Goal: Task Accomplishment & Management: Manage account settings

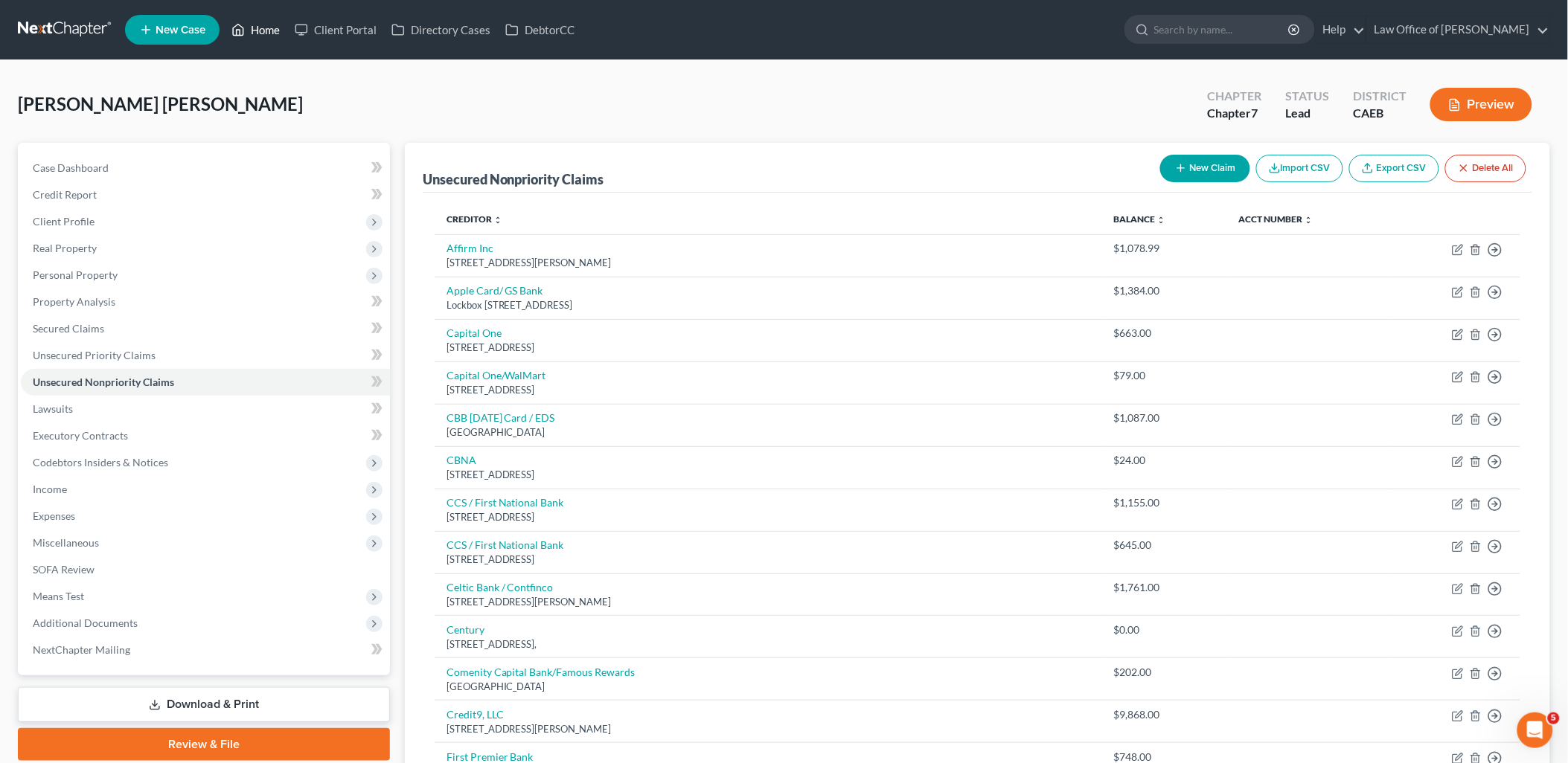
drag, startPoint x: 258, startPoint y: 30, endPoint x: 249, endPoint y: 60, distance: 31.3
click at [258, 30] on link "Home" at bounding box center [255, 30] width 63 height 27
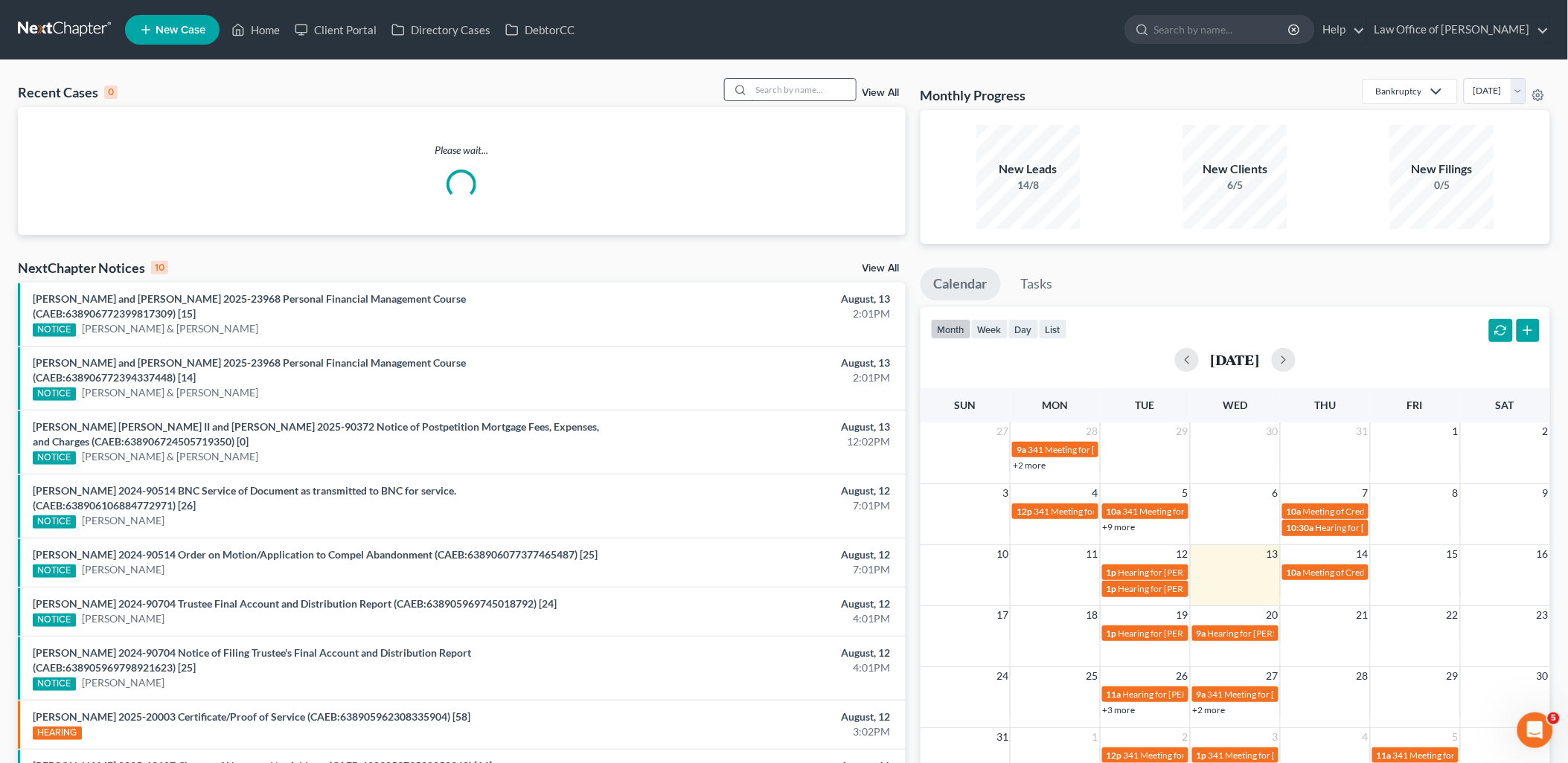
click at [809, 87] on input "search" at bounding box center [803, 90] width 104 height 21
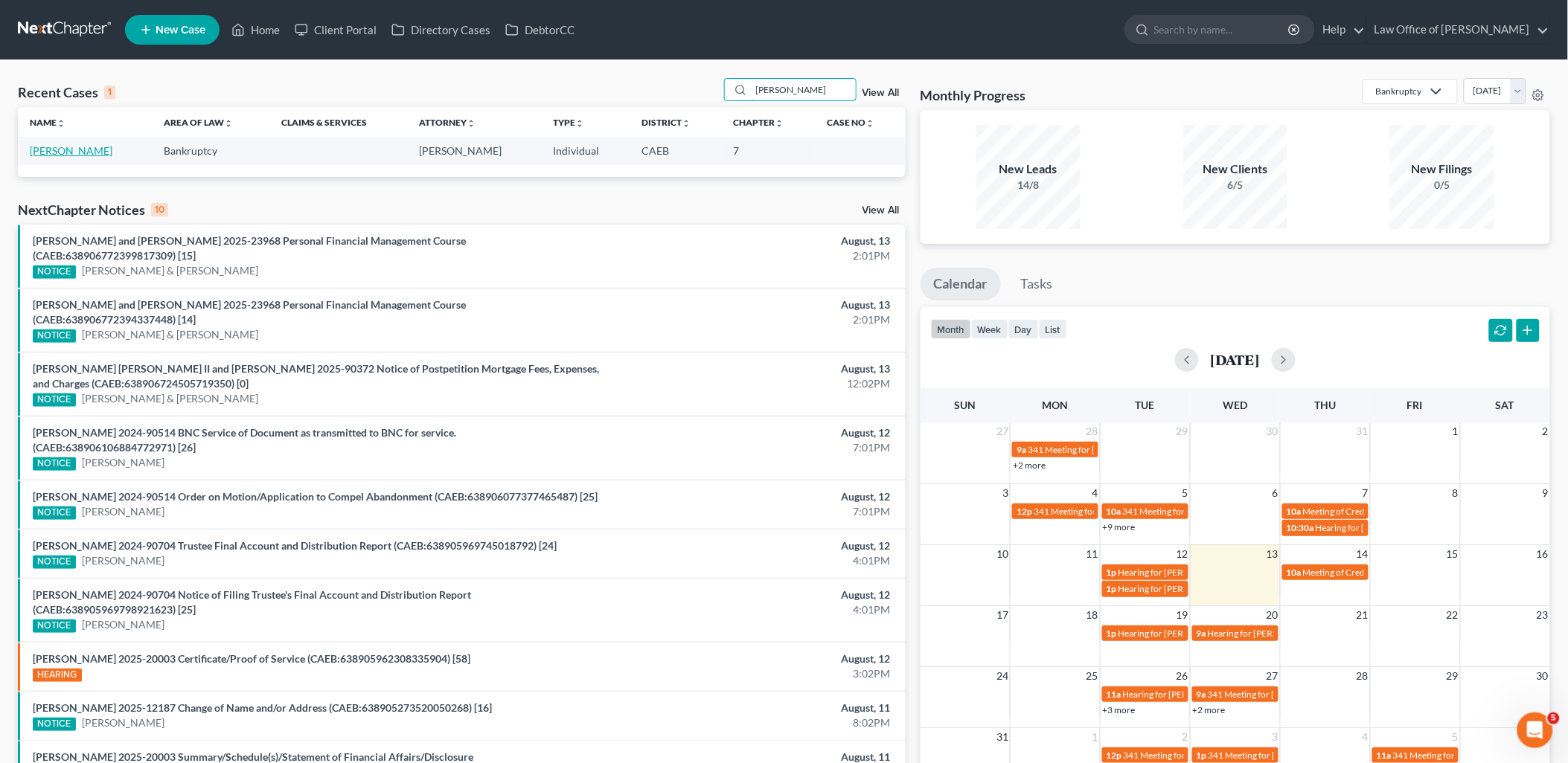
type input "bauer"
click at [42, 153] on link "[PERSON_NAME]" at bounding box center [71, 150] width 83 height 13
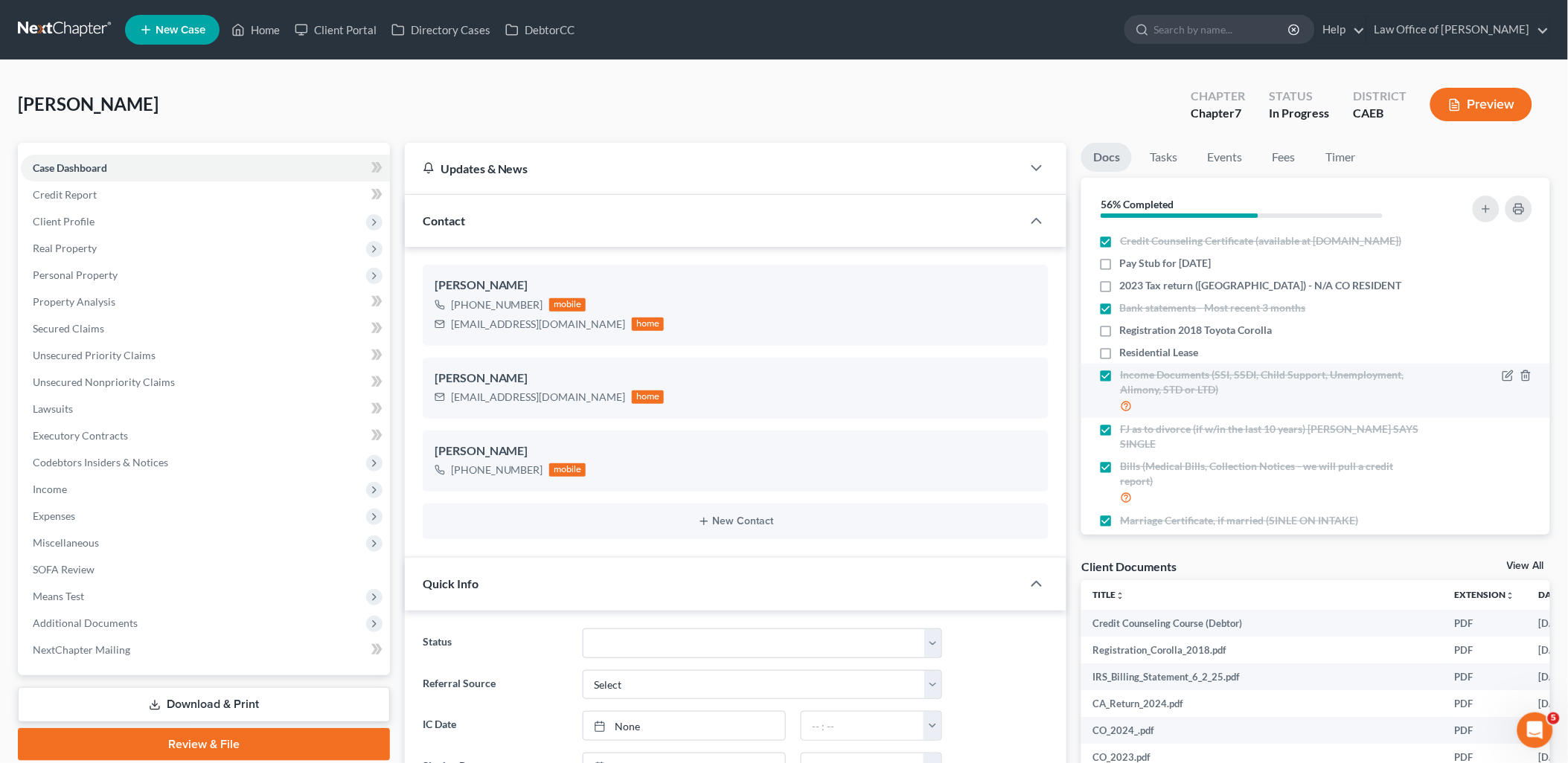
scroll to position [169, 0]
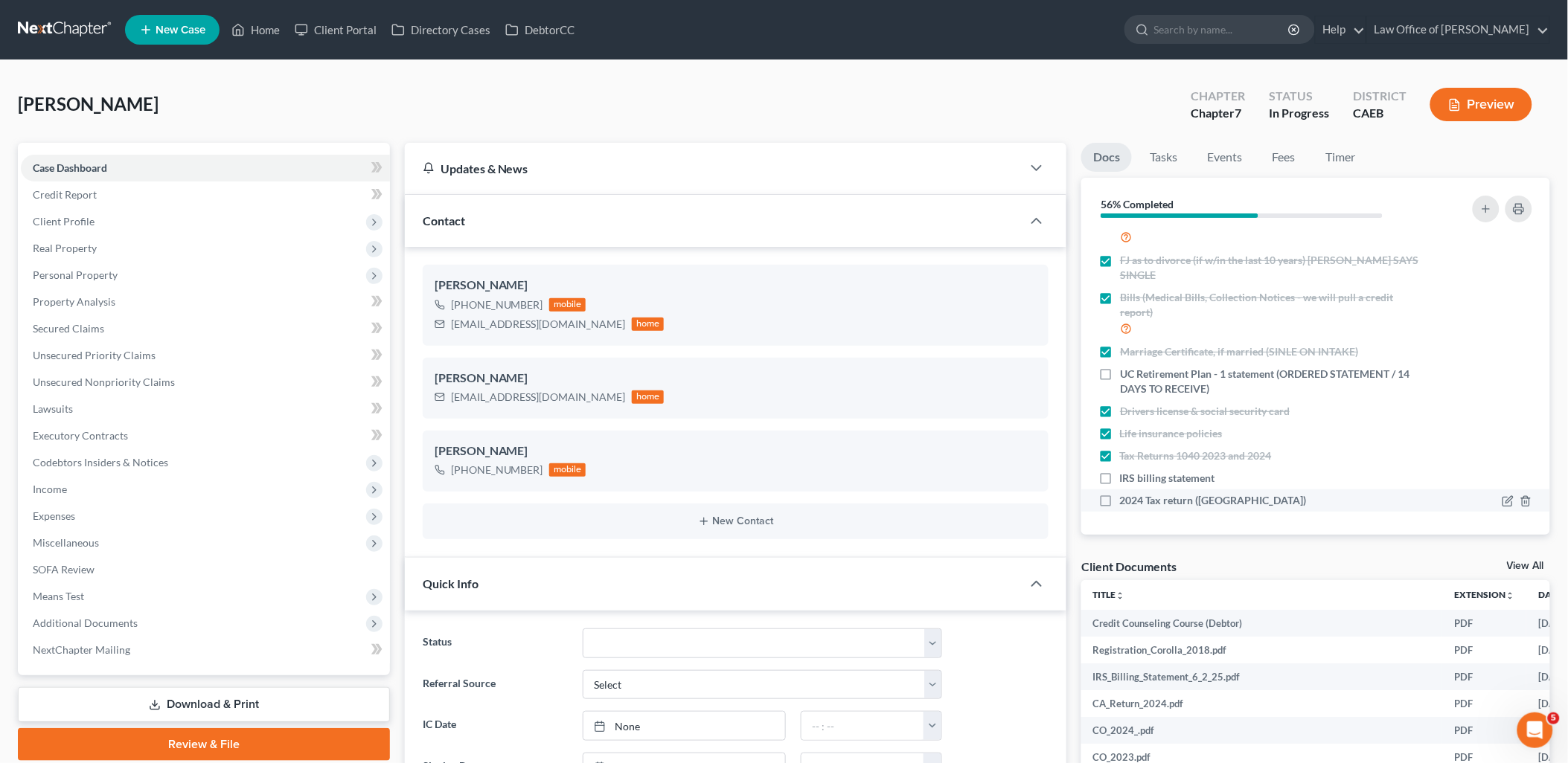
click at [1120, 499] on label "2024 Tax return ([GEOGRAPHIC_DATA])" at bounding box center [1213, 501] width 187 height 15
click at [1126, 499] on input "2024 Tax return ([GEOGRAPHIC_DATA])" at bounding box center [1131, 498] width 10 height 10
checkbox input "true"
click at [1120, 476] on label "IRS billing statement" at bounding box center [1167, 478] width 95 height 15
click at [1126, 476] on input "IRS billing statement" at bounding box center [1131, 475] width 10 height 10
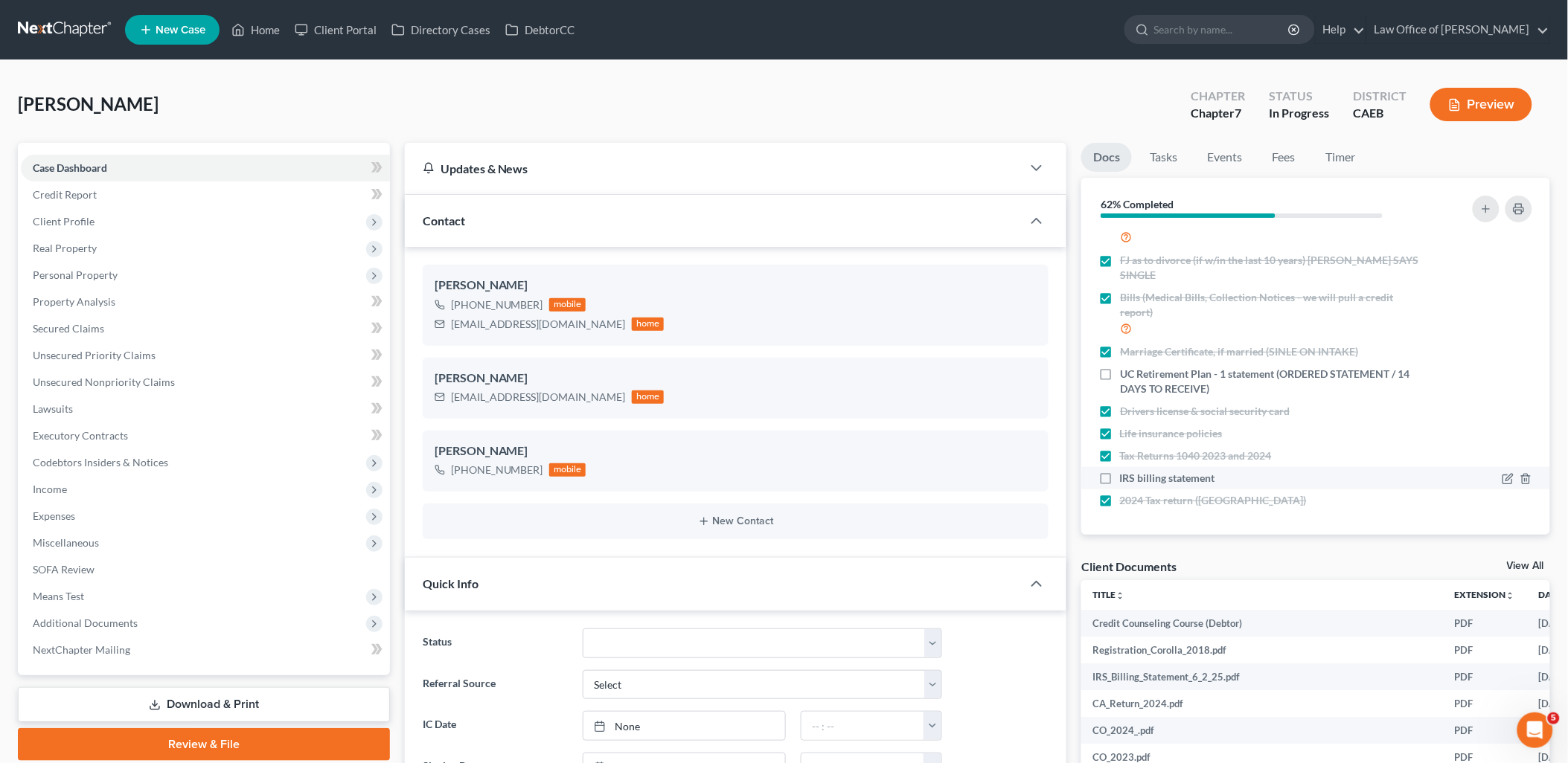
checkbox input "true"
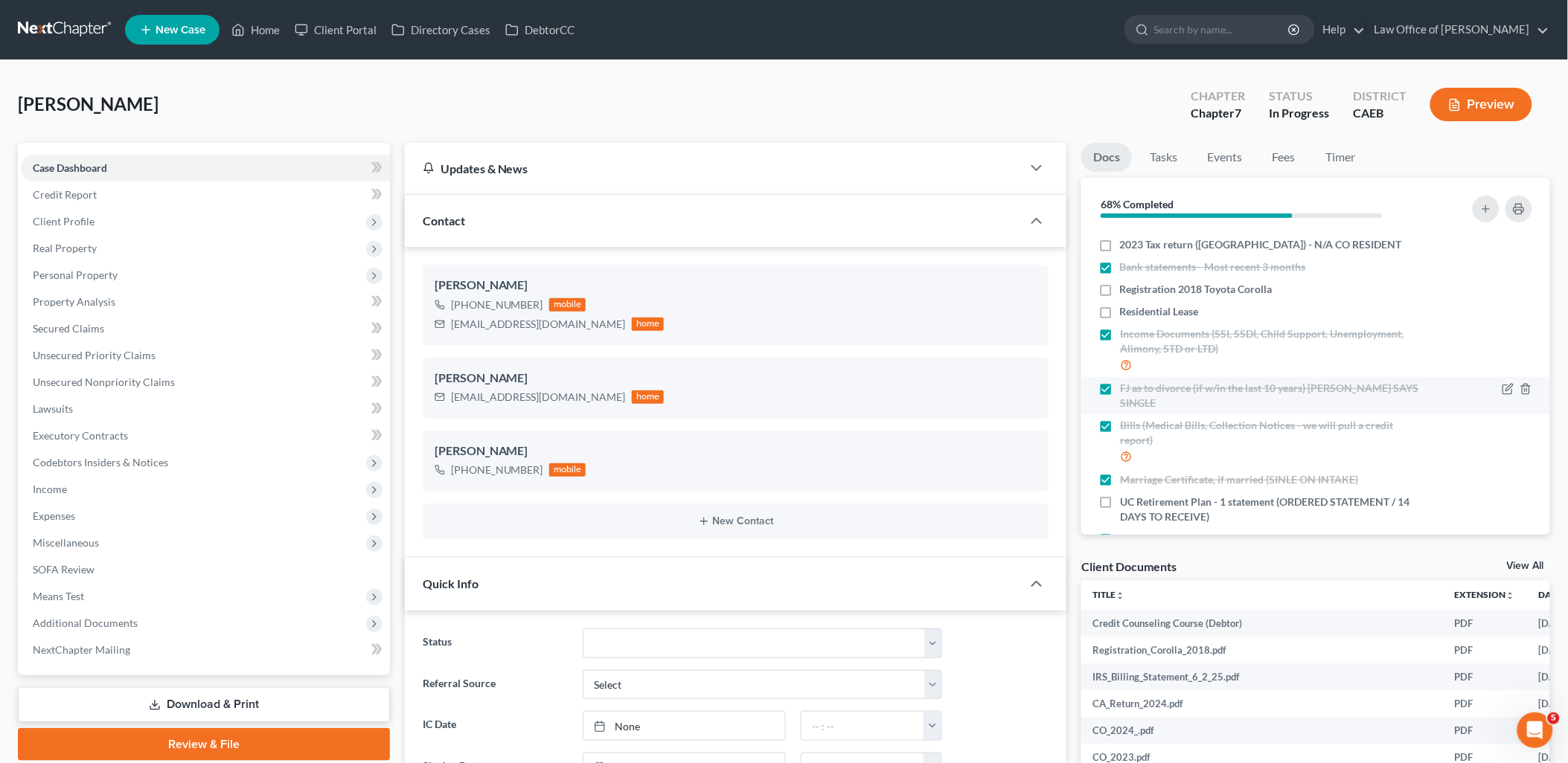
scroll to position [0, 0]
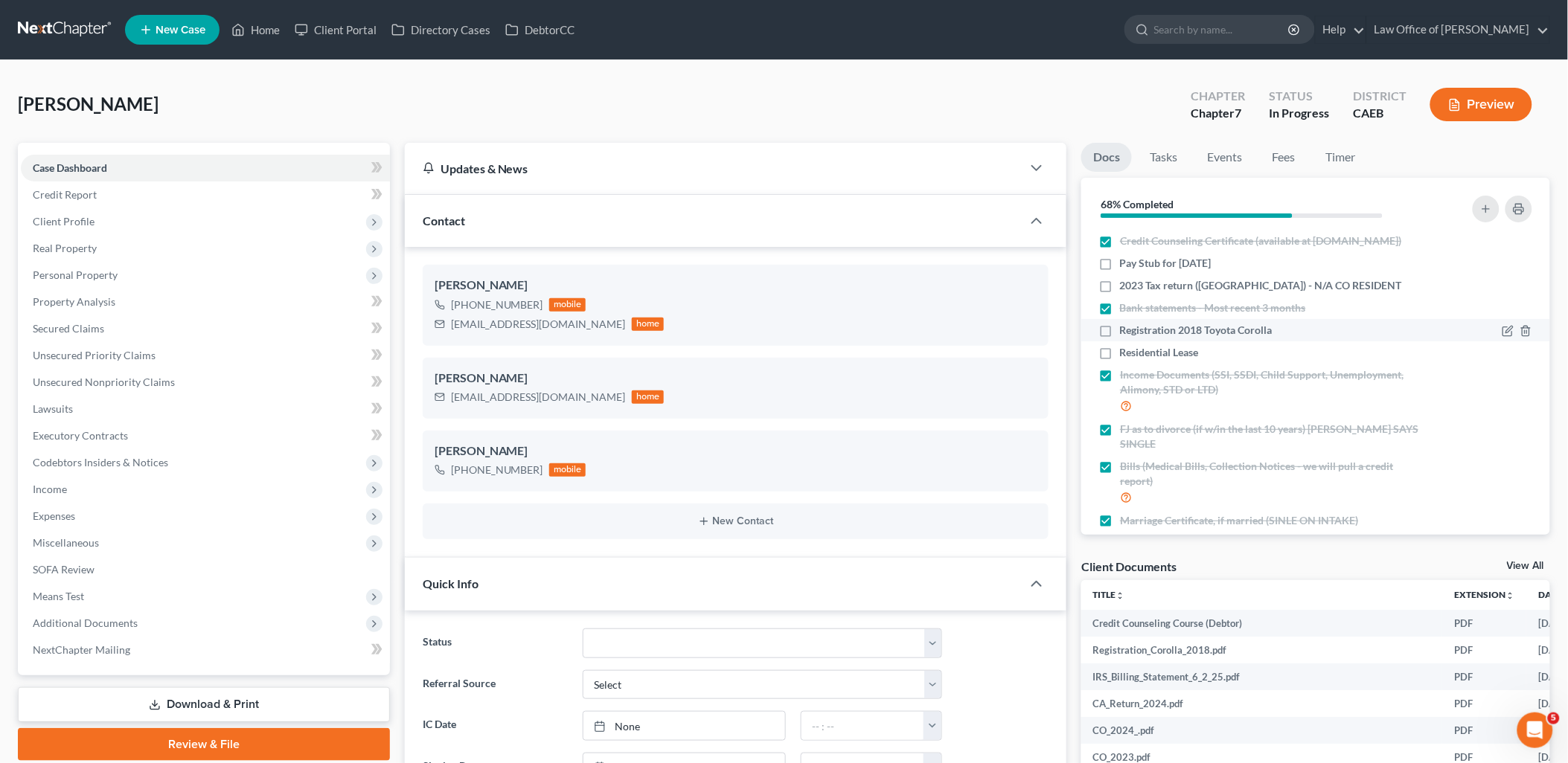
drag, startPoint x: 1106, startPoint y: 369, endPoint x: 1107, endPoint y: 346, distance: 23.0
click at [1120, 360] on label "Residential Lease" at bounding box center [1159, 353] width 79 height 15
click at [1126, 355] on input "Residential Lease" at bounding box center [1131, 350] width 10 height 10
checkbox input "true"
click at [1120, 338] on label "Registration 2018 Toyota Corolla" at bounding box center [1196, 330] width 153 height 15
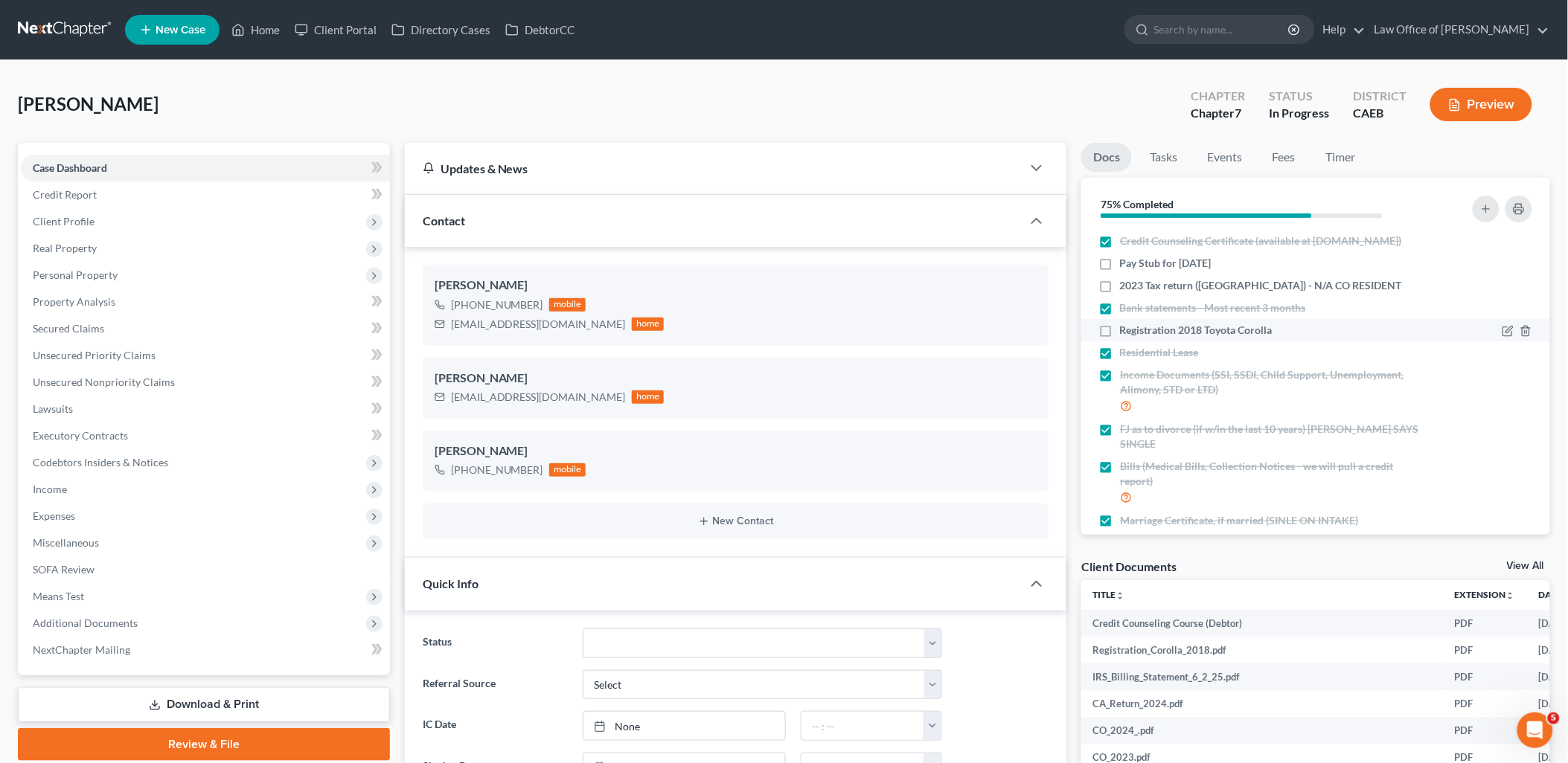
click at [1126, 333] on input "Registration 2018 Toyota Corolla" at bounding box center [1131, 327] width 10 height 10
checkbox input "true"
drag, startPoint x: 1106, startPoint y: 305, endPoint x: 1112, endPoint y: 276, distance: 29.6
click at [1120, 293] on label "2023 Tax return ([GEOGRAPHIC_DATA]) - N/A CO RESIDENT" at bounding box center [1260, 286] width 282 height 15
click at [1126, 288] on input "2023 Tax return ([GEOGRAPHIC_DATA]) - N/A CO RESIDENT" at bounding box center [1131, 283] width 10 height 10
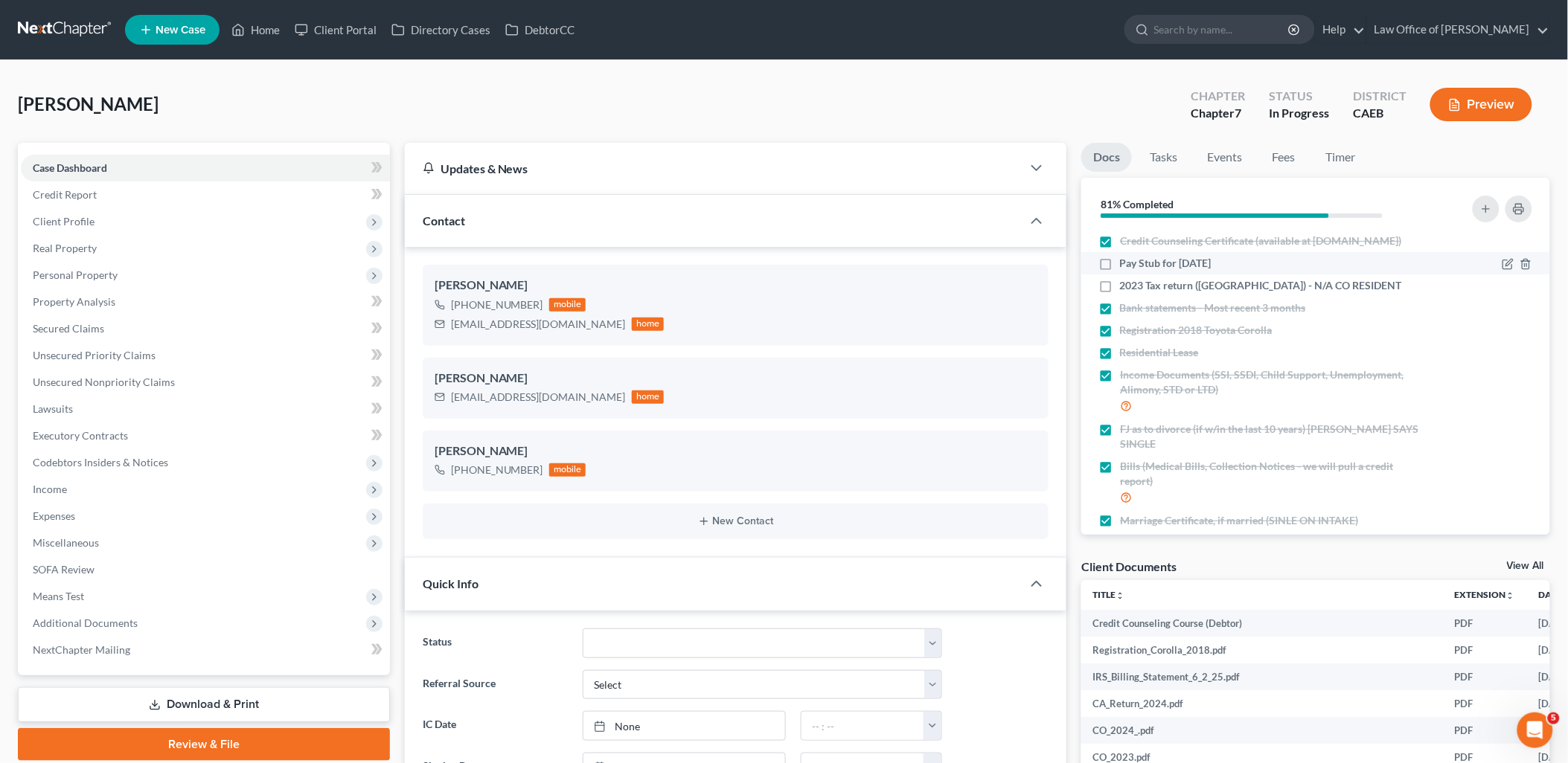
checkbox input "true"
click at [1120, 271] on label "Pay Stub for [DATE]" at bounding box center [1166, 263] width 92 height 15
click at [1126, 266] on input "Pay Stub for [DATE]" at bounding box center [1131, 260] width 10 height 10
checkbox input "true"
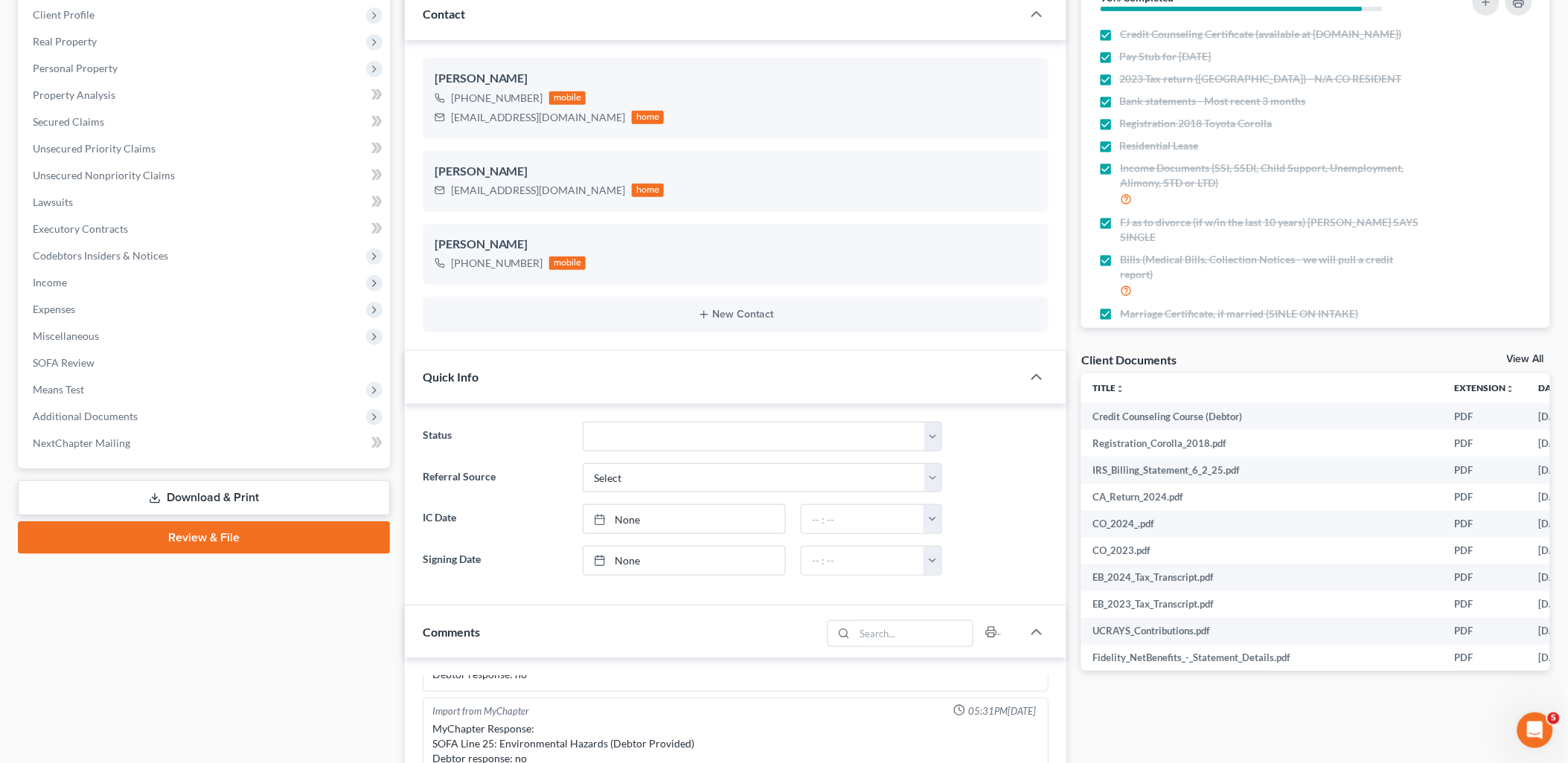
scroll to position [330, 0]
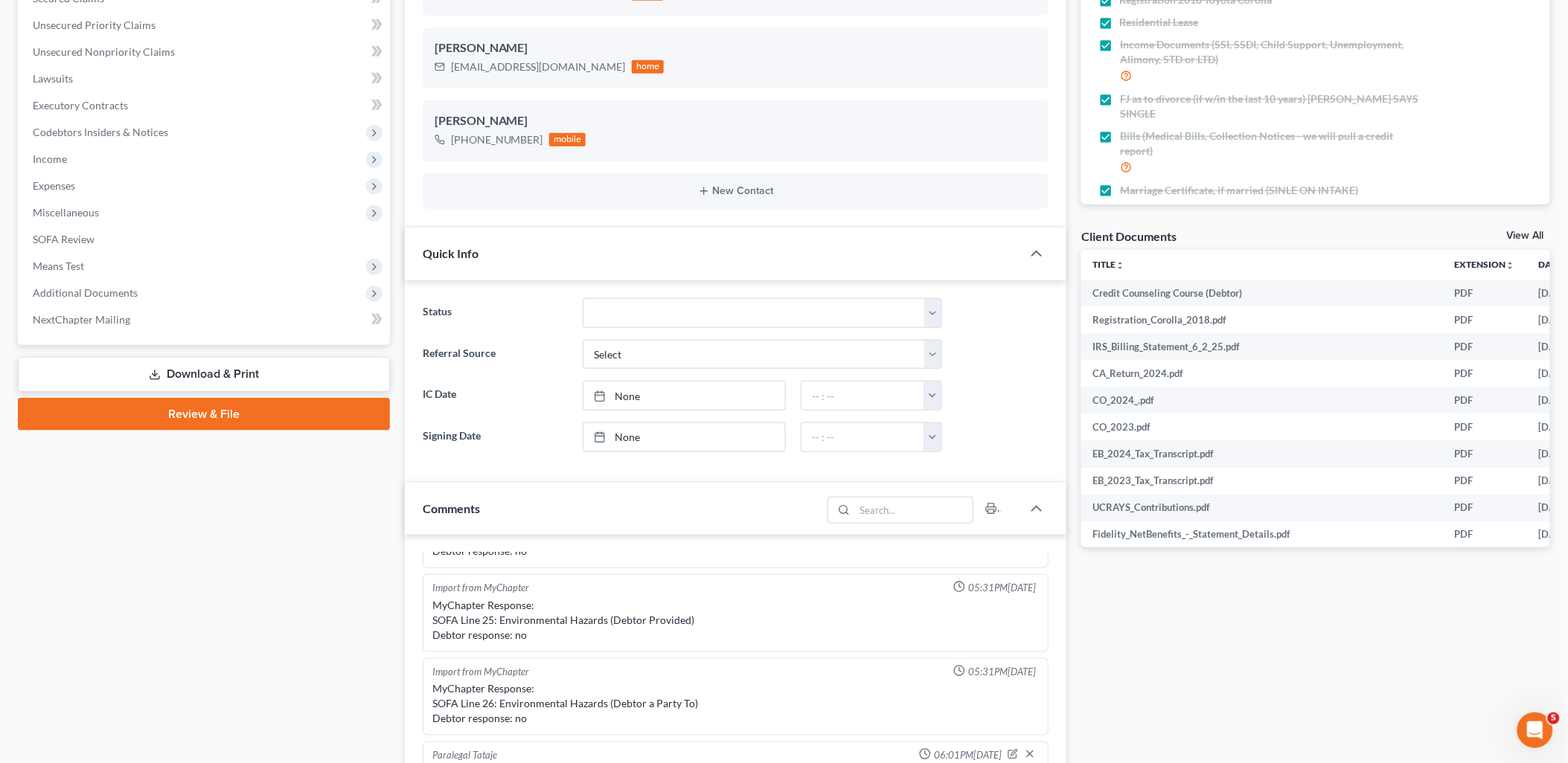
drag, startPoint x: 233, startPoint y: 372, endPoint x: 260, endPoint y: 372, distance: 27.0
click at [233, 372] on link "Download & Print" at bounding box center [204, 374] width 372 height 35
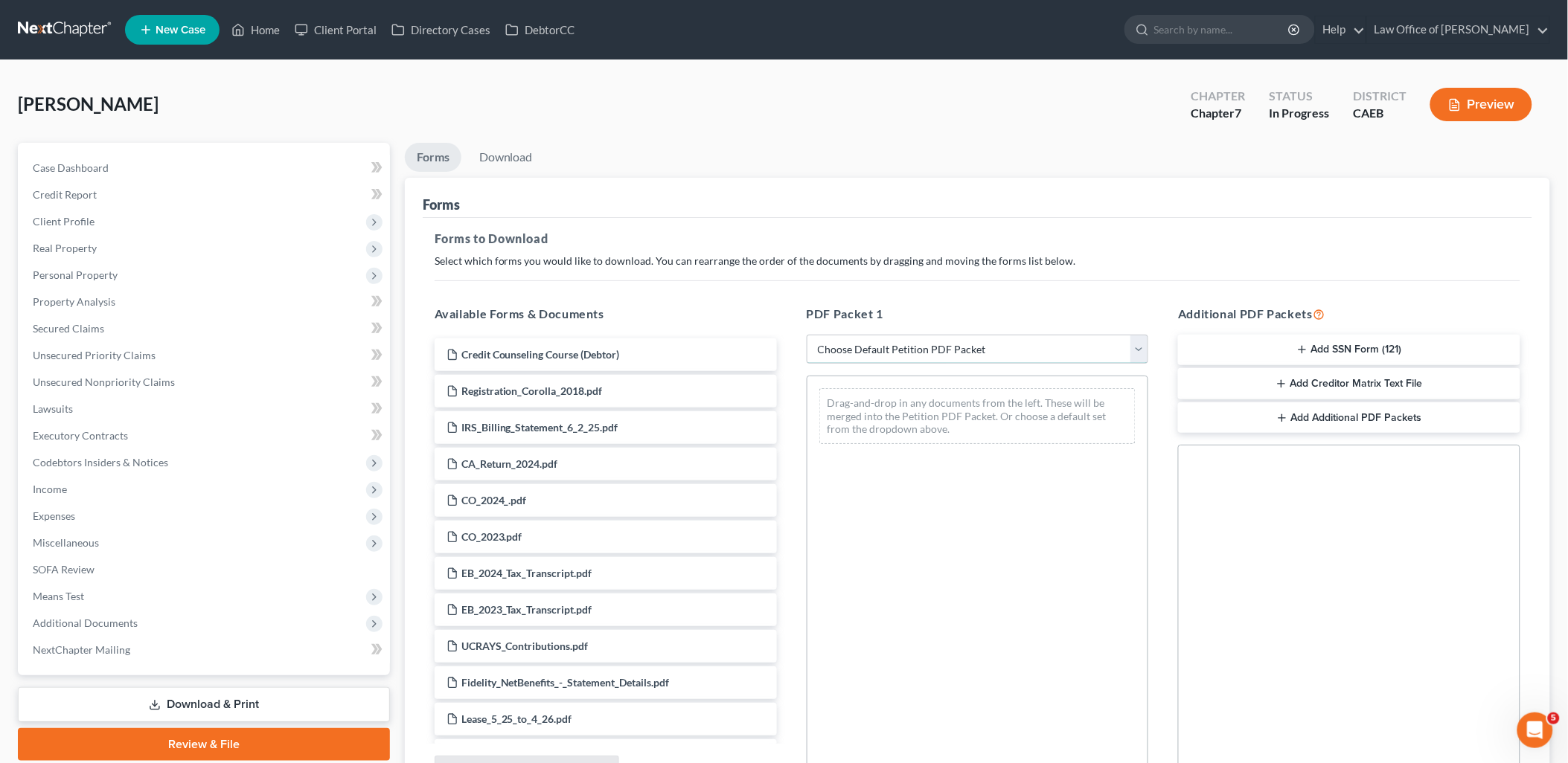
click at [878, 345] on select "Choose Default Petition PDF Packet Complete Bankruptcy Petition (all forms and …" at bounding box center [977, 349] width 342 height 30
select select "6"
click at [806, 335] on select "Choose Default Petition PDF Packet Complete Bankruptcy Petition (all forms and …" at bounding box center [977, 349] width 342 height 30
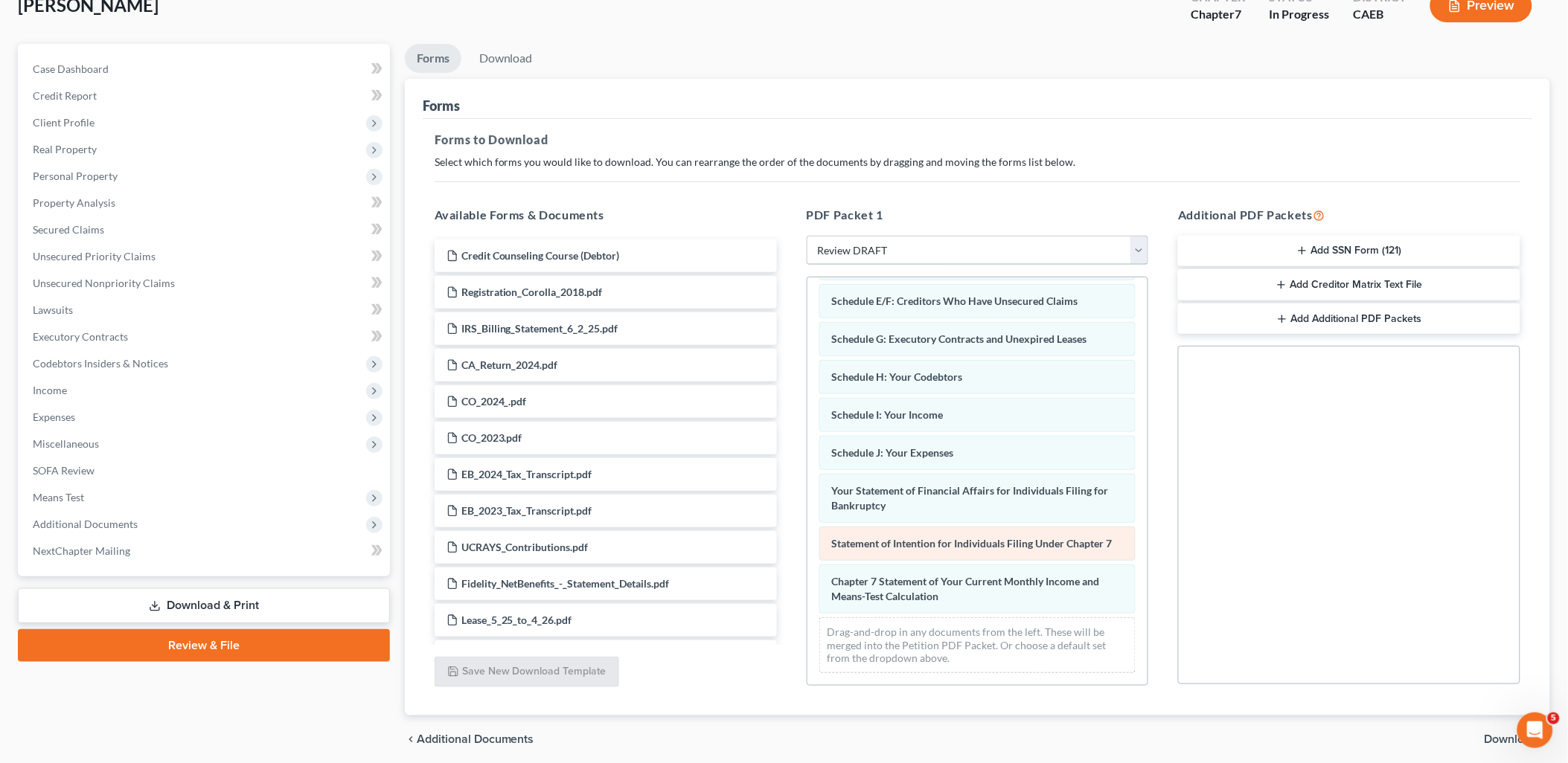
scroll to position [155, 0]
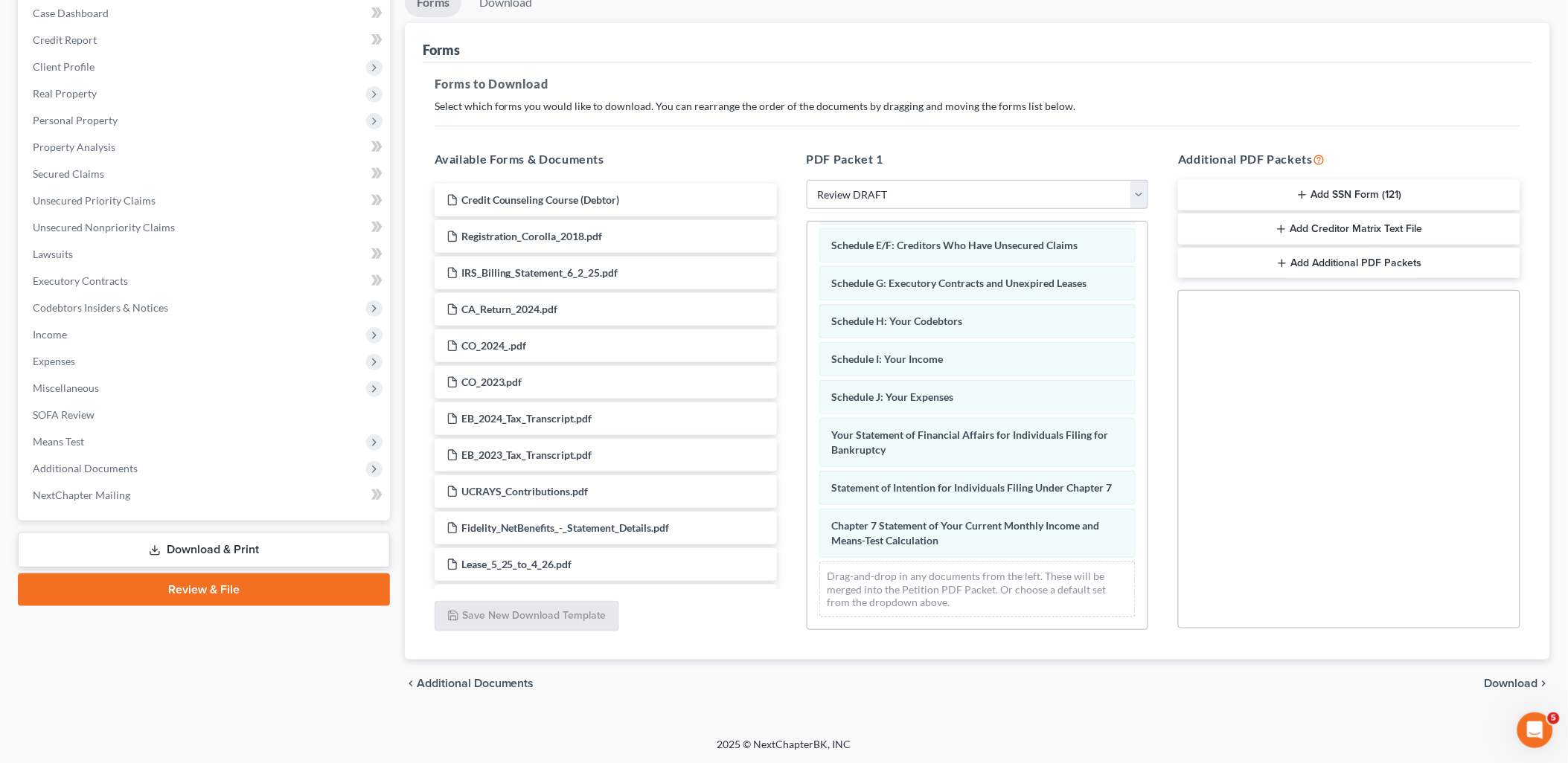
click at [1505, 687] on span "Download" at bounding box center [1511, 684] width 54 height 12
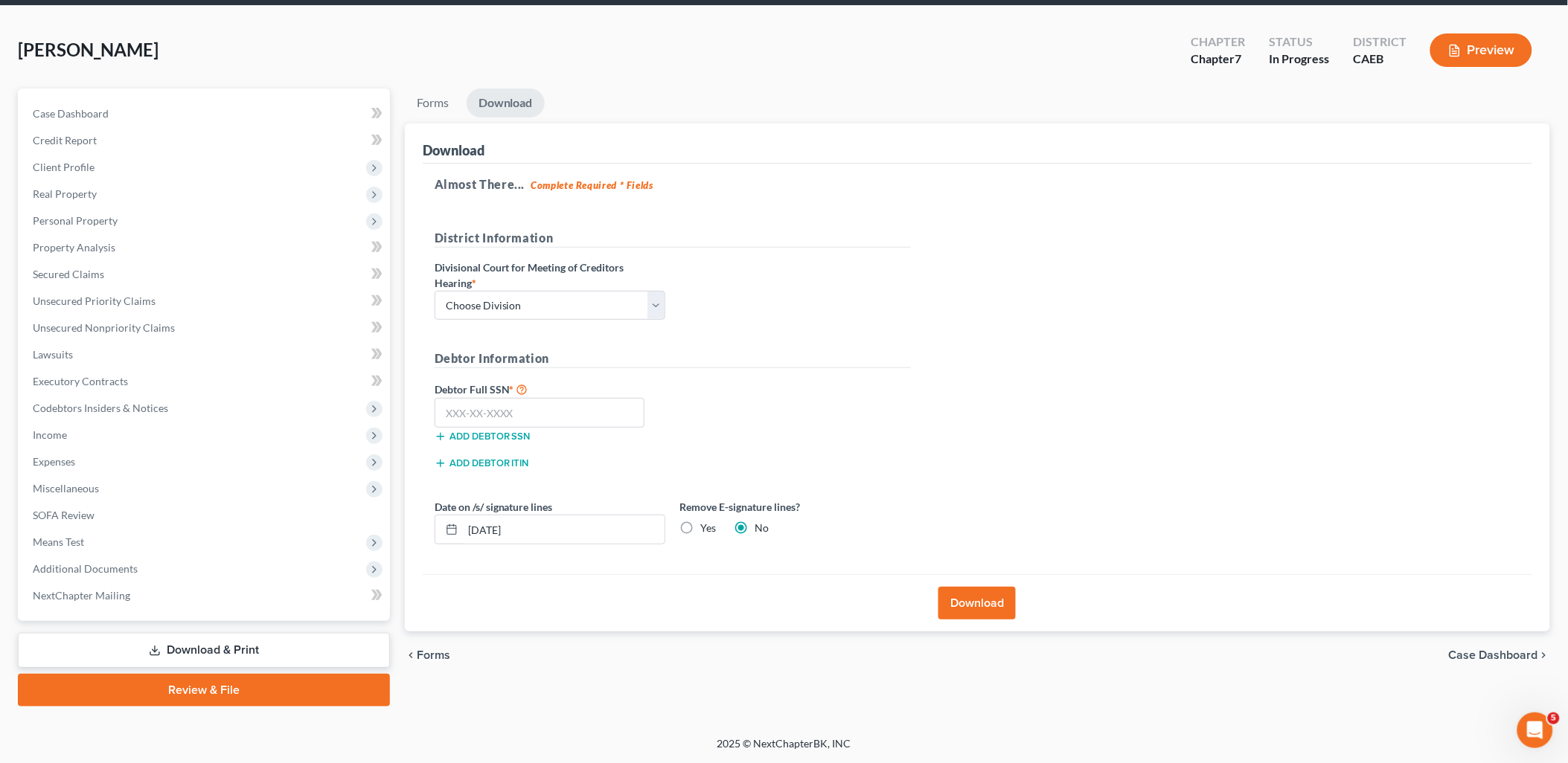
scroll to position [52, 0]
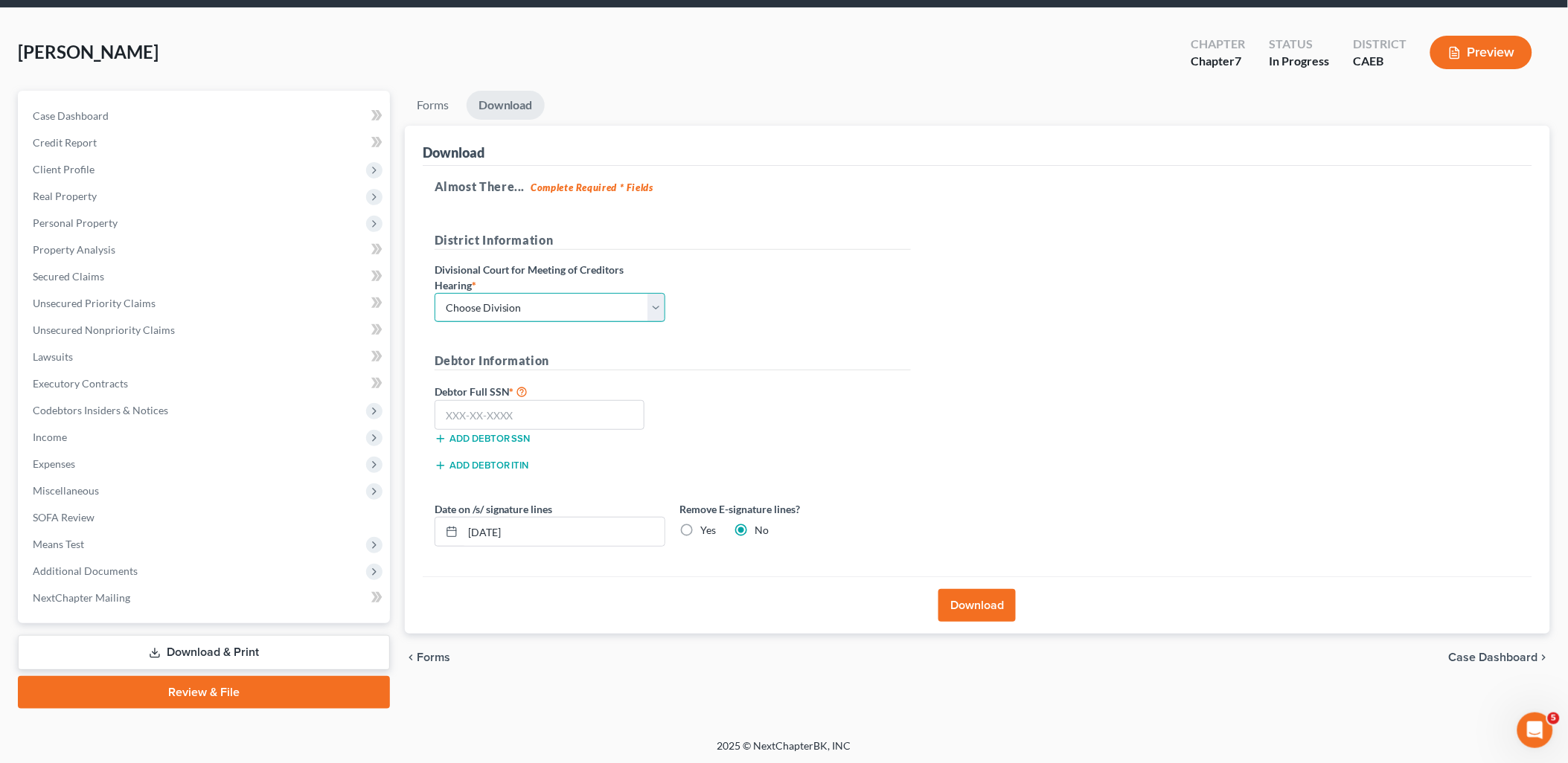
drag, startPoint x: 552, startPoint y: 298, endPoint x: 523, endPoint y: 311, distance: 31.8
click at [552, 298] on select "Choose Division Fresno Modesto Sacramento" at bounding box center [550, 307] width 231 height 30
select select "1"
click at [434, 293] on select "Choose Division Fresno Modesto Sacramento" at bounding box center [550, 307] width 231 height 30
click at [501, 424] on input "text" at bounding box center [539, 415] width 210 height 30
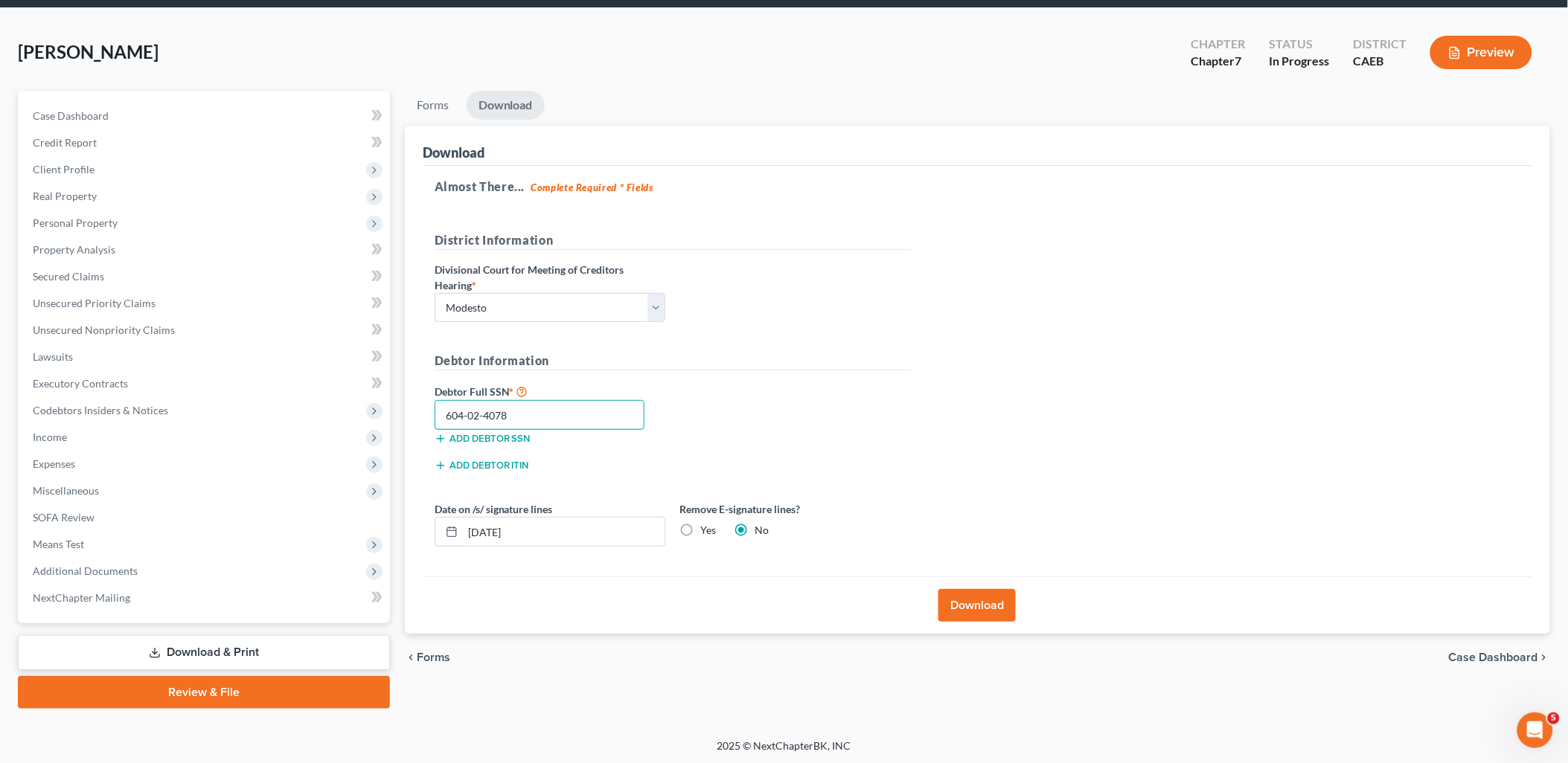
type input "604-02-4078"
click at [980, 614] on button "Download" at bounding box center [977, 605] width 77 height 33
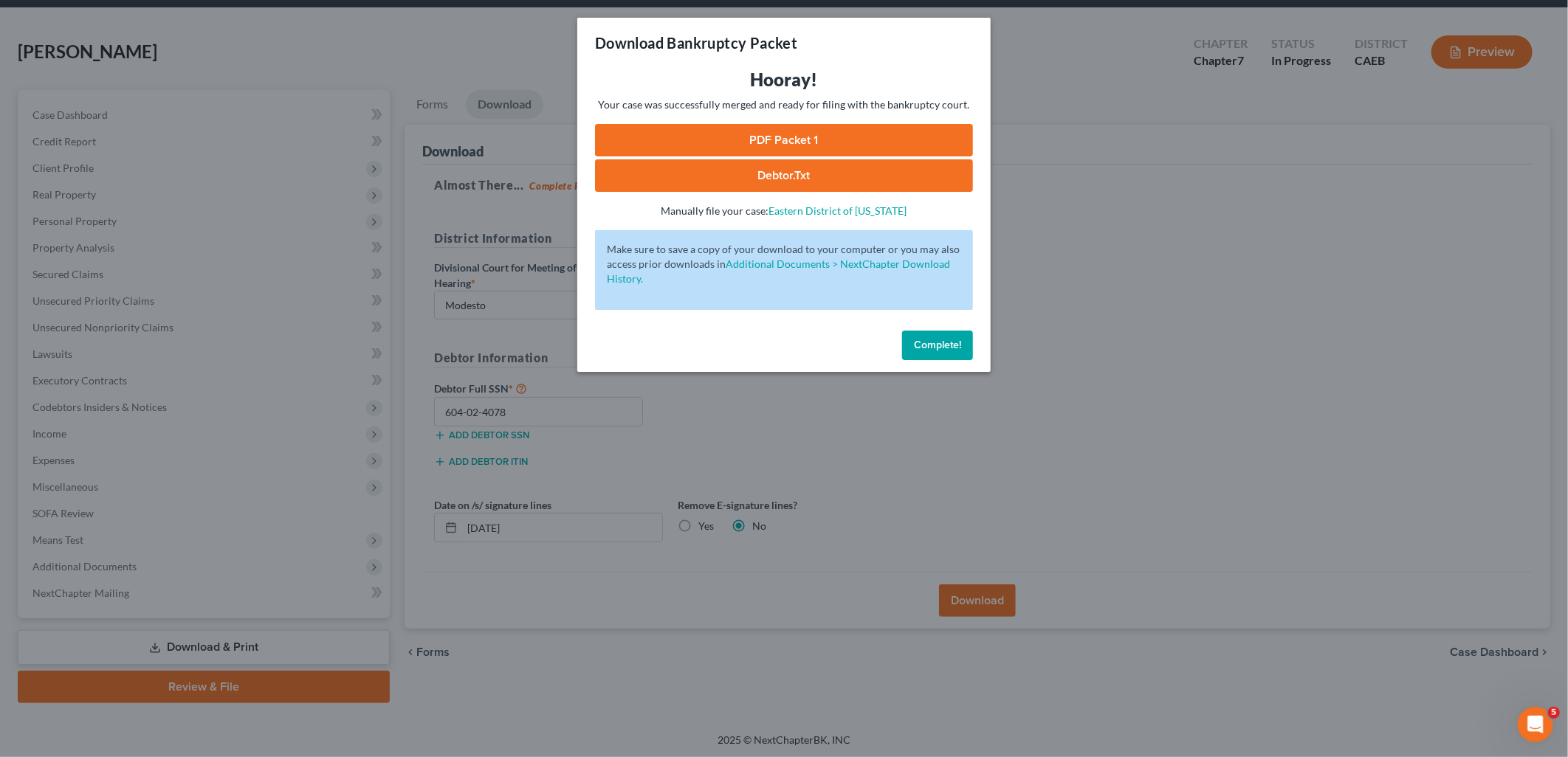
click at [741, 136] on link "PDF Packet 1" at bounding box center [784, 140] width 378 height 32
click at [129, 461] on div "Download Bankruptcy Packet Hooray! Your case was successfully merged and ready …" at bounding box center [784, 378] width 1568 height 757
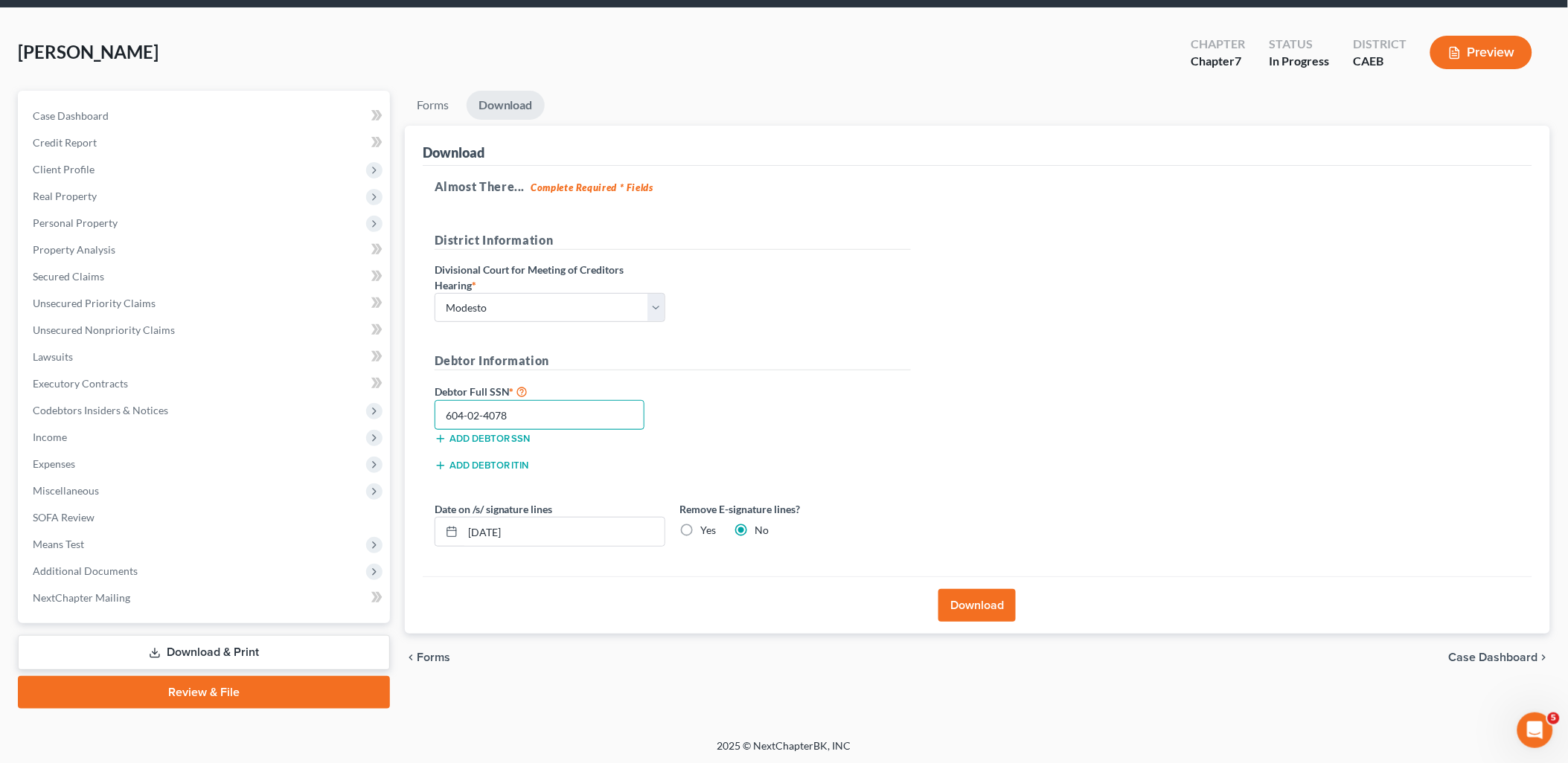
drag, startPoint x: 528, startPoint y: 418, endPoint x: 436, endPoint y: 427, distance: 92.4
click at [420, 417] on div "Download Almost There... Complete Required * Fields District Information Divisi…" at bounding box center [977, 380] width 1145 height 508
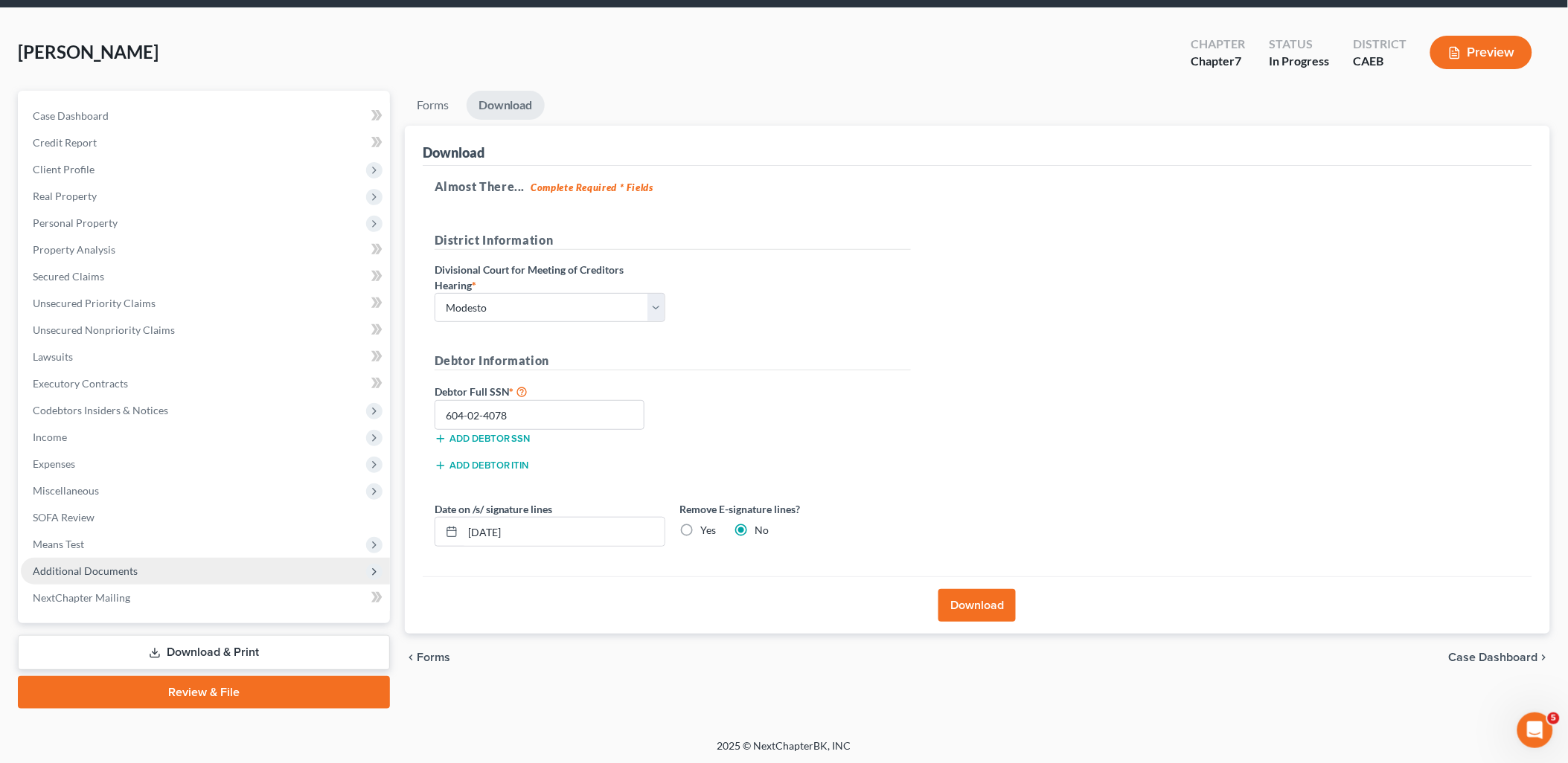
click at [85, 572] on span "Additional Documents" at bounding box center [85, 571] width 105 height 13
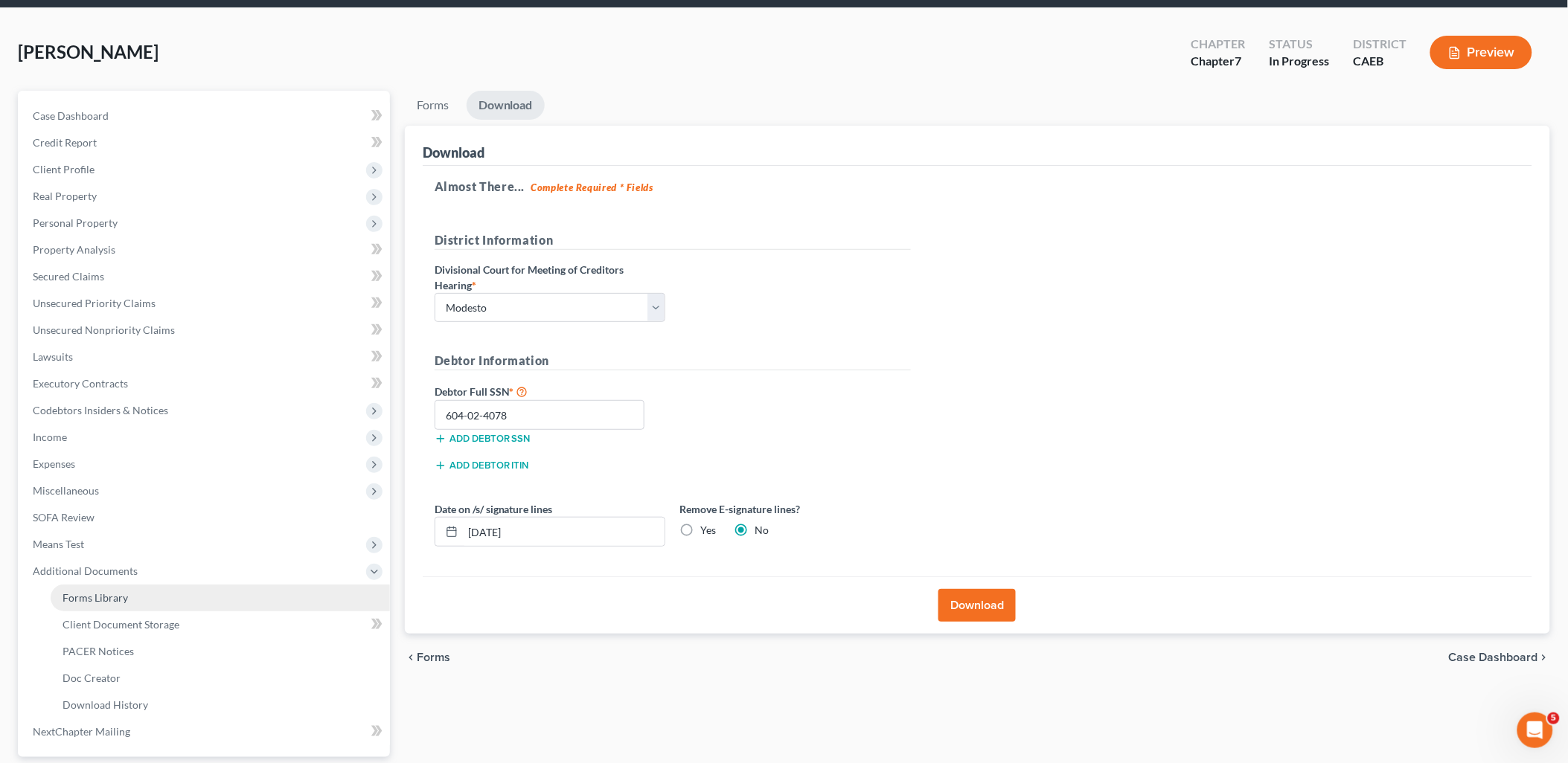
click at [108, 594] on span "Forms Library" at bounding box center [95, 597] width 65 height 13
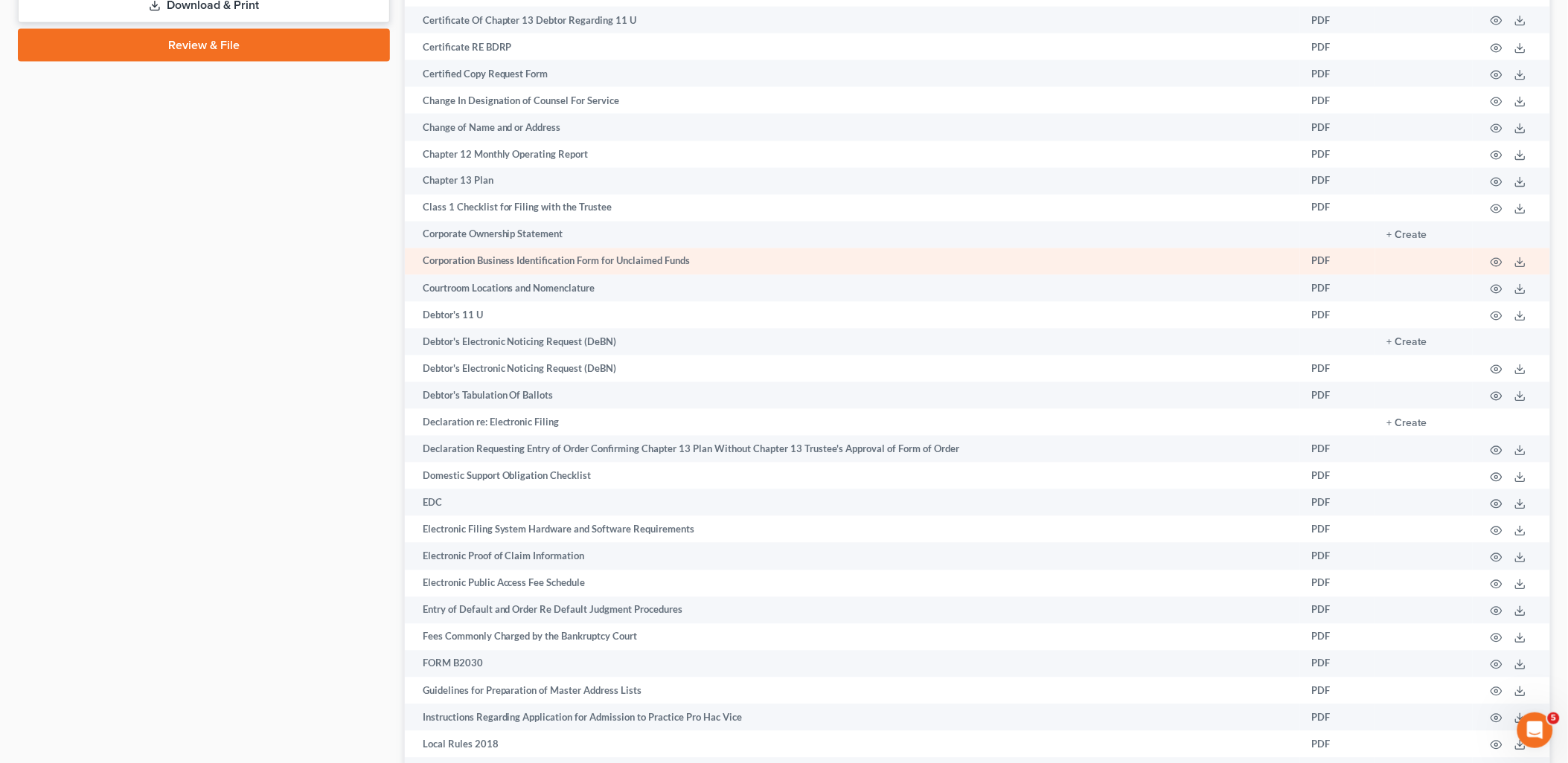
scroll to position [847, 0]
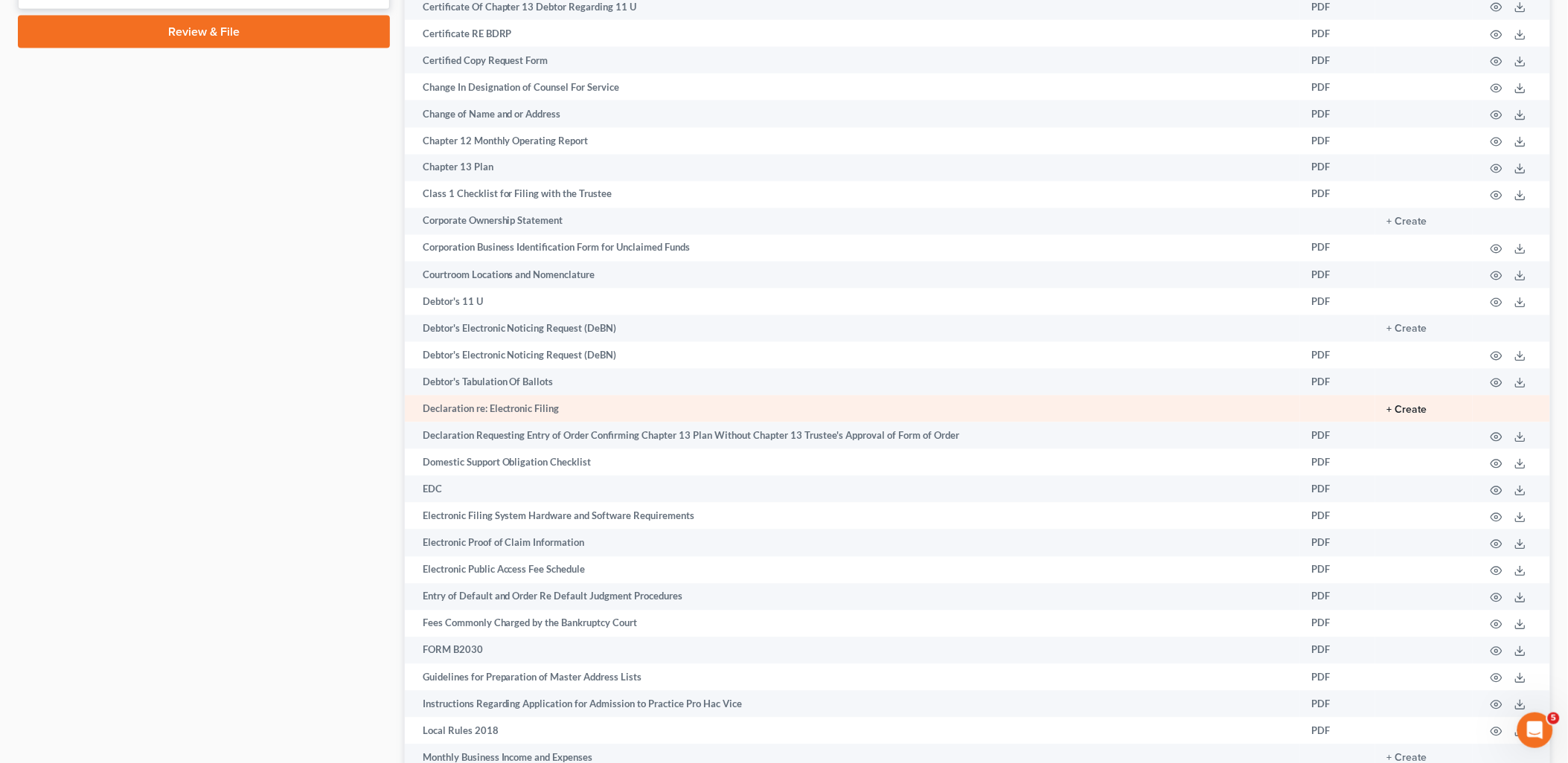
click at [1404, 416] on button "+ Create" at bounding box center [1407, 411] width 40 height 11
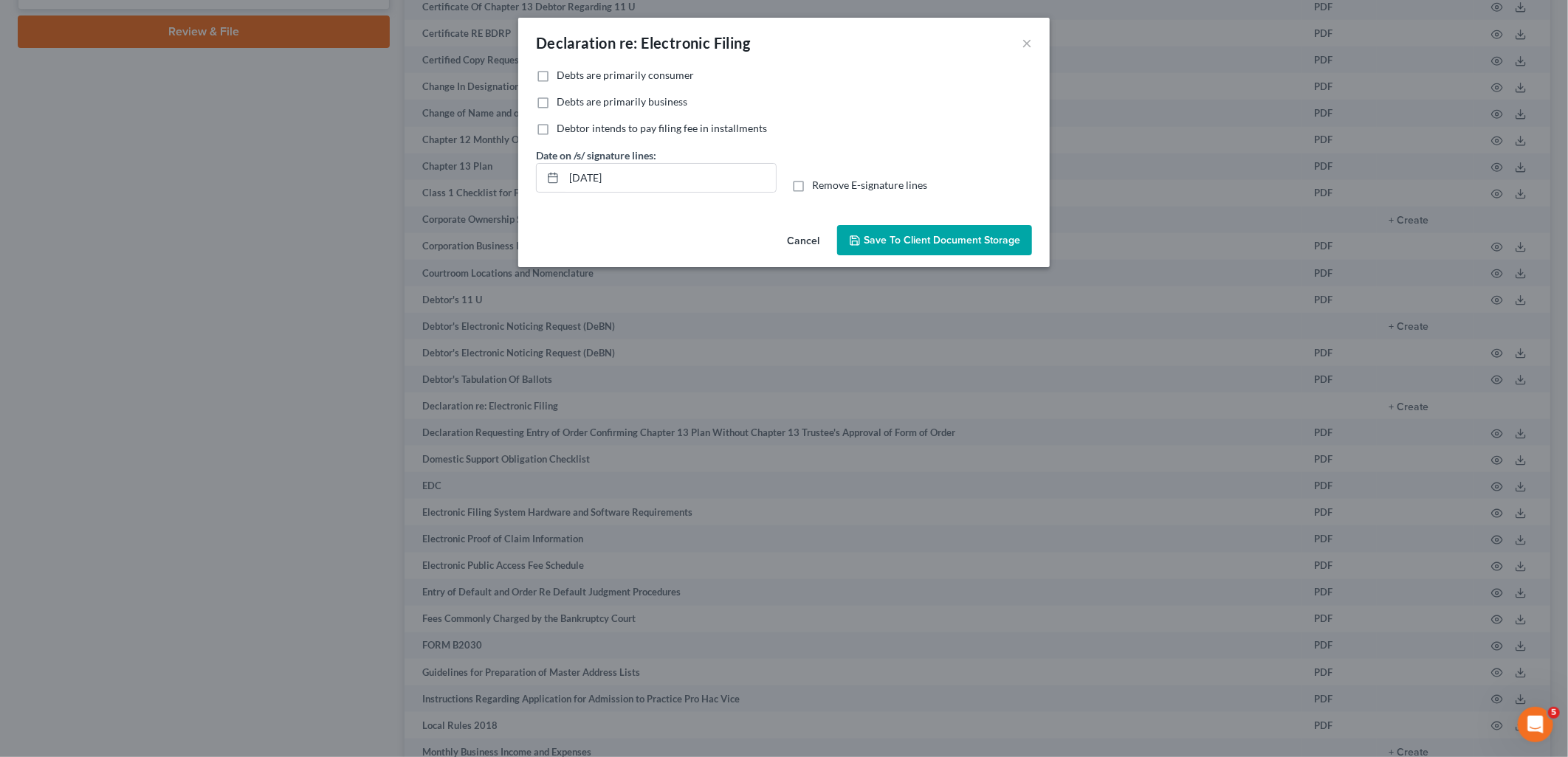
click at [557, 75] on label "Debts are primarily consumer" at bounding box center [625, 75] width 137 height 15
click at [563, 75] on input "Debts are primarily consumer" at bounding box center [567, 72] width 10 height 10
checkbox input "true"
click at [812, 187] on label "Remove E-signature lines" at bounding box center [870, 185] width 115 height 15
click at [818, 187] on input "Remove E-signature lines" at bounding box center [823, 182] width 10 height 10
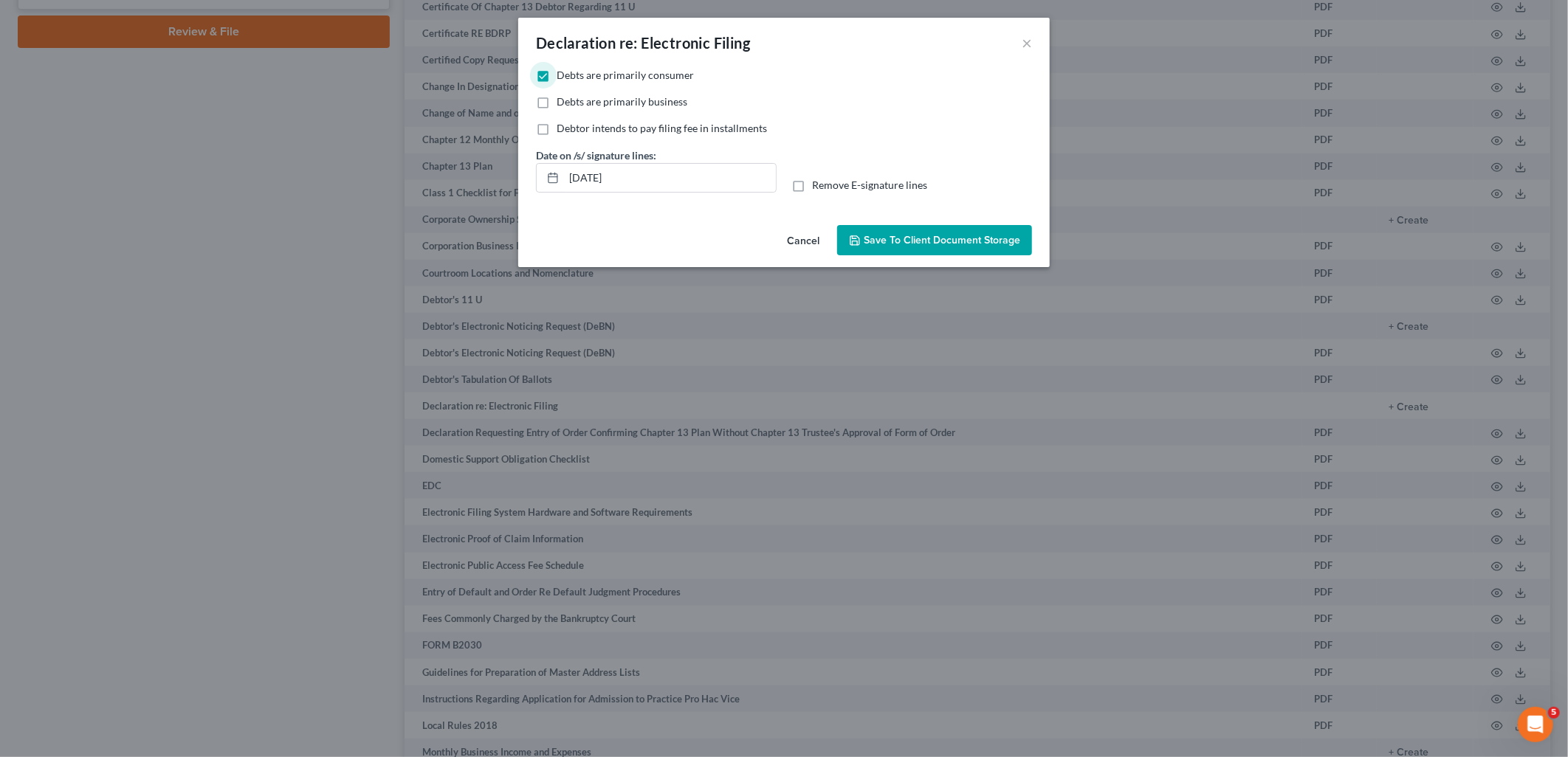
checkbox input "true"
click at [942, 240] on span "Save to Client Document Storage" at bounding box center [943, 240] width 157 height 13
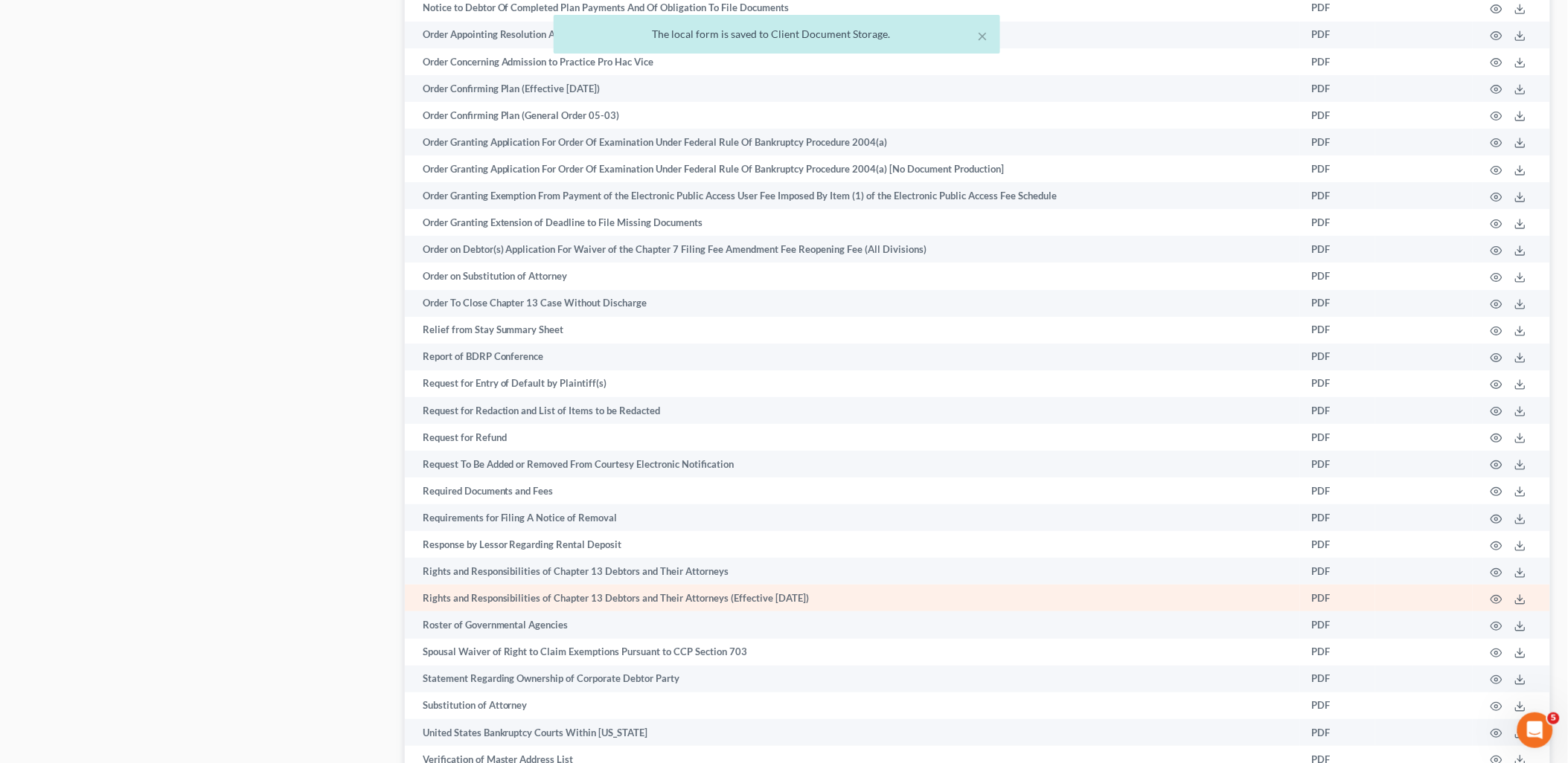
scroll to position [2004, 0]
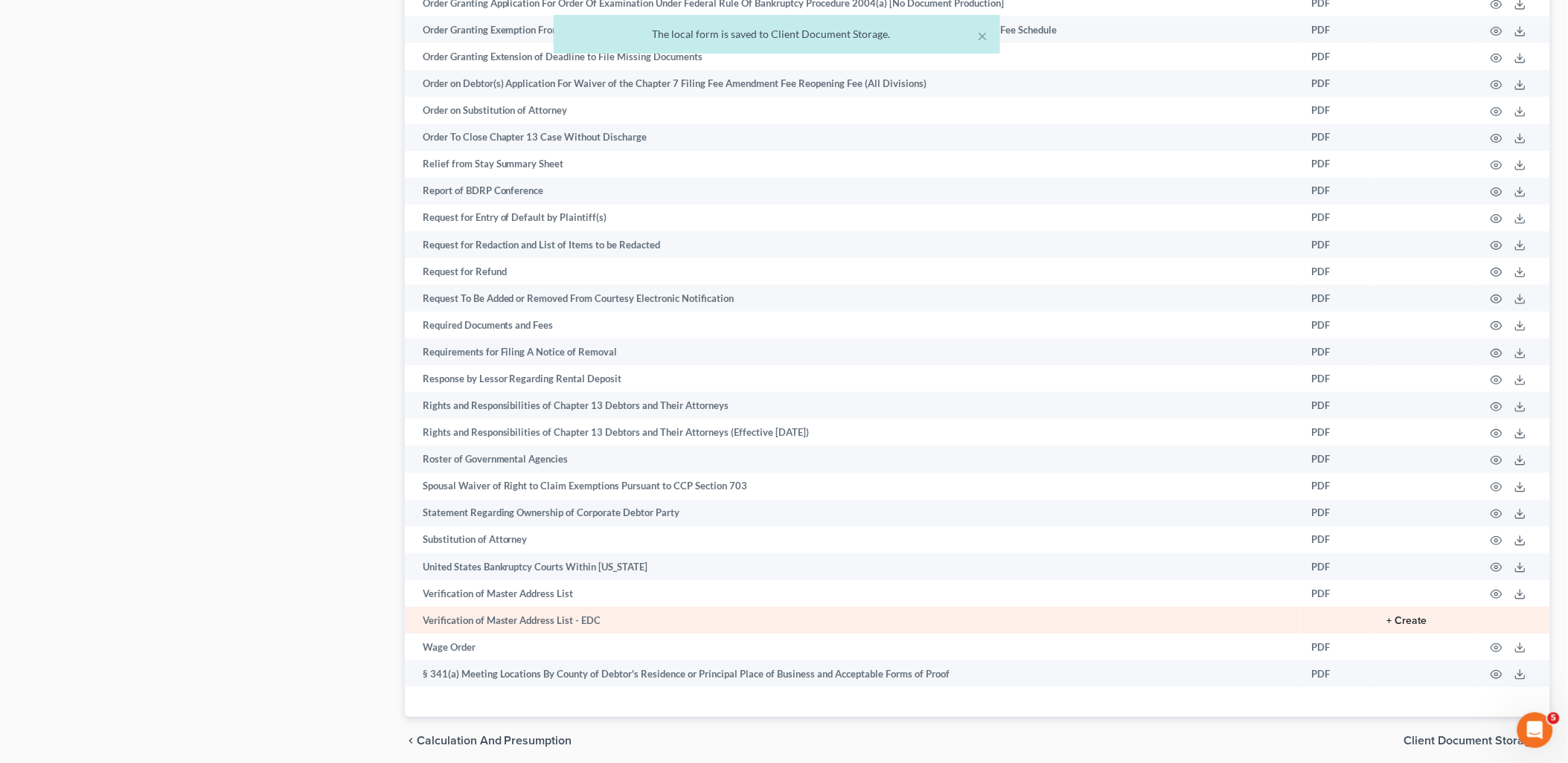
click at [1408, 626] on button "+ Create" at bounding box center [1407, 621] width 40 height 11
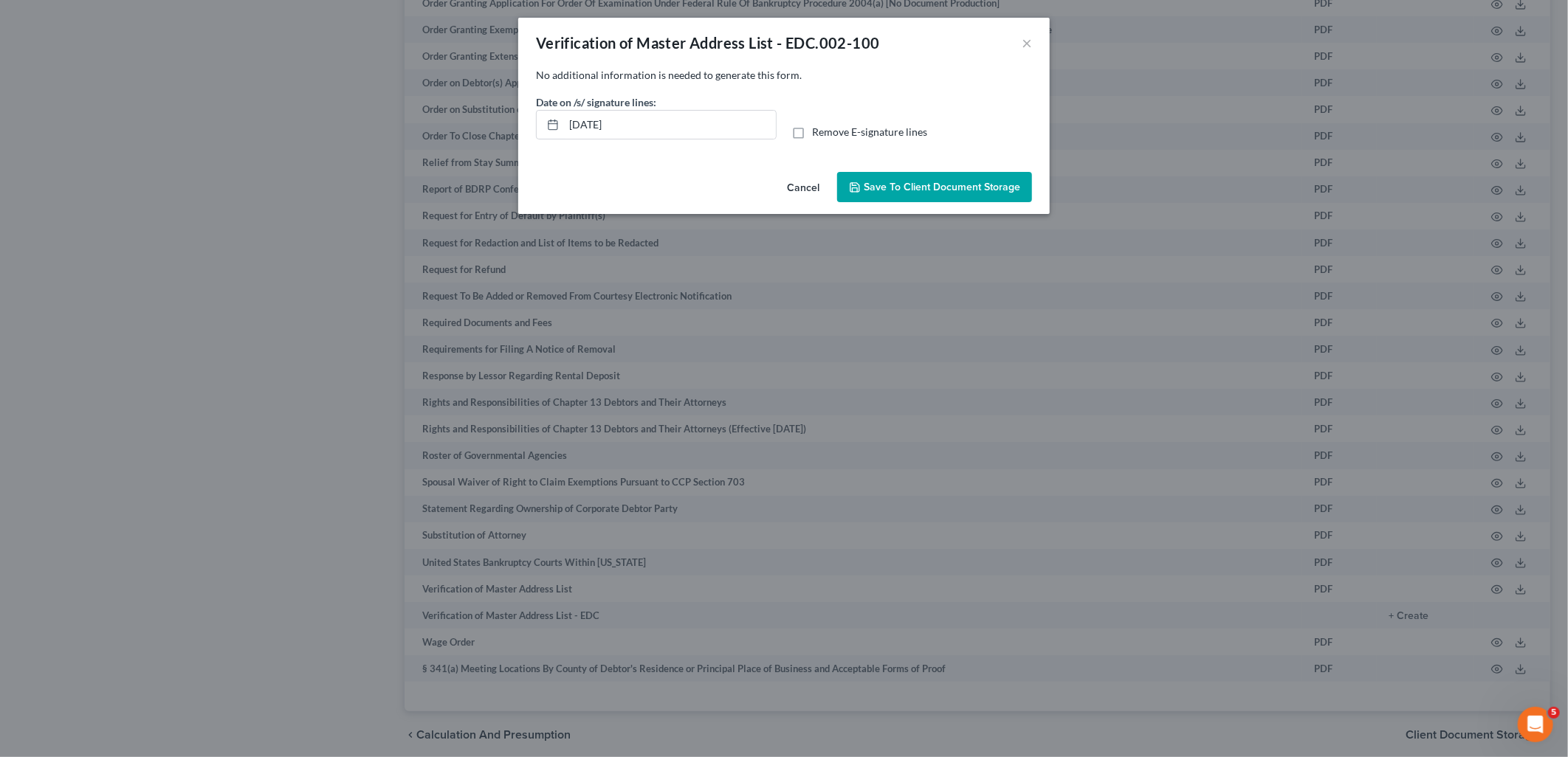
click at [812, 130] on label "Remove E-signature lines" at bounding box center [870, 133] width 115 height 15
click at [818, 130] on input "Remove E-signature lines" at bounding box center [823, 130] width 10 height 10
checkbox input "true"
click at [931, 196] on button "Save to Client Document Storage" at bounding box center [934, 187] width 195 height 31
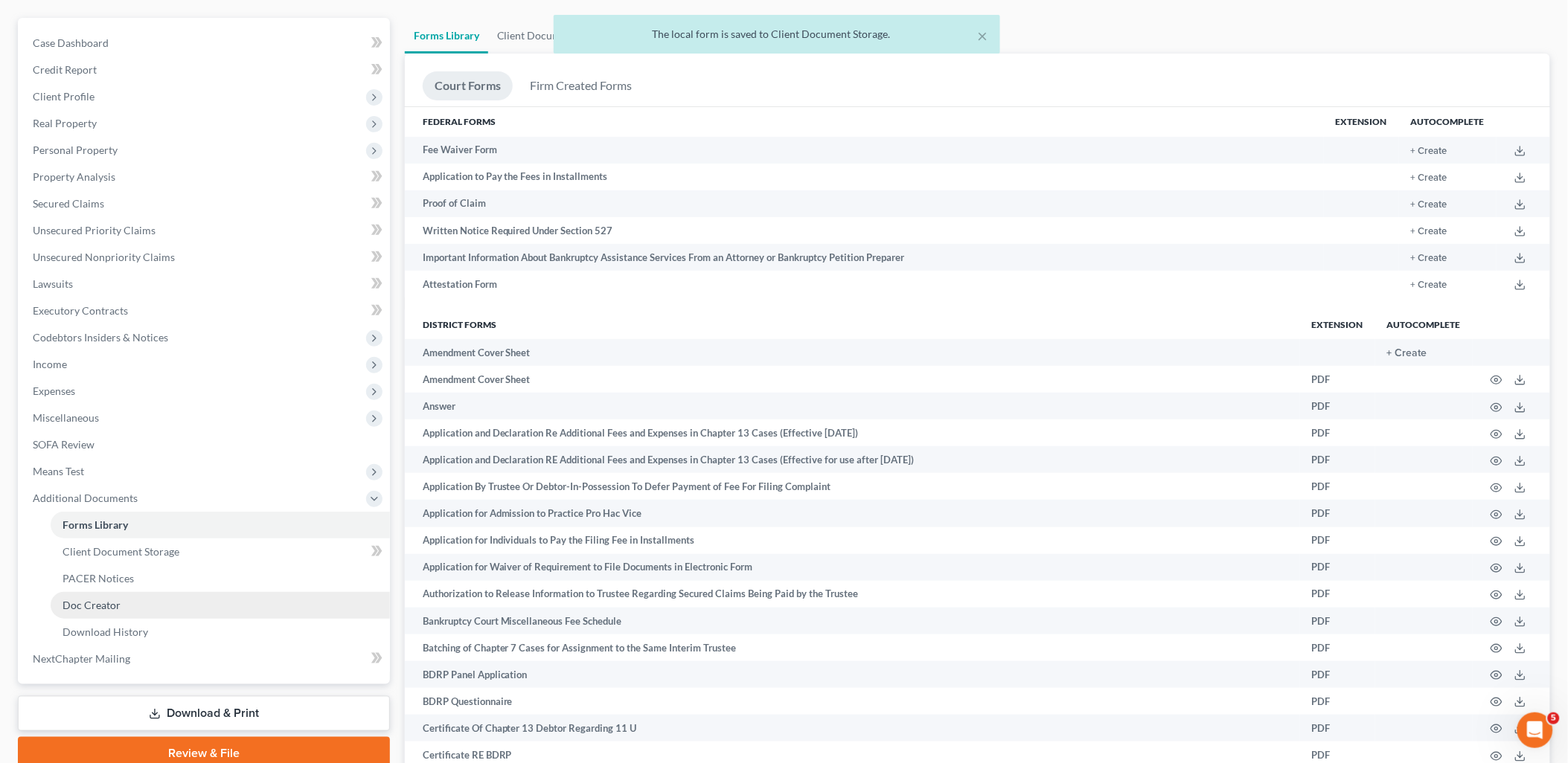
scroll to position [166, 0]
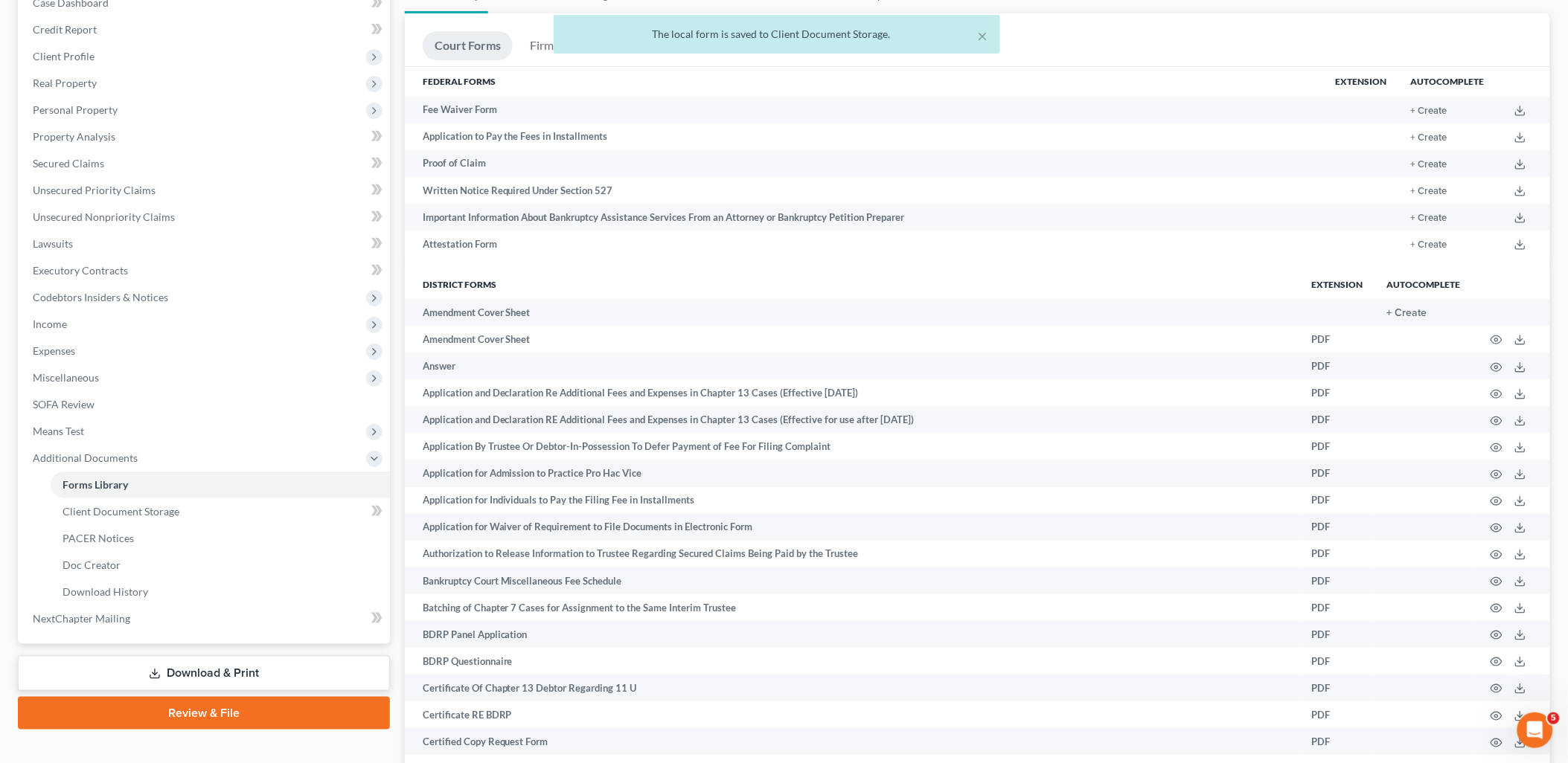
click at [188, 673] on link "Download & Print" at bounding box center [204, 673] width 372 height 35
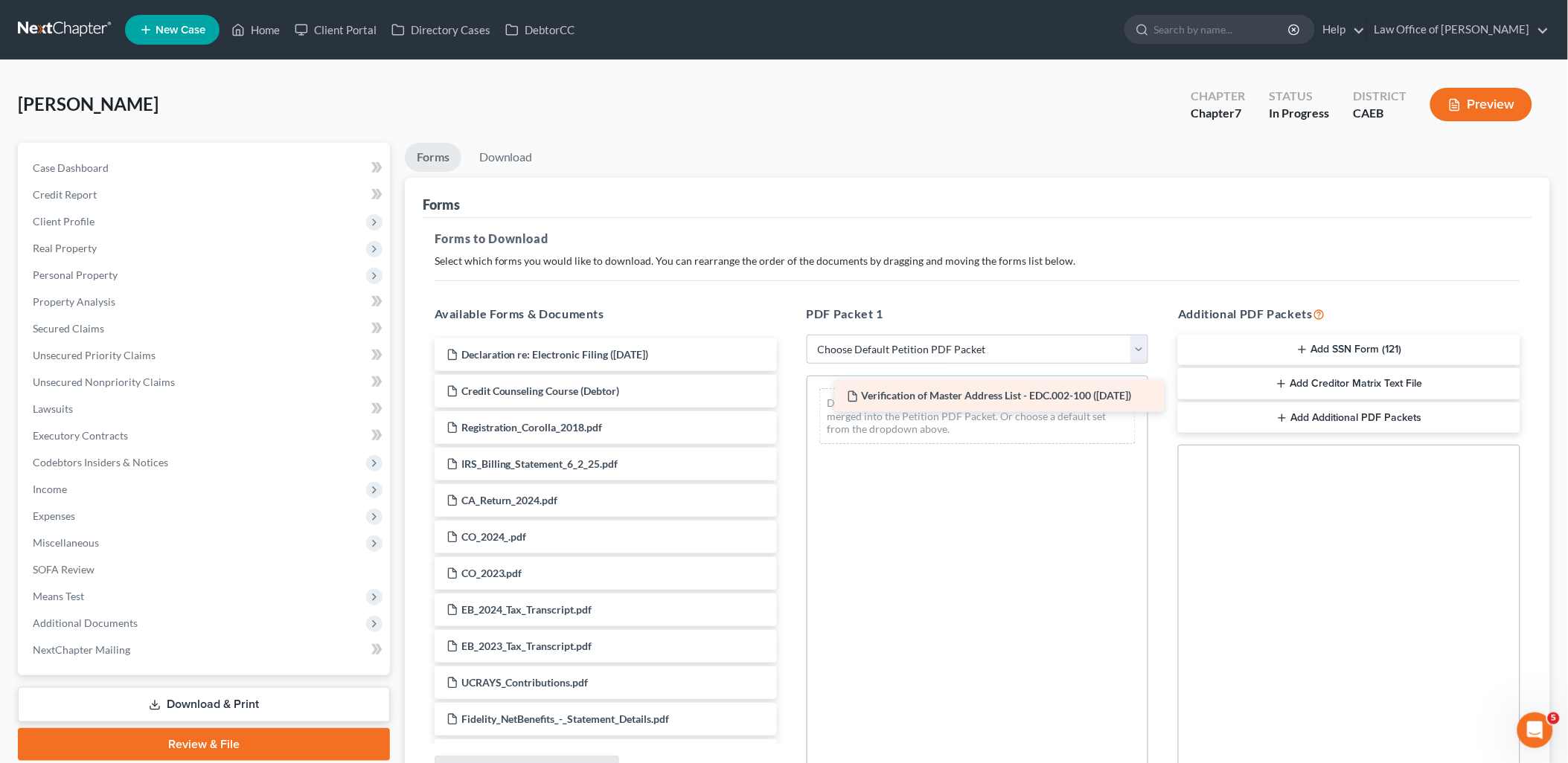
drag, startPoint x: 525, startPoint y: 367, endPoint x: 932, endPoint y: 420, distance: 410.4
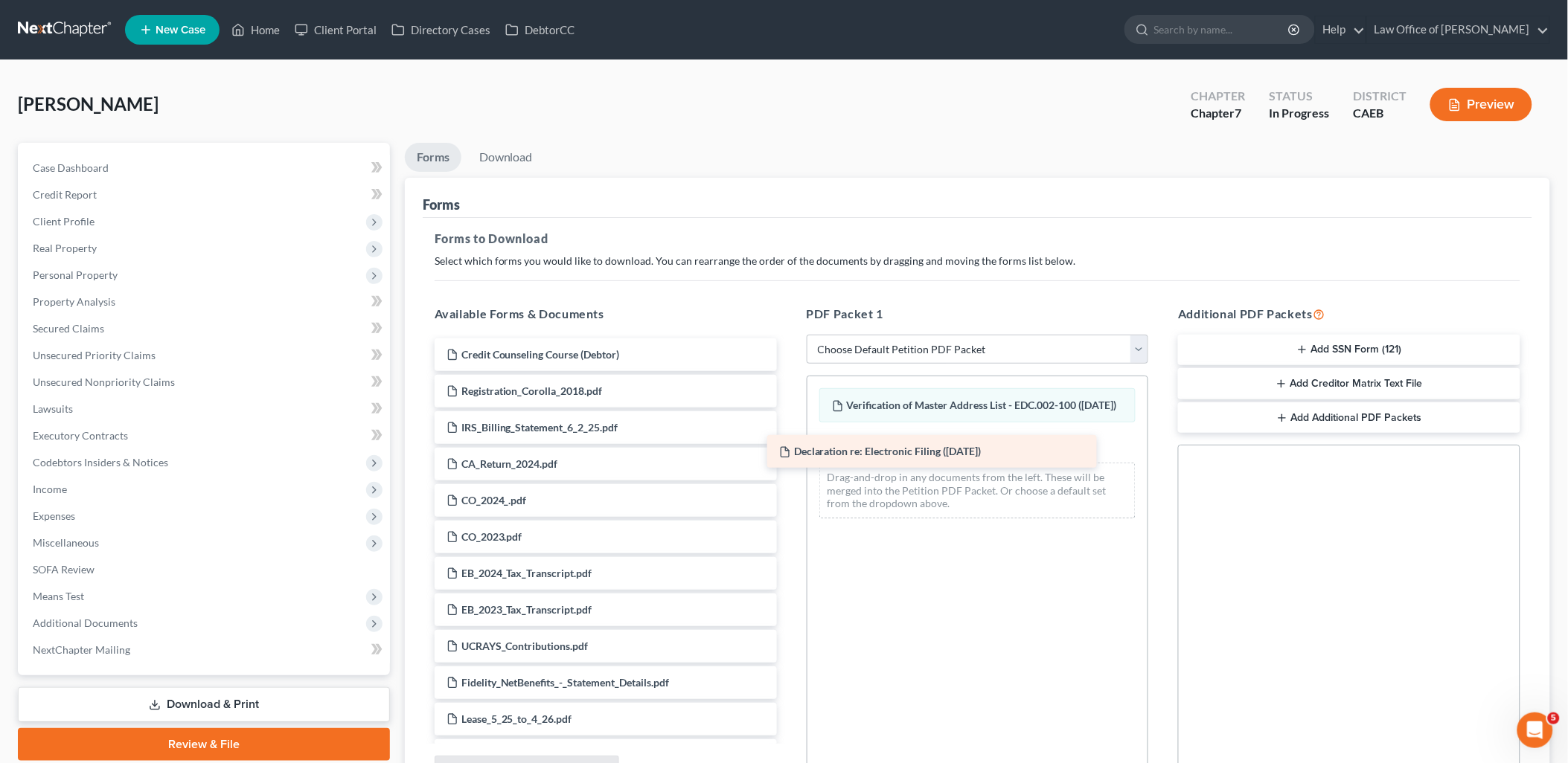
drag, startPoint x: 558, startPoint y: 351, endPoint x: 912, endPoint y: 460, distance: 370.4
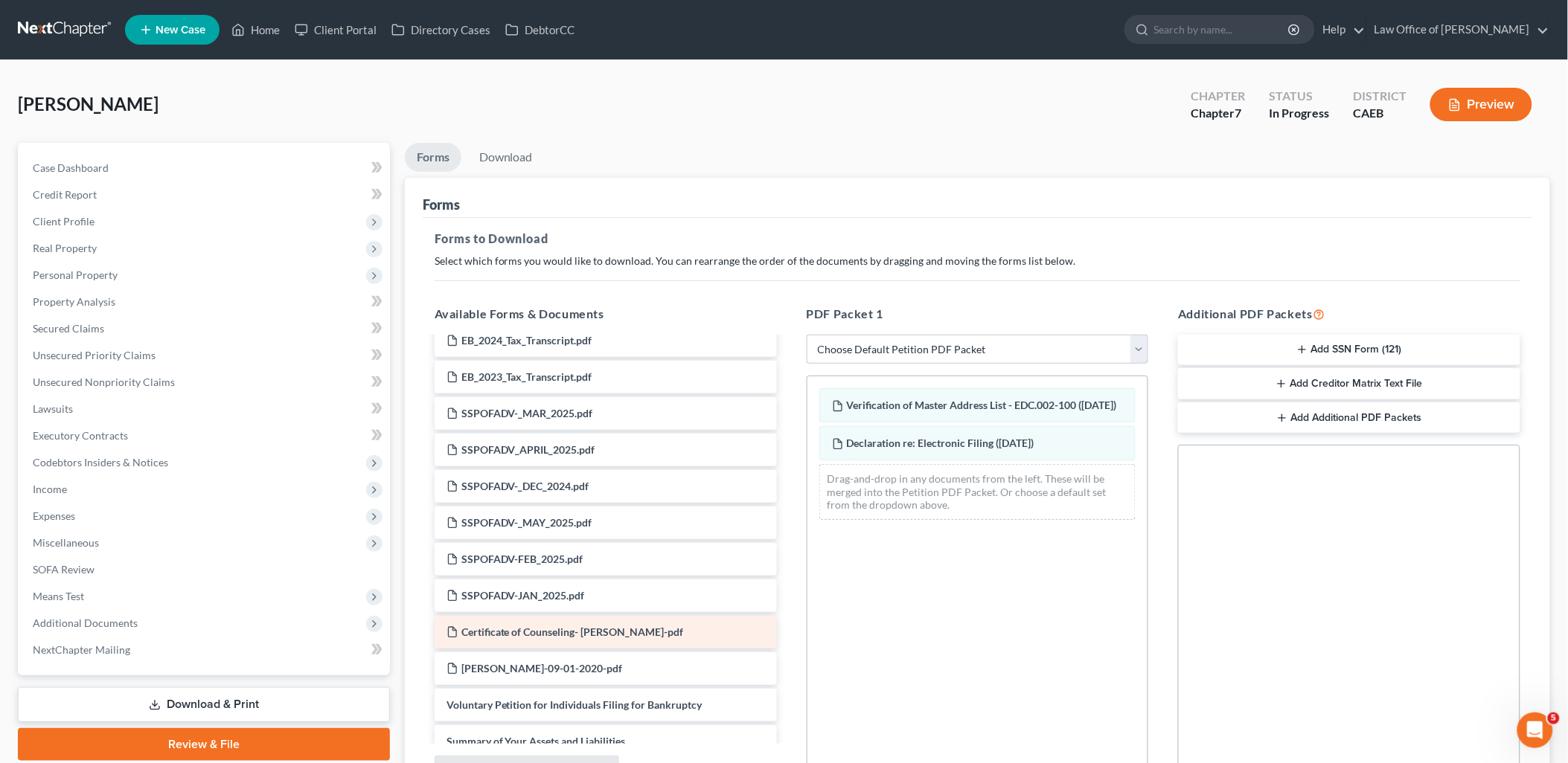
scroll to position [1157, 0]
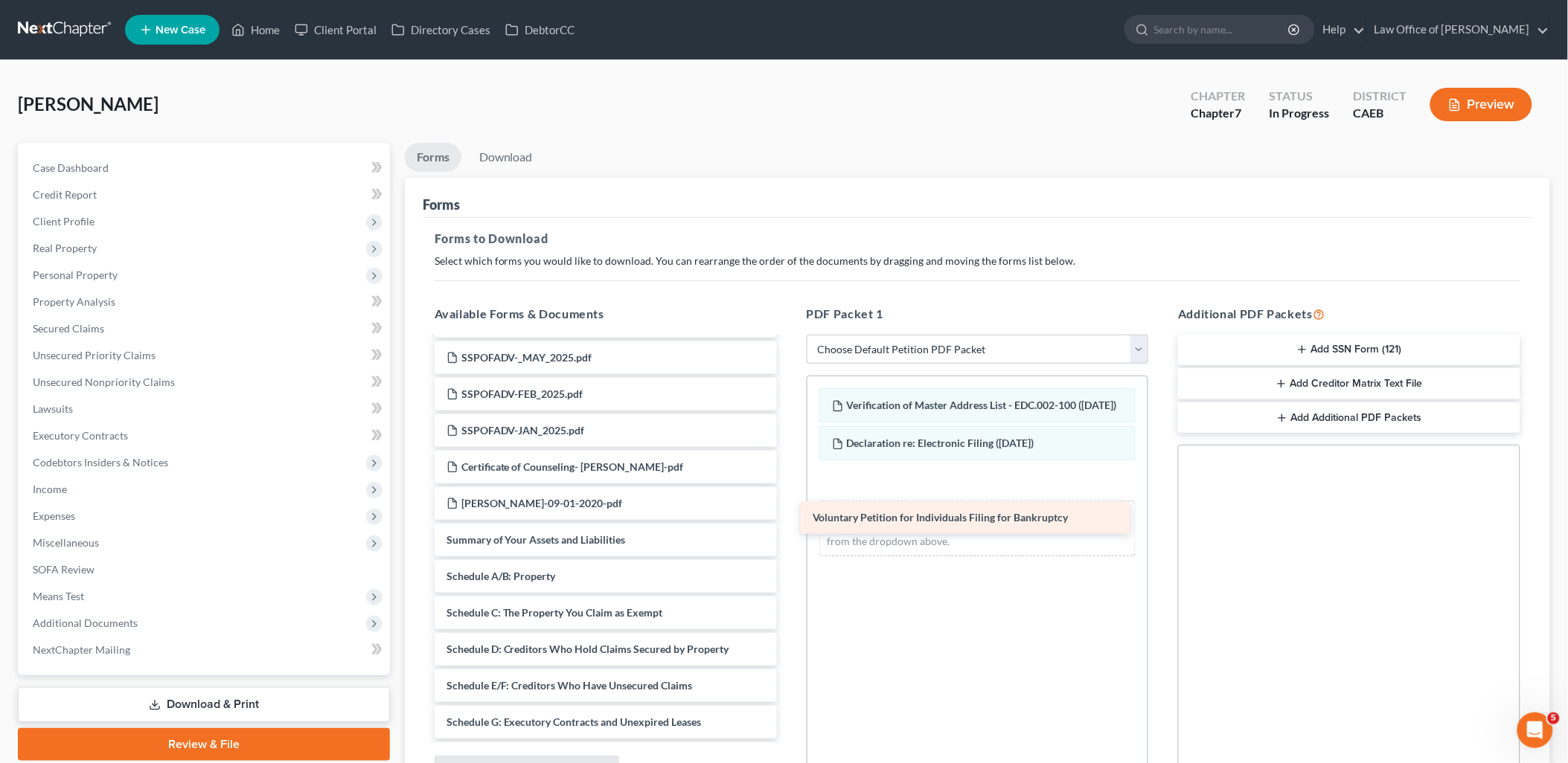
drag, startPoint x: 584, startPoint y: 547, endPoint x: 952, endPoint y: 523, distance: 368.8
click at [789, 523] on div "Voluntary Petition for Individuals Filing for Bankruptcy Credit Counseling Cour…" at bounding box center [606, 183] width 366 height 2003
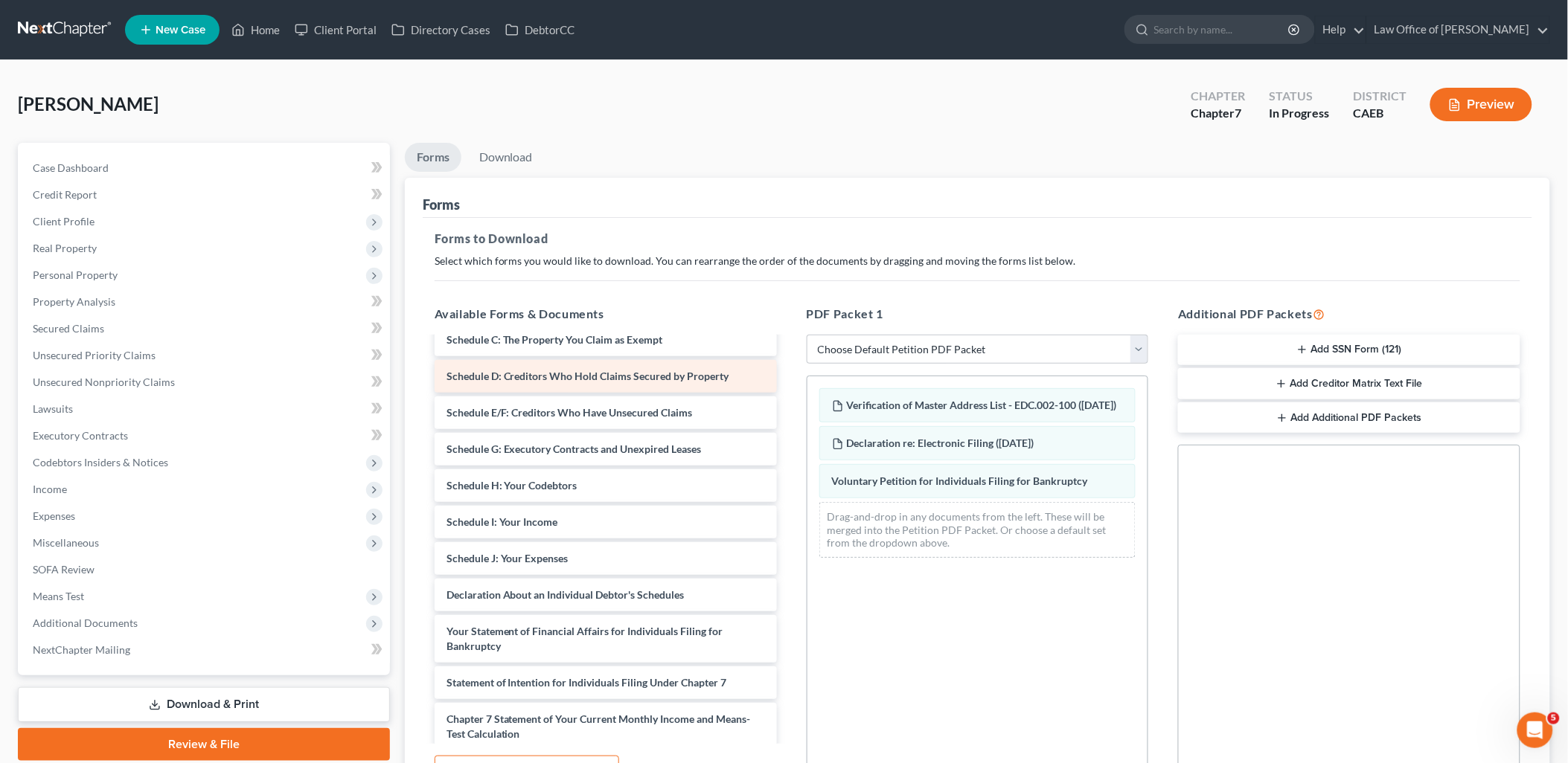
scroll to position [1488, 0]
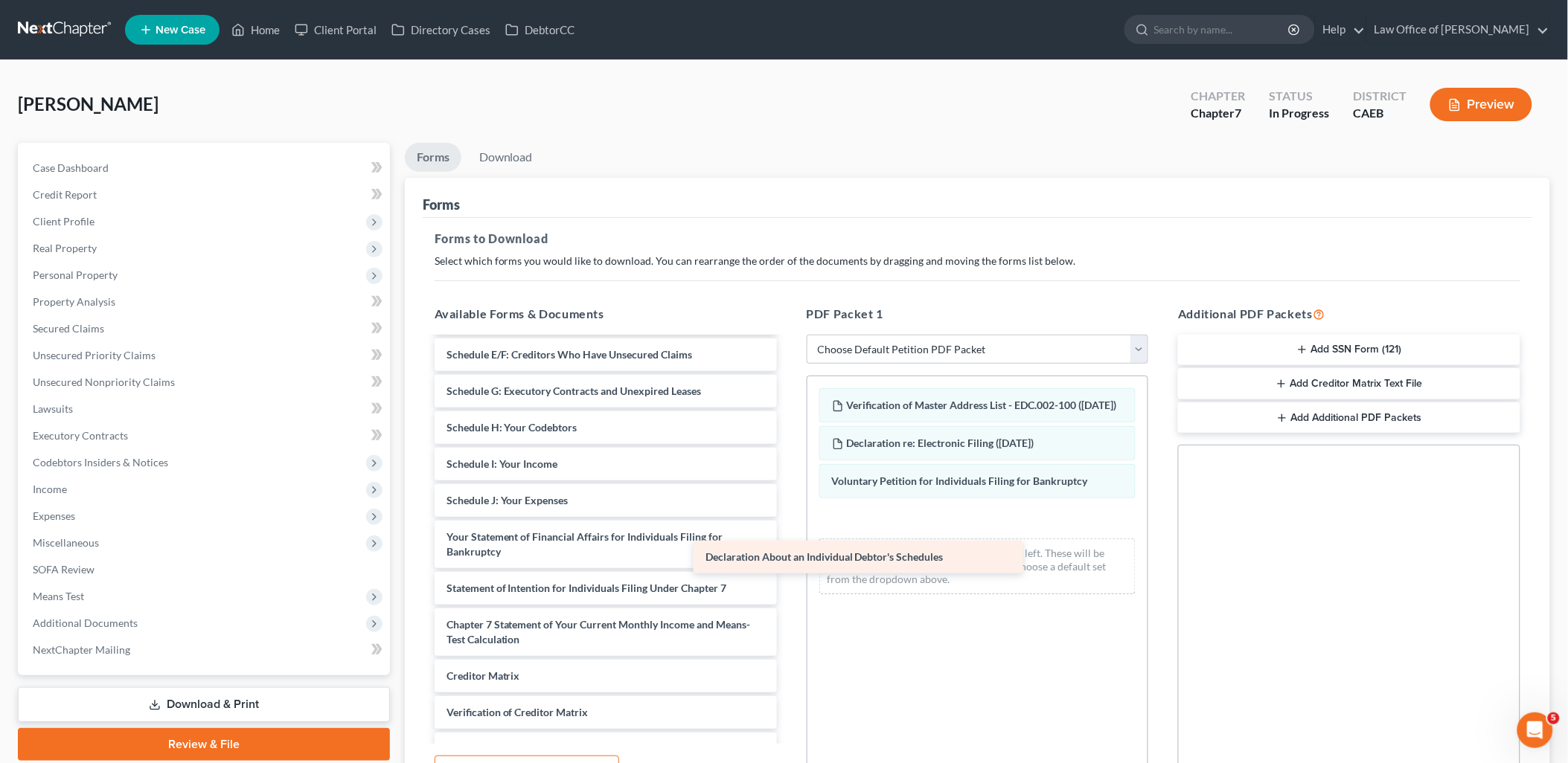
drag, startPoint x: 586, startPoint y: 546, endPoint x: 881, endPoint y: 571, distance: 296.1
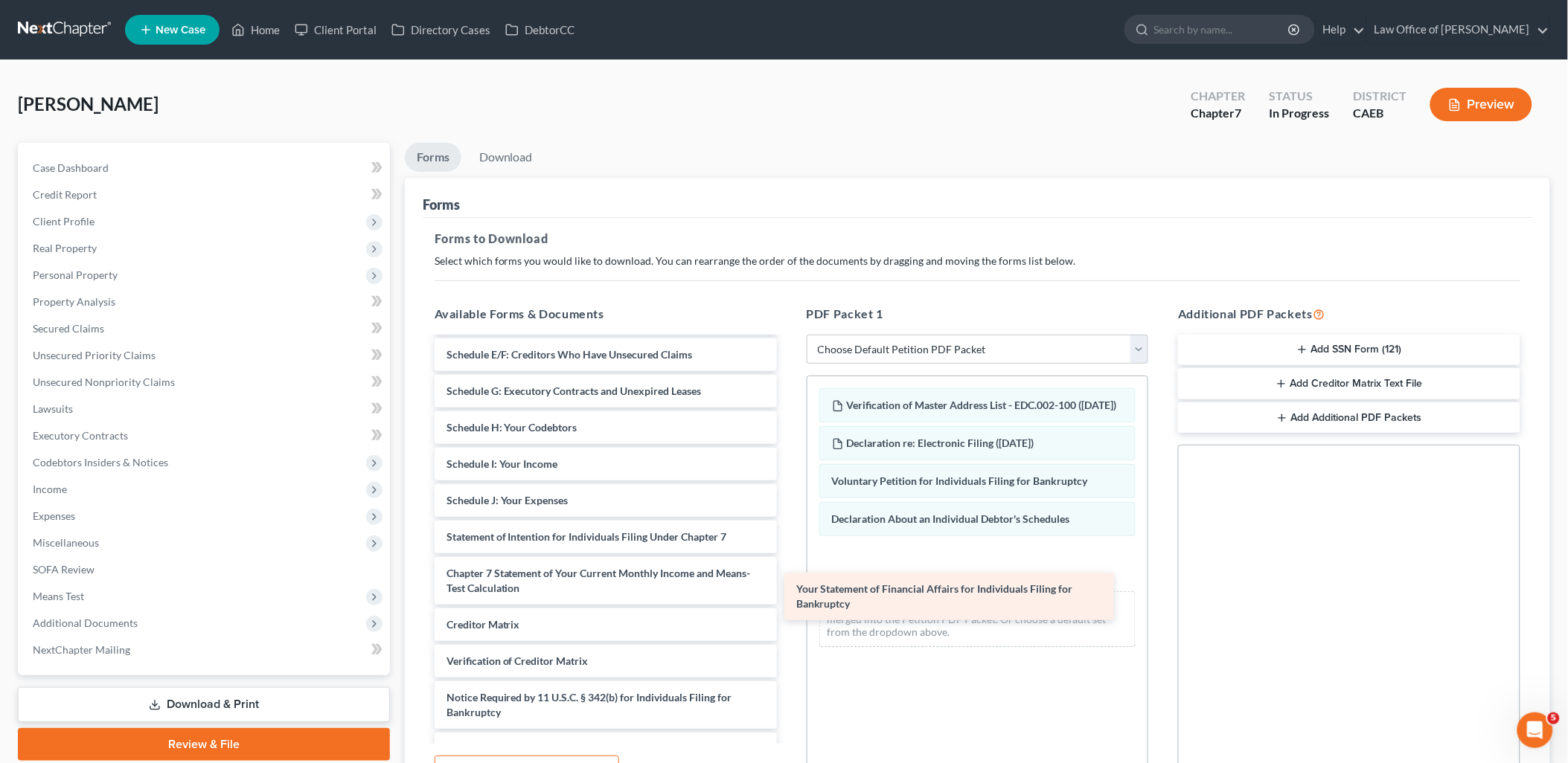
drag, startPoint x: 626, startPoint y: 556, endPoint x: 976, endPoint y: 610, distance: 354.1
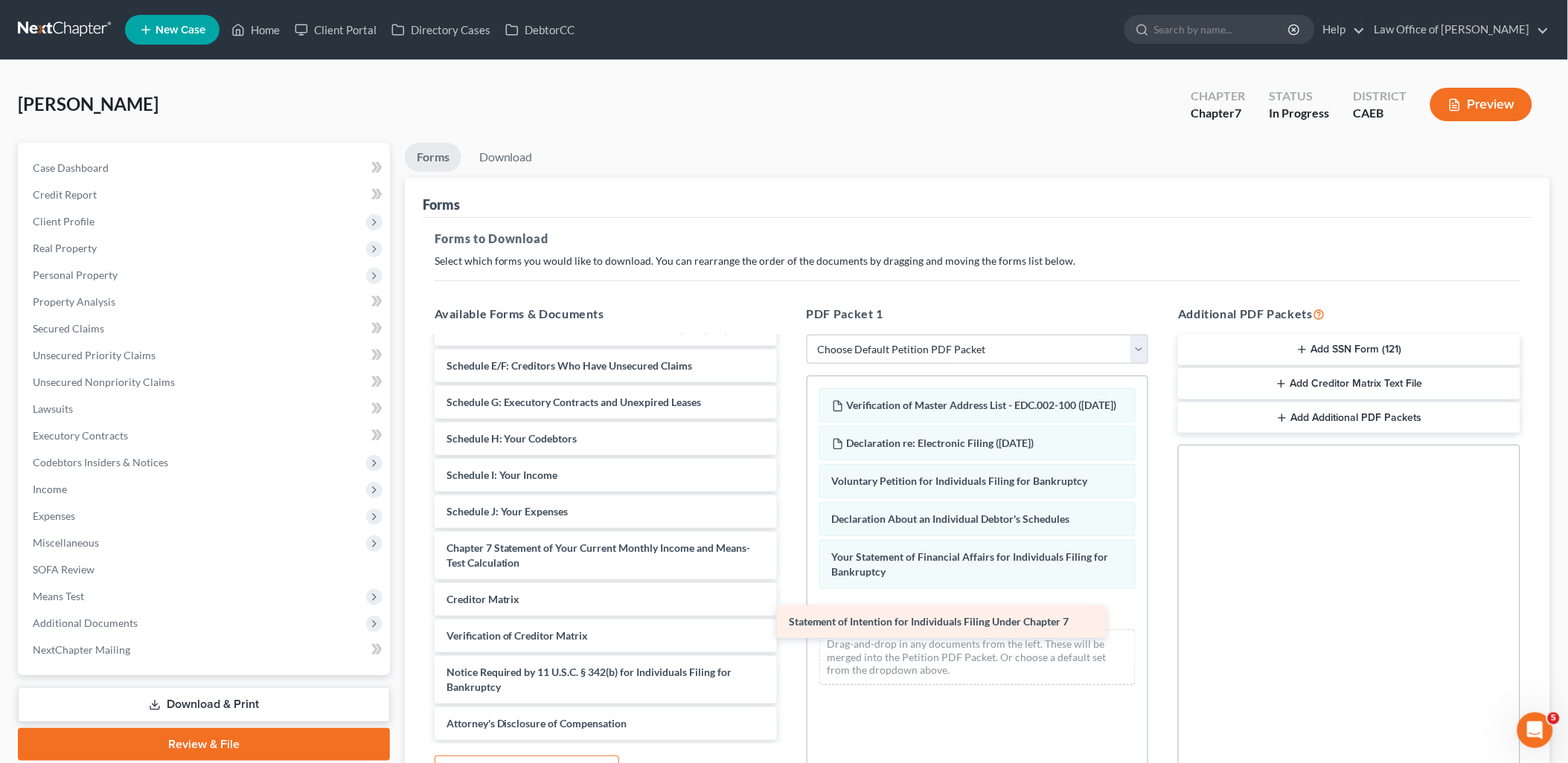
scroll to position [1475, 0]
drag, startPoint x: 540, startPoint y: 534, endPoint x: 923, endPoint y: 630, distance: 394.8
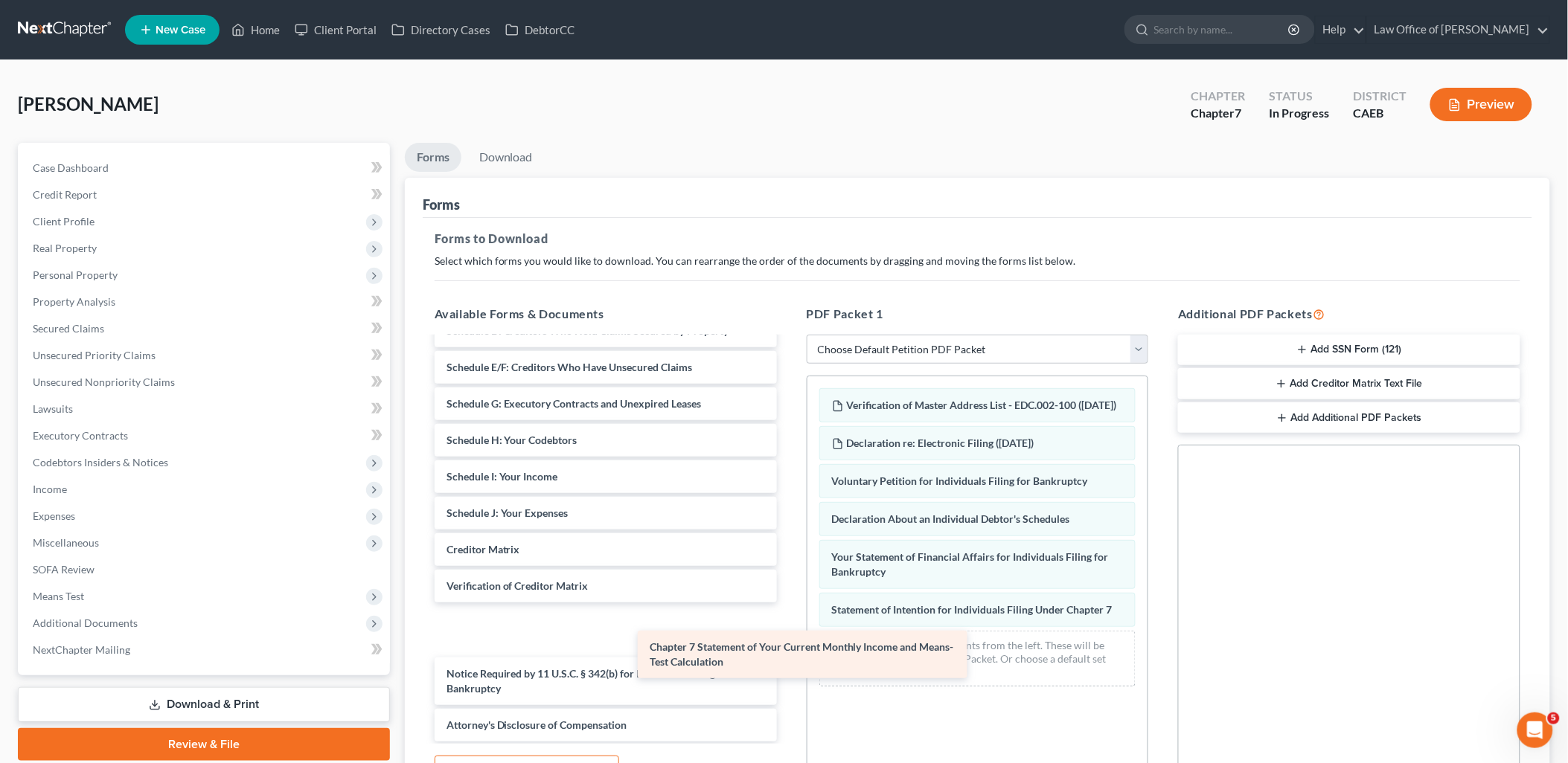
scroll to position [1424, 0]
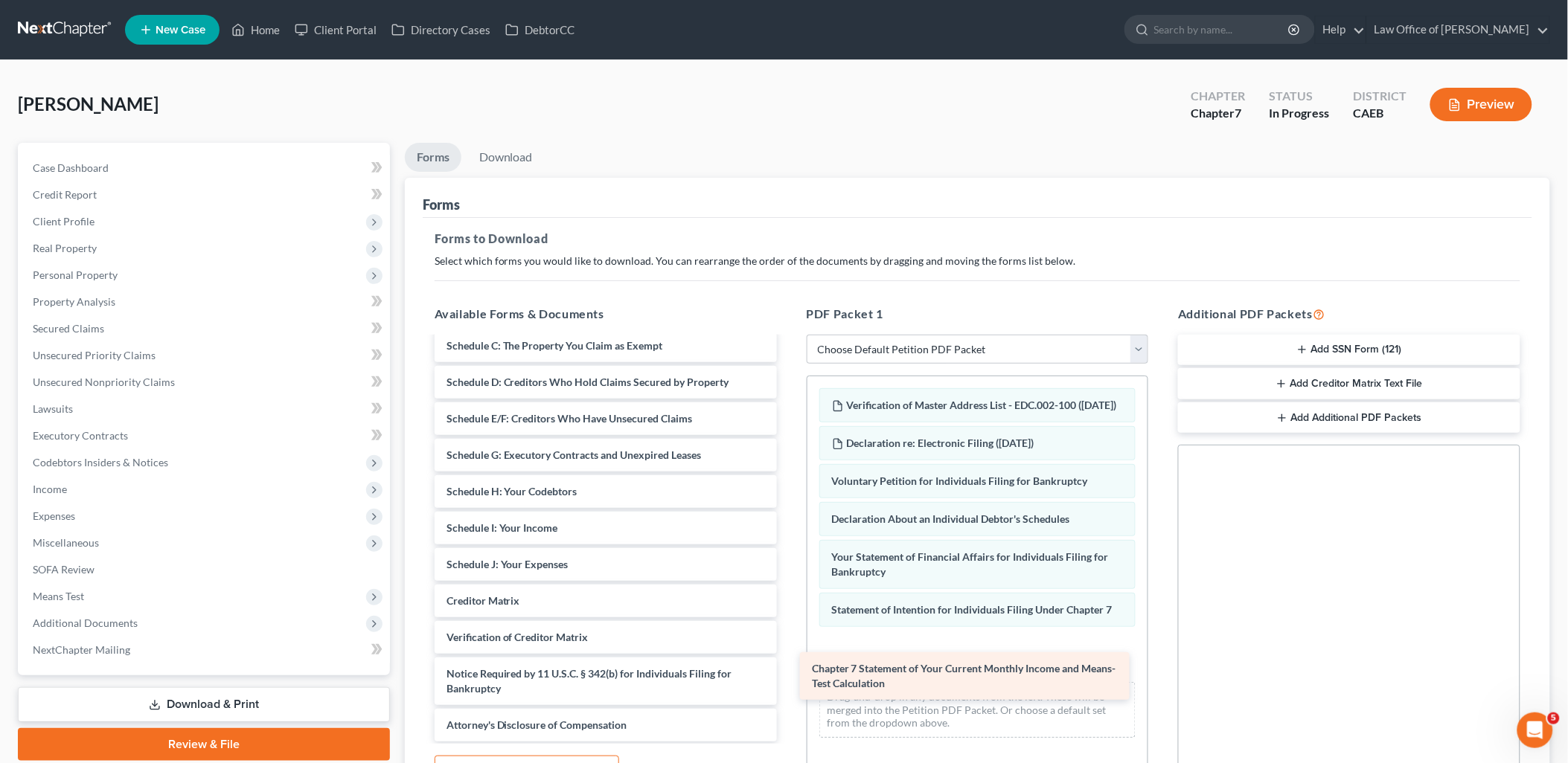
drag, startPoint x: 544, startPoint y: 572, endPoint x: 910, endPoint y: 692, distance: 385.2
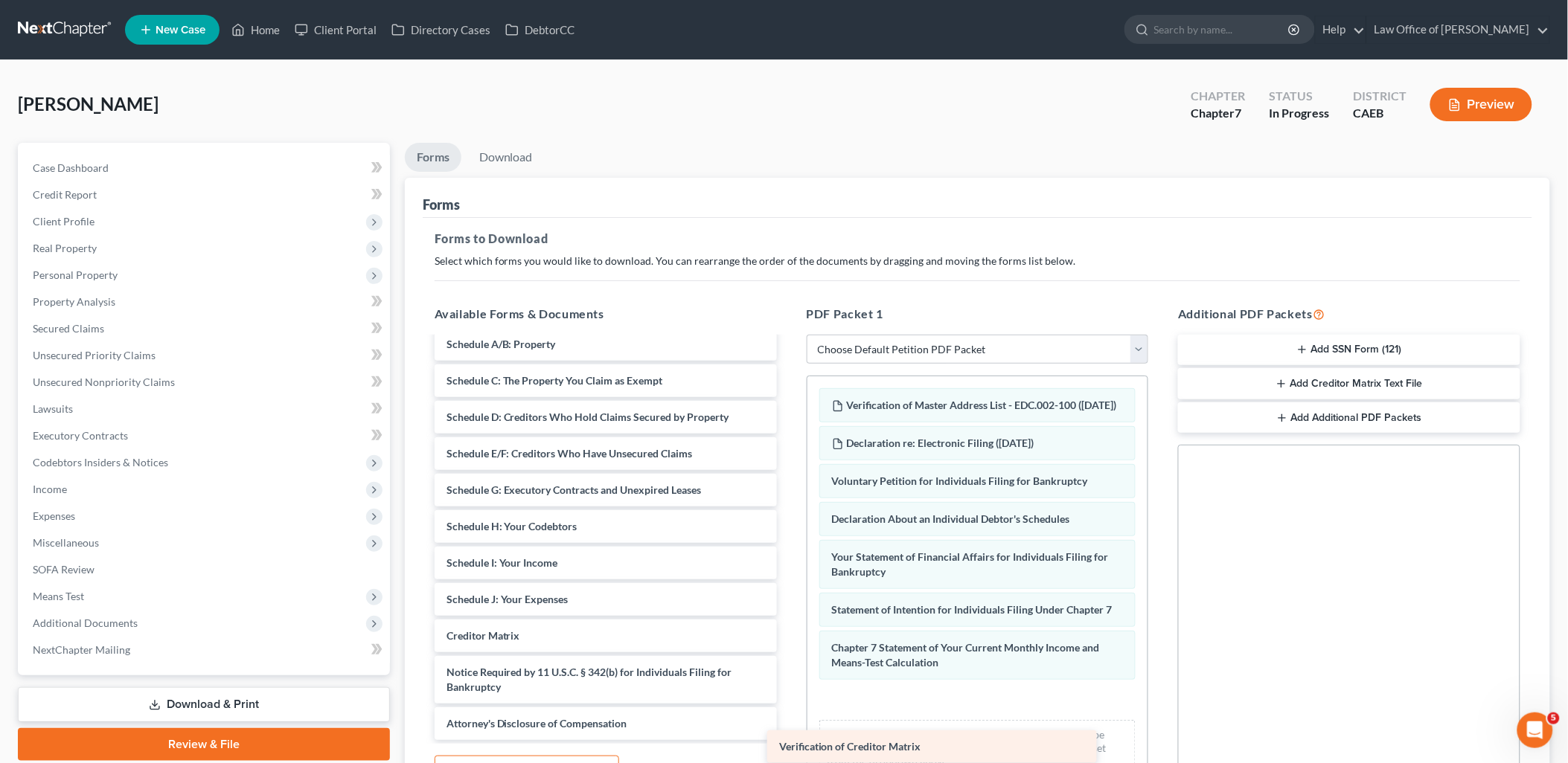
scroll to position [1388, 0]
drag, startPoint x: 511, startPoint y: 630, endPoint x: 920, endPoint y: 733, distance: 421.8
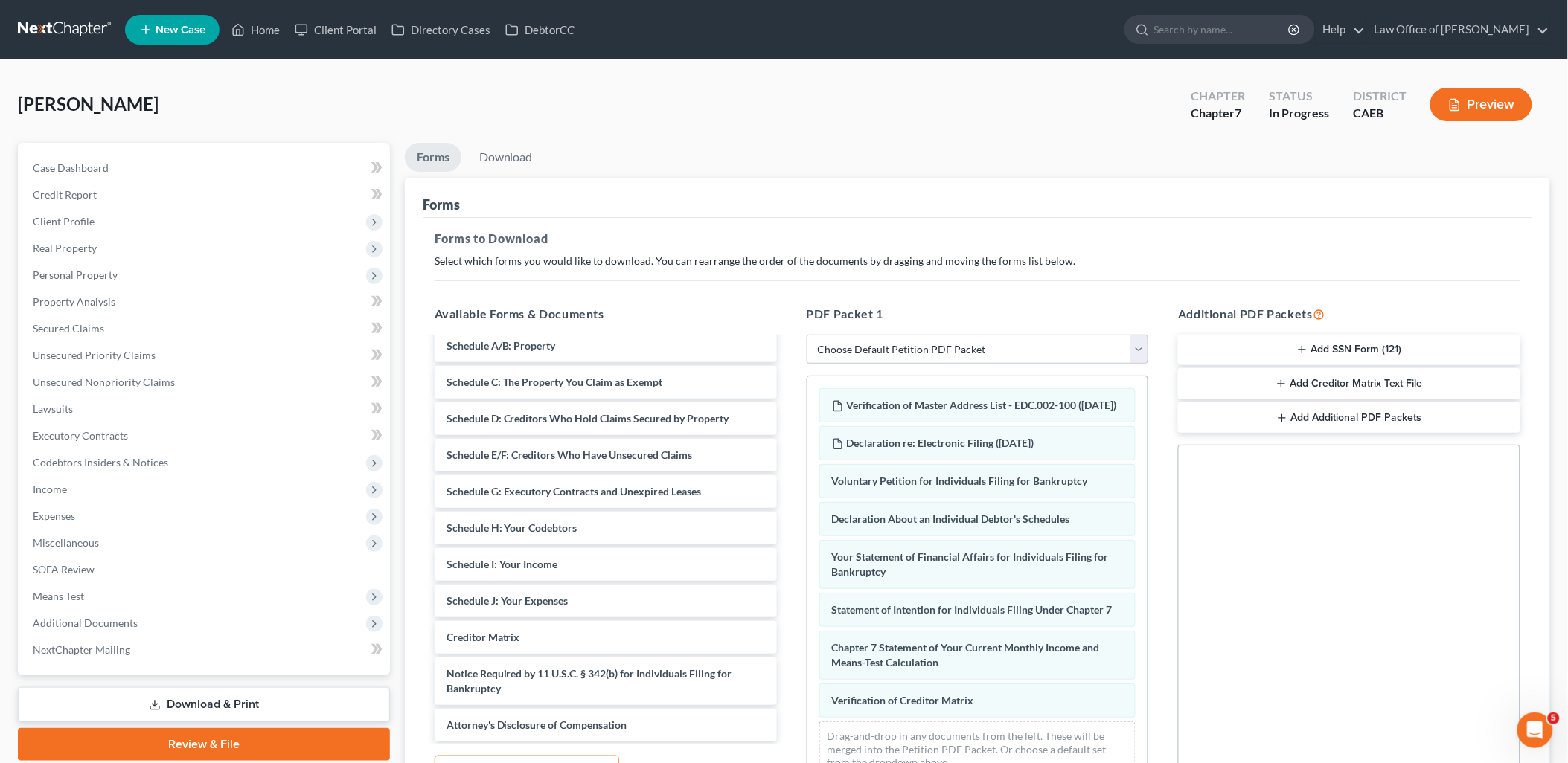
click at [1302, 351] on line "button" at bounding box center [1302, 350] width 0 height 7
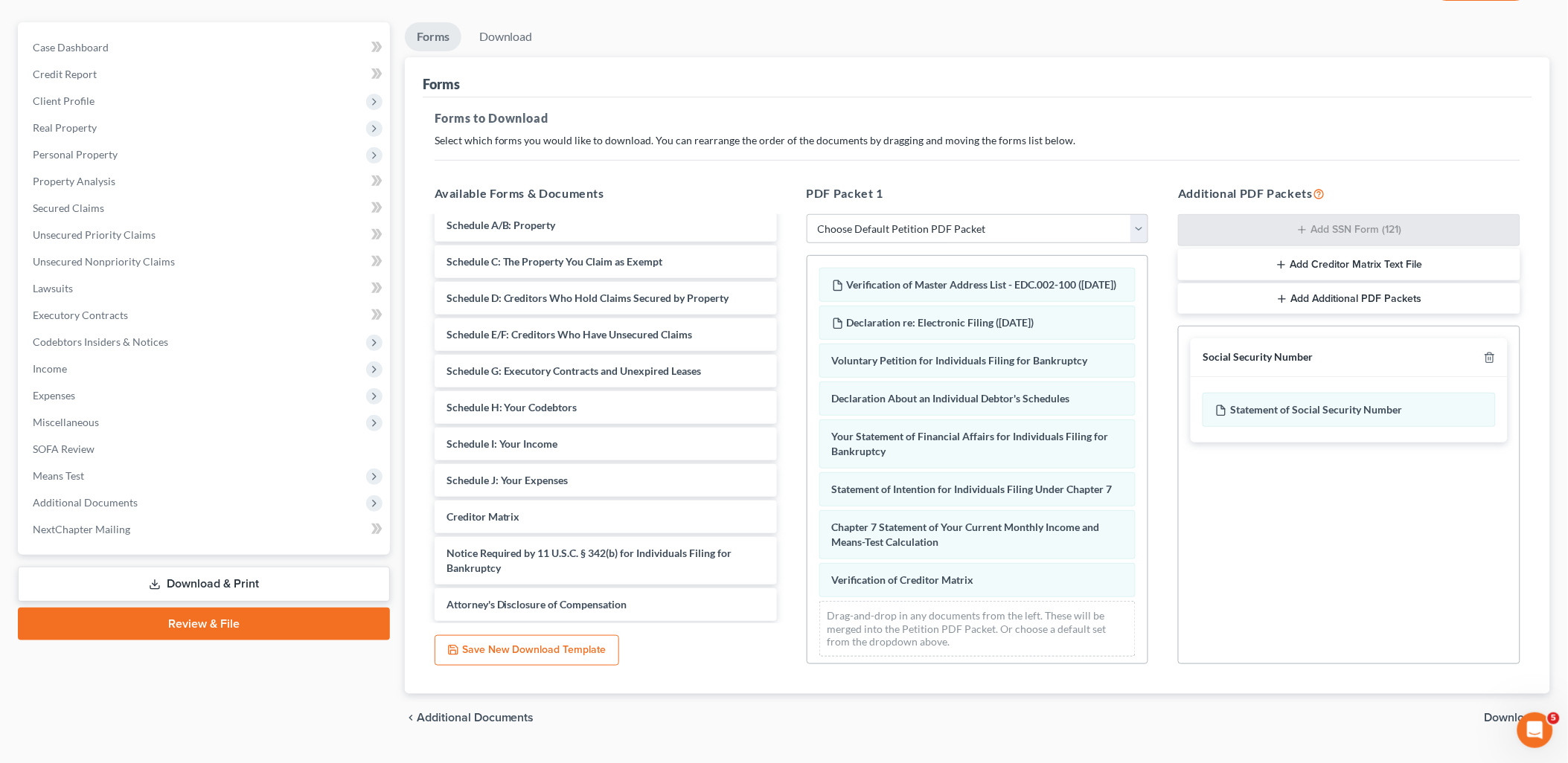
scroll to position [155, 0]
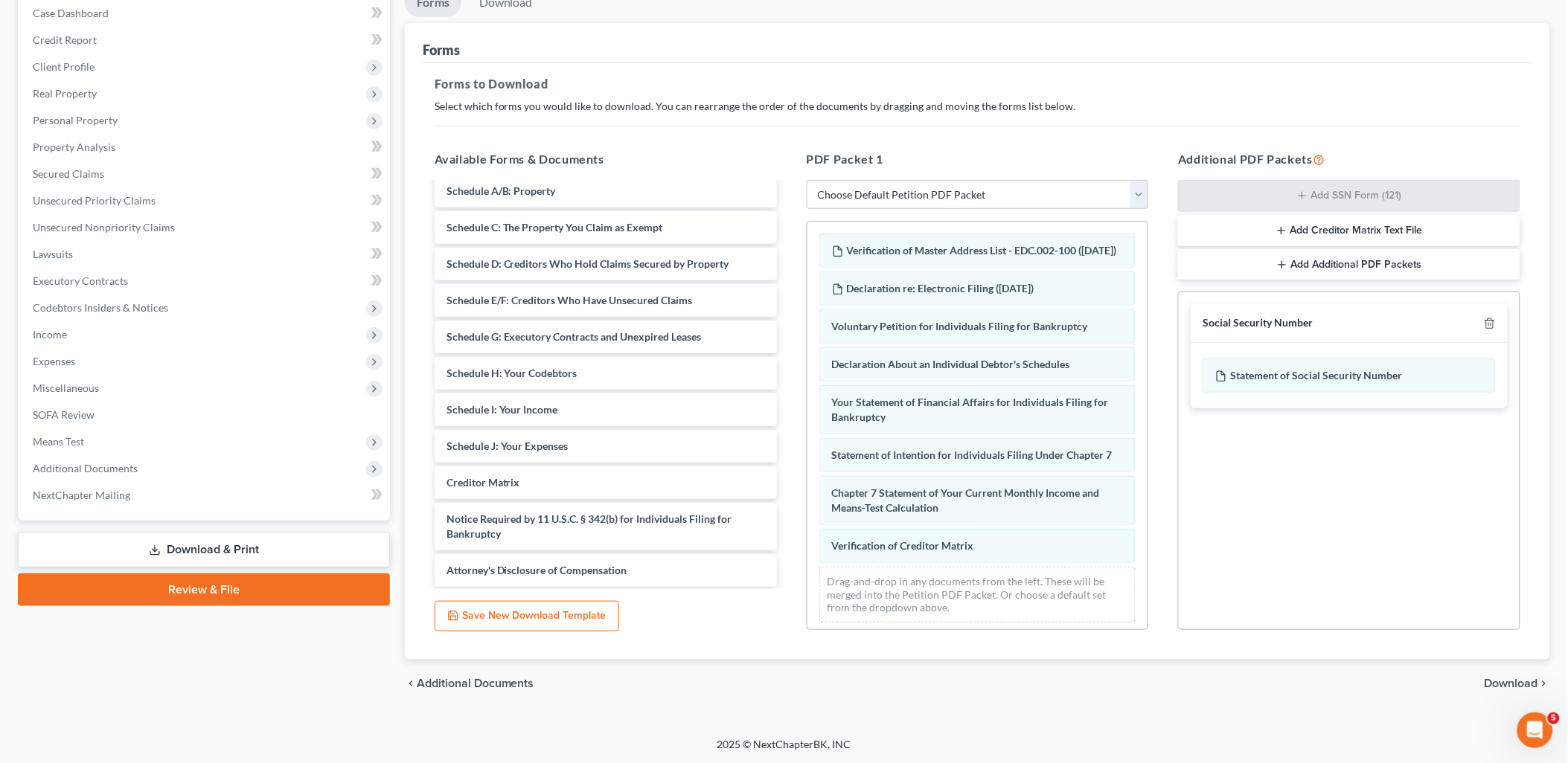
click at [1524, 688] on span "Download" at bounding box center [1511, 684] width 54 height 12
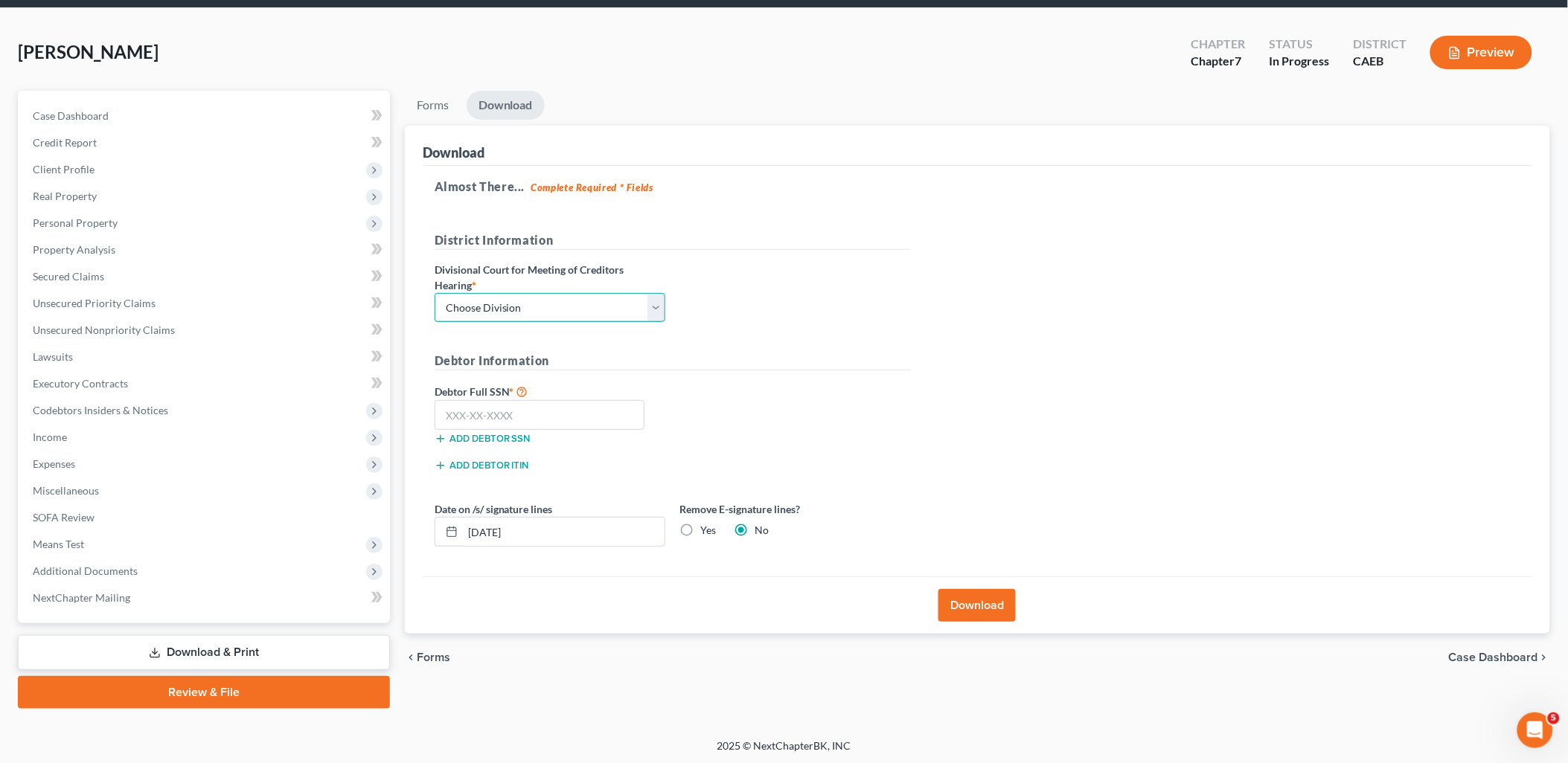
drag, startPoint x: 533, startPoint y: 306, endPoint x: 529, endPoint y: 313, distance: 8.1
click at [533, 306] on select "Choose Division Fresno Modesto Sacramento" at bounding box center [550, 307] width 231 height 30
select select "1"
click at [434, 293] on select "Choose Division Fresno Modesto Sacramento" at bounding box center [550, 307] width 231 height 30
click at [524, 413] on input "text" at bounding box center [539, 415] width 210 height 30
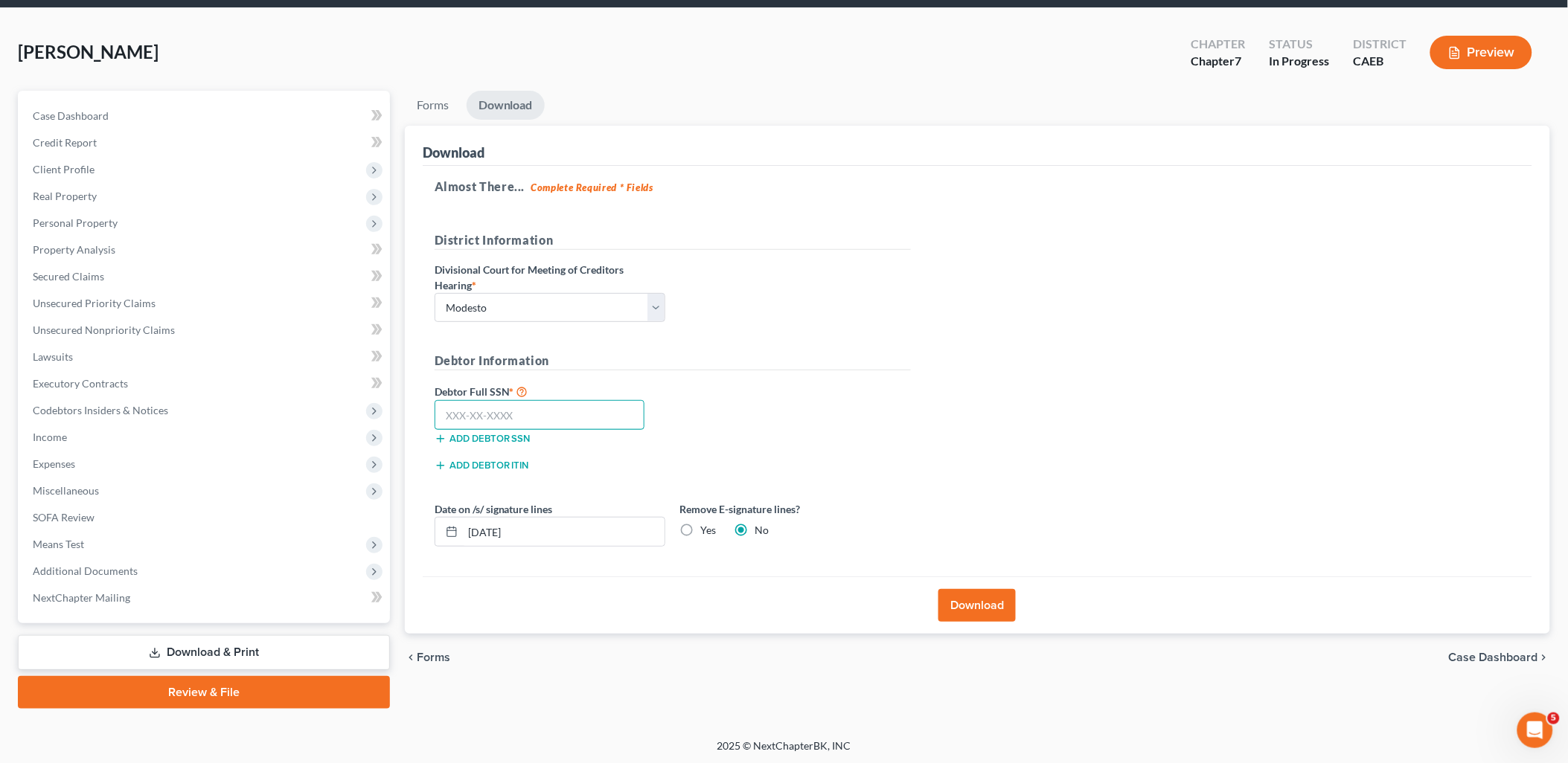
paste input "604-02-4078"
type input "604-02-4078"
click at [701, 526] on label "Yes" at bounding box center [708, 531] width 16 height 15
click at [707, 526] on input "Yes" at bounding box center [711, 528] width 10 height 10
radio input "true"
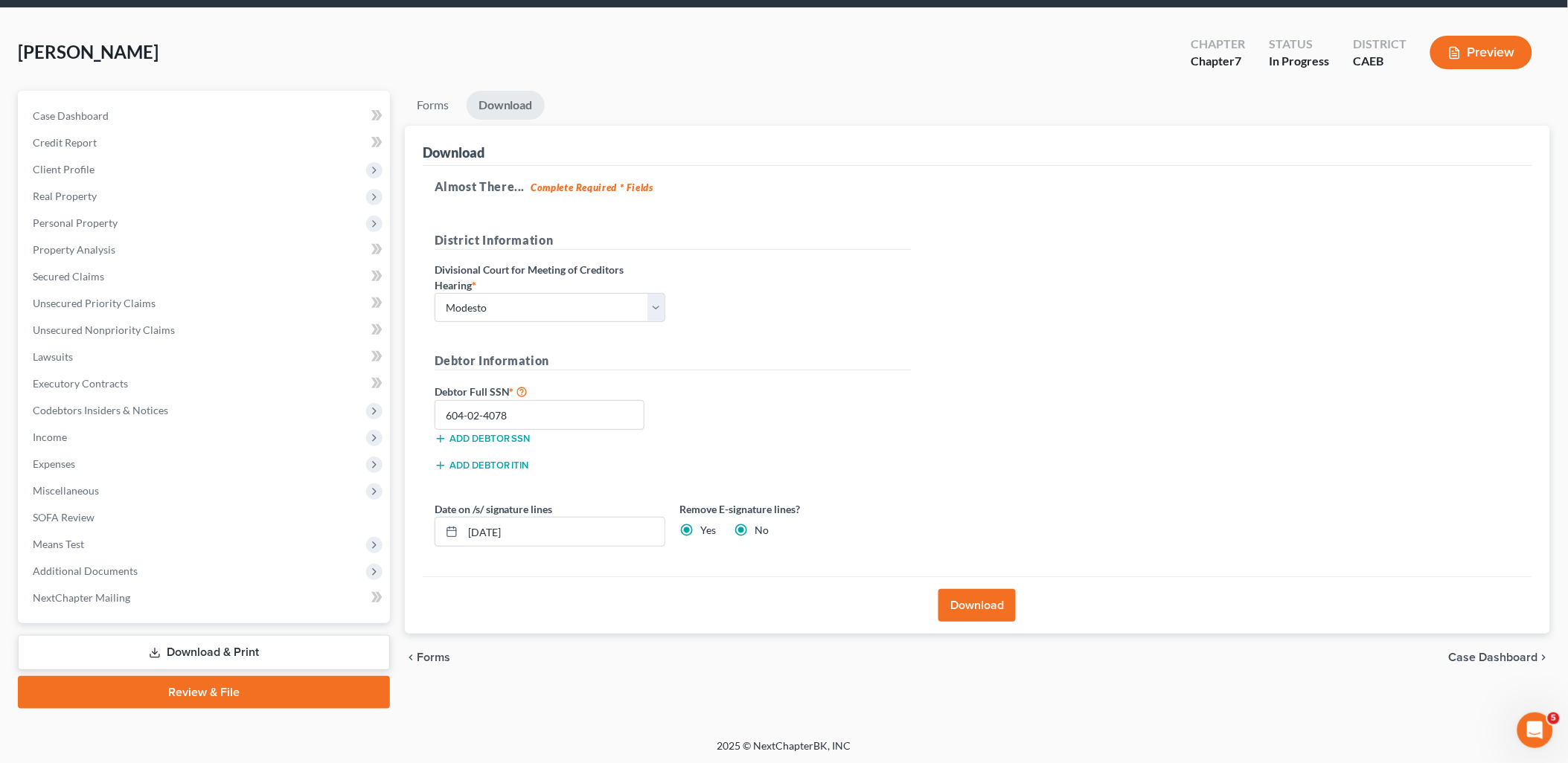
radio input "false"
click at [973, 601] on button "Download" at bounding box center [977, 605] width 77 height 33
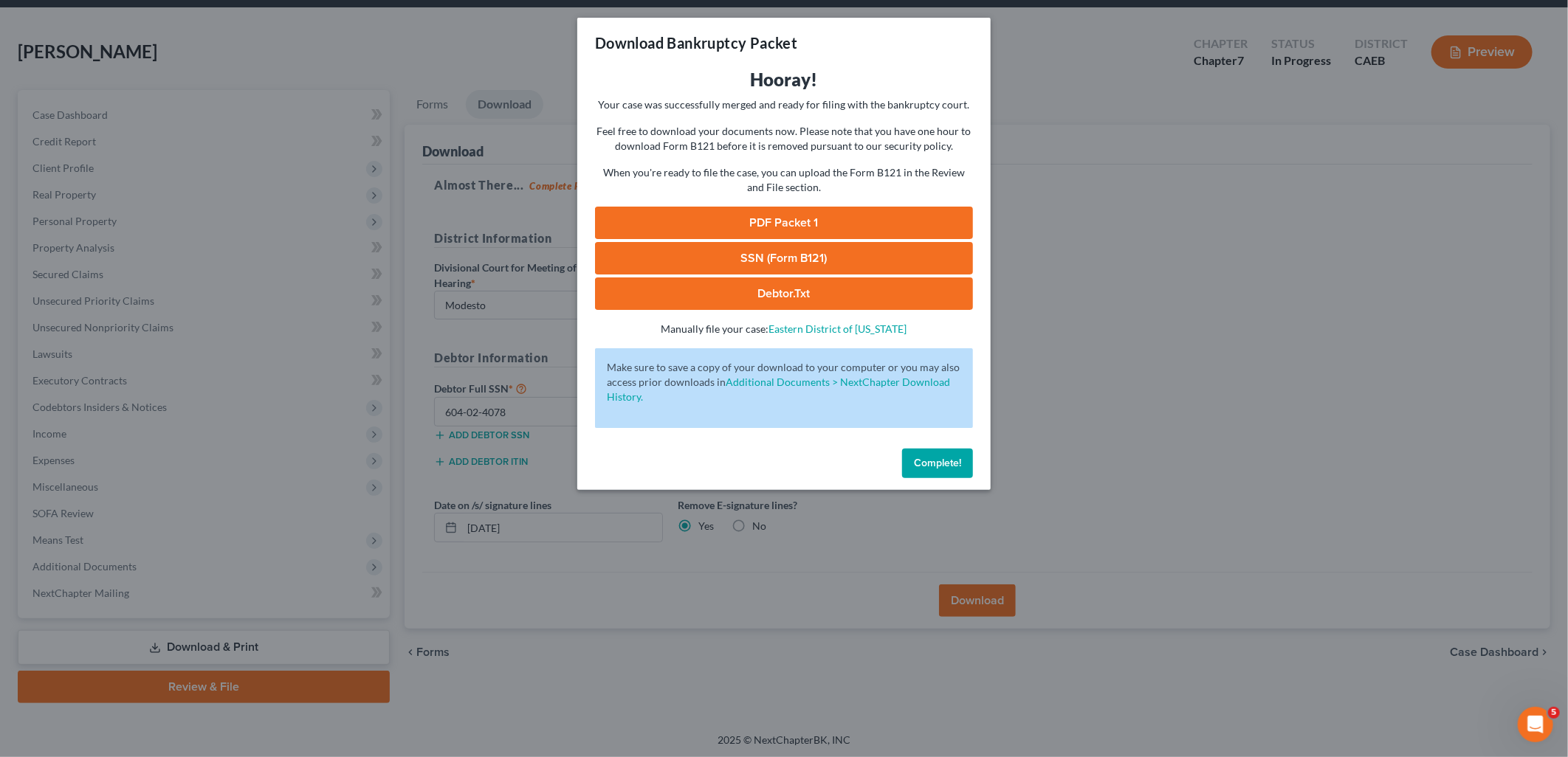
click at [718, 224] on link "PDF Packet 1" at bounding box center [784, 222] width 378 height 32
click at [776, 266] on link "SSN (Form B121)" at bounding box center [784, 258] width 378 height 32
drag, startPoint x: 961, startPoint y: 456, endPoint x: 736, endPoint y: 380, distance: 237.5
click at [961, 455] on button "Complete!" at bounding box center [938, 463] width 71 height 29
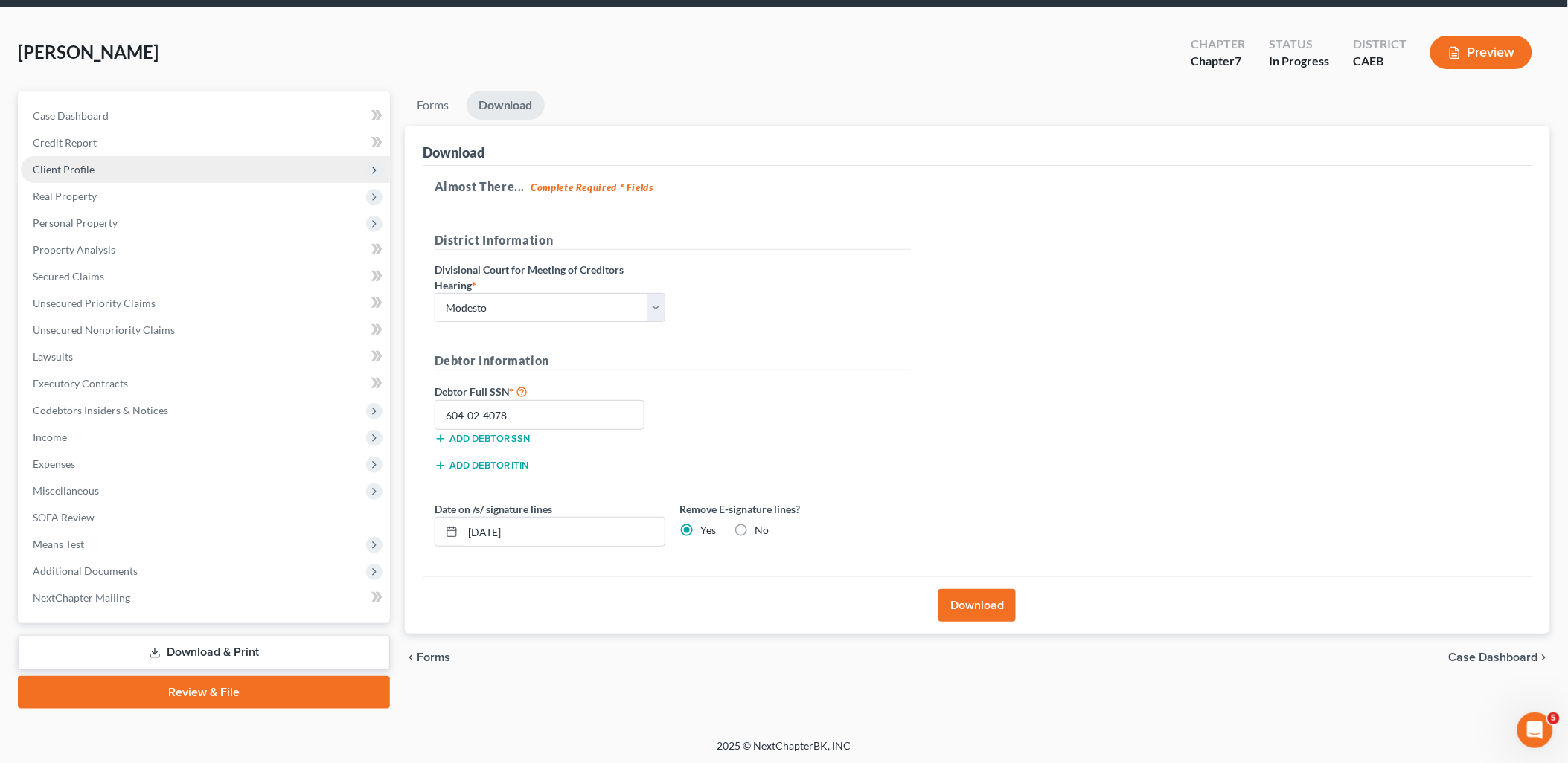
click at [53, 163] on span "Client Profile" at bounding box center [63, 169] width 62 height 13
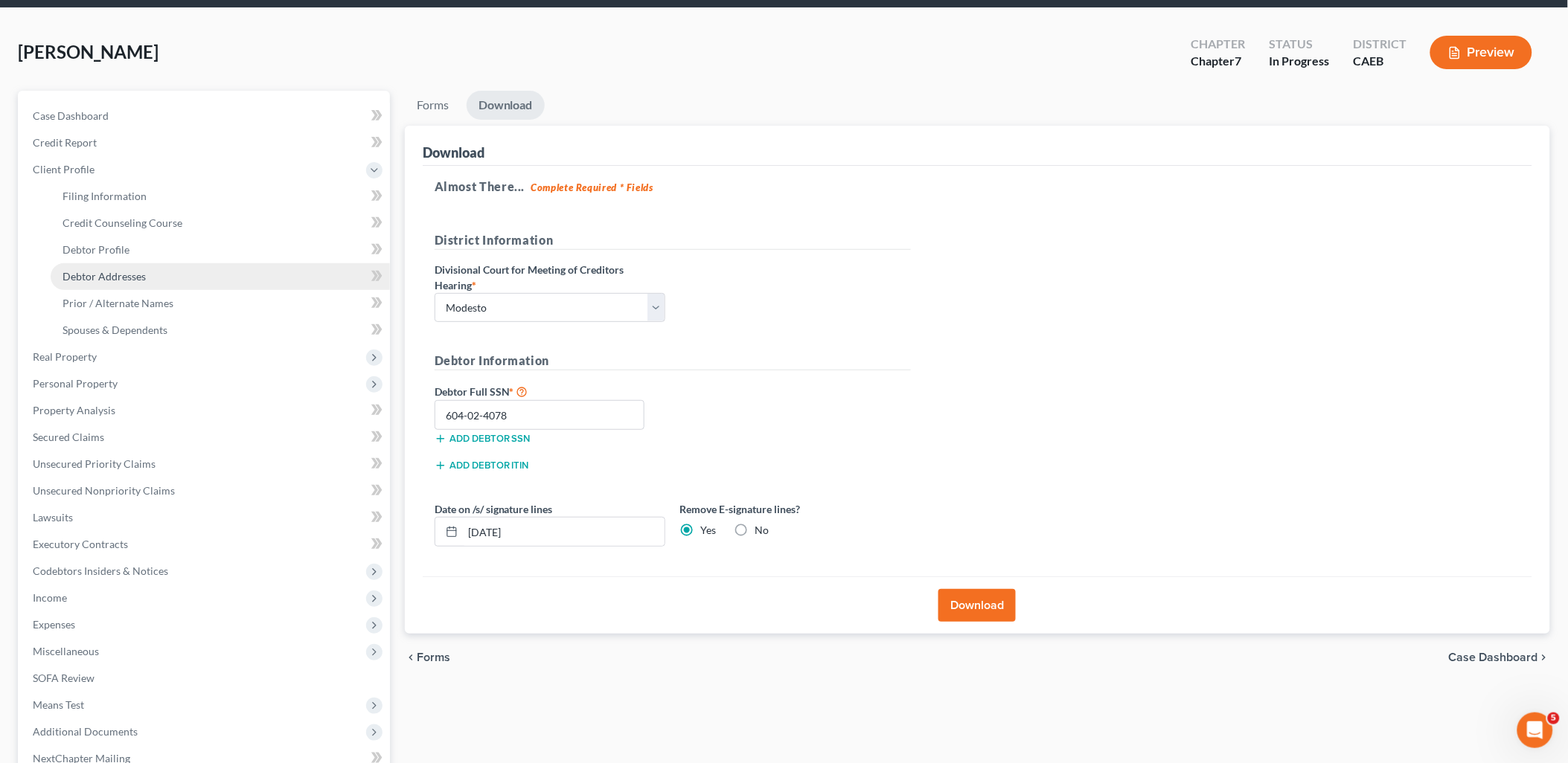
click at [93, 279] on span "Debtor Addresses" at bounding box center [104, 276] width 84 height 13
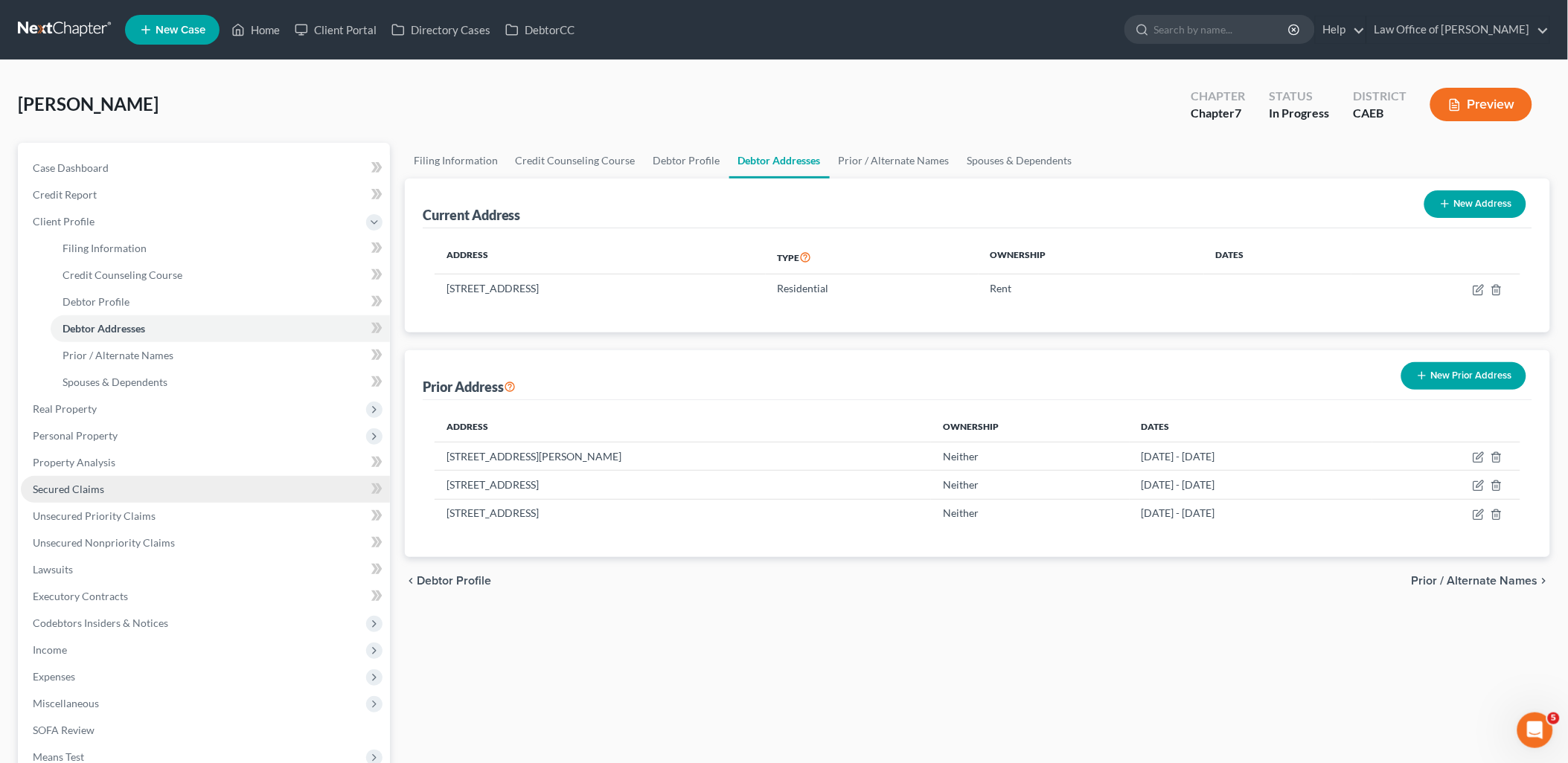
click at [76, 491] on span "Secured Claims" at bounding box center [68, 489] width 71 height 13
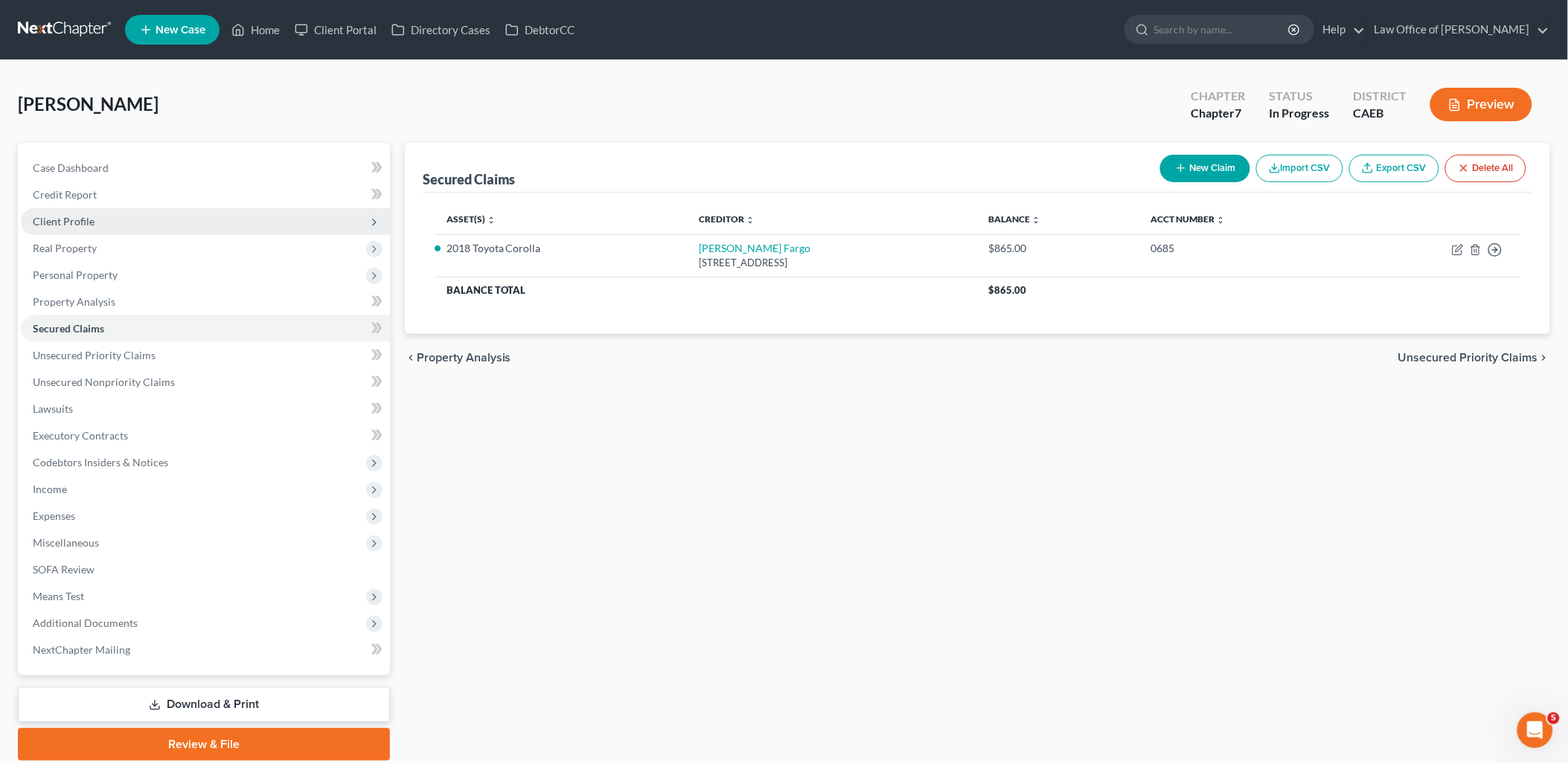
click at [55, 219] on span "Client Profile" at bounding box center [63, 221] width 62 height 13
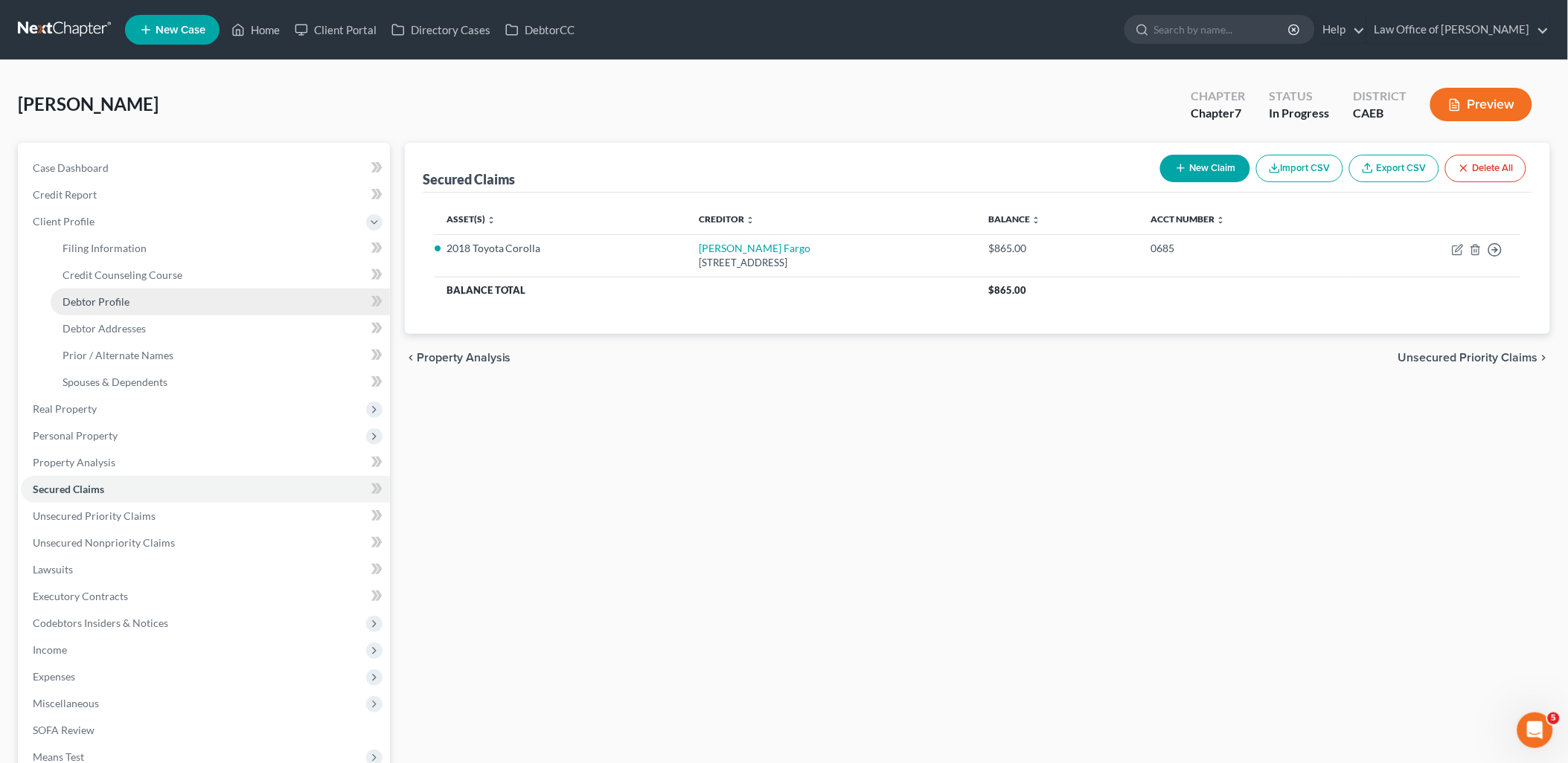
click at [93, 301] on span "Debtor Profile" at bounding box center [96, 301] width 67 height 13
select select "0"
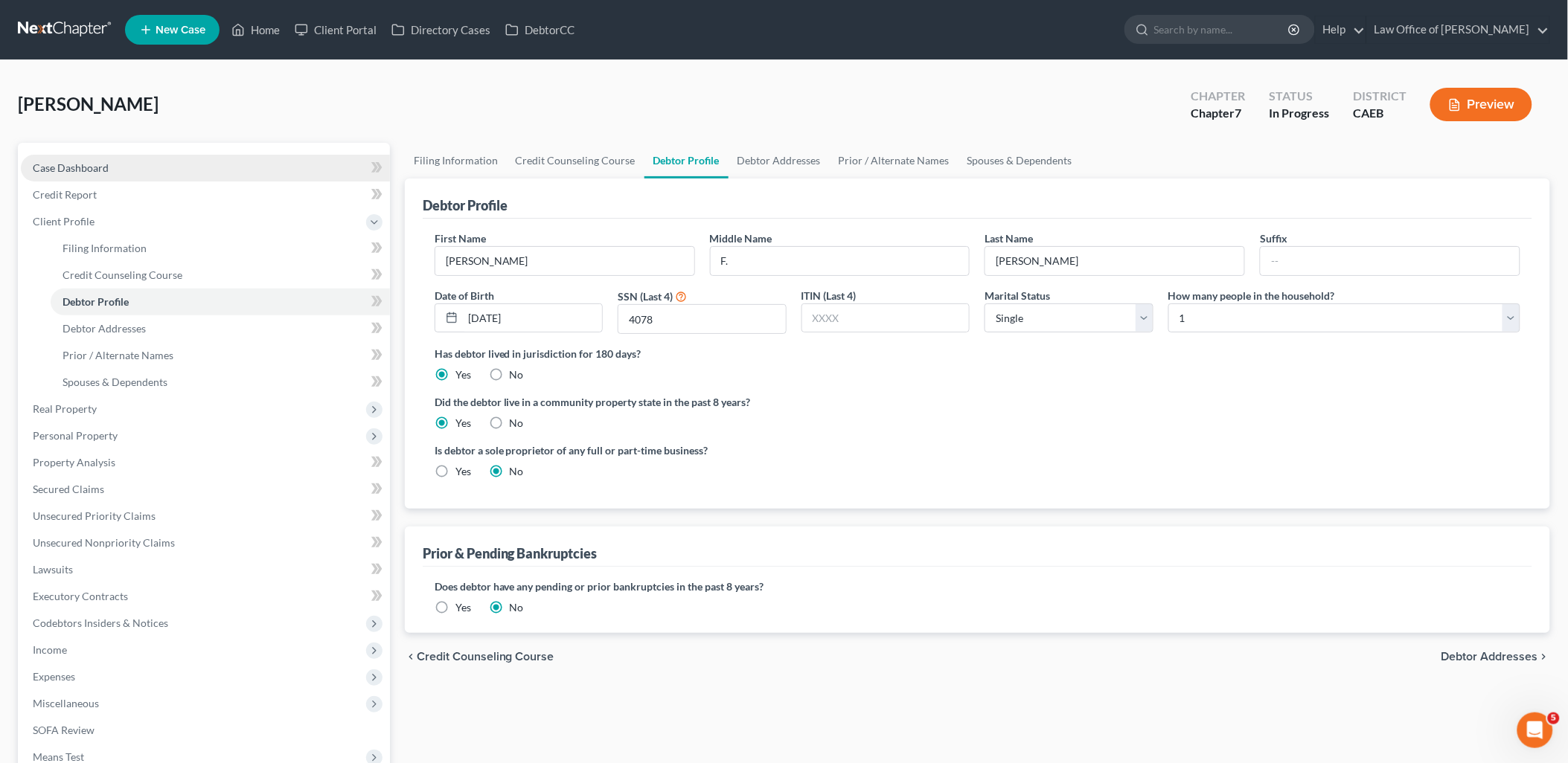
drag, startPoint x: 58, startPoint y: 169, endPoint x: 299, endPoint y: 179, distance: 241.2
click at [58, 169] on span "Case Dashboard" at bounding box center [71, 168] width 76 height 13
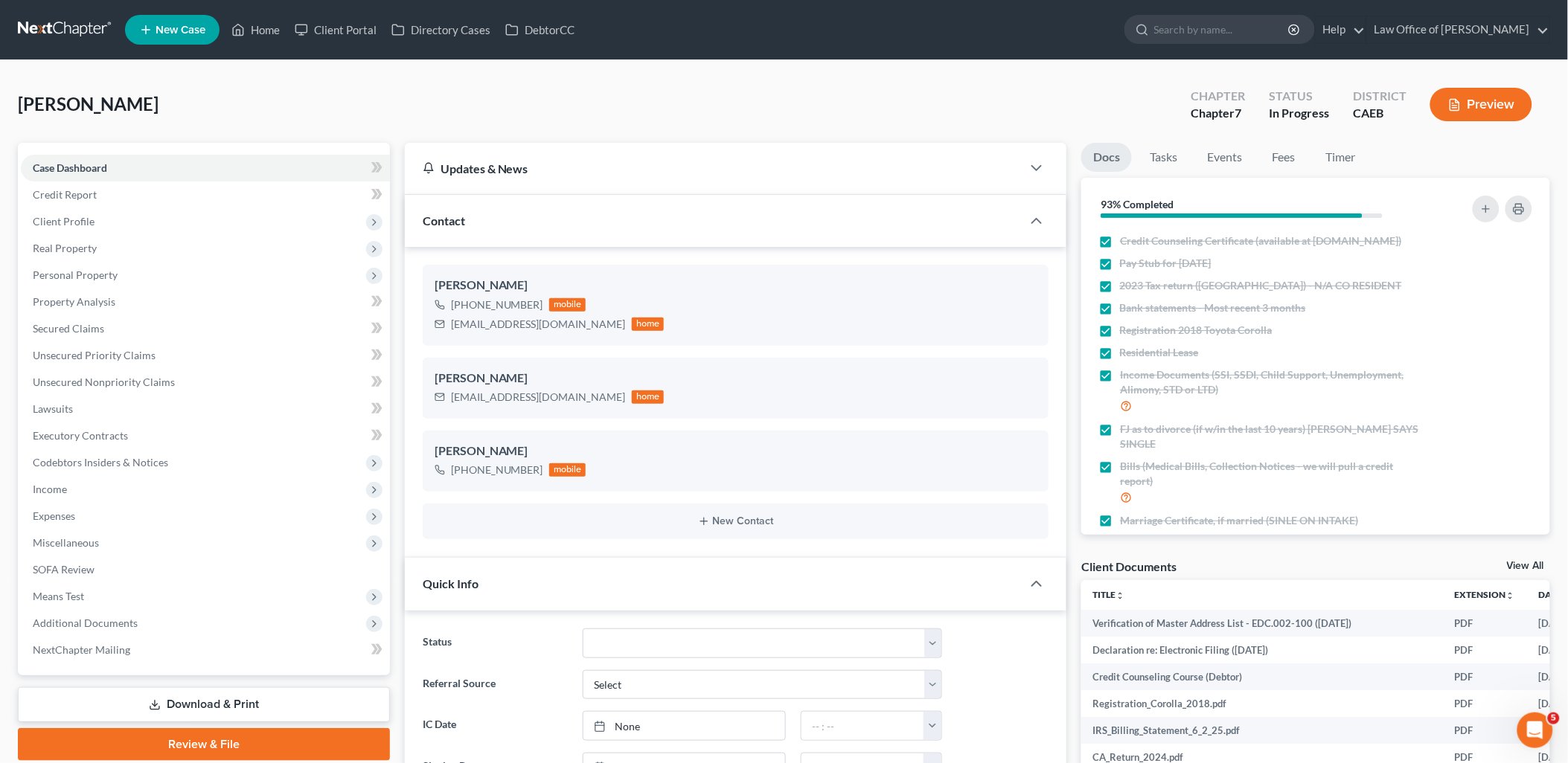
scroll to position [695, 0]
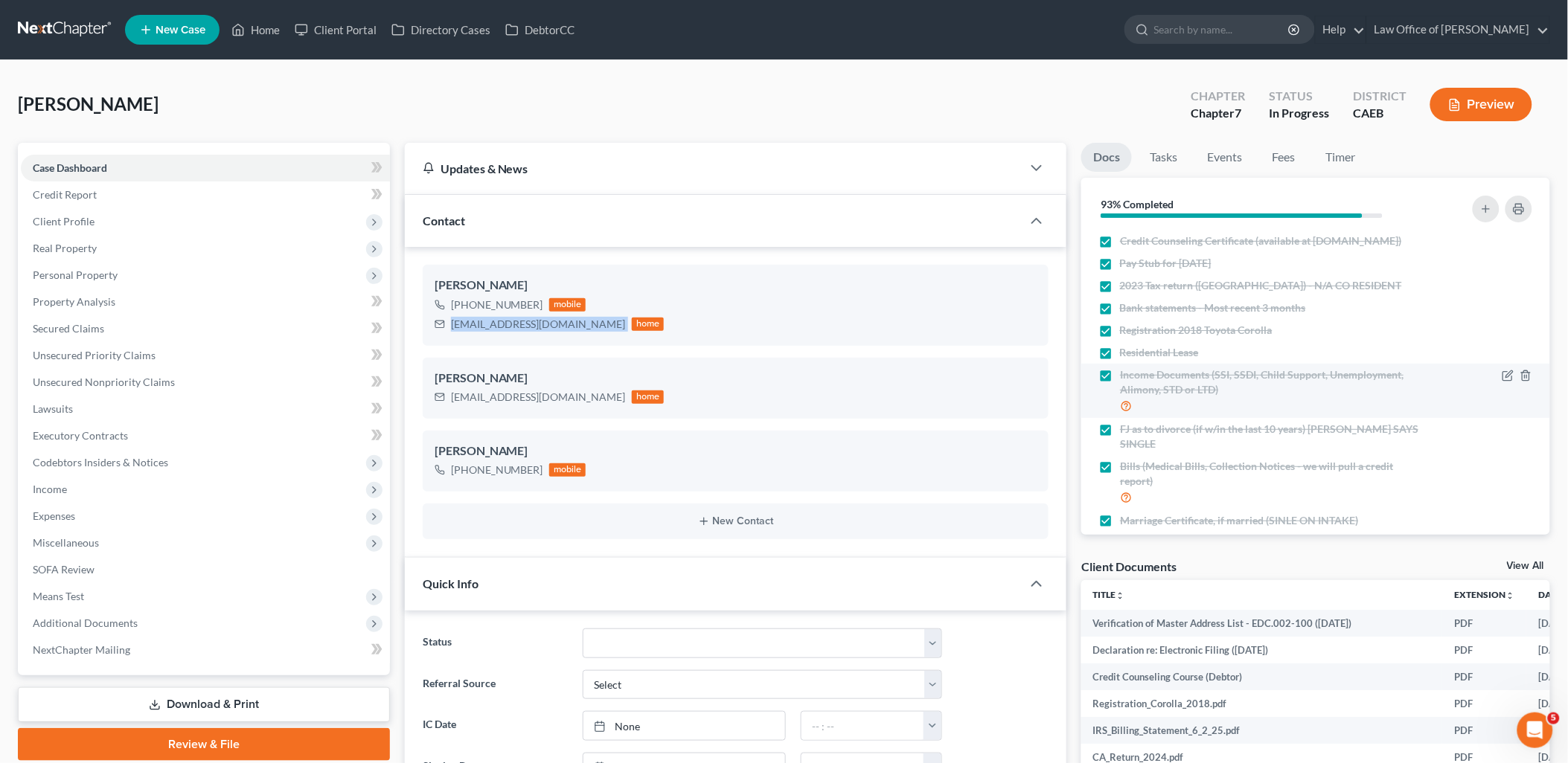
drag, startPoint x: 453, startPoint y: 322, endPoint x: 1191, endPoint y: 384, distance: 740.6
click at [585, 335] on div "Emily Bauer +1 (209) 769-6186 mobile emfrancesbauer@gmail.com home" at bounding box center [736, 305] width 626 height 80
copy div "[EMAIL_ADDRESS][DOMAIN_NAME]"
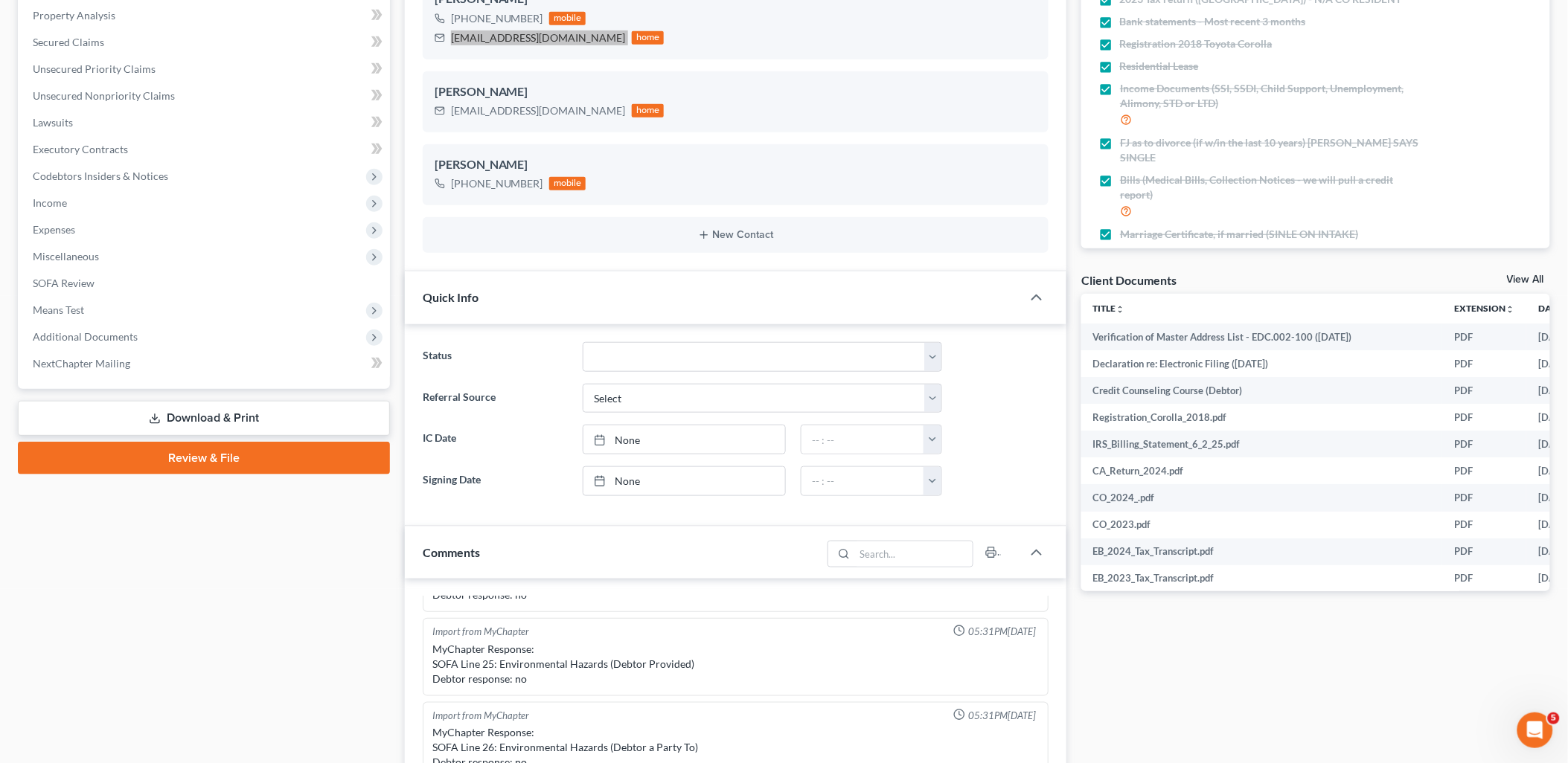
scroll to position [661, 0]
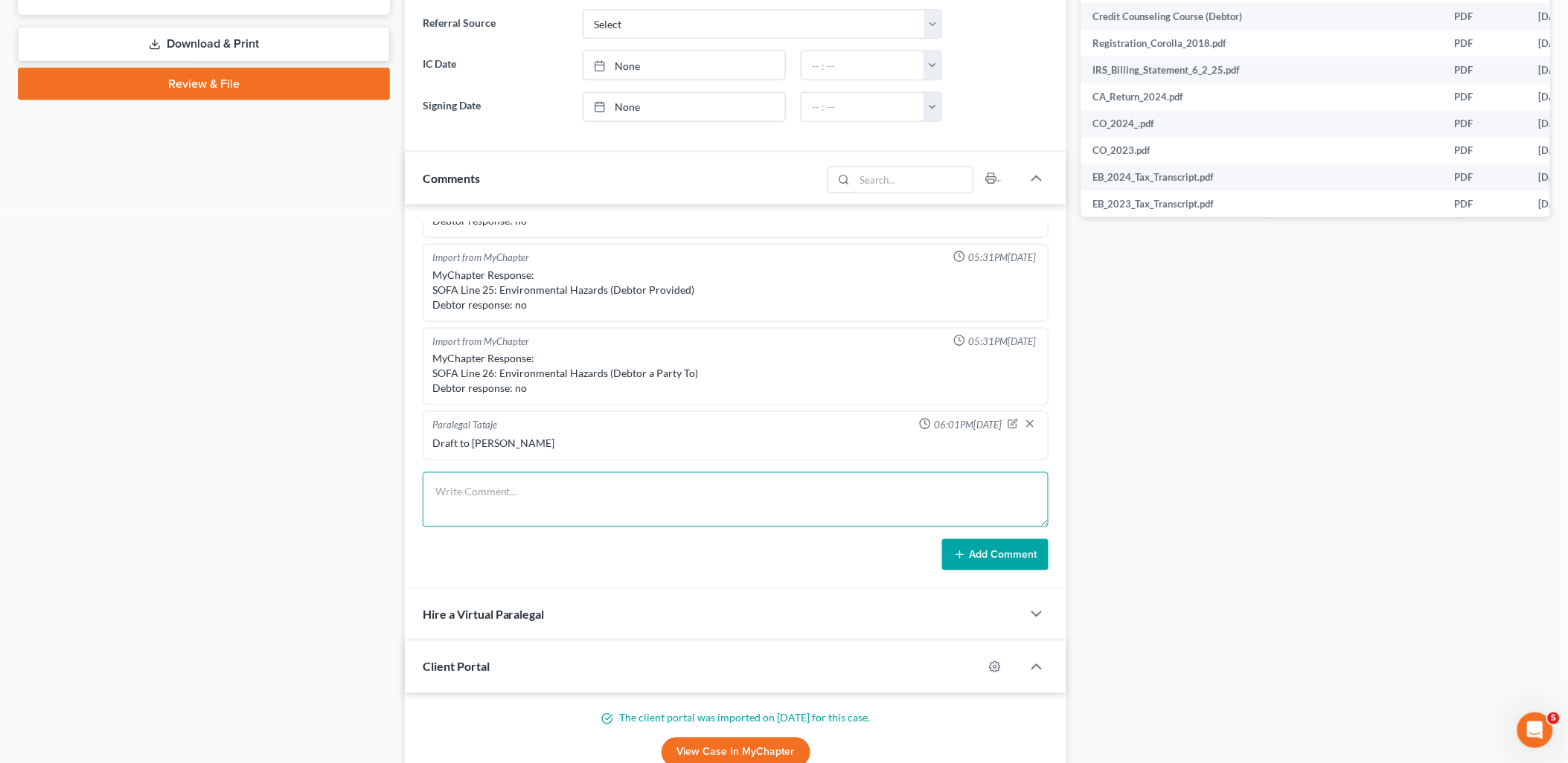
click at [529, 502] on textarea at bounding box center [736, 500] width 626 height 55
paste textarea "Good Afternoon Emily, Attached please find the draft of your petition which has…"
type textarea "Good Afternoon Emily, Attached please find the draft of your petition which has…"
click at [995, 551] on button "Add Comment" at bounding box center [995, 554] width 106 height 31
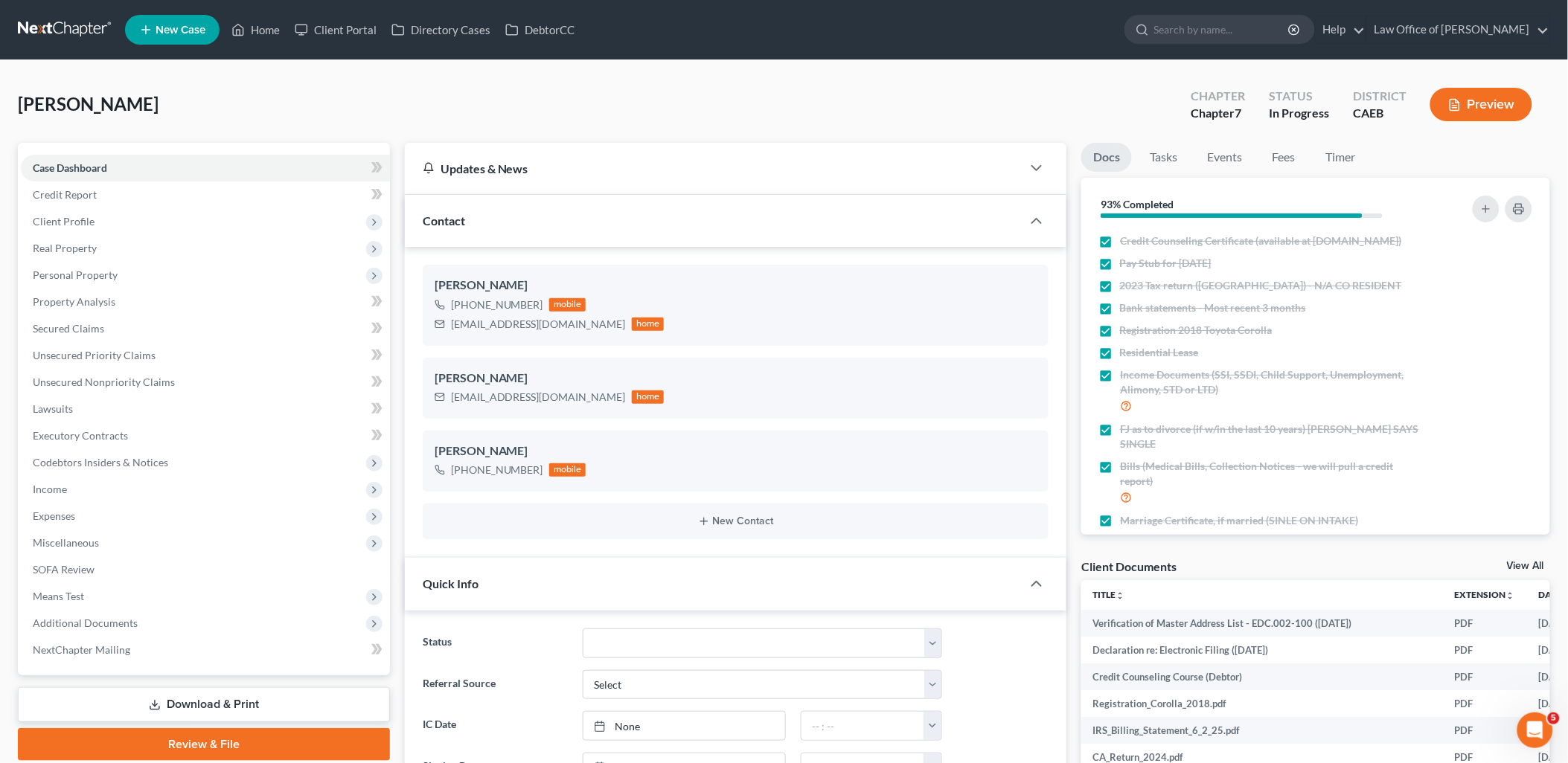
scroll to position [1136, 0]
click at [270, 27] on link "Home" at bounding box center [255, 30] width 63 height 27
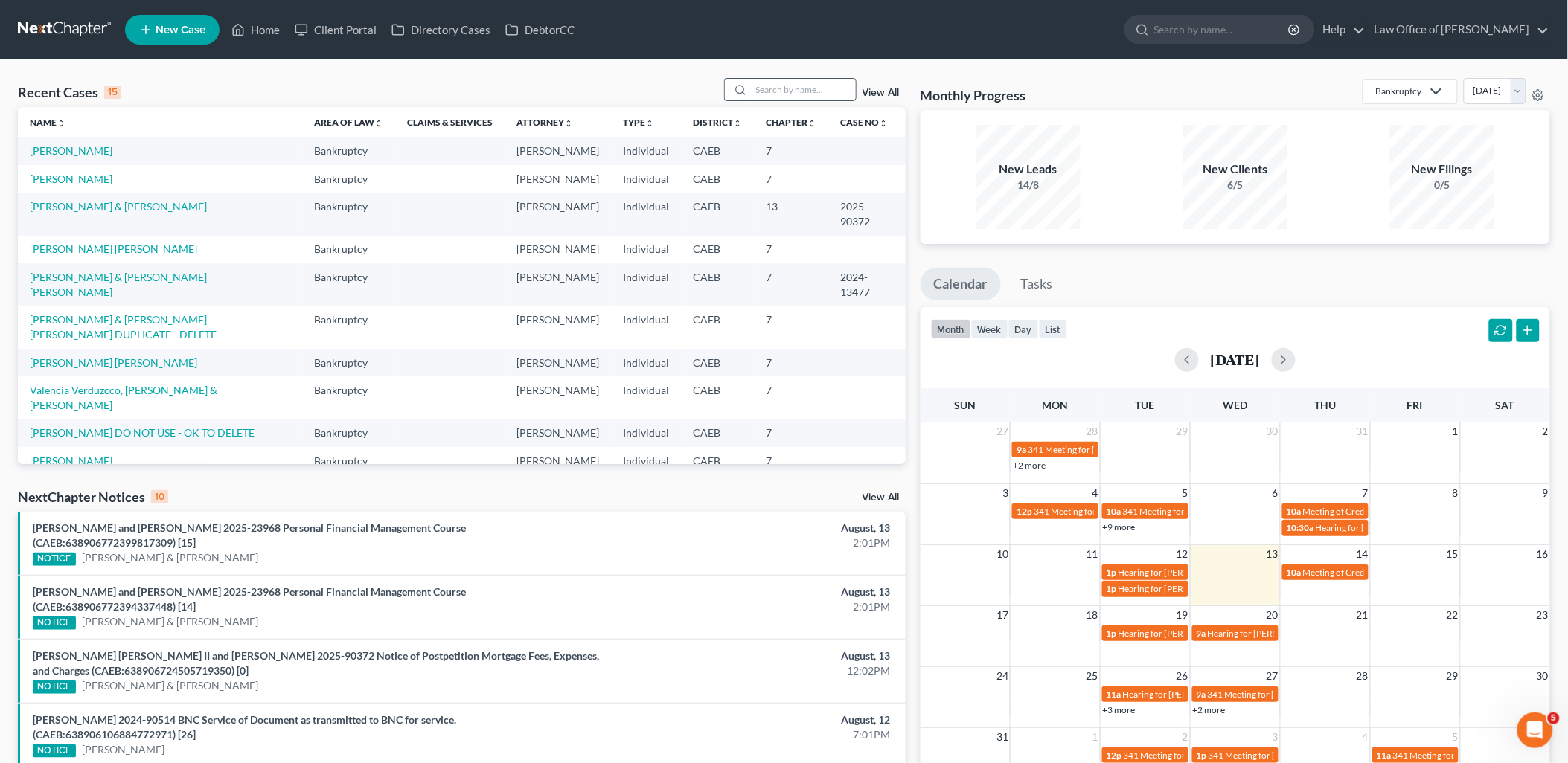
click at [809, 94] on input "search" at bounding box center [803, 90] width 104 height 21
click at [68, 455] on link "[PERSON_NAME]" at bounding box center [71, 461] width 83 height 13
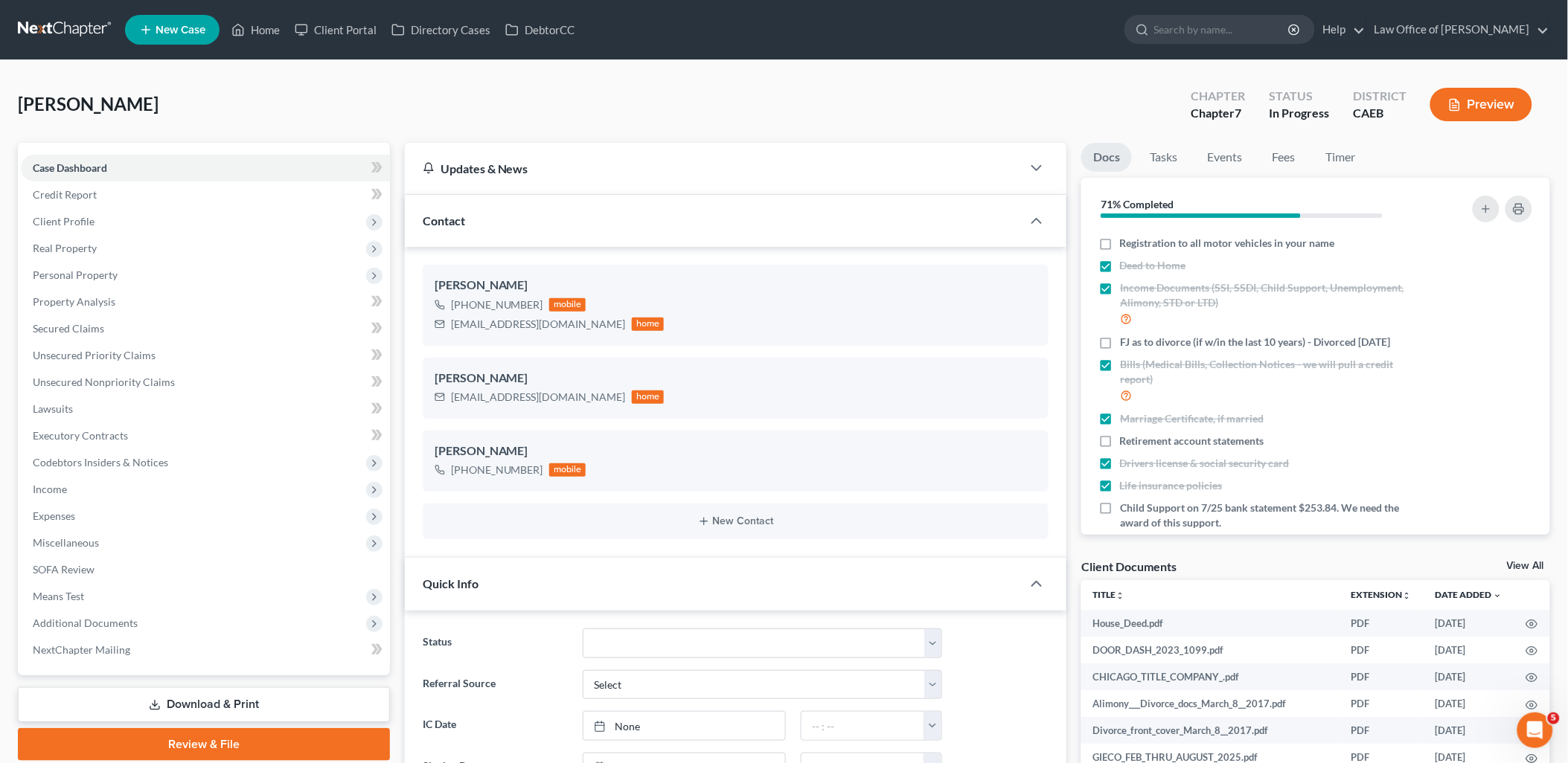
scroll to position [139, 0]
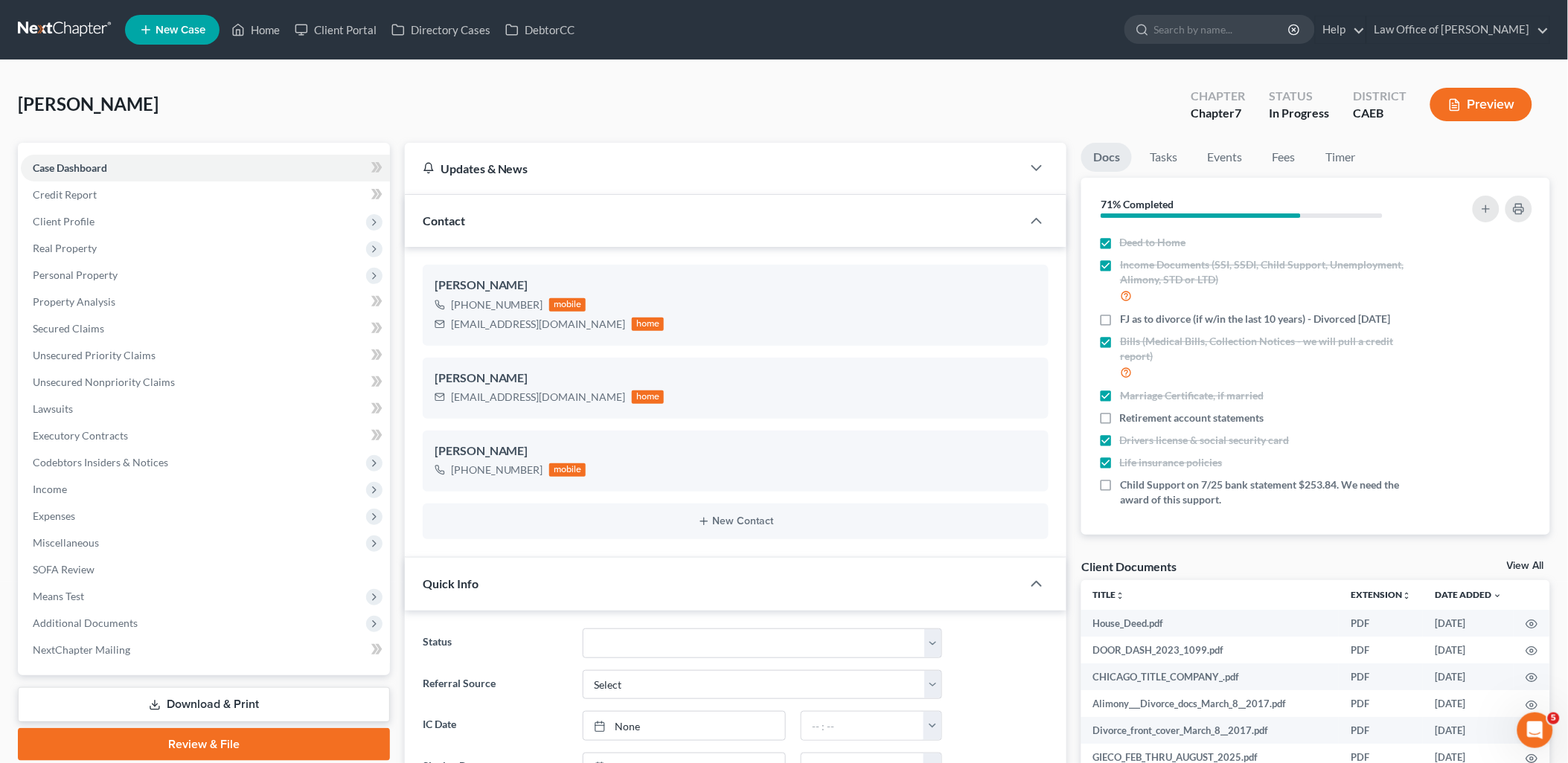
drag, startPoint x: 1534, startPoint y: 562, endPoint x: 1148, endPoint y: 598, distance: 387.7
click at [1534, 562] on link "View All" at bounding box center [1525, 566] width 37 height 11
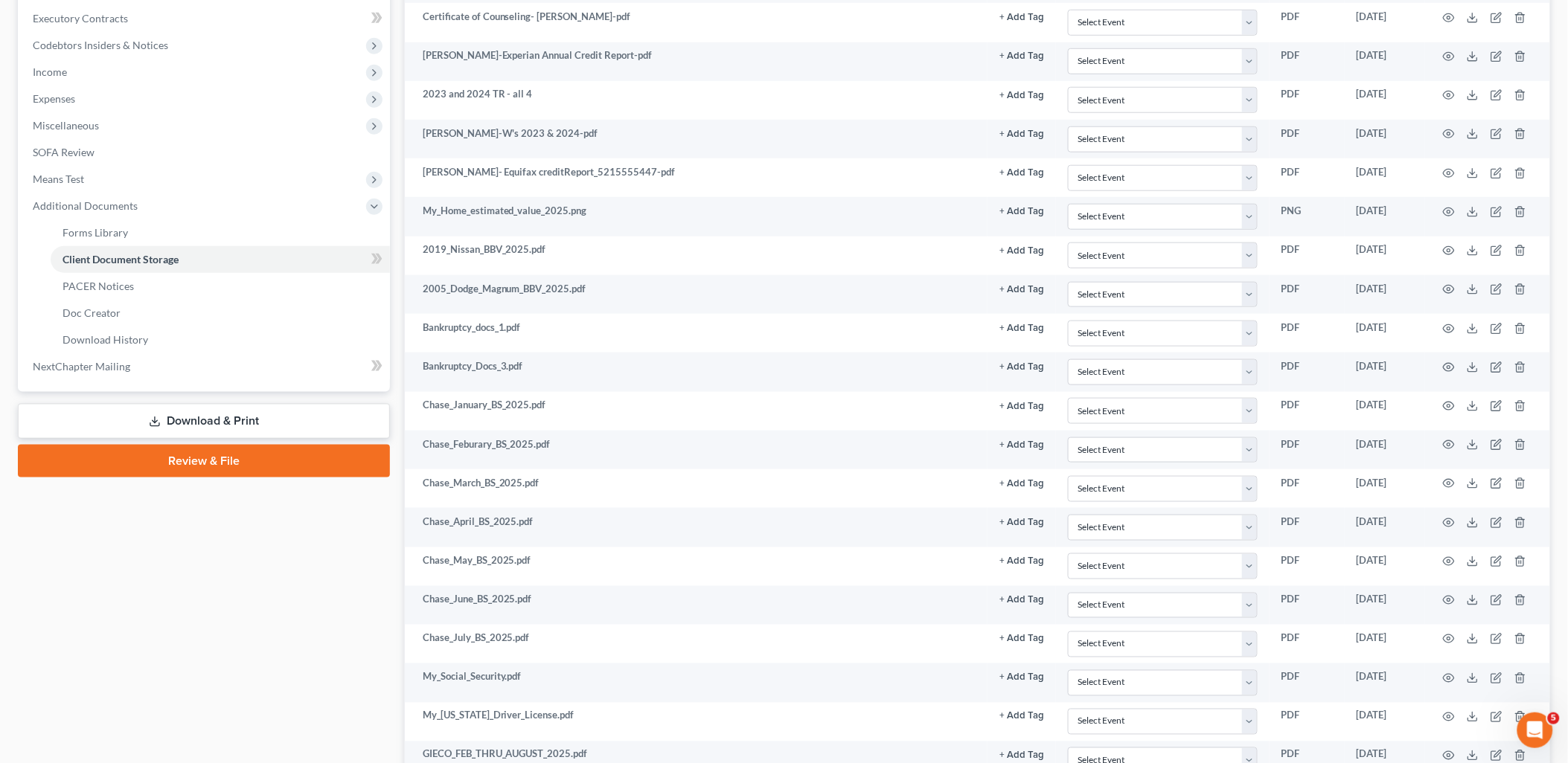
scroll to position [251, 0]
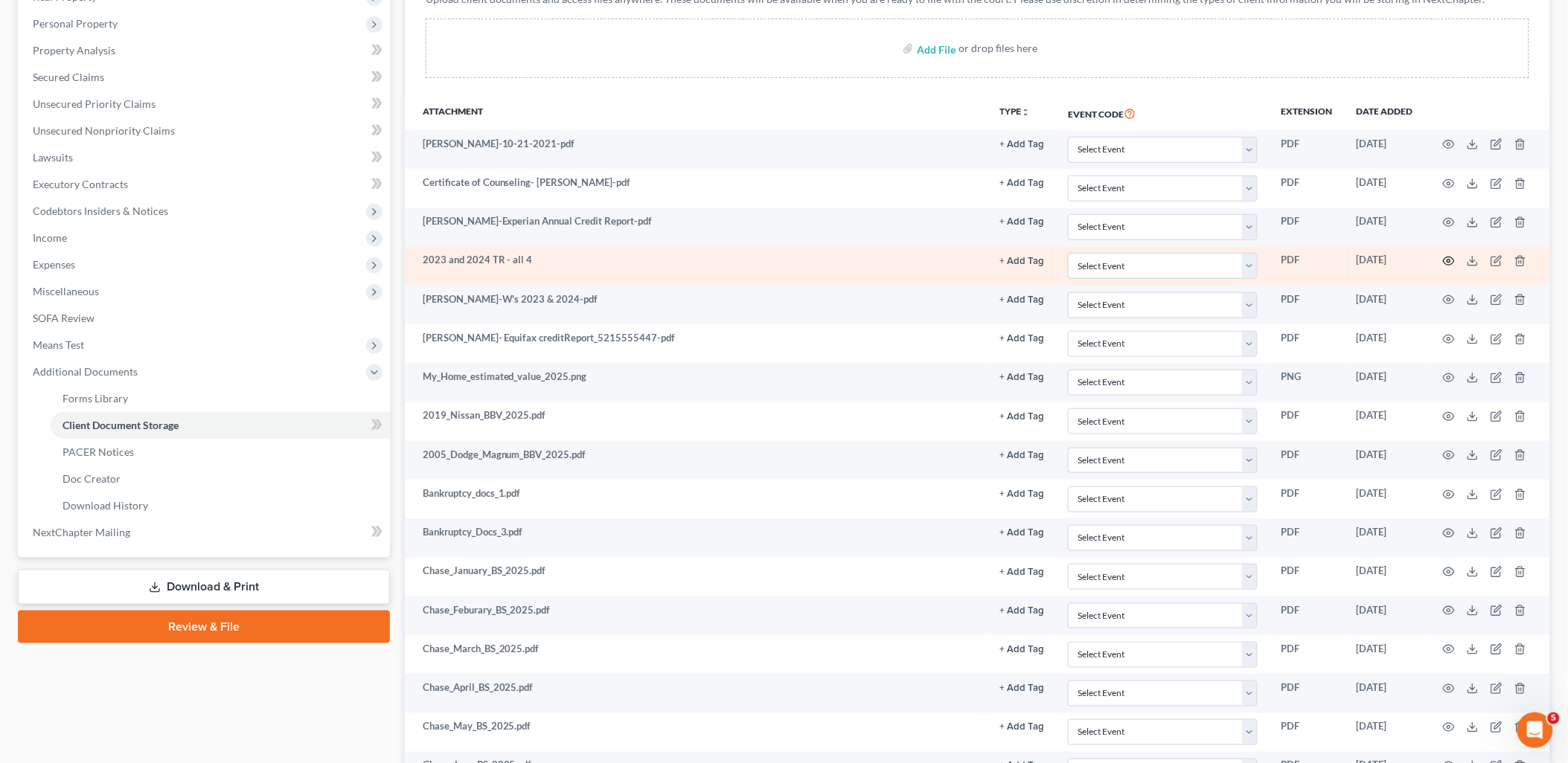
click at [1452, 263] on icon "button" at bounding box center [1449, 261] width 12 height 12
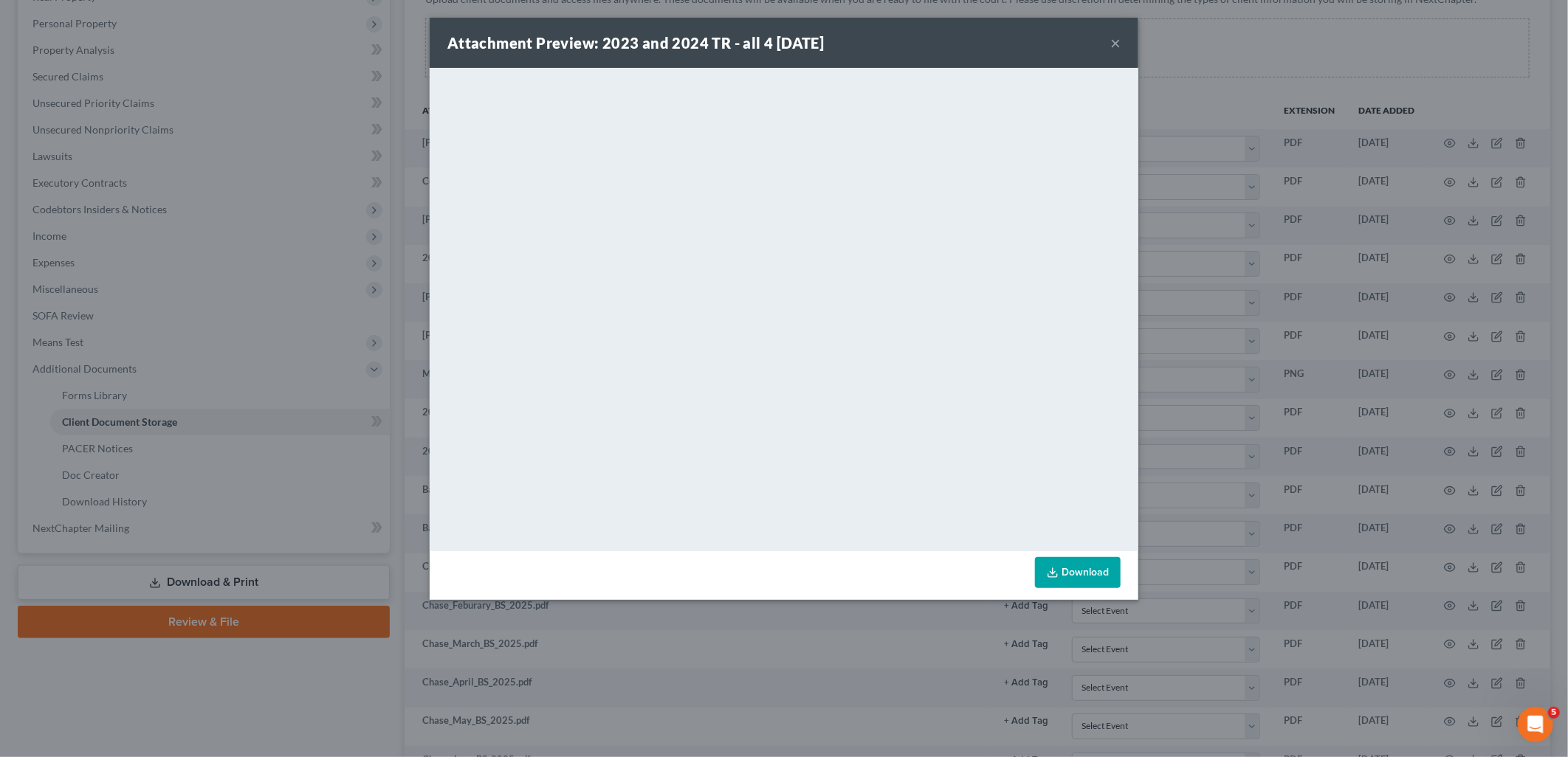
drag, startPoint x: 1112, startPoint y: 39, endPoint x: 992, endPoint y: 57, distance: 121.3
click at [1112, 39] on button "×" at bounding box center [1116, 43] width 11 height 18
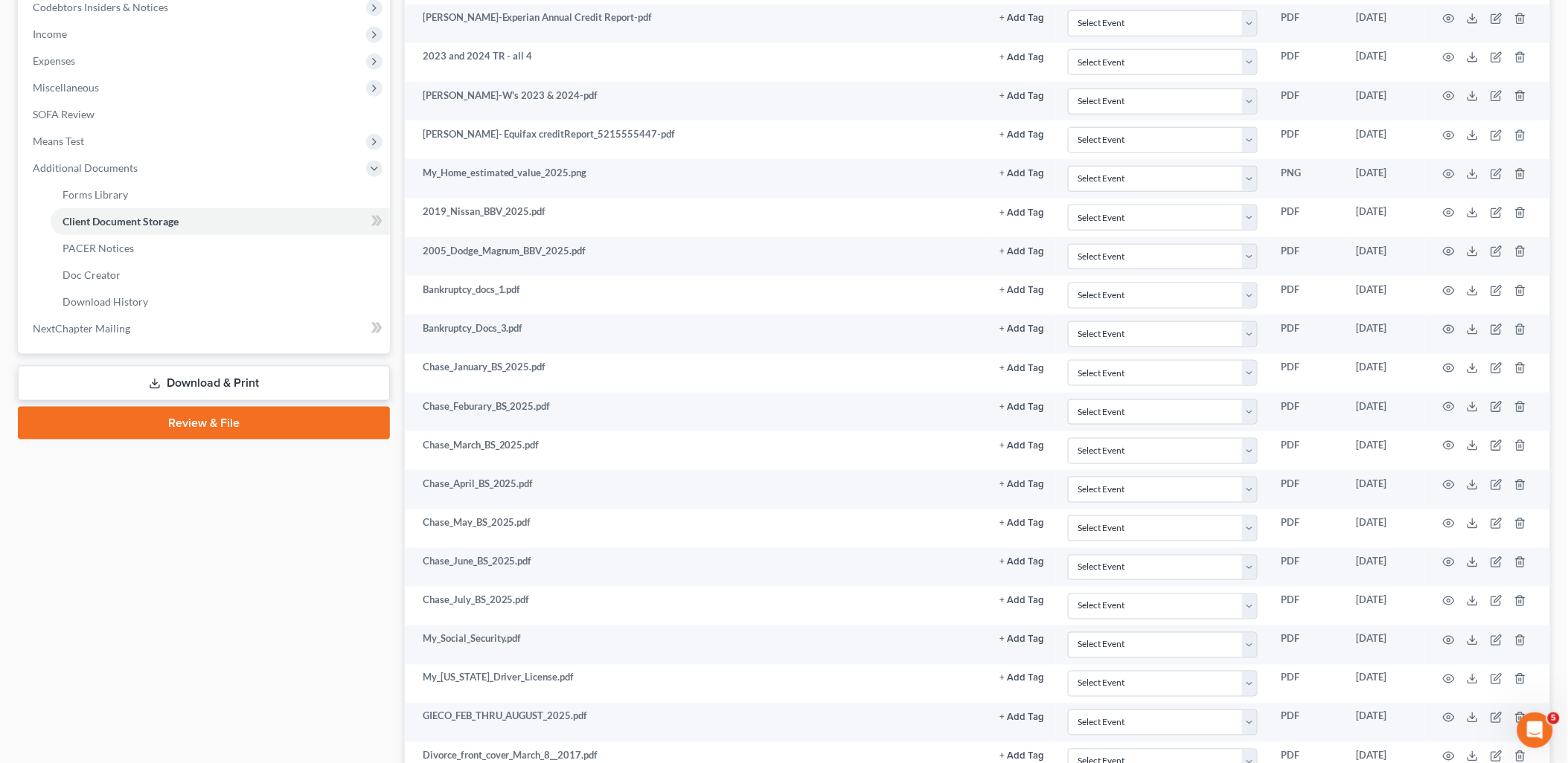
scroll to position [496, 0]
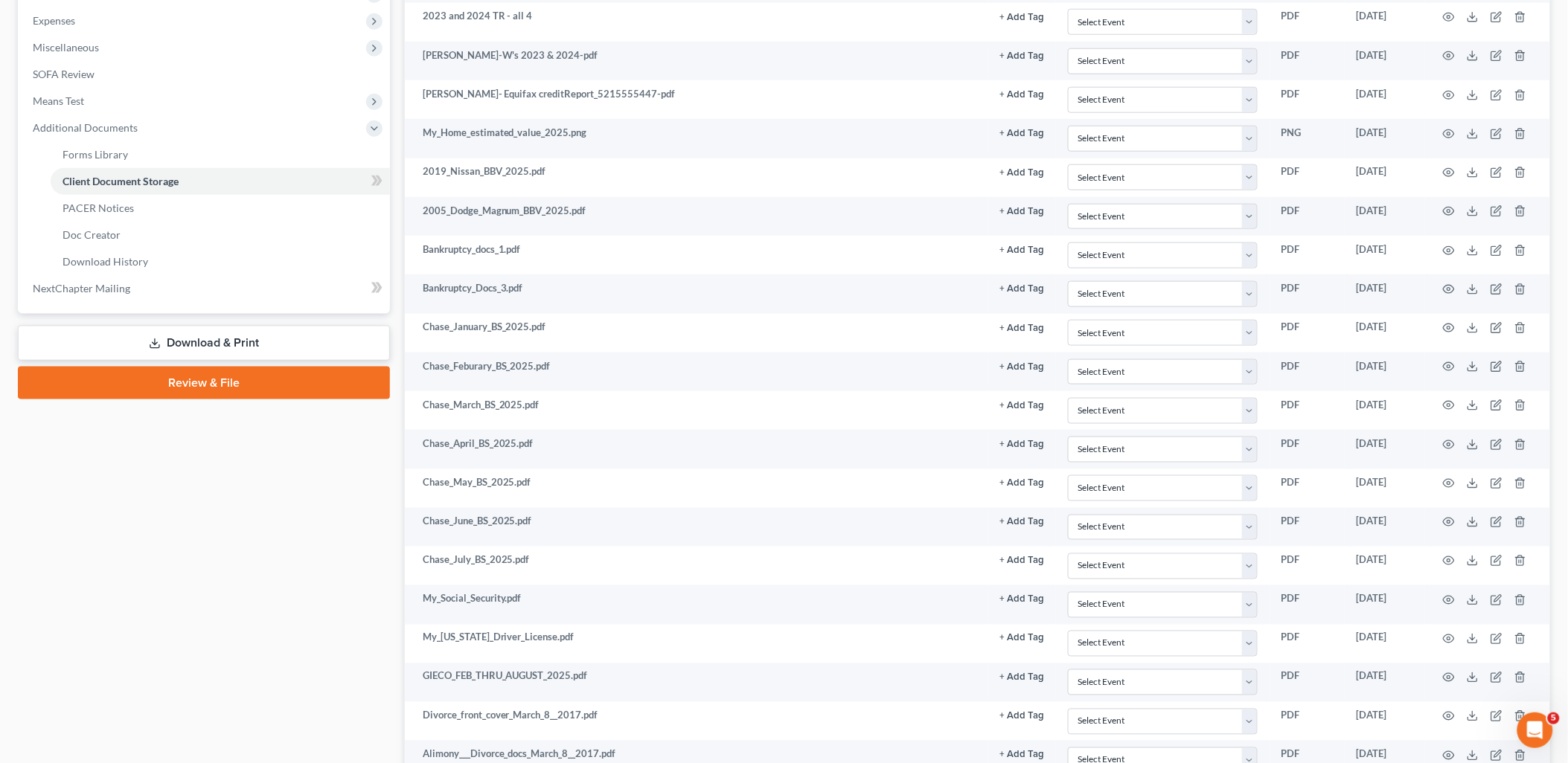
click at [209, 342] on link "Download & Print" at bounding box center [204, 343] width 372 height 35
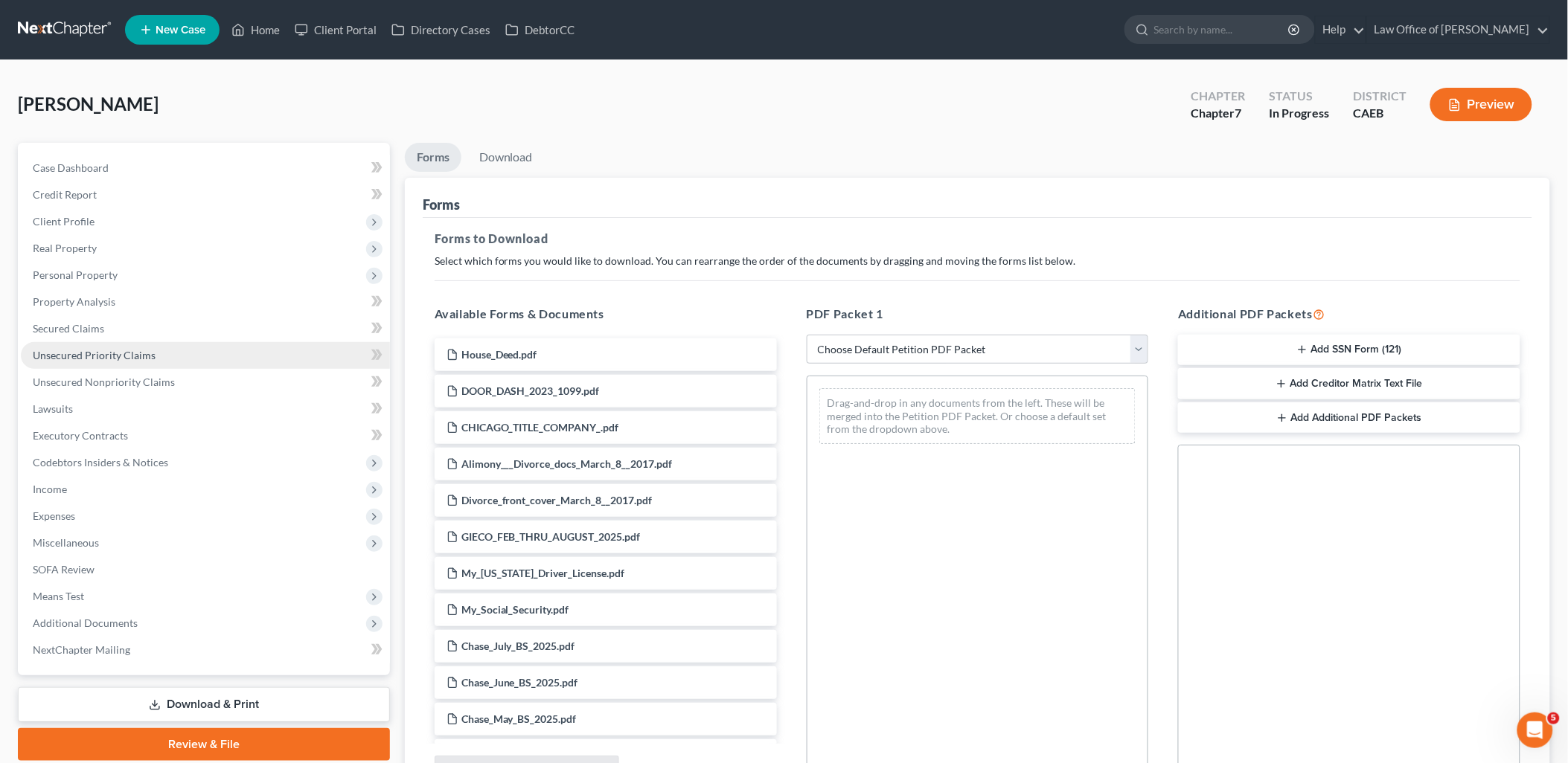
click at [80, 347] on link "Unsecured Priority Claims" at bounding box center [205, 355] width 369 height 27
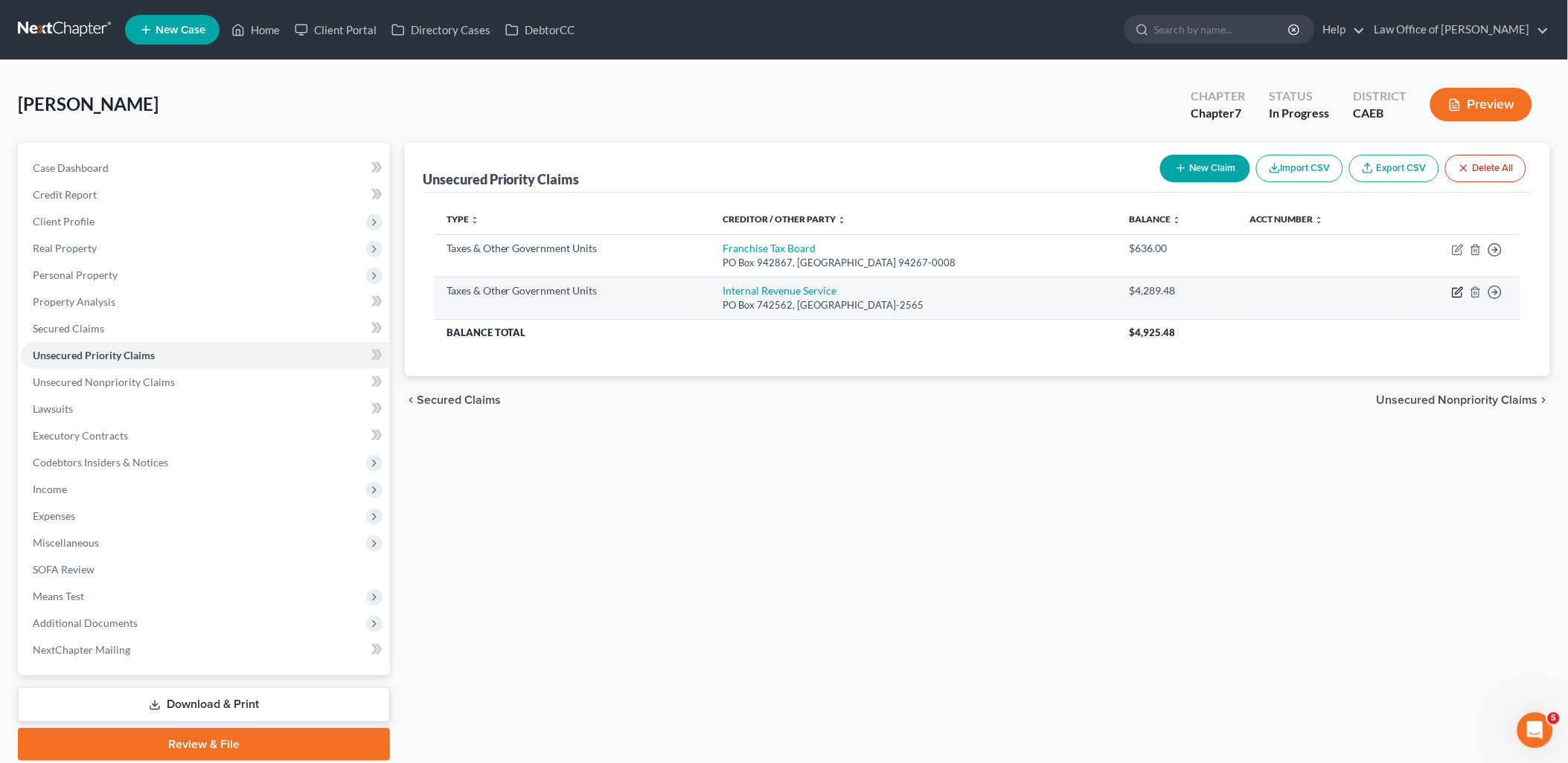
click at [1460, 292] on icon "button" at bounding box center [1458, 292] width 12 height 12
select select "0"
select select "36"
select select "0"
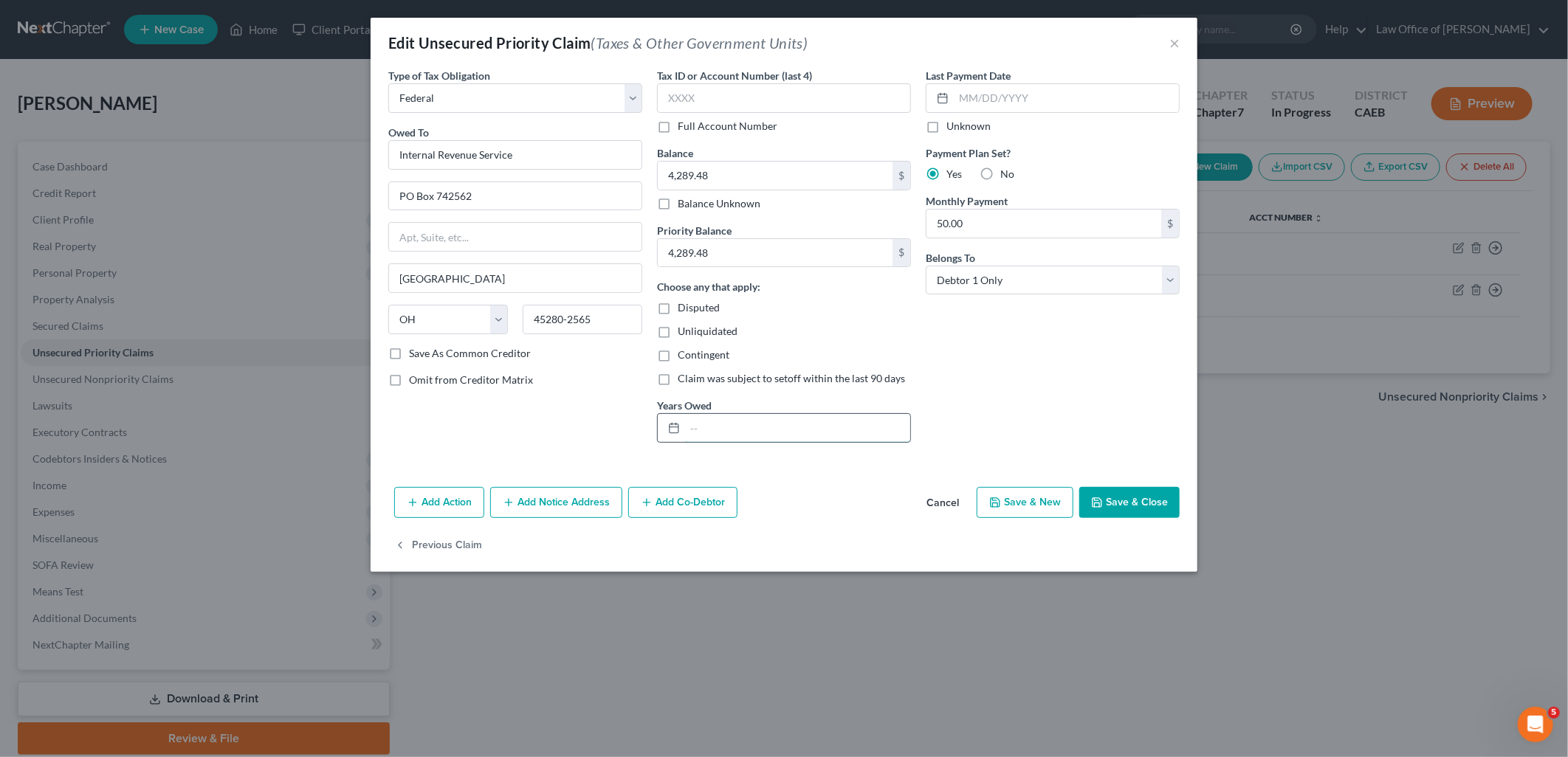
click at [723, 423] on input "text" at bounding box center [797, 428] width 225 height 28
drag, startPoint x: 798, startPoint y: 424, endPoint x: 656, endPoint y: 429, distance: 142.1
click at [656, 429] on div "Tax ID or Account Number (last 4) Full Account Number Balance 4,289.48 $ Balanc…" at bounding box center [784, 261] width 269 height 387
type input "2023 AND 2024"
click at [1154, 510] on button "Save & Close" at bounding box center [1129, 502] width 100 height 31
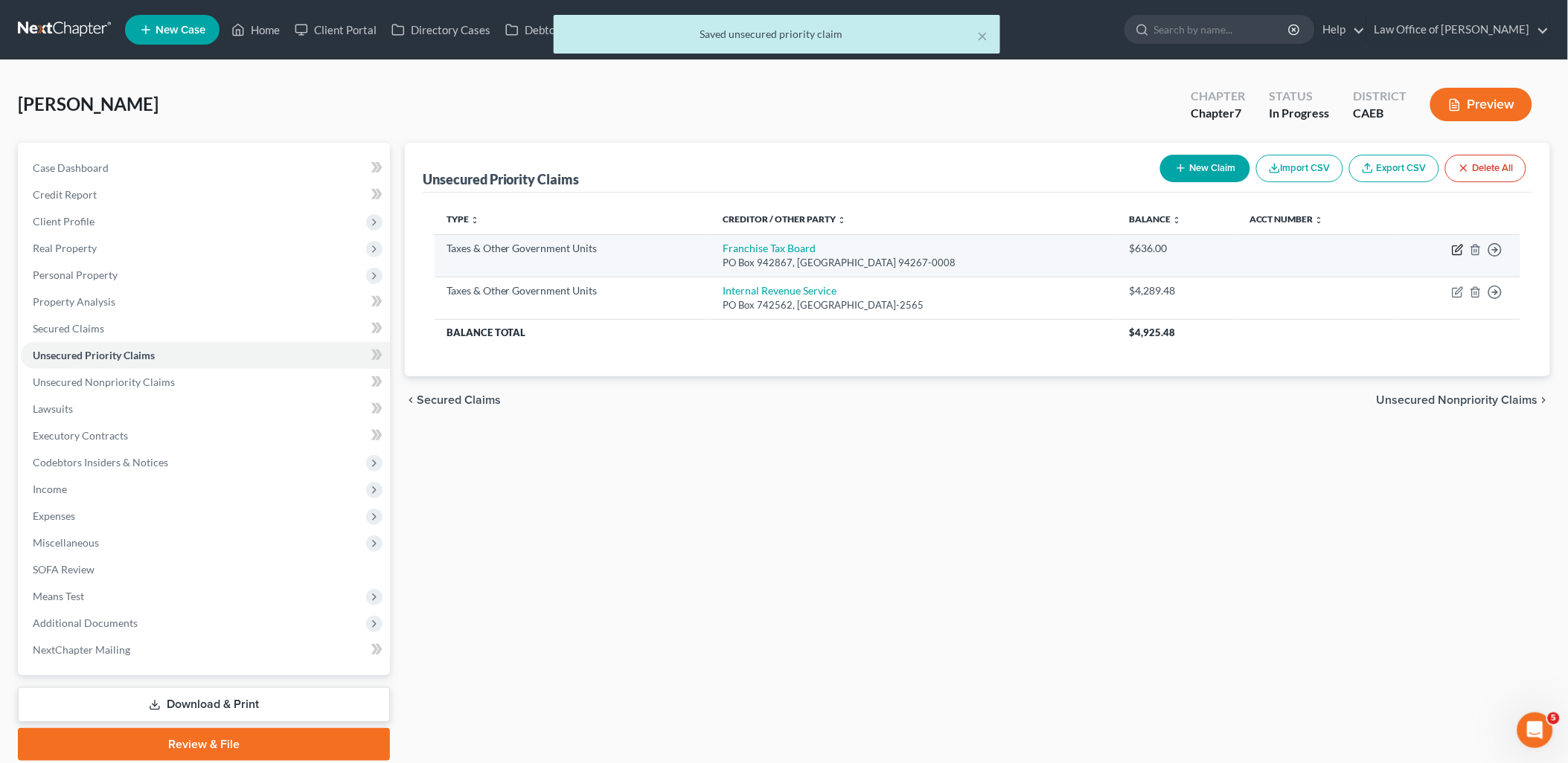
click at [1462, 254] on icon "button" at bounding box center [1457, 251] width 9 height 9
select select "3"
select select "4"
select select "0"
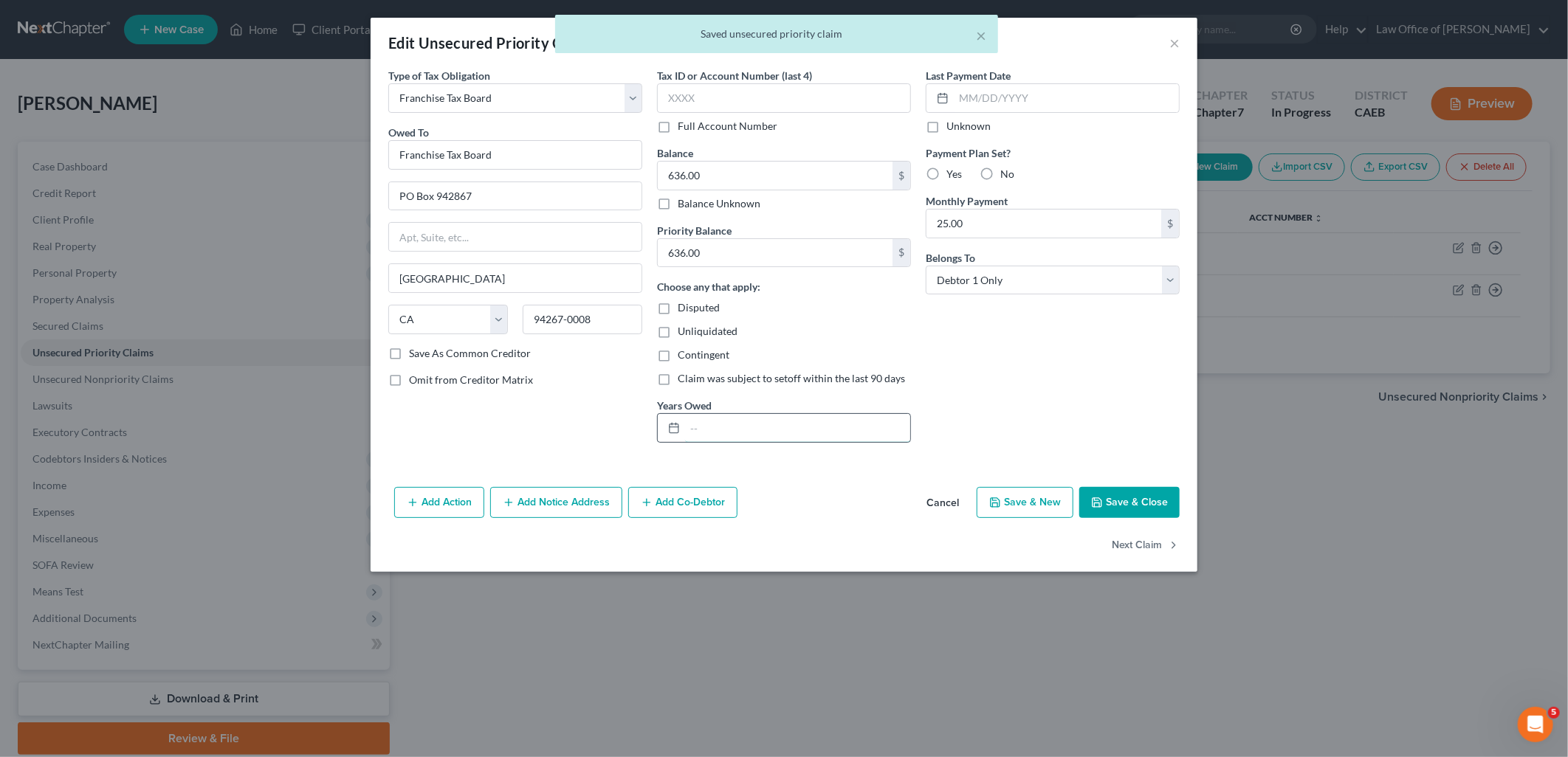
click at [729, 432] on input "text" at bounding box center [797, 428] width 225 height 28
paste input "2023 AND 2024"
type input "2023 AND 2024"
click at [1145, 505] on button "Save & Close" at bounding box center [1129, 502] width 100 height 31
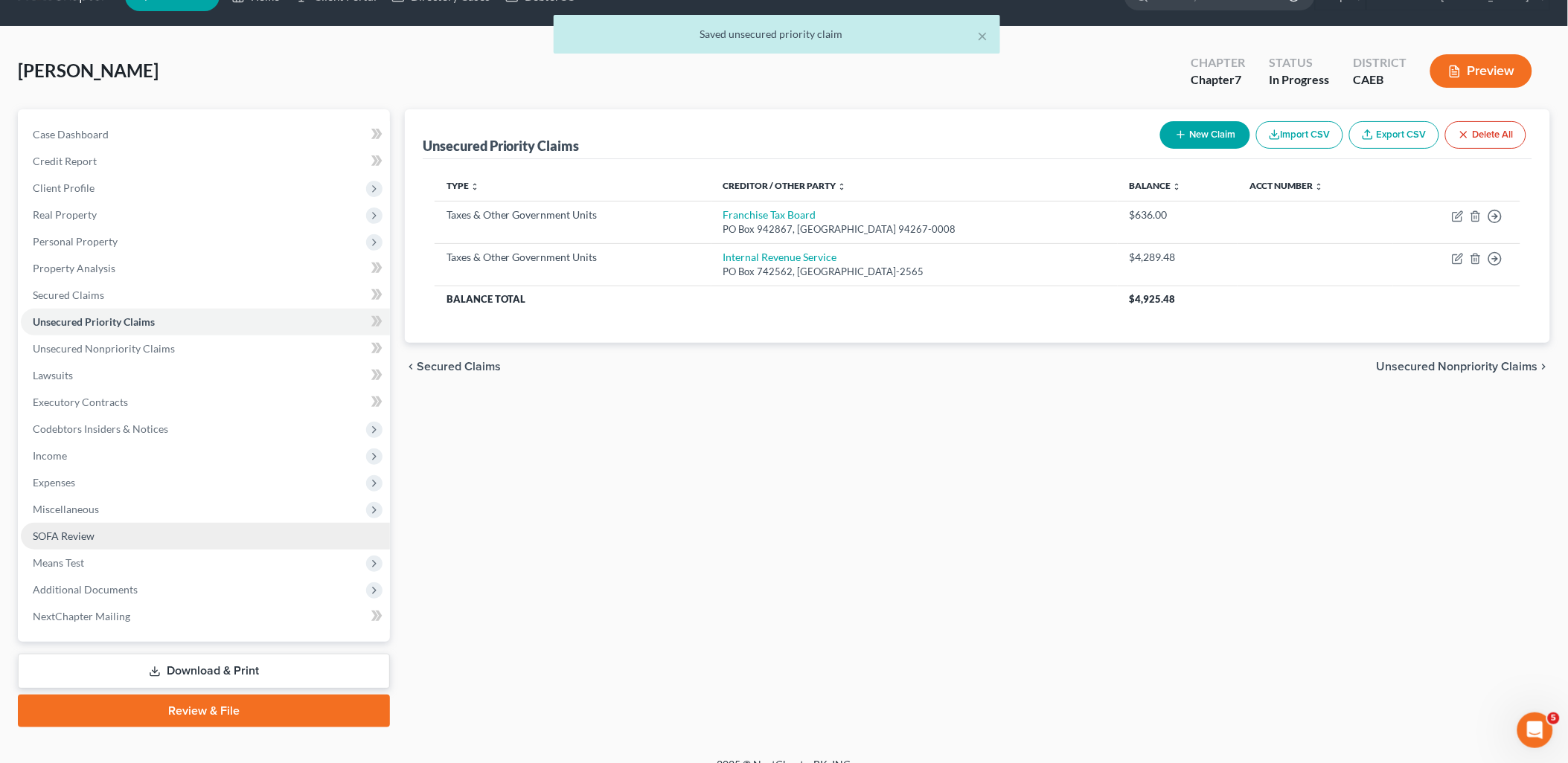
scroll to position [52, 0]
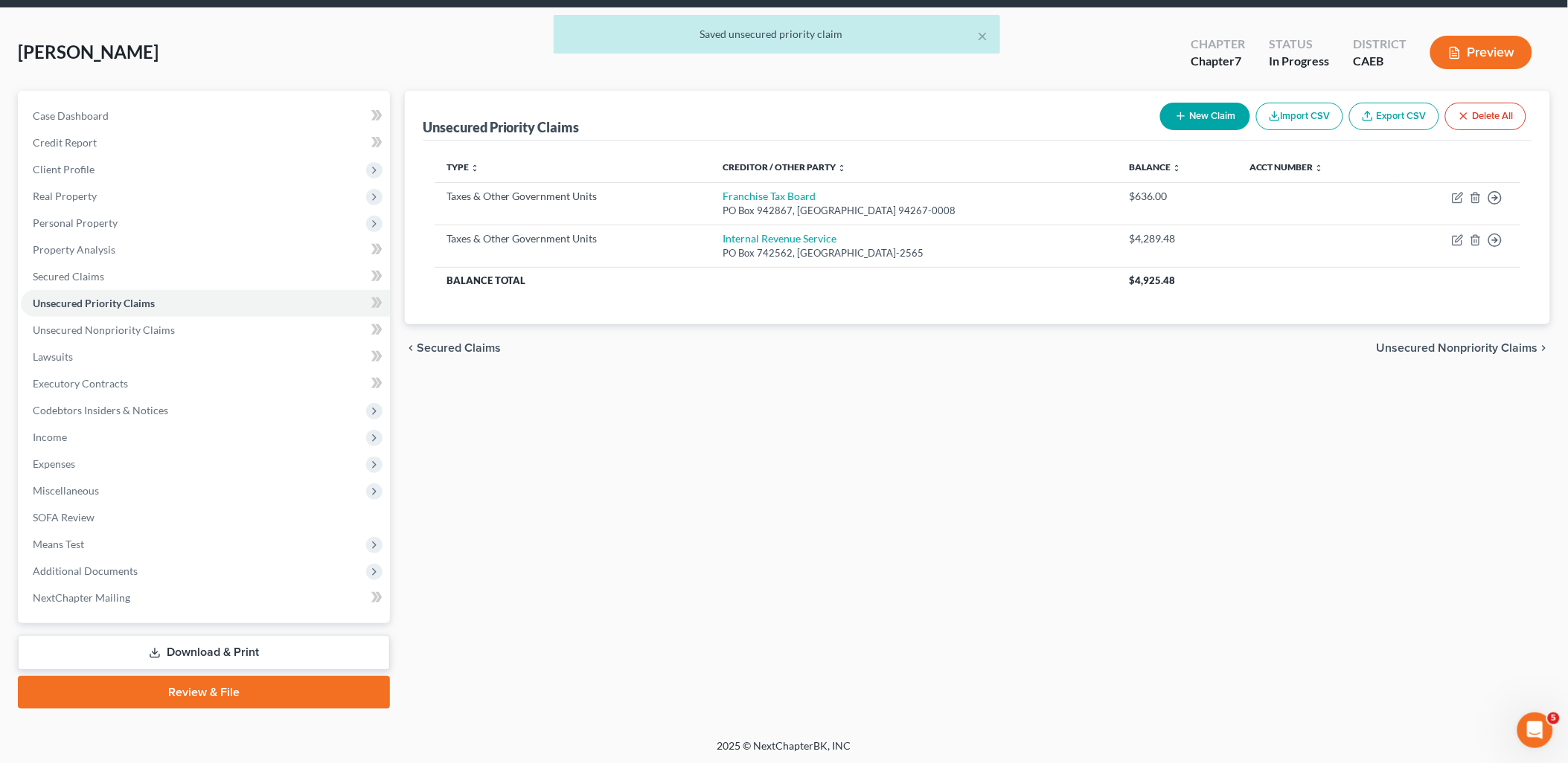
click at [173, 650] on link "Download & Print" at bounding box center [204, 653] width 372 height 35
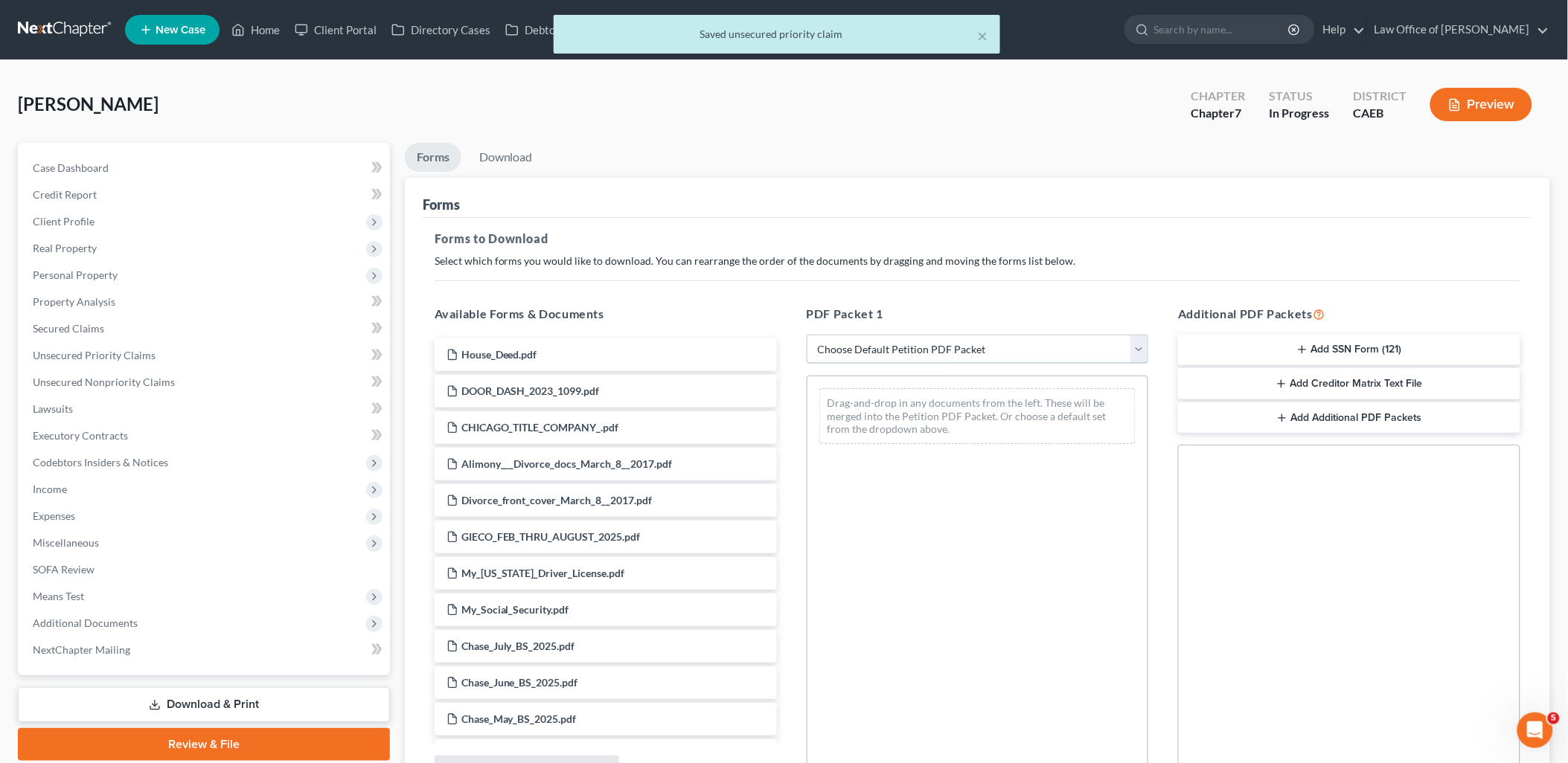
click at [969, 345] on select "Choose Default Petition PDF Packet Complete Bankruptcy Petition (all forms and …" at bounding box center [977, 349] width 342 height 30
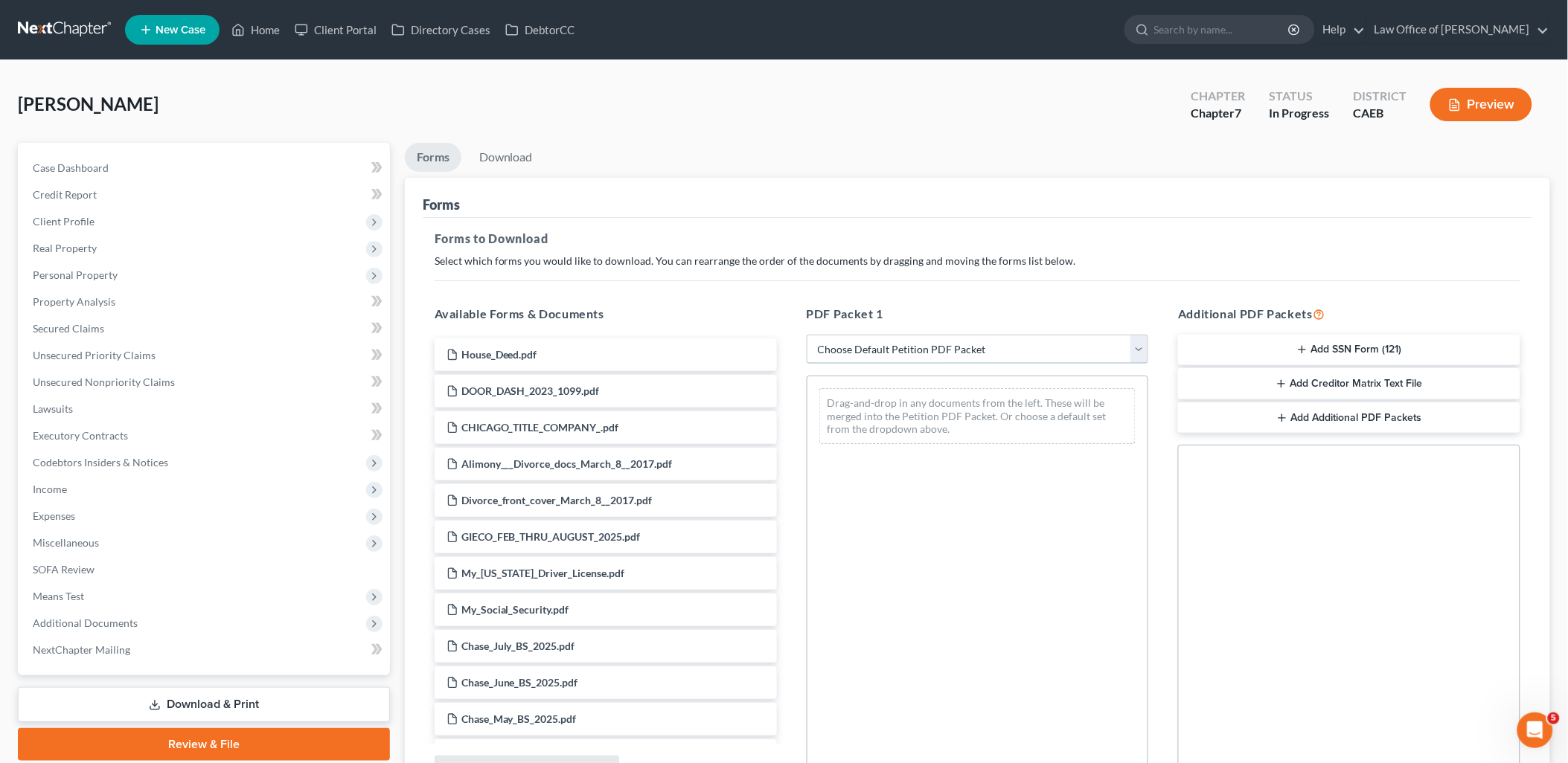
select select "6"
click at [806, 335] on select "Choose Default Petition PDF Packet Complete Bankruptcy Petition (all forms and …" at bounding box center [977, 349] width 342 height 30
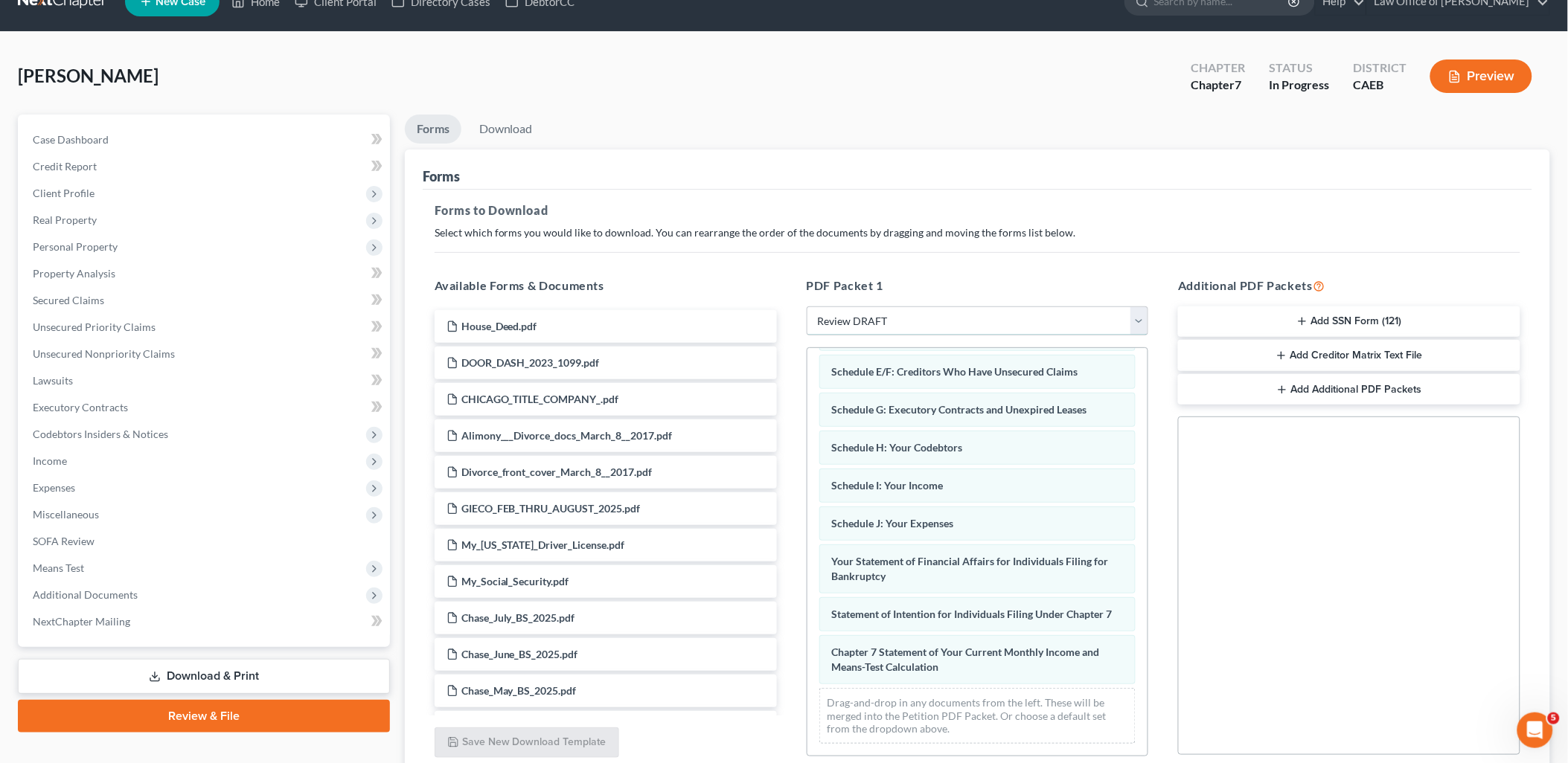
scroll to position [155, 0]
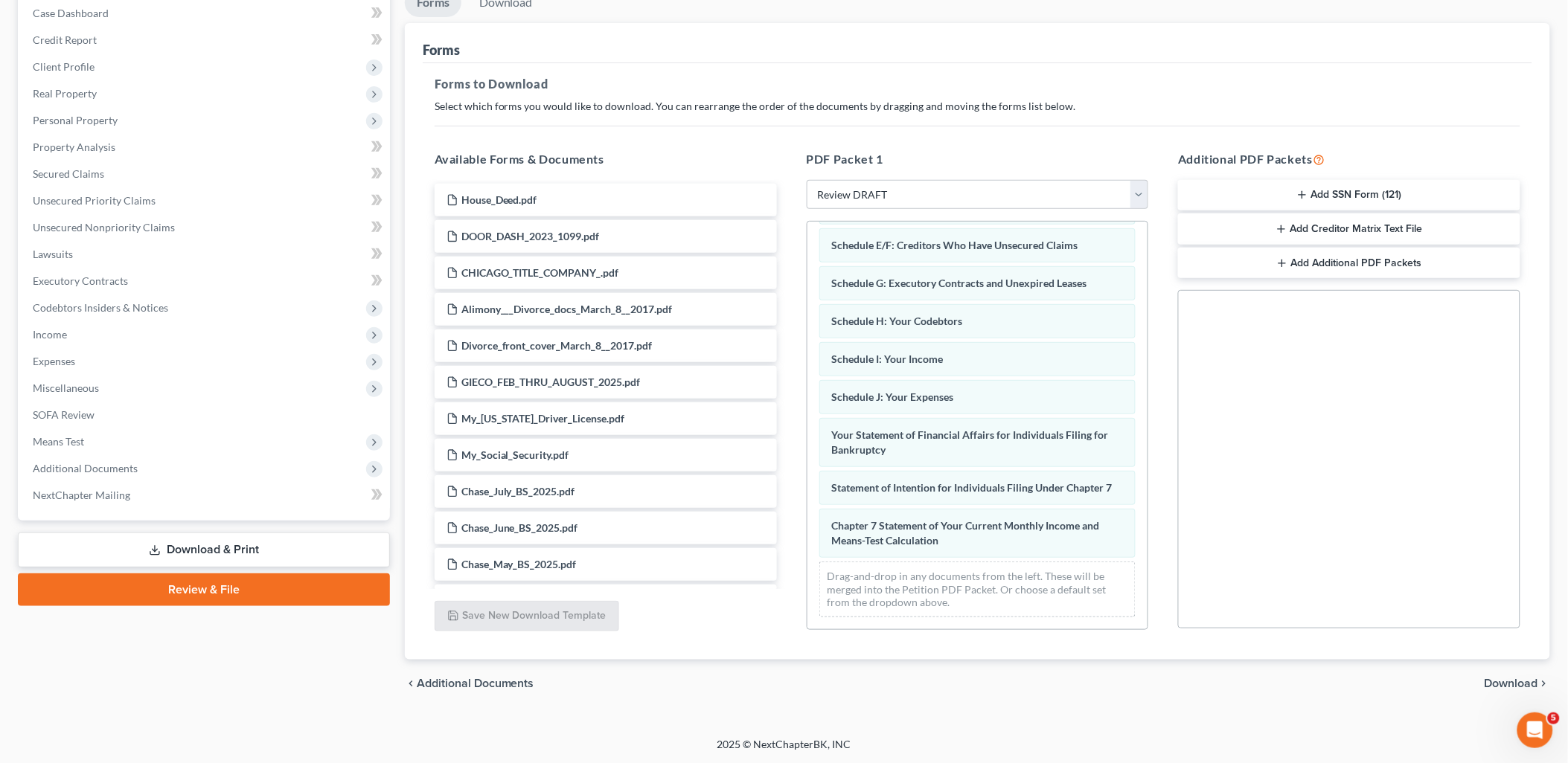
click at [1528, 683] on span "Download" at bounding box center [1511, 684] width 54 height 12
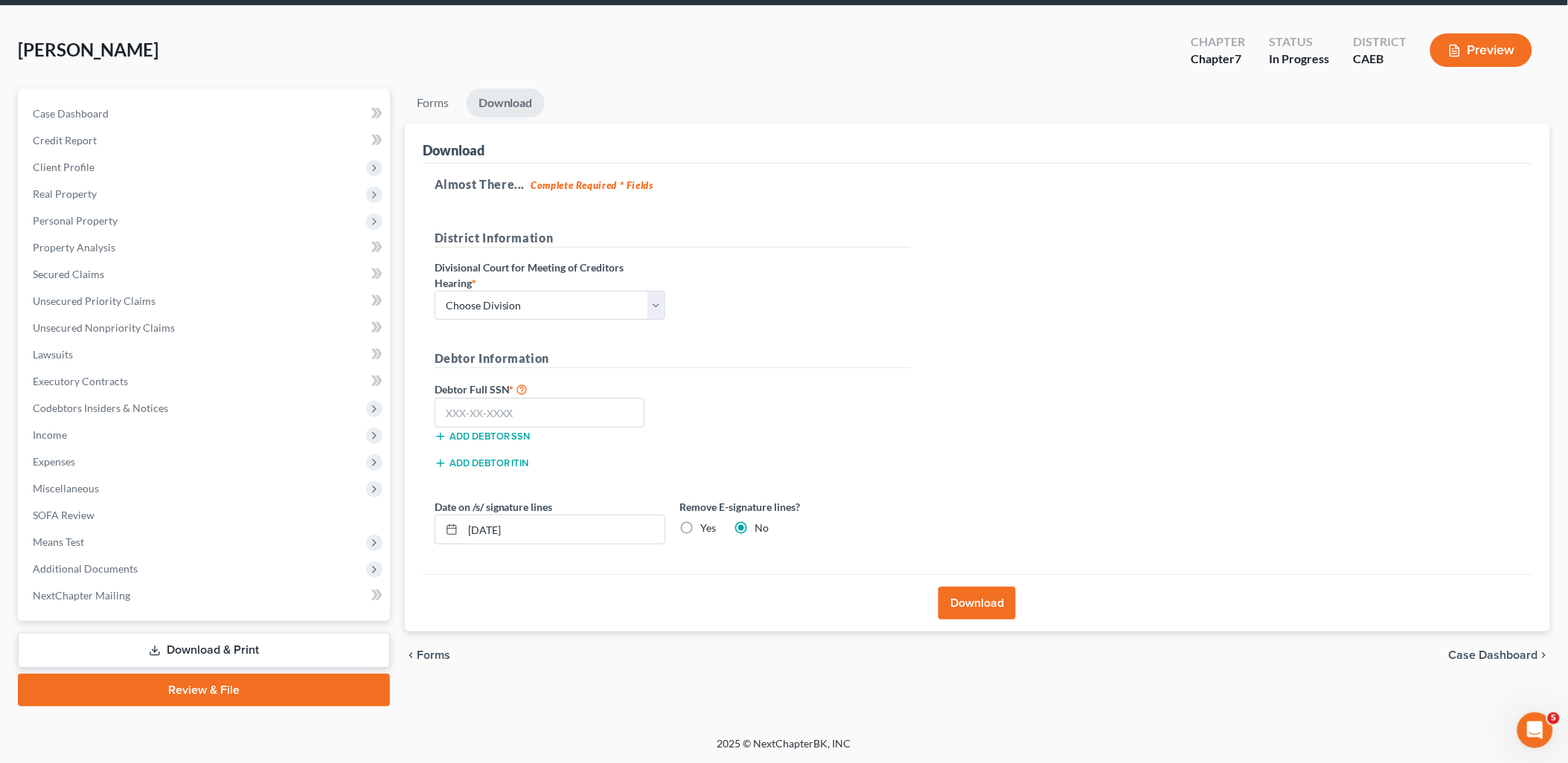
scroll to position [52, 0]
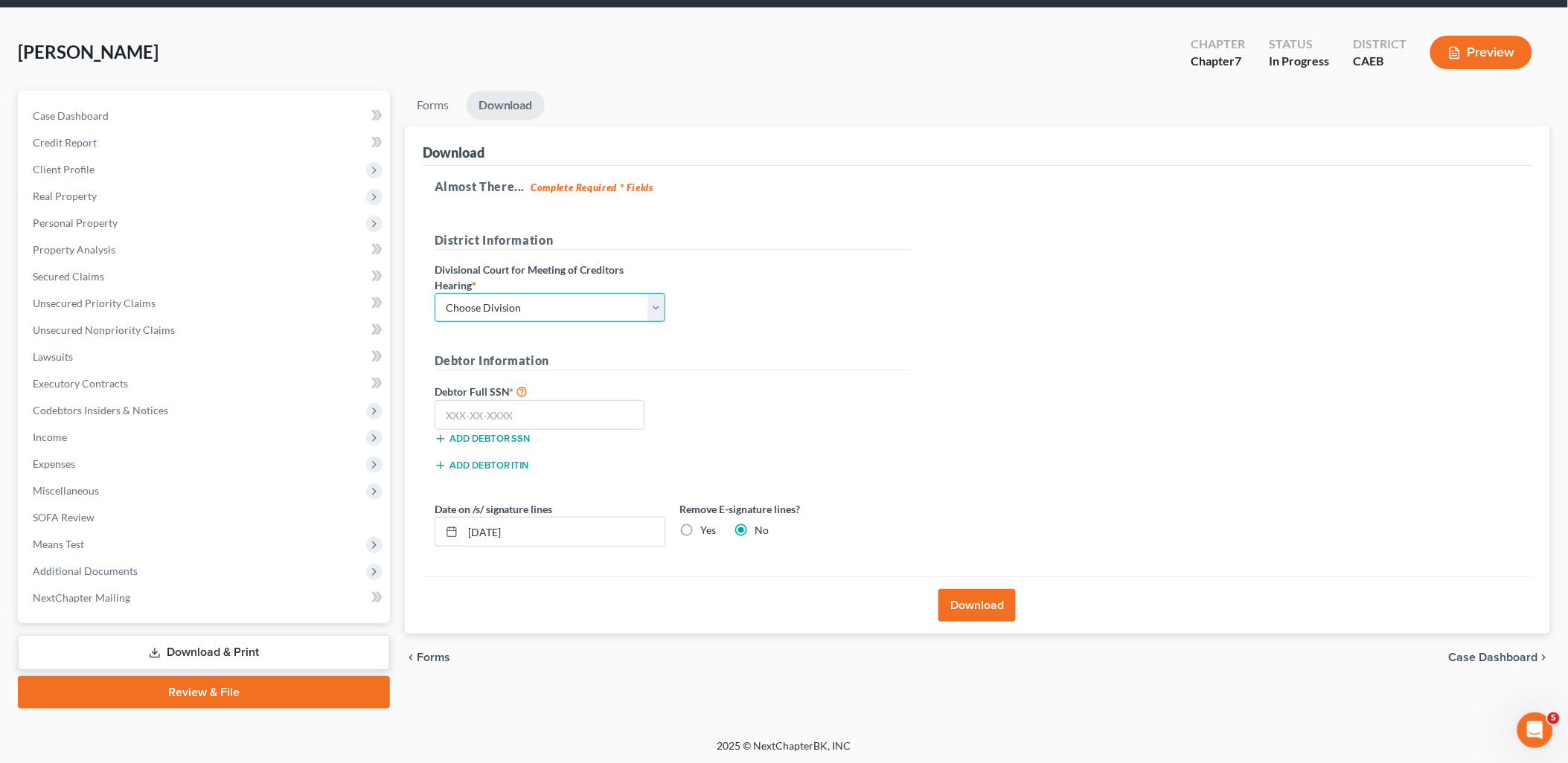
drag, startPoint x: 541, startPoint y: 308, endPoint x: 539, endPoint y: 323, distance: 15.1
click at [541, 308] on select "Choose Division Fresno Modesto Sacramento" at bounding box center [550, 307] width 231 height 30
select select "1"
click at [434, 293] on select "Choose Division Fresno Modesto Sacramento" at bounding box center [550, 307] width 231 height 30
click at [535, 421] on input "text" at bounding box center [539, 415] width 210 height 30
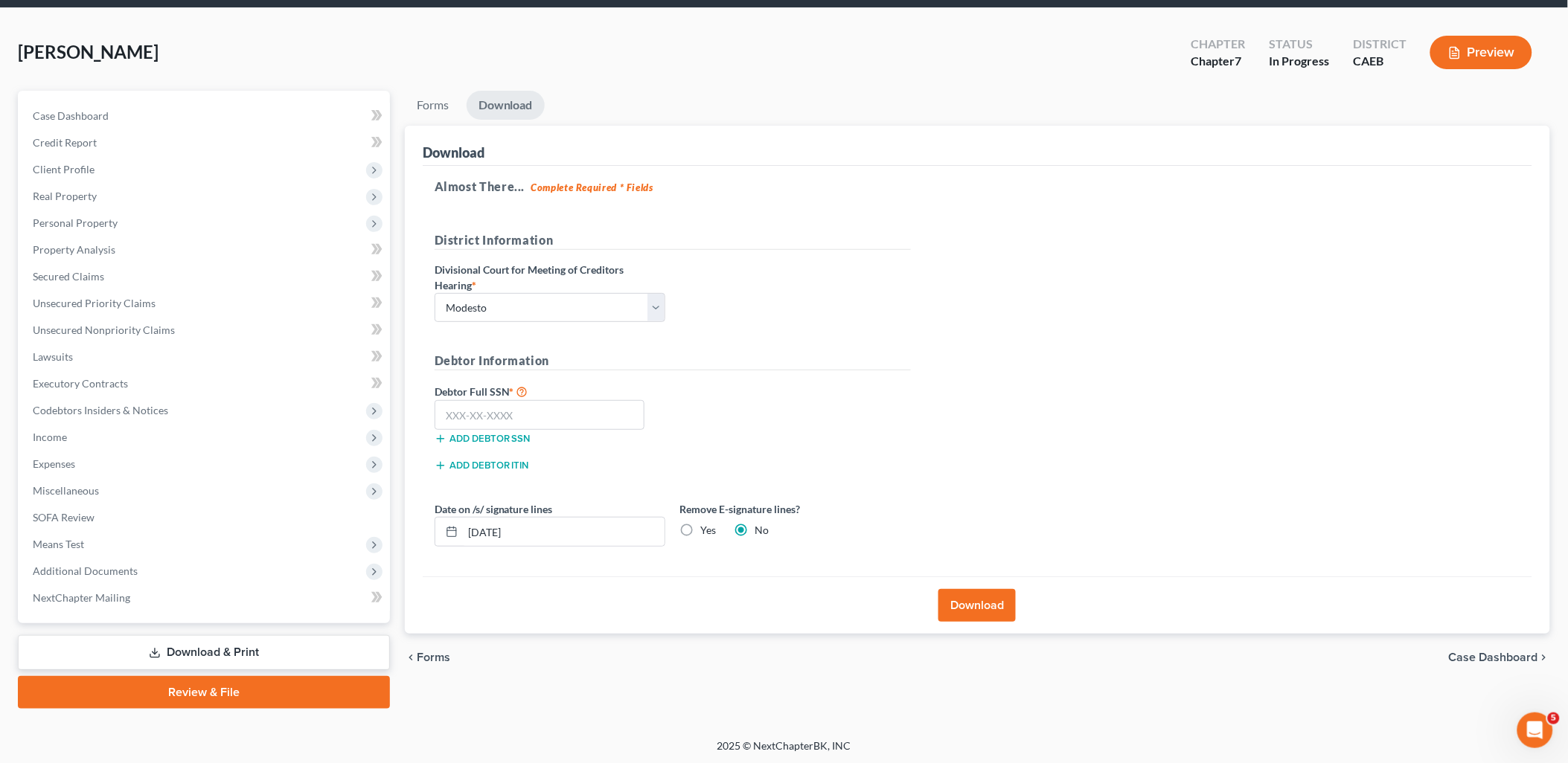
click at [966, 613] on button "Download" at bounding box center [977, 605] width 77 height 33
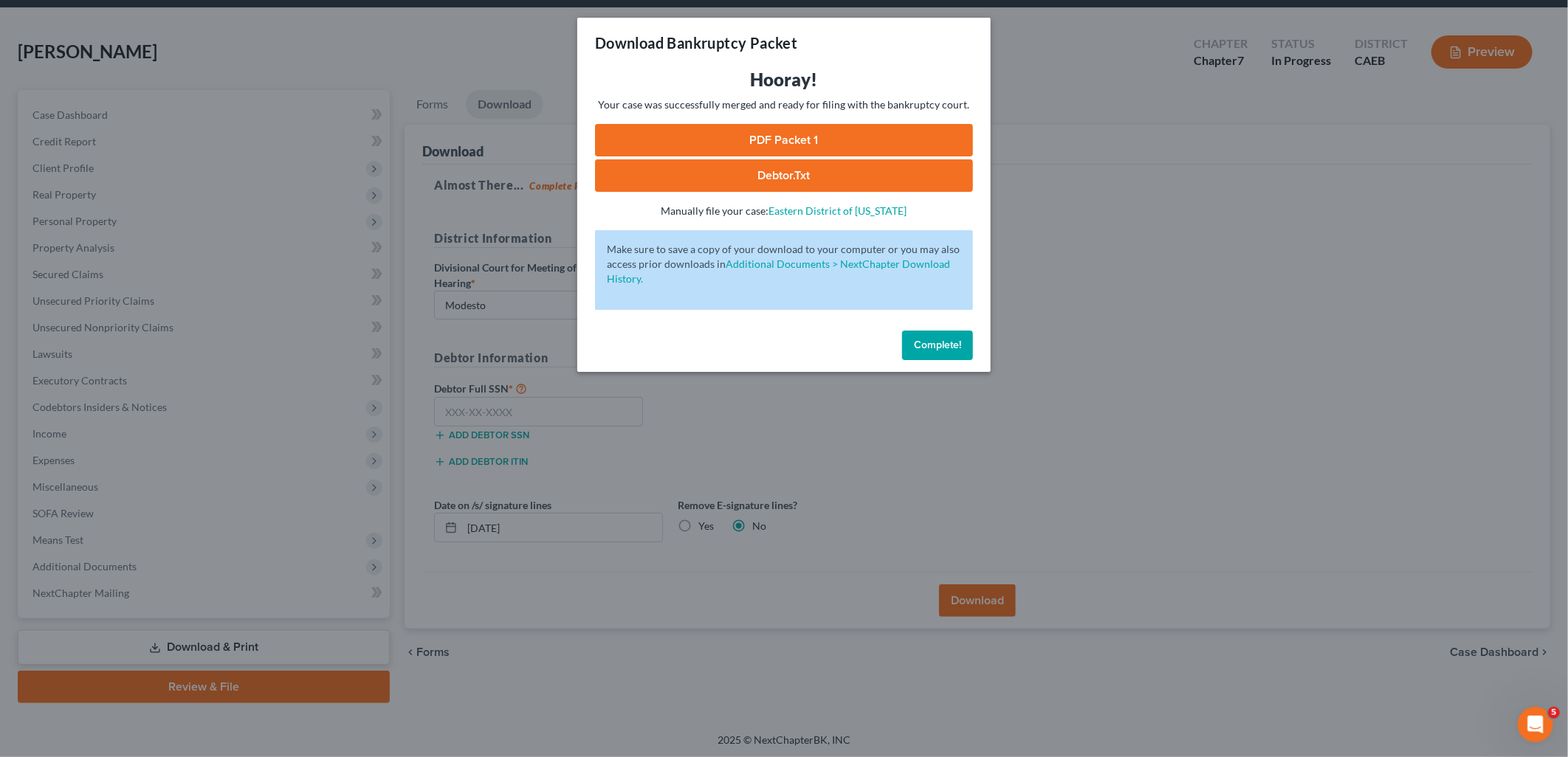
click at [765, 143] on link "PDF Packet 1" at bounding box center [784, 140] width 378 height 32
click at [945, 350] on span "Complete!" at bounding box center [937, 345] width 47 height 13
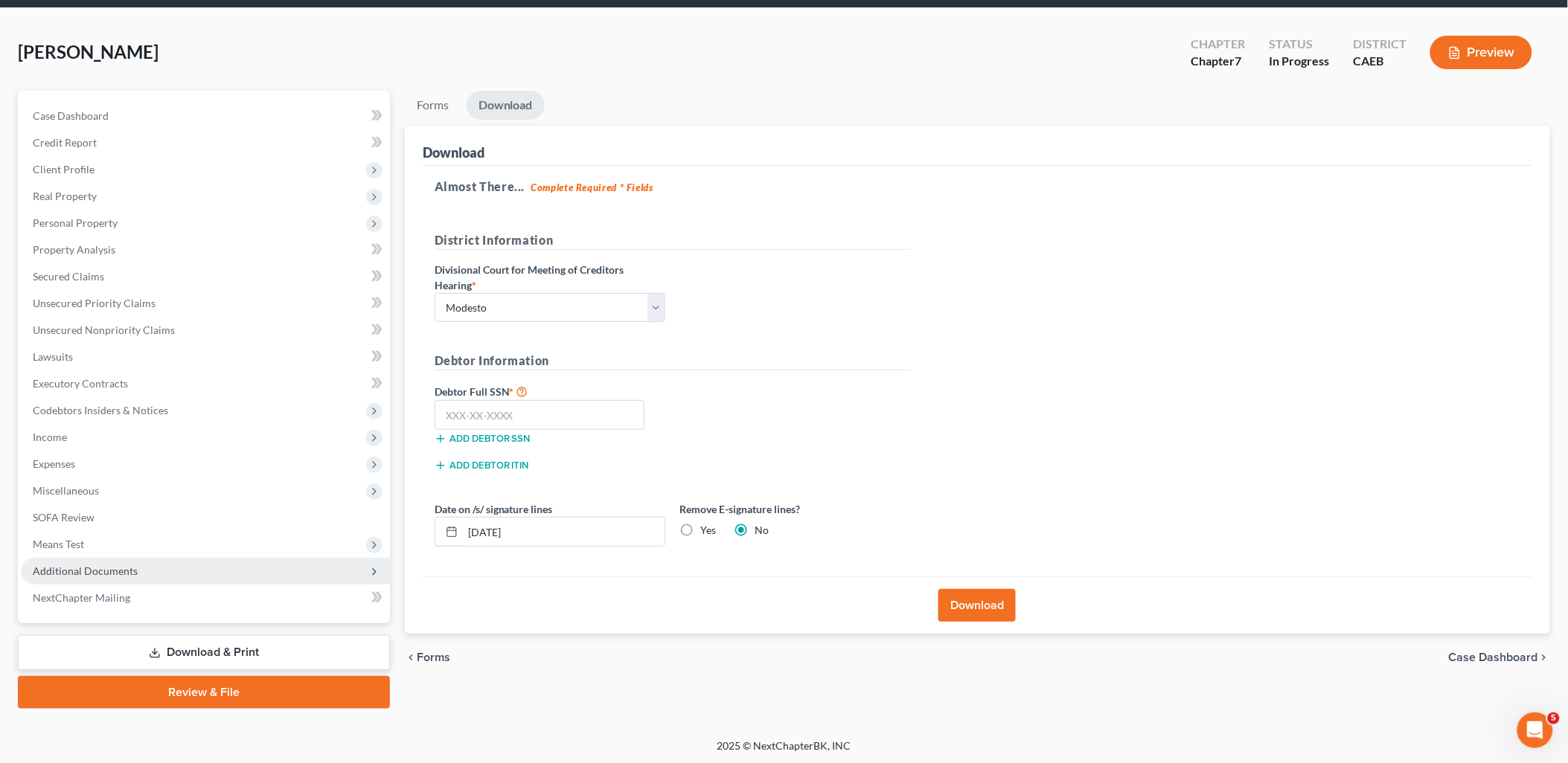
click at [56, 565] on span "Additional Documents" at bounding box center [85, 571] width 105 height 13
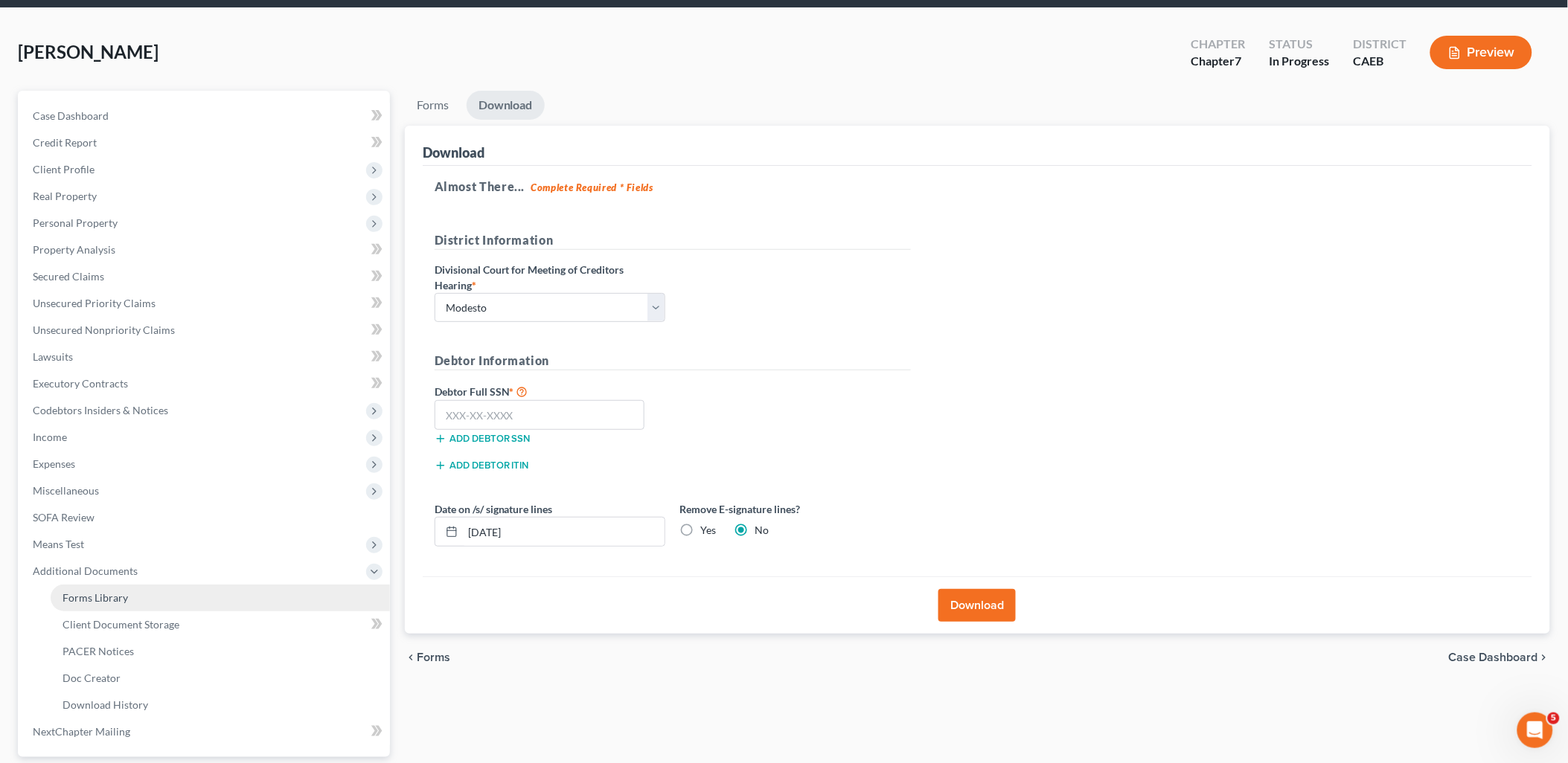
click at [74, 598] on span "Forms Library" at bounding box center [95, 597] width 65 height 13
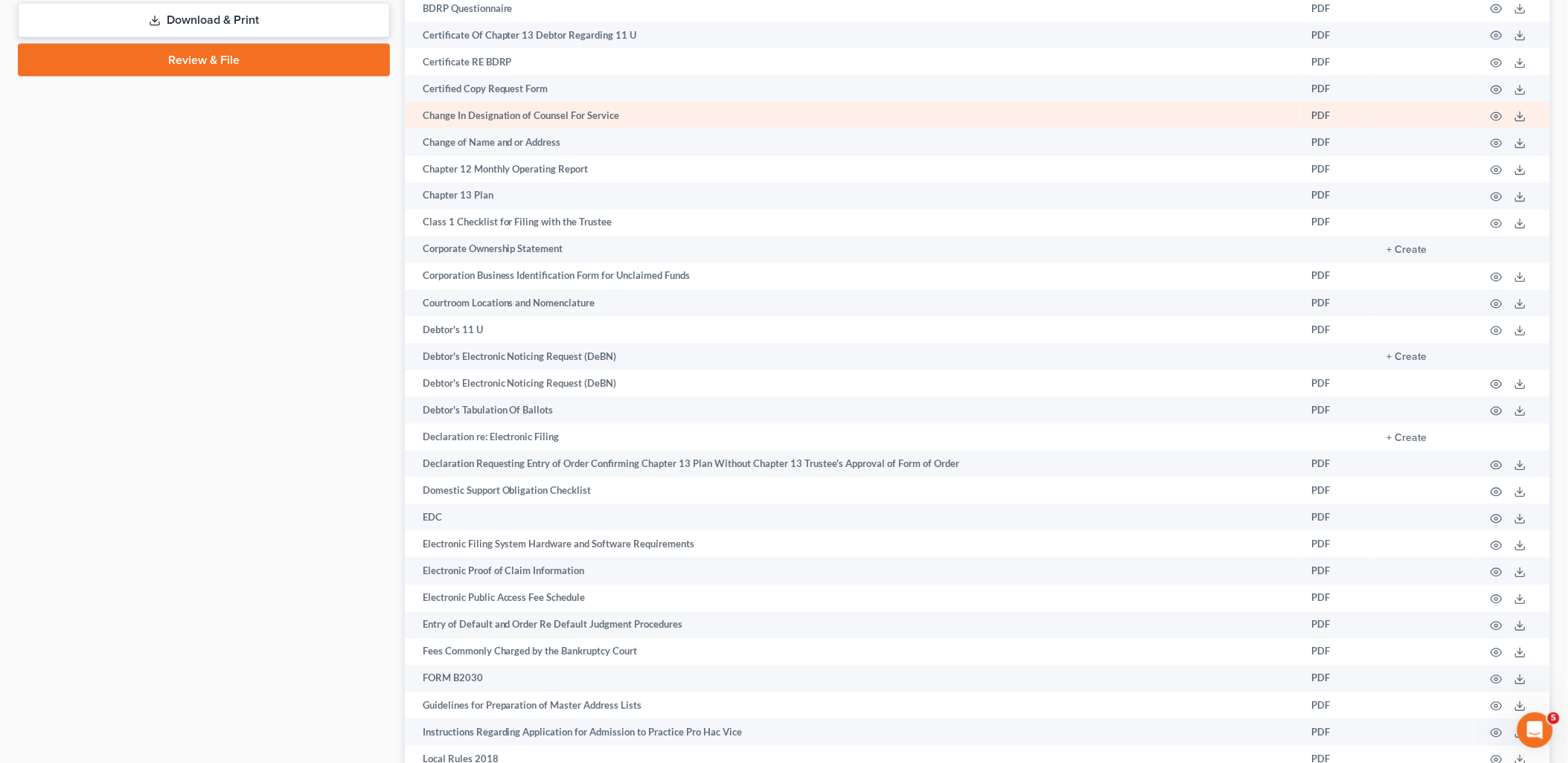
scroll to position [827, 0]
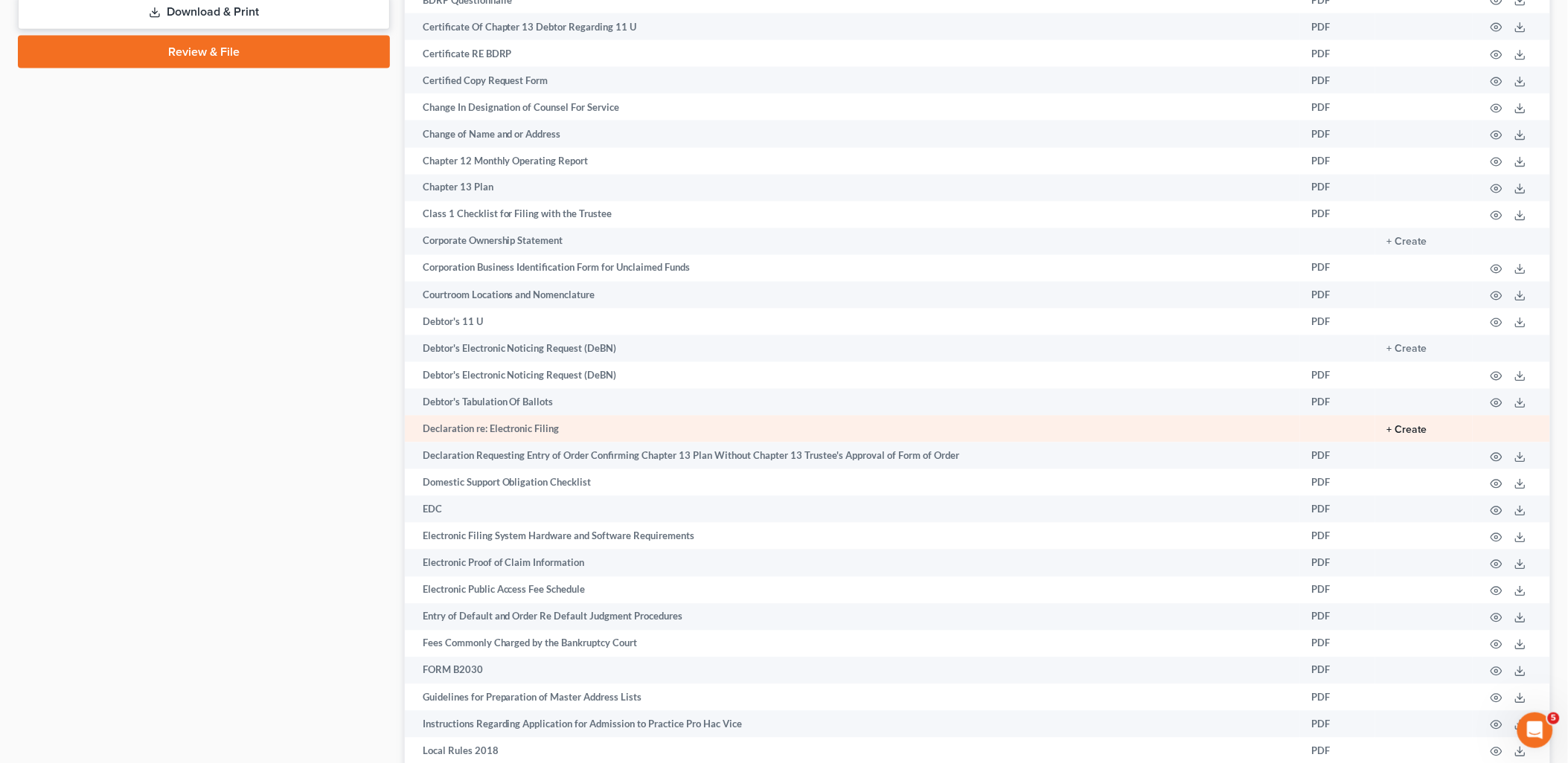
click at [1420, 436] on button "+ Create" at bounding box center [1407, 431] width 40 height 11
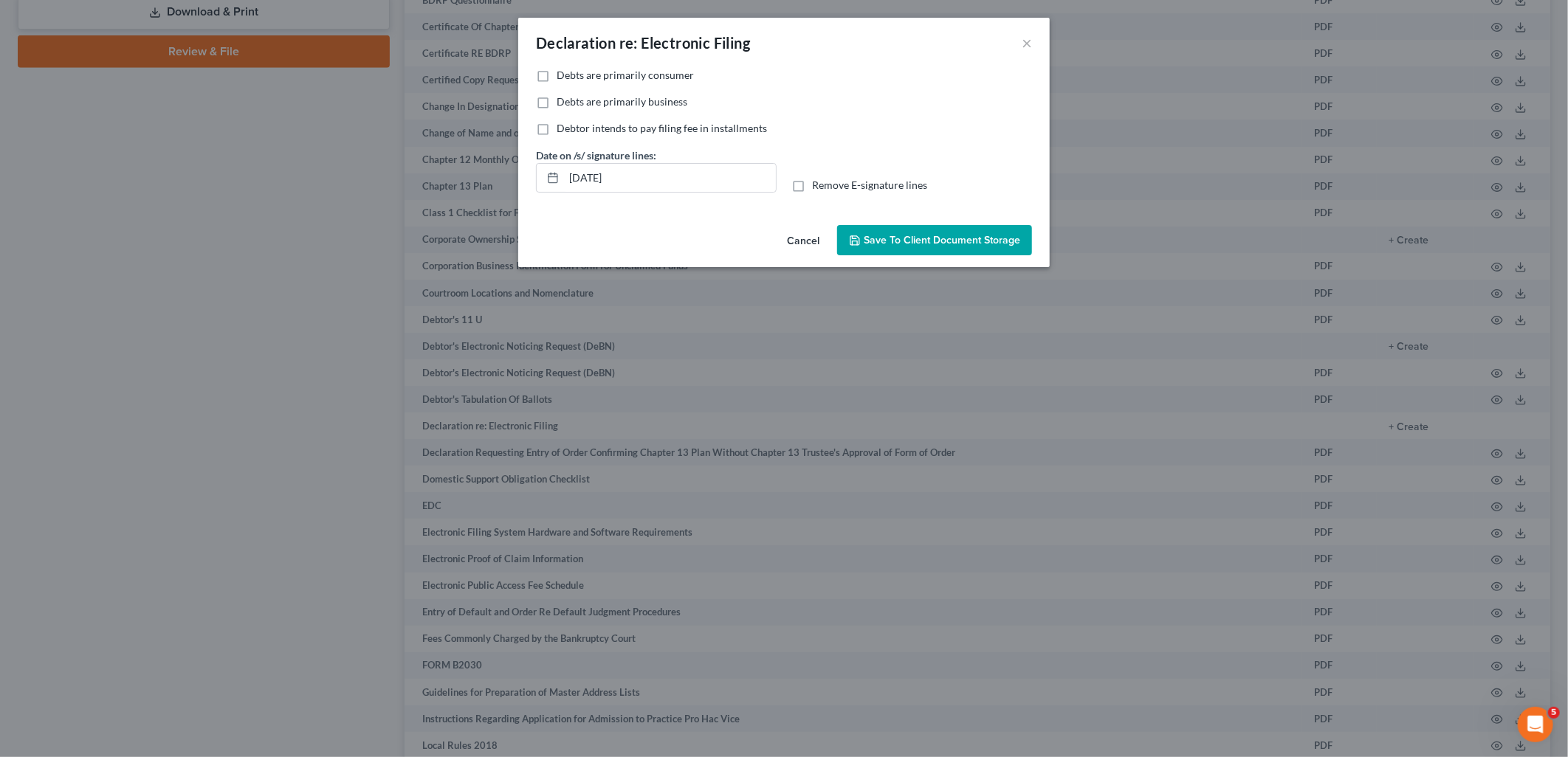
click at [566, 72] on span "Debts are primarily consumer" at bounding box center [625, 75] width 137 height 13
click at [566, 72] on input "Debts are primarily consumer" at bounding box center [567, 72] width 10 height 10
checkbox input "true"
click at [842, 188] on span "Remove E-signature lines" at bounding box center [870, 185] width 115 height 13
click at [828, 188] on input "Remove E-signature lines" at bounding box center [823, 182] width 10 height 10
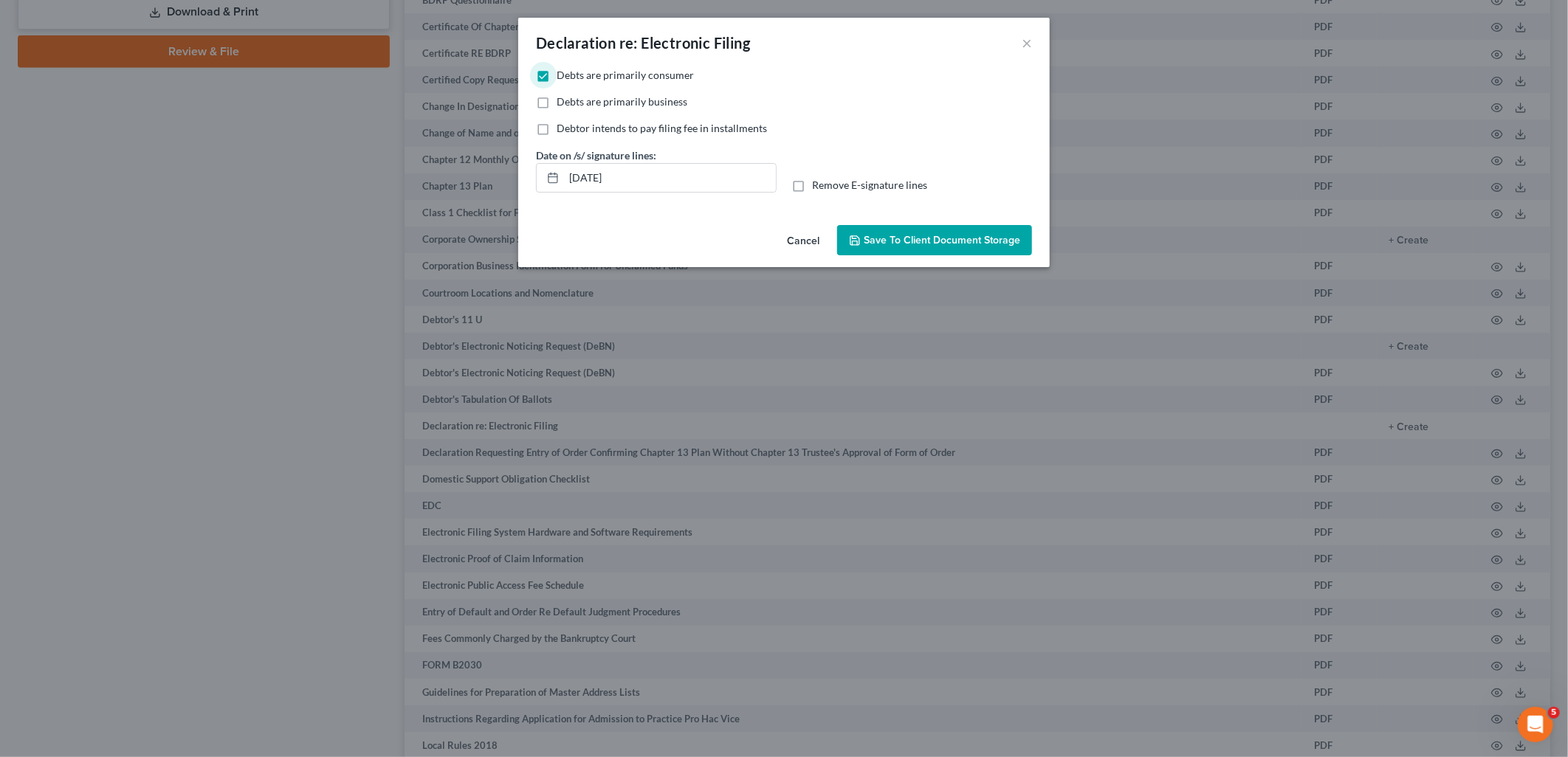
checkbox input "true"
click at [935, 244] on span "Save to Client Document Storage" at bounding box center [943, 240] width 157 height 13
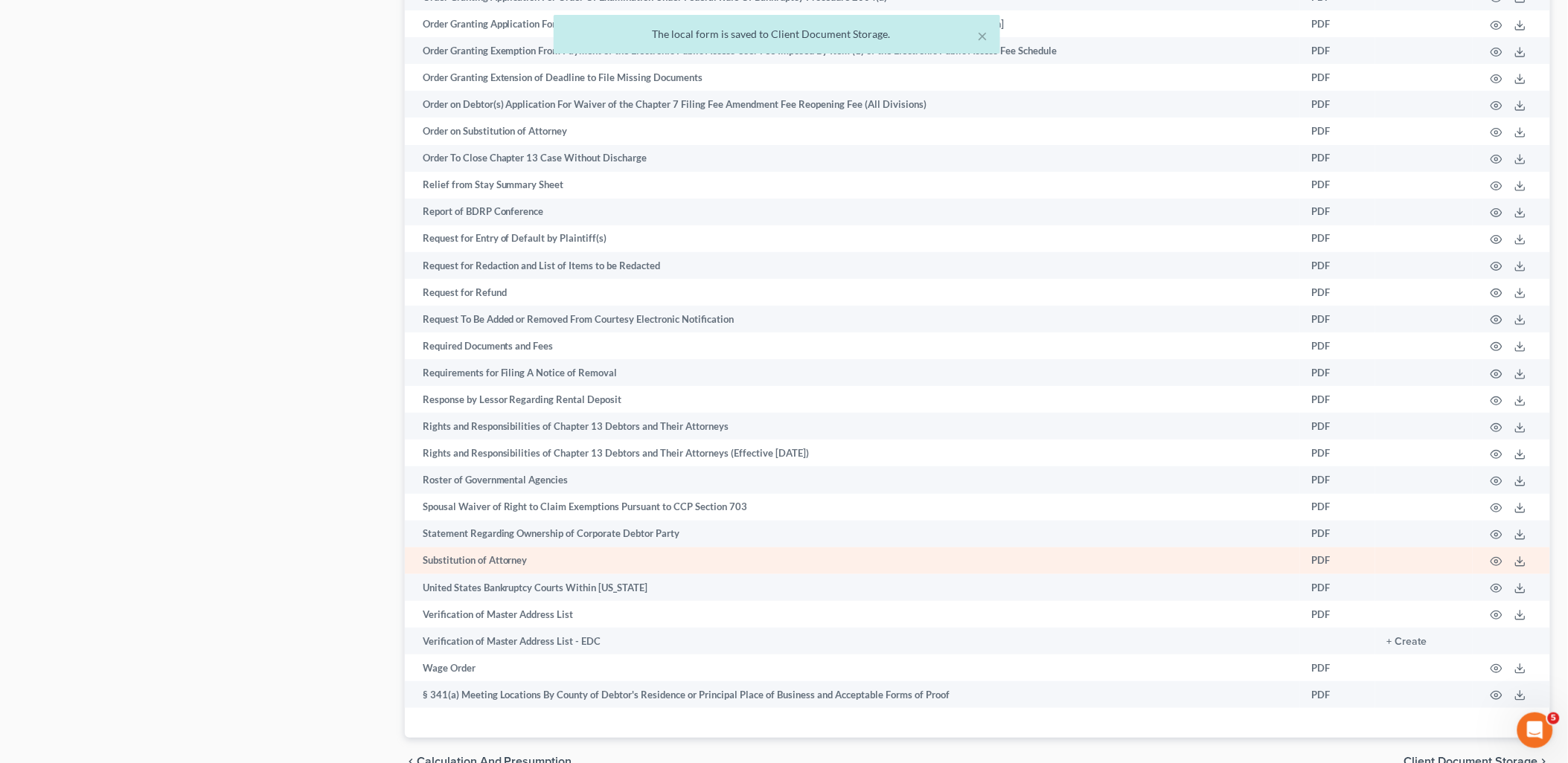
scroll to position [2087, 0]
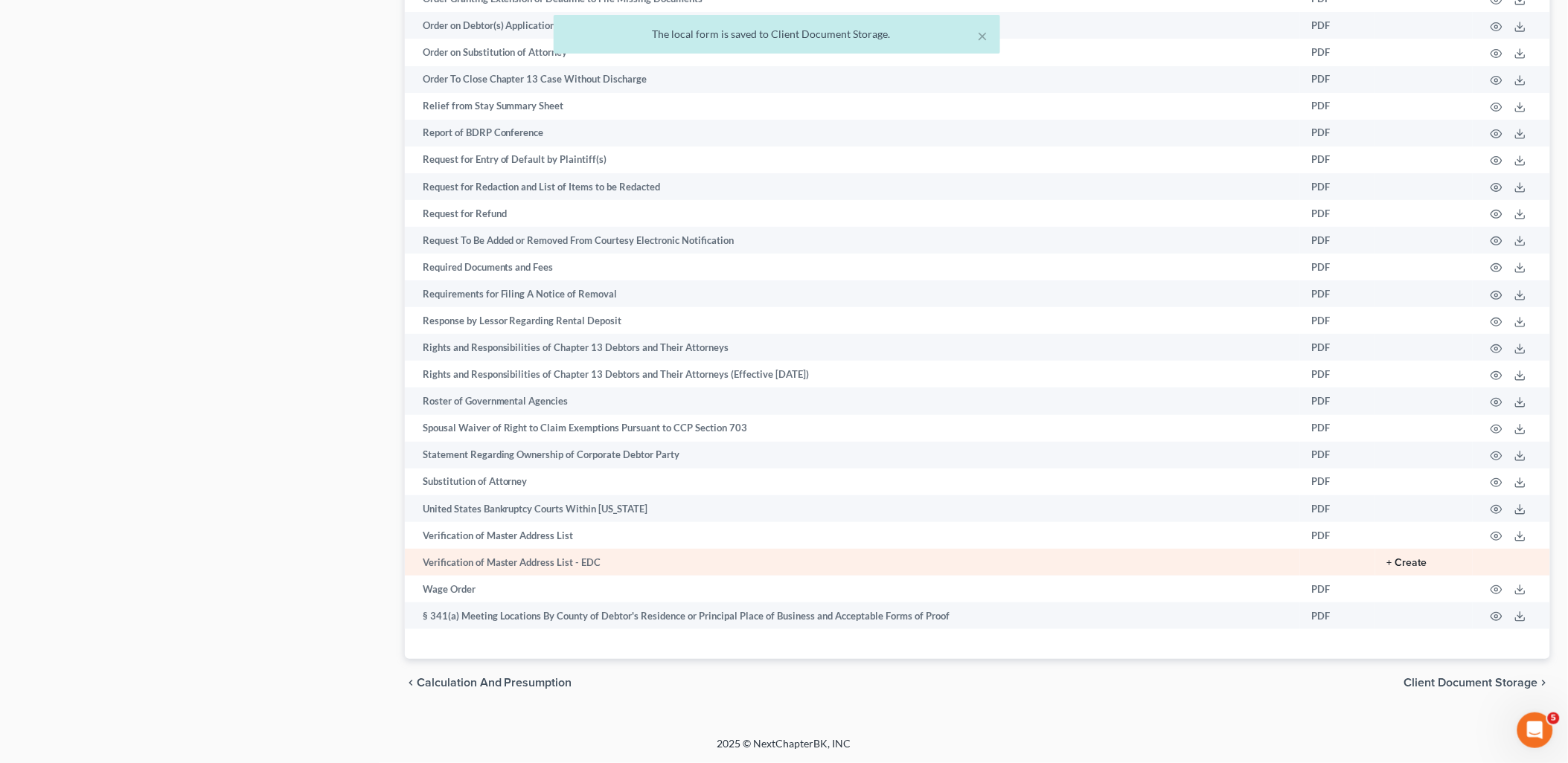
click at [1405, 563] on button "+ Create" at bounding box center [1407, 563] width 40 height 11
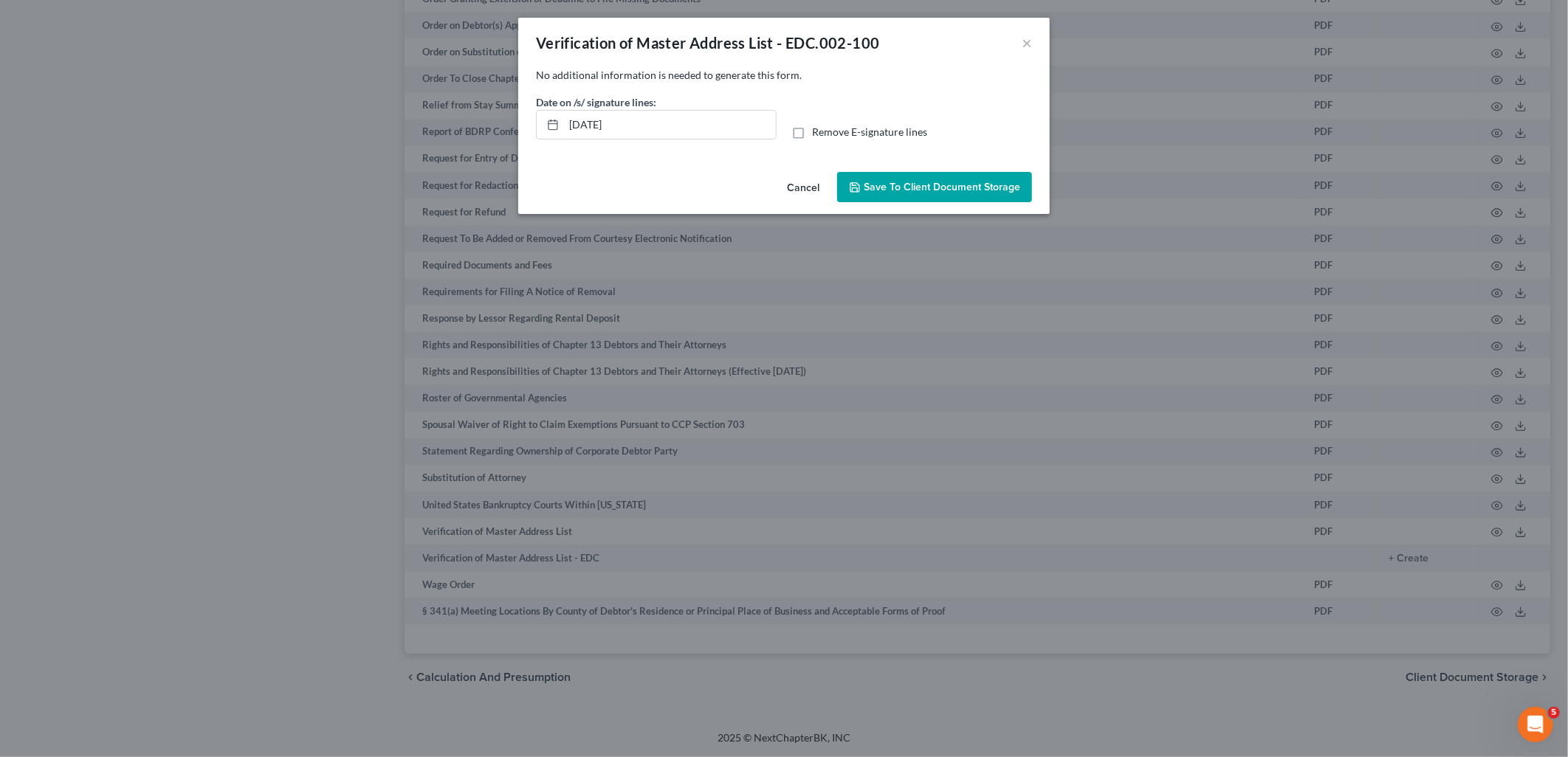
click at [812, 134] on label "Remove E-signature lines" at bounding box center [870, 133] width 115 height 15
click at [818, 134] on input "Remove E-signature lines" at bounding box center [823, 130] width 10 height 10
checkbox input "true"
click at [913, 185] on span "Save to Client Document Storage" at bounding box center [943, 187] width 157 height 13
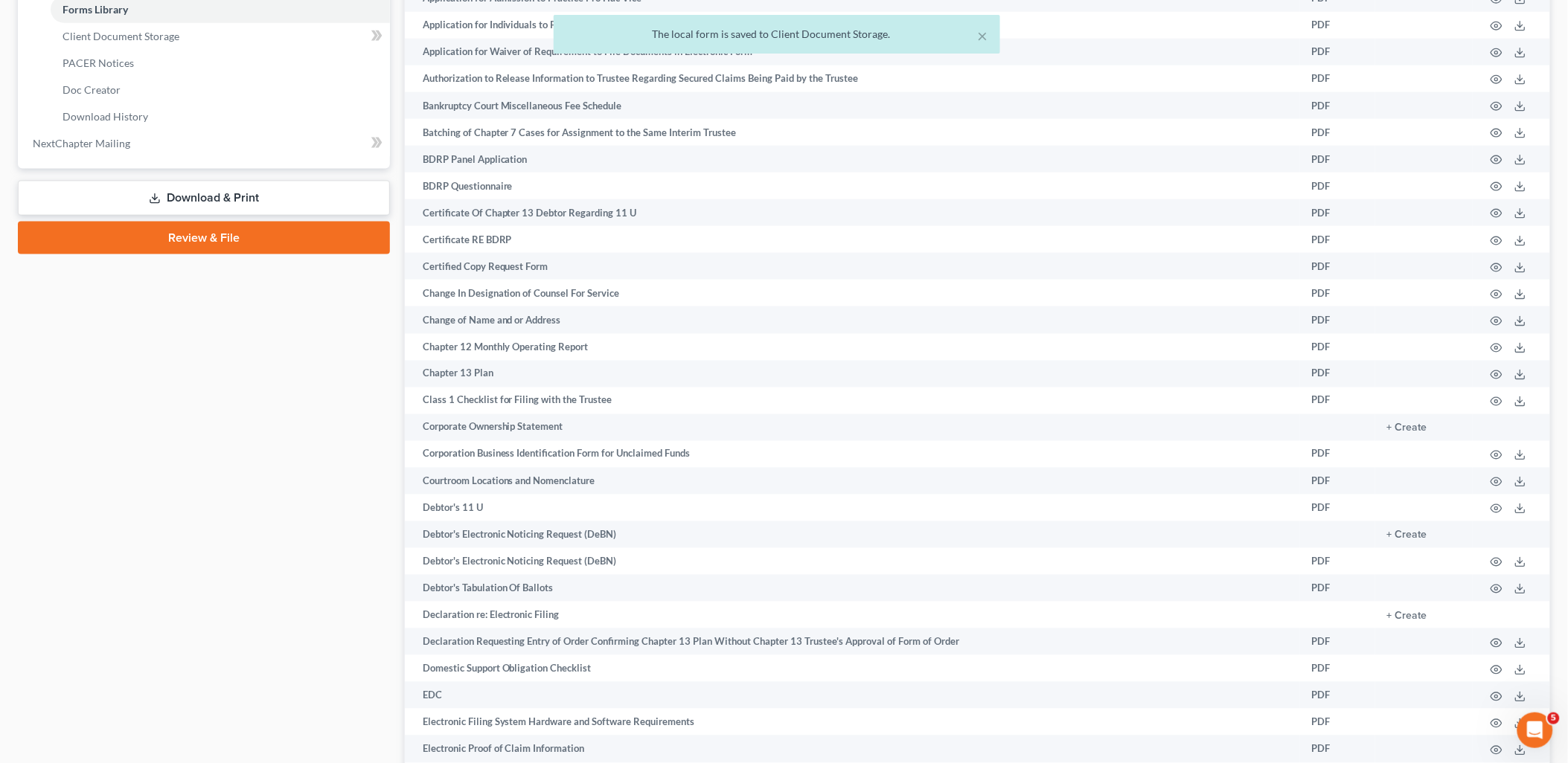
scroll to position [599, 0]
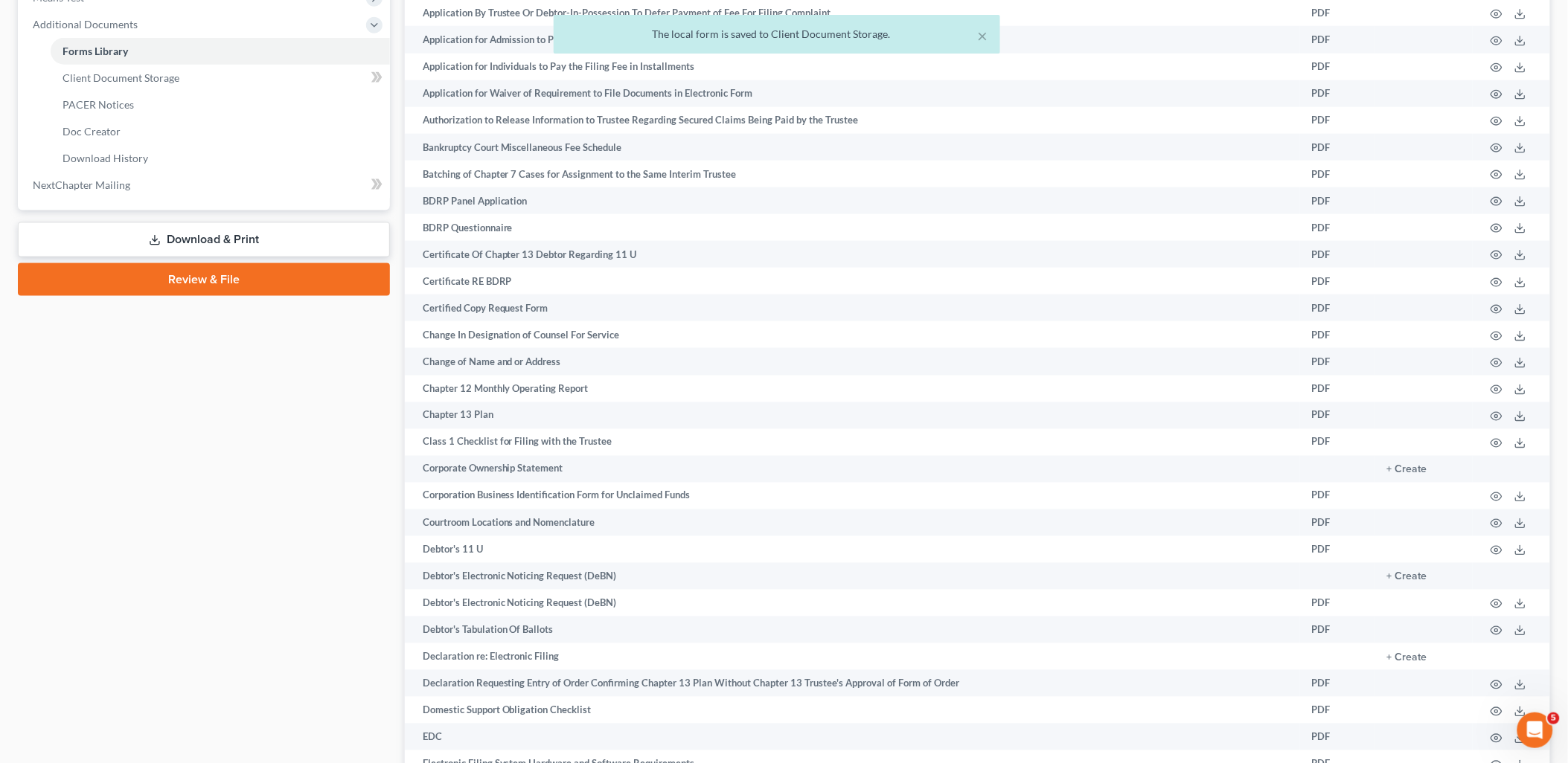
click at [208, 241] on link "Download & Print" at bounding box center [204, 240] width 372 height 35
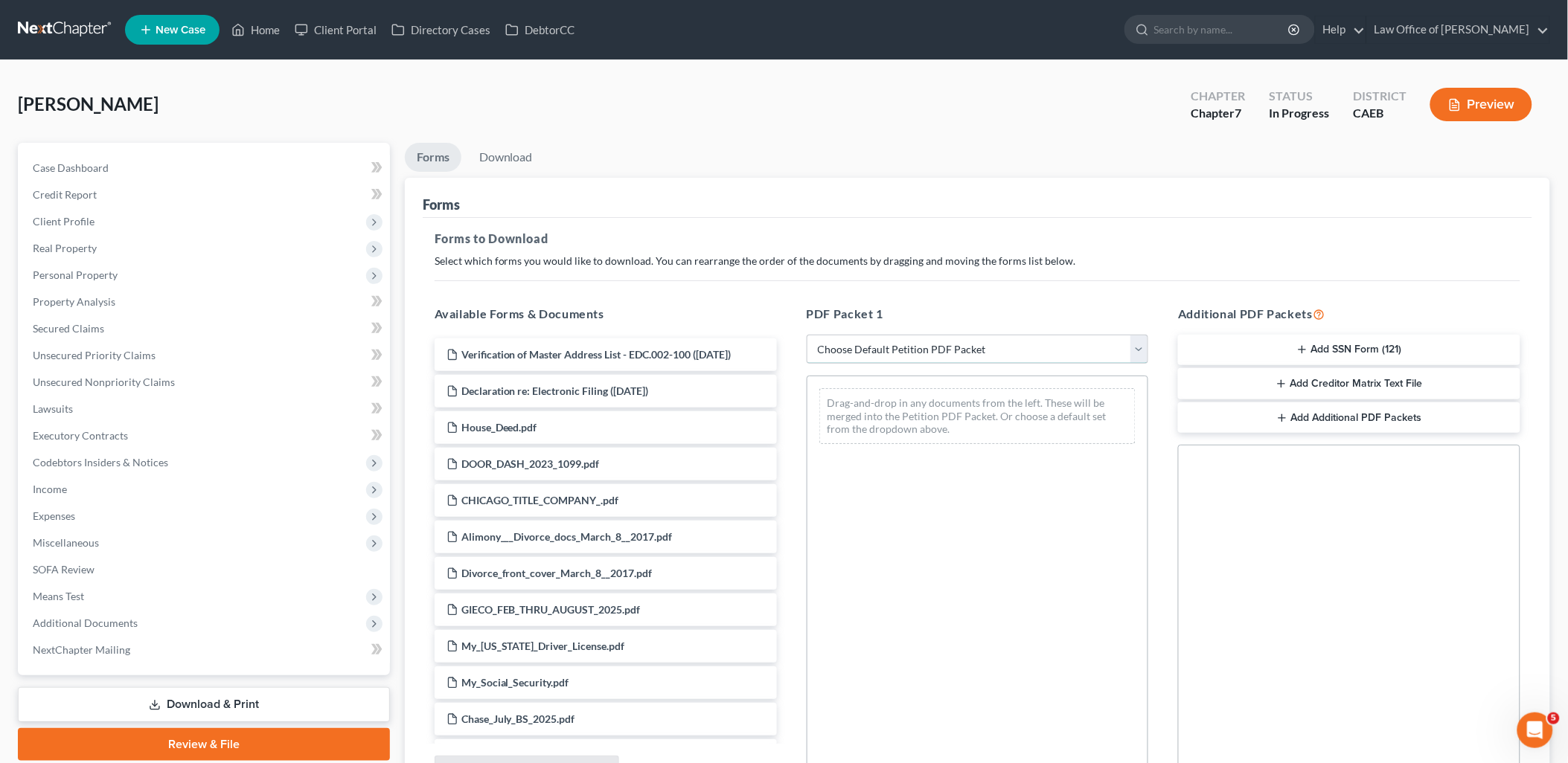
click at [896, 353] on select "Choose Default Petition PDF Packet Complete Bankruptcy Petition (all forms and …" at bounding box center [977, 349] width 342 height 30
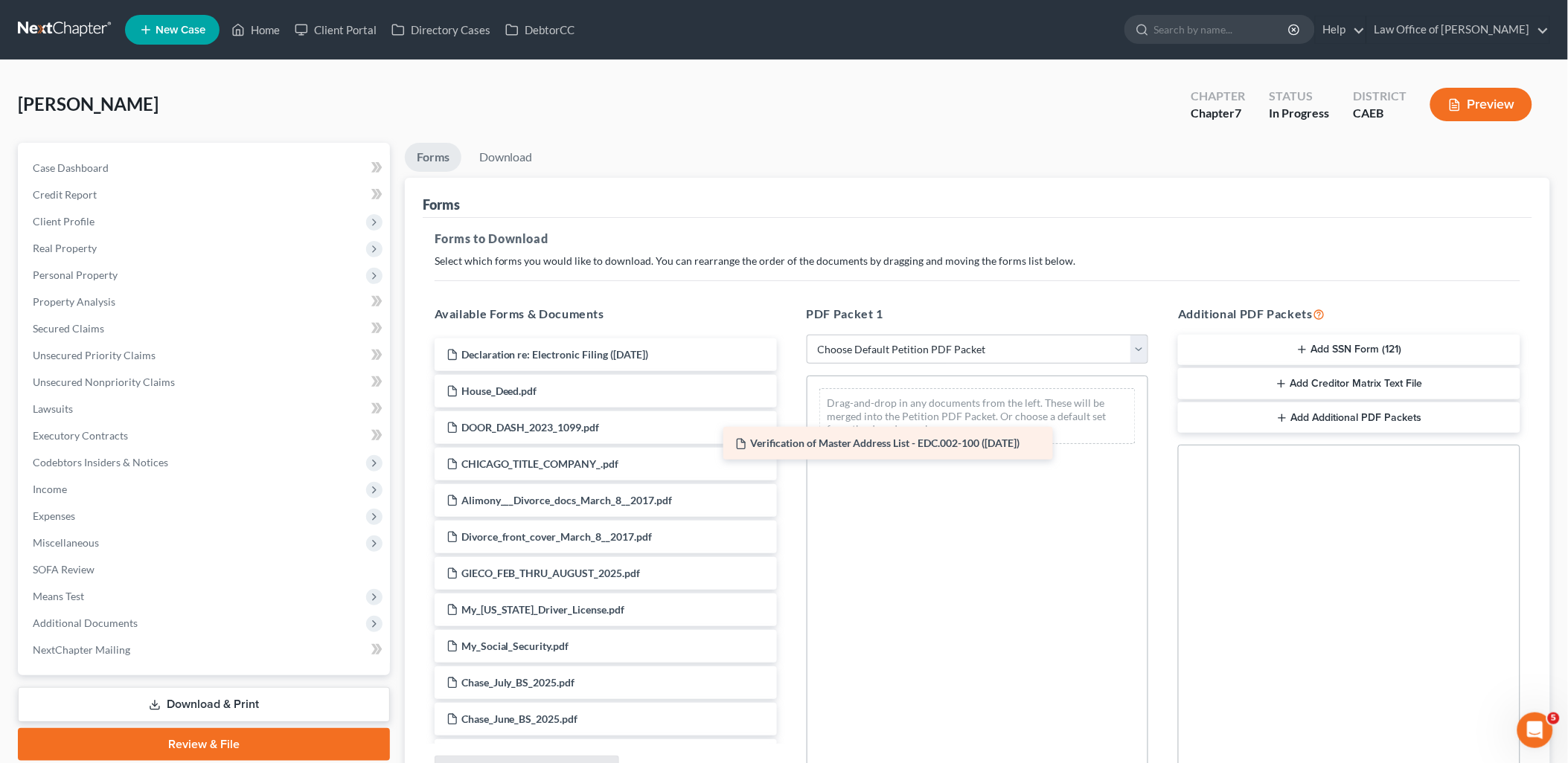
drag, startPoint x: 592, startPoint y: 357, endPoint x: 953, endPoint y: 437, distance: 369.8
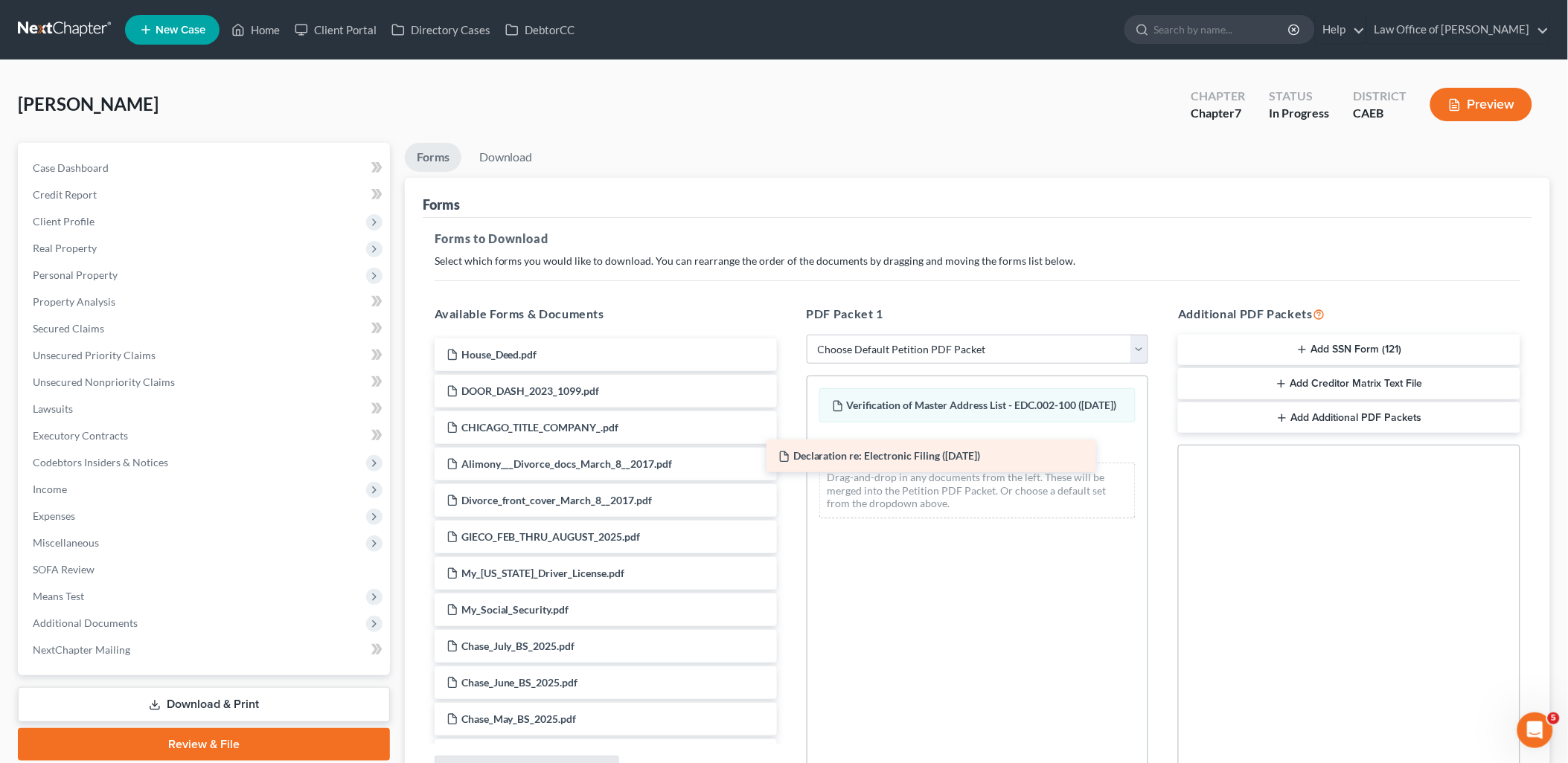
drag, startPoint x: 592, startPoint y: 359, endPoint x: 925, endPoint y: 462, distance: 348.6
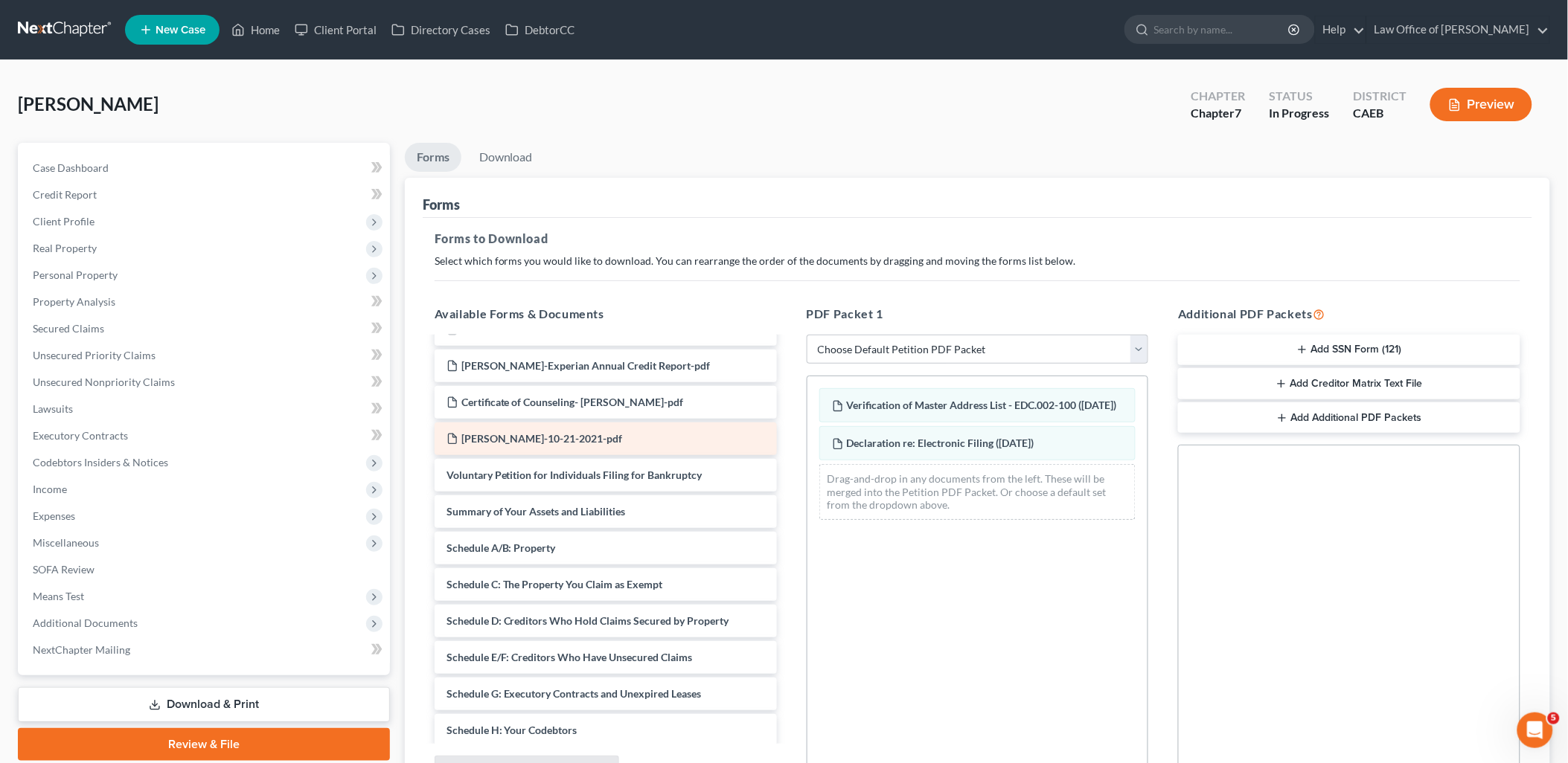
scroll to position [827, 0]
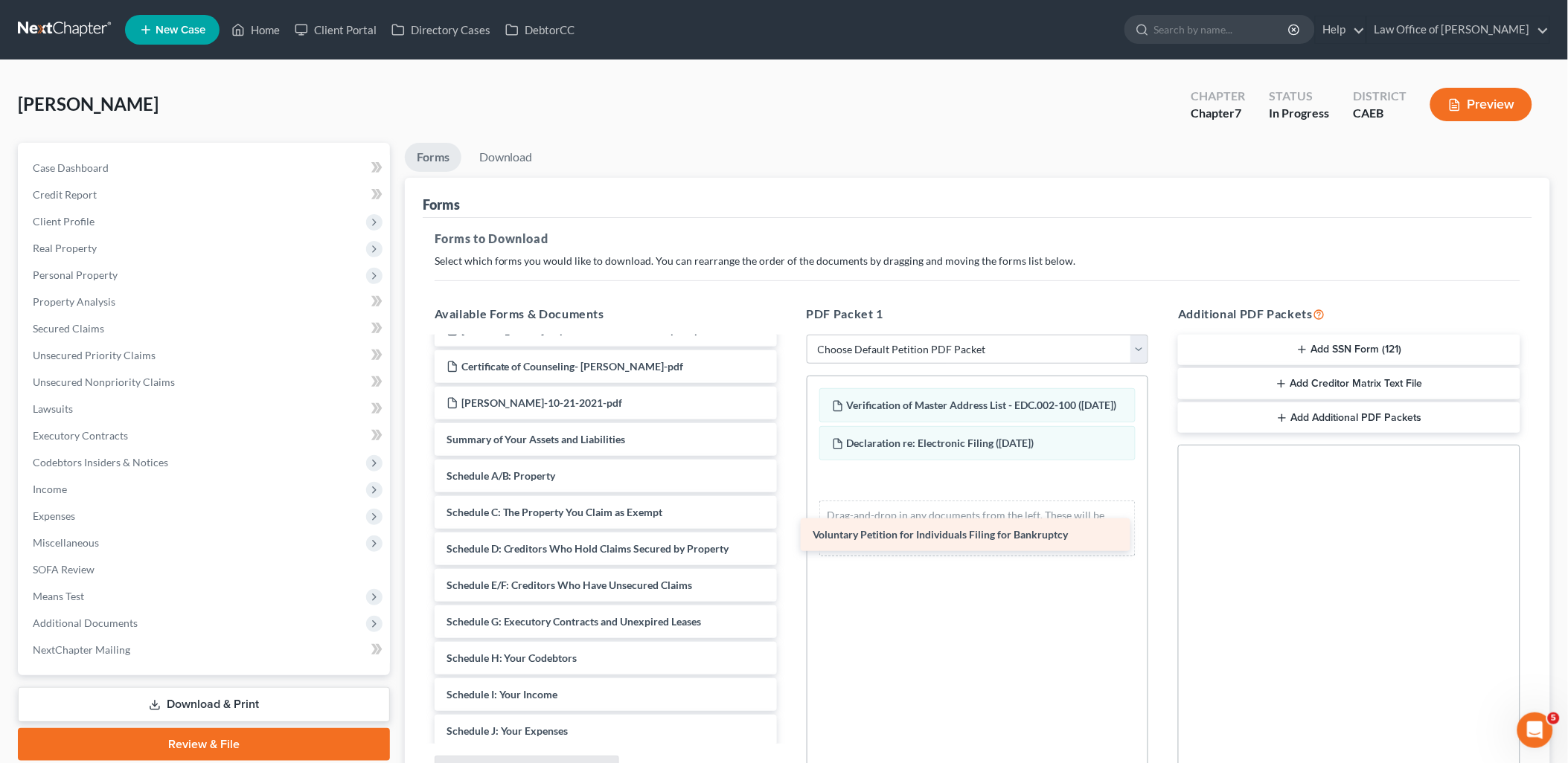
drag, startPoint x: 554, startPoint y: 443, endPoint x: 920, endPoint y: 539, distance: 378.4
click at [789, 539] on div "Voluntary Petition for Individuals Filing for Bankruptcy House_Deed.pdf DOOR_DA…" at bounding box center [606, 298] width 366 height 1572
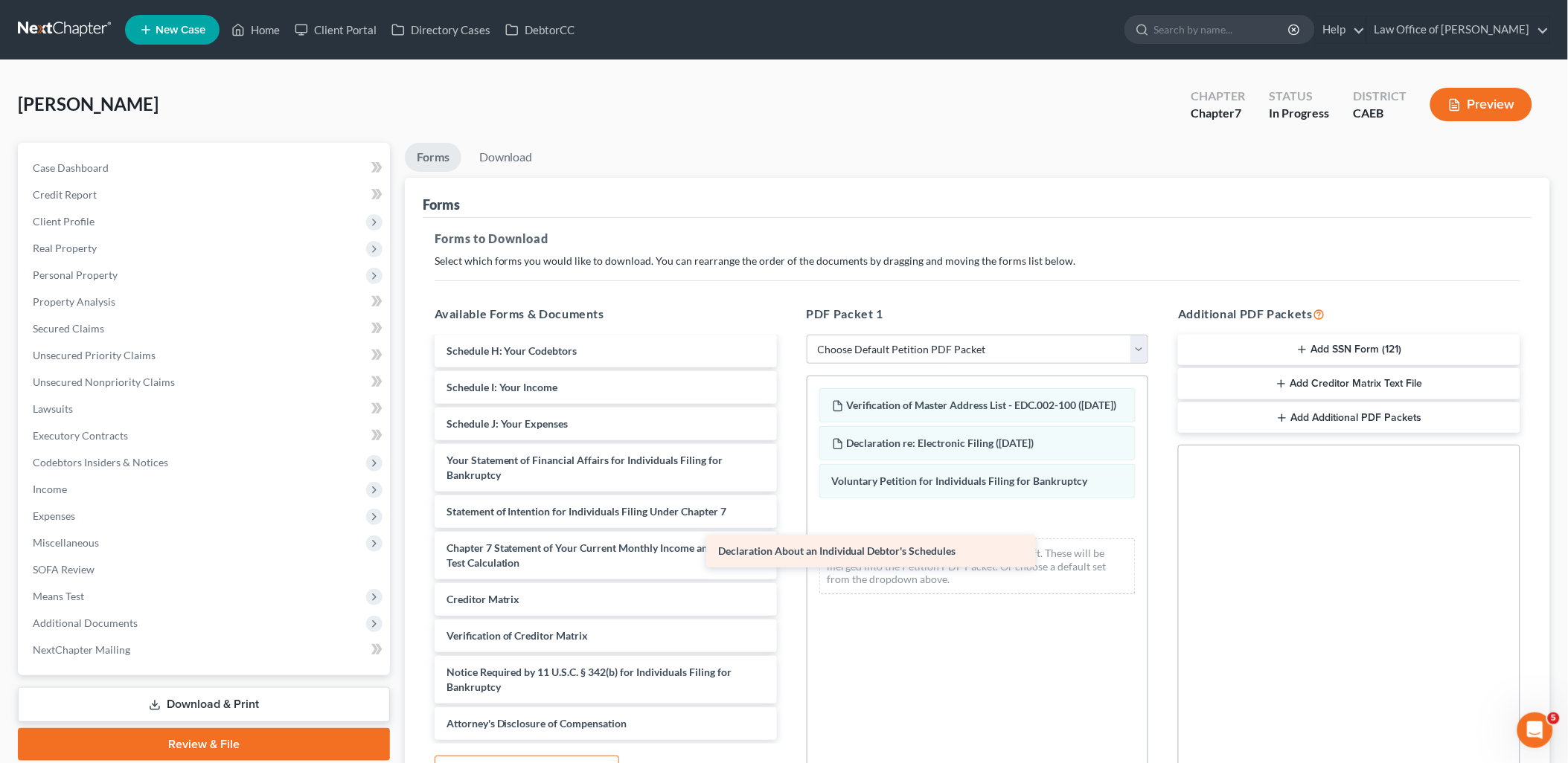
scroll to position [1133, 0]
drag, startPoint x: 576, startPoint y: 446, endPoint x: 910, endPoint y: 576, distance: 358.4
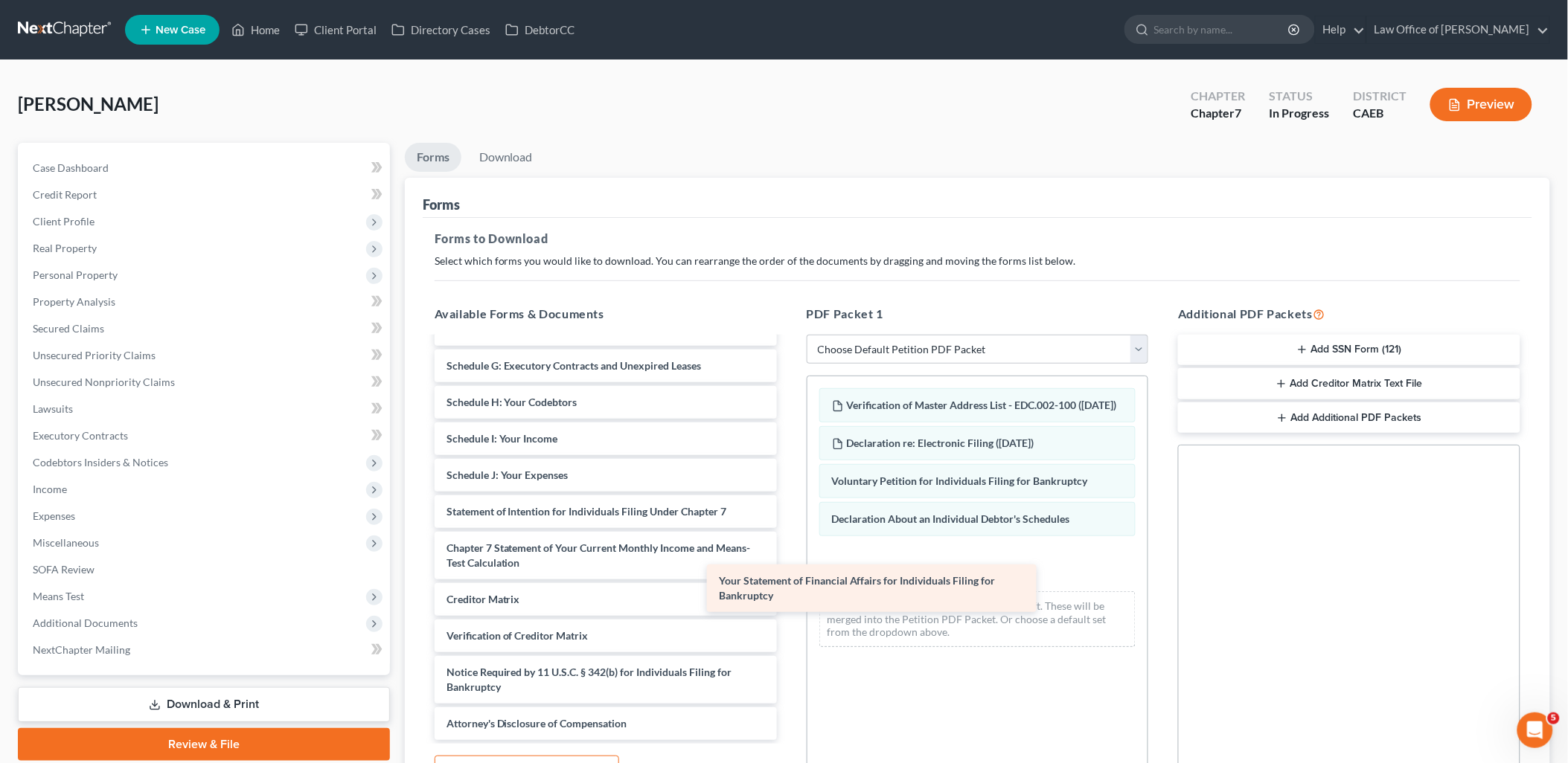
scroll to position [1082, 0]
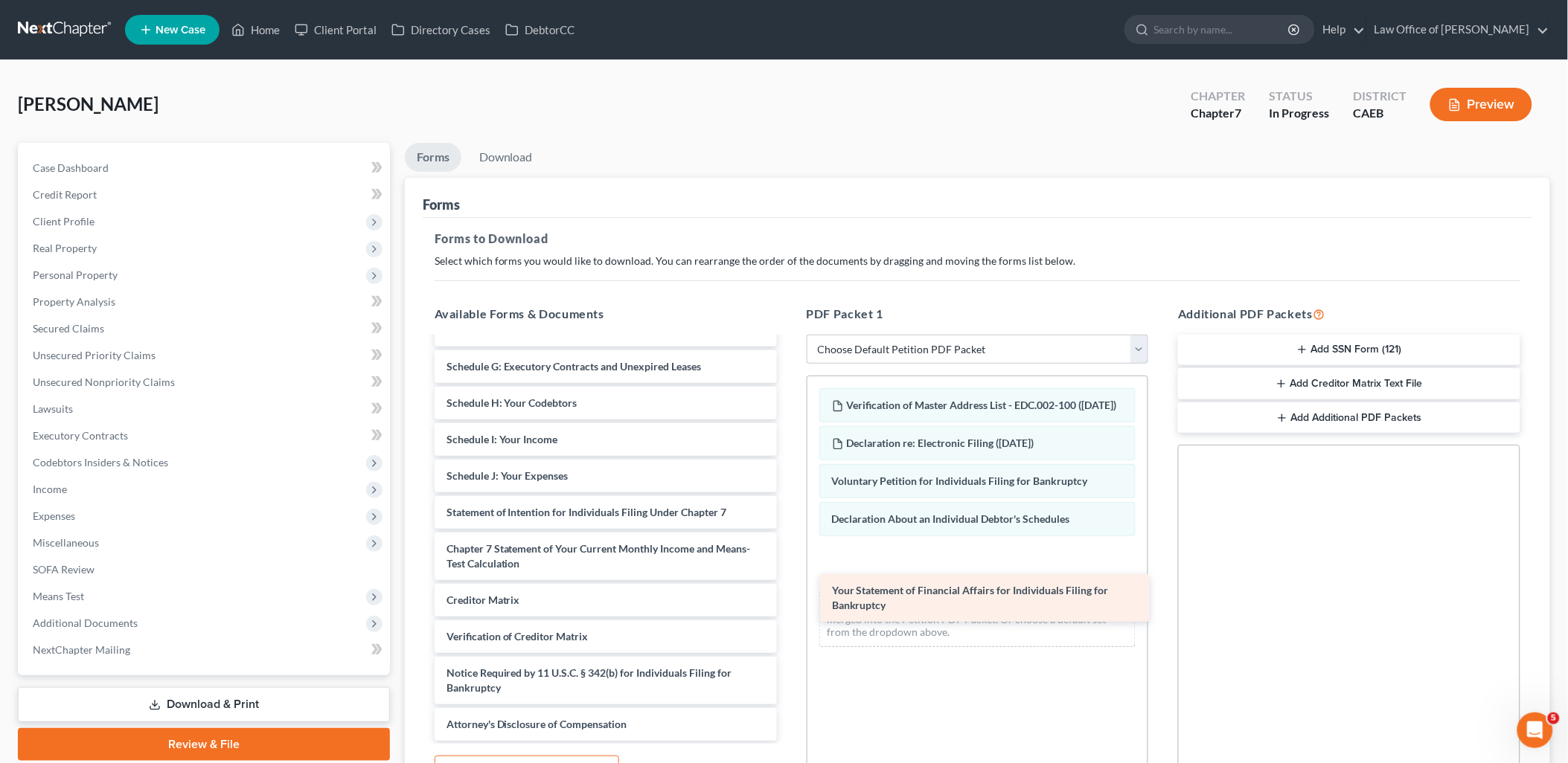
drag, startPoint x: 572, startPoint y: 469, endPoint x: 957, endPoint y: 601, distance: 407.0
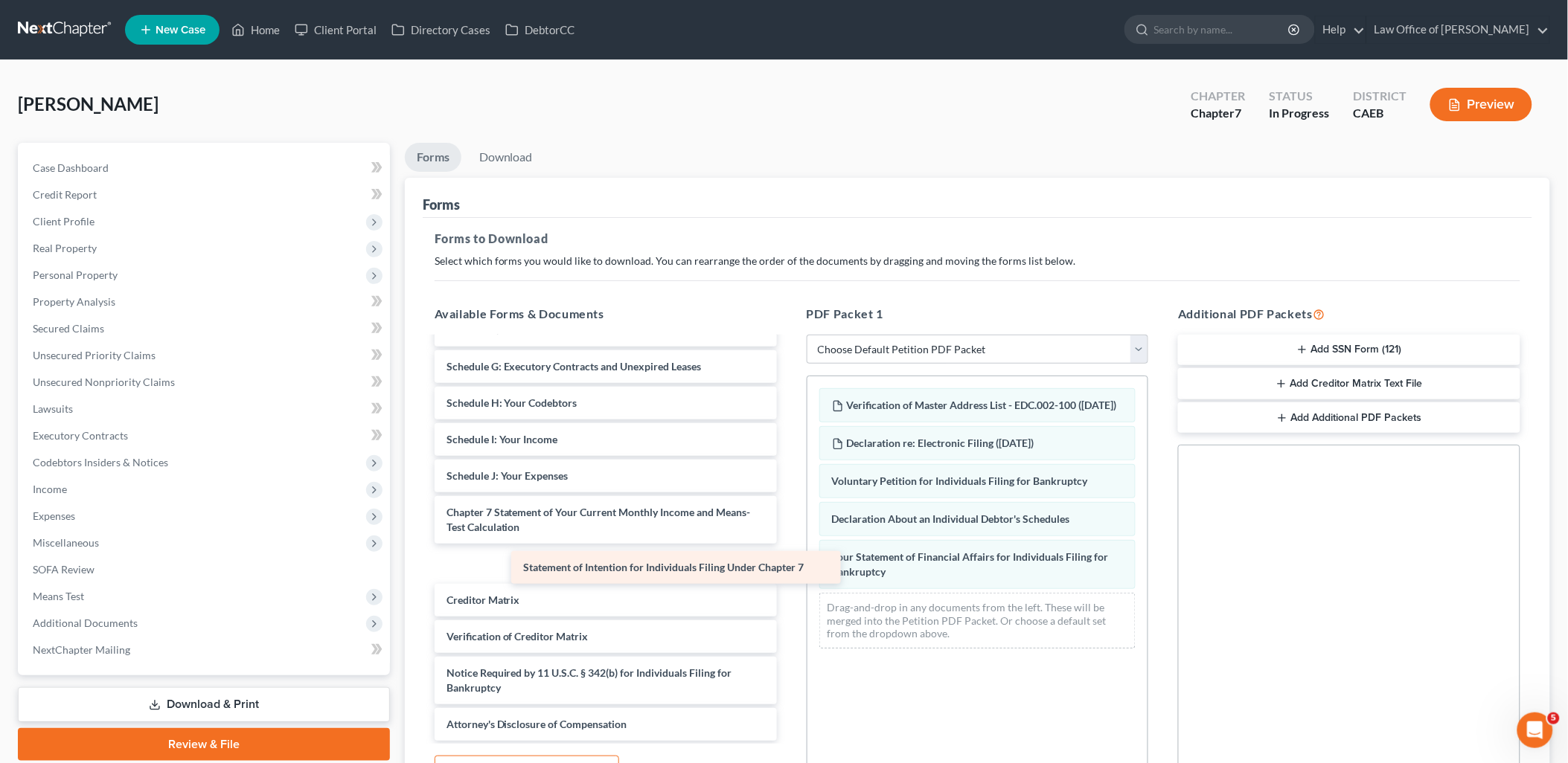
scroll to position [1045, 0]
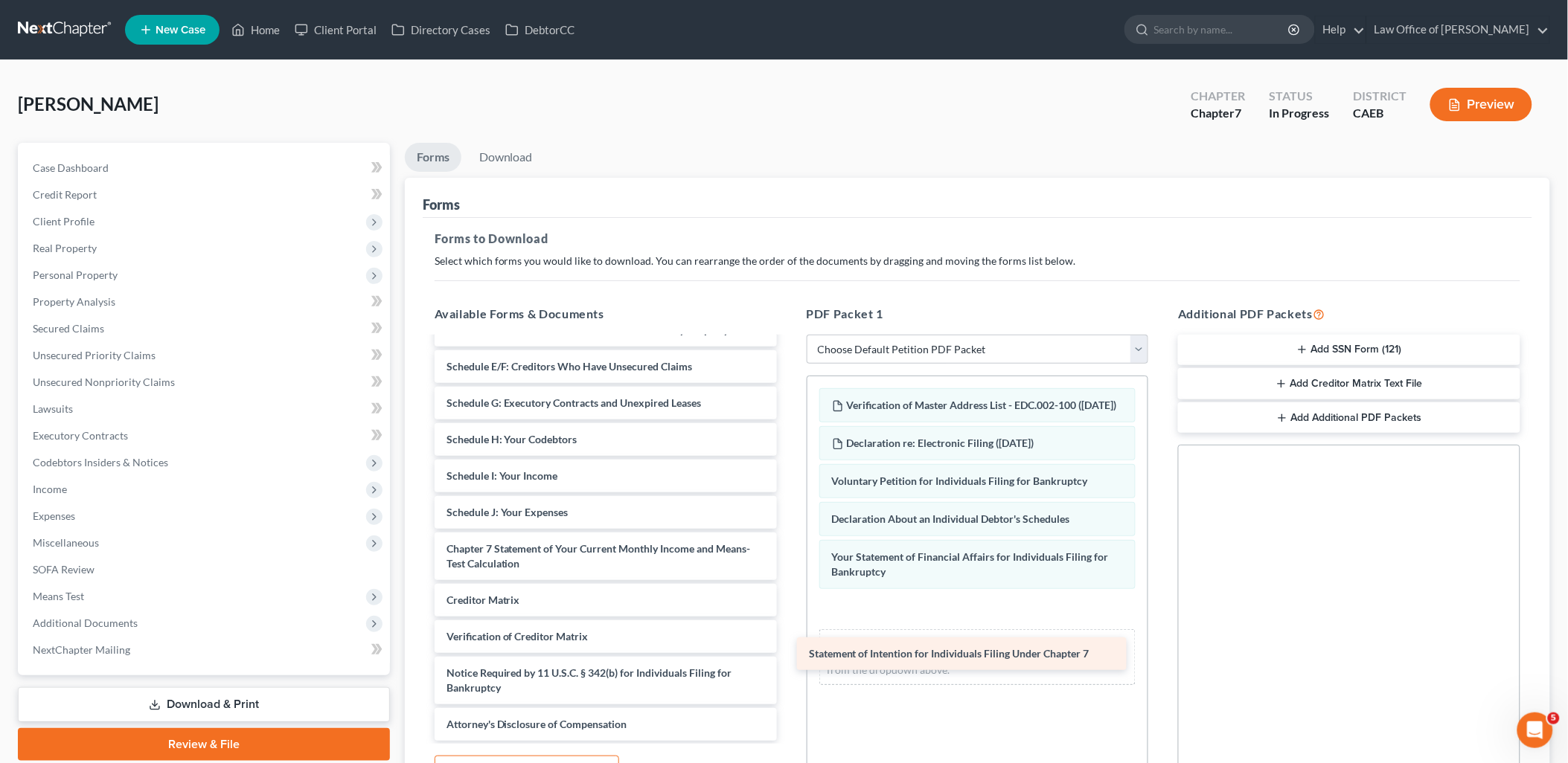
drag, startPoint x: 578, startPoint y: 518, endPoint x: 946, endPoint y: 648, distance: 390.3
click at [789, 661] on div "Statement of Intention for Individuals Filing Under Chapter 7 House_Deed.pdf DO…" at bounding box center [606, 17] width 366 height 1448
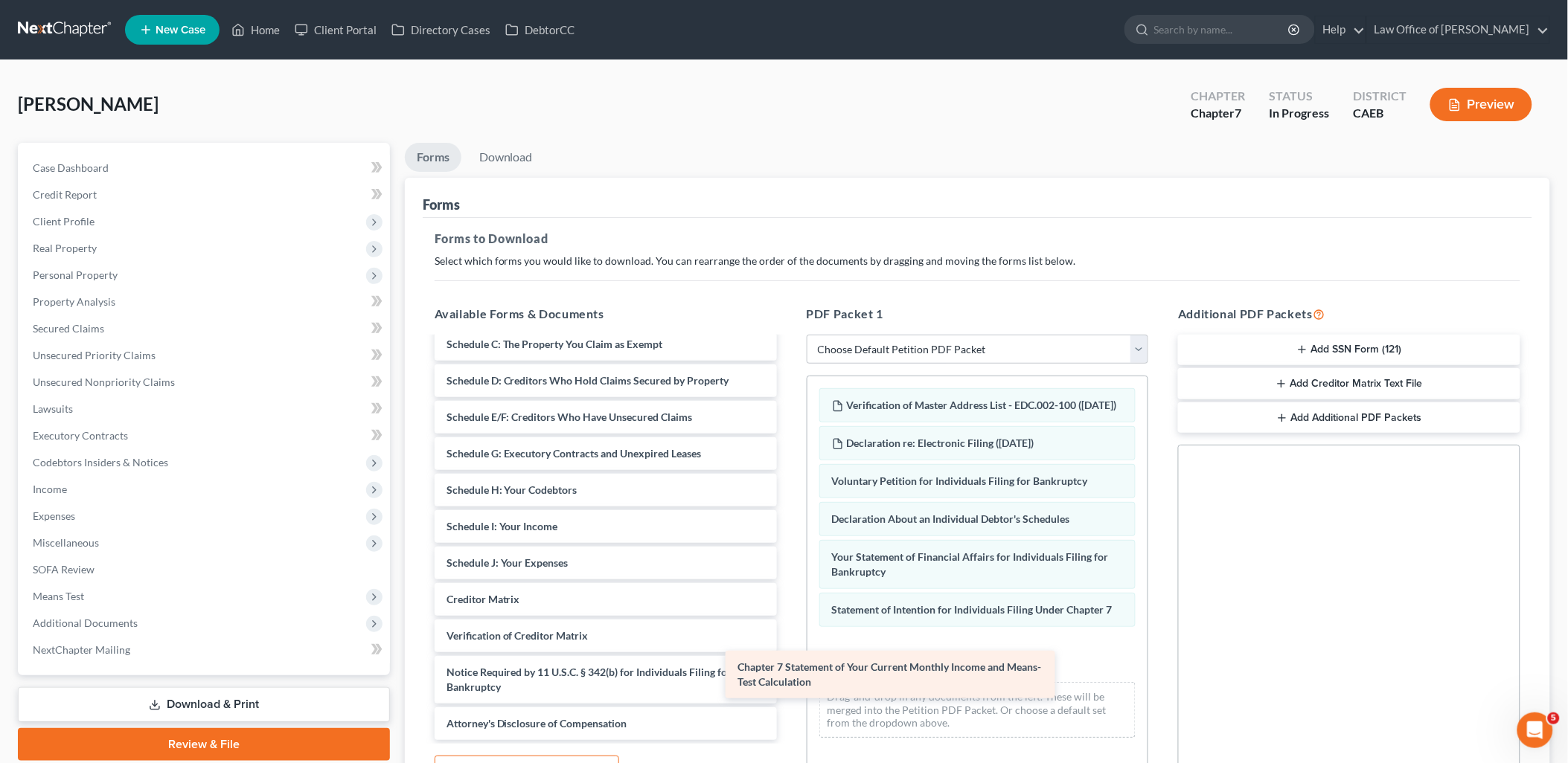
scroll to position [993, 0]
drag, startPoint x: 577, startPoint y: 544, endPoint x: 853, endPoint y: 650, distance: 295.7
click at [789, 679] on div "Chapter 7 Statement of Your Current Monthly Income and Means-Test Calculation H…" at bounding box center [606, 43] width 366 height 1396
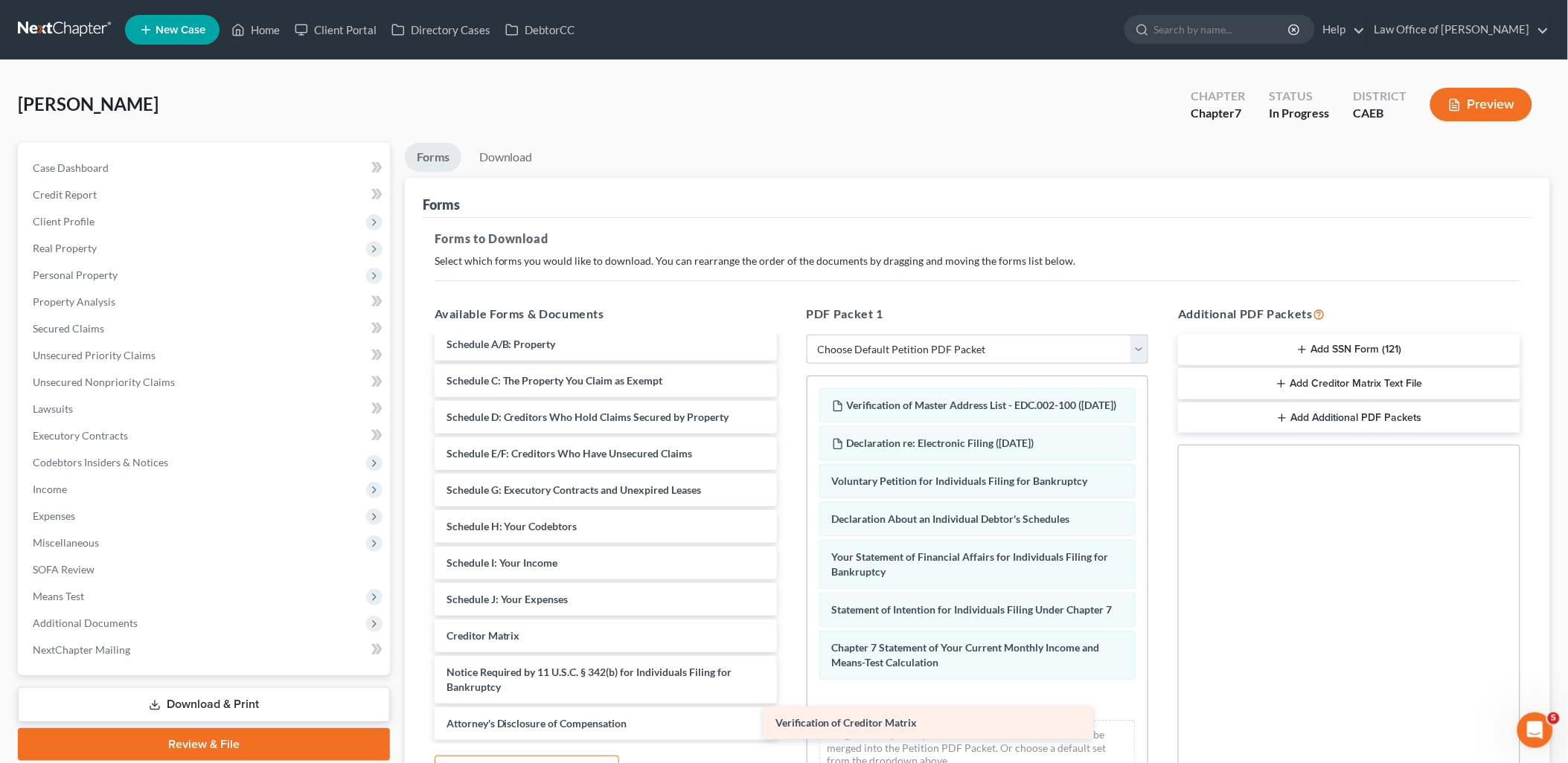
scroll to position [957, 0]
drag, startPoint x: 544, startPoint y: 636, endPoint x: 907, endPoint y: 720, distance: 372.6
click at [789, 724] on div "Verification of Creditor Matrix House_Deed.pdf DOOR_DASH_2023_1099.pdf CHICAGO_…" at bounding box center [606, 61] width 366 height 1360
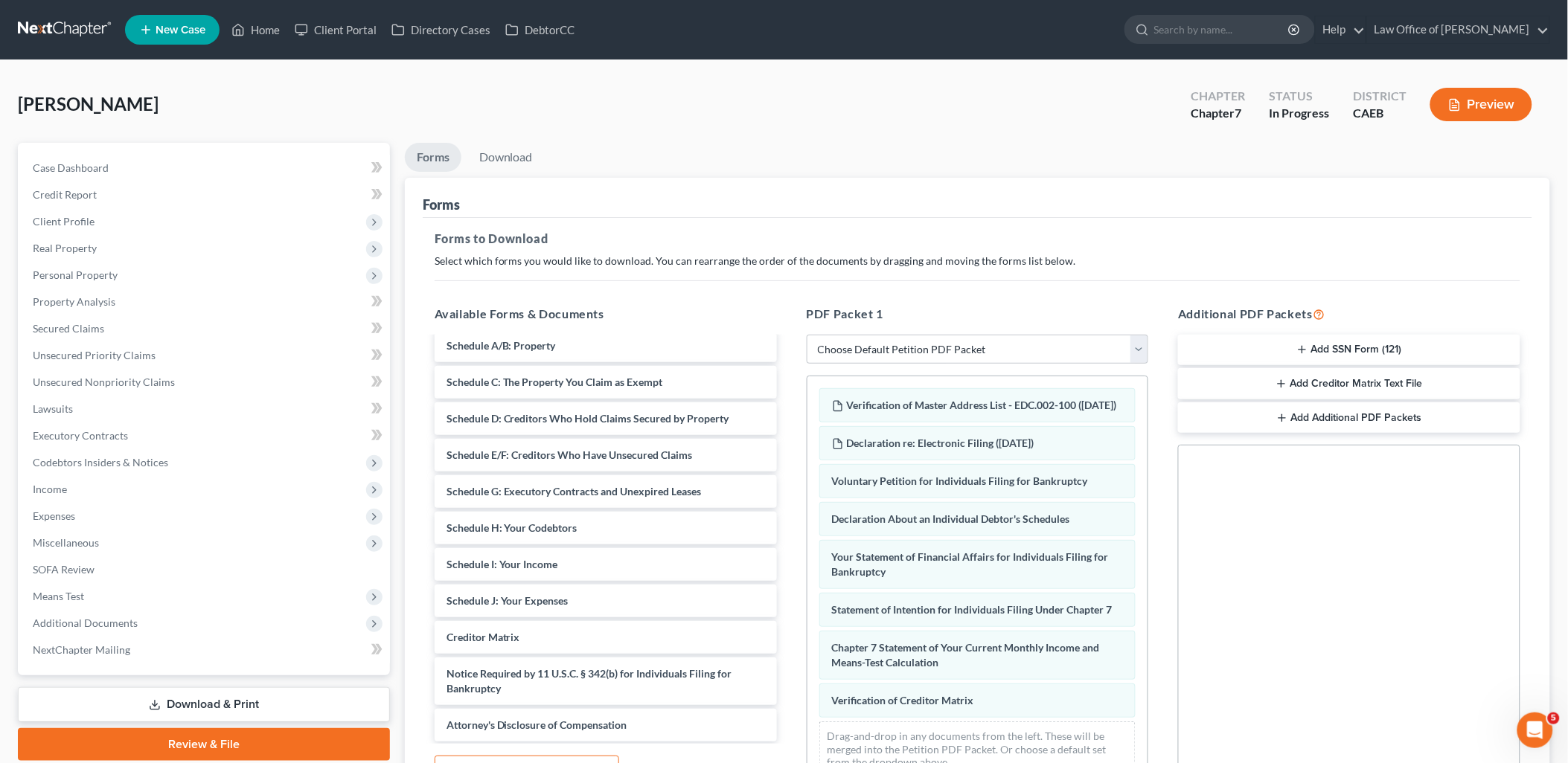
scroll to position [35, 0]
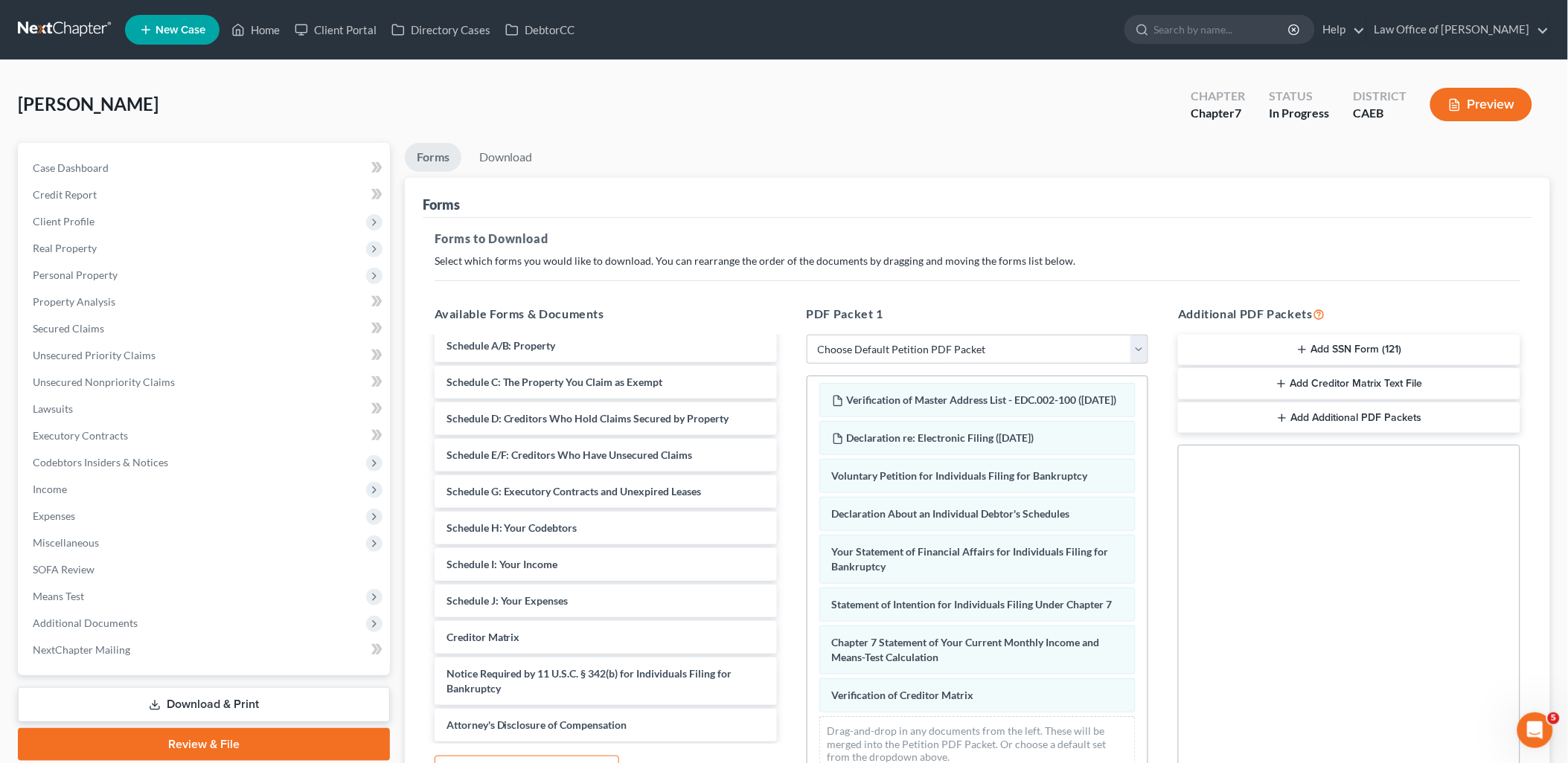
click at [1299, 348] on icon "button" at bounding box center [1302, 350] width 12 height 12
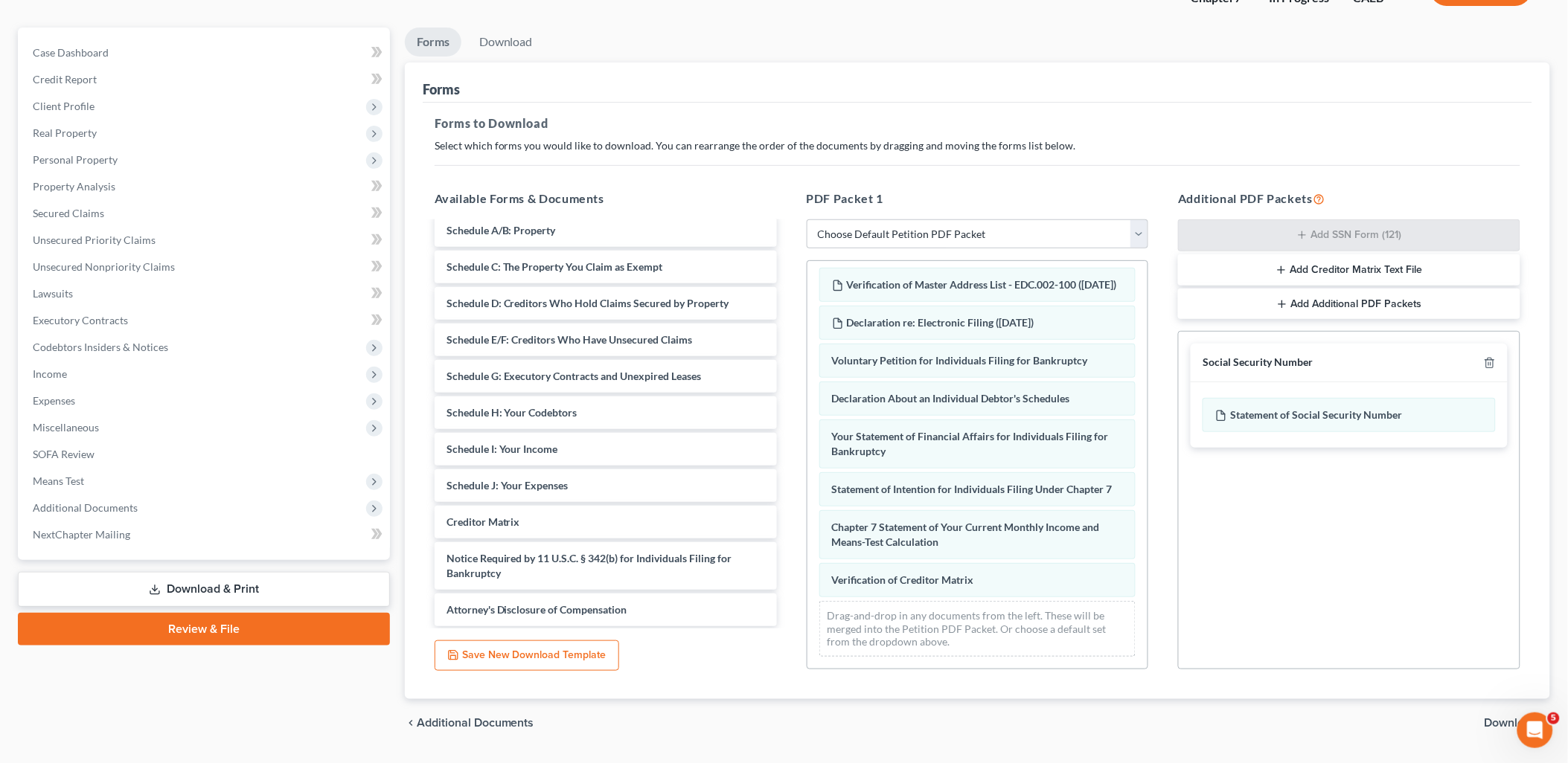
scroll to position [155, 0]
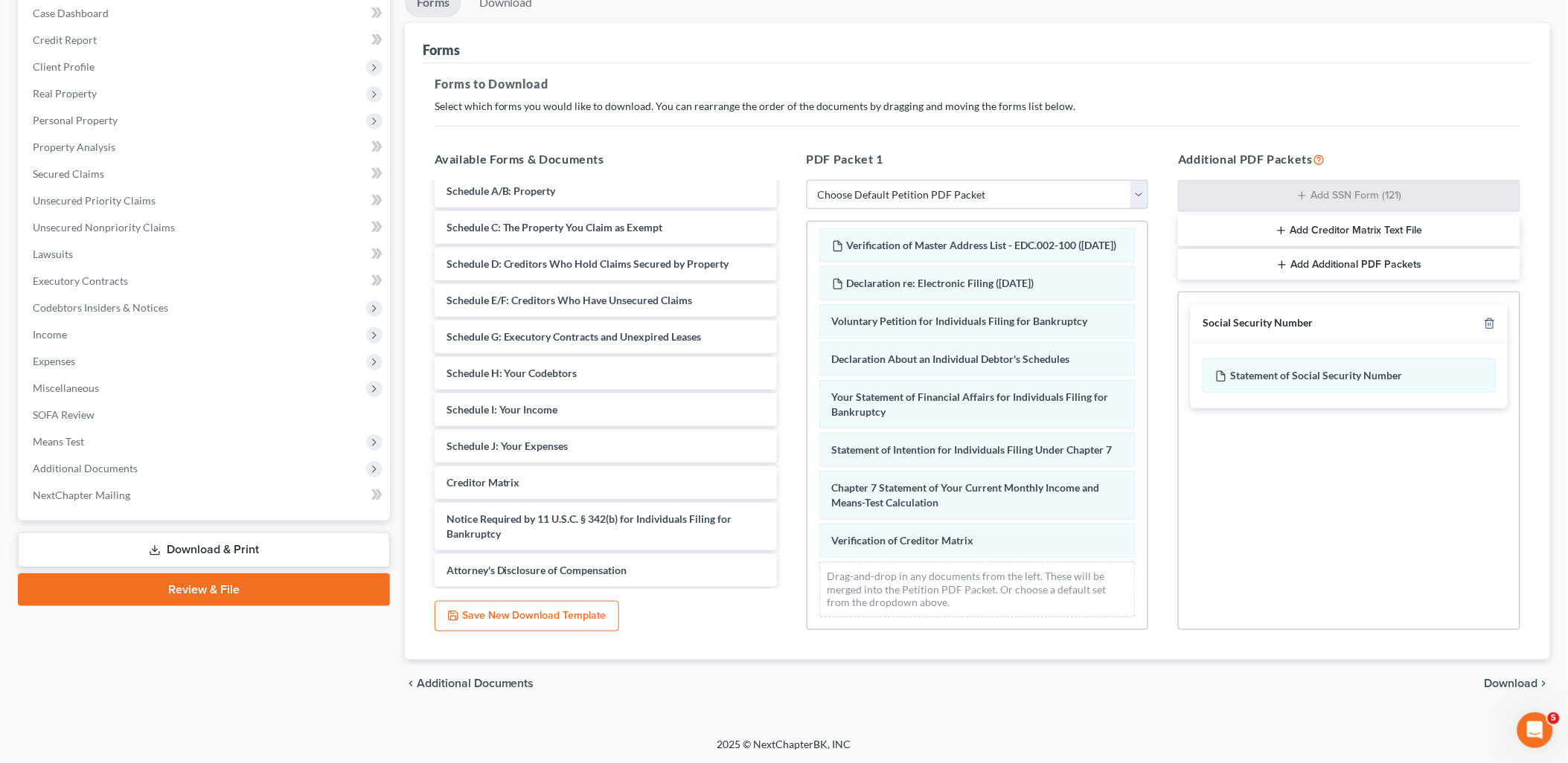
click at [1510, 685] on span "Download" at bounding box center [1511, 684] width 54 height 12
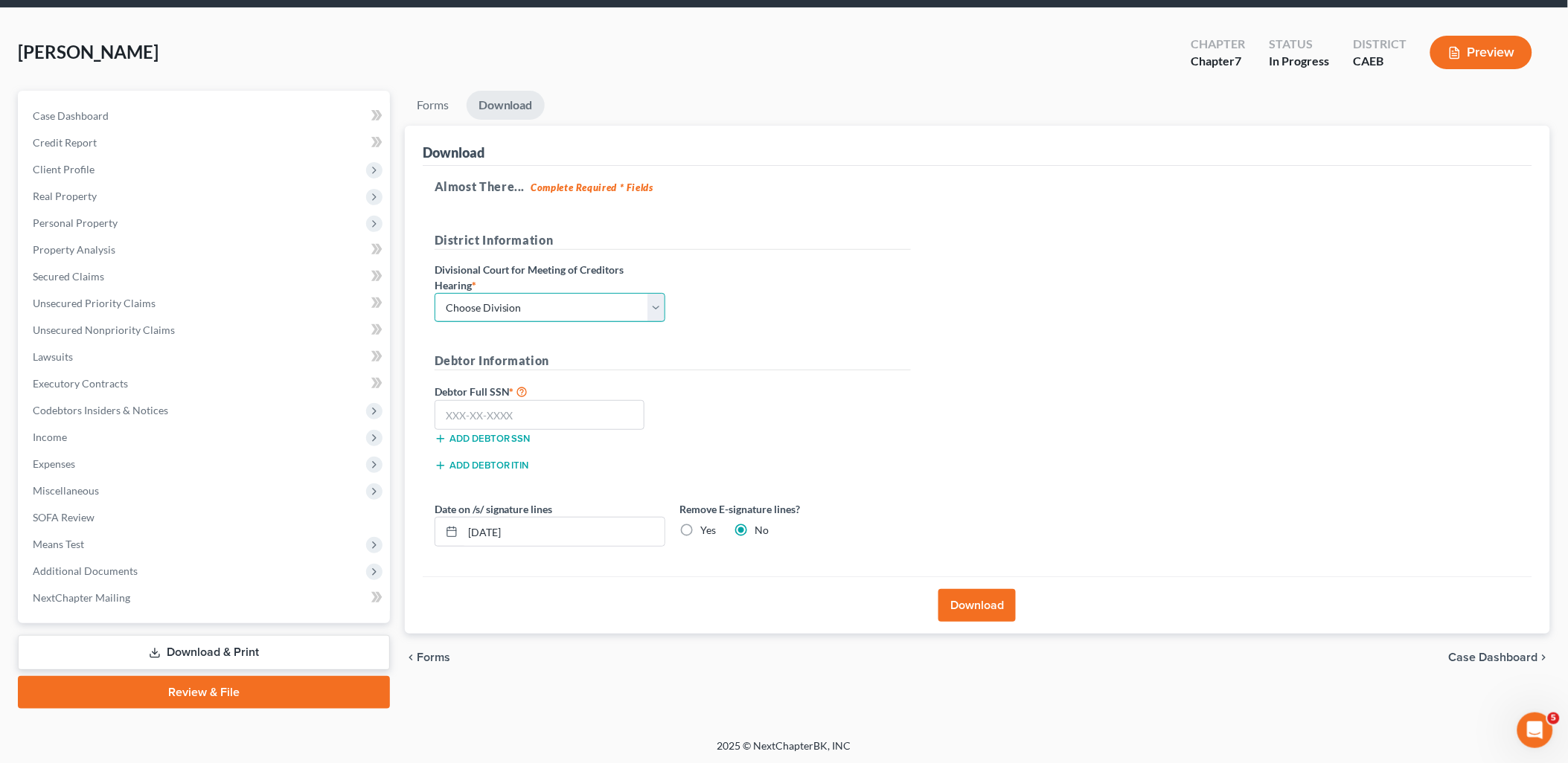
click at [546, 299] on select "Choose Division Fresno Modesto Sacramento" at bounding box center [550, 307] width 231 height 30
select select "1"
click at [434, 293] on select "Choose Division Fresno Modesto Sacramento" at bounding box center [550, 307] width 231 height 30
click at [547, 422] on input "text" at bounding box center [539, 415] width 210 height 30
type input "557-79-0726"
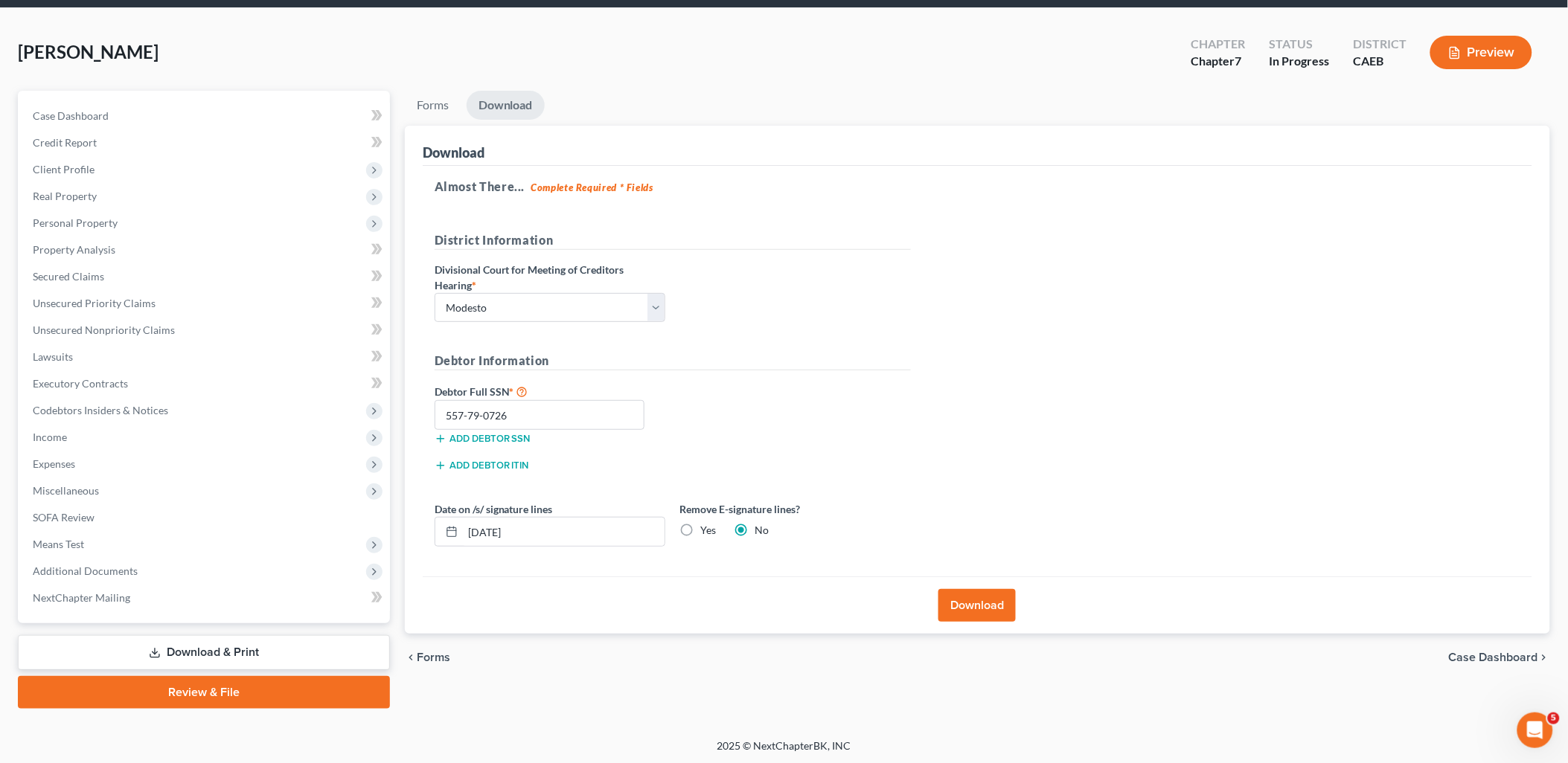
drag, startPoint x: 688, startPoint y: 528, endPoint x: 879, endPoint y: 575, distance: 196.7
click at [701, 529] on label "Yes" at bounding box center [708, 531] width 16 height 15
click at [707, 529] on input "Yes" at bounding box center [711, 528] width 10 height 10
radio input "true"
radio input "false"
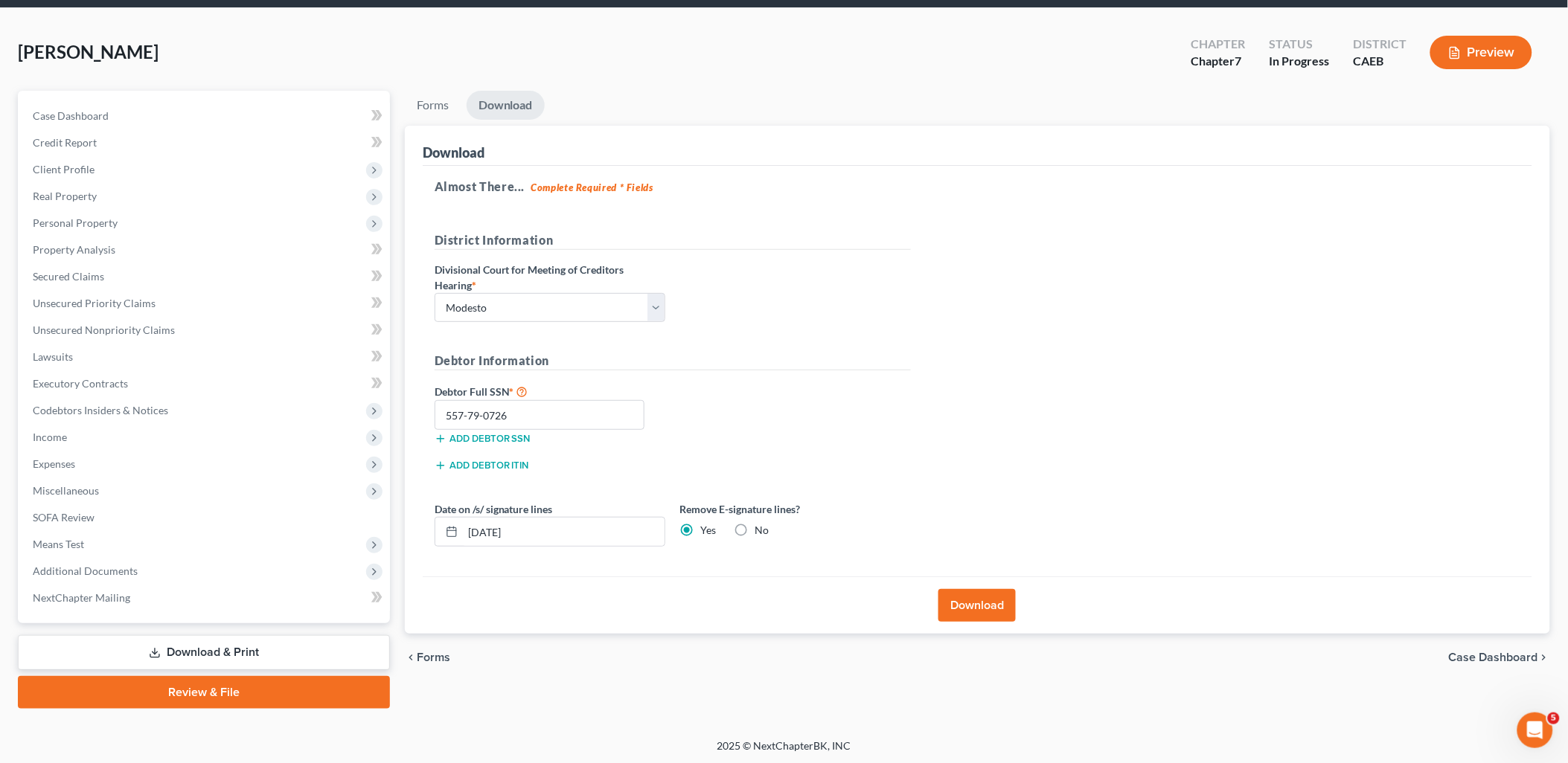
click at [972, 608] on button "Download" at bounding box center [977, 605] width 77 height 33
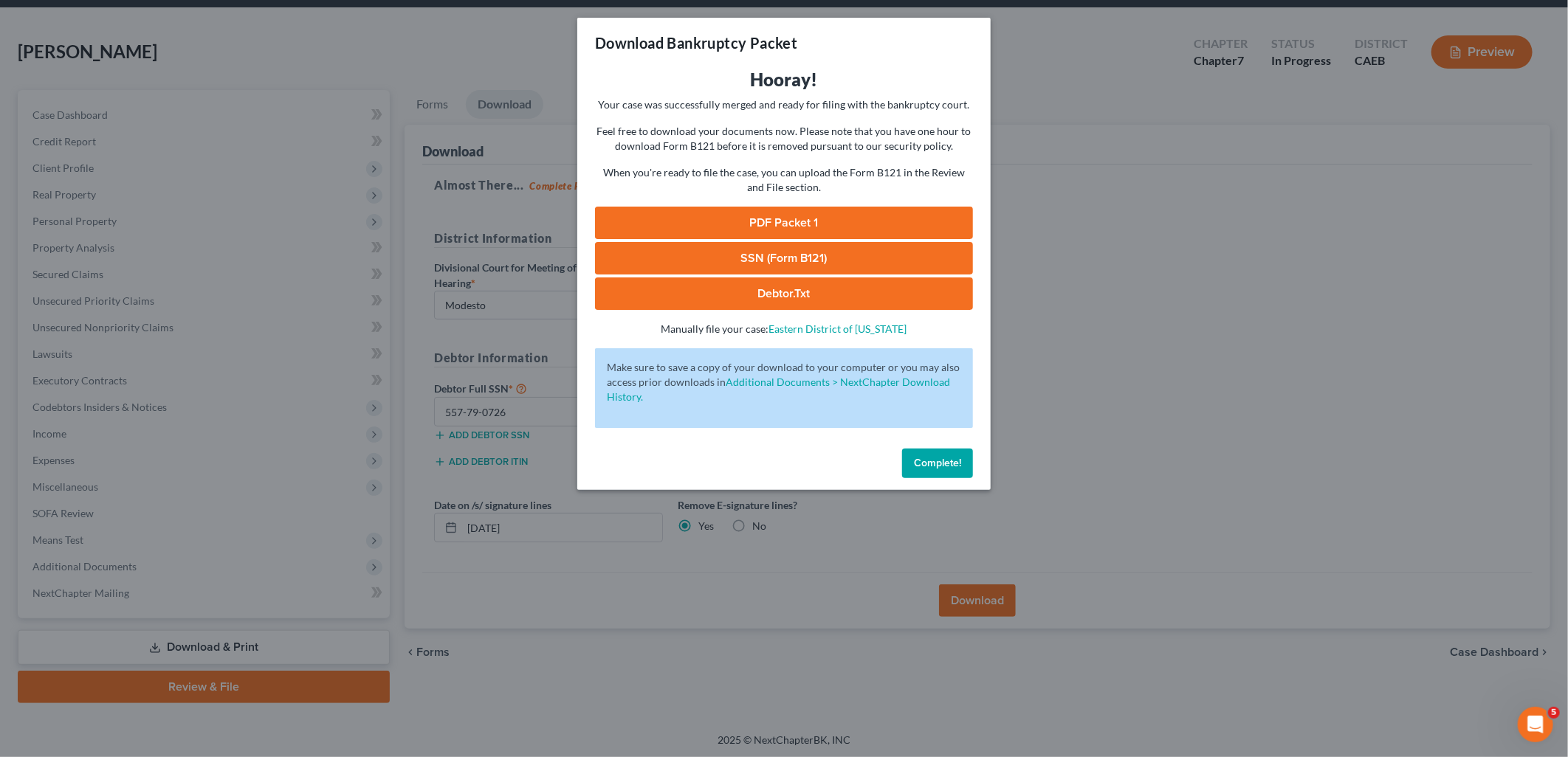
click at [785, 225] on link "PDF Packet 1" at bounding box center [784, 222] width 378 height 32
drag, startPoint x: 781, startPoint y: 262, endPoint x: 1016, endPoint y: 204, distance: 242.1
click at [781, 262] on link "SSN (Form B121)" at bounding box center [784, 258] width 378 height 32
click at [931, 477] on button "Complete!" at bounding box center [938, 463] width 71 height 29
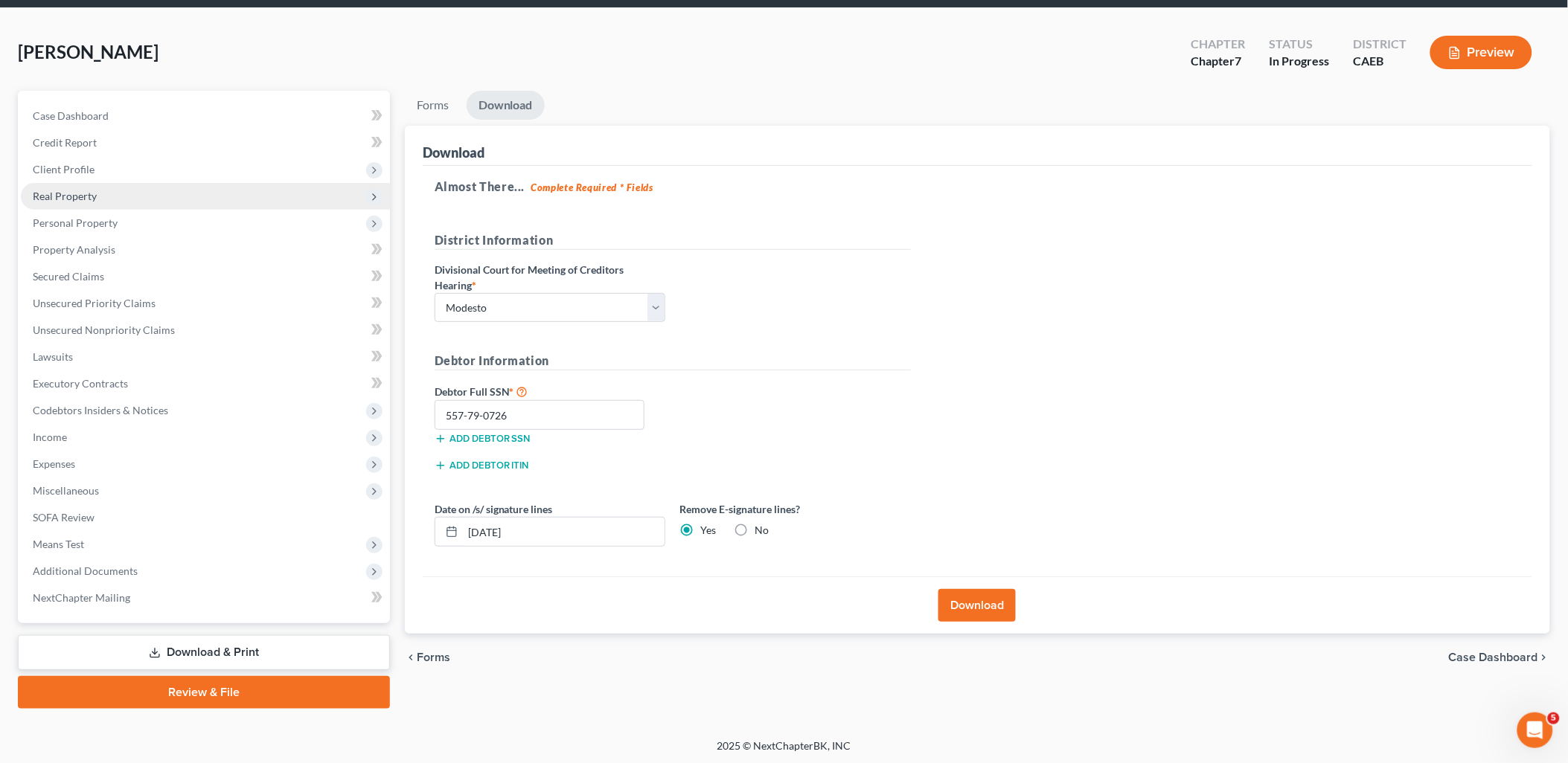
click at [39, 204] on span "Real Property" at bounding box center [205, 196] width 369 height 27
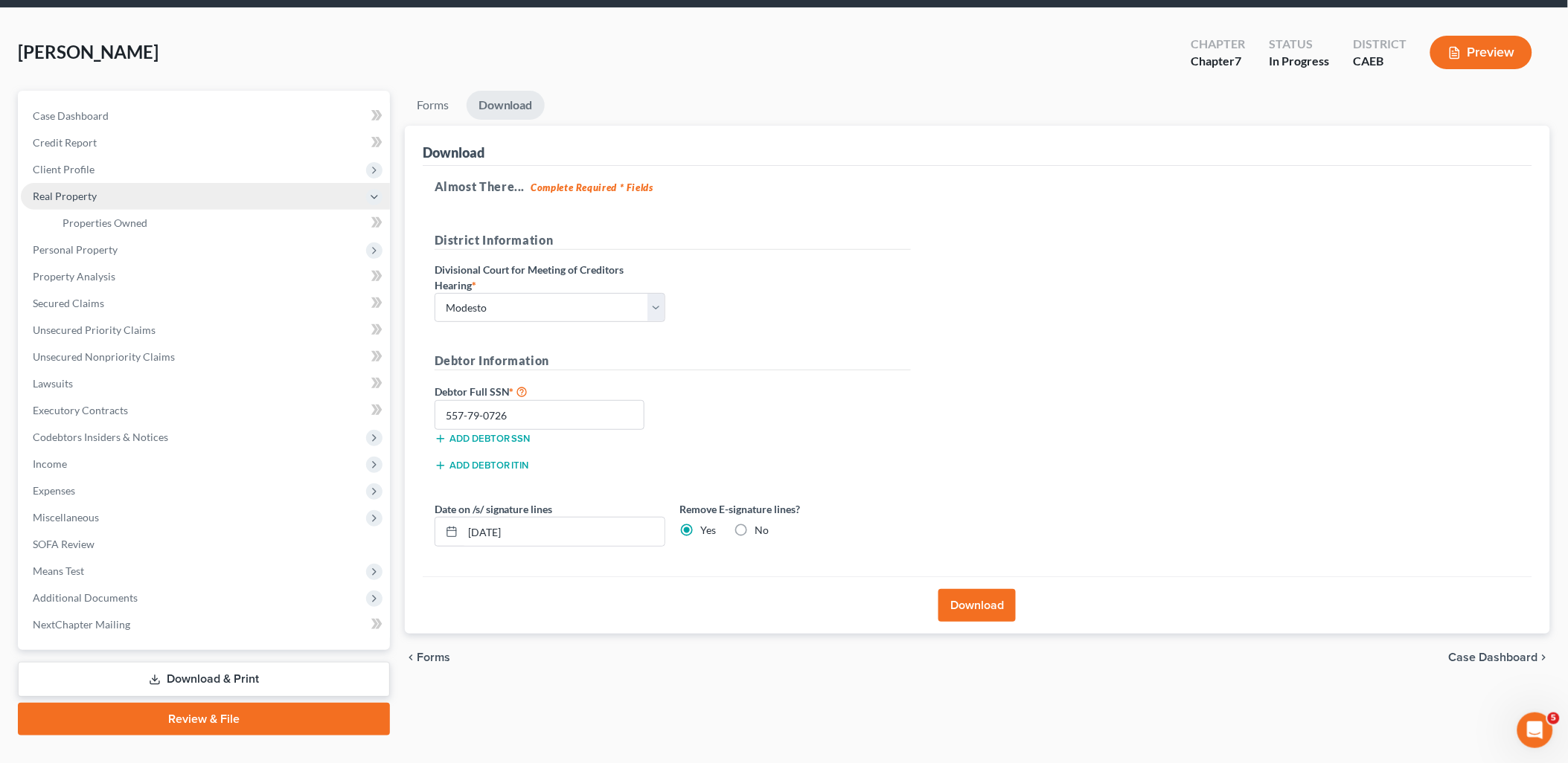
click at [39, 202] on span "Real Property" at bounding box center [205, 196] width 369 height 27
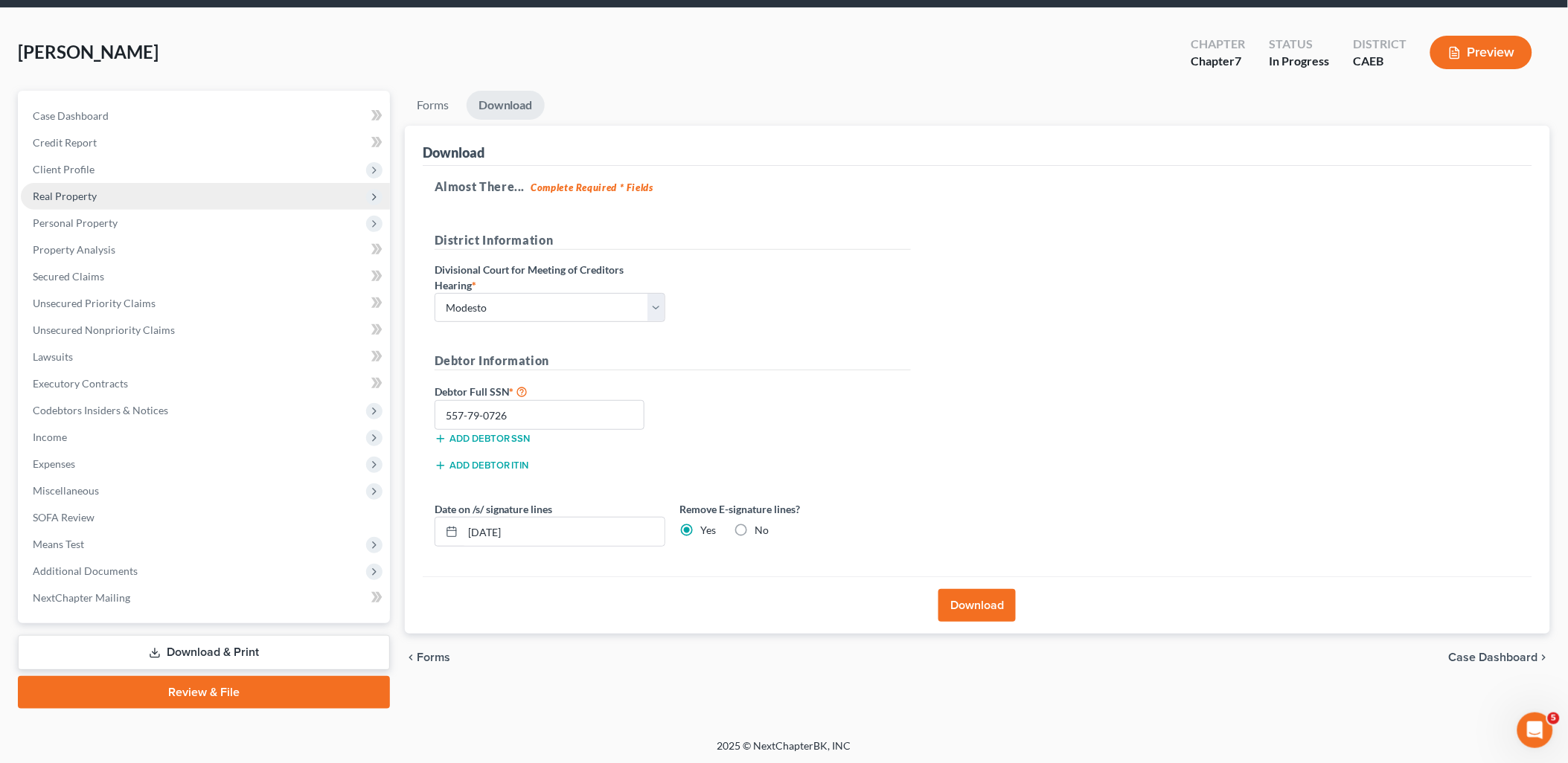
click at [77, 200] on span "Real Property" at bounding box center [65, 196] width 64 height 13
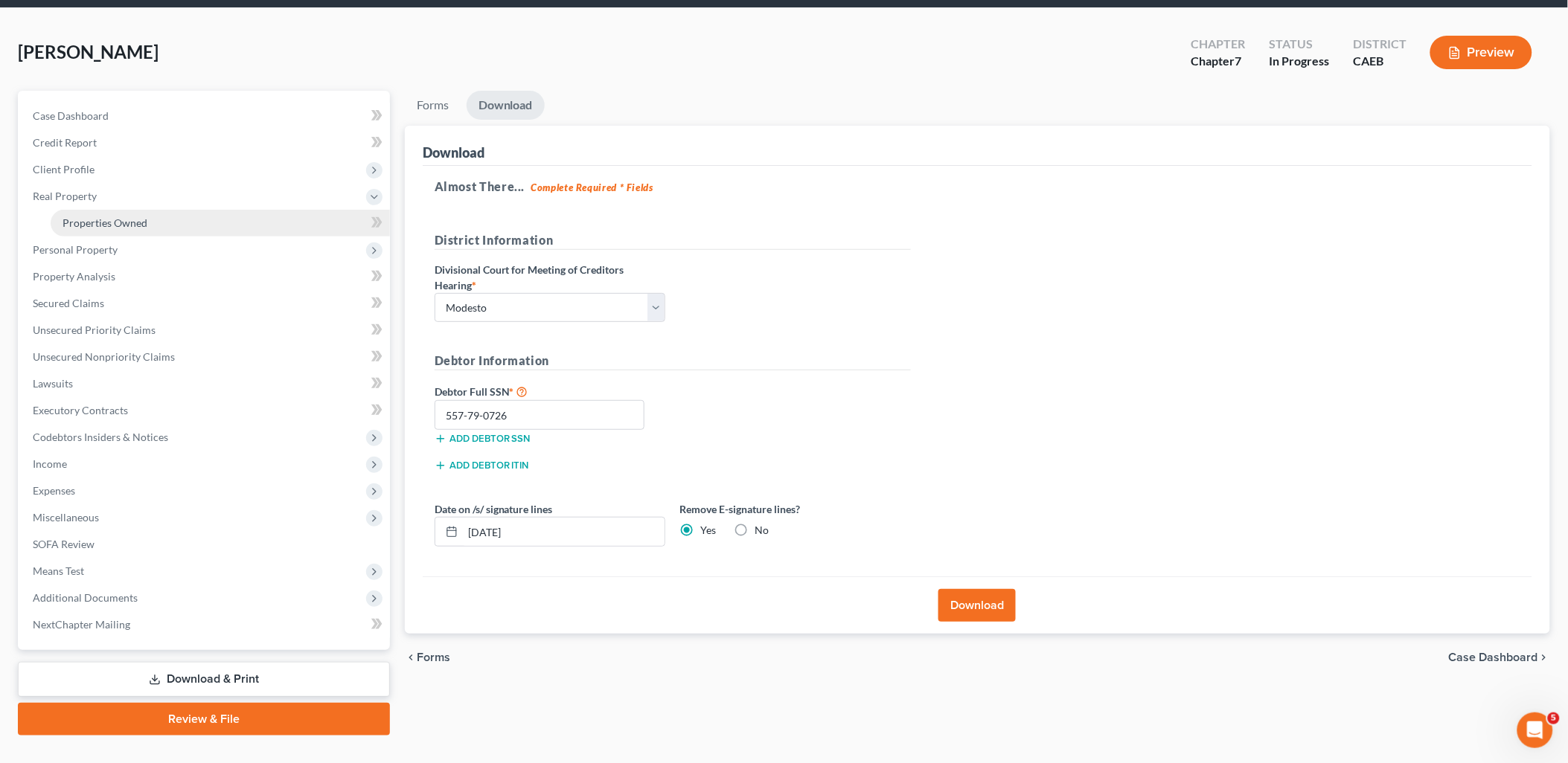
click at [78, 212] on link "Properties Owned" at bounding box center [220, 222] width 339 height 27
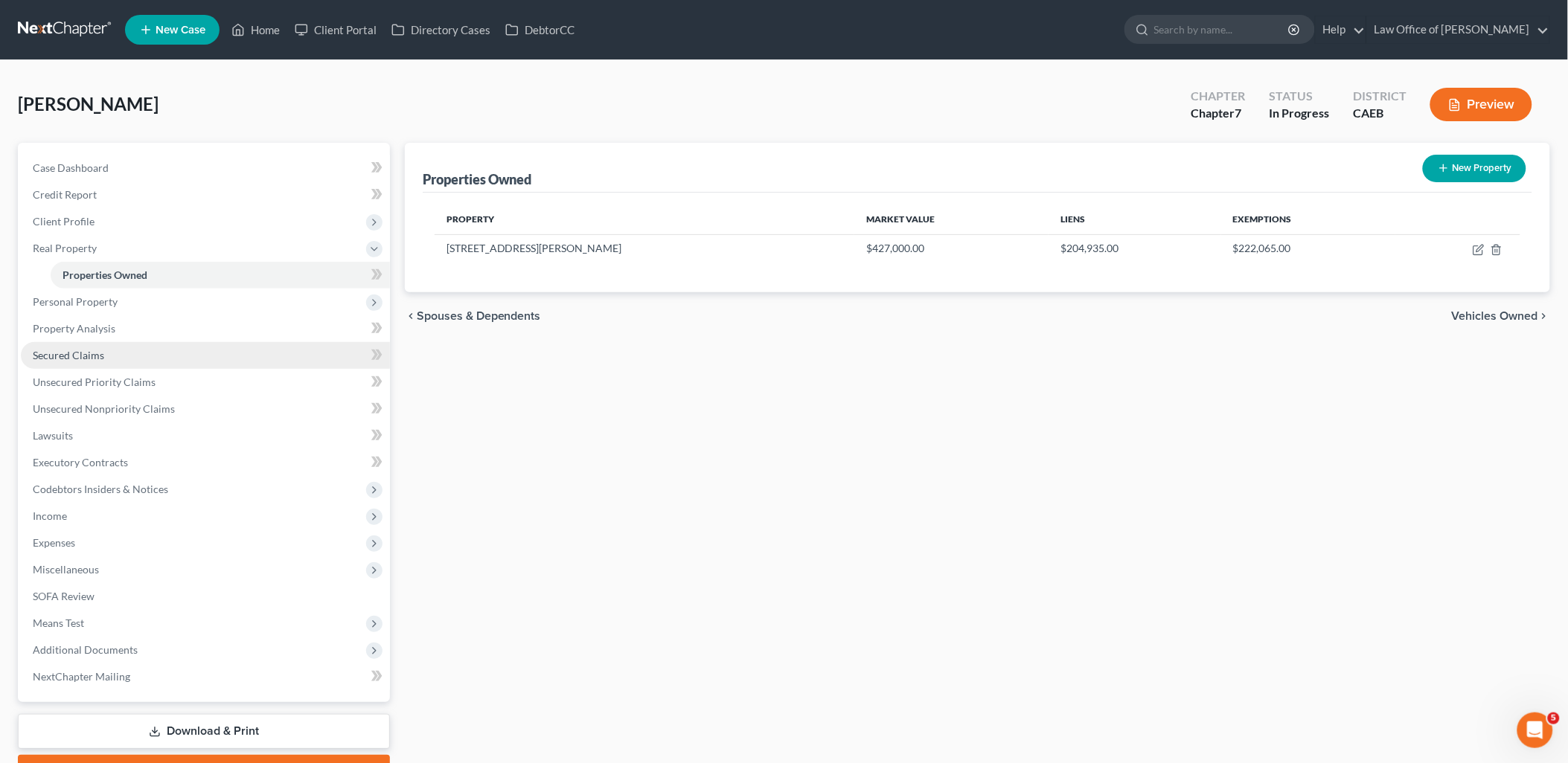
click at [63, 350] on span "Secured Claims" at bounding box center [68, 355] width 71 height 13
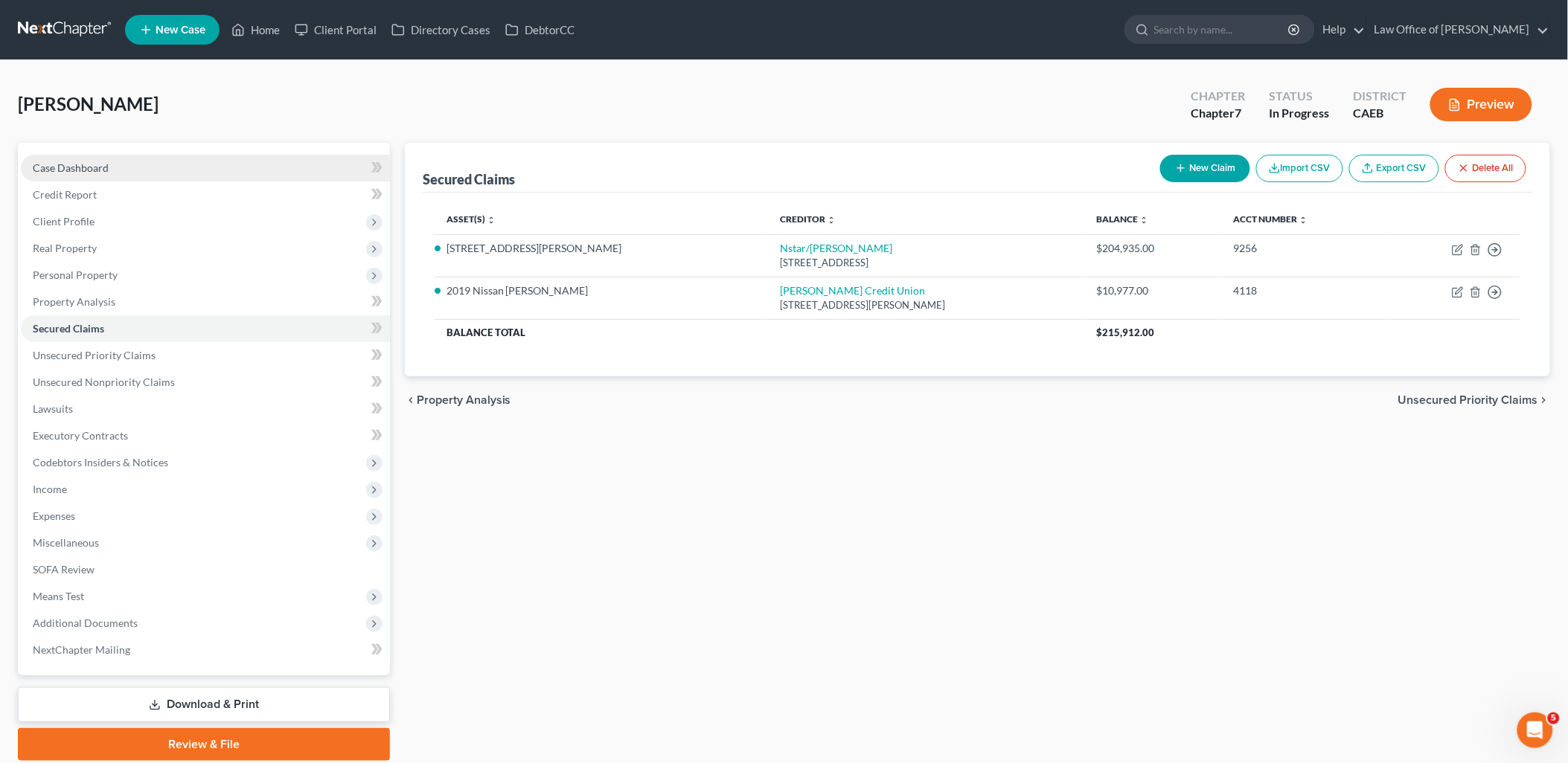
click at [56, 162] on span "Case Dashboard" at bounding box center [71, 168] width 76 height 13
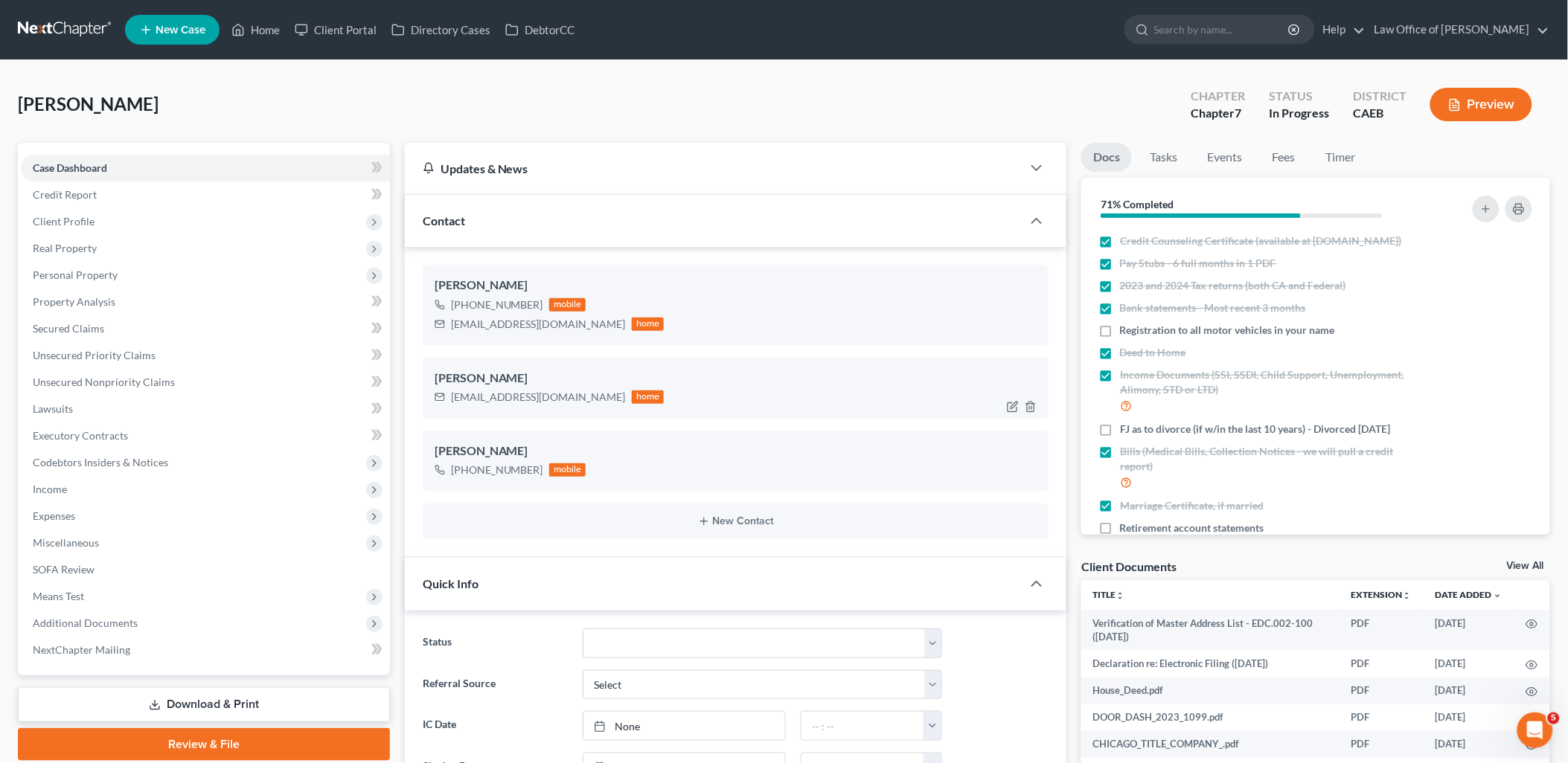
scroll to position [423, 0]
drag, startPoint x: 450, startPoint y: 323, endPoint x: 579, endPoint y: 322, distance: 129.0
click at [579, 322] on div "suzechavez2000@gmail.com" at bounding box center [538, 324] width 175 height 15
copy div "suzechavez2000@gmail.com"
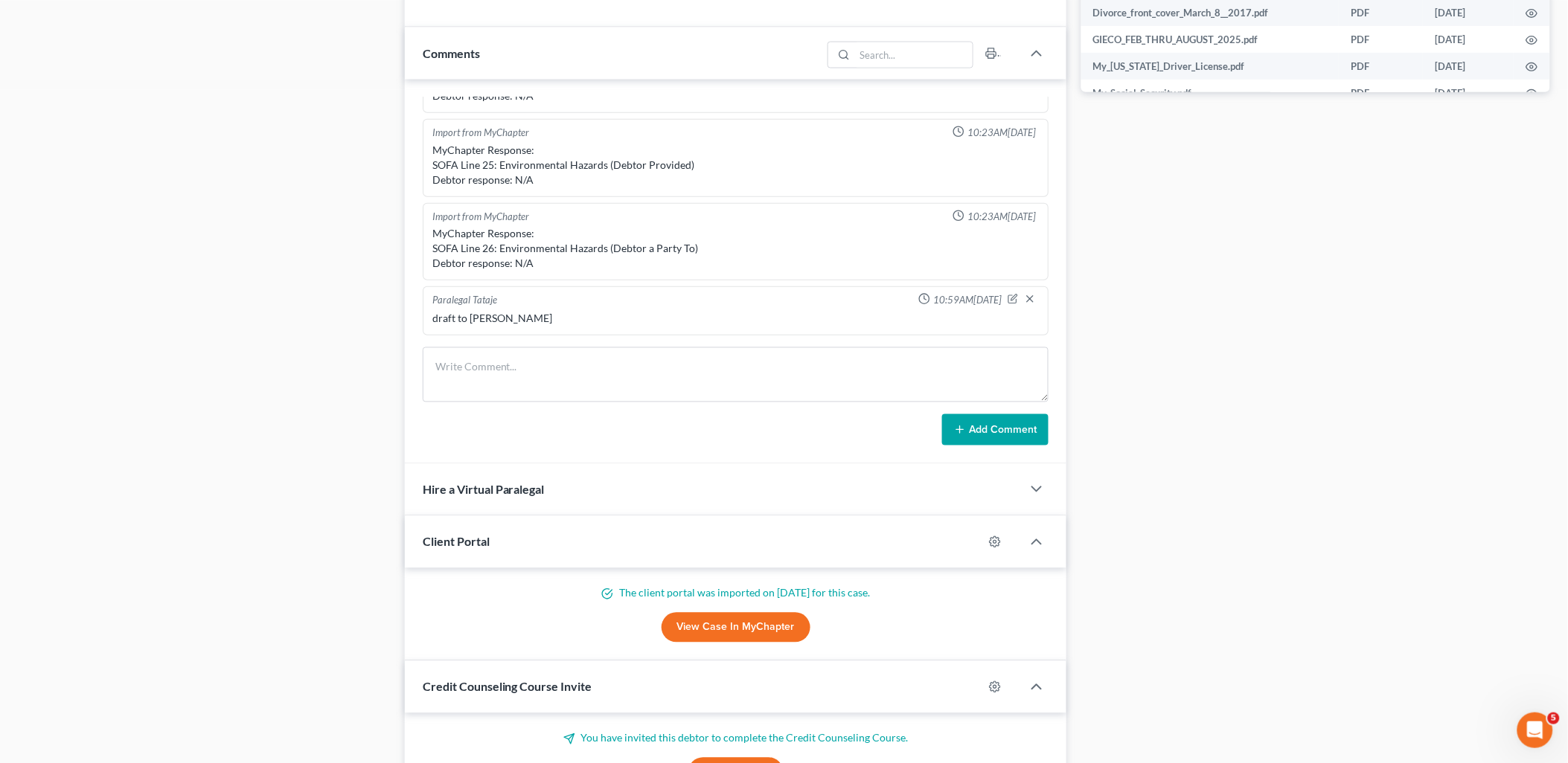
scroll to position [827, 0]
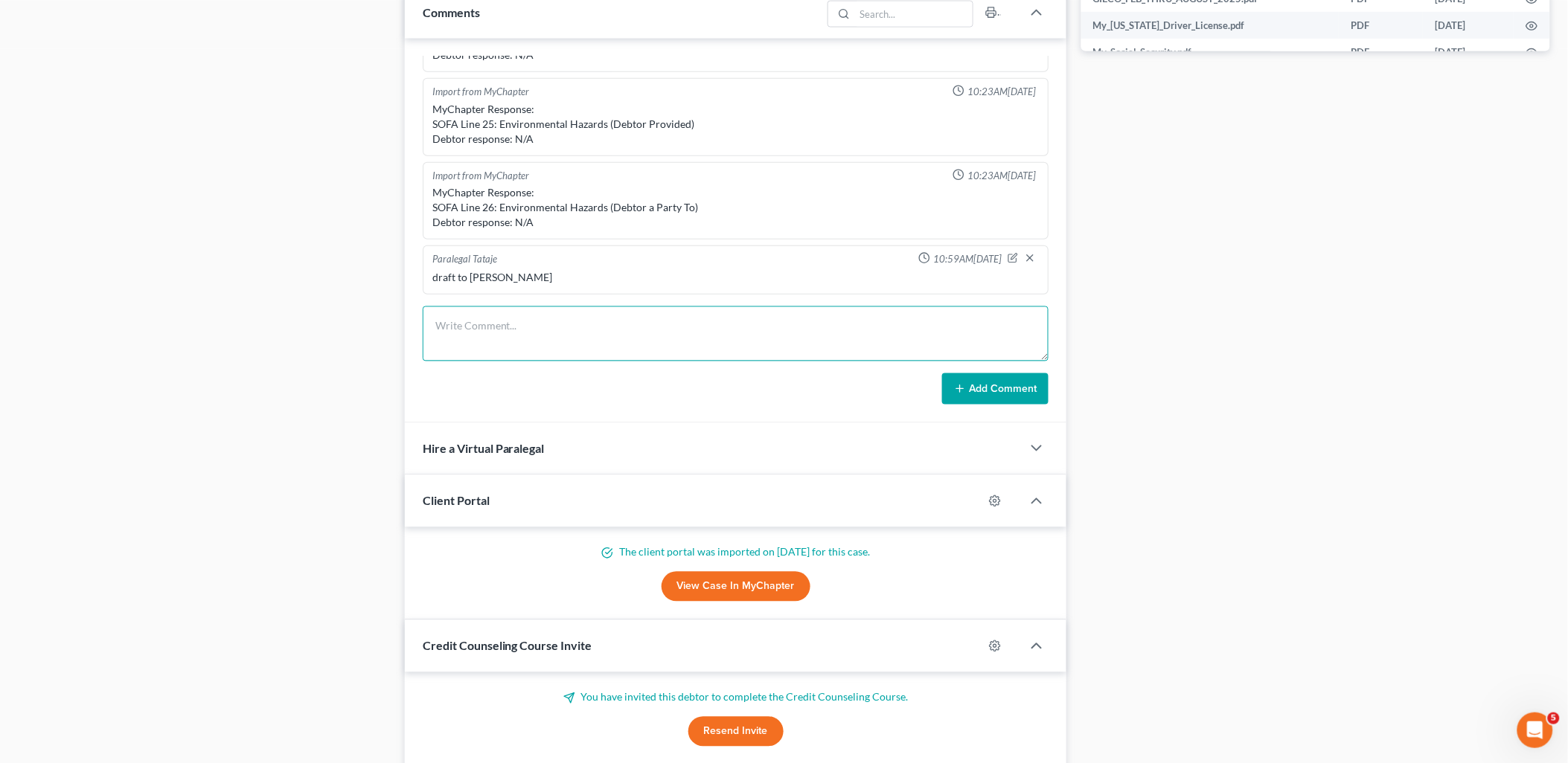
drag, startPoint x: 534, startPoint y: 322, endPoint x: 637, endPoint y: 333, distance: 103.6
click at [534, 322] on textarea at bounding box center [736, 334] width 626 height 55
paste textarea "Good Afternoon Mary, Attached please find the draft of your petition which has …"
type textarea "Good Afternoon Mary, Attached please find the draft of your petition which has …"
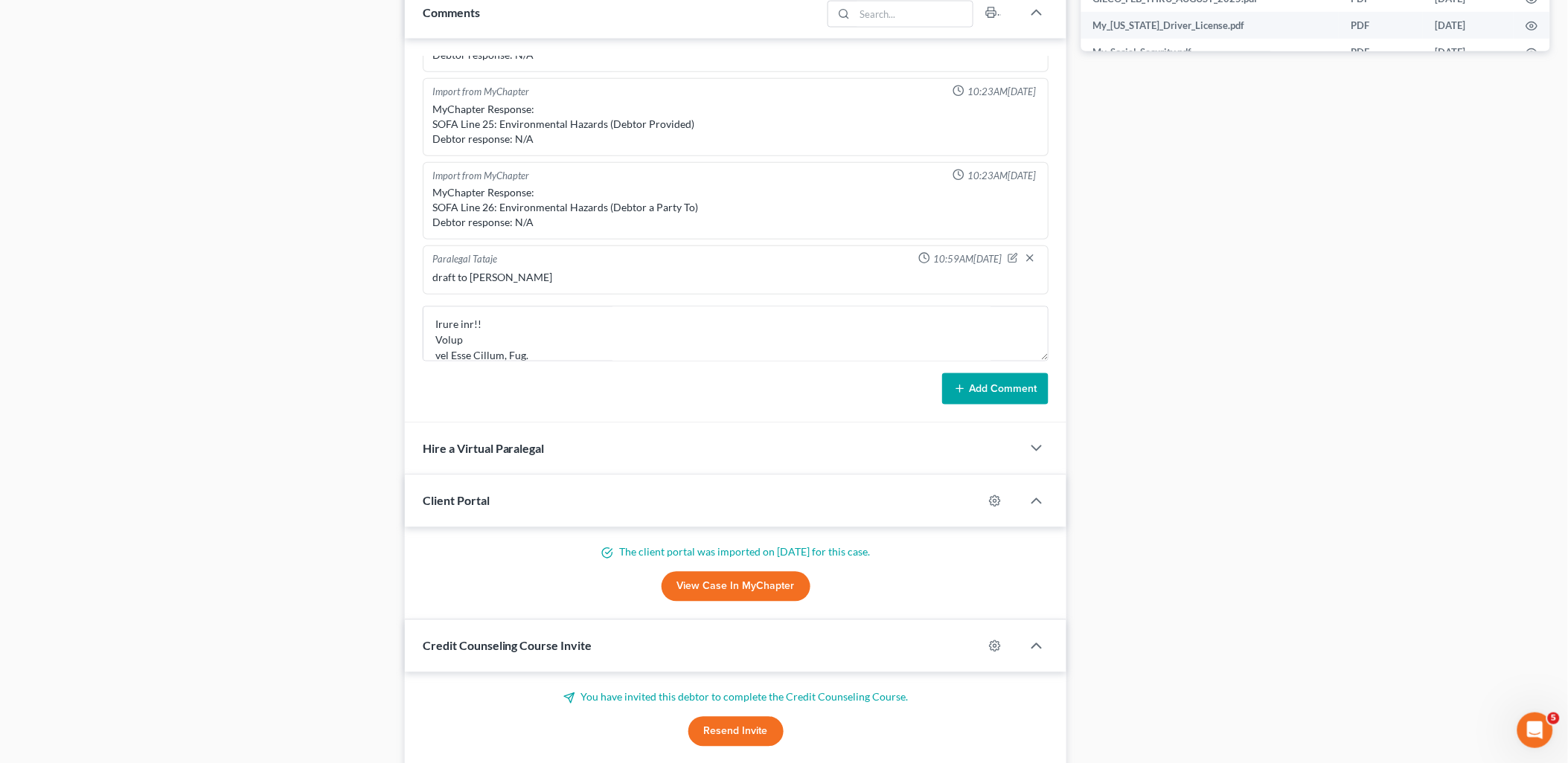
click at [951, 398] on button "Add Comment" at bounding box center [995, 389] width 106 height 31
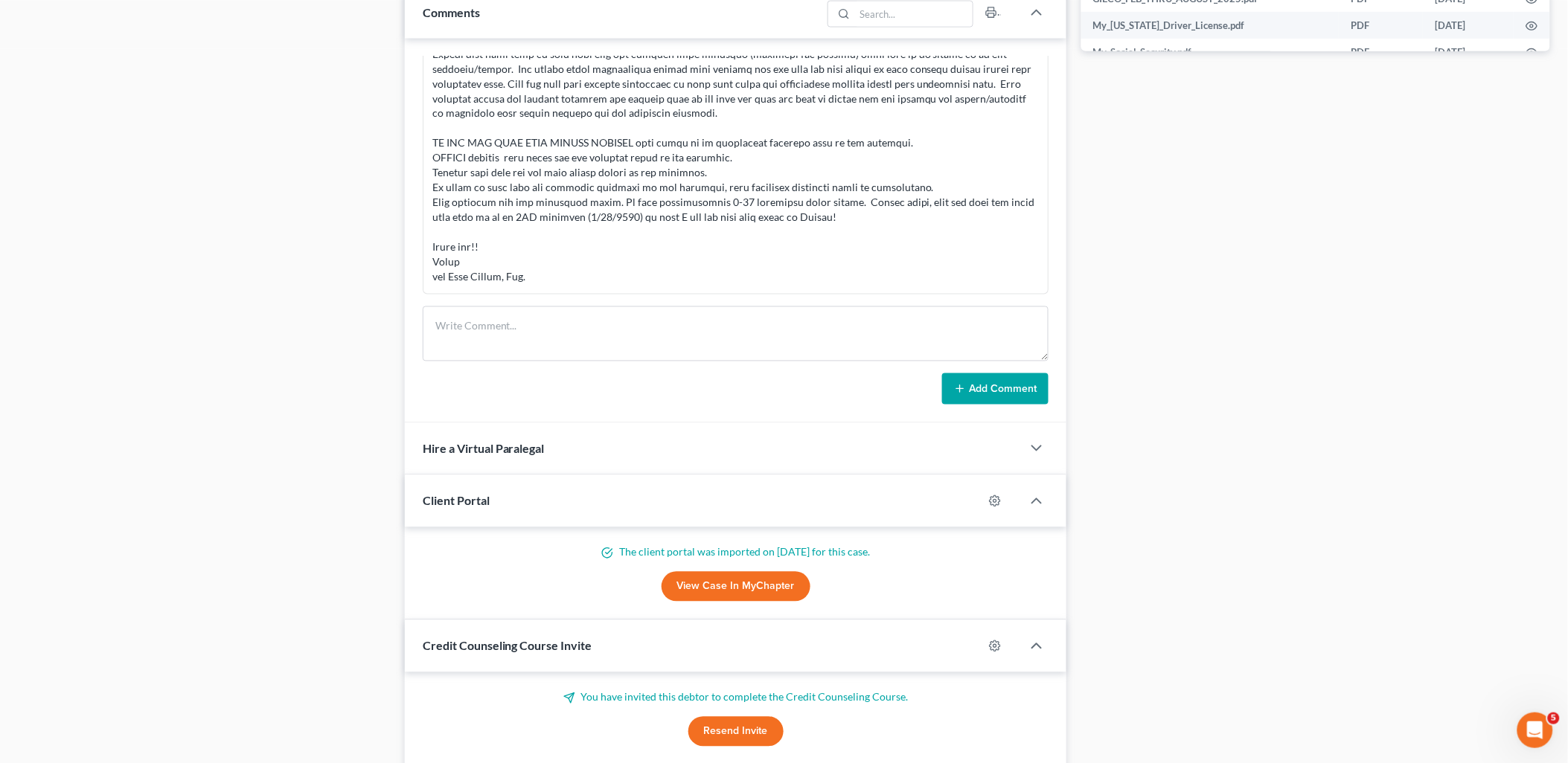
scroll to position [0, 0]
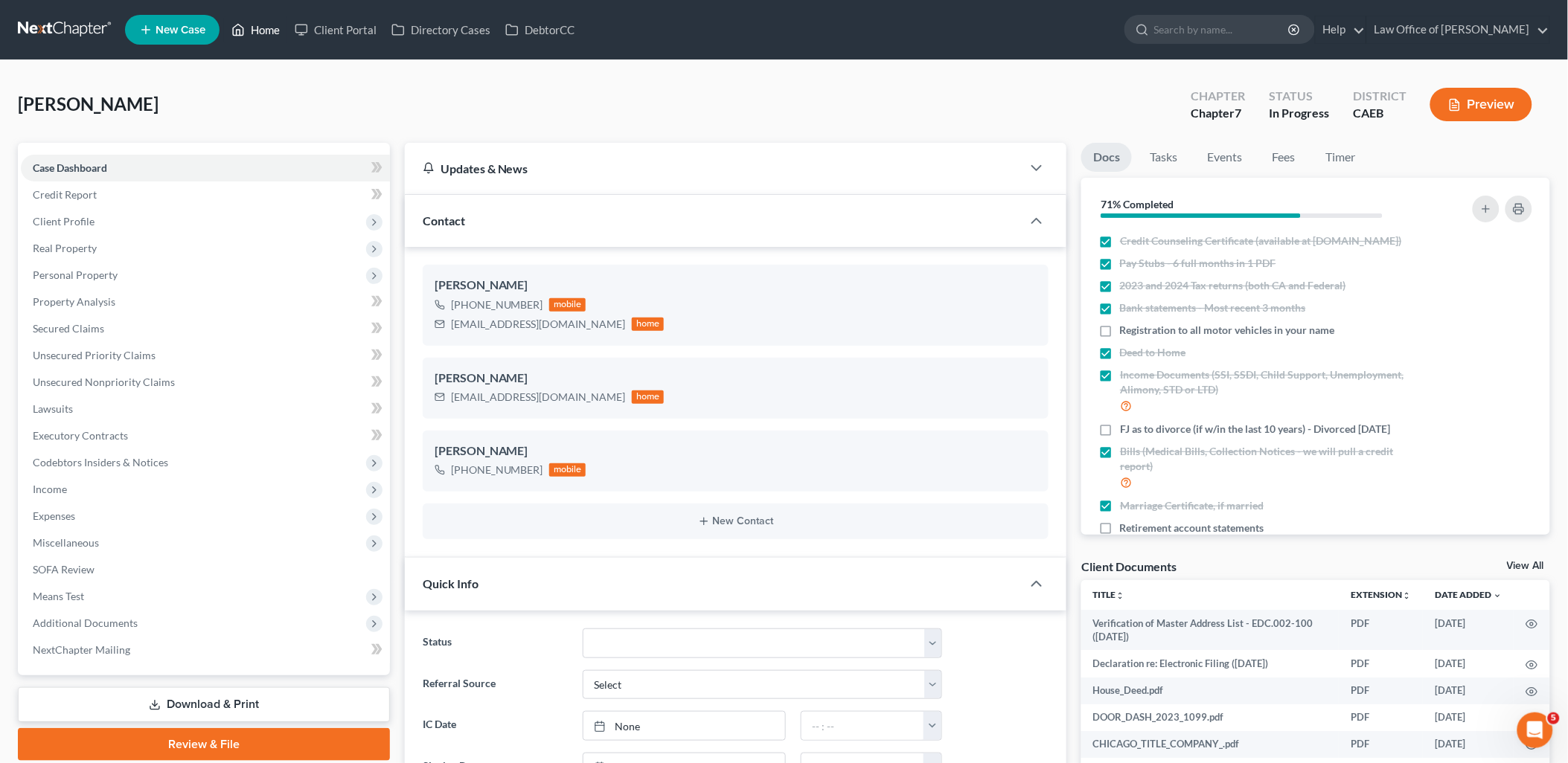
drag, startPoint x: 271, startPoint y: 28, endPoint x: 947, endPoint y: 153, distance: 687.5
click at [271, 28] on link "Home" at bounding box center [255, 30] width 63 height 27
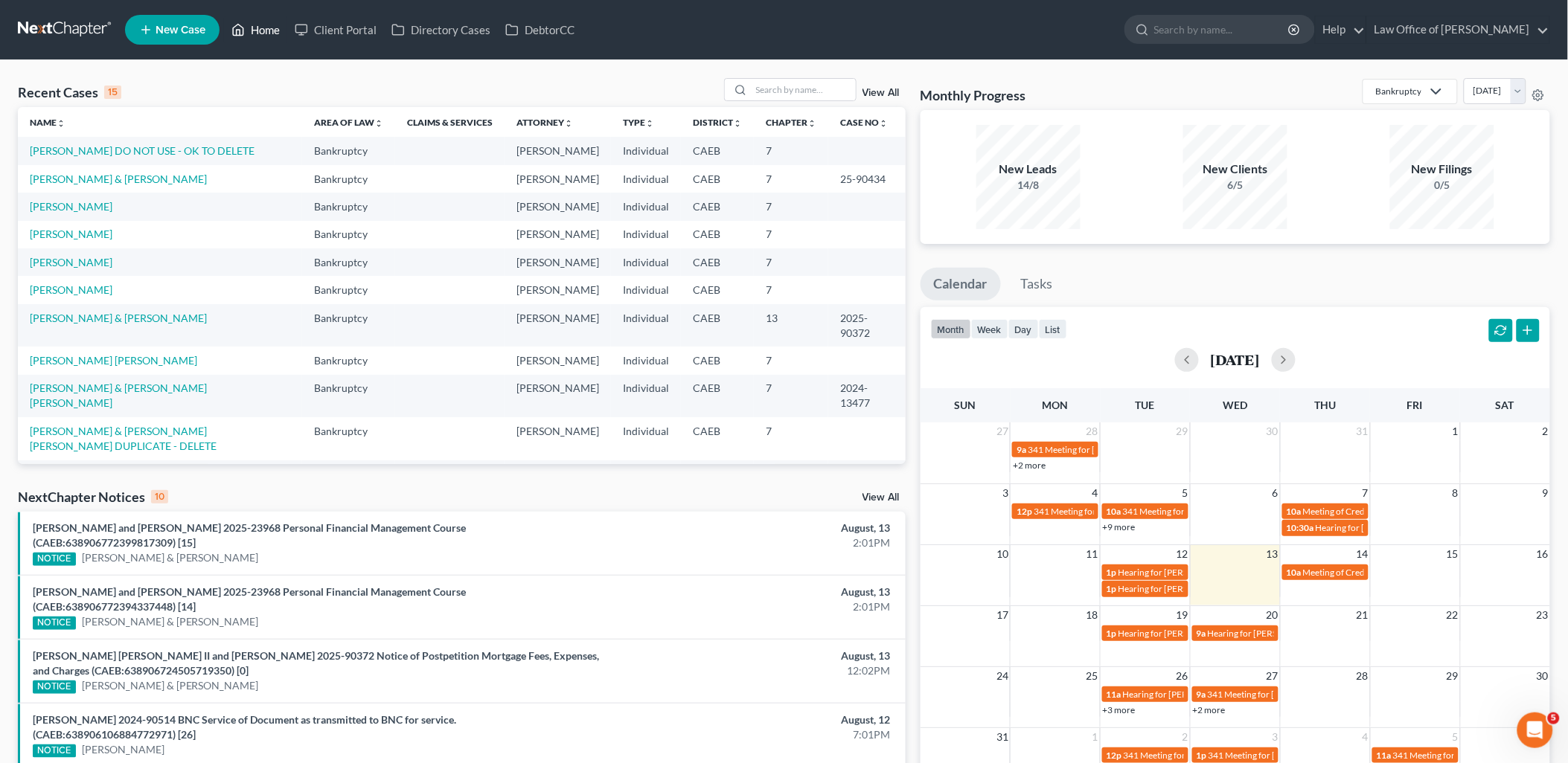
scroll to position [101, 0]
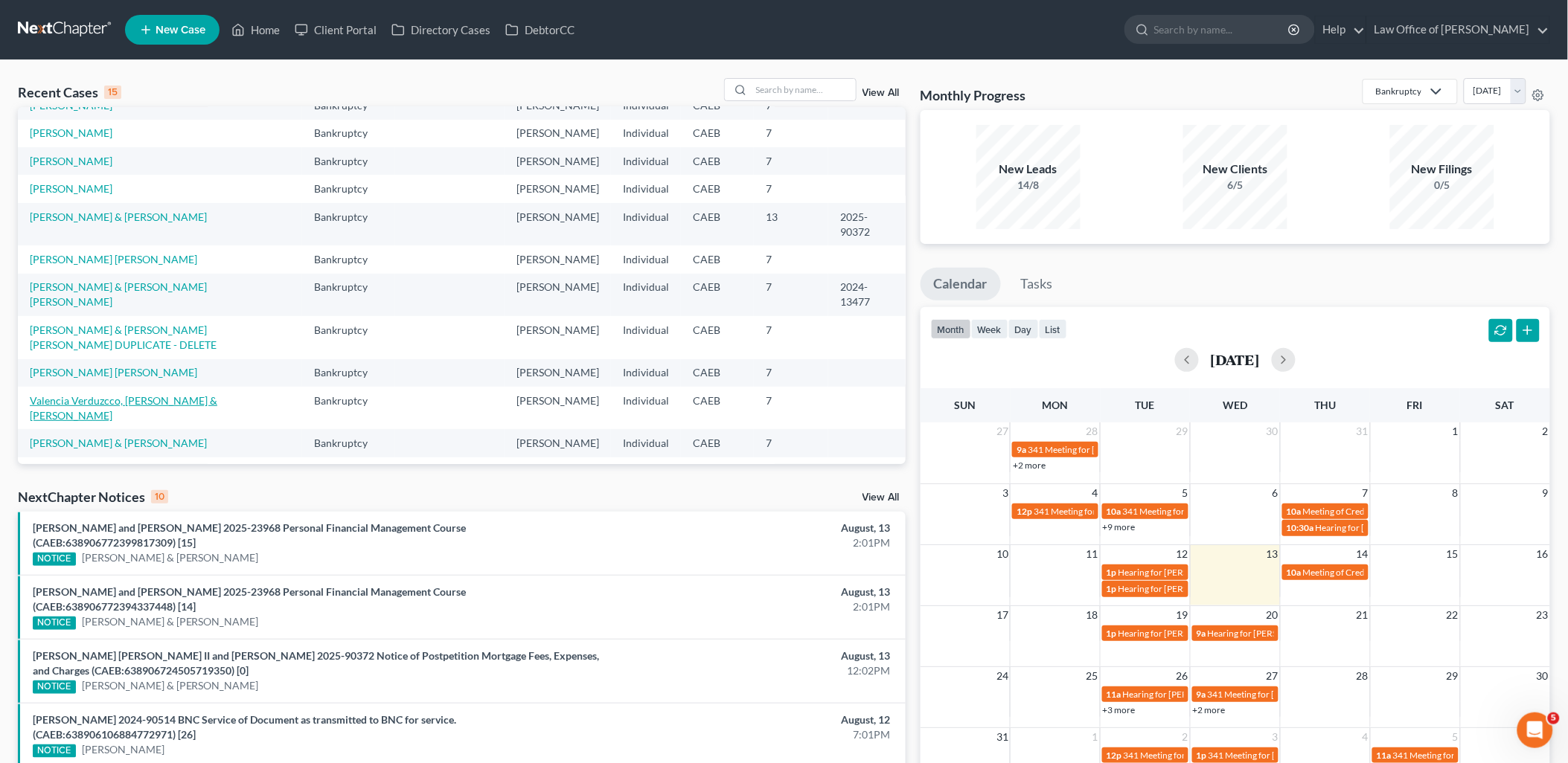
click at [99, 394] on link "Valencia Verduzcco, [PERSON_NAME] & [PERSON_NAME]" at bounding box center [123, 408] width 188 height 27
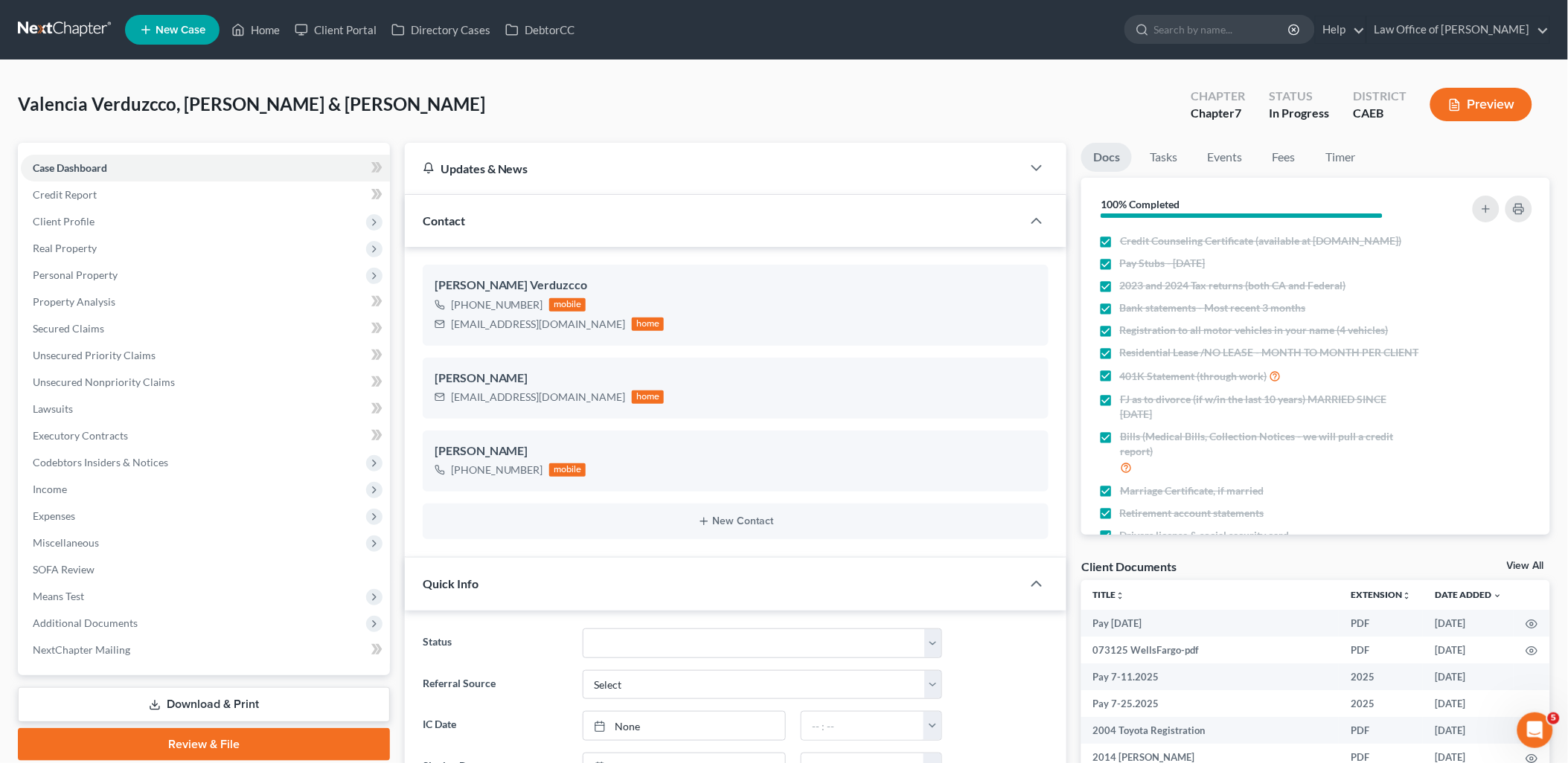
scroll to position [1268, 0]
click at [106, 378] on span "Unsecured Nonpriority Claims" at bounding box center [103, 382] width 142 height 13
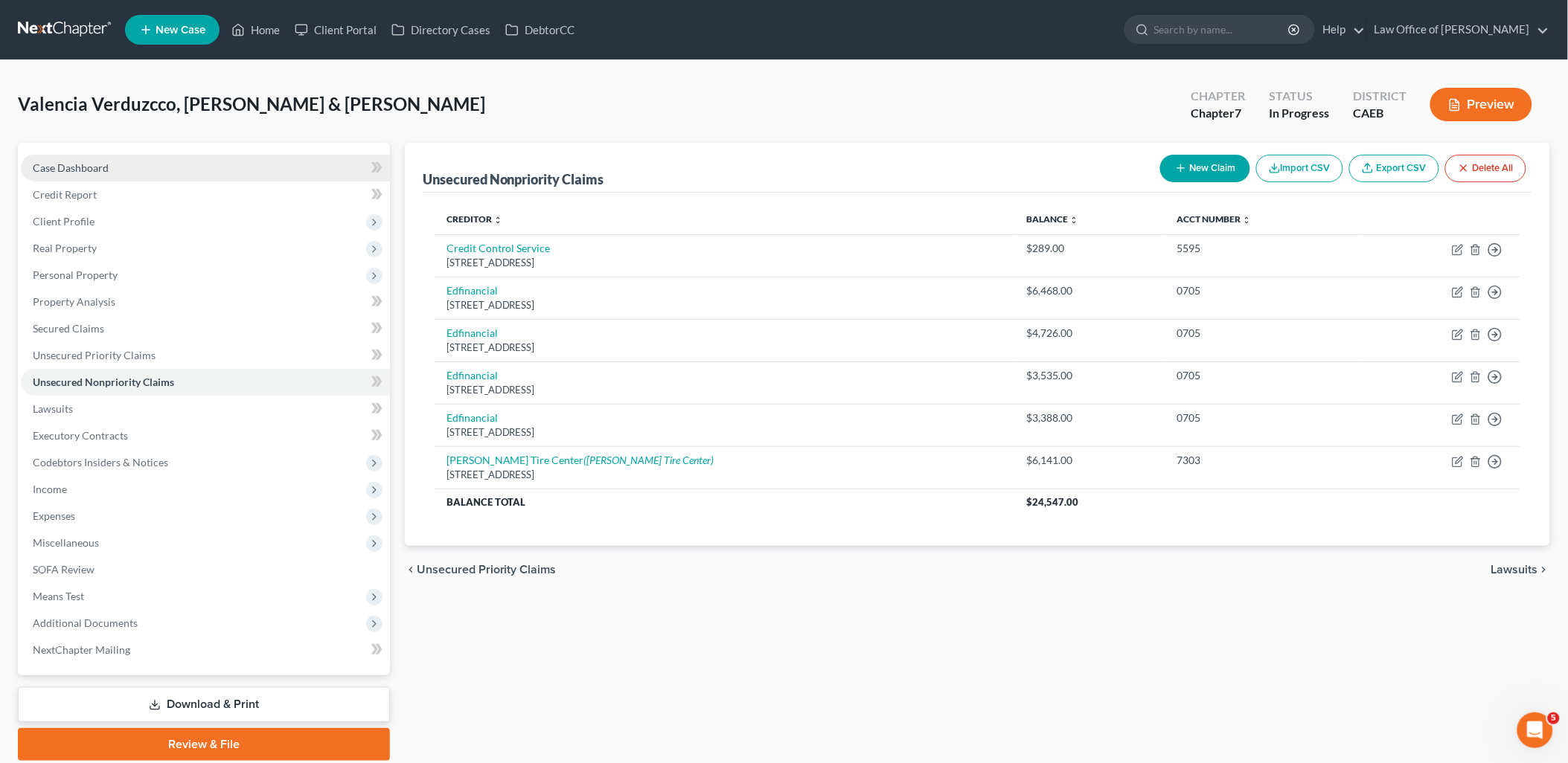
drag, startPoint x: 93, startPoint y: 159, endPoint x: 201, endPoint y: 167, distance: 108.3
click at [93, 159] on link "Case Dashboard" at bounding box center [205, 168] width 369 height 27
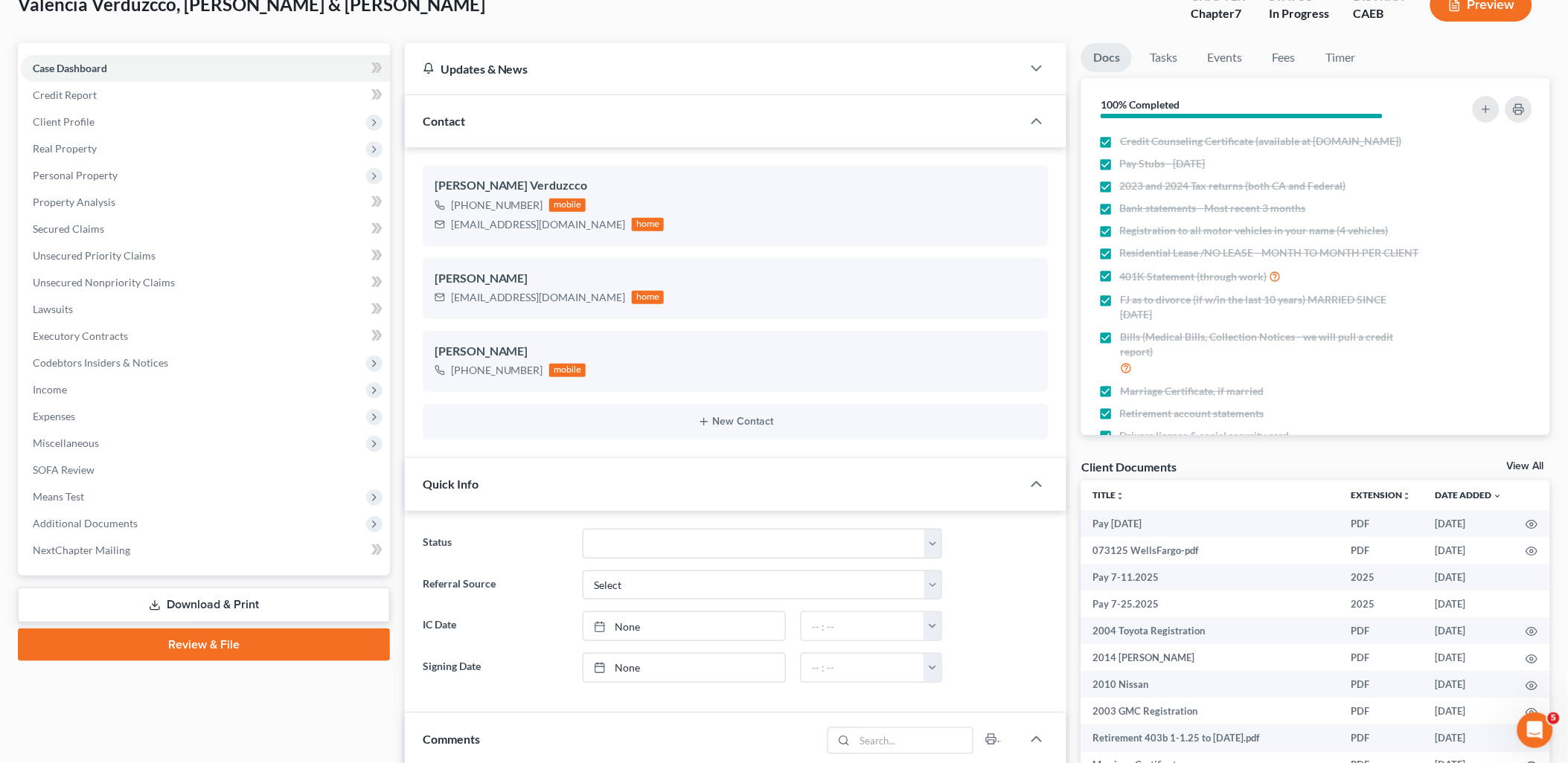
scroll to position [496, 0]
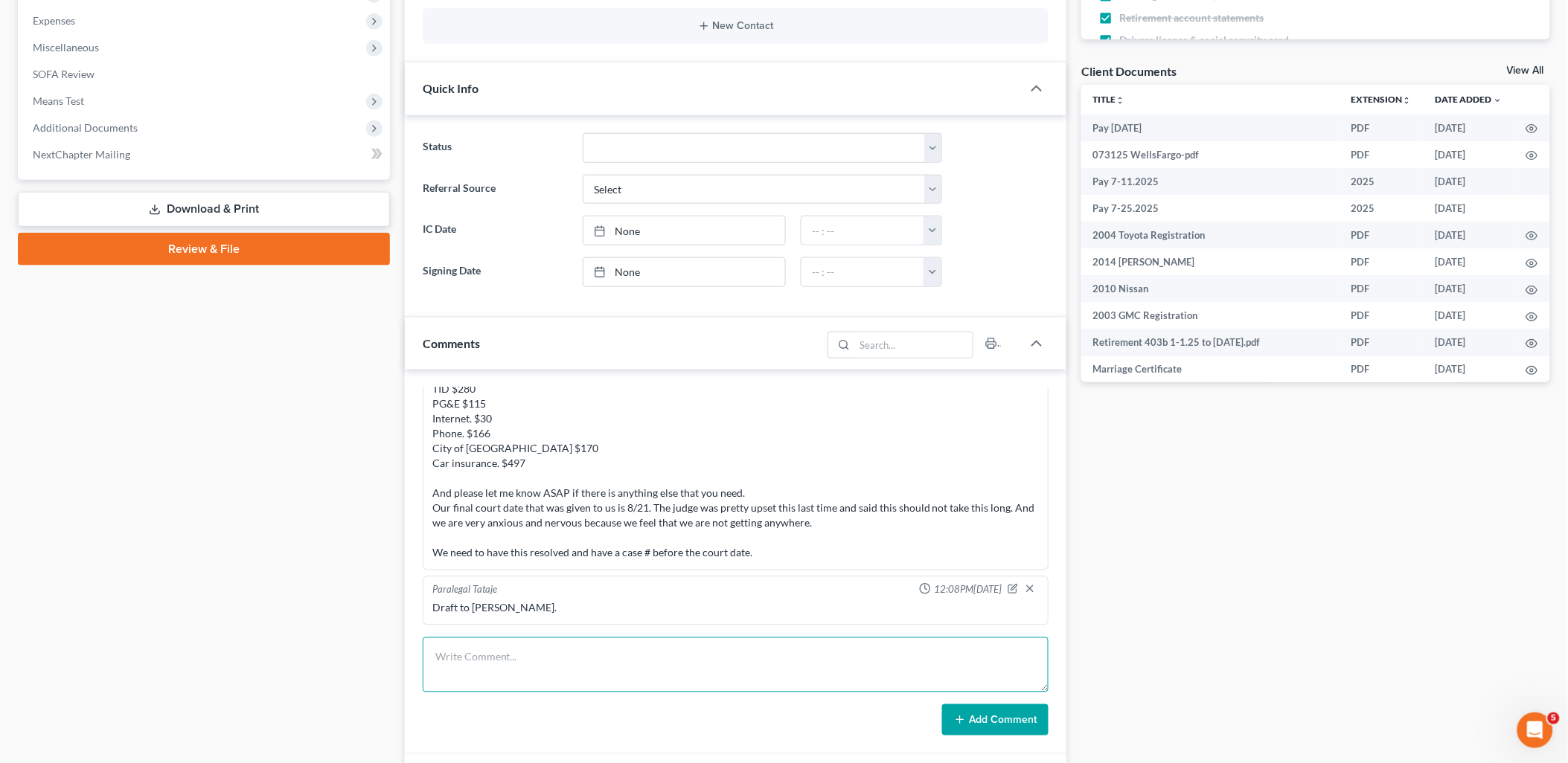
click at [539, 652] on textarea at bounding box center [736, 665] width 626 height 55
paste textarea "Flor just reviewed your draft and needs the following information: Do we have l…"
type textarea "Flor just reviewed your draft and needs the following information: Do we have l…"
drag, startPoint x: 967, startPoint y: 717, endPoint x: 1566, endPoint y: 506, distance: 635.1
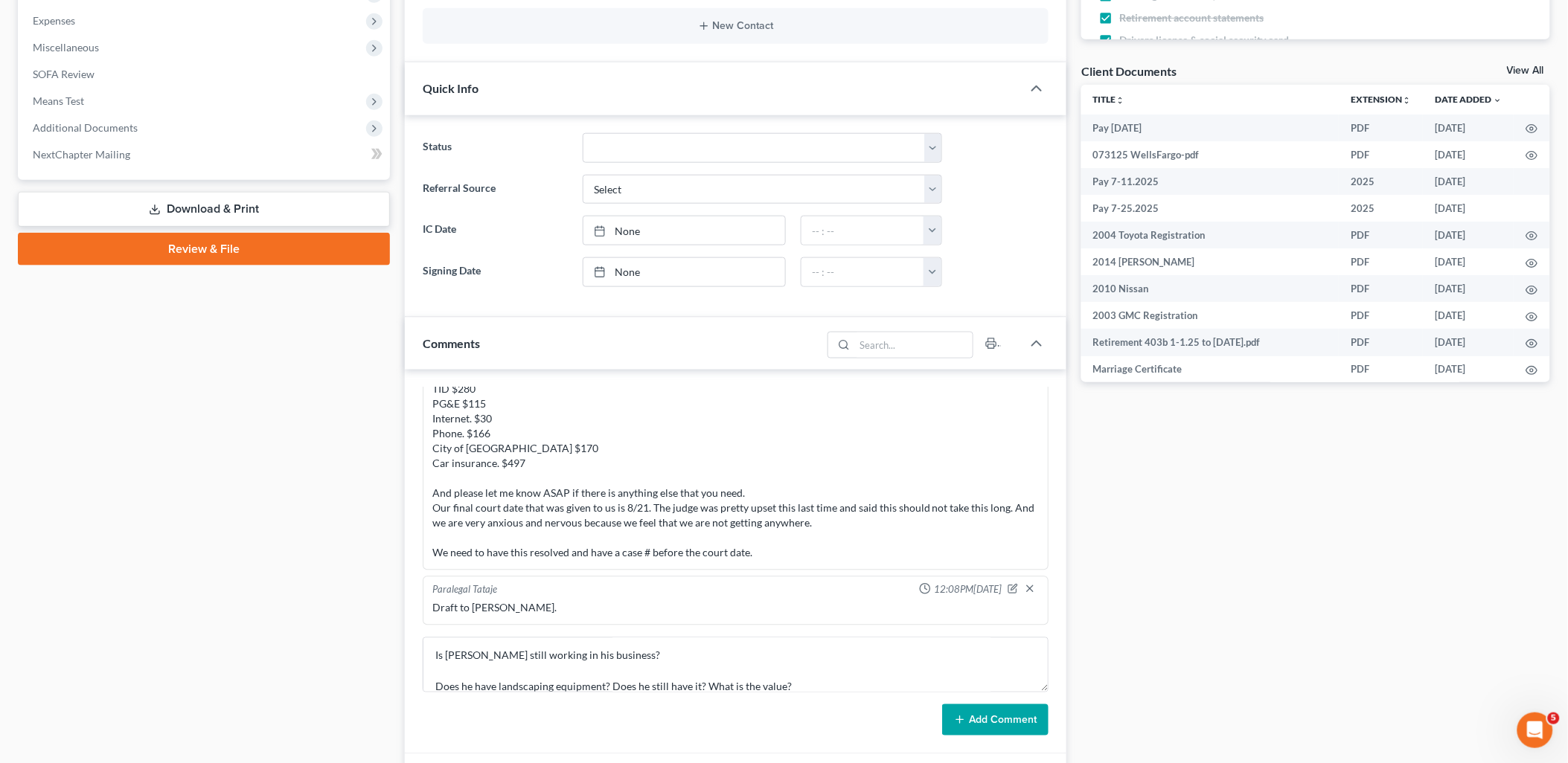
click at [970, 718] on button "Add Comment" at bounding box center [995, 720] width 106 height 31
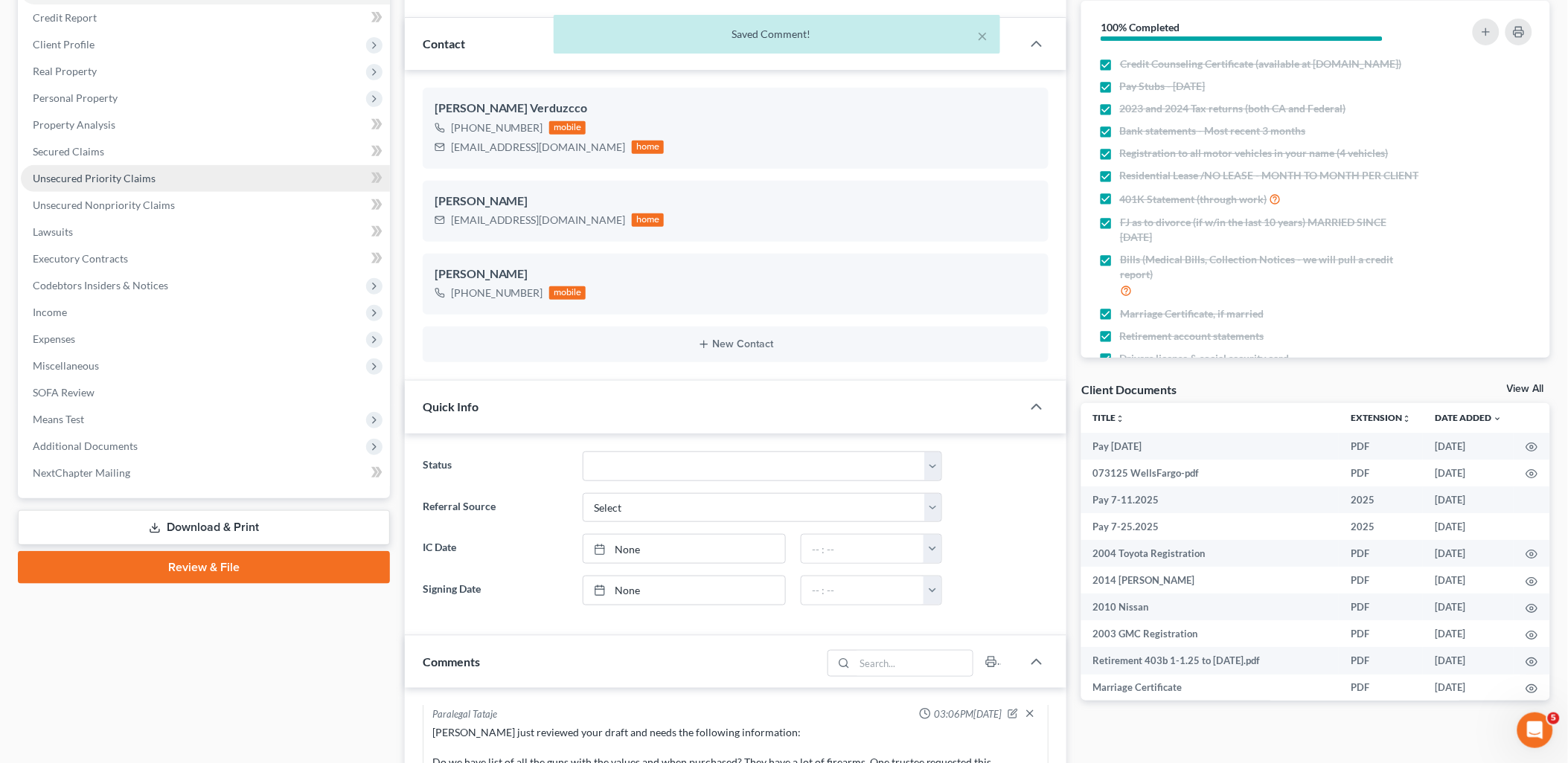
scroll to position [0, 0]
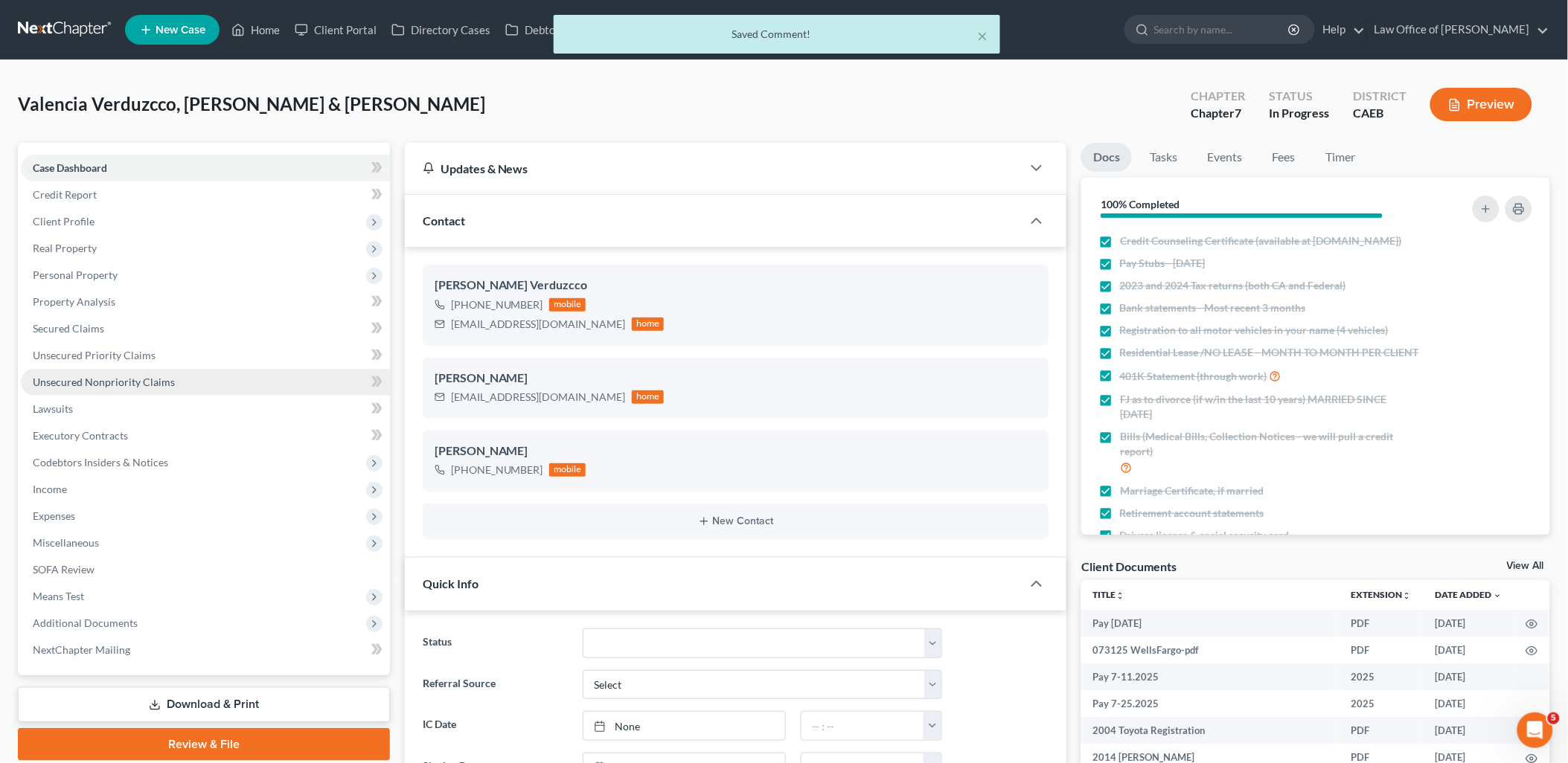
drag, startPoint x: 63, startPoint y: 508, endPoint x: 288, endPoint y: 374, distance: 261.9
click at [63, 509] on span "Expenses" at bounding box center [54, 515] width 43 height 13
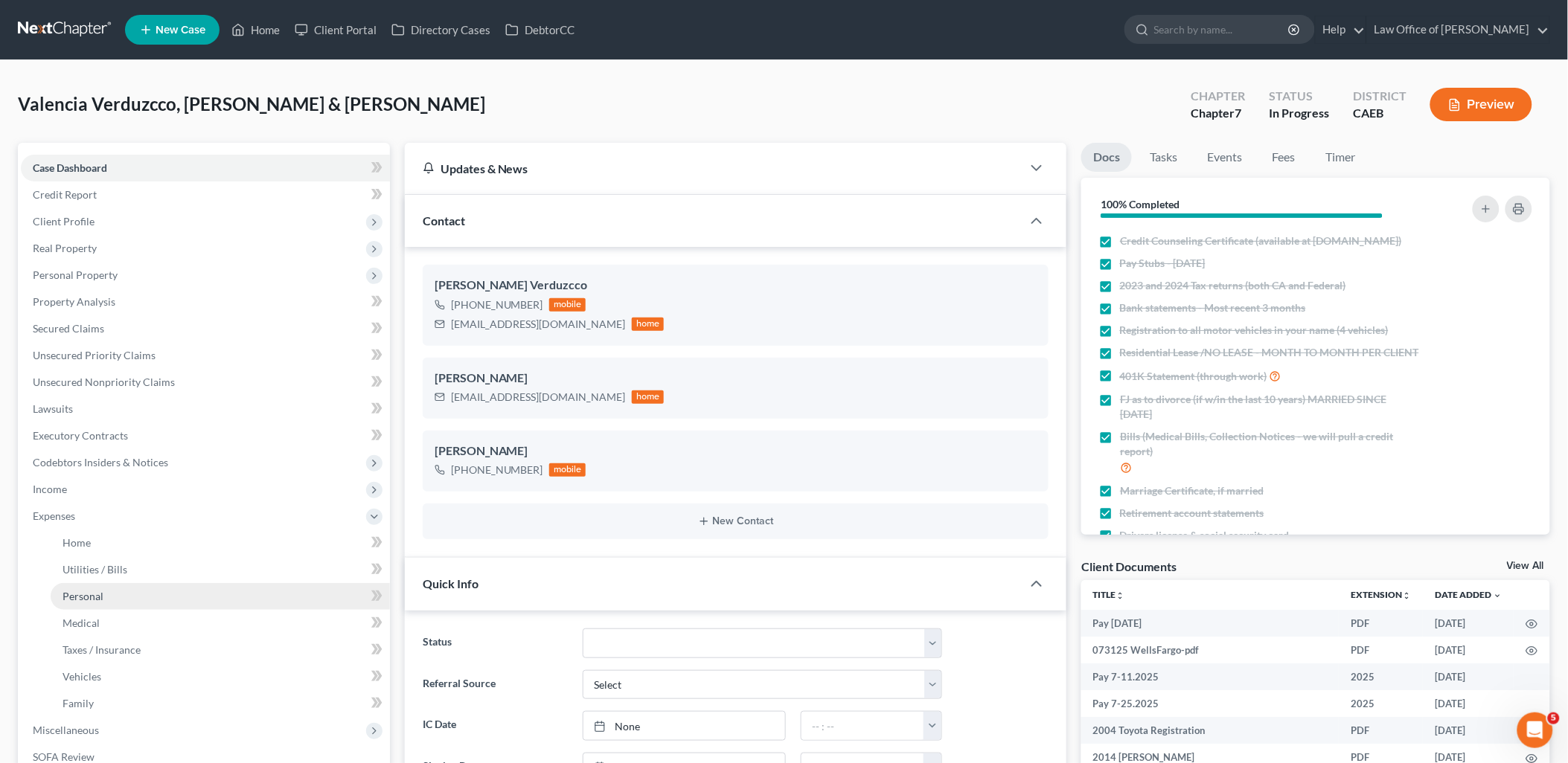
click at [80, 600] on span "Personal" at bounding box center [83, 596] width 41 height 13
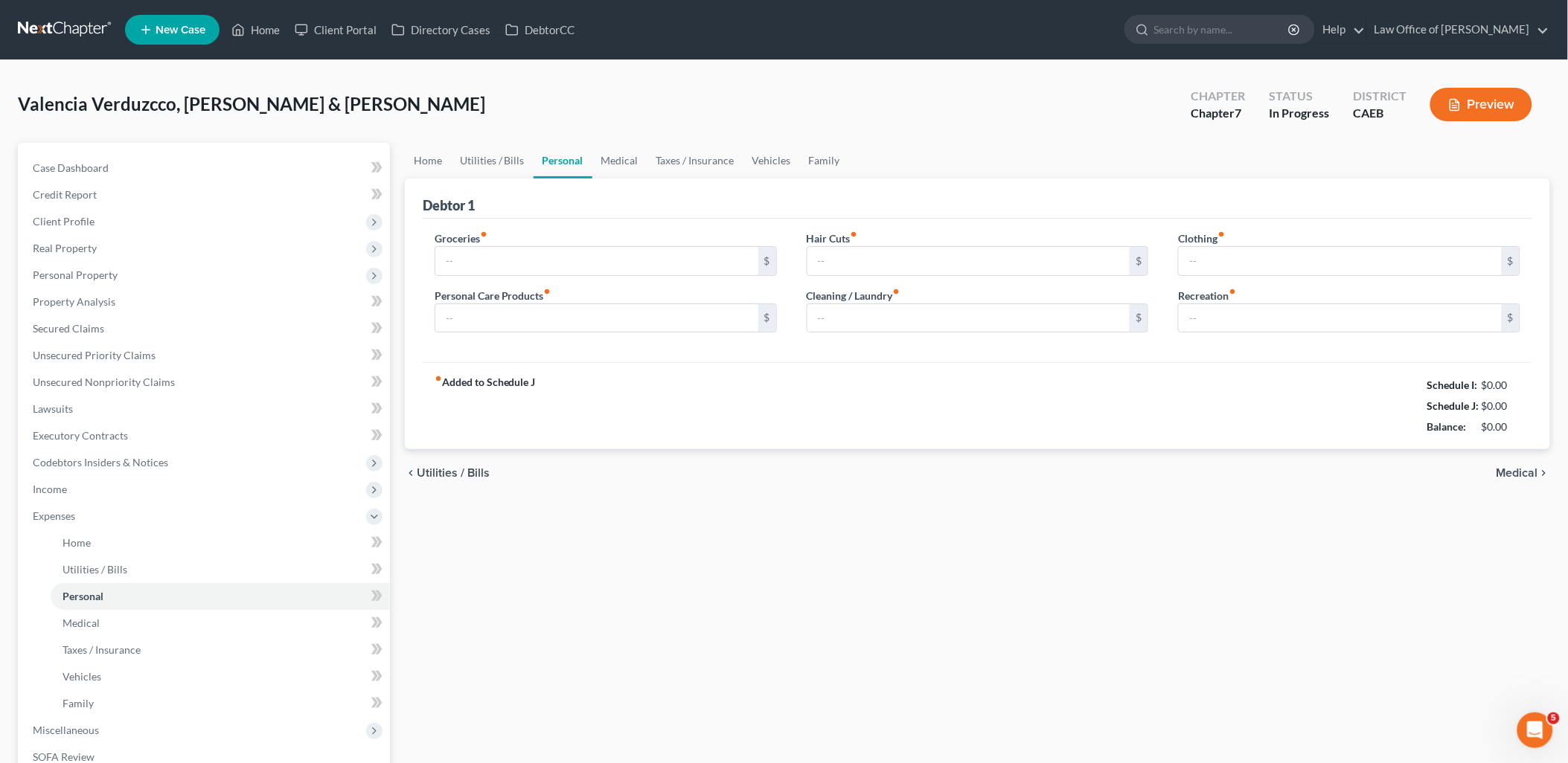
type input "350.00"
type input "120.00"
type input "50.00"
click at [519, 266] on input "350.00" at bounding box center [596, 260] width 323 height 28
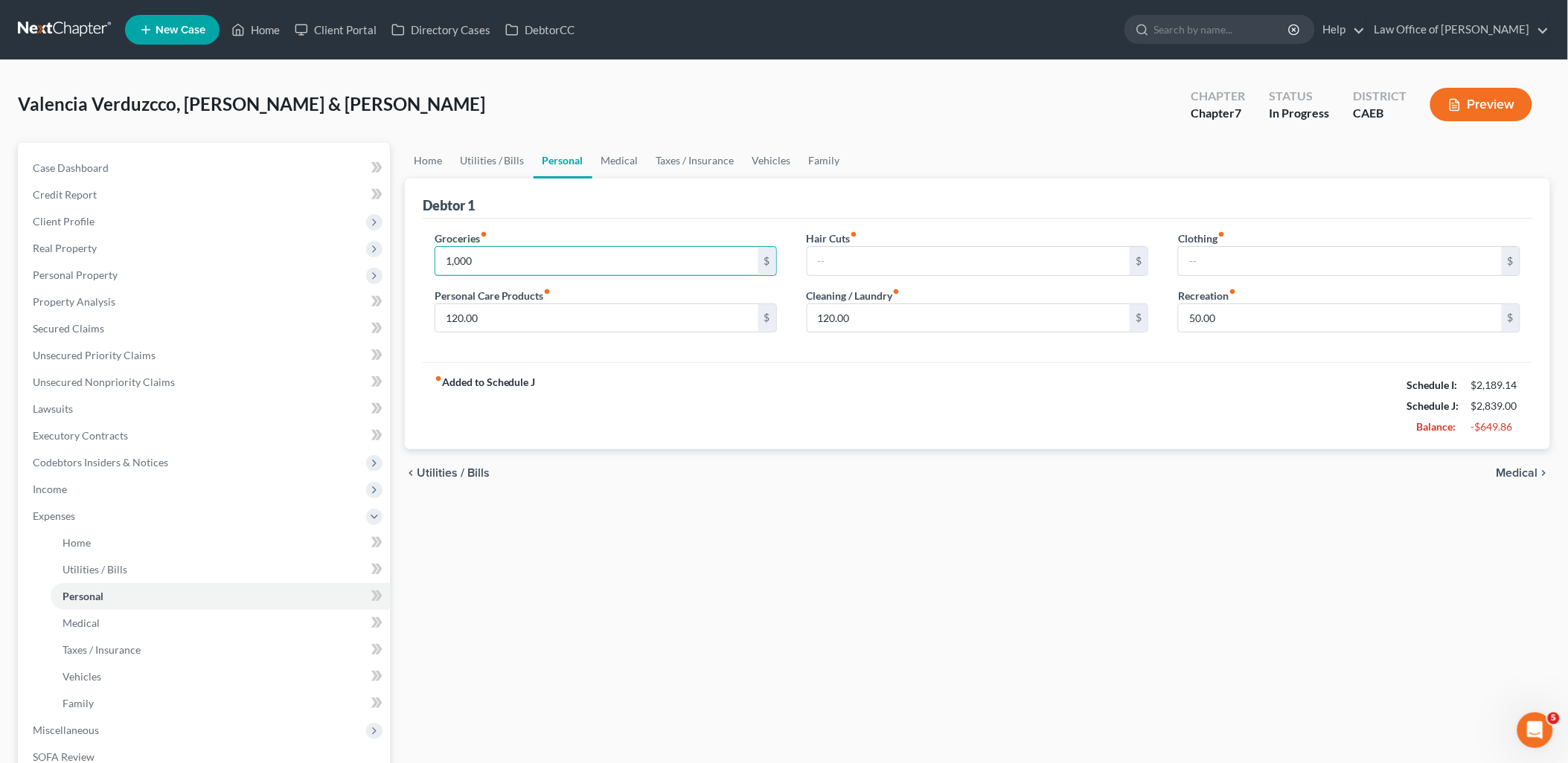
type input "1,000"
click at [568, 489] on div "chevron_left Utilities / Bills Medical chevron_right" at bounding box center [977, 473] width 1145 height 48
click at [422, 162] on link "Home" at bounding box center [427, 160] width 46 height 36
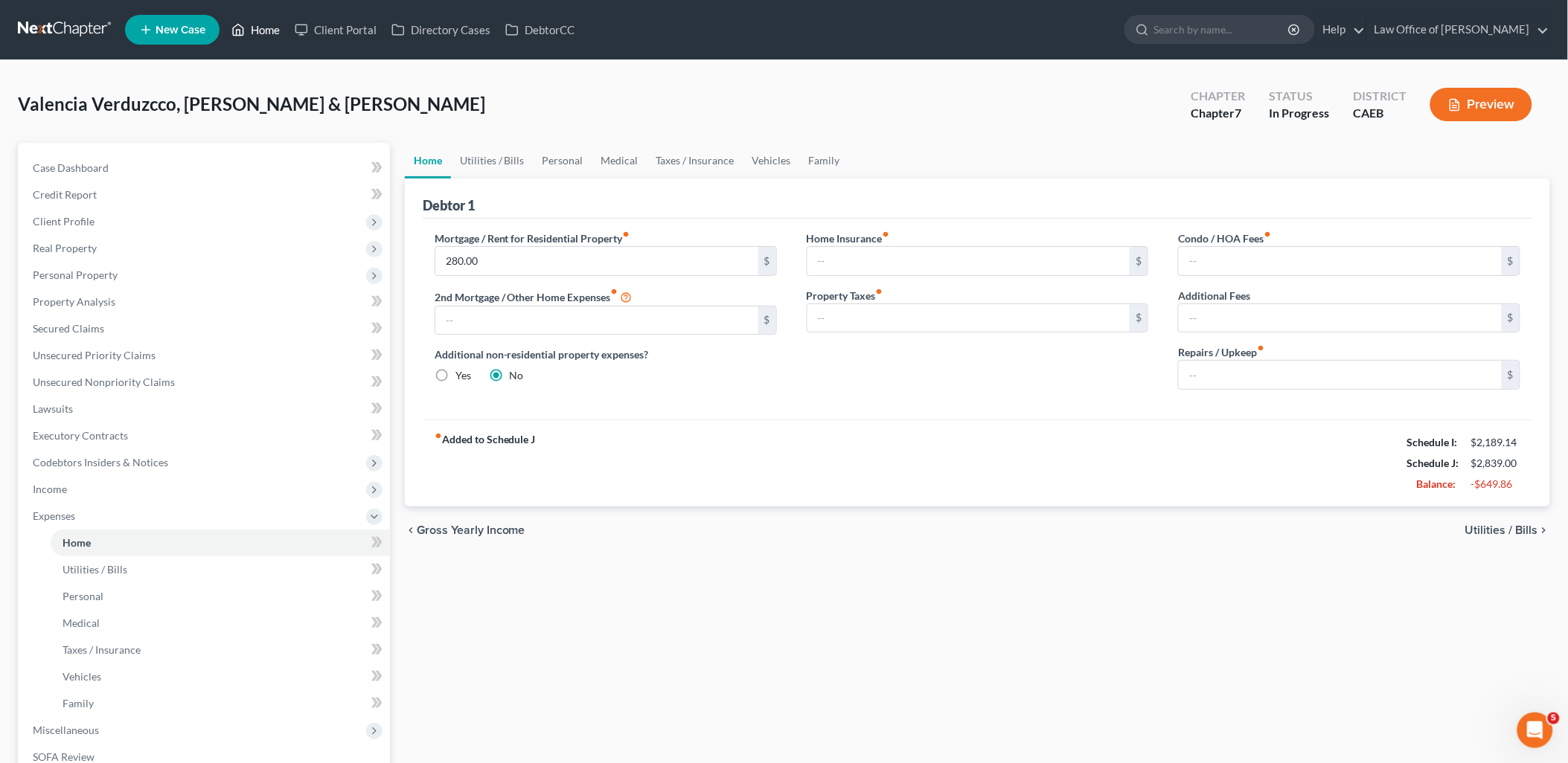
click at [276, 26] on link "Home" at bounding box center [255, 30] width 63 height 27
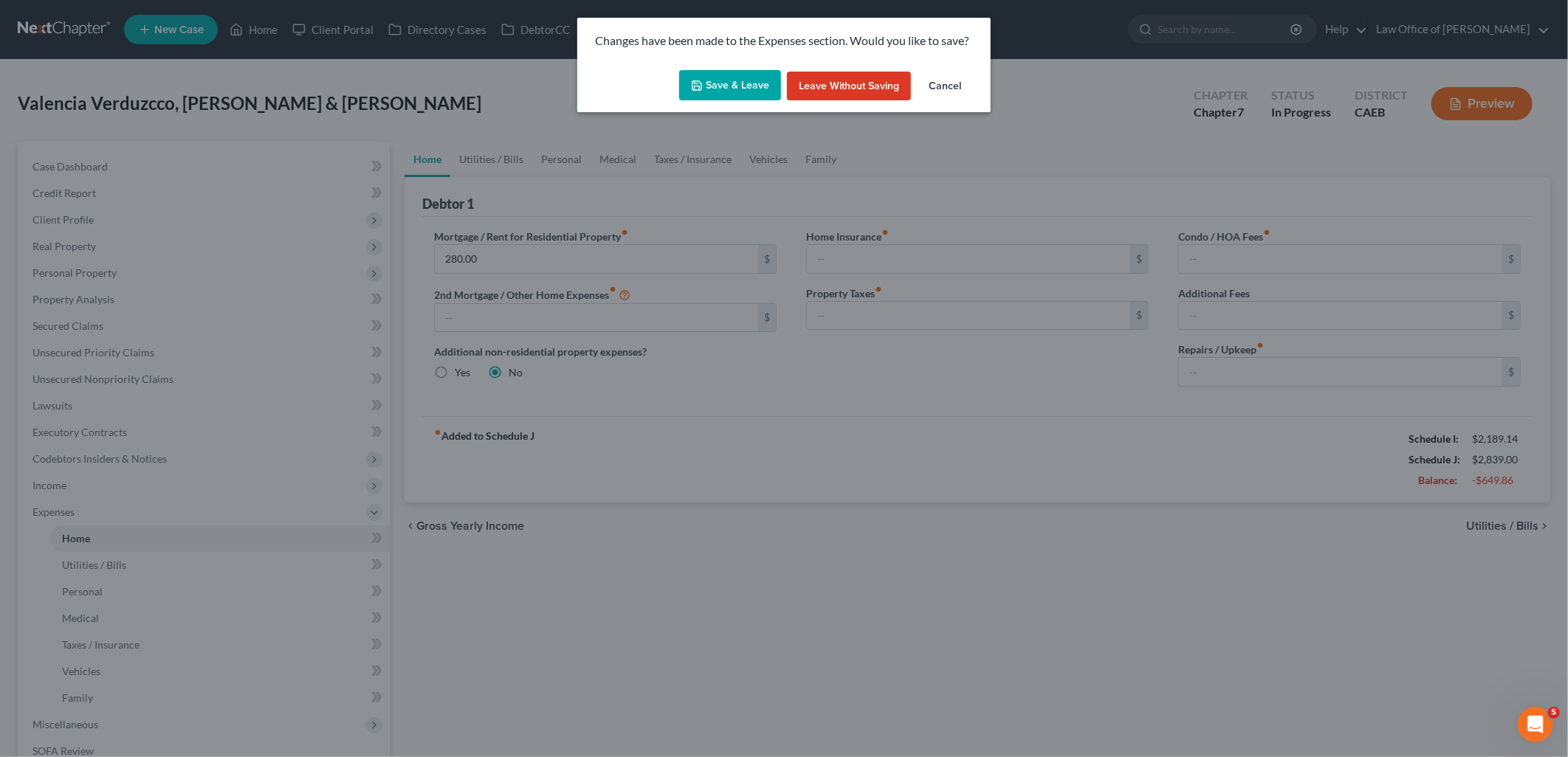
click at [705, 78] on button "Save & Leave" at bounding box center [730, 85] width 102 height 31
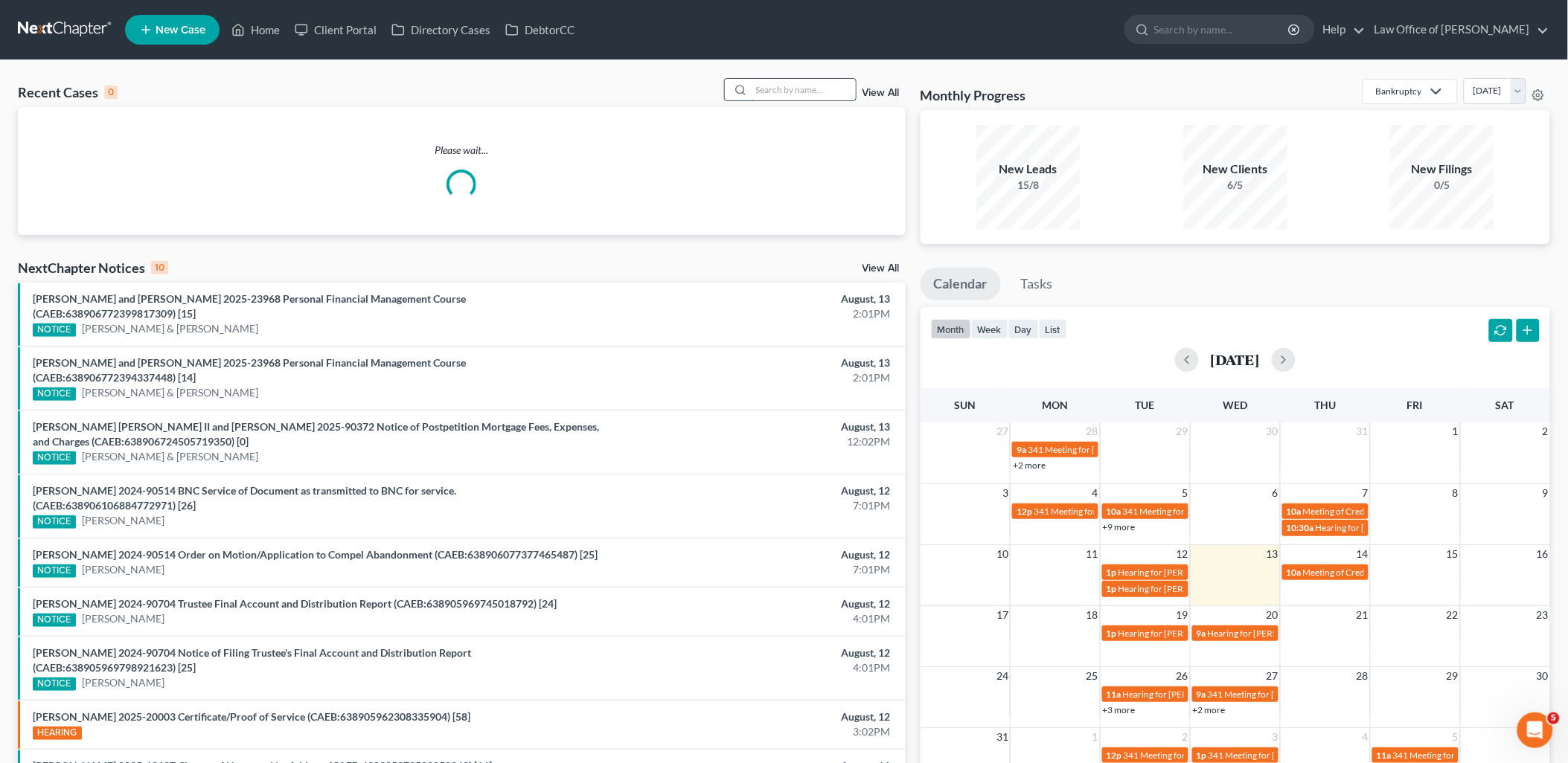
click at [806, 92] on input "search" at bounding box center [803, 90] width 104 height 21
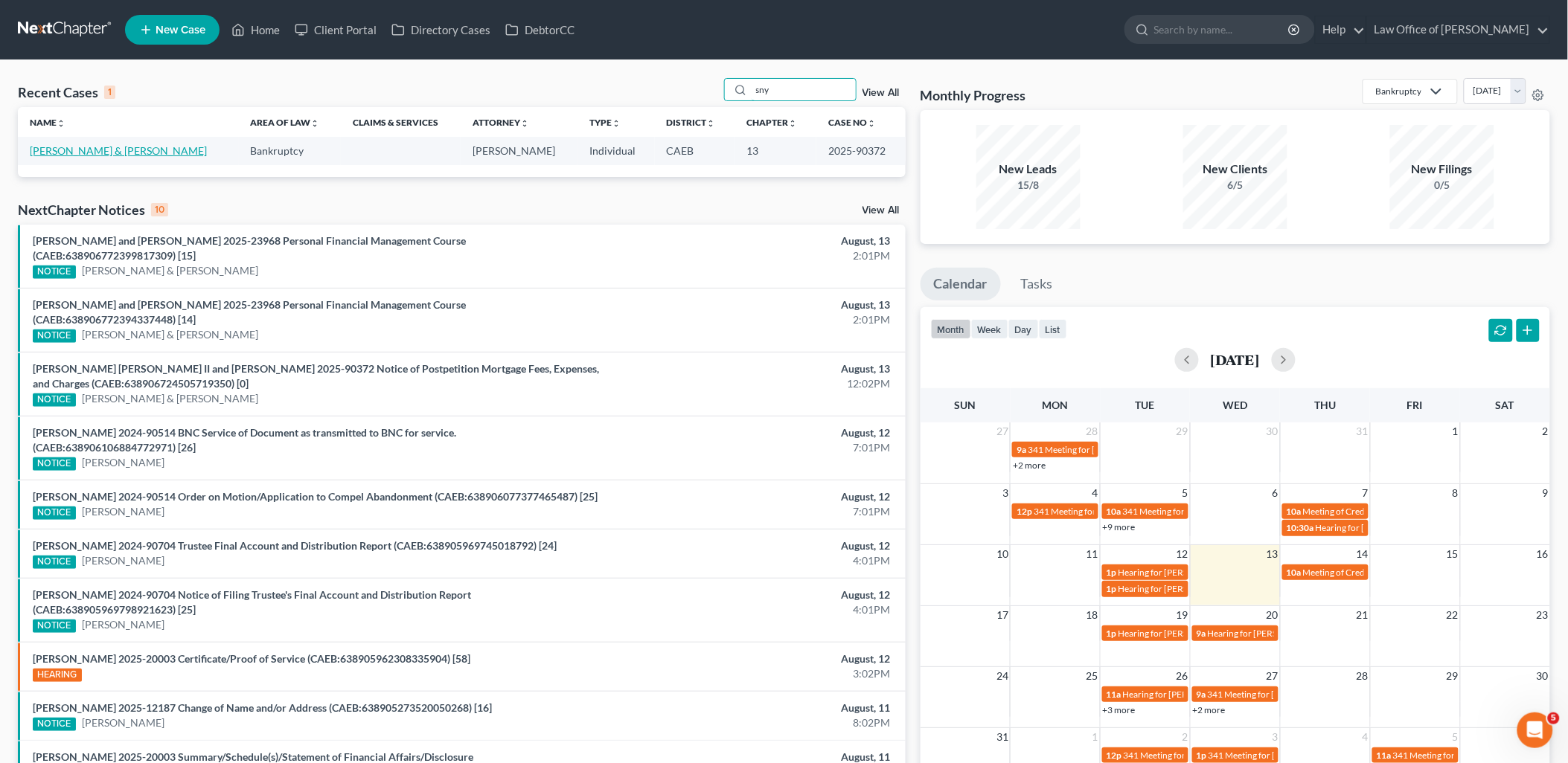
type input "sny"
click at [75, 147] on link "[PERSON_NAME] & [PERSON_NAME]" at bounding box center [118, 150] width 177 height 13
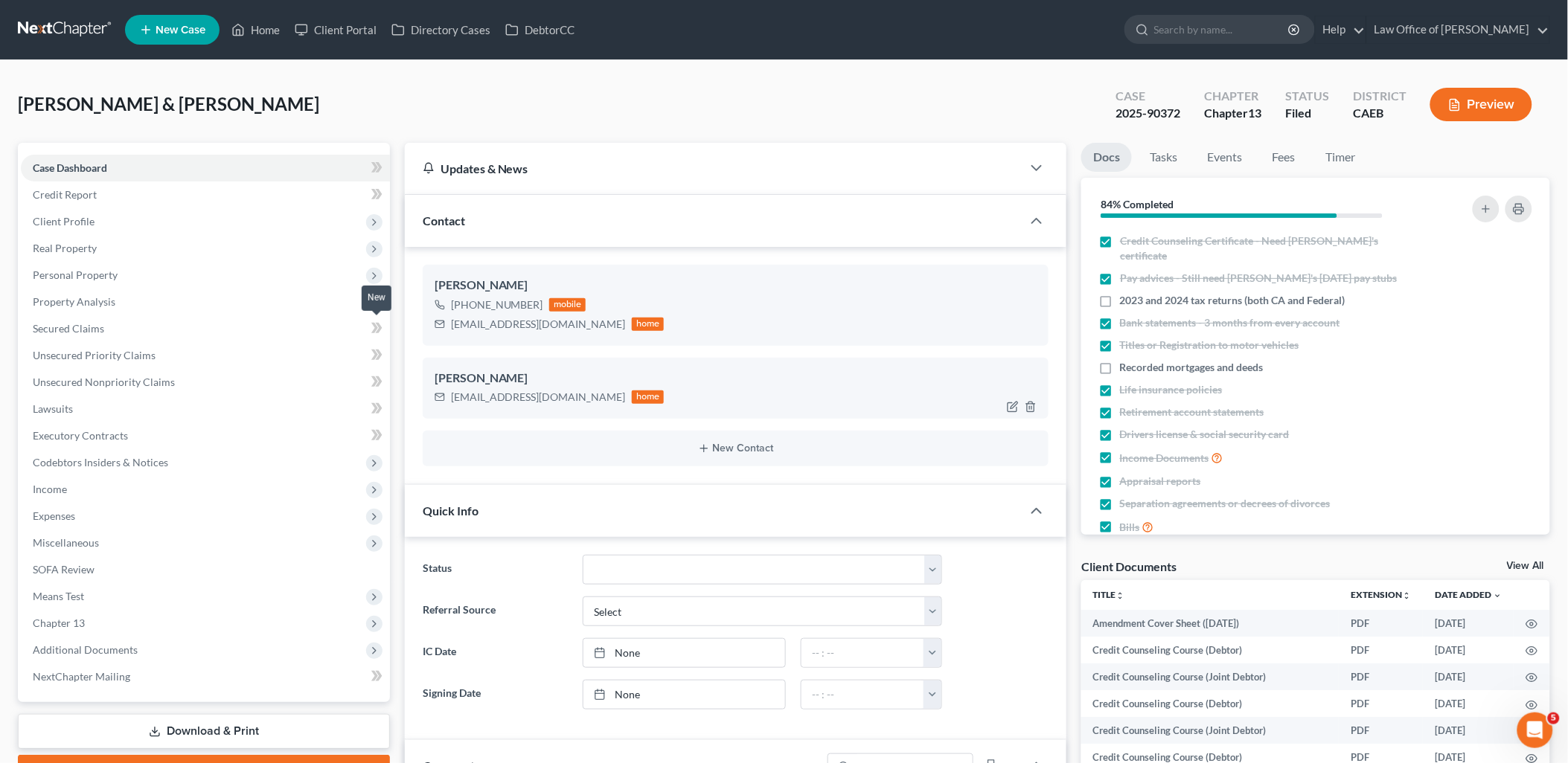
scroll to position [1515, 0]
click at [36, 485] on span "Income" at bounding box center [49, 489] width 34 height 13
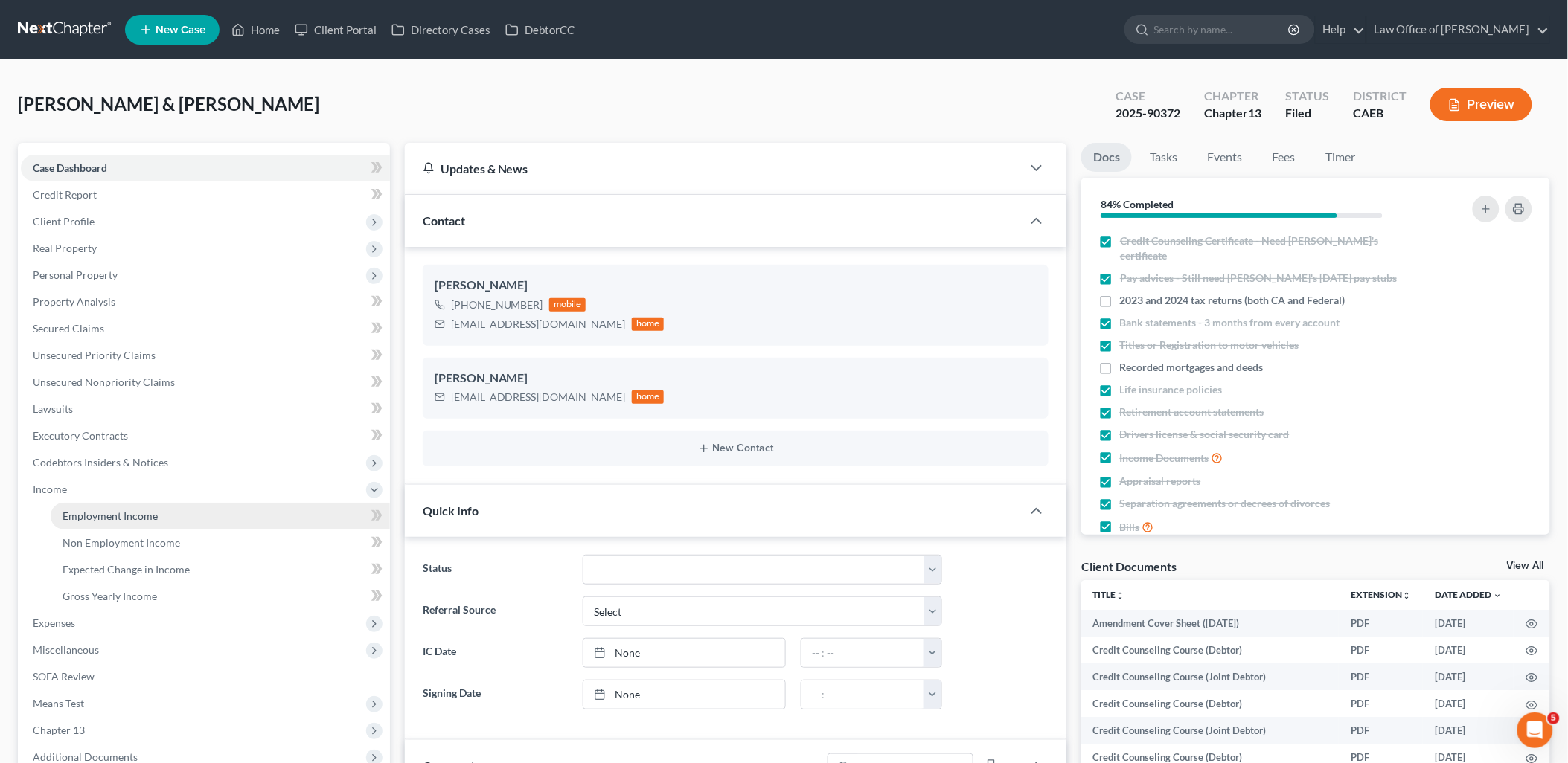
click at [98, 515] on span "Employment Income" at bounding box center [109, 515] width 95 height 13
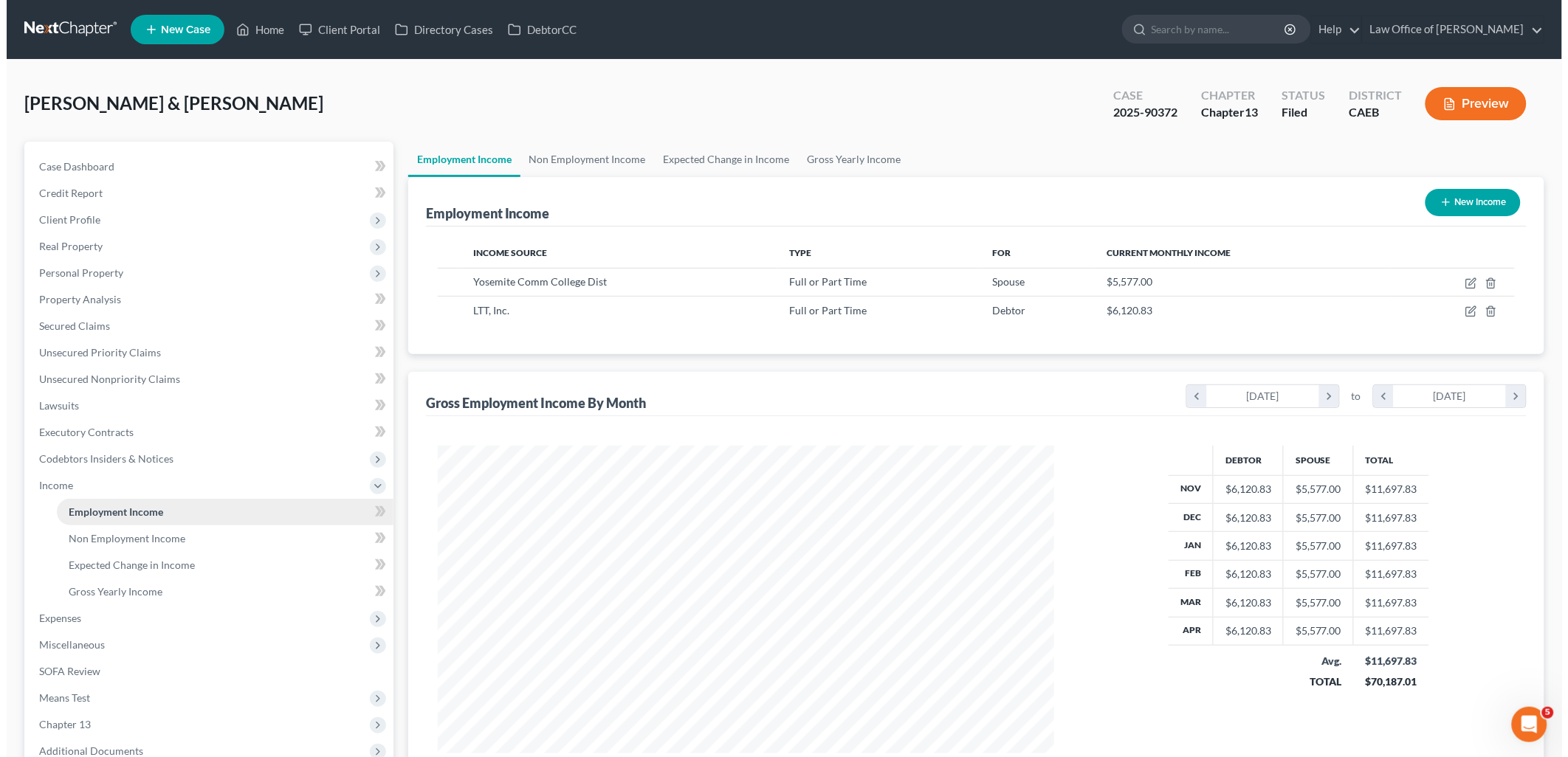
scroll to position [308, 646]
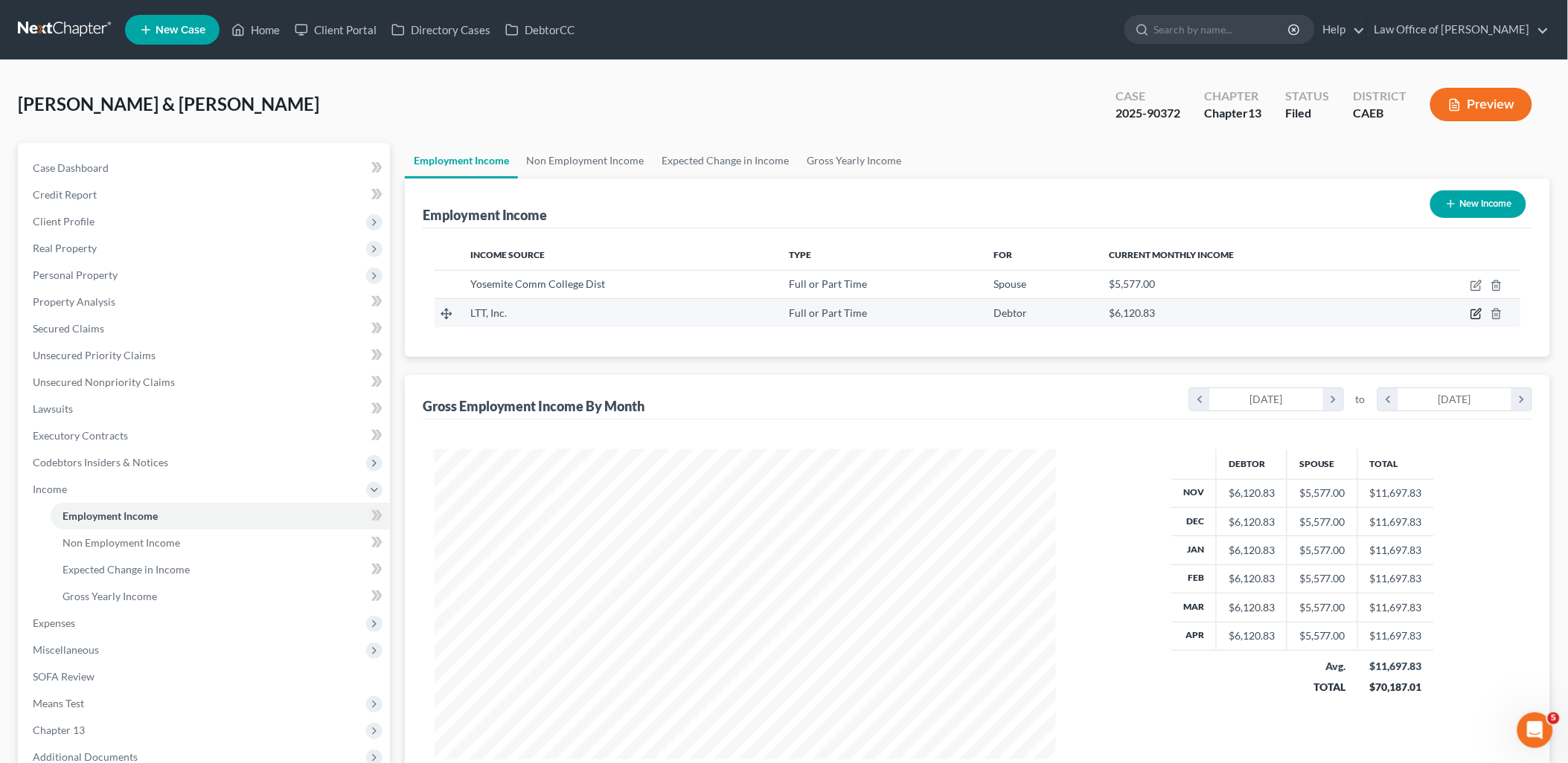
click at [1478, 308] on icon "button" at bounding box center [1476, 314] width 12 height 12
select select "0"
select select "4"
select select "2"
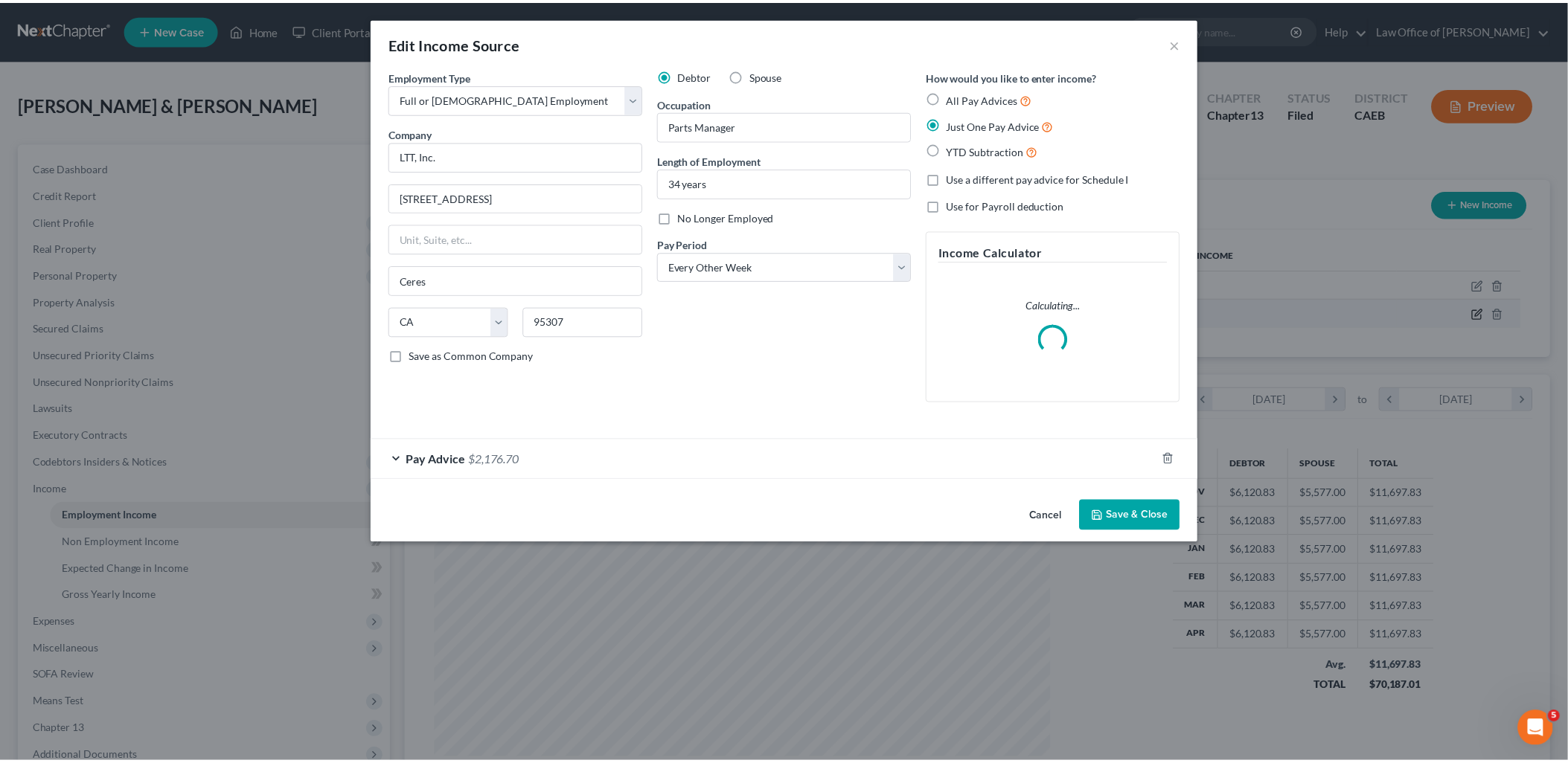
scroll to position [314, 656]
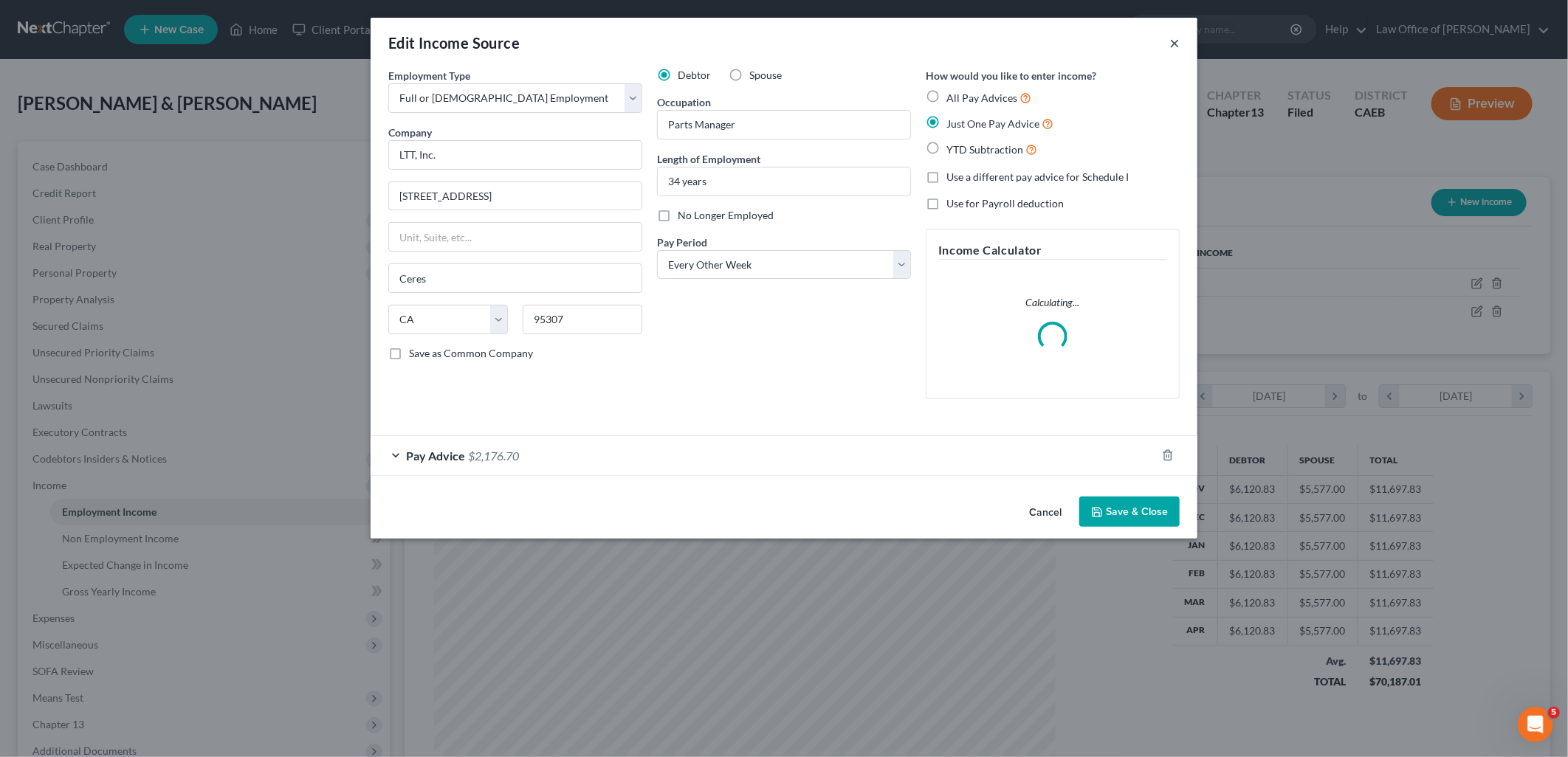
click at [1177, 39] on button "×" at bounding box center [1175, 43] width 11 height 18
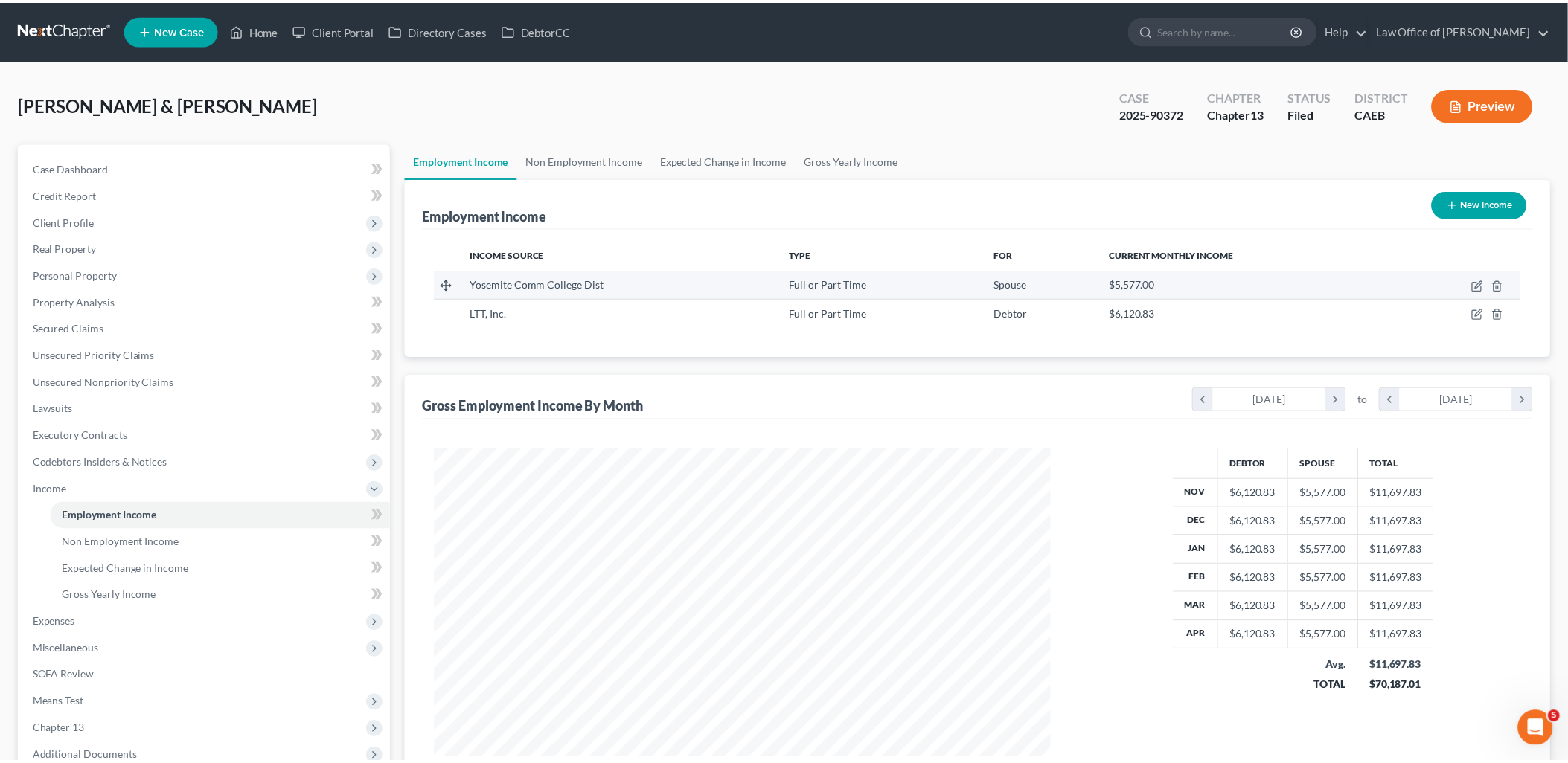
scroll to position [311, 651]
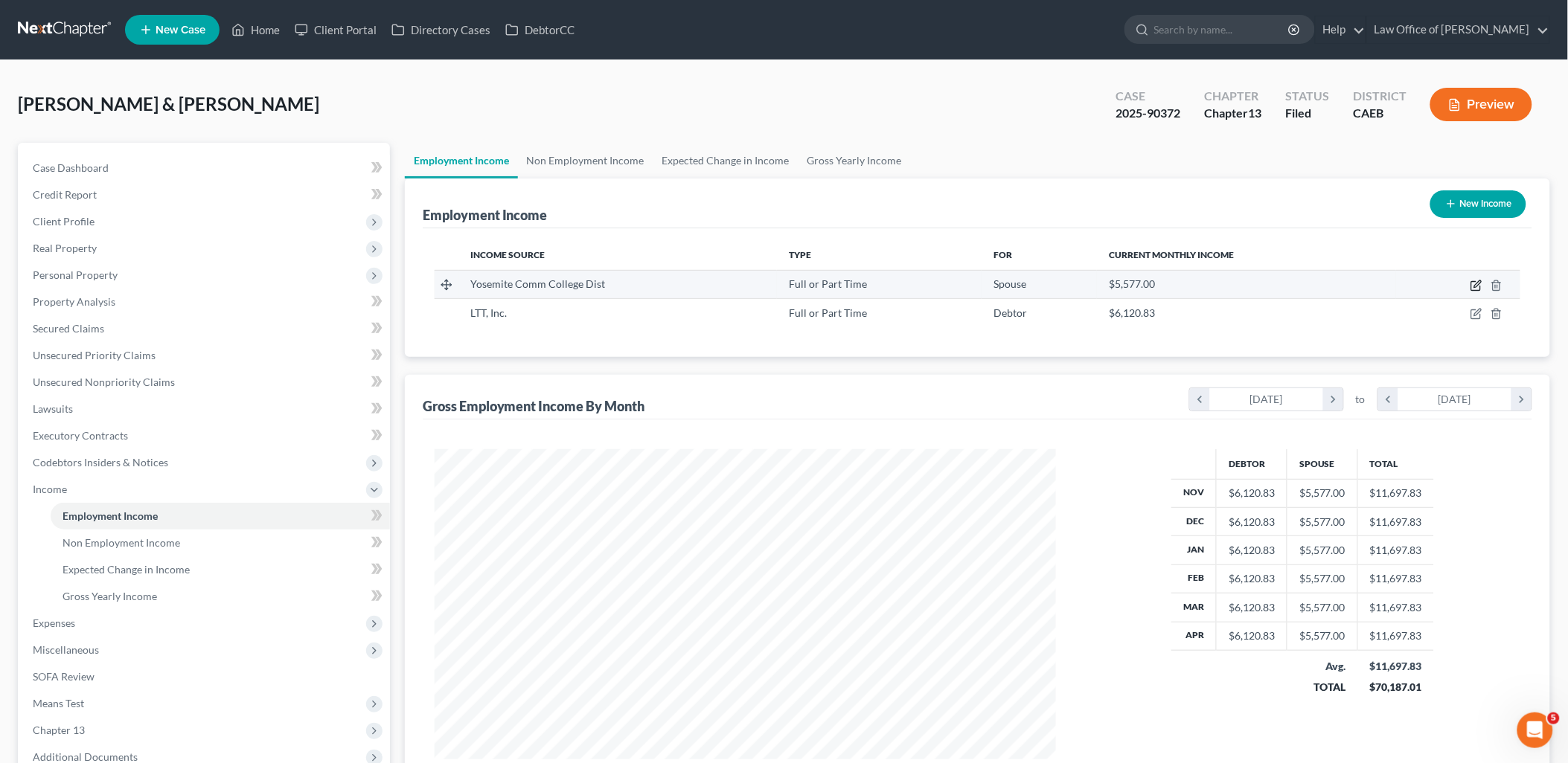
click at [1475, 287] on icon "button" at bounding box center [1476, 285] width 12 height 12
select select "0"
select select "4"
select select "0"
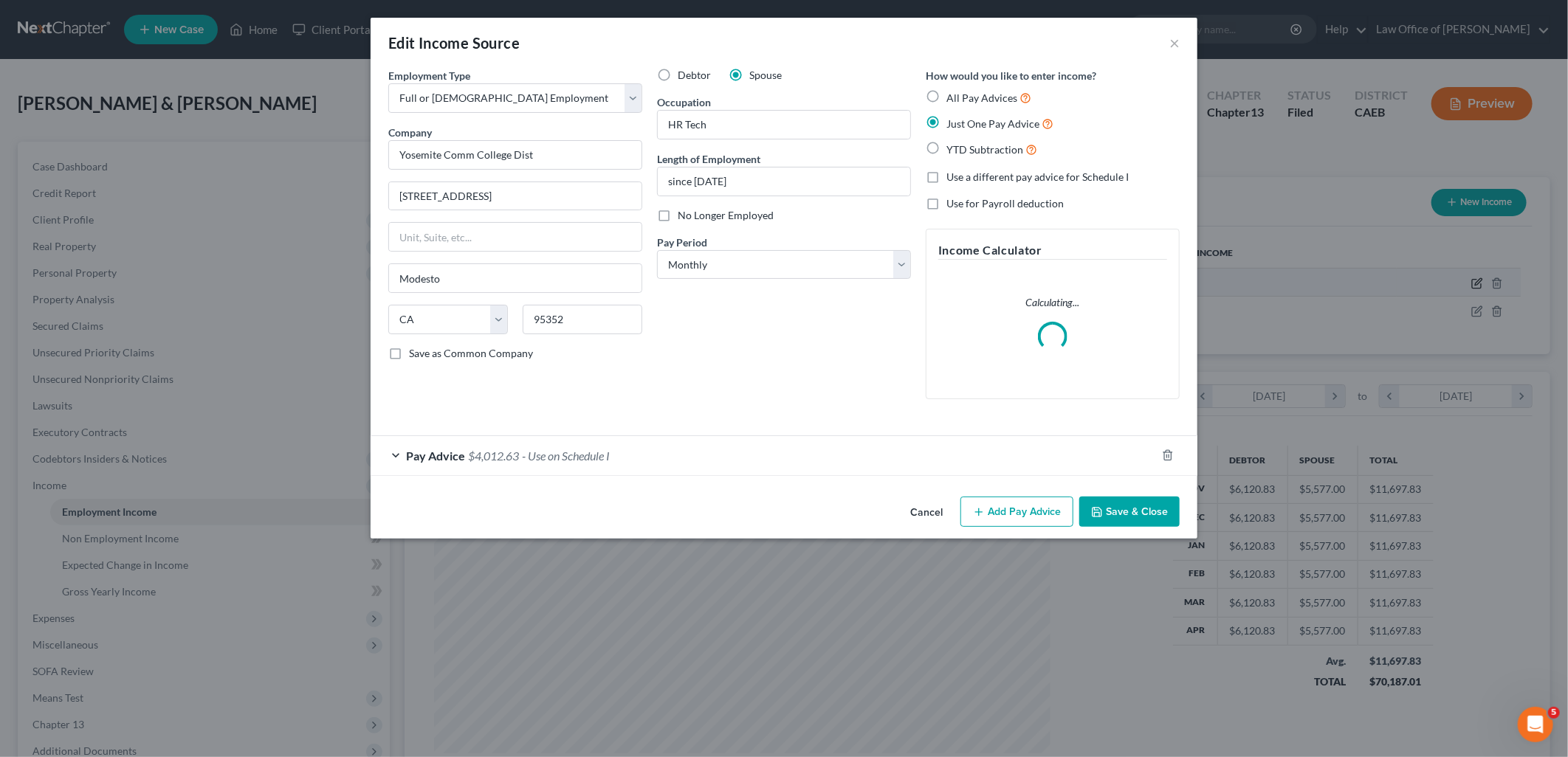
scroll to position [311, 651]
click at [494, 465] on div "Pay Advice $4,012.63 - Use on Schedule I" at bounding box center [763, 456] width 786 height 39
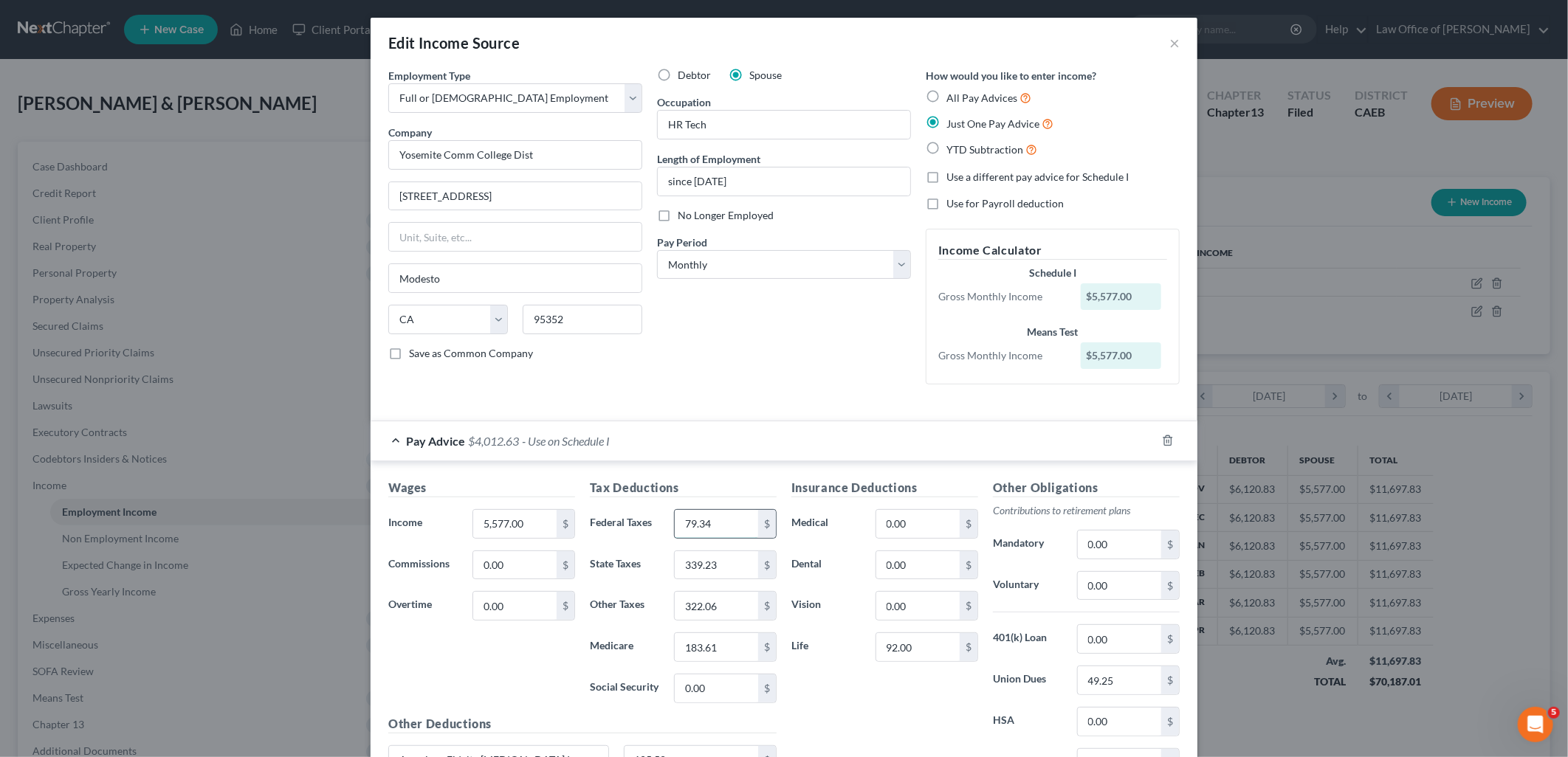
click at [720, 527] on input "79.34" at bounding box center [717, 523] width 84 height 28
type input "978.29"
click at [723, 567] on input "339.23" at bounding box center [717, 565] width 84 height 28
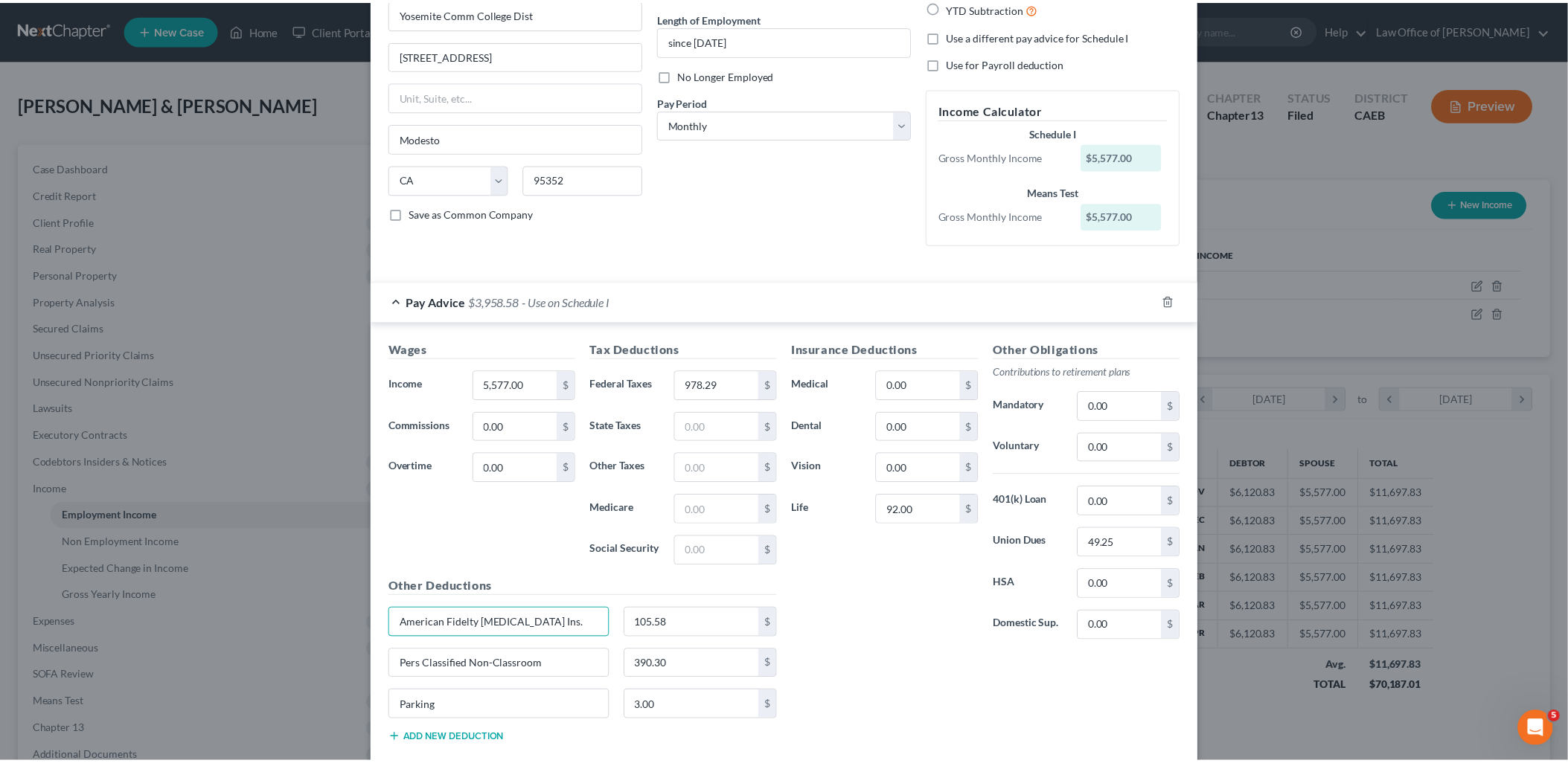
scroll to position [231, 0]
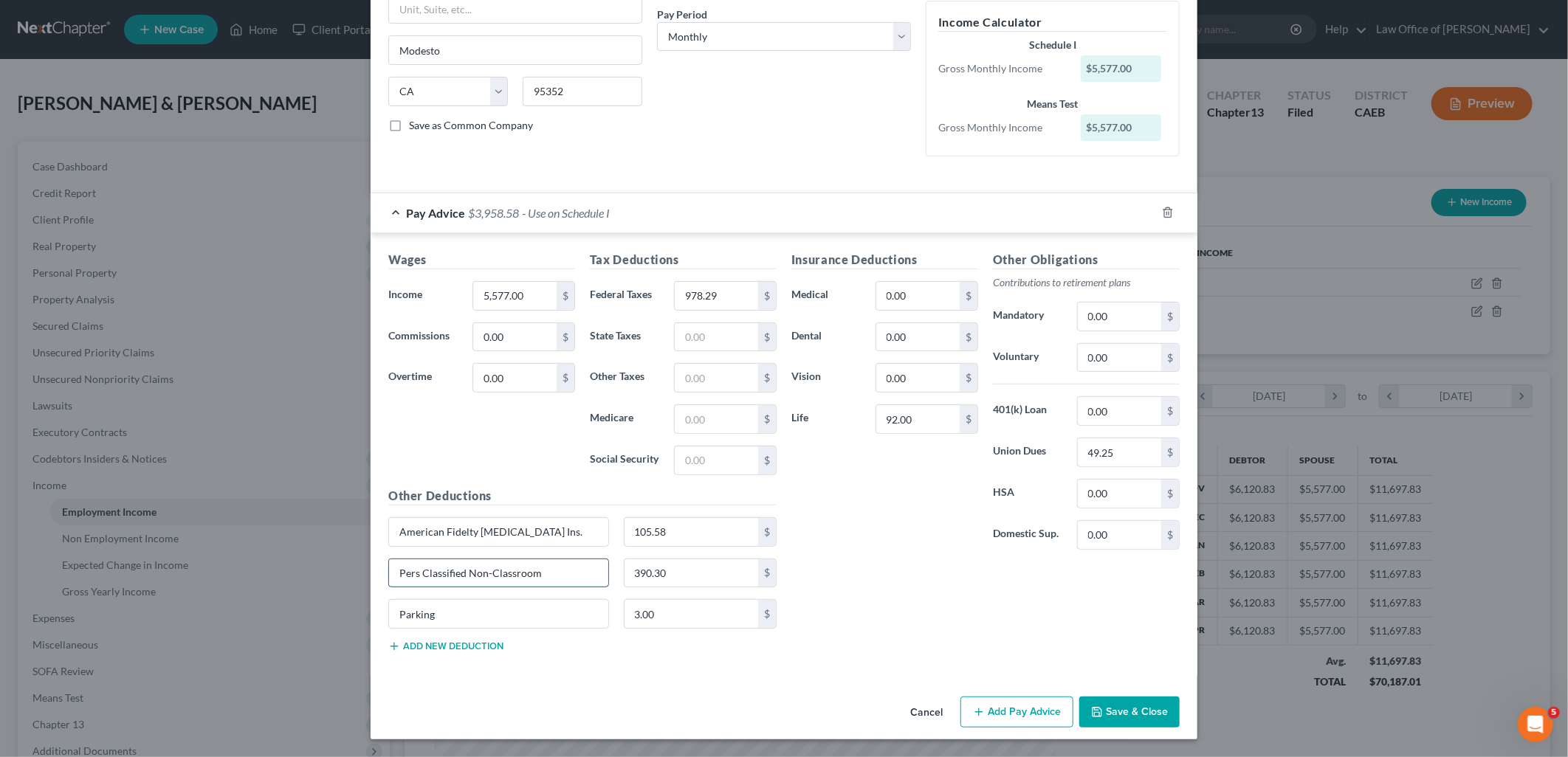
drag, startPoint x: 396, startPoint y: 569, endPoint x: 546, endPoint y: 565, distance: 150.1
click at [546, 565] on input "Pers Classified Non-Classroom" at bounding box center [498, 573] width 219 height 28
paste input "390.3"
type input "390.30"
click at [1131, 712] on button "Save & Close" at bounding box center [1129, 712] width 100 height 31
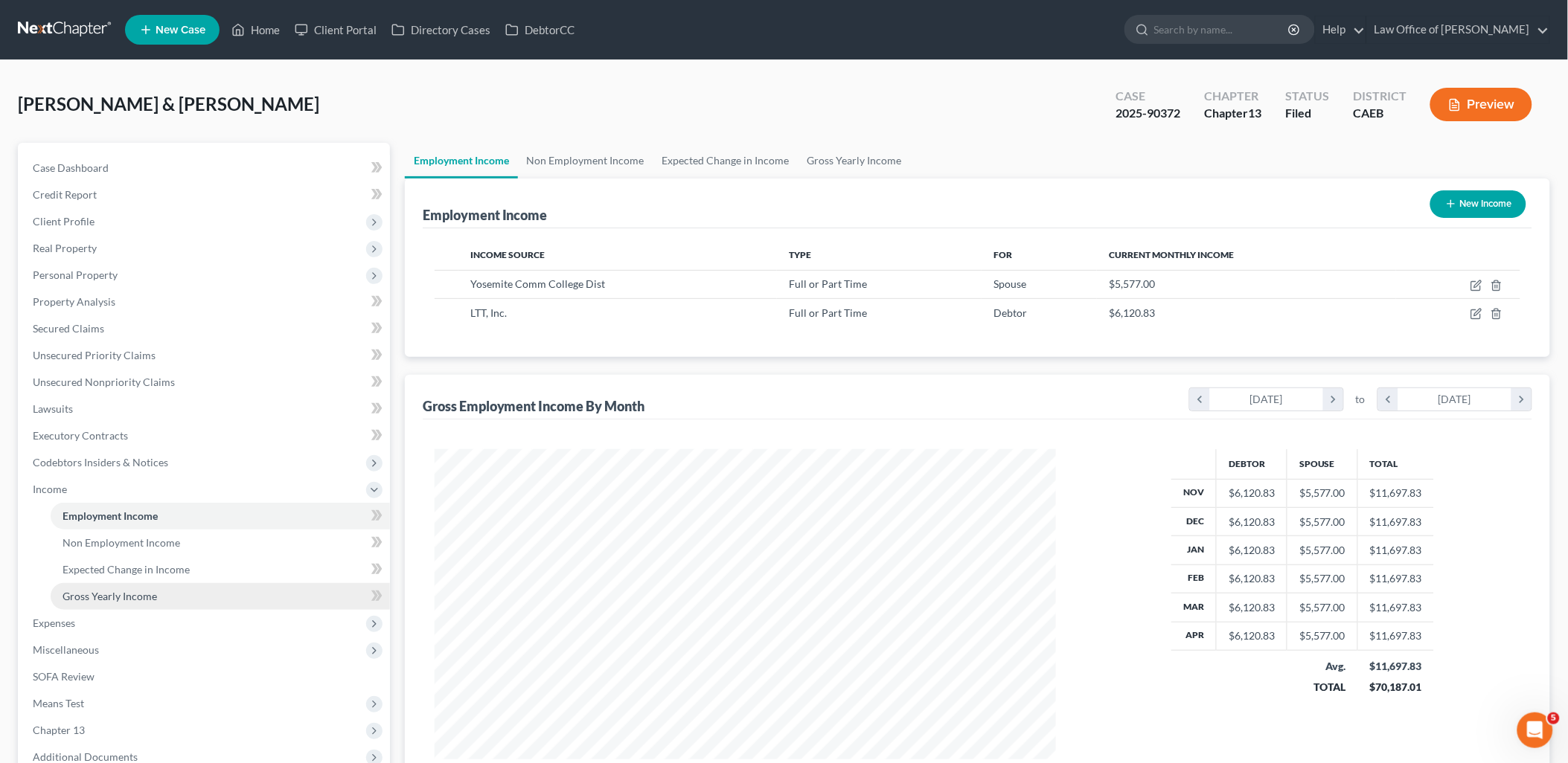
scroll to position [166, 0]
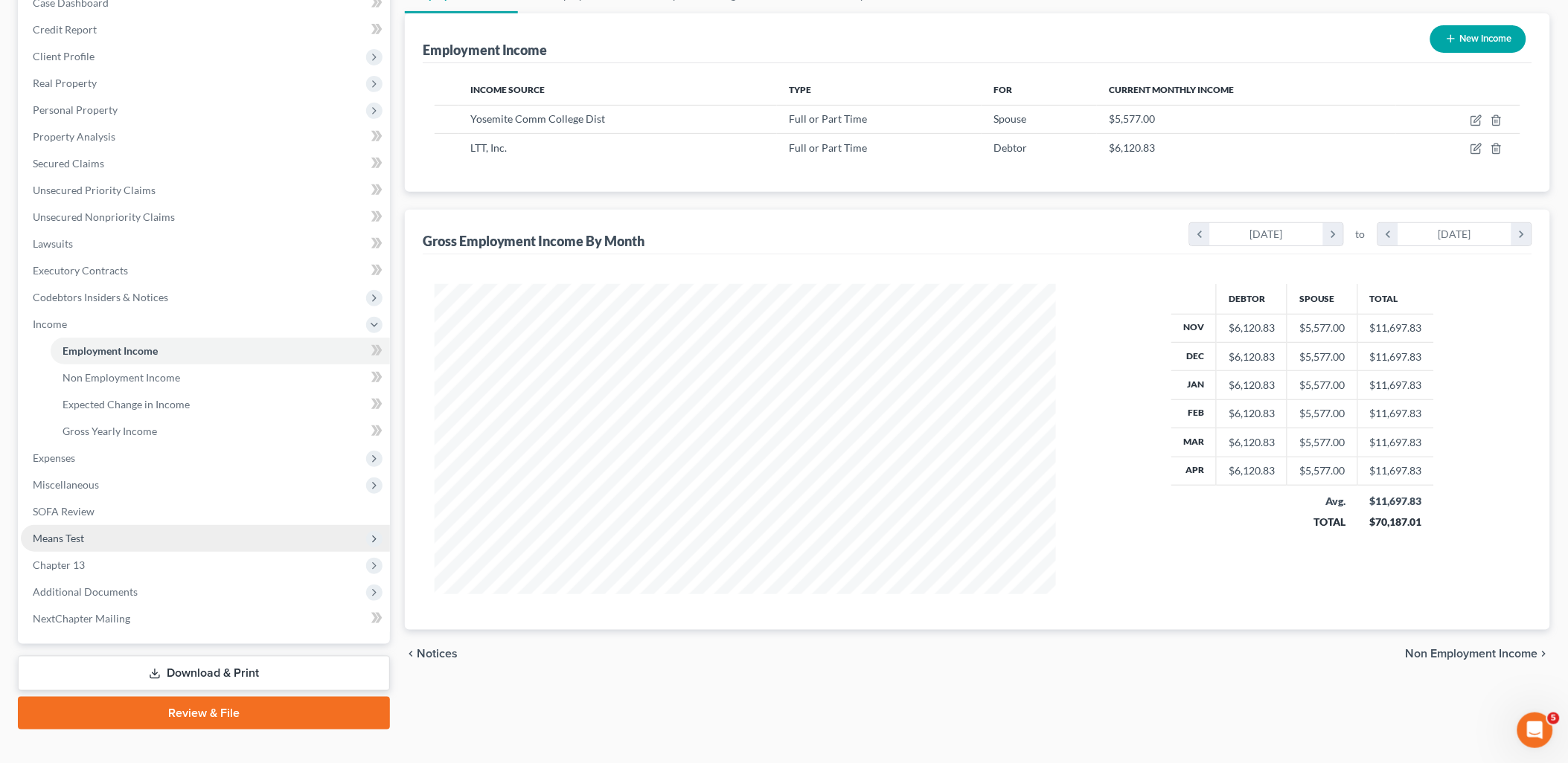
click at [68, 534] on span "Means Test" at bounding box center [58, 538] width 52 height 13
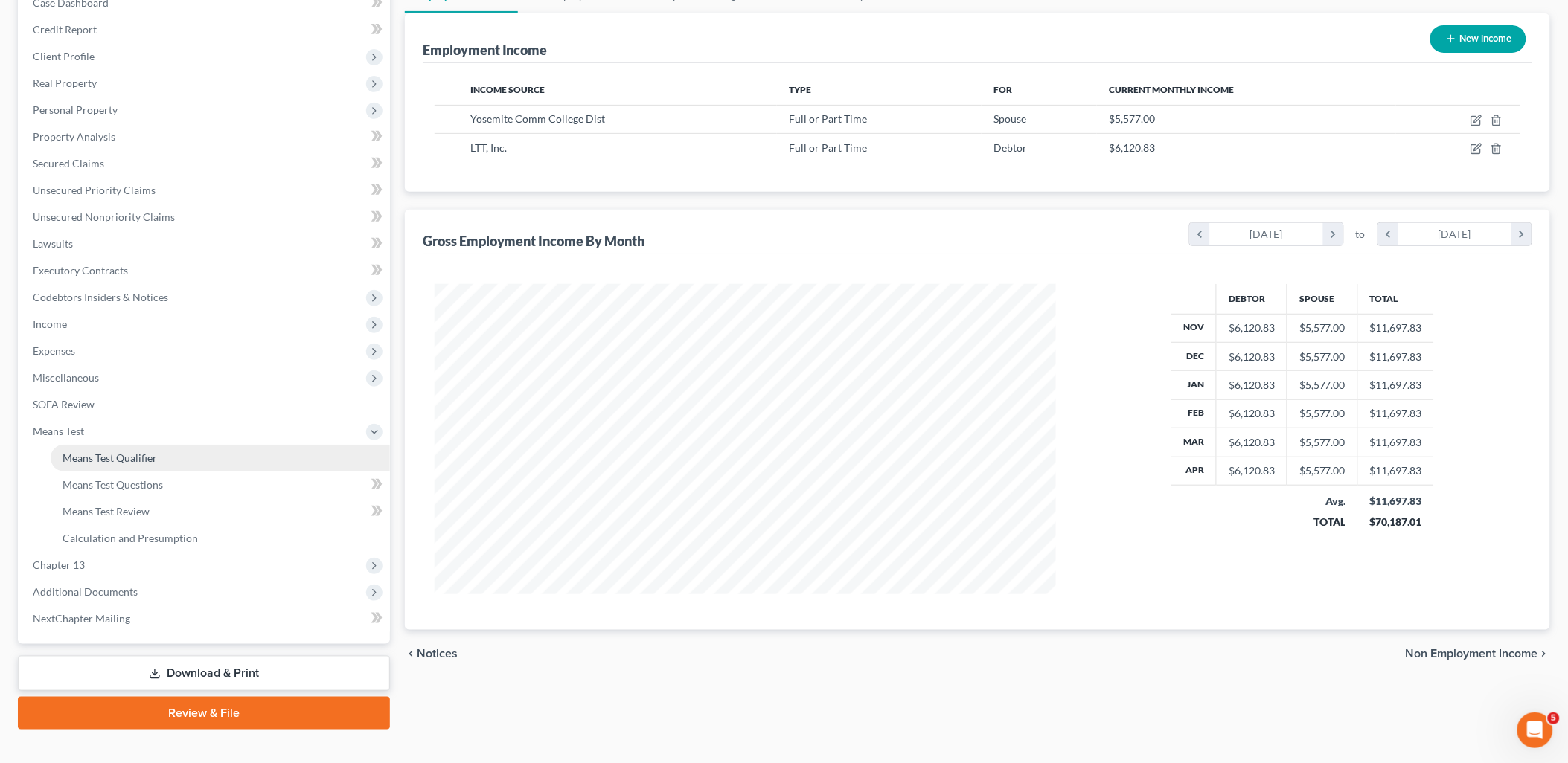
click at [87, 463] on link "Means Test Qualifier" at bounding box center [220, 458] width 339 height 27
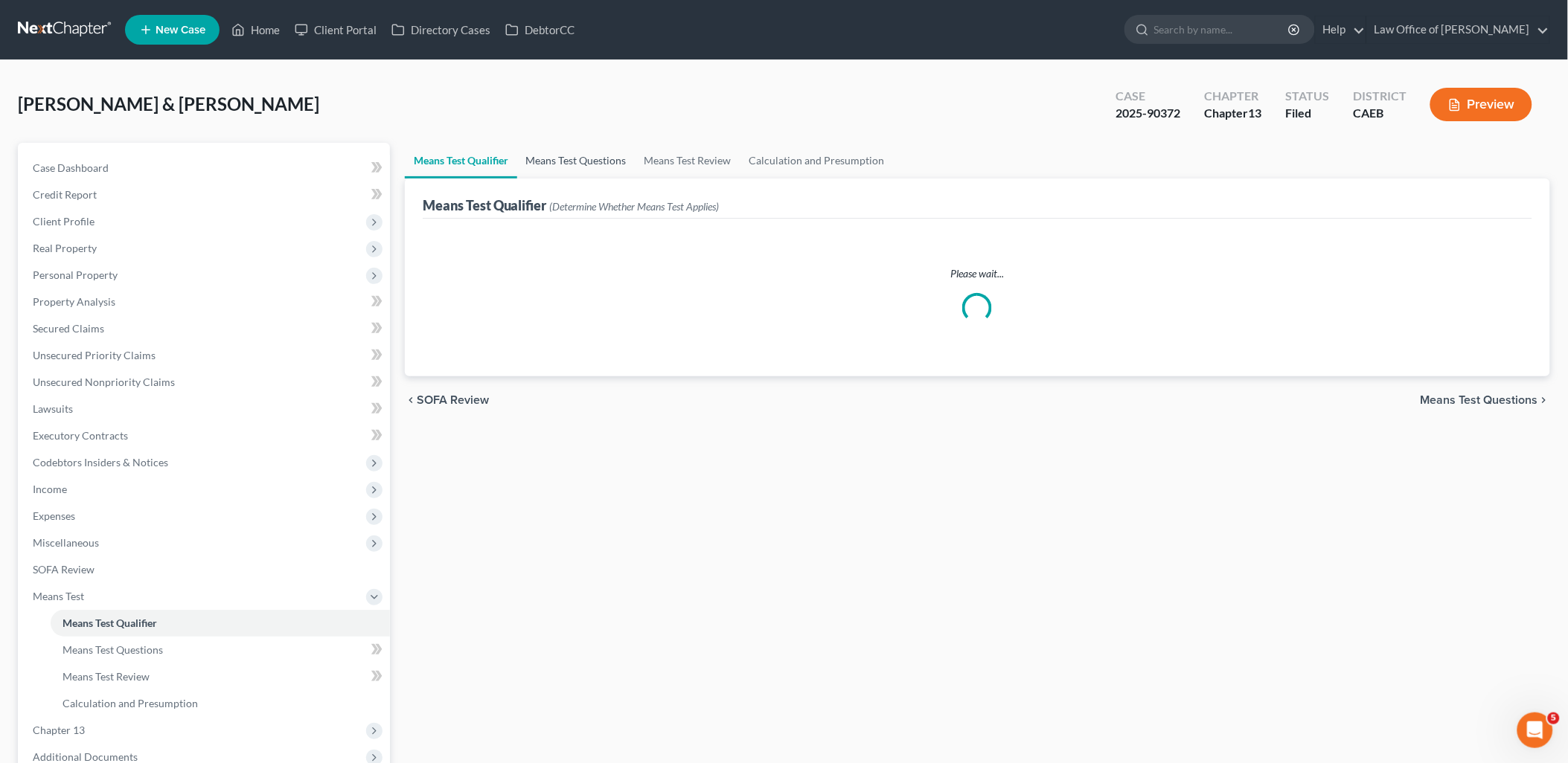
click at [591, 149] on link "Means Test Questions" at bounding box center [576, 160] width 118 height 36
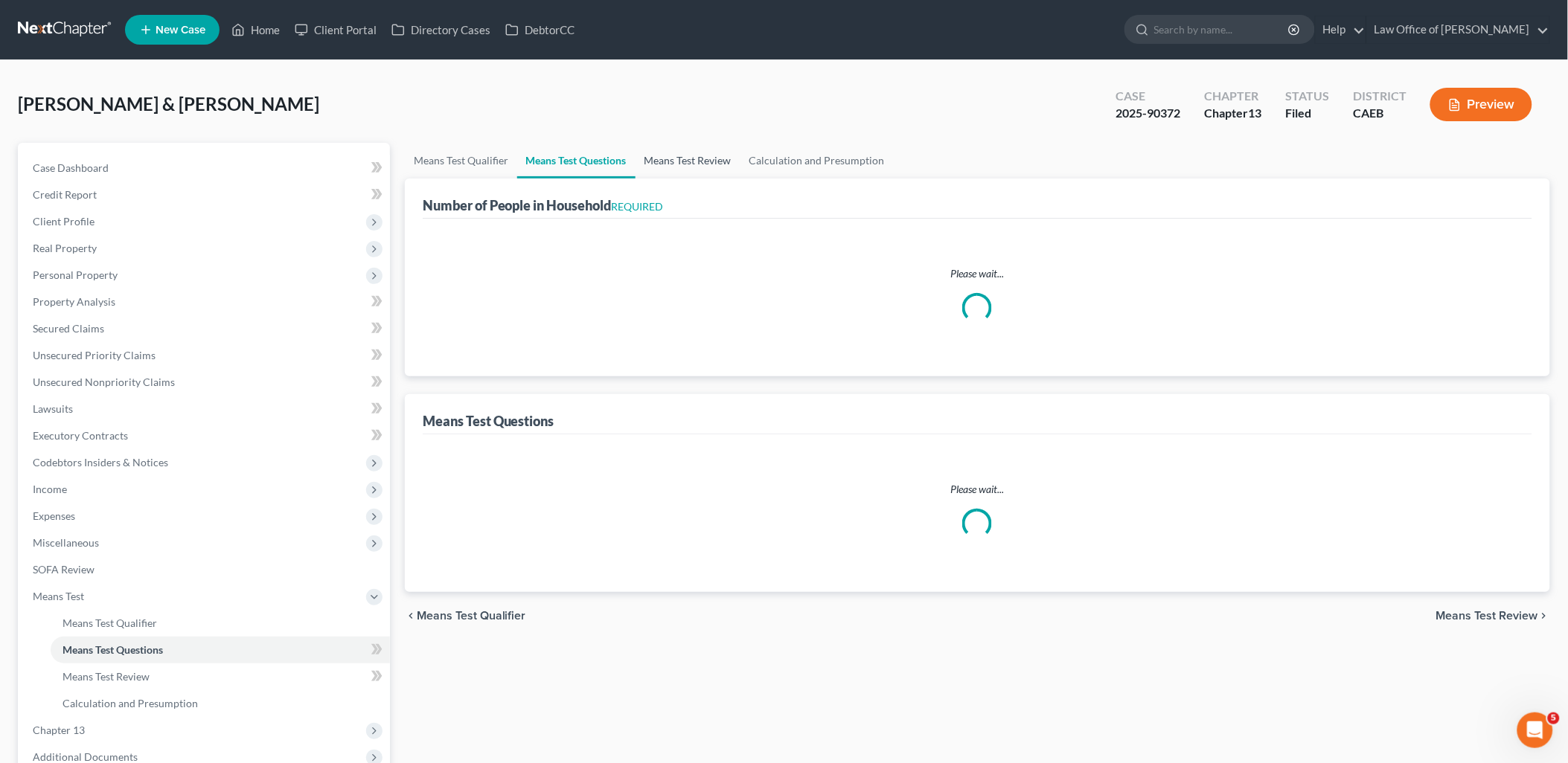
click at [701, 155] on link "Means Test Review" at bounding box center [688, 160] width 105 height 36
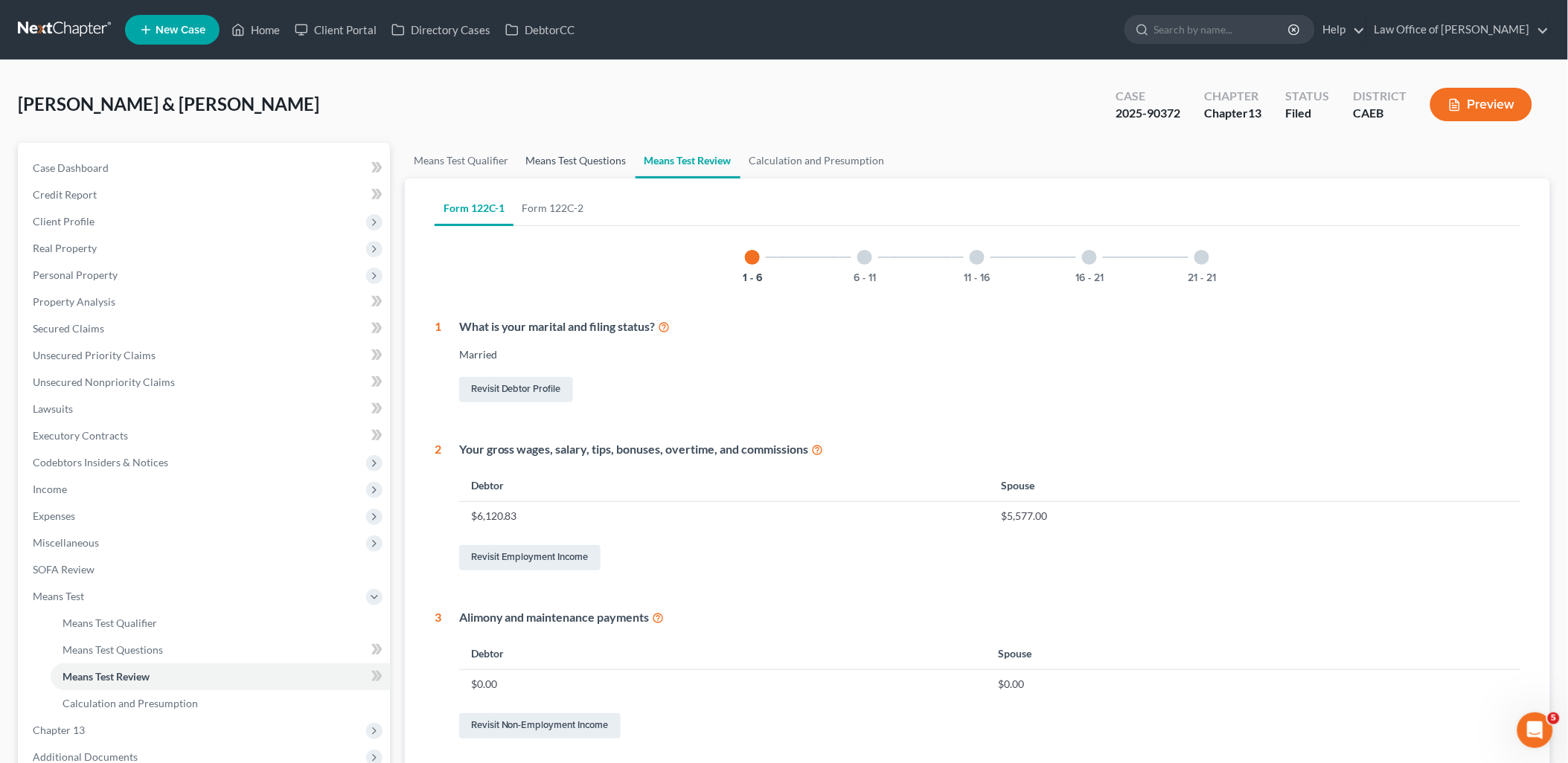
click at [567, 165] on link "Means Test Questions" at bounding box center [576, 160] width 118 height 36
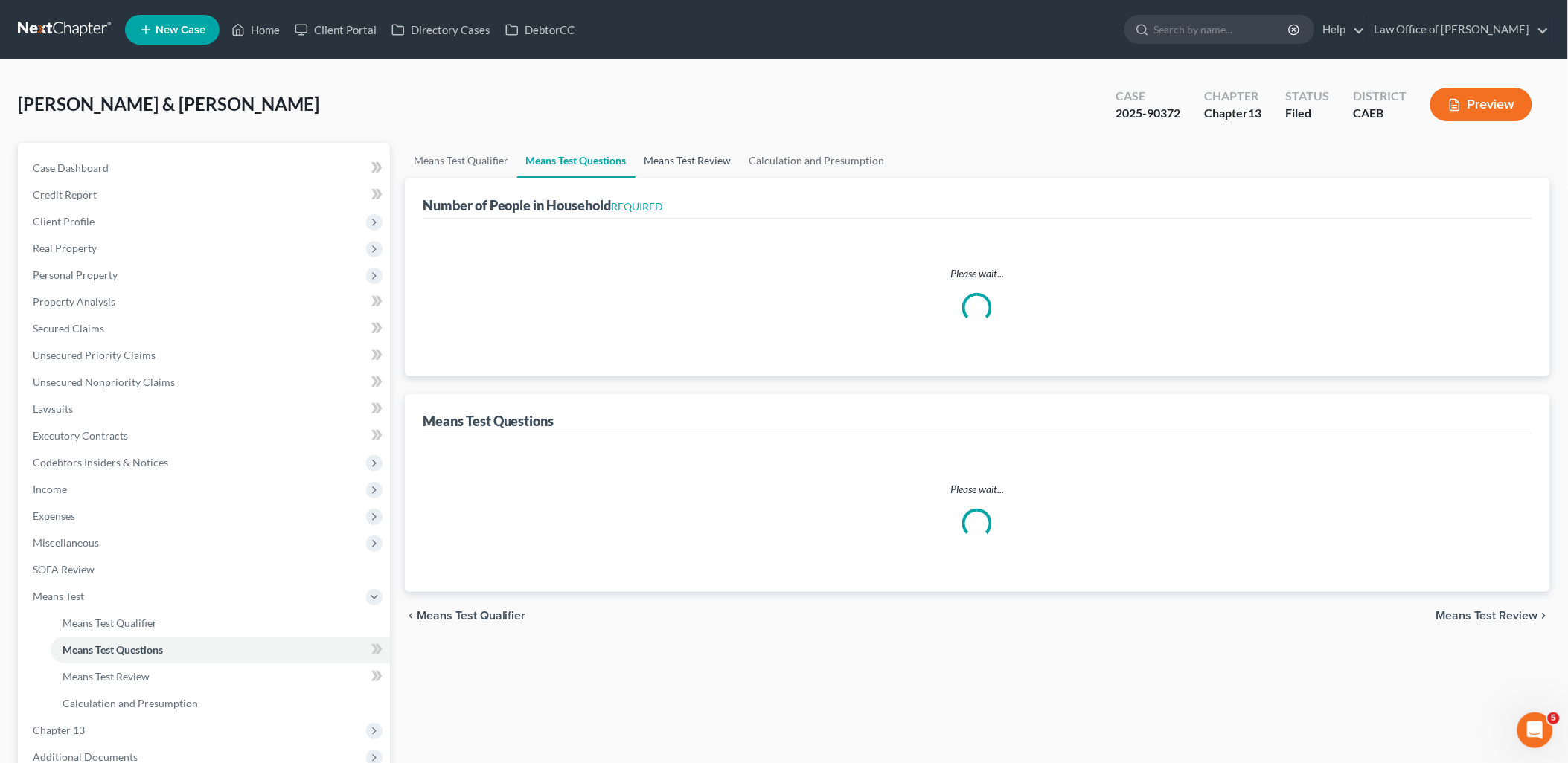
select select "0"
select select "60"
select select "0"
select select "60"
select select "2"
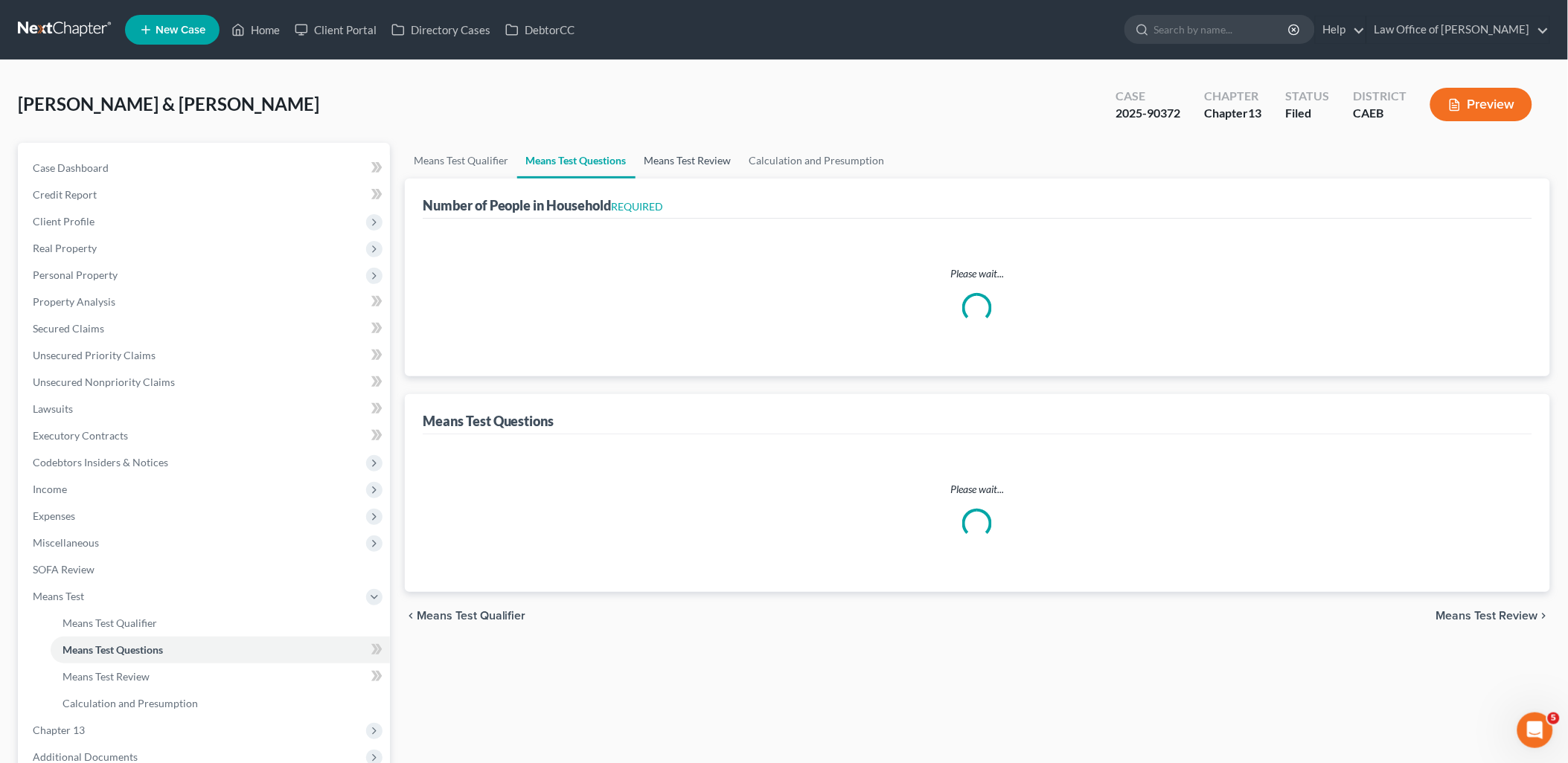
select select "4"
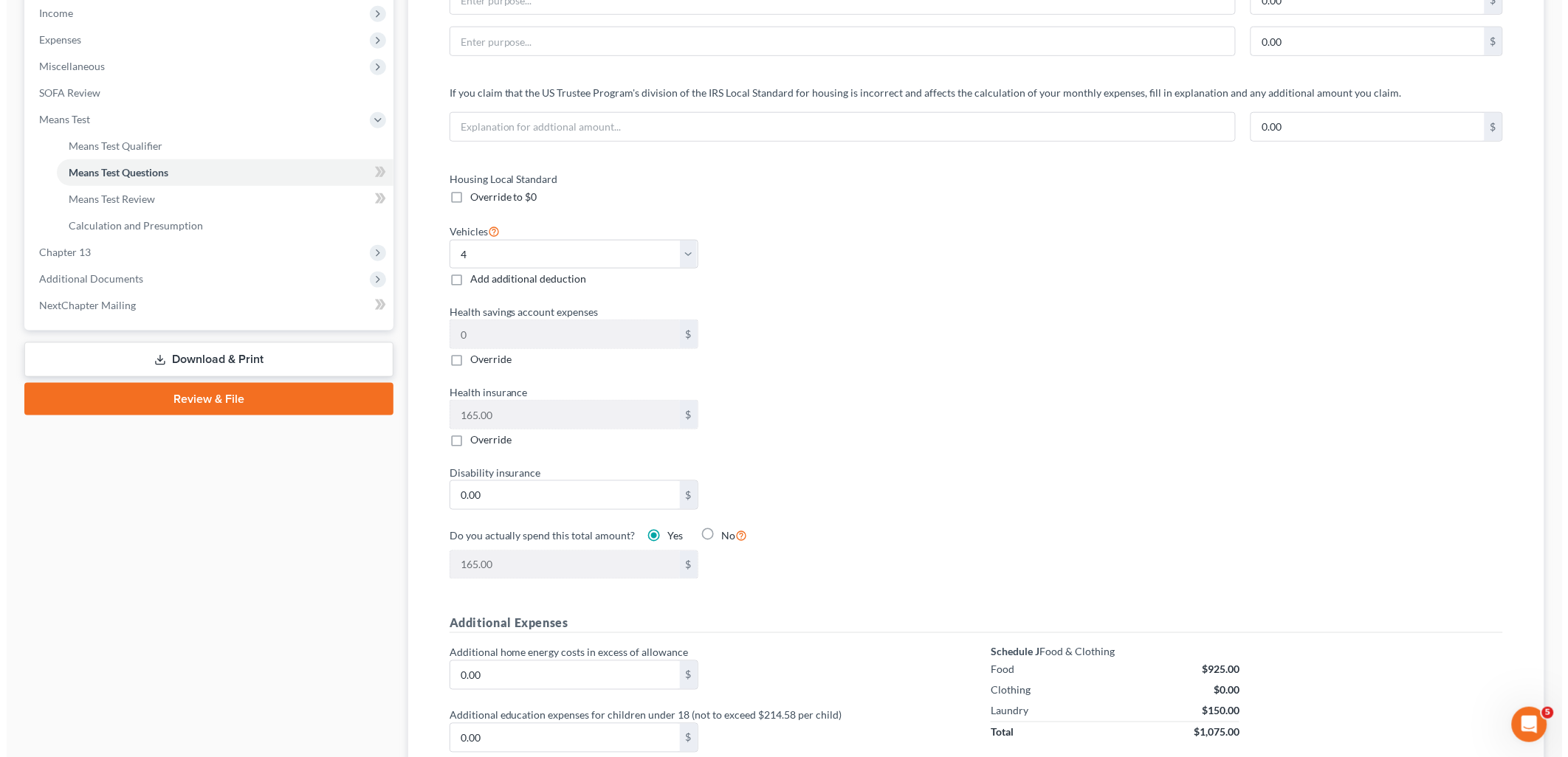
scroll to position [820, 0]
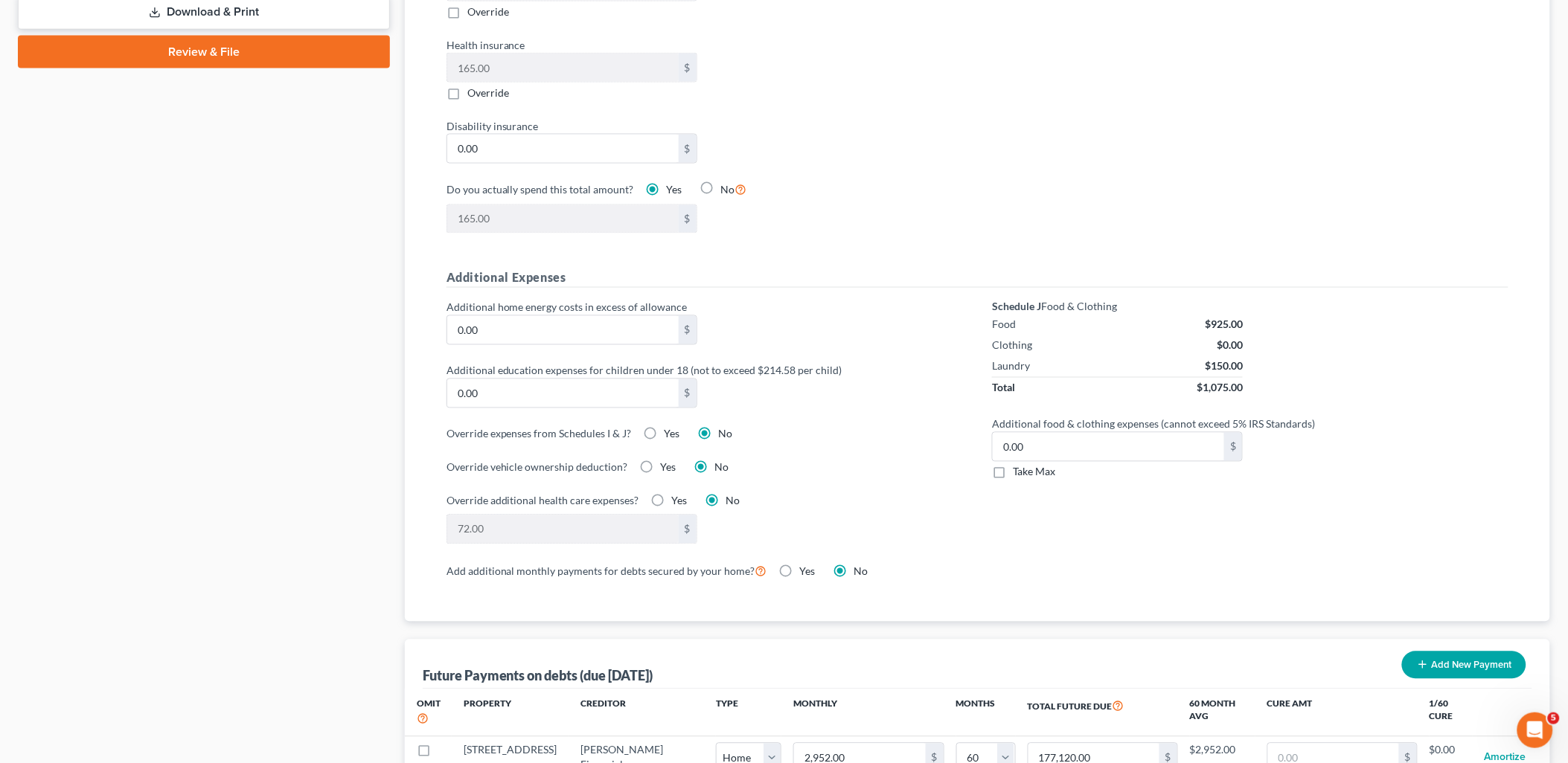
click at [664, 433] on label "Yes" at bounding box center [672, 435] width 16 height 15
click at [670, 433] on input "Yes" at bounding box center [675, 432] width 10 height 10
radio input "true"
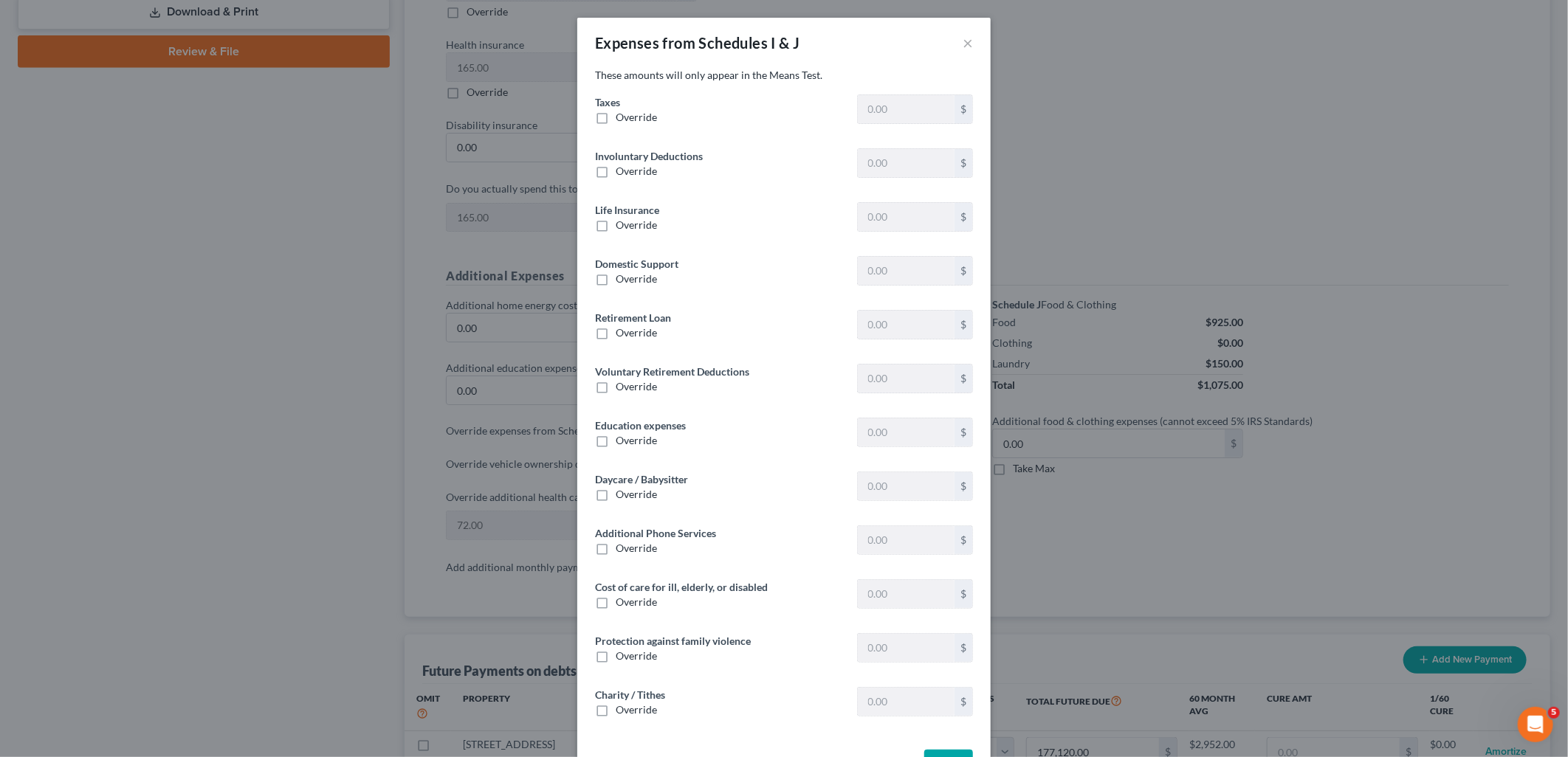
type input "2,382.94"
type input "49.25"
type input "92.00"
type input "0"
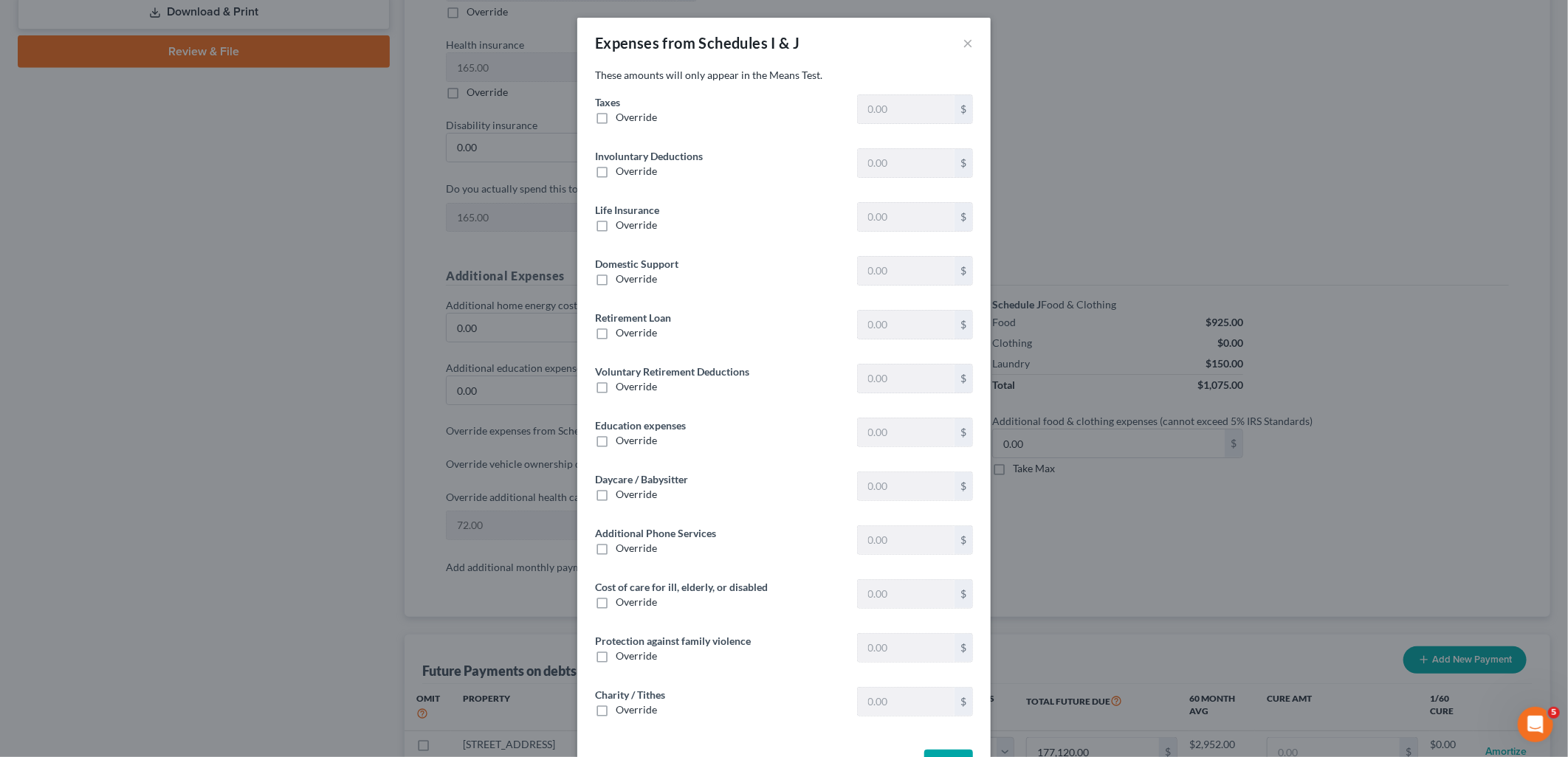
type input "390.30"
type input "0"
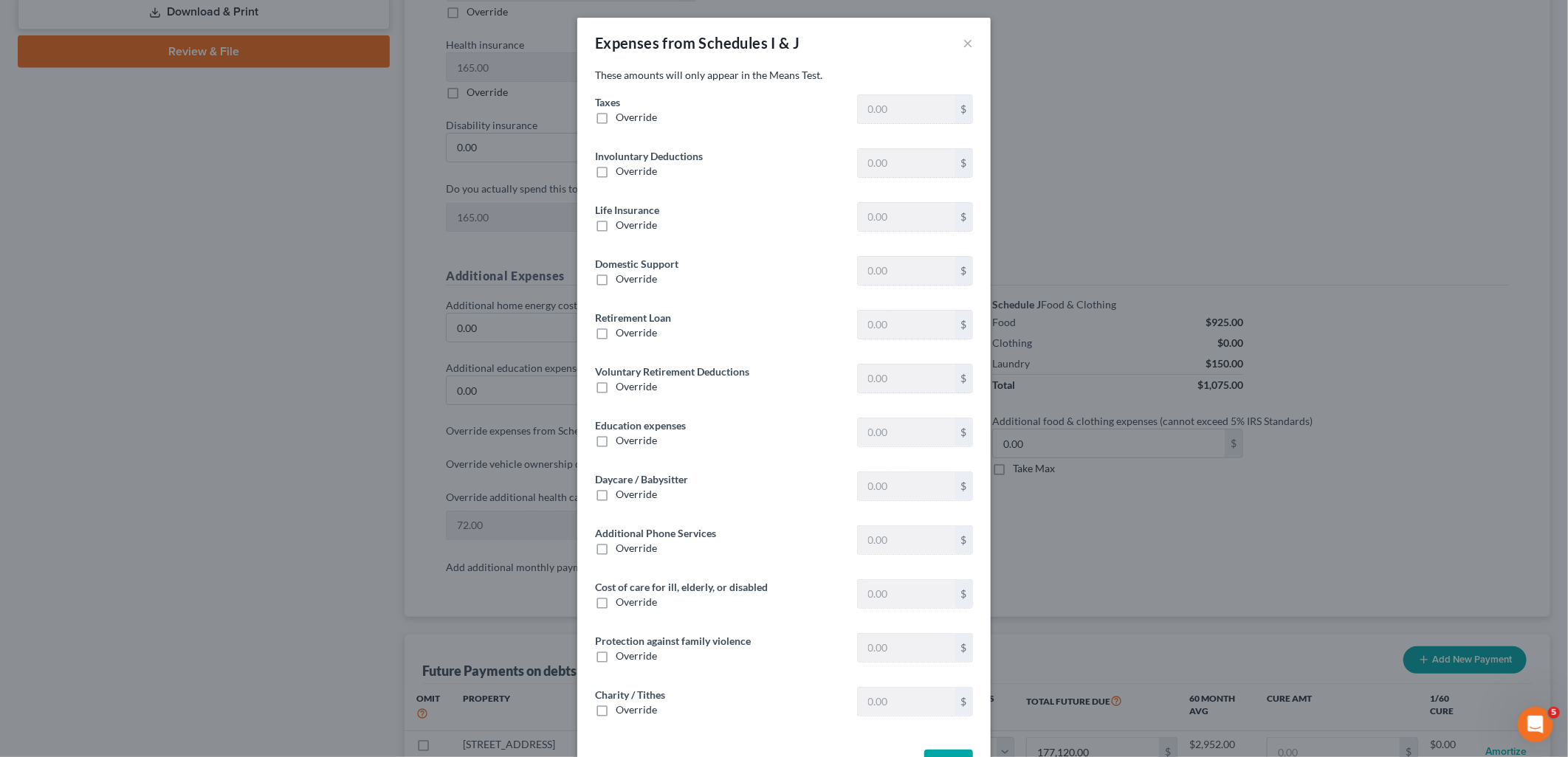
type input "0"
type input "200.00"
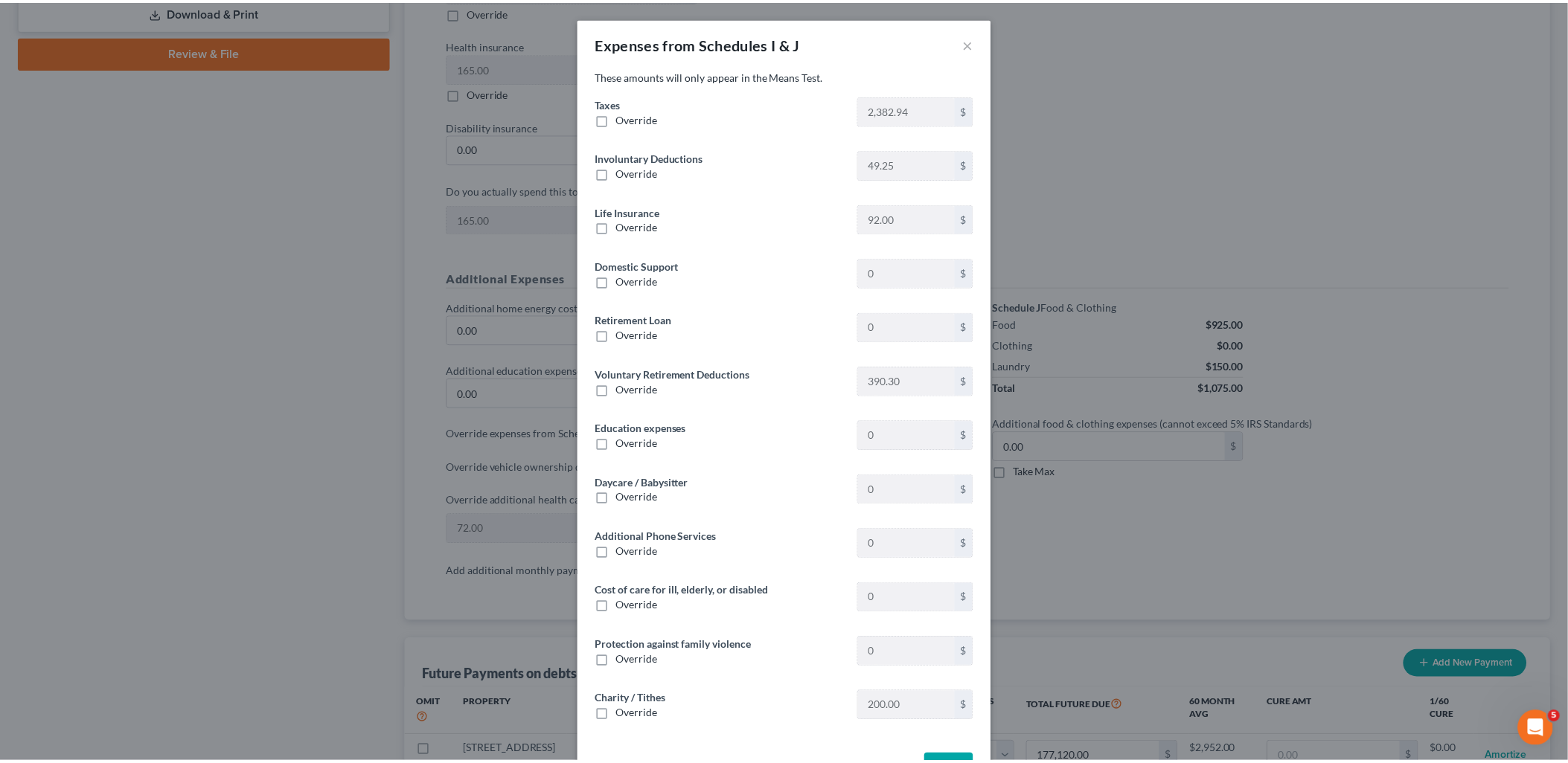
scroll to position [51, 0]
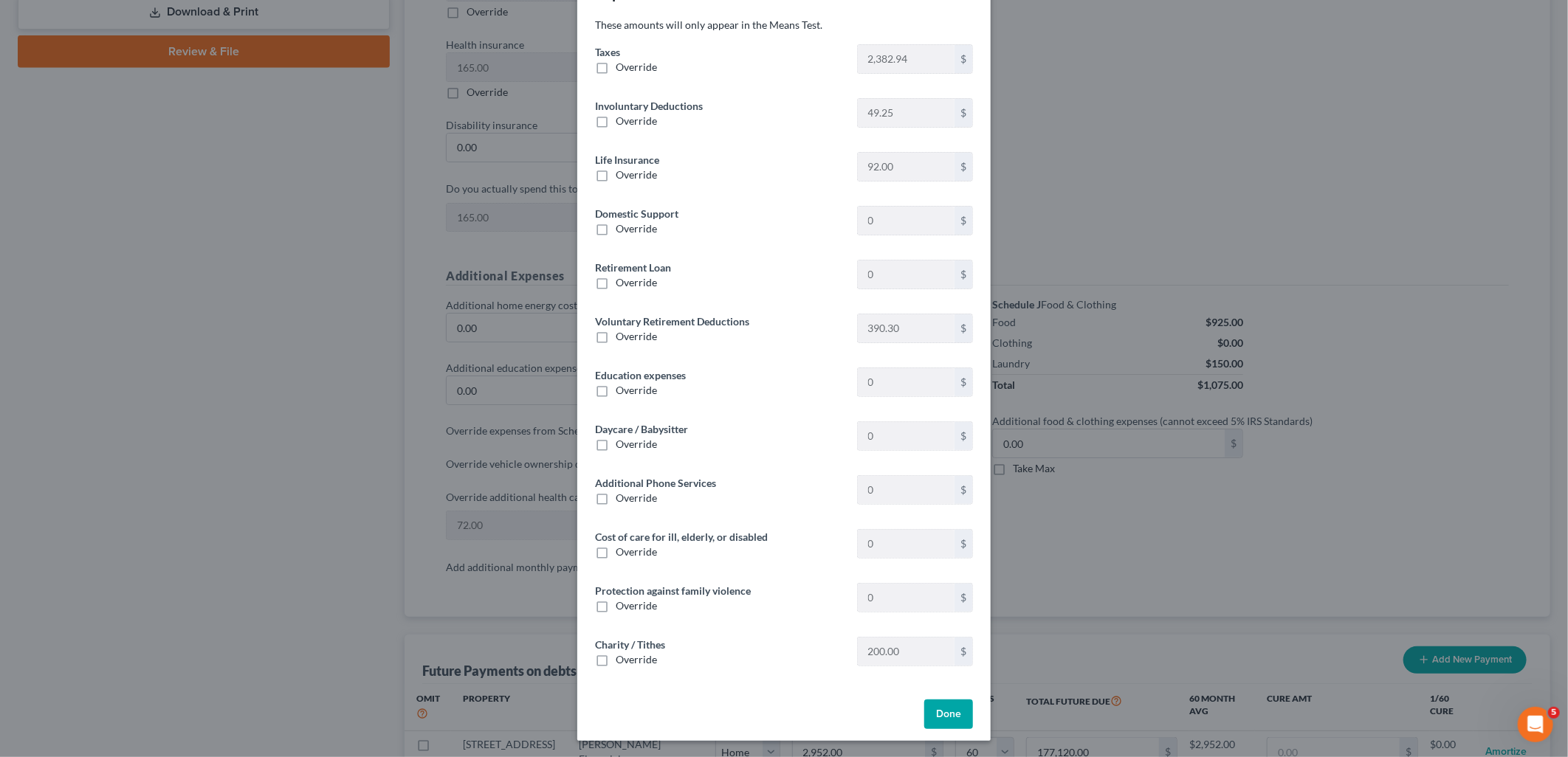
click at [940, 710] on button "Done" at bounding box center [949, 714] width 49 height 29
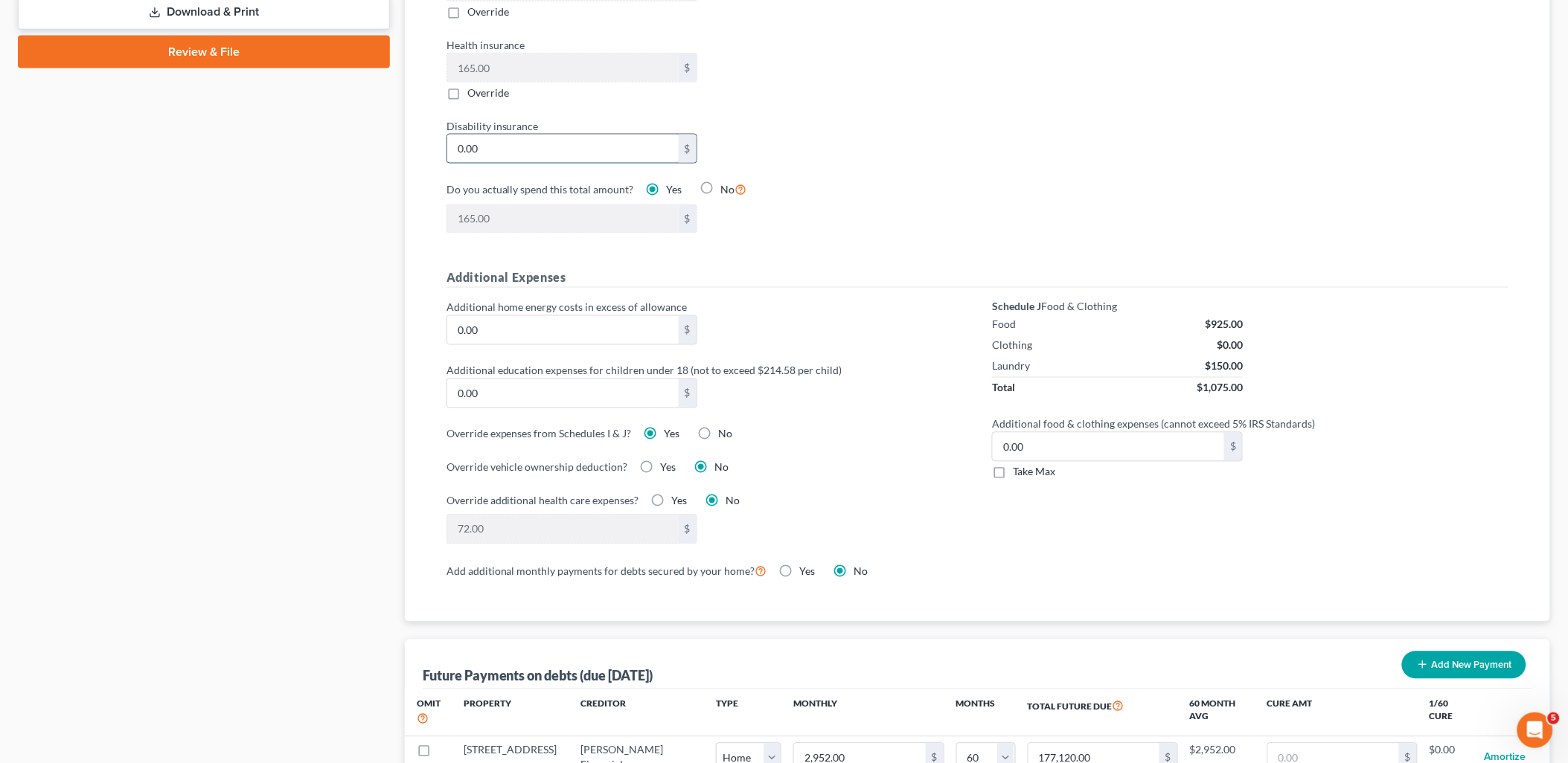
click at [515, 149] on input "0.00" at bounding box center [563, 148] width 232 height 28
type input "1"
type input "166.00"
type input "10"
type input "175.00"
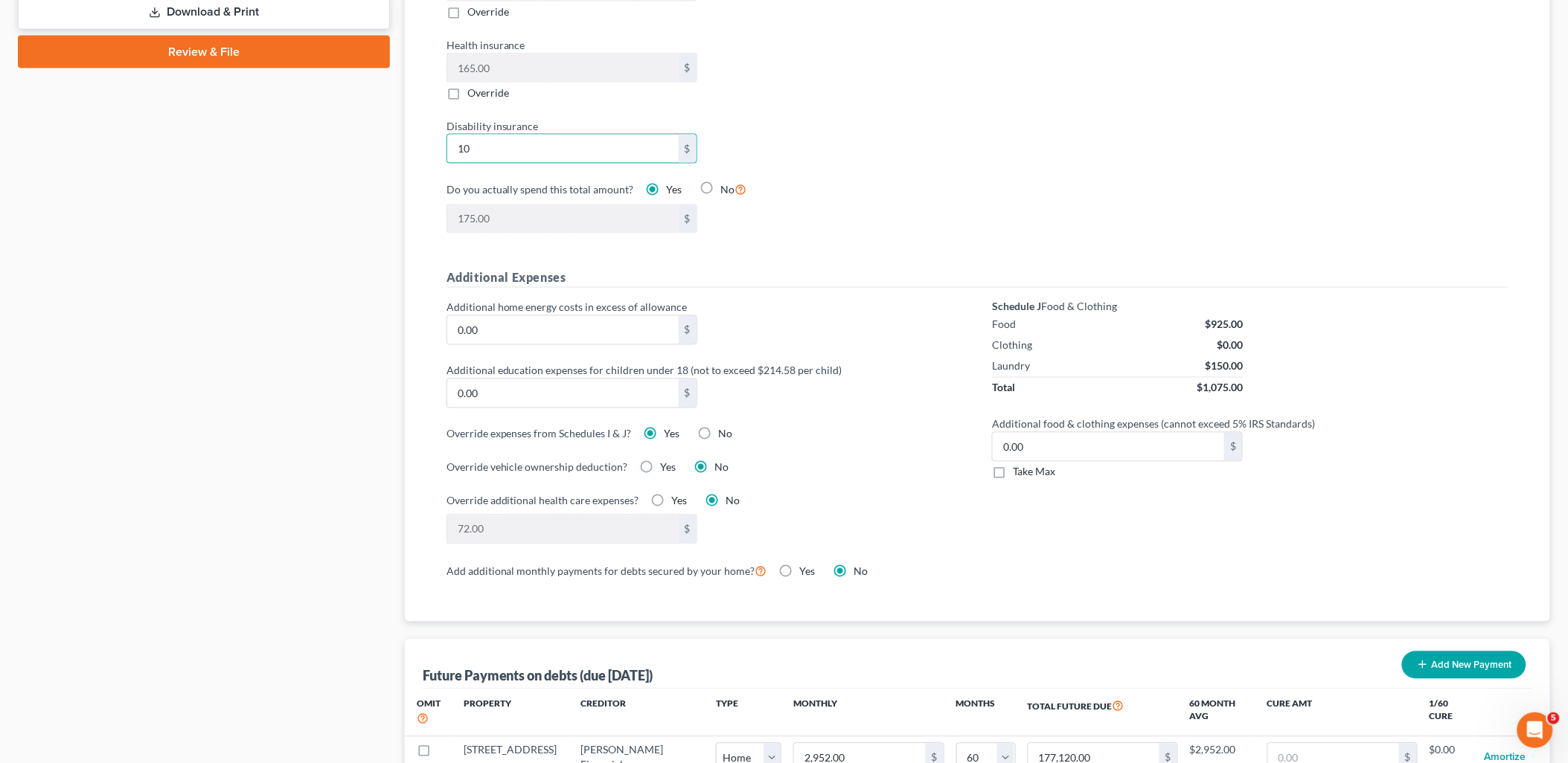
type input "105"
type input "270.00"
type input "105.5"
type input "270.50"
type input "105.58"
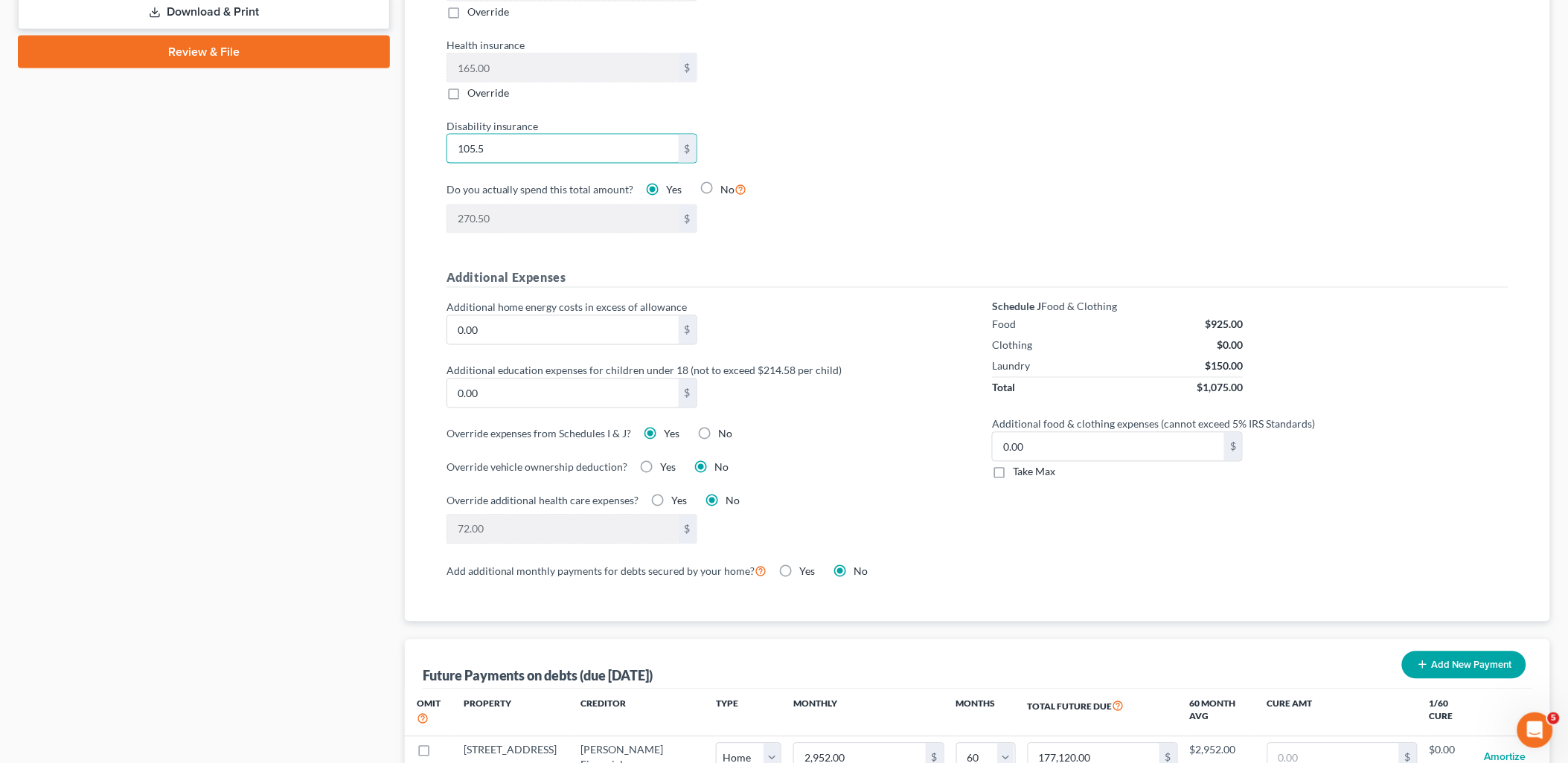
type input "270.58"
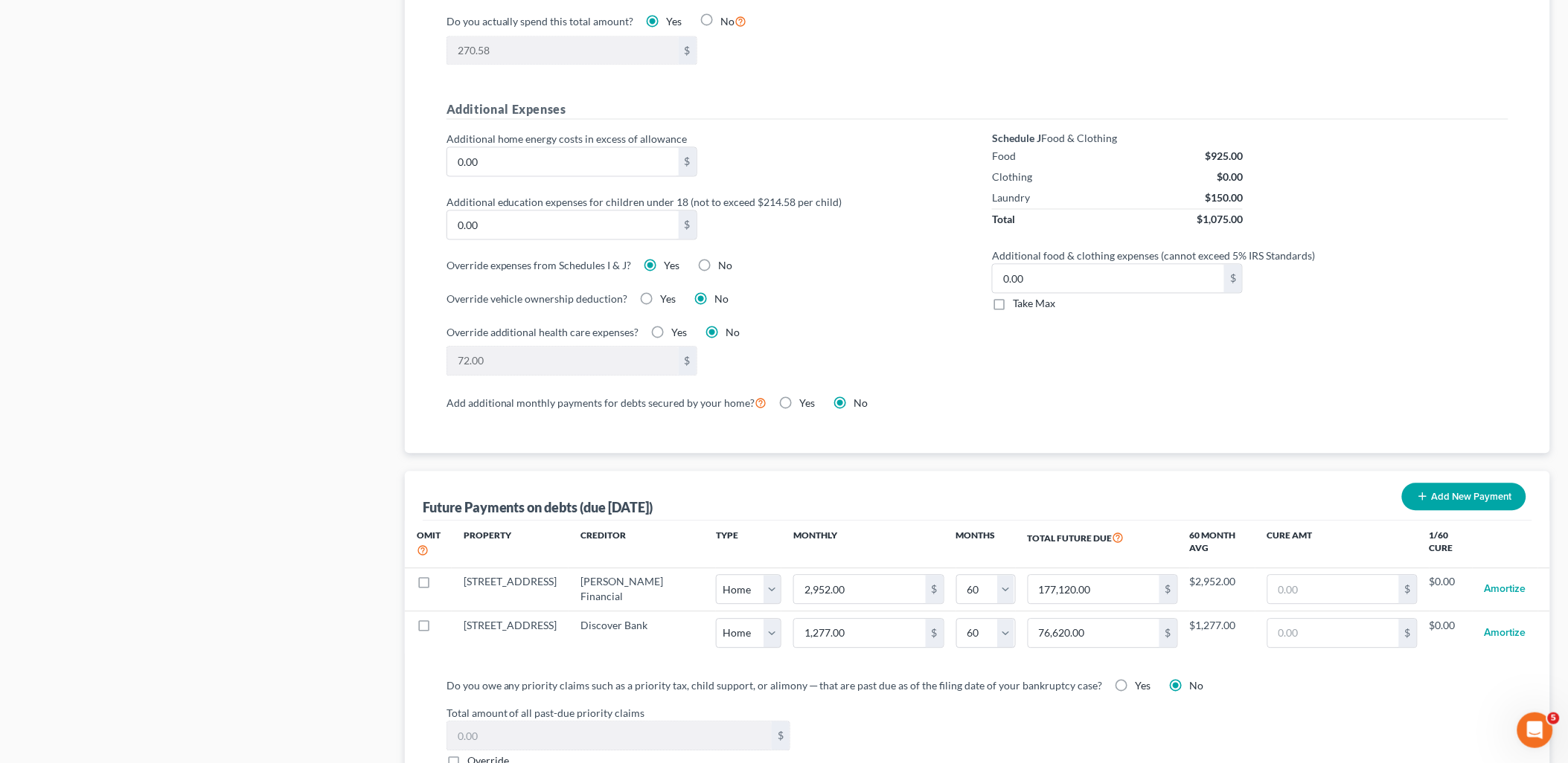
scroll to position [1157, 0]
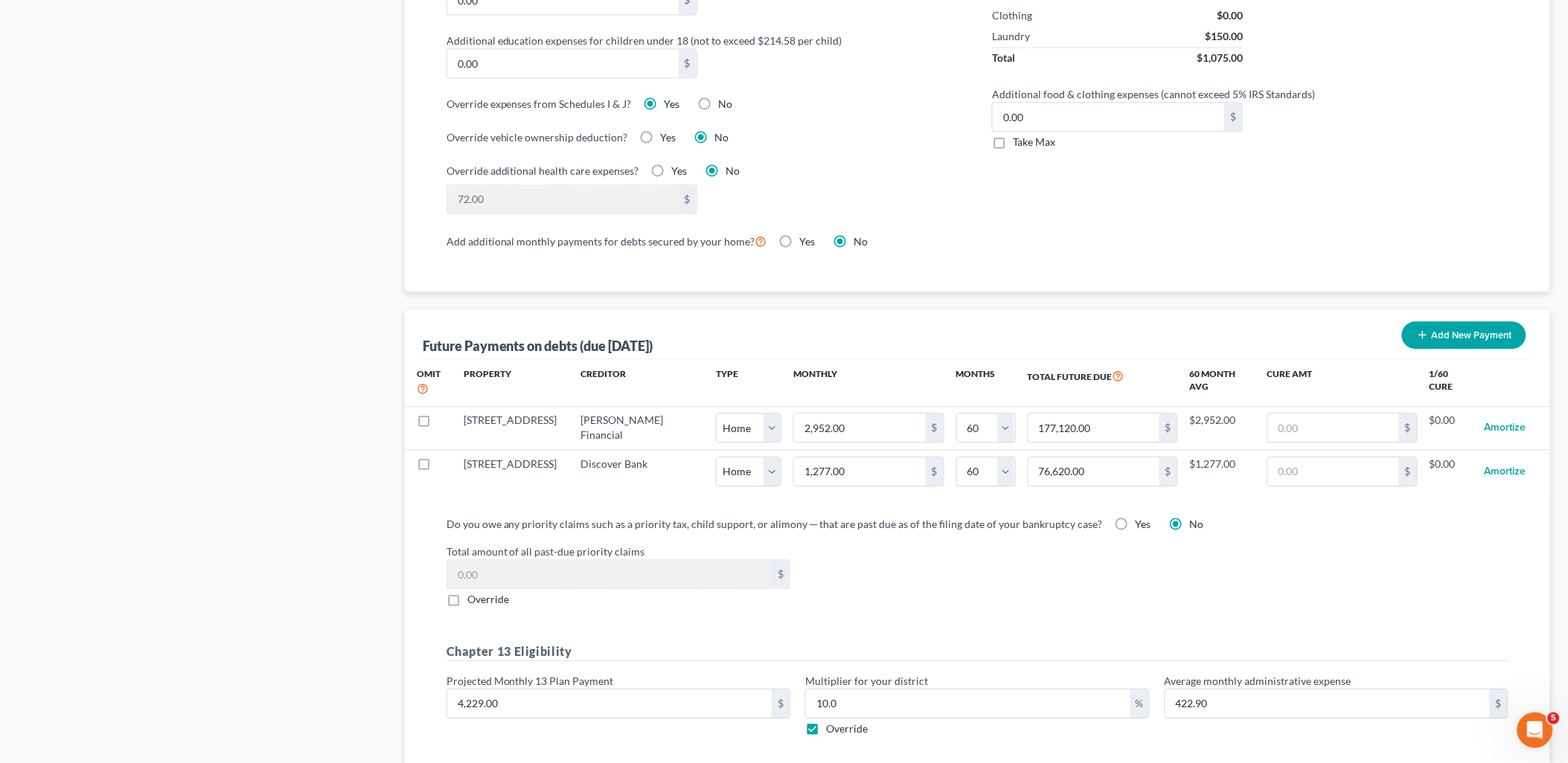
type input "105.58"
click at [826, 722] on label "Override" at bounding box center [847, 730] width 42 height 15
click at [832, 722] on input "Override" at bounding box center [837, 727] width 10 height 10
checkbox input "false"
type input "367.92"
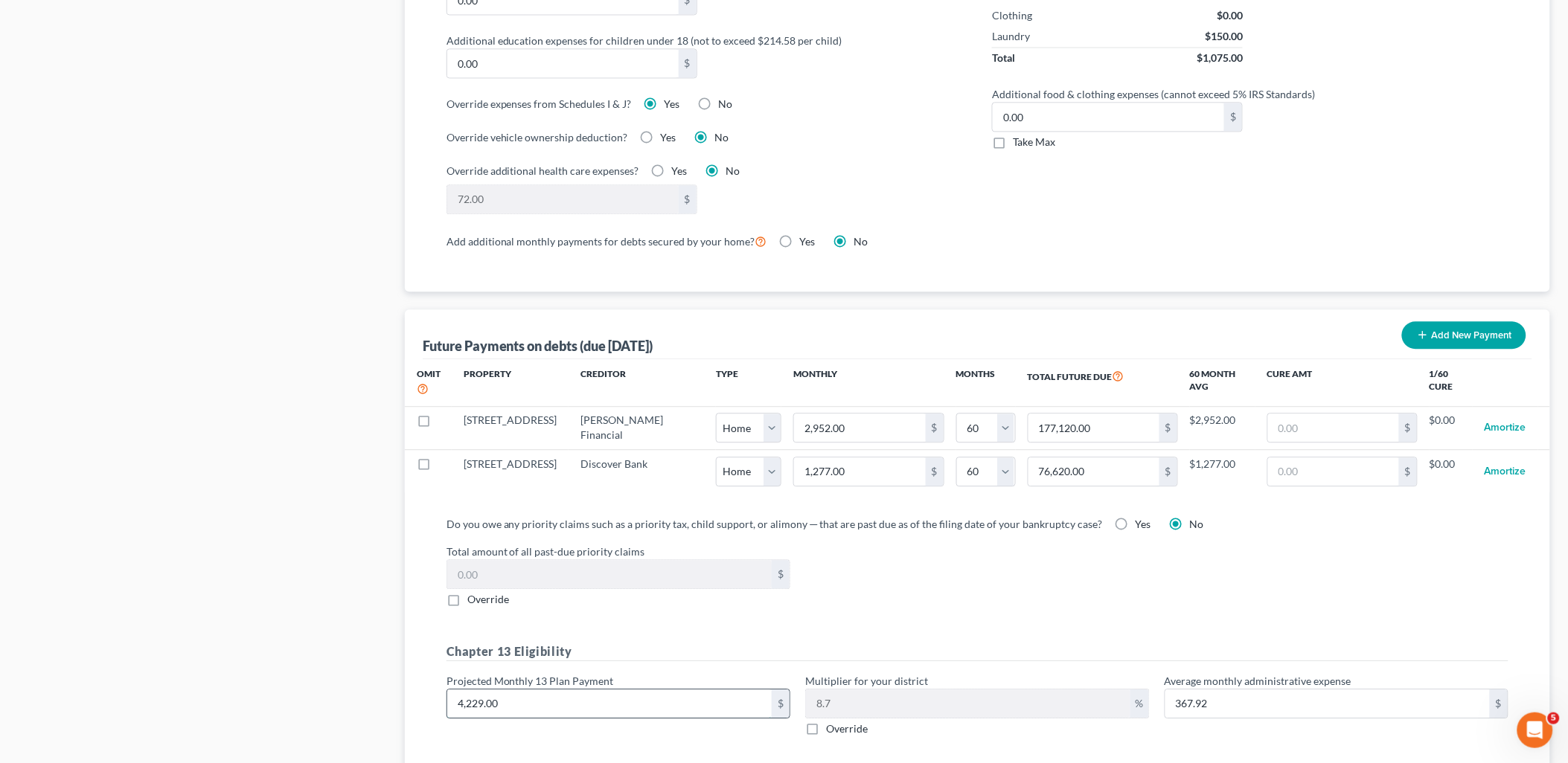
click at [533, 695] on input "4,229.00" at bounding box center [609, 703] width 324 height 28
type input "1"
type input "0.08"
type input "14"
type input "1.21"
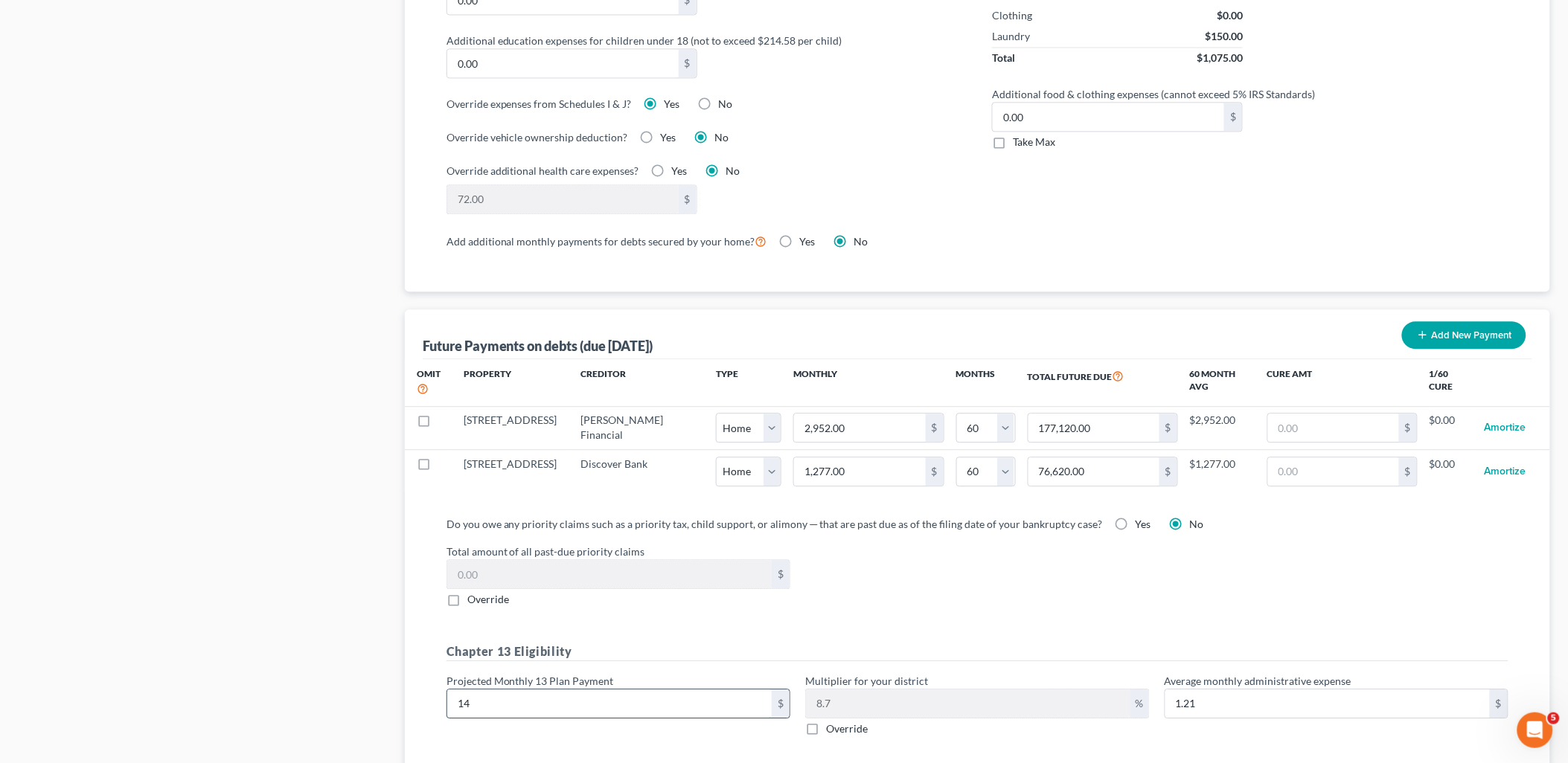
type input "140"
type input "12.18"
type input "1400"
type input "121.79"
type input "1,400"
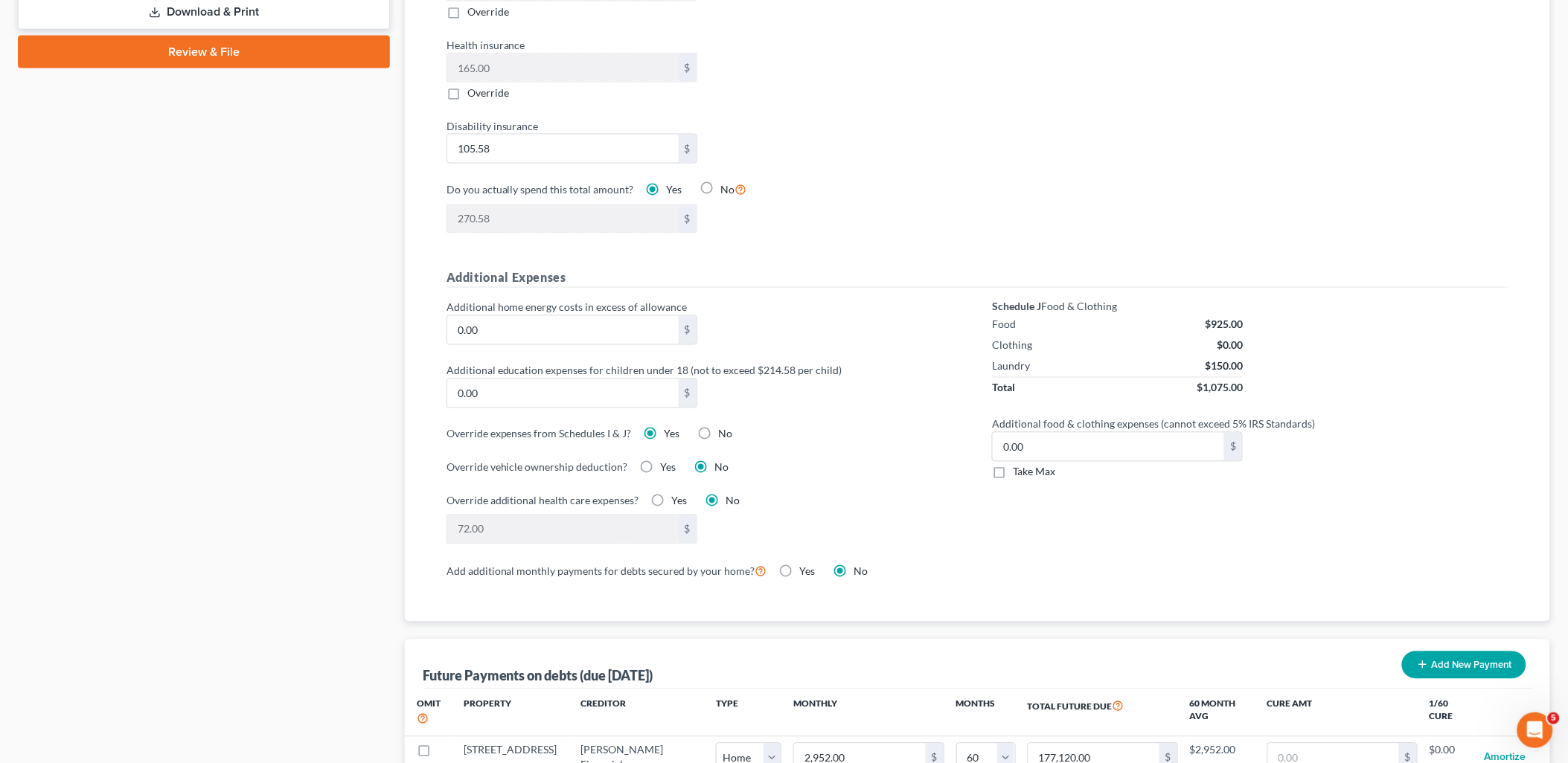
scroll to position [0, 0]
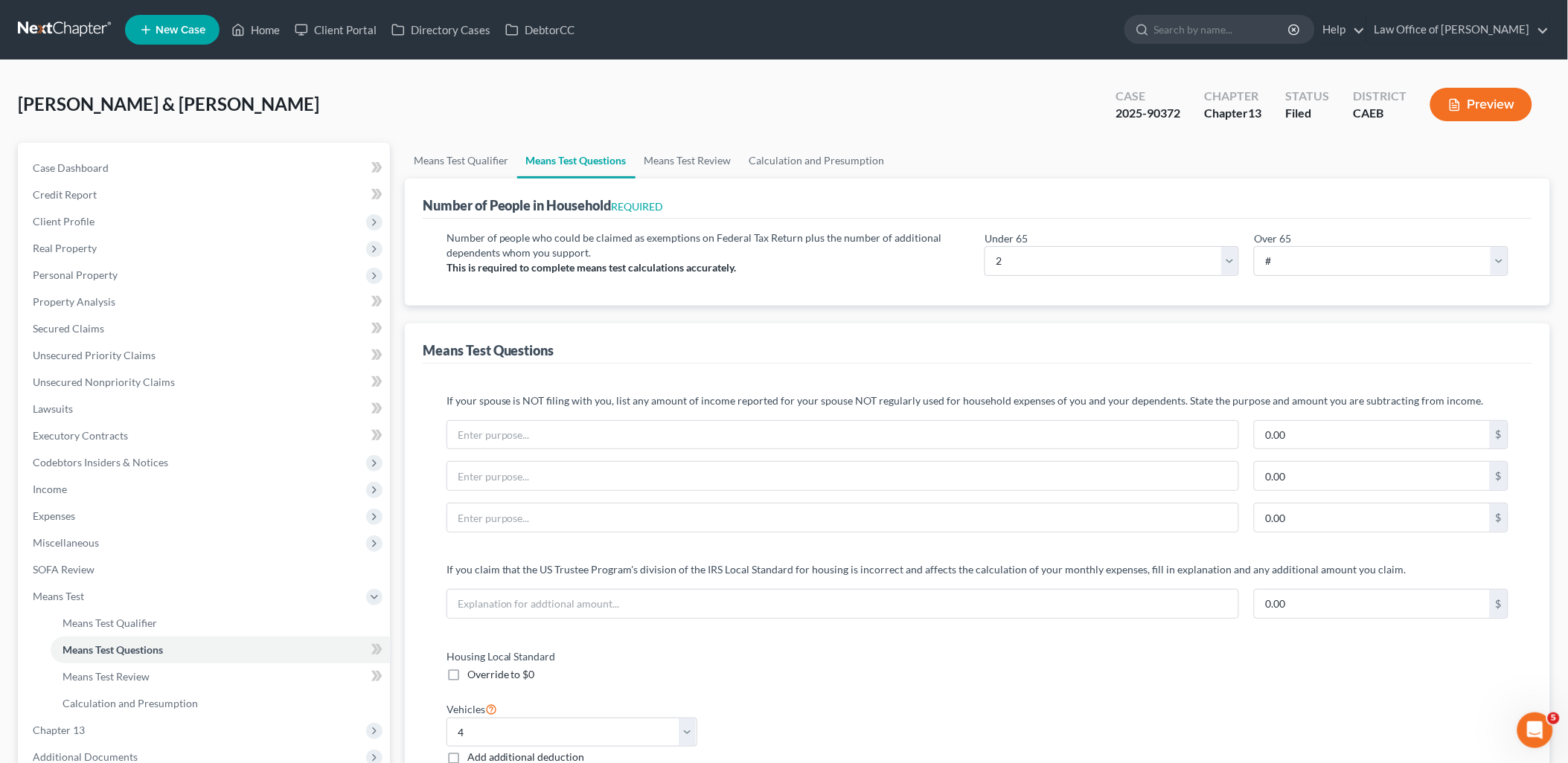
click at [1470, 119] on button "Preview" at bounding box center [1481, 105] width 102 height 33
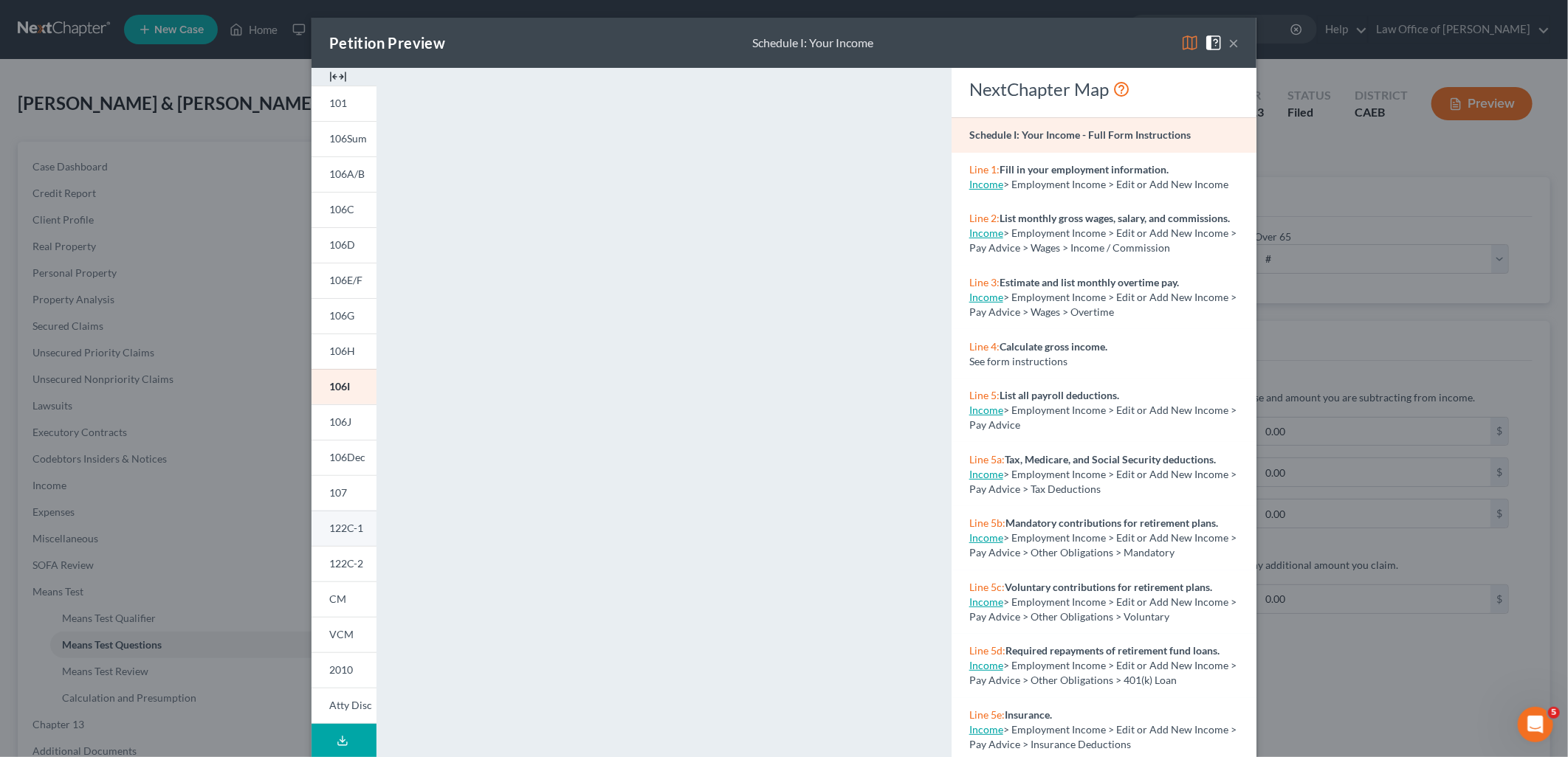
click at [356, 530] on span "122C-1" at bounding box center [346, 528] width 34 height 13
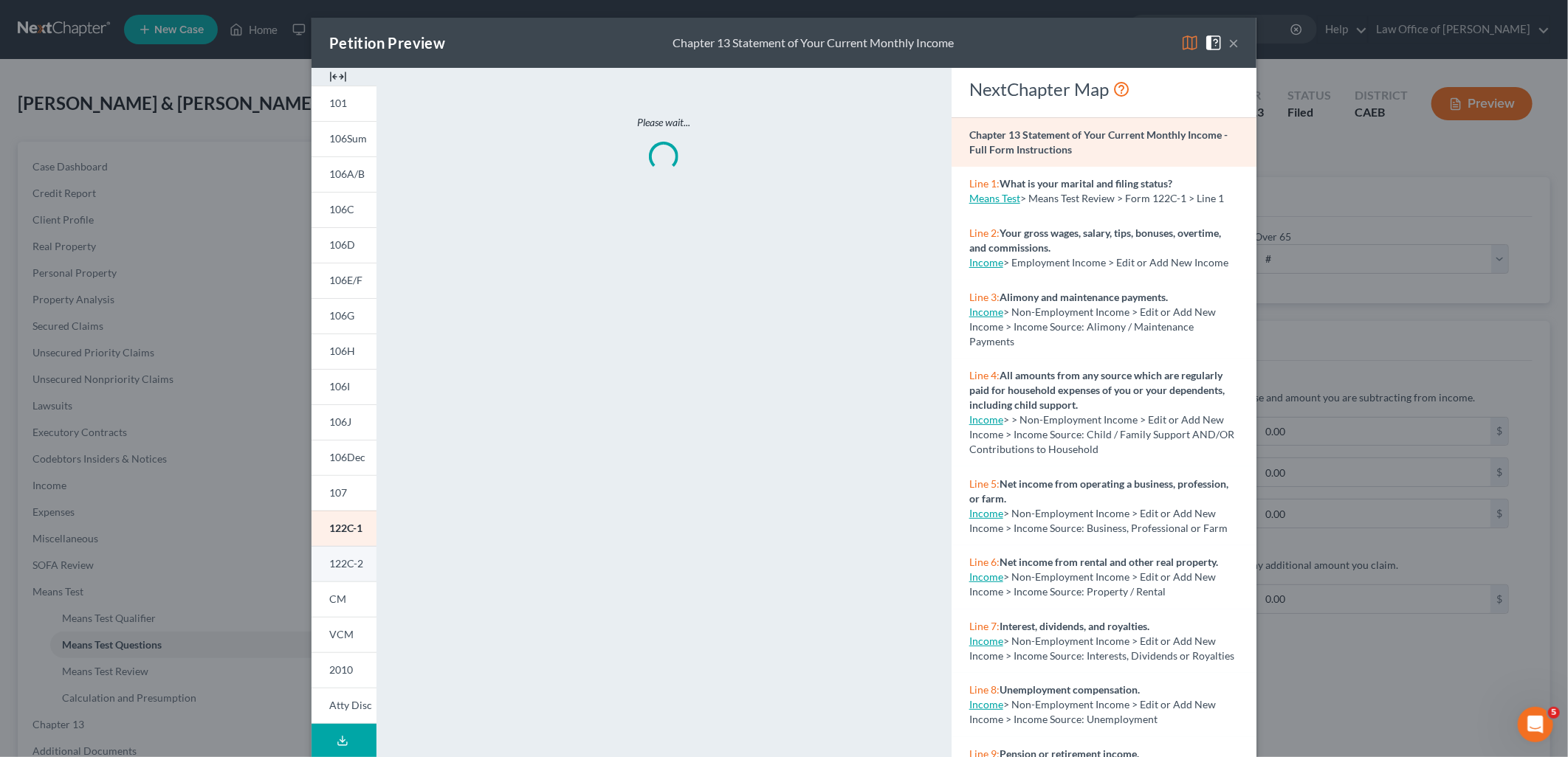
click at [338, 570] on link "122C-2" at bounding box center [344, 563] width 65 height 35
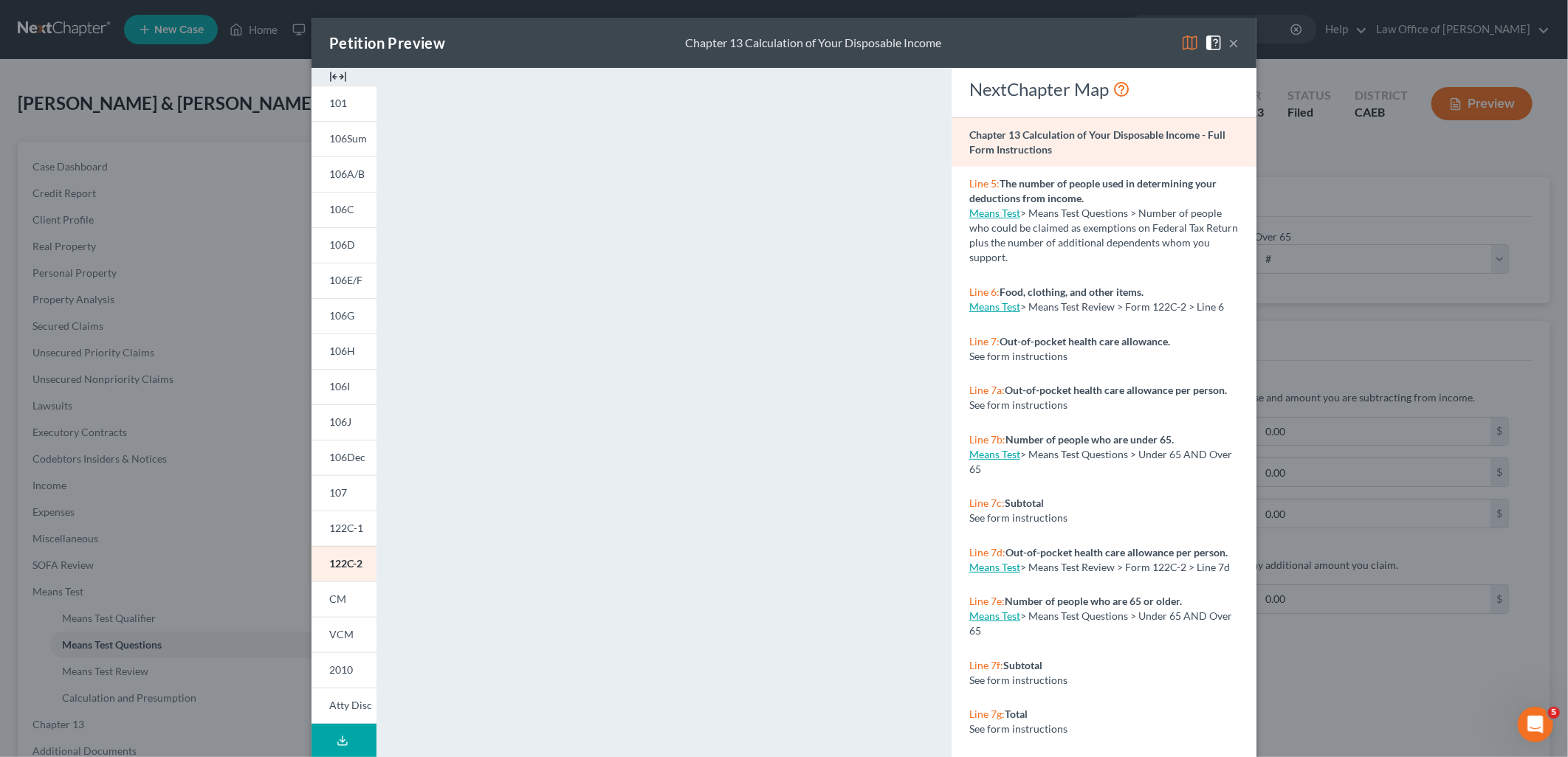
click at [1229, 47] on button "×" at bounding box center [1234, 43] width 11 height 18
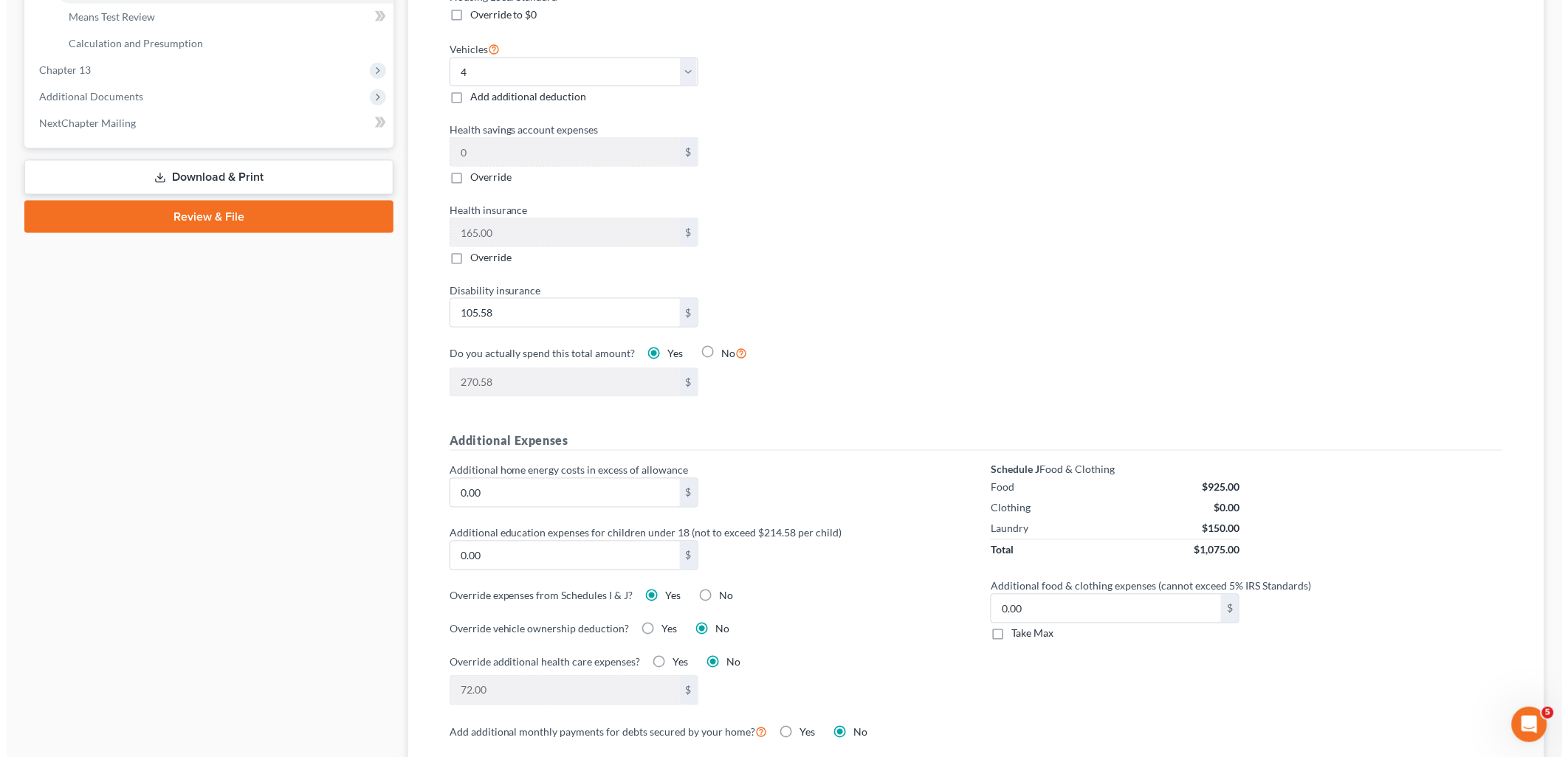
scroll to position [655, 0]
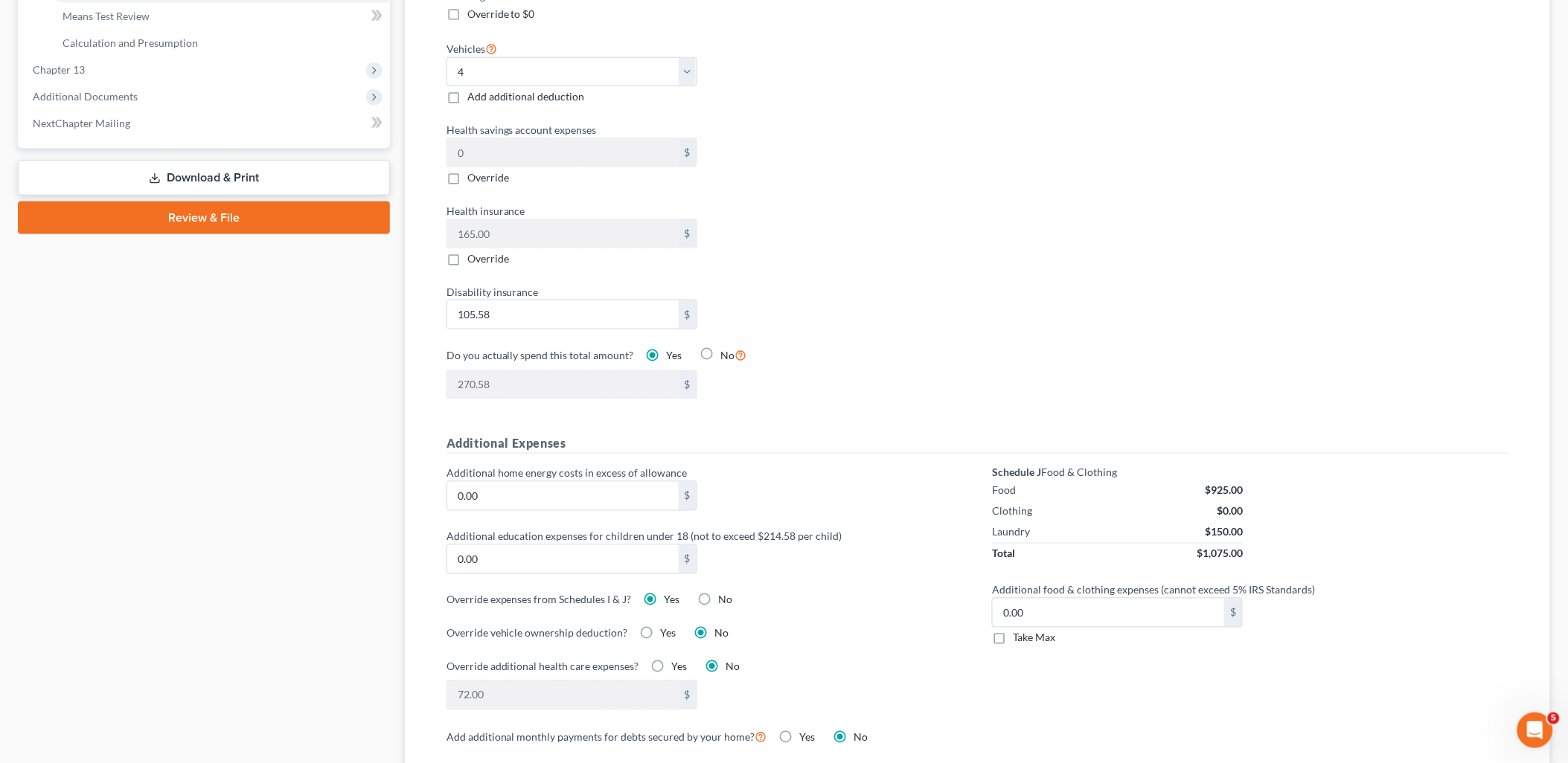
click at [719, 600] on label "No" at bounding box center [726, 601] width 14 height 15
click at [725, 600] on input "No" at bounding box center [730, 597] width 10 height 10
radio input "true"
click at [664, 599] on label "Yes" at bounding box center [672, 601] width 16 height 15
click at [670, 599] on input "Yes" at bounding box center [675, 597] width 10 height 10
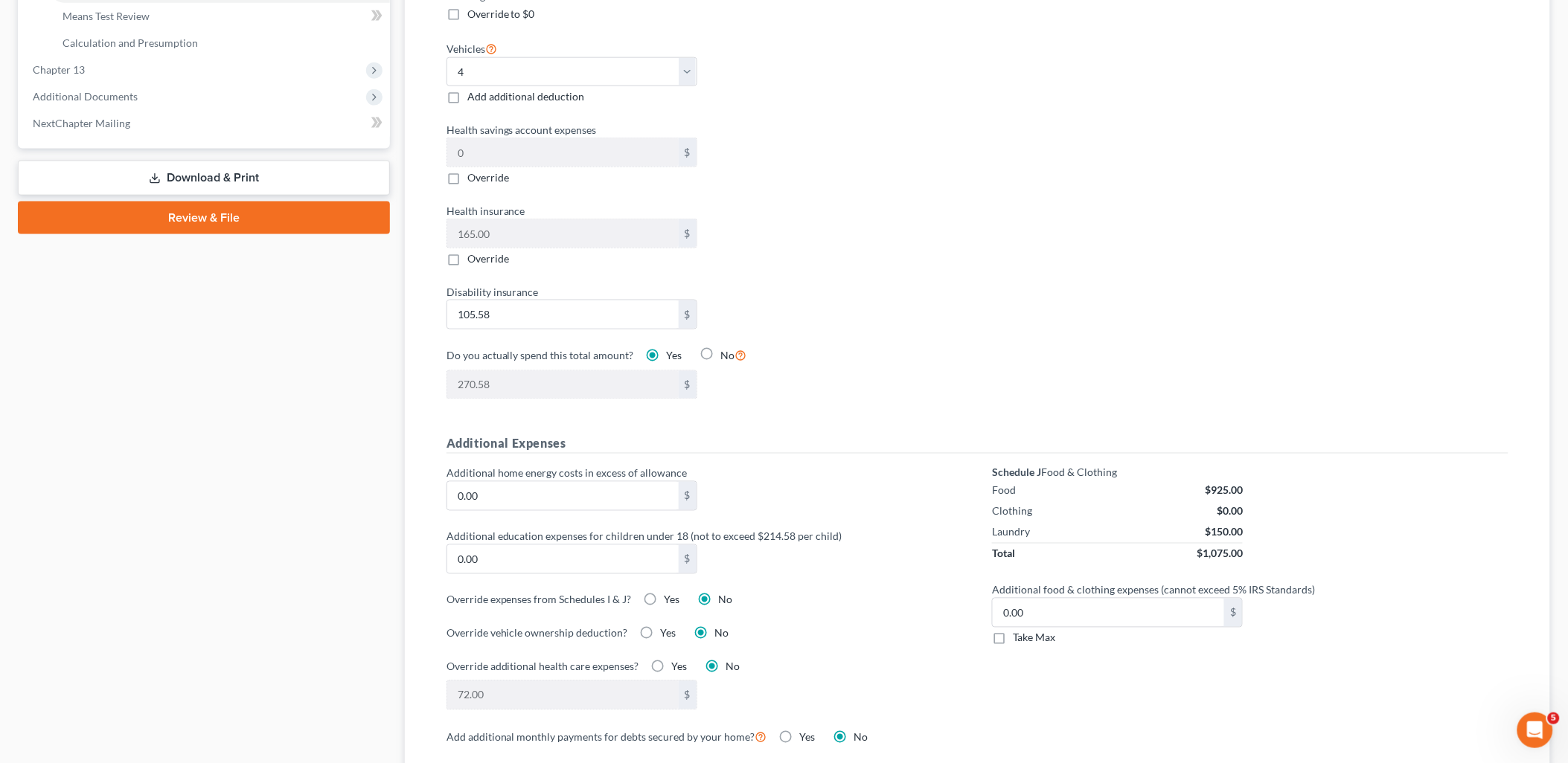
radio input "true"
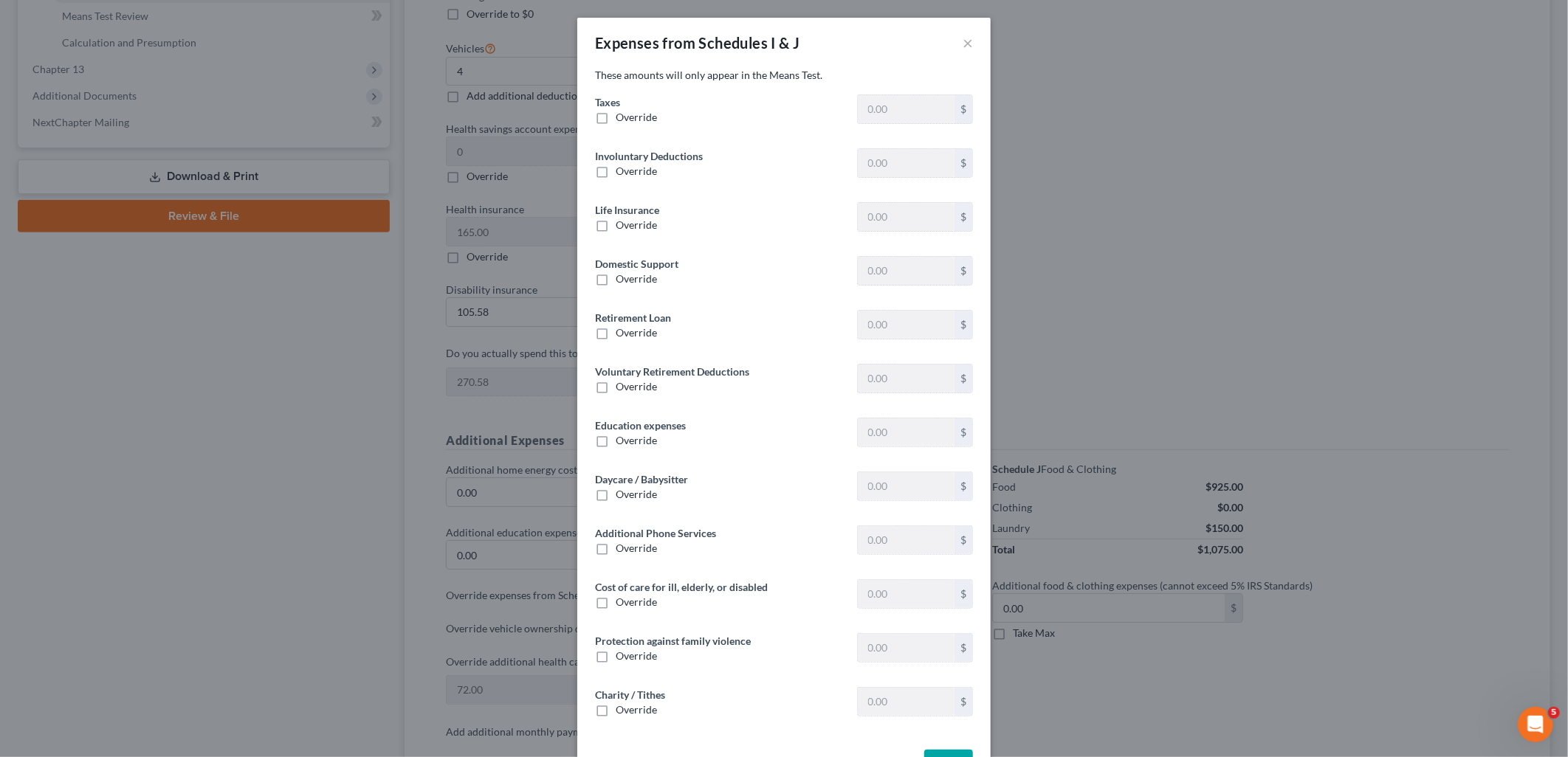
type input "2,382.94"
type input "49.25"
type input "92.00"
type input "0"
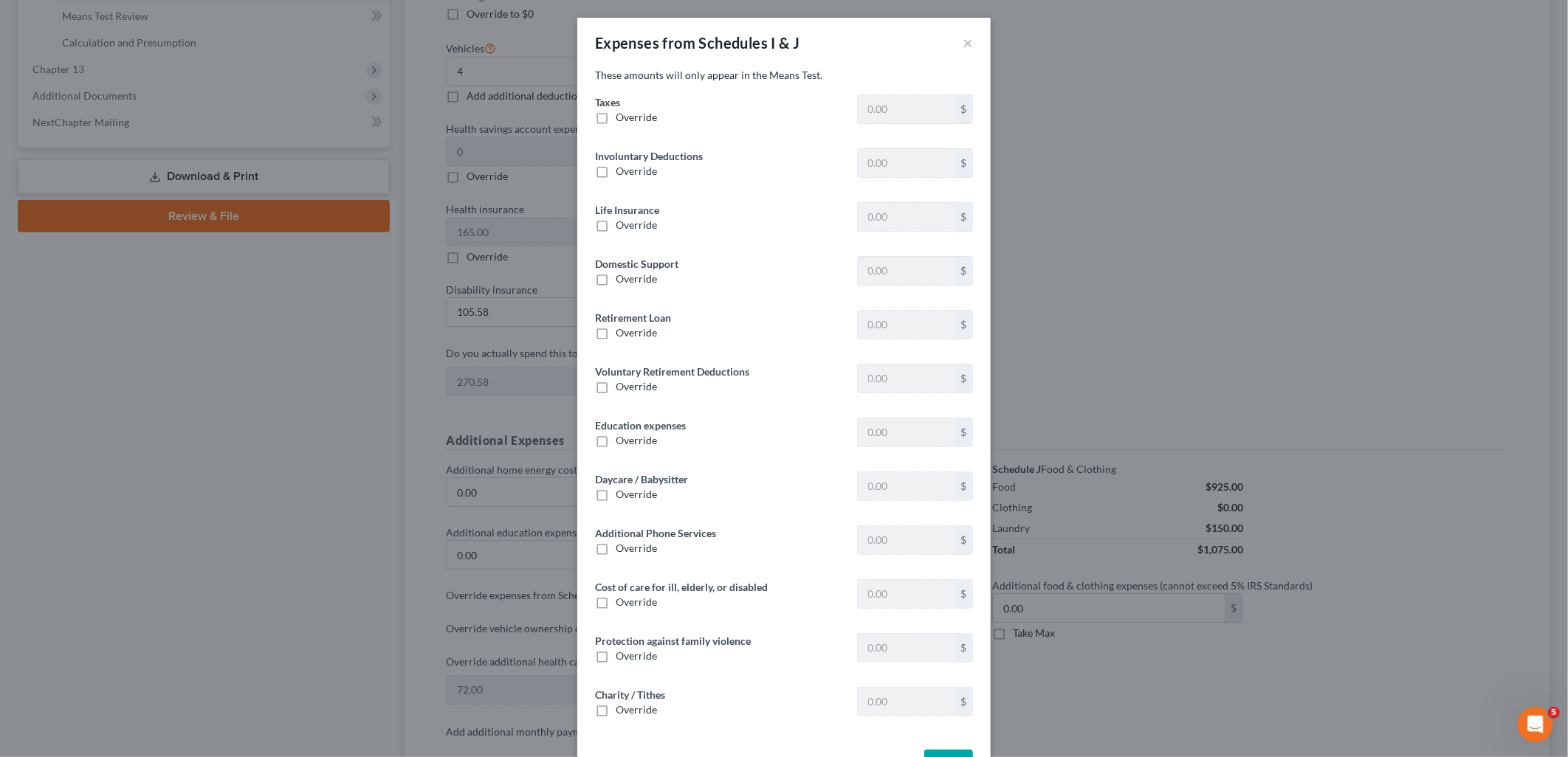
type input "390.30"
type input "0"
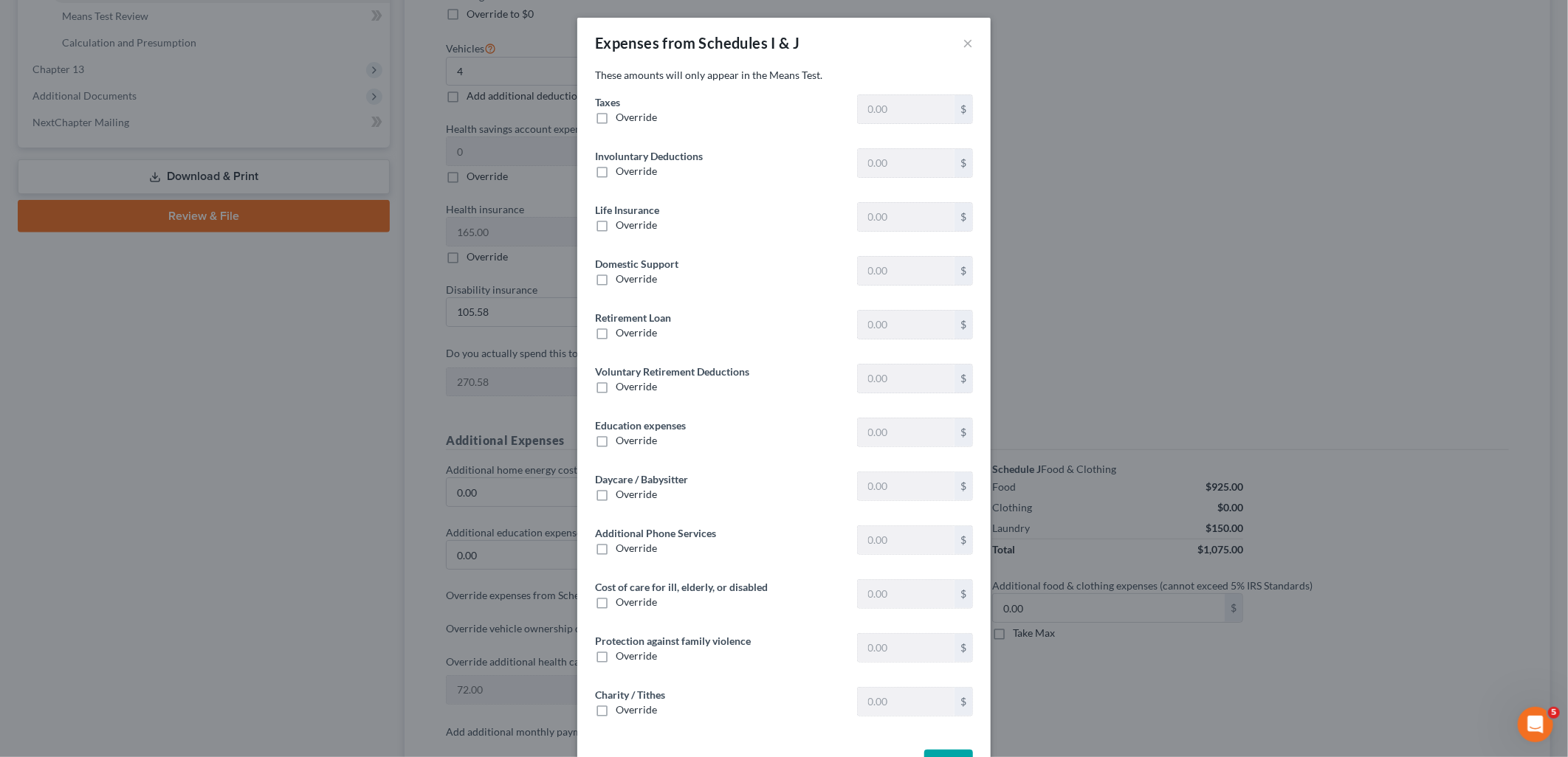
type input "0"
type input "200.00"
click at [616, 169] on label "Override" at bounding box center [636, 172] width 41 height 15
click at [622, 169] on input "Override" at bounding box center [626, 169] width 10 height 10
checkbox input "true"
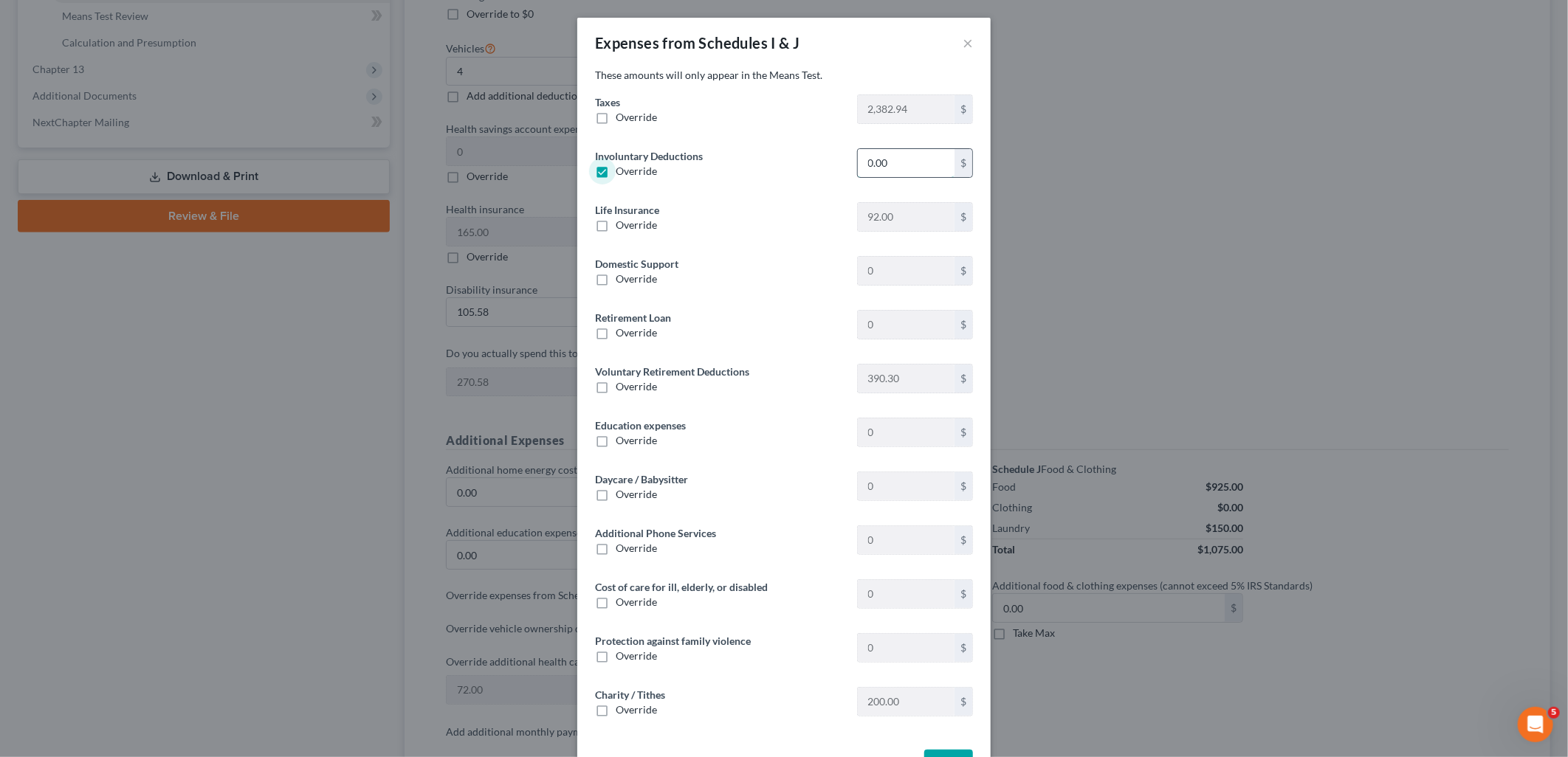
click at [913, 164] on input "0.00" at bounding box center [906, 163] width 96 height 28
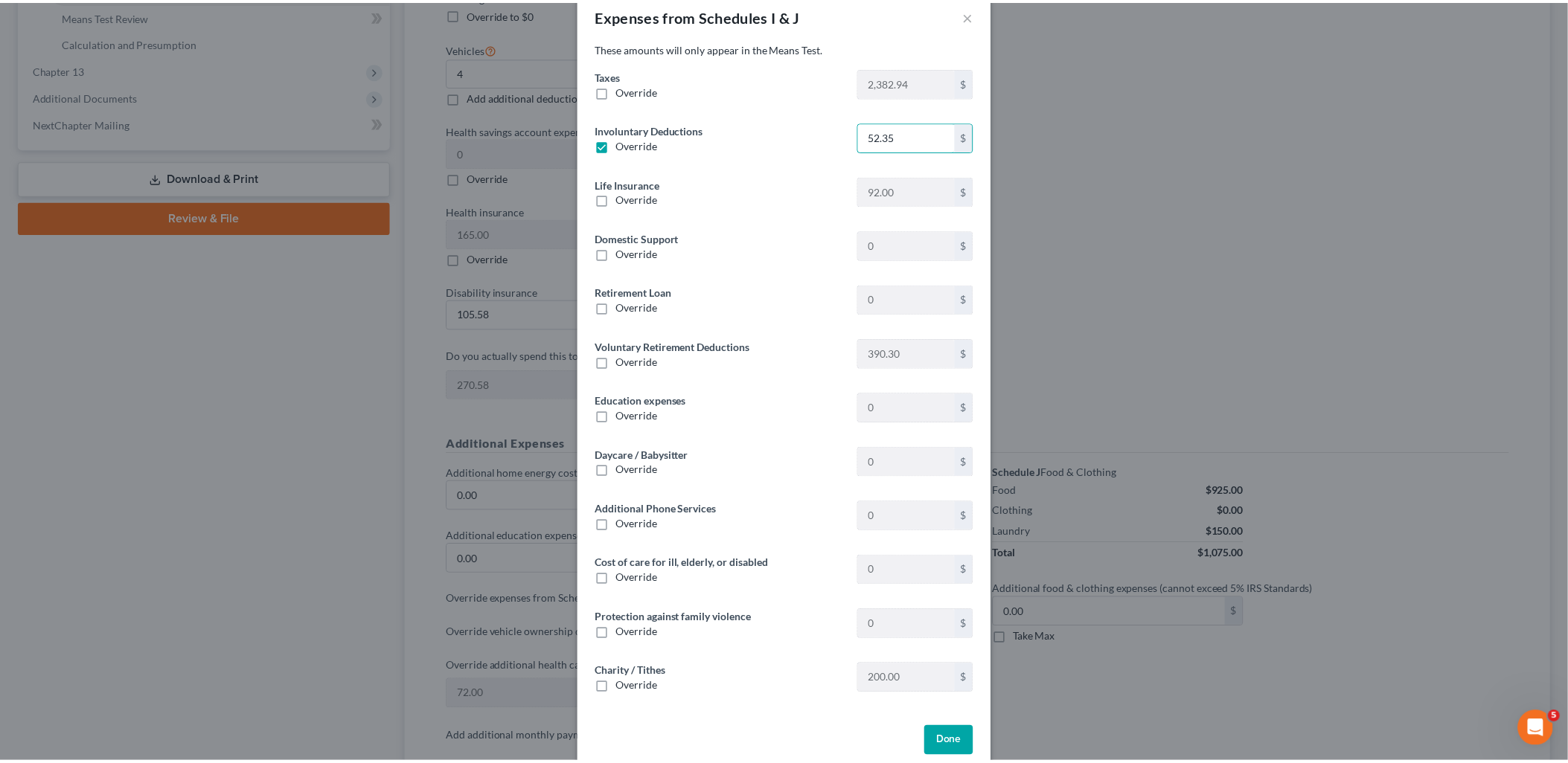
scroll to position [51, 0]
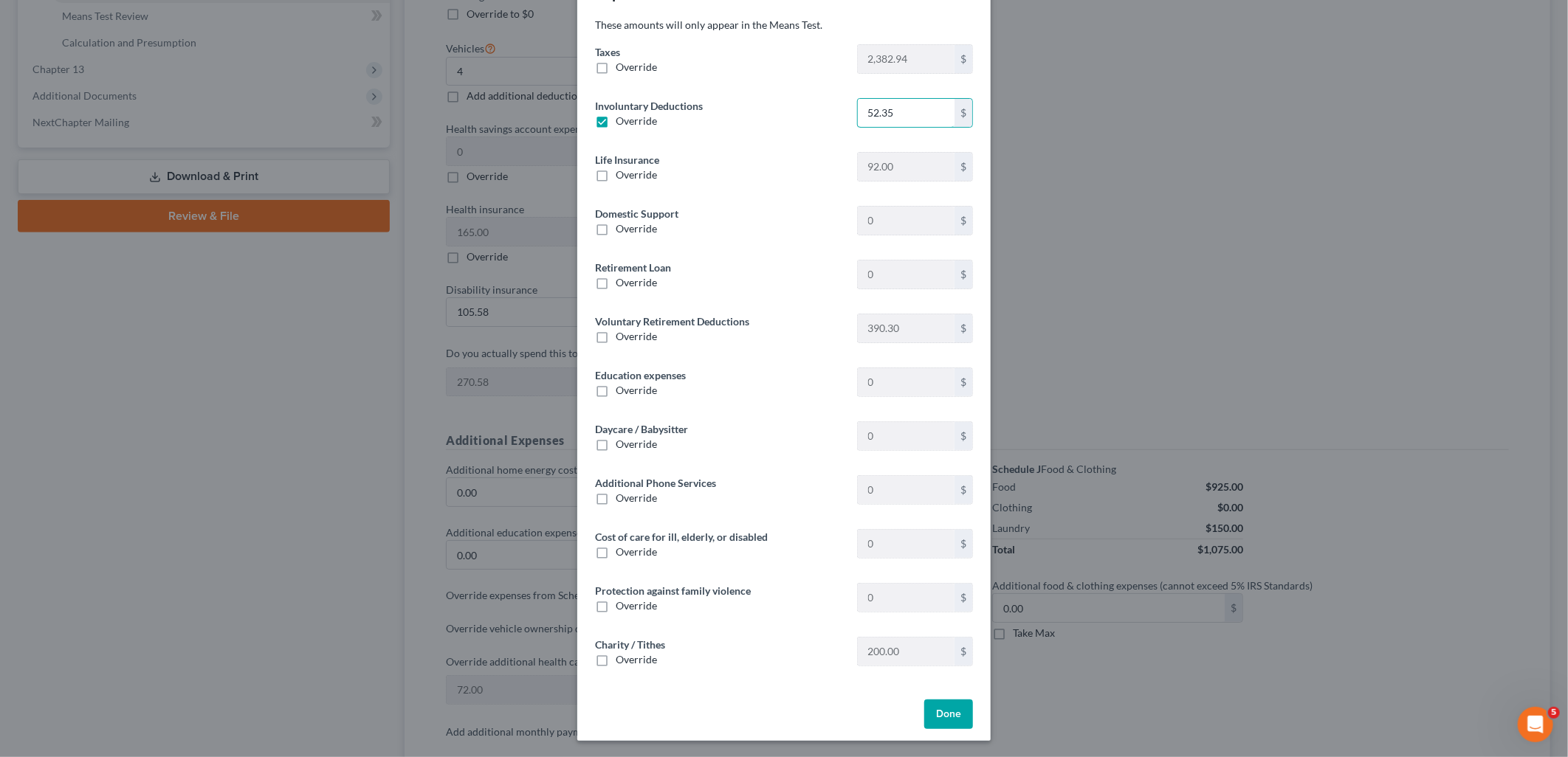
type input "52.35"
click at [948, 713] on button "Done" at bounding box center [949, 714] width 49 height 29
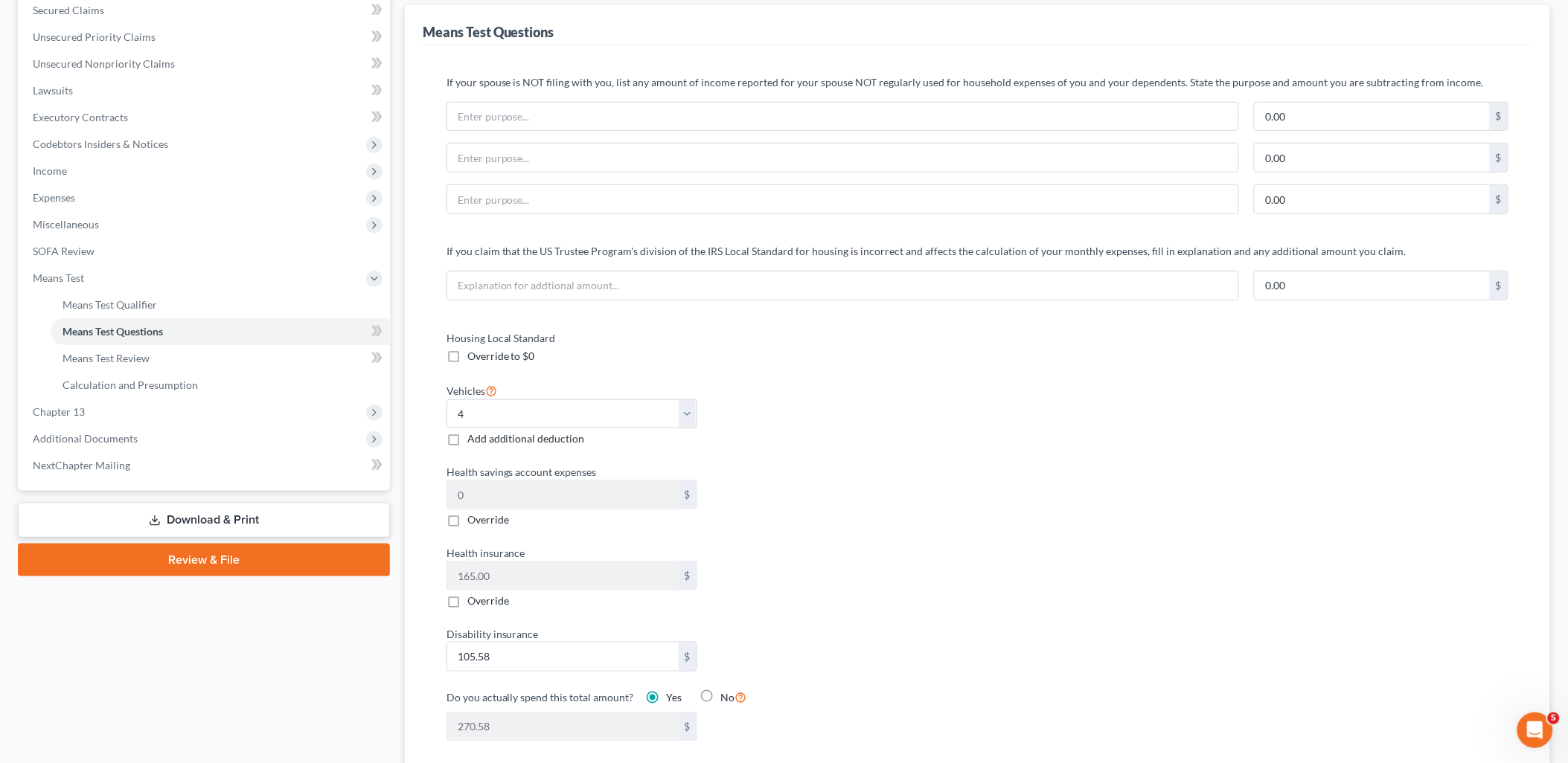
scroll to position [330, 0]
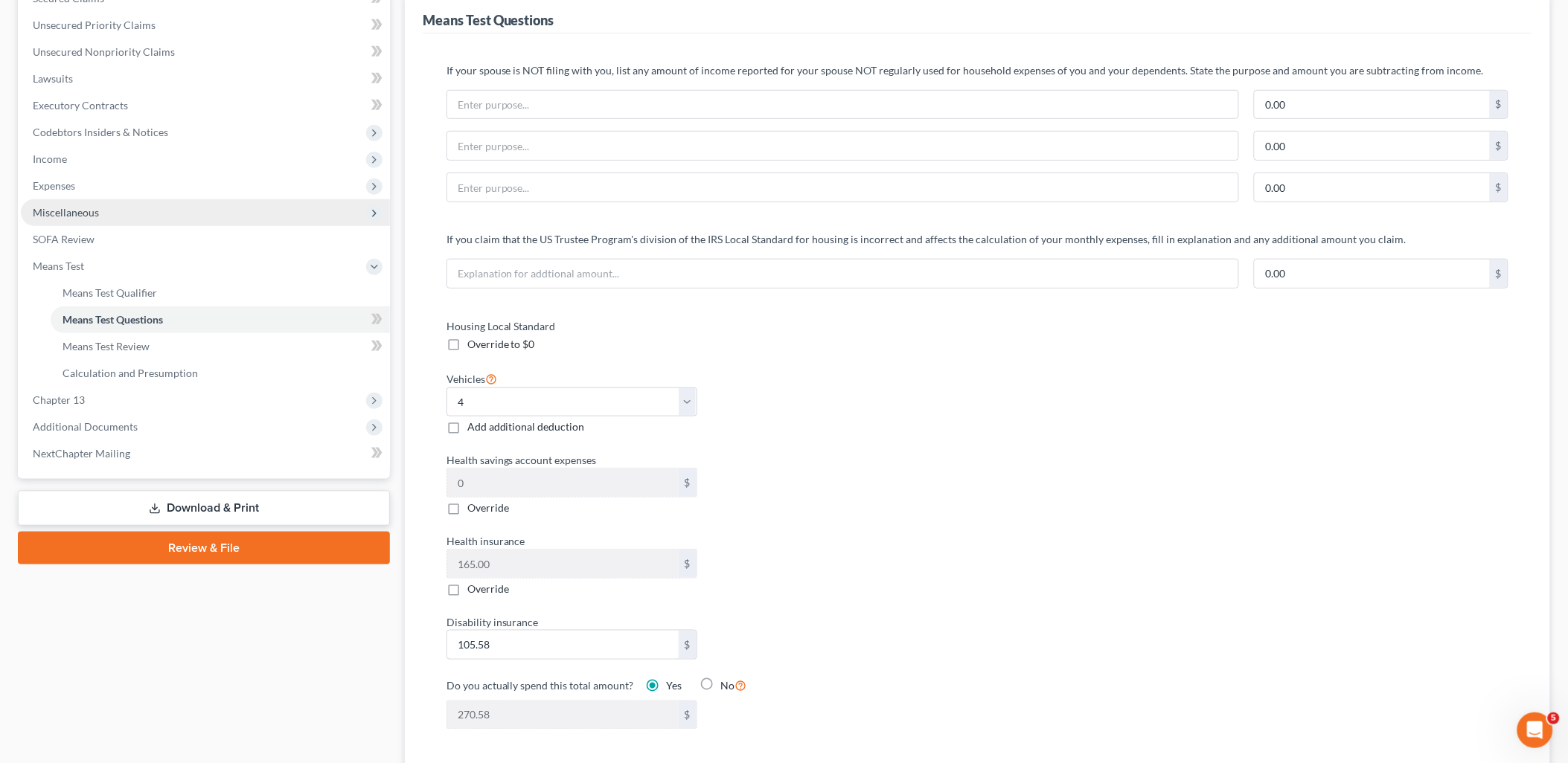
click at [64, 213] on span "Miscellaneous" at bounding box center [65, 212] width 66 height 13
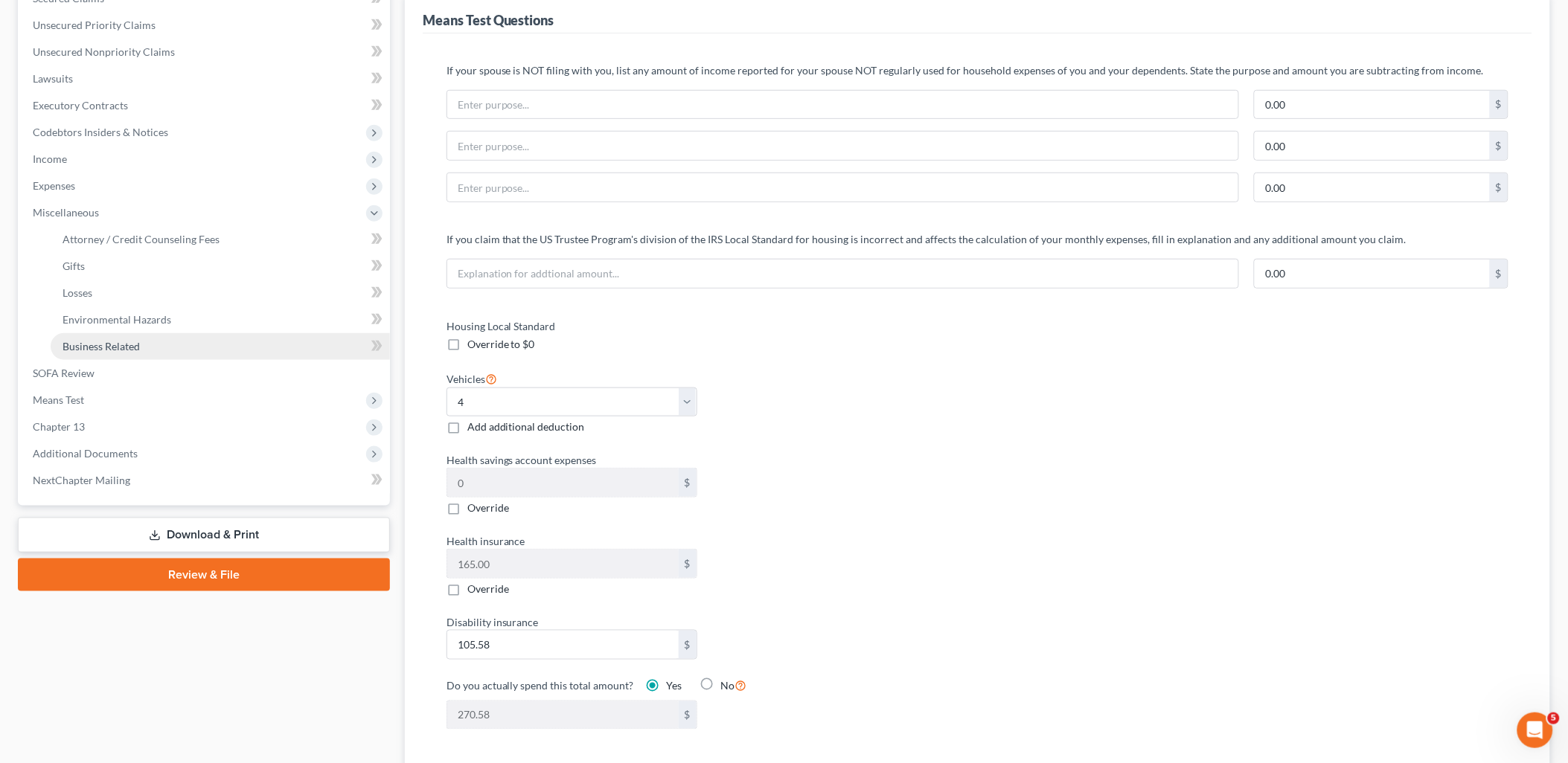
click at [113, 340] on span "Business Related" at bounding box center [101, 346] width 77 height 13
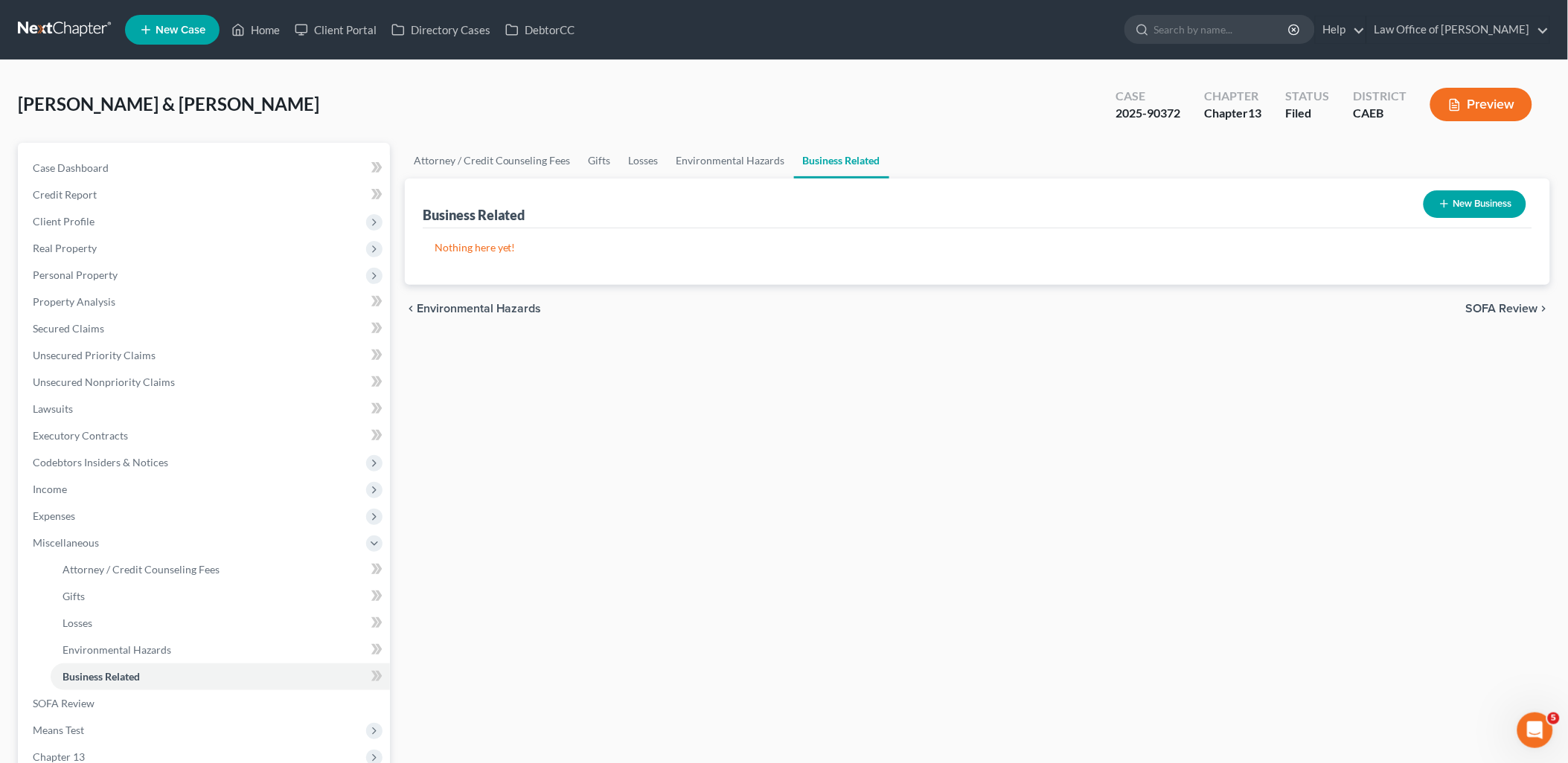
click at [1443, 197] on button "New Business" at bounding box center [1475, 204] width 103 height 27
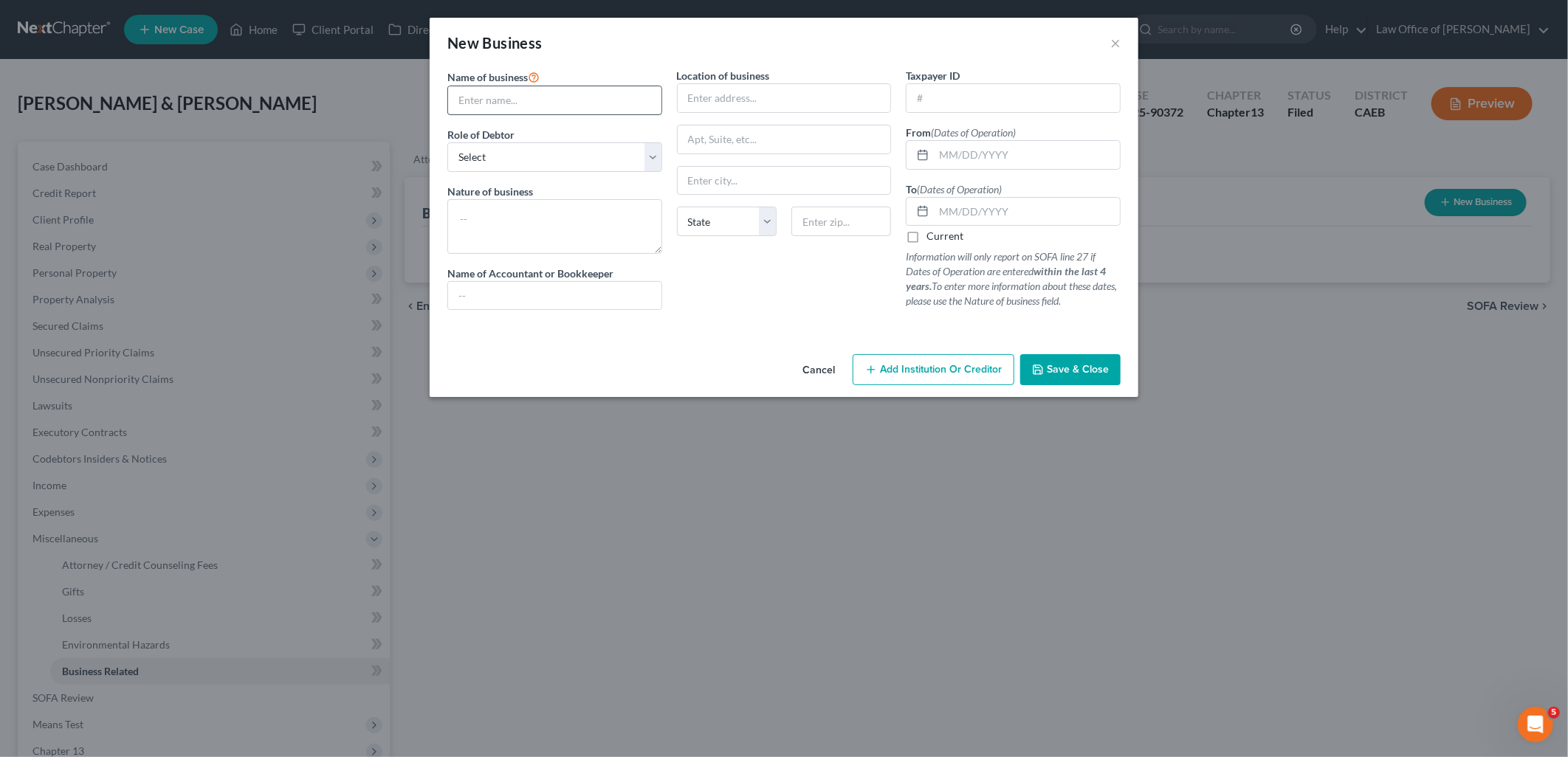
click at [515, 96] on input "text" at bounding box center [555, 100] width 213 height 28
paste input "dba A-Clean Sweep Janitorial Service"
type input "dba A-Clean Sweep Janitorial Service"
drag, startPoint x: 515, startPoint y: 156, endPoint x: 513, endPoint y: 174, distance: 18.1
click at [515, 156] on select "Select A member of a limited liability company (LLC) or limited liability partn…" at bounding box center [555, 157] width 215 height 29
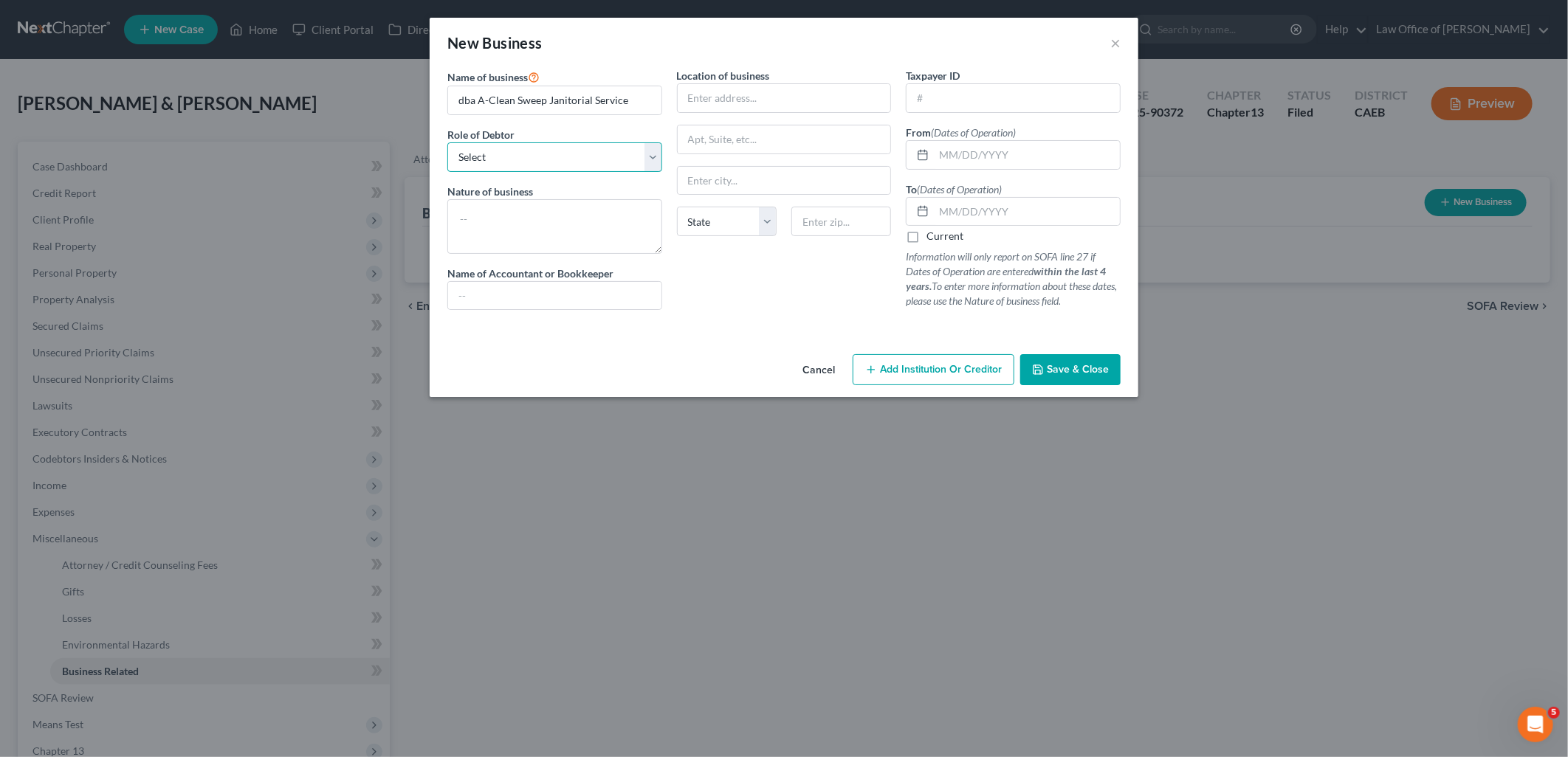
select select "sole_proprietor"
click at [448, 142] on select "Select A member of a limited liability company (LLC) or limited liability partn…" at bounding box center [555, 157] width 215 height 29
click at [497, 220] on textarea at bounding box center [555, 227] width 215 height 55
type textarea "c"
type textarea "janitorial services"
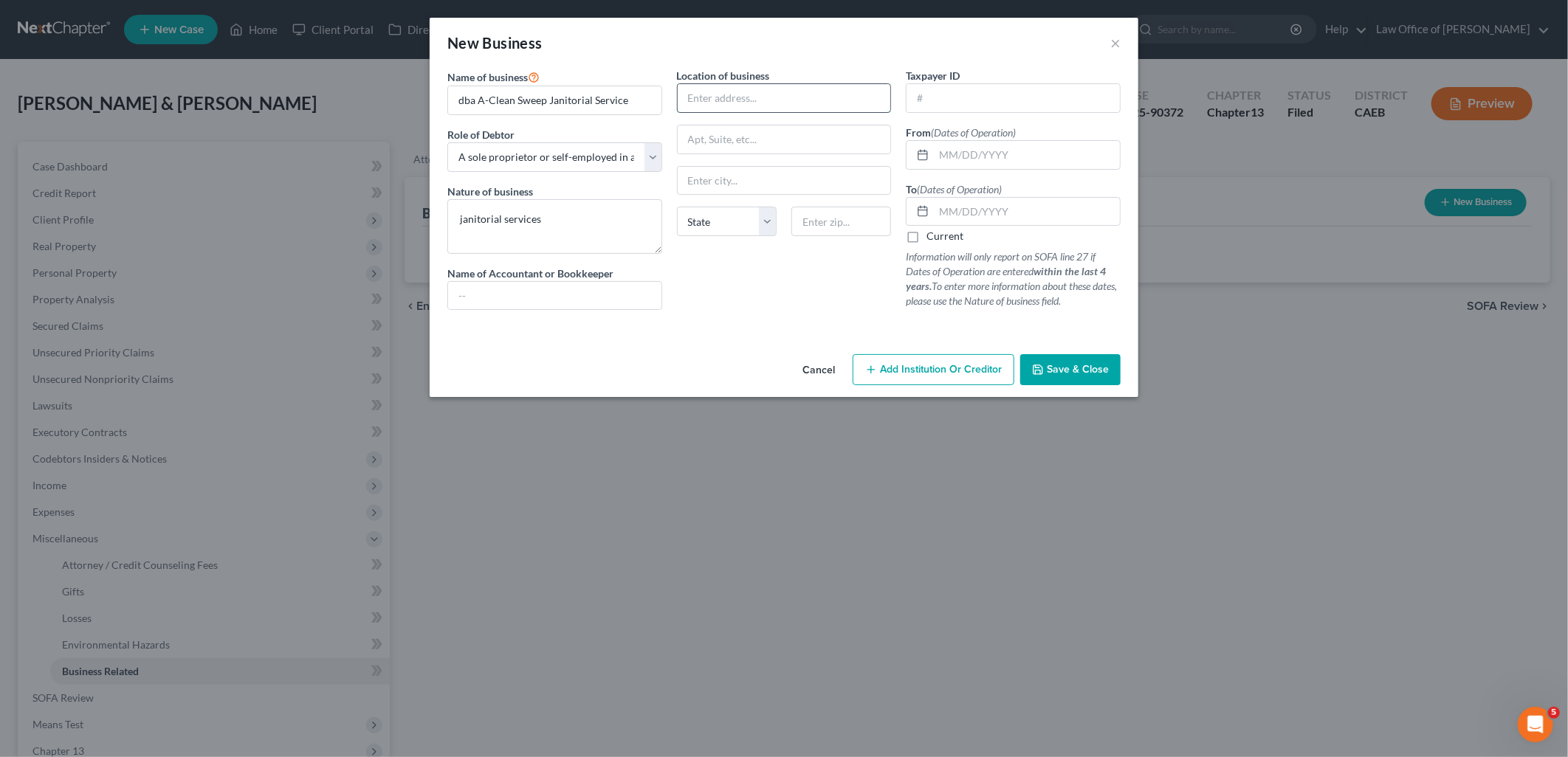
click at [815, 91] on input "text" at bounding box center [784, 98] width 213 height 28
click at [759, 87] on input "text" at bounding box center [784, 98] width 213 height 28
paste input "4906 Tegner Road,"
type input "4906 Tegner Road"
click at [830, 224] on input "text" at bounding box center [842, 221] width 99 height 29
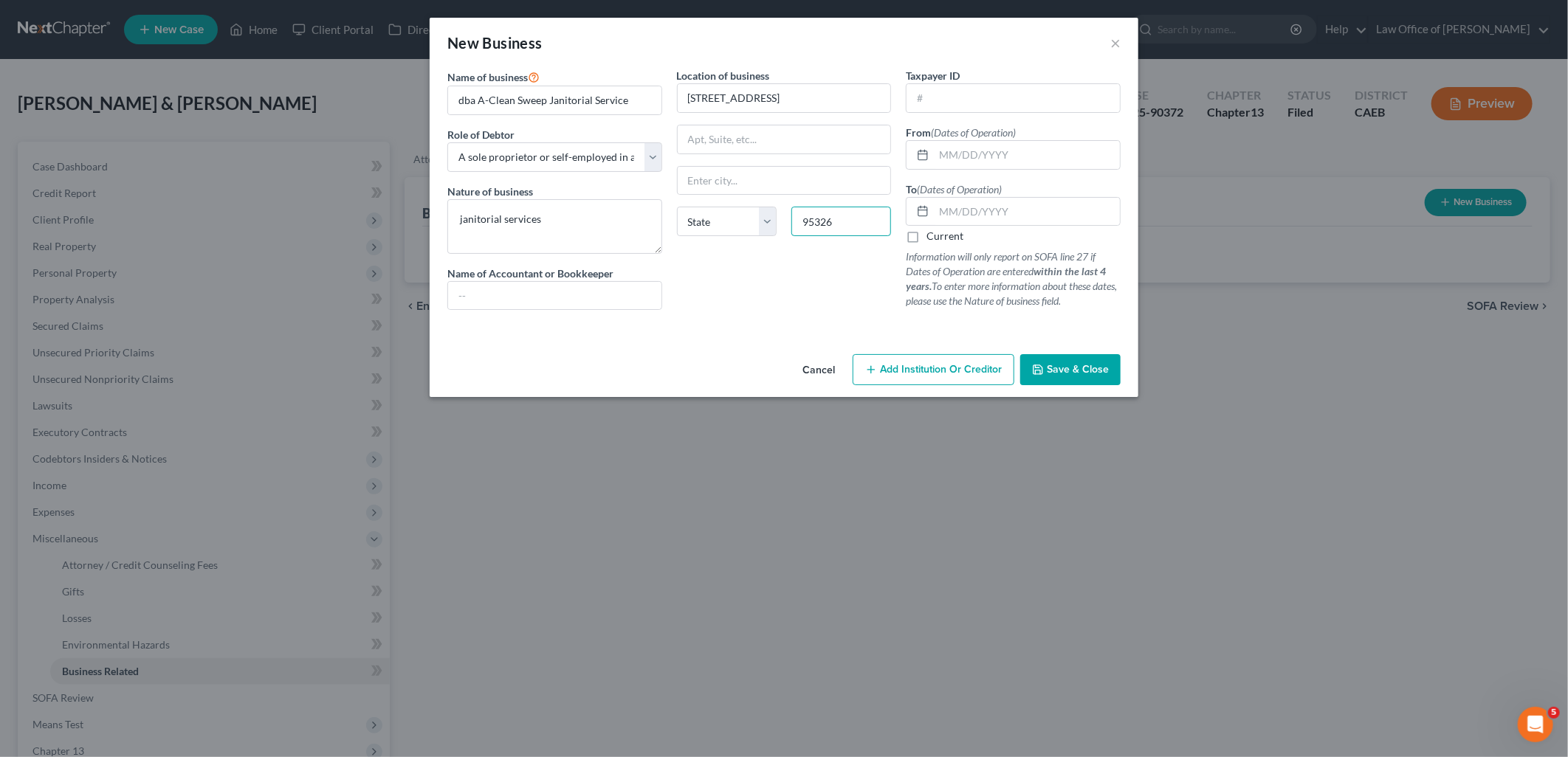
type input "95326"
type input "Hughson"
select select "4"
click at [927, 240] on label "Current" at bounding box center [945, 237] width 37 height 15
click at [933, 239] on input "Current" at bounding box center [937, 234] width 10 height 10
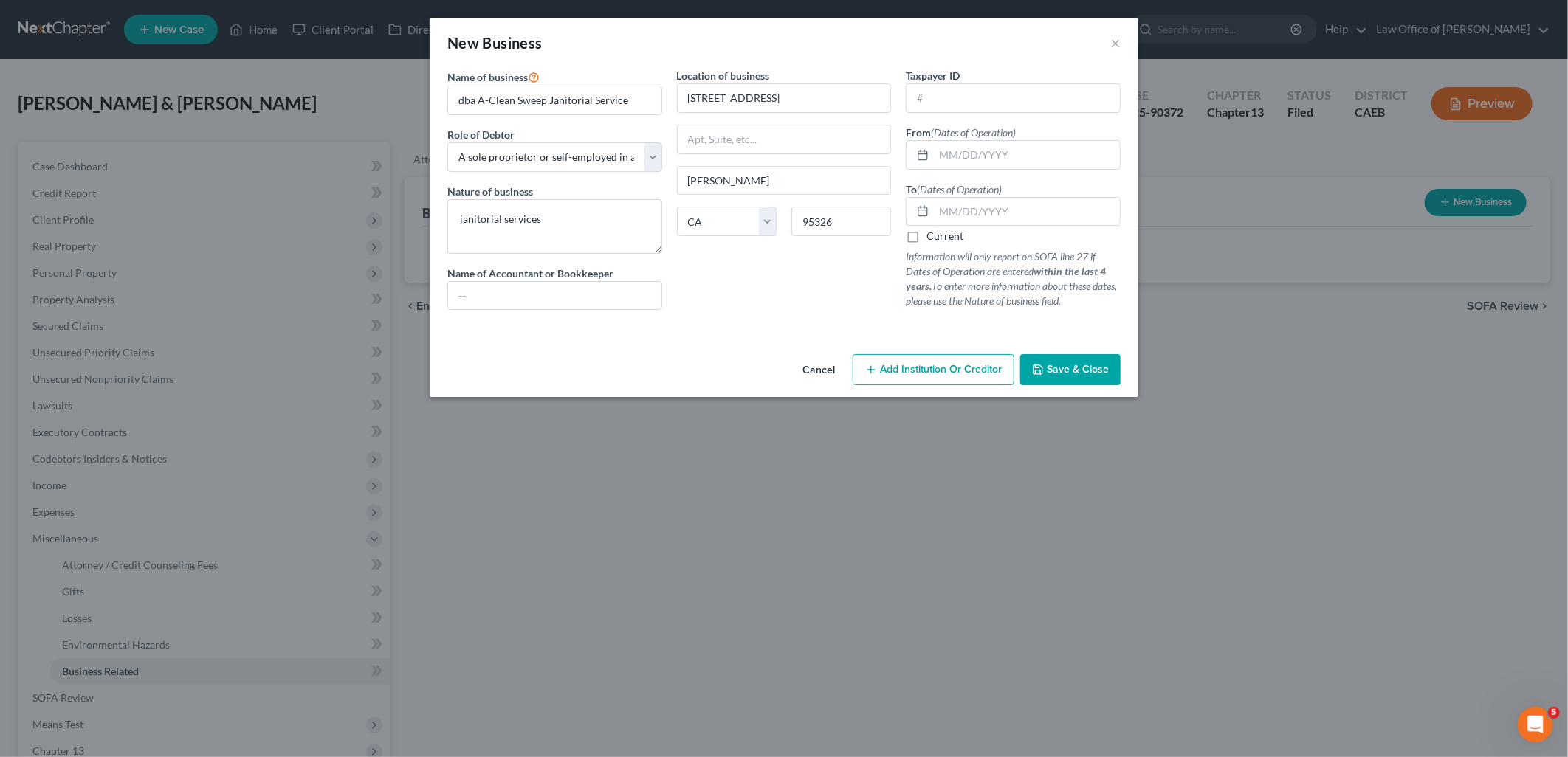
checkbox input "true"
click at [1069, 366] on span "Save & Close" at bounding box center [1078, 369] width 62 height 13
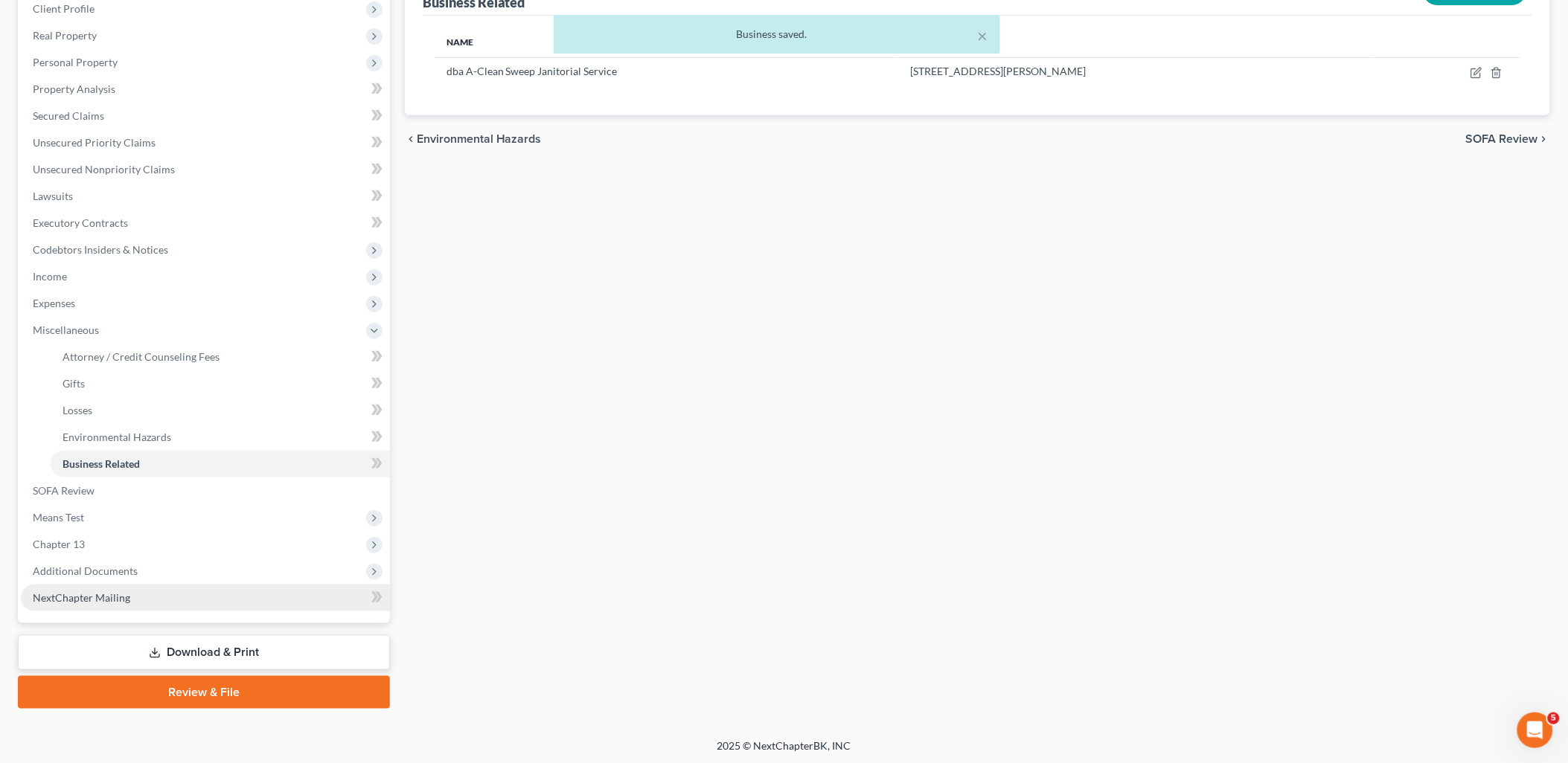
drag, startPoint x: 257, startPoint y: 656, endPoint x: 317, endPoint y: 594, distance: 86.3
click at [257, 656] on link "Download & Print" at bounding box center [204, 653] width 372 height 35
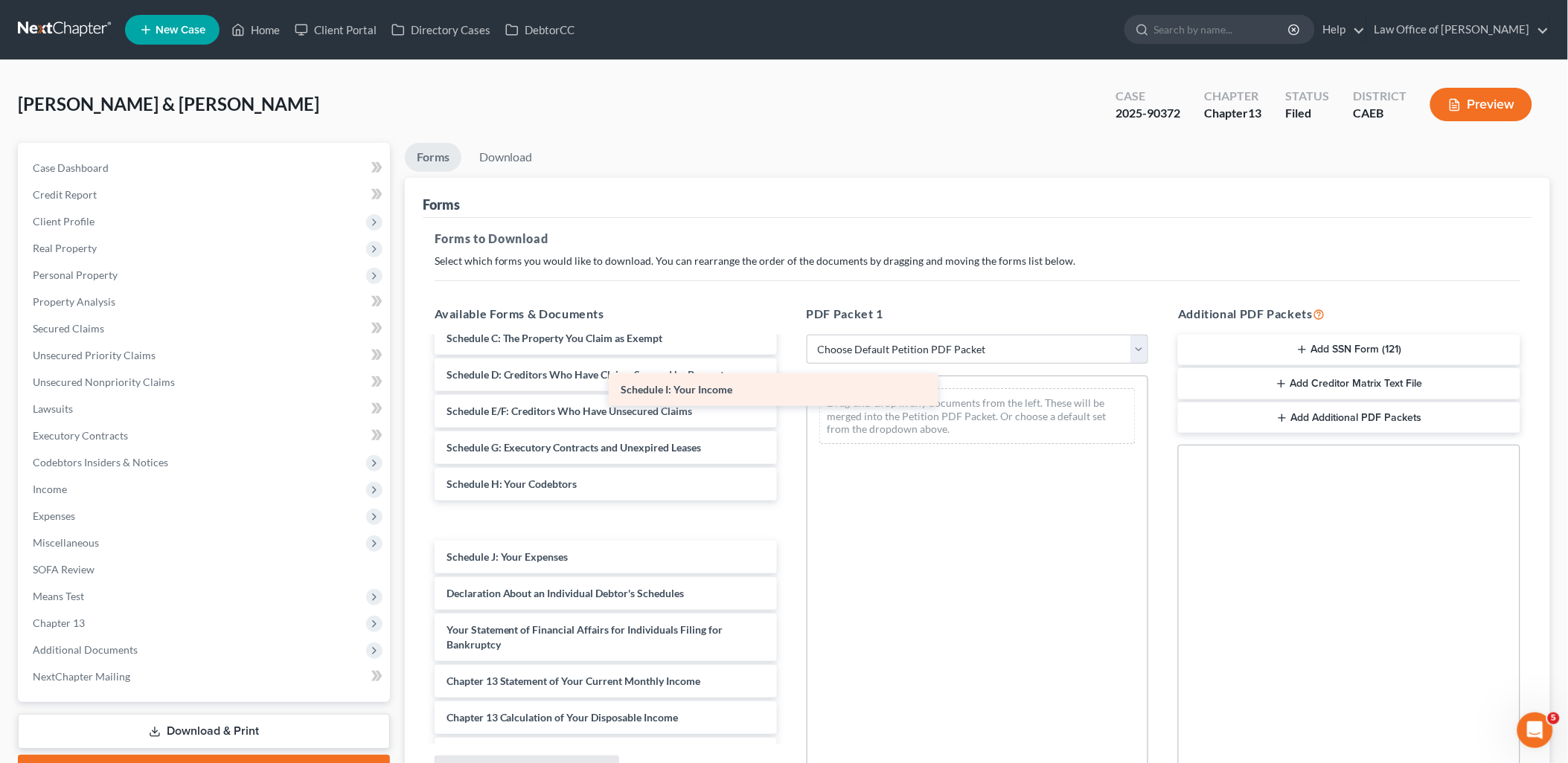
scroll to position [3619, 0]
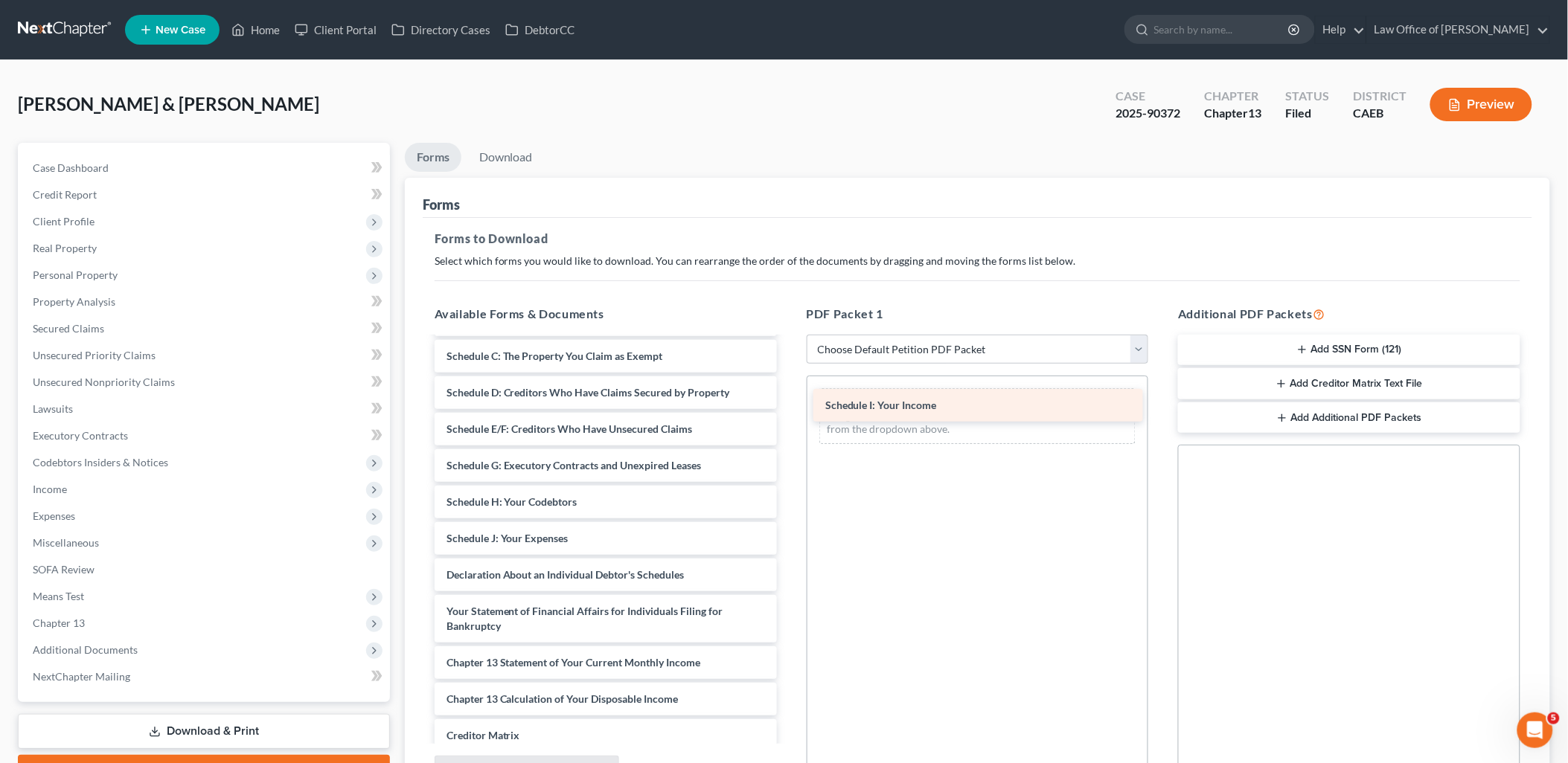
drag, startPoint x: 522, startPoint y: 377, endPoint x: 901, endPoint y: 398, distance: 379.6
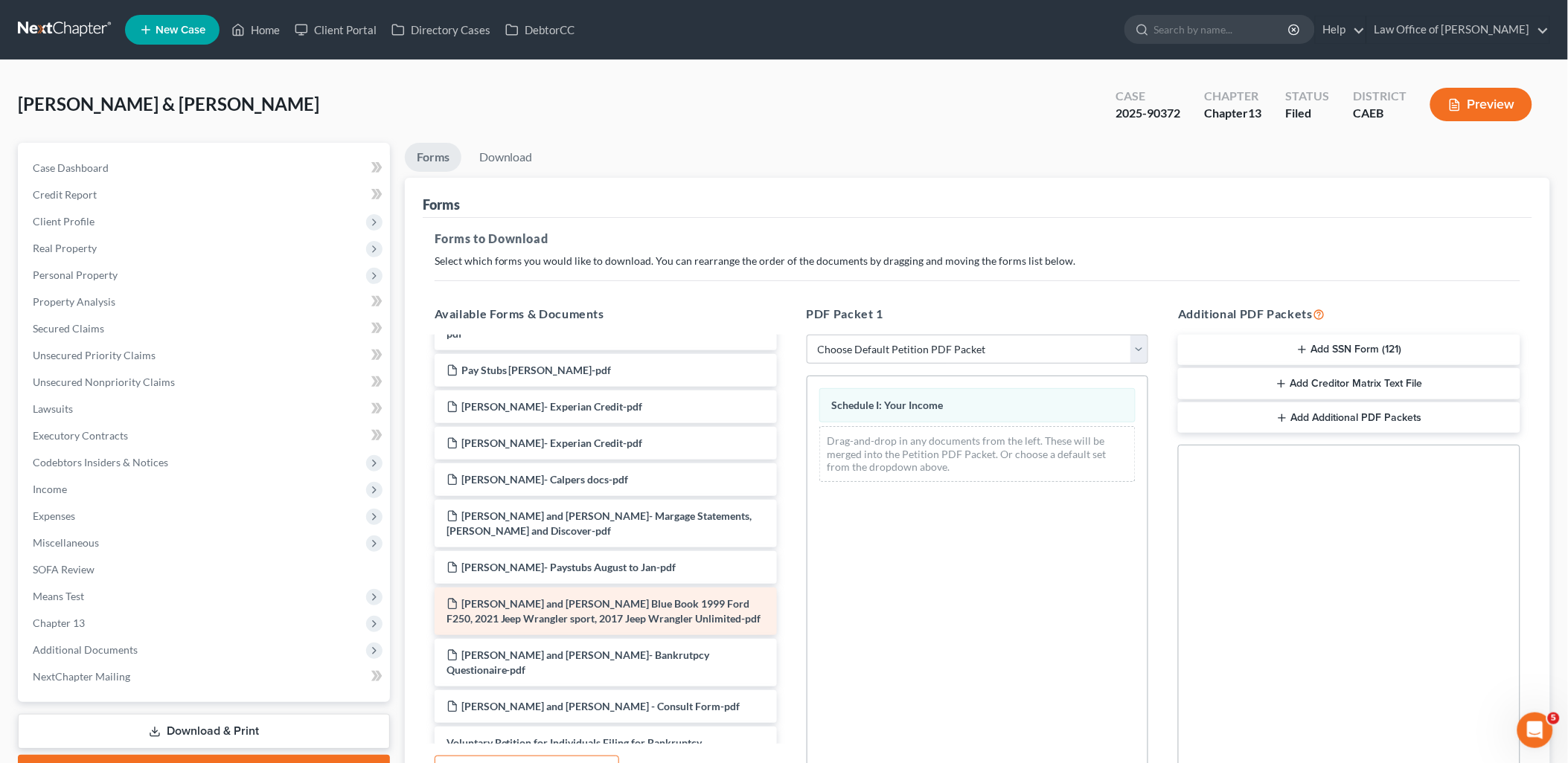
scroll to position [3289, 0]
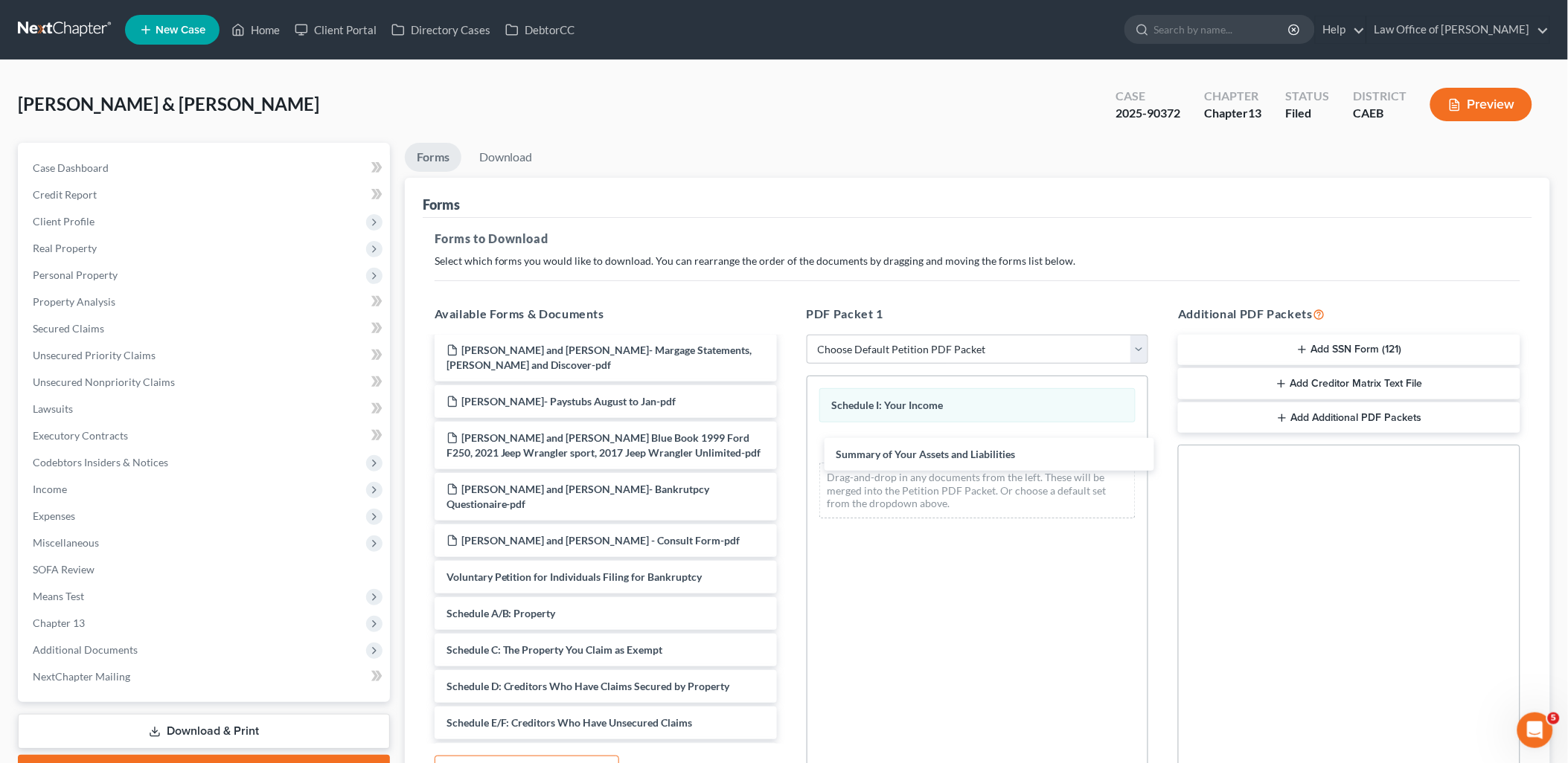
drag, startPoint x: 503, startPoint y: 474, endPoint x: 839, endPoint y: 472, distance: 336.0
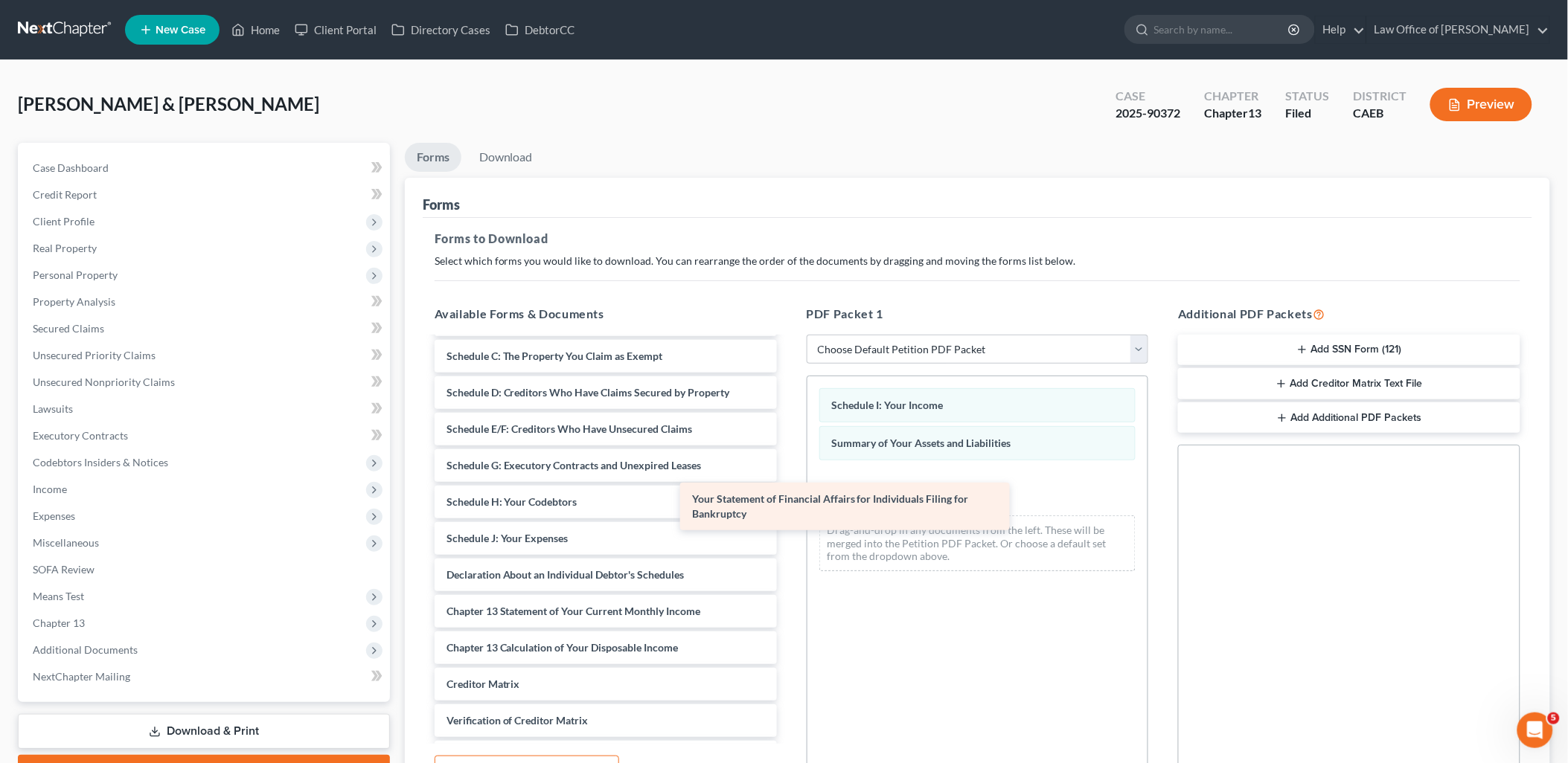
scroll to position [3531, 0]
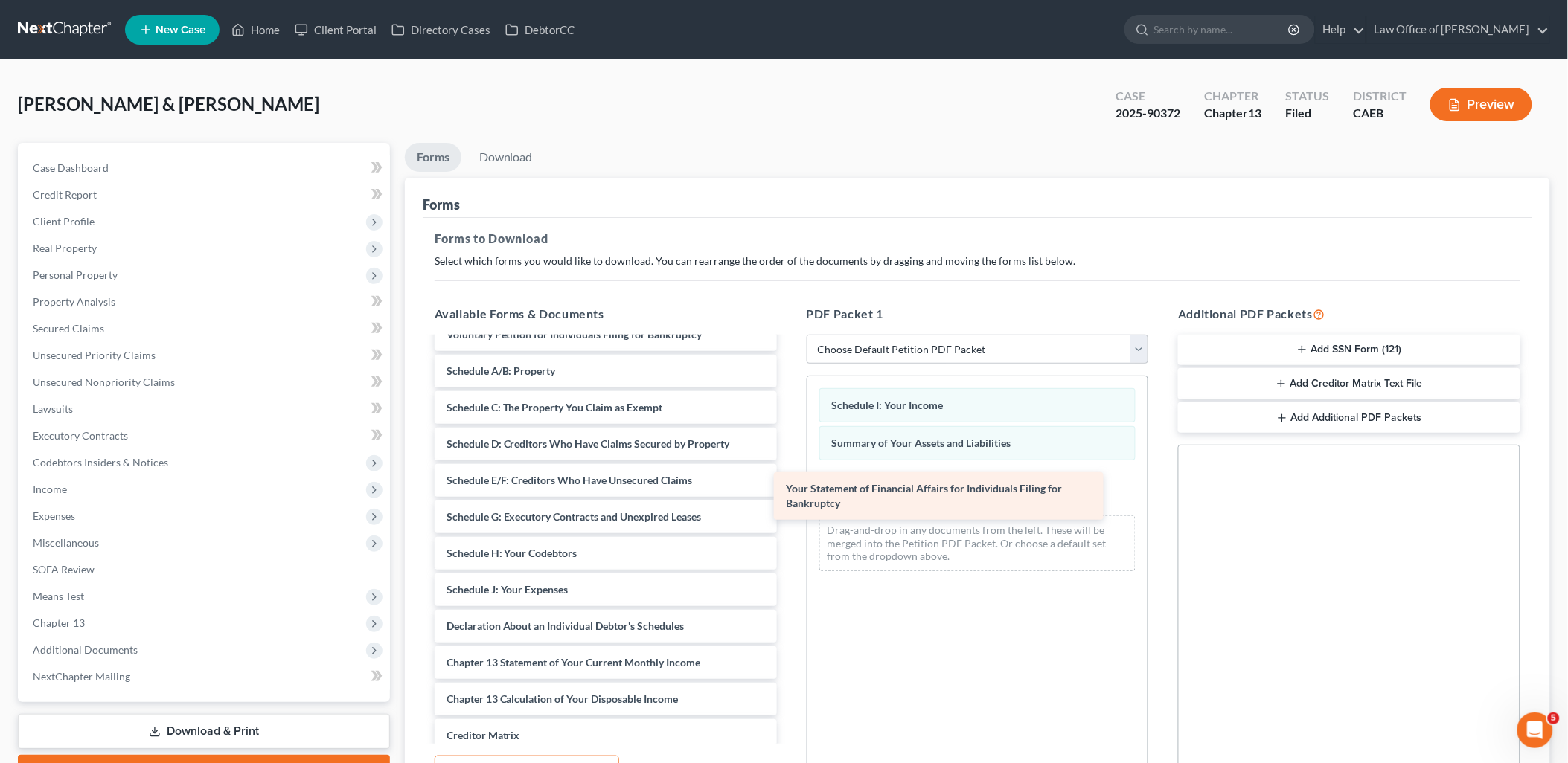
drag, startPoint x: 628, startPoint y: 477, endPoint x: 999, endPoint y: 492, distance: 371.3
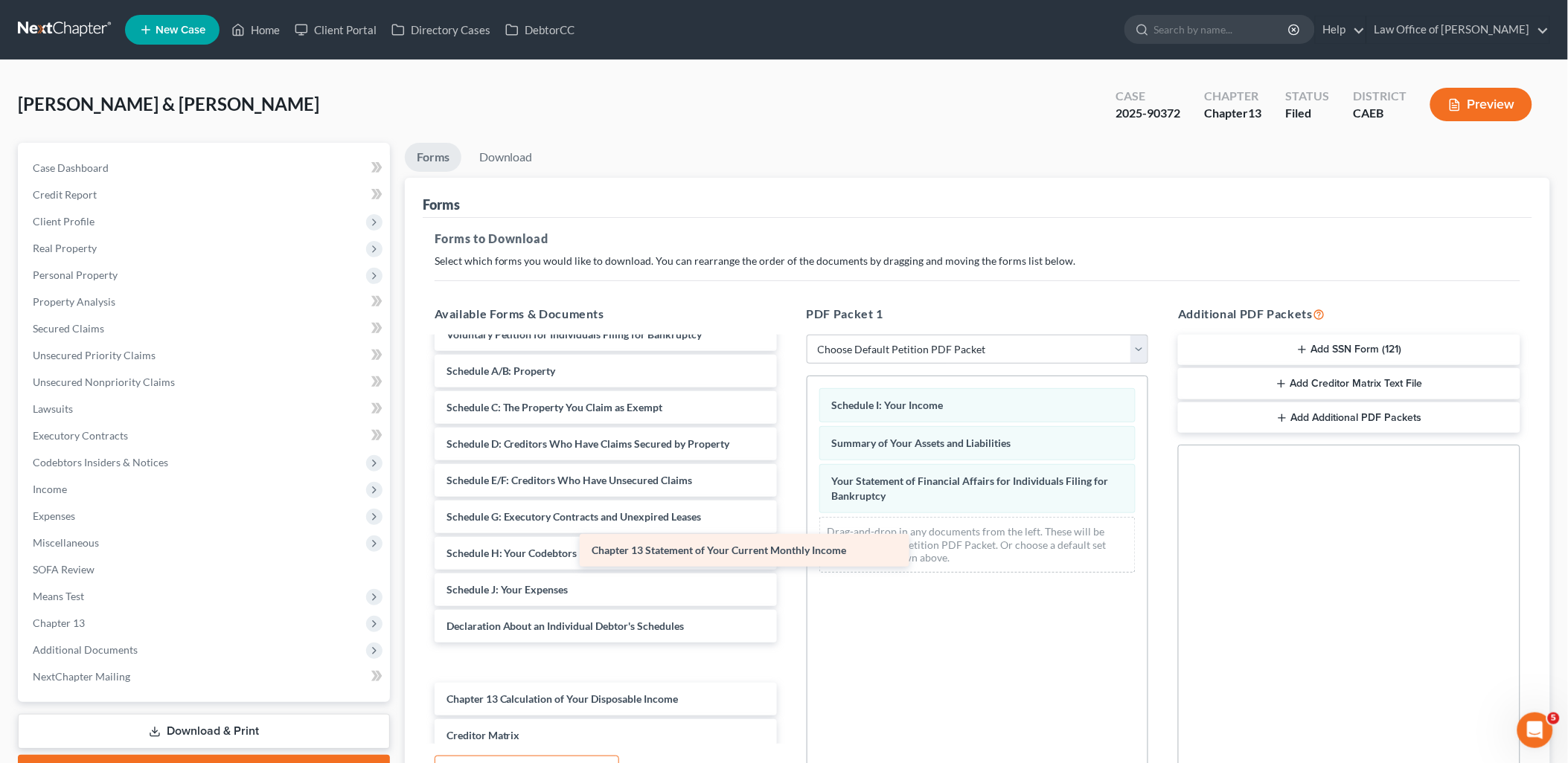
scroll to position [3495, 0]
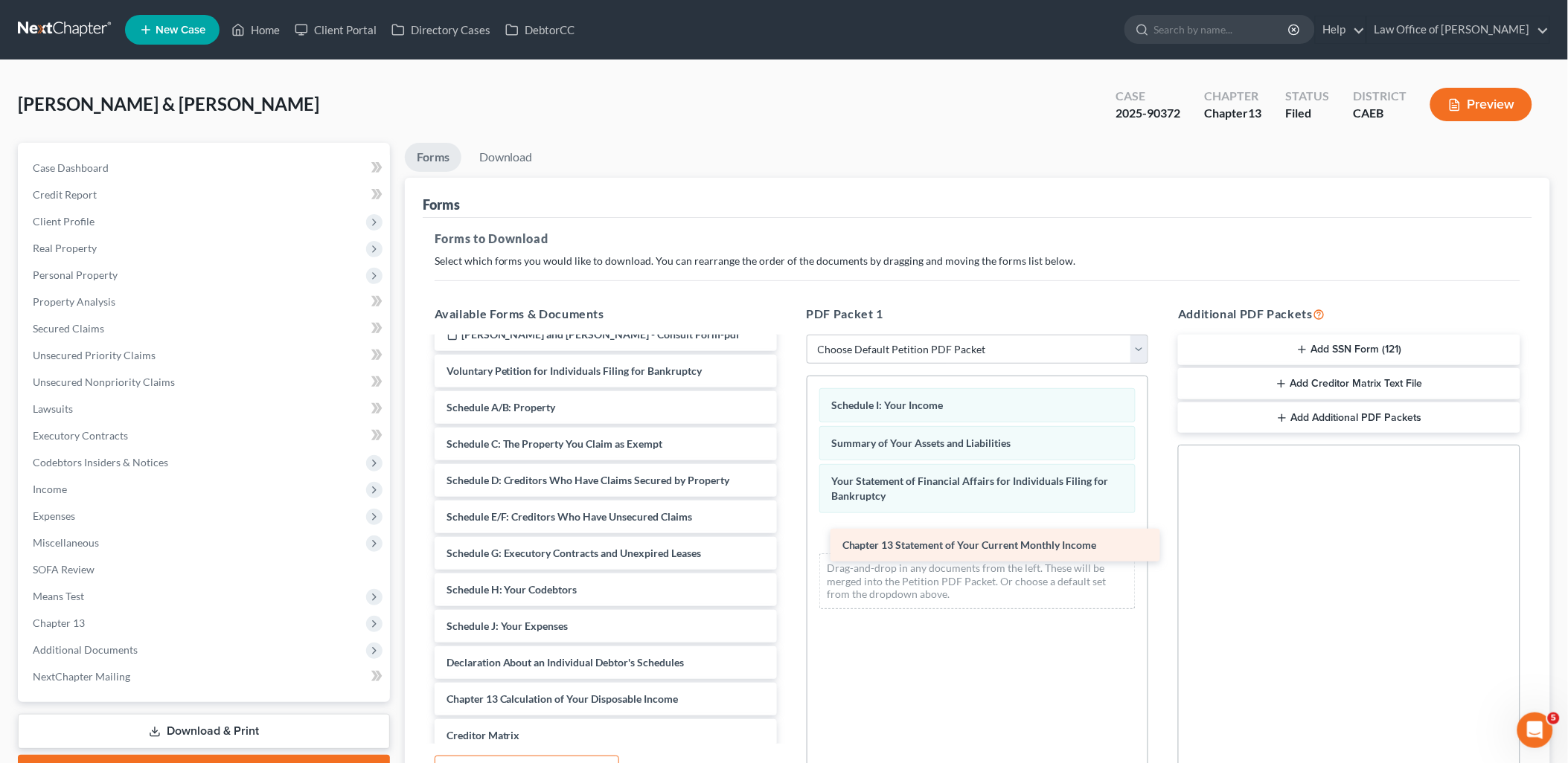
drag, startPoint x: 582, startPoint y: 527, endPoint x: 979, endPoint y: 546, distance: 397.5
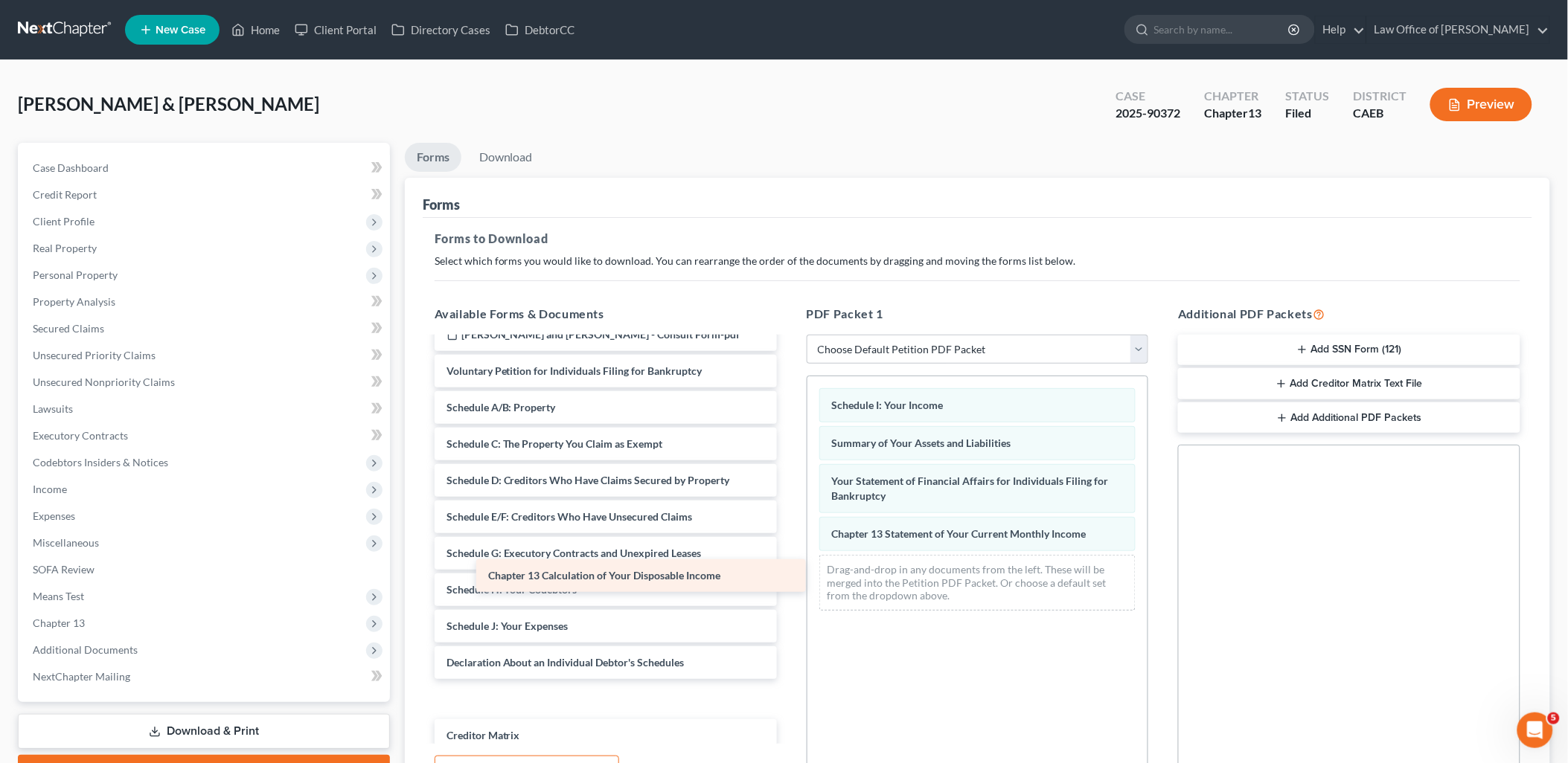
scroll to position [3458, 0]
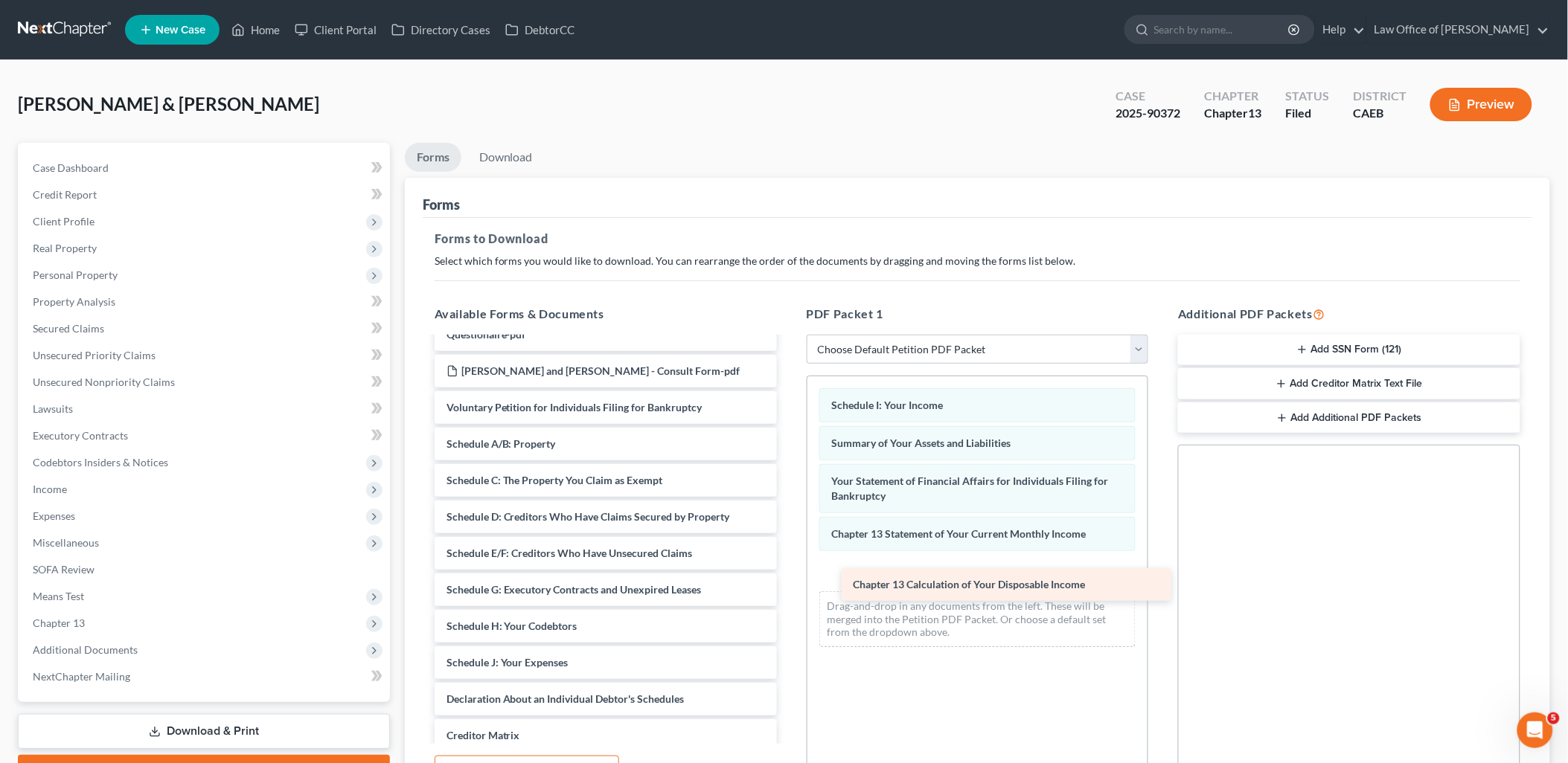
drag, startPoint x: 563, startPoint y: 561, endPoint x: 970, endPoint y: 583, distance: 407.6
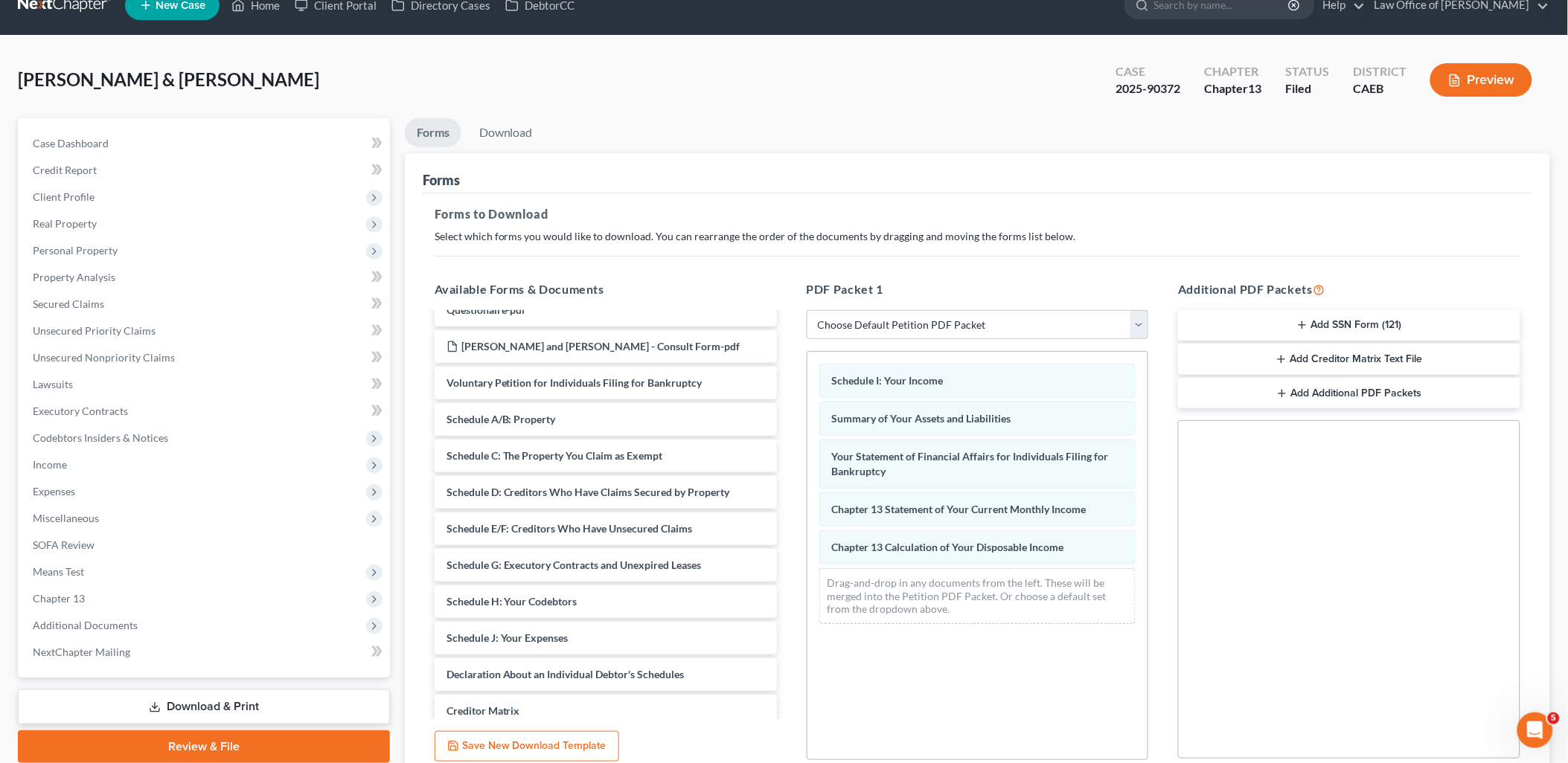
scroll to position [155, 0]
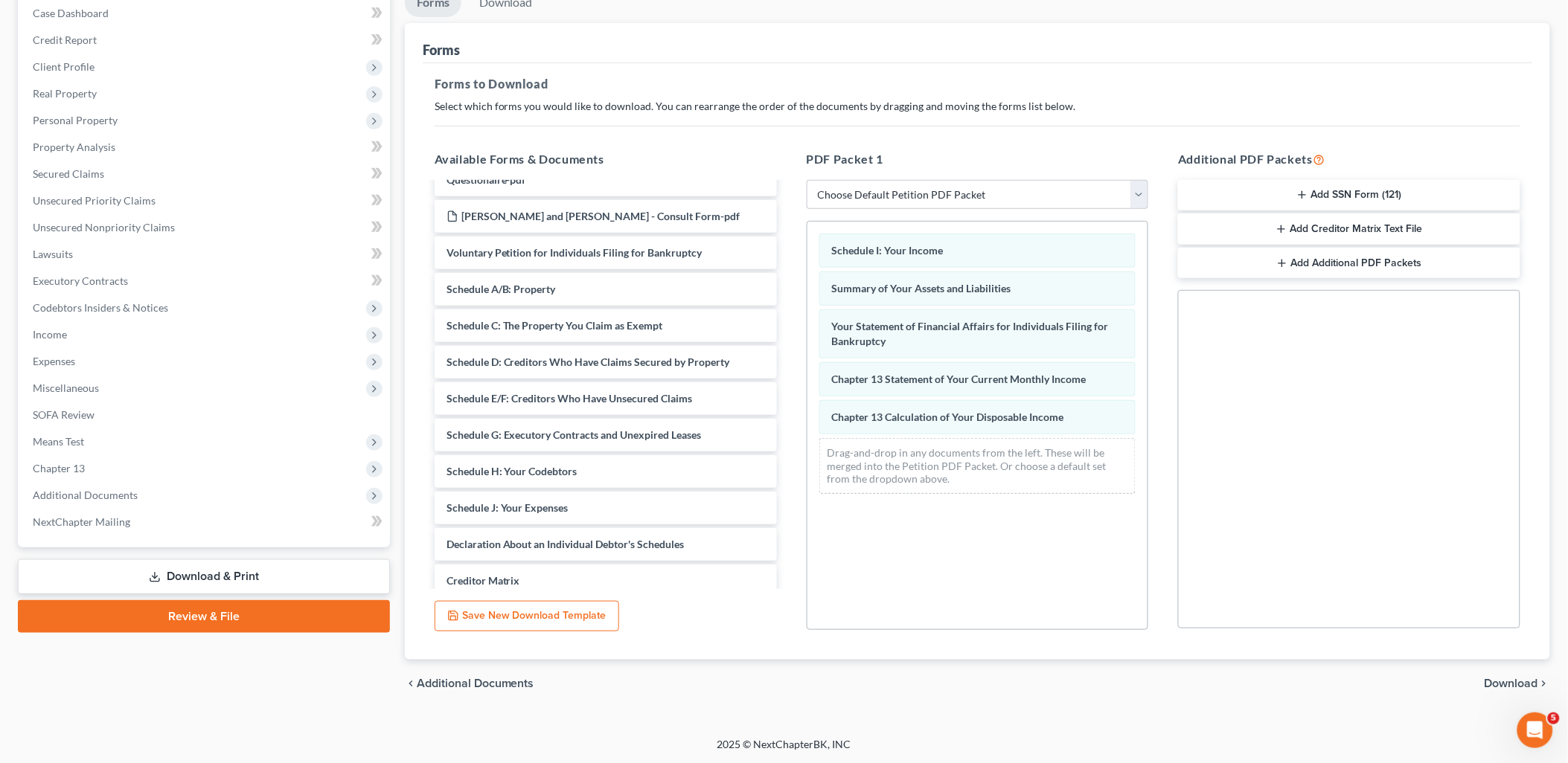
click at [1500, 681] on span "Download" at bounding box center [1511, 684] width 54 height 12
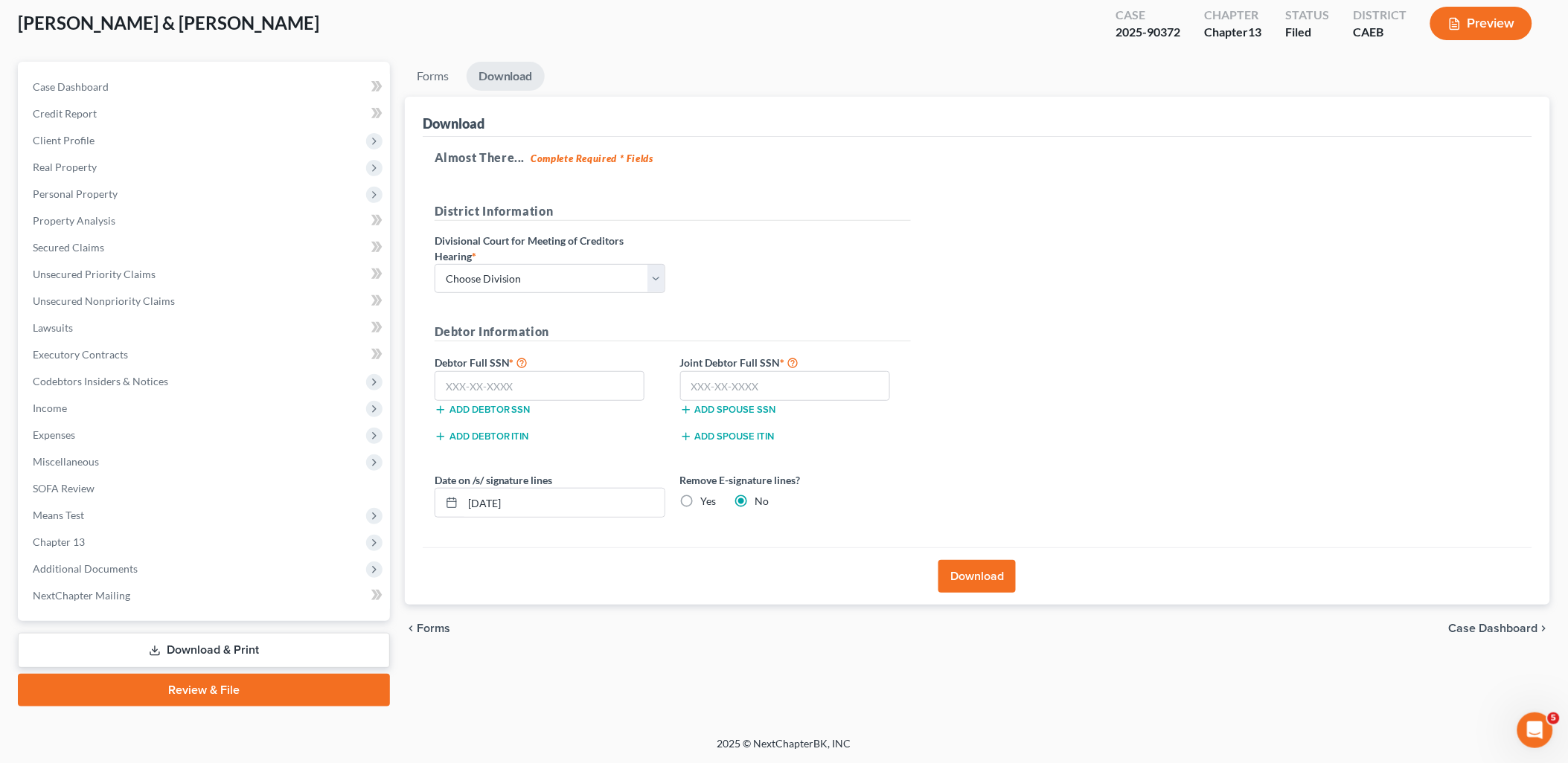
scroll to position [79, 0]
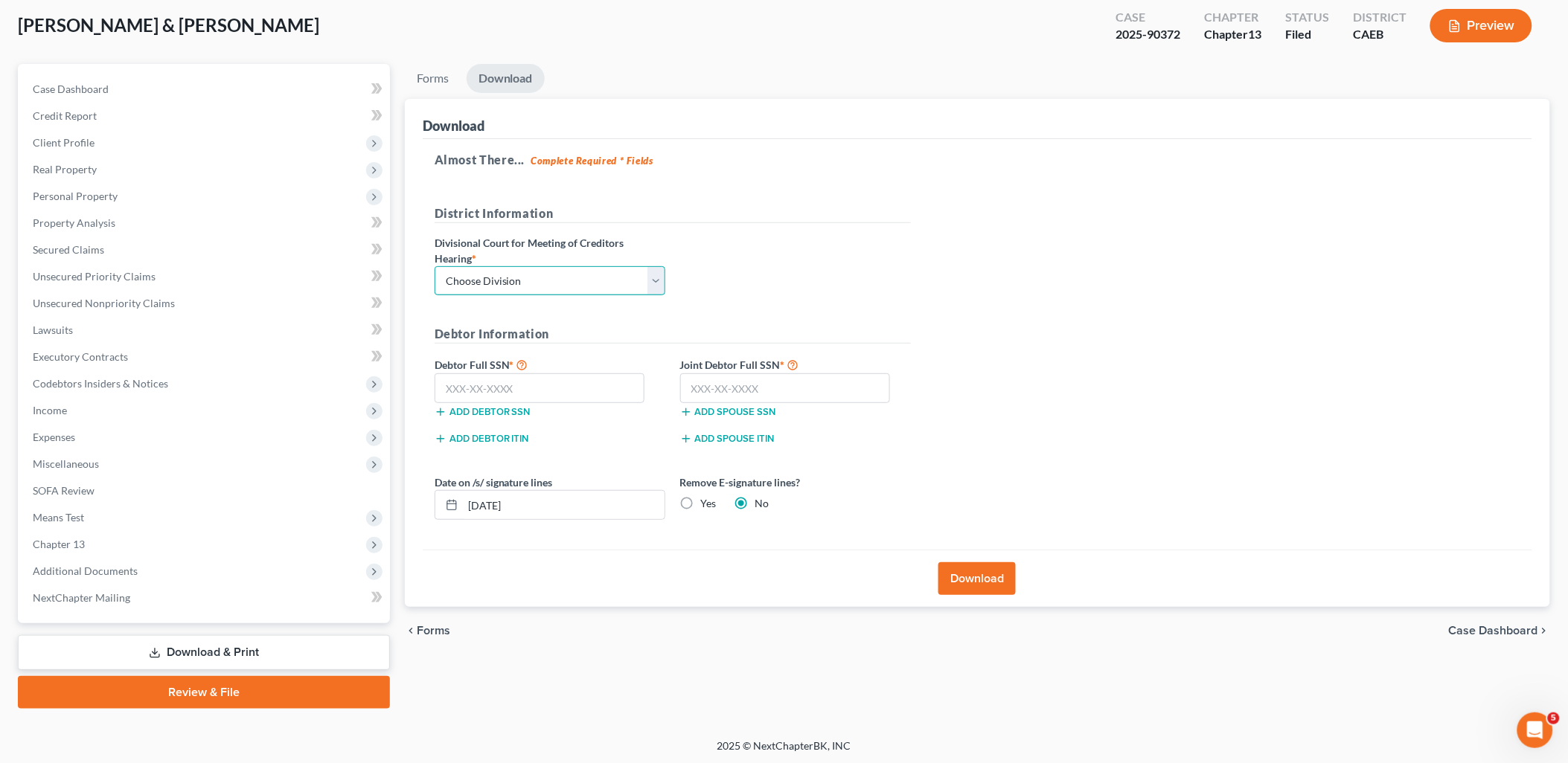
drag, startPoint x: 560, startPoint y: 277, endPoint x: 534, endPoint y: 280, distance: 26.2
click at [560, 277] on select "Choose Division Fresno Modesto Sacramento" at bounding box center [550, 281] width 231 height 30
select select "1"
click at [434, 266] on select "Choose Division Fresno Modesto Sacramento" at bounding box center [550, 281] width 231 height 30
click at [980, 575] on button "Download" at bounding box center [977, 579] width 77 height 33
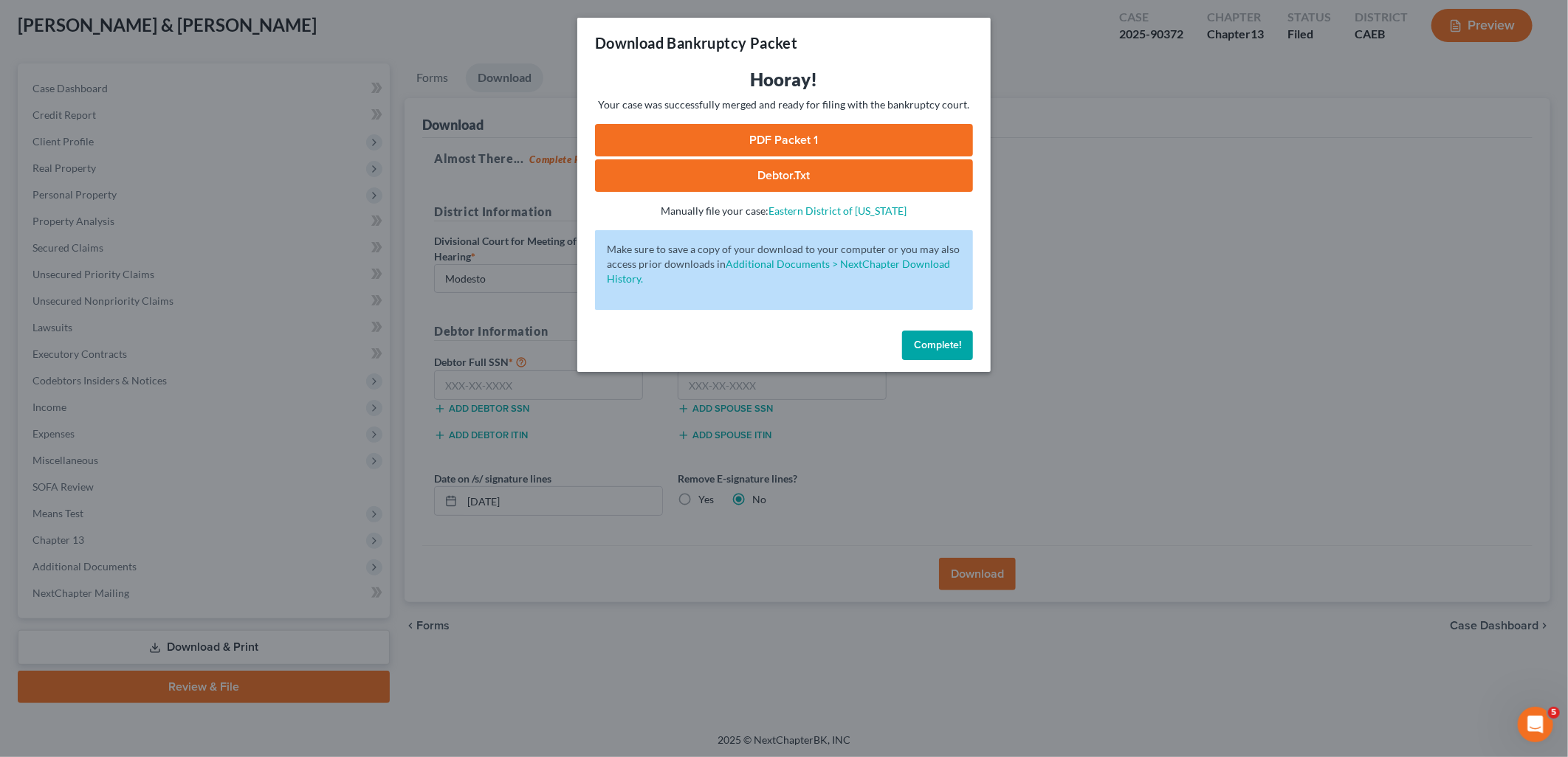
drag, startPoint x: 798, startPoint y: 140, endPoint x: 810, endPoint y: 142, distance: 12.2
click at [797, 141] on link "PDF Packet 1" at bounding box center [784, 140] width 378 height 32
click at [949, 350] on span "Complete!" at bounding box center [937, 345] width 47 height 13
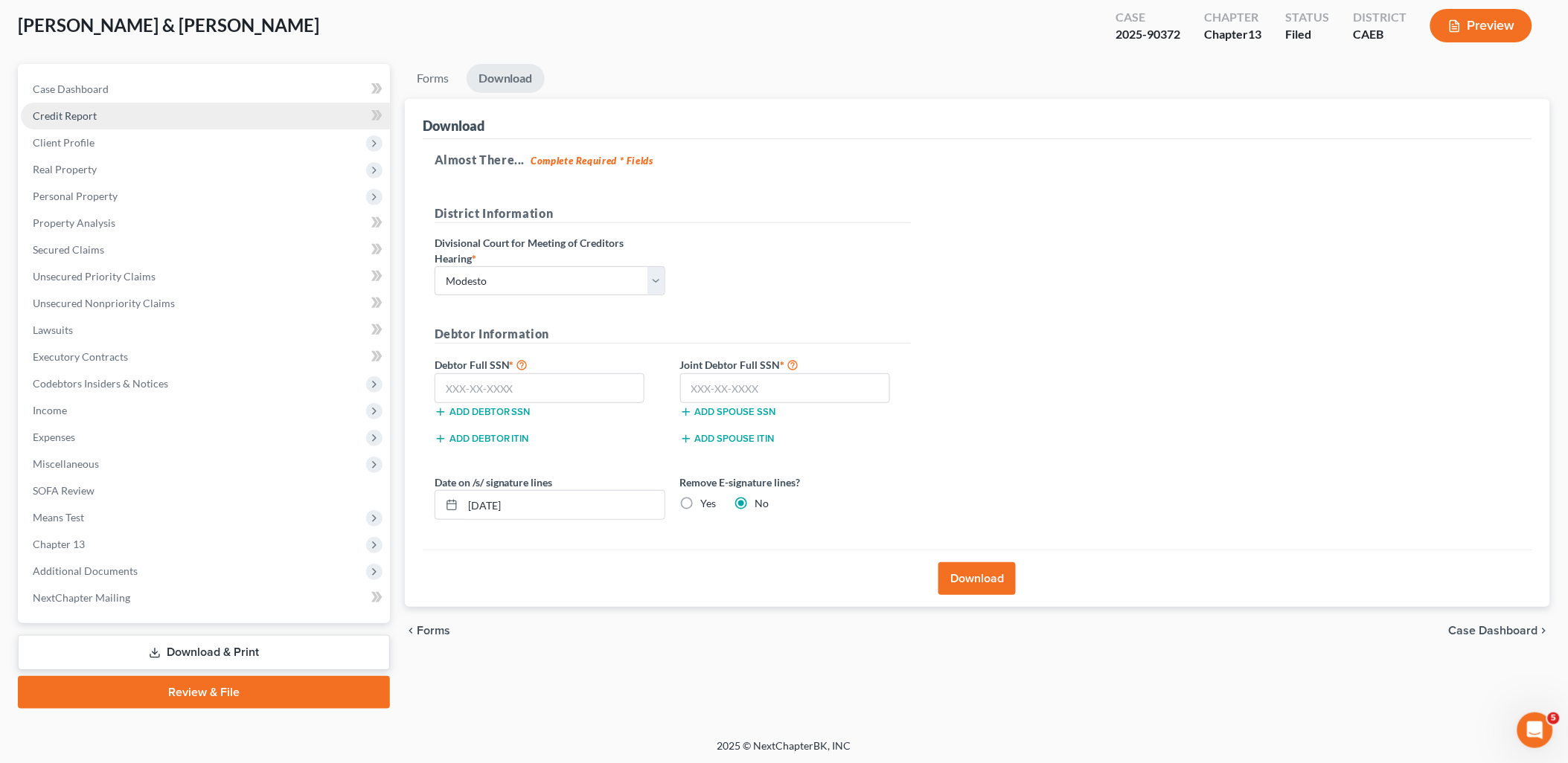
scroll to position [0, 0]
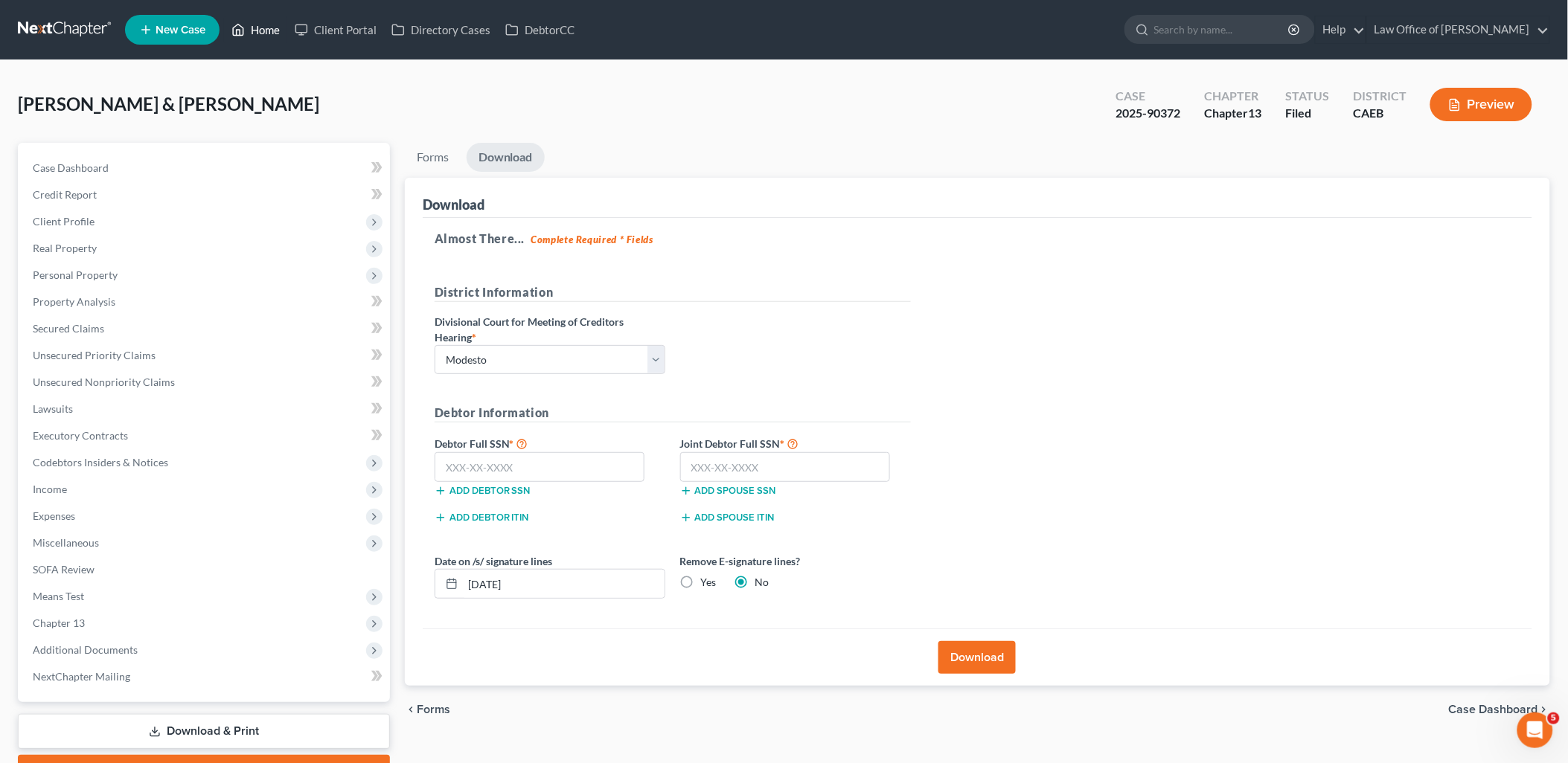
click at [266, 30] on link "Home" at bounding box center [255, 30] width 63 height 27
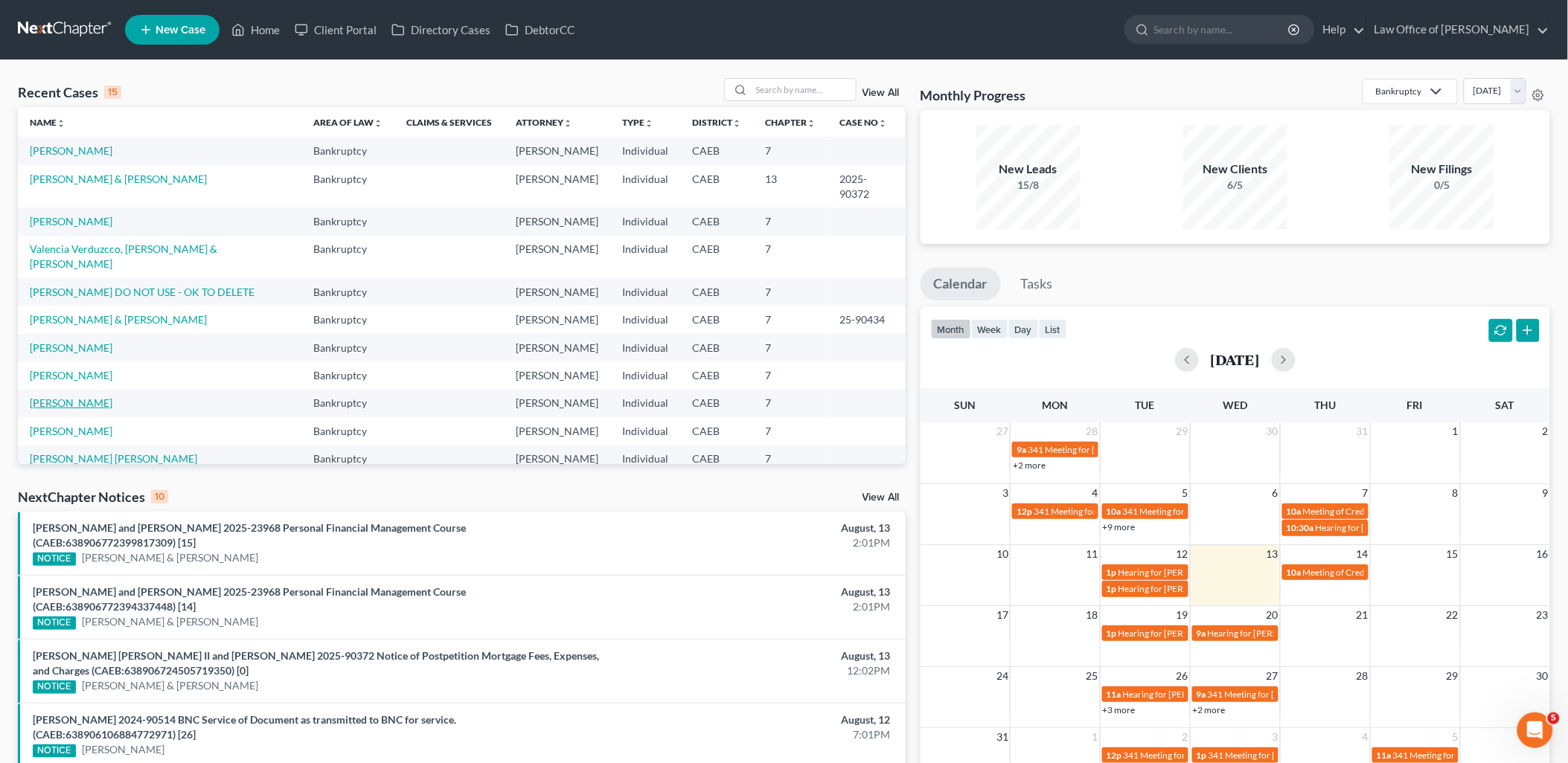
click at [62, 396] on link "[PERSON_NAME]" at bounding box center [71, 402] width 83 height 13
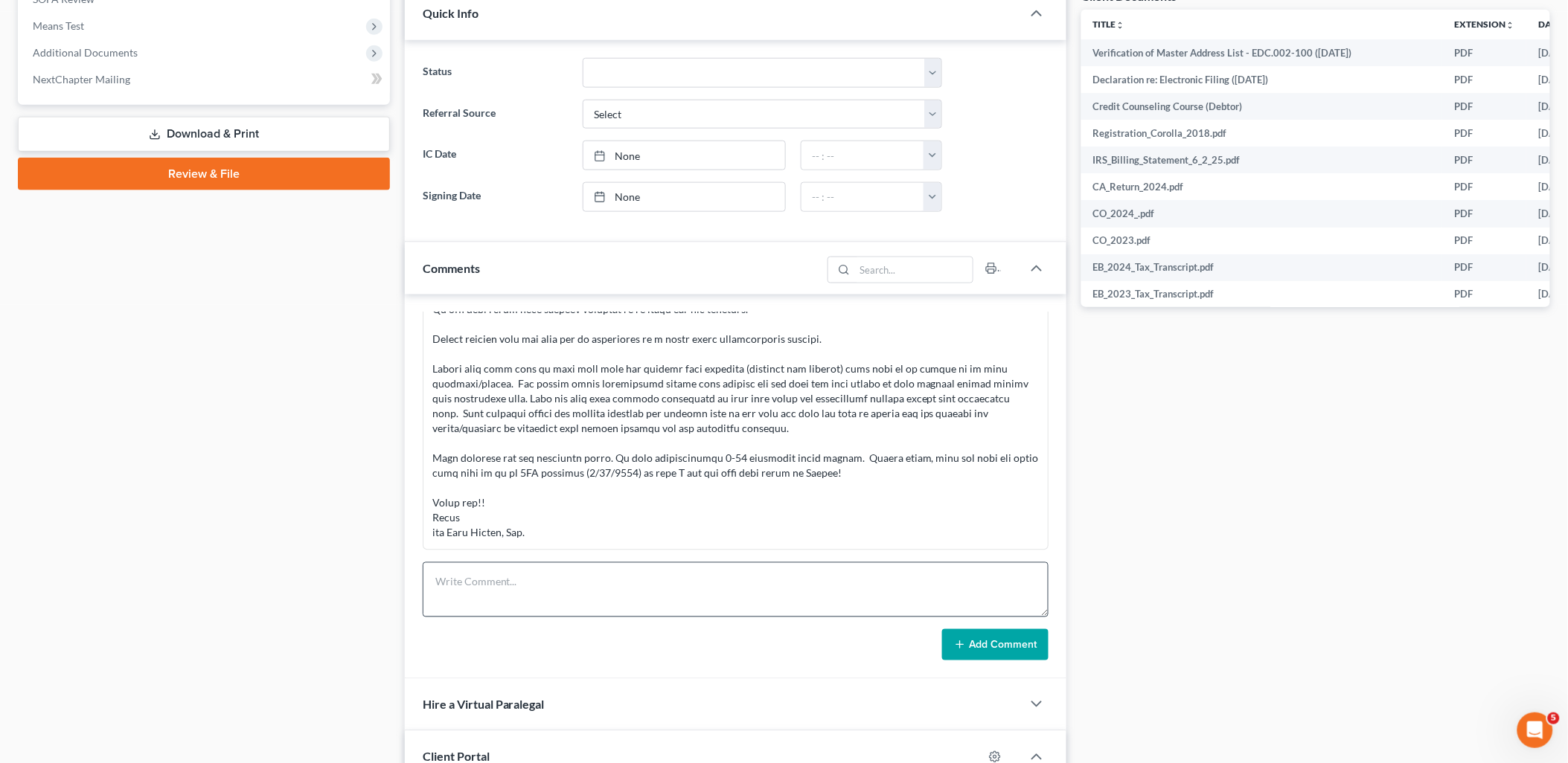
scroll to position [661, 0]
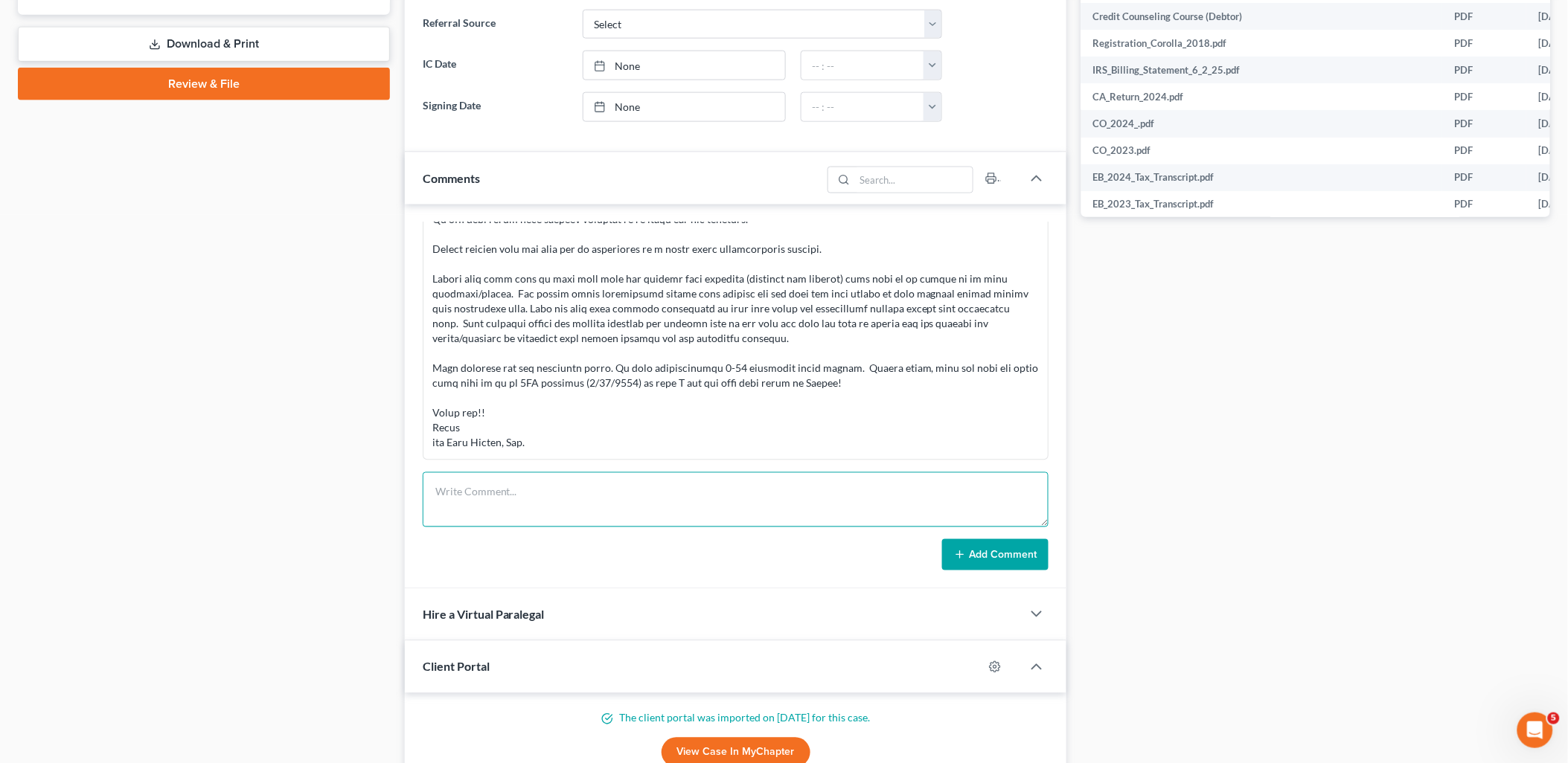
click at [586, 514] on textarea at bounding box center [736, 500] width 626 height 55
paste textarea "Hi Aaron, Thank you for sending this. I have reviewed what you have shared and …"
type textarea "Hi Aaron, Thank you for sending this. I have reviewed what you have shared and …"
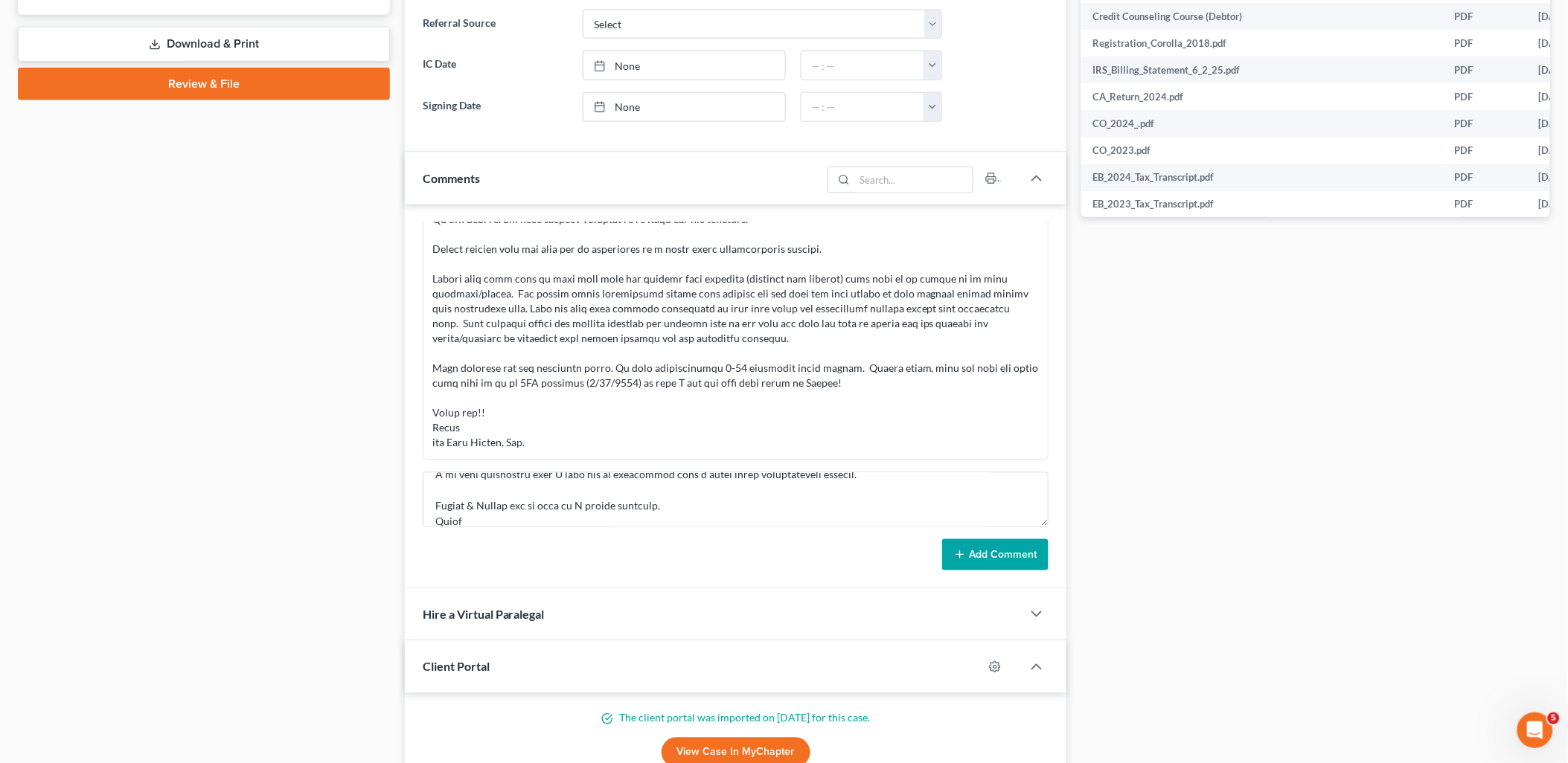
click at [990, 560] on button "Add Comment" at bounding box center [995, 554] width 106 height 31
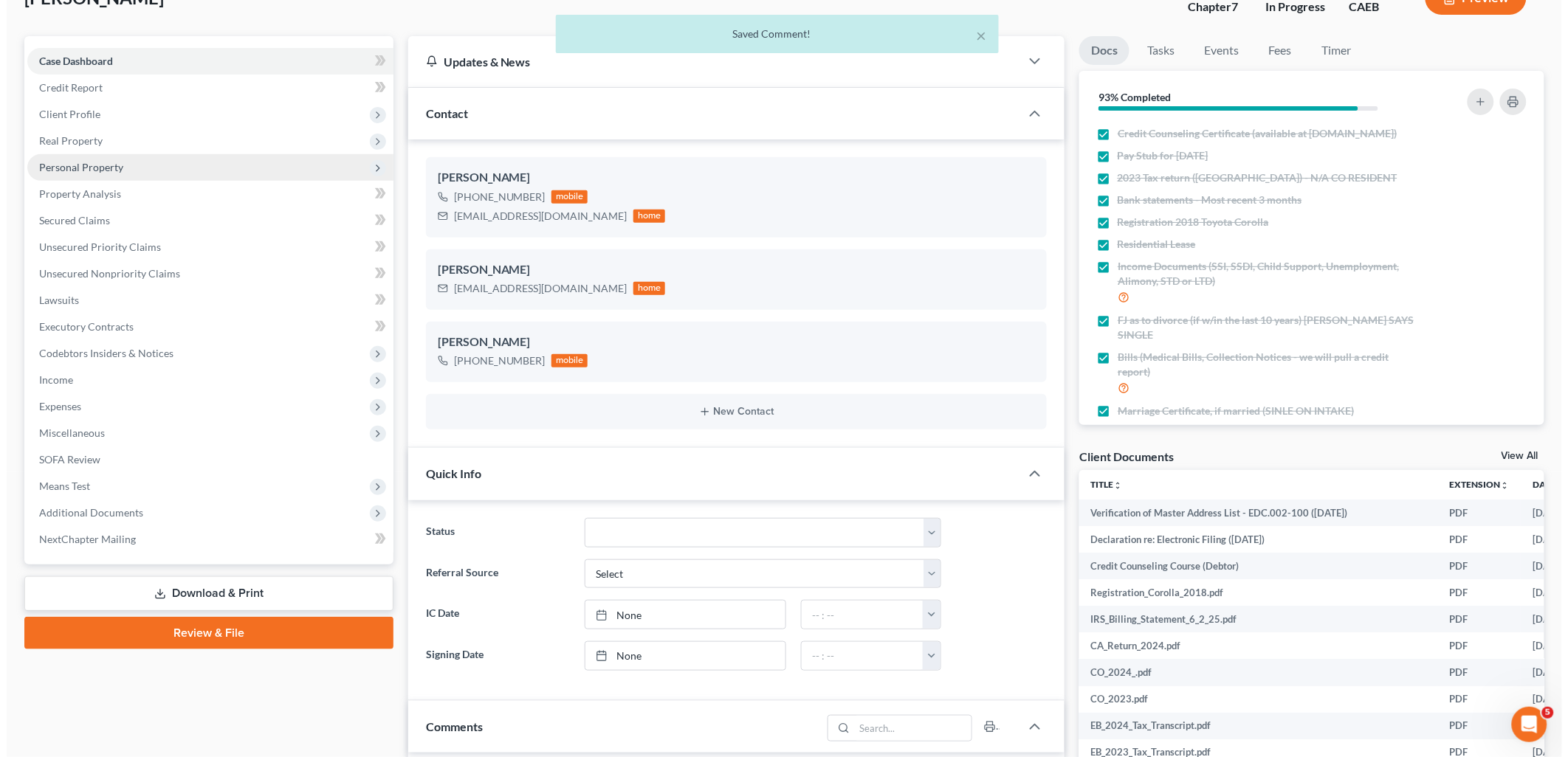
scroll to position [0, 0]
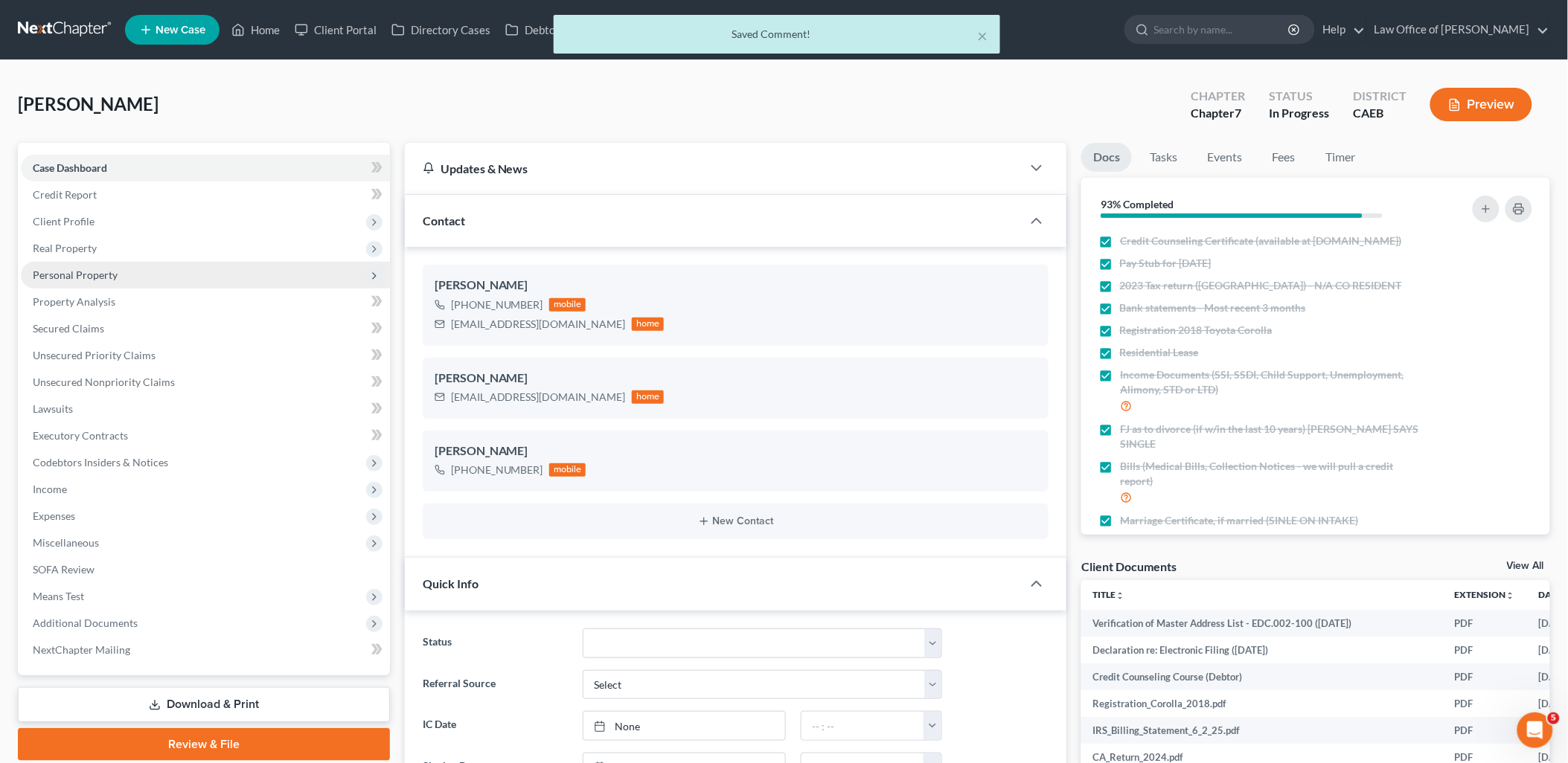
click at [63, 274] on span "Personal Property" at bounding box center [75, 275] width 85 height 13
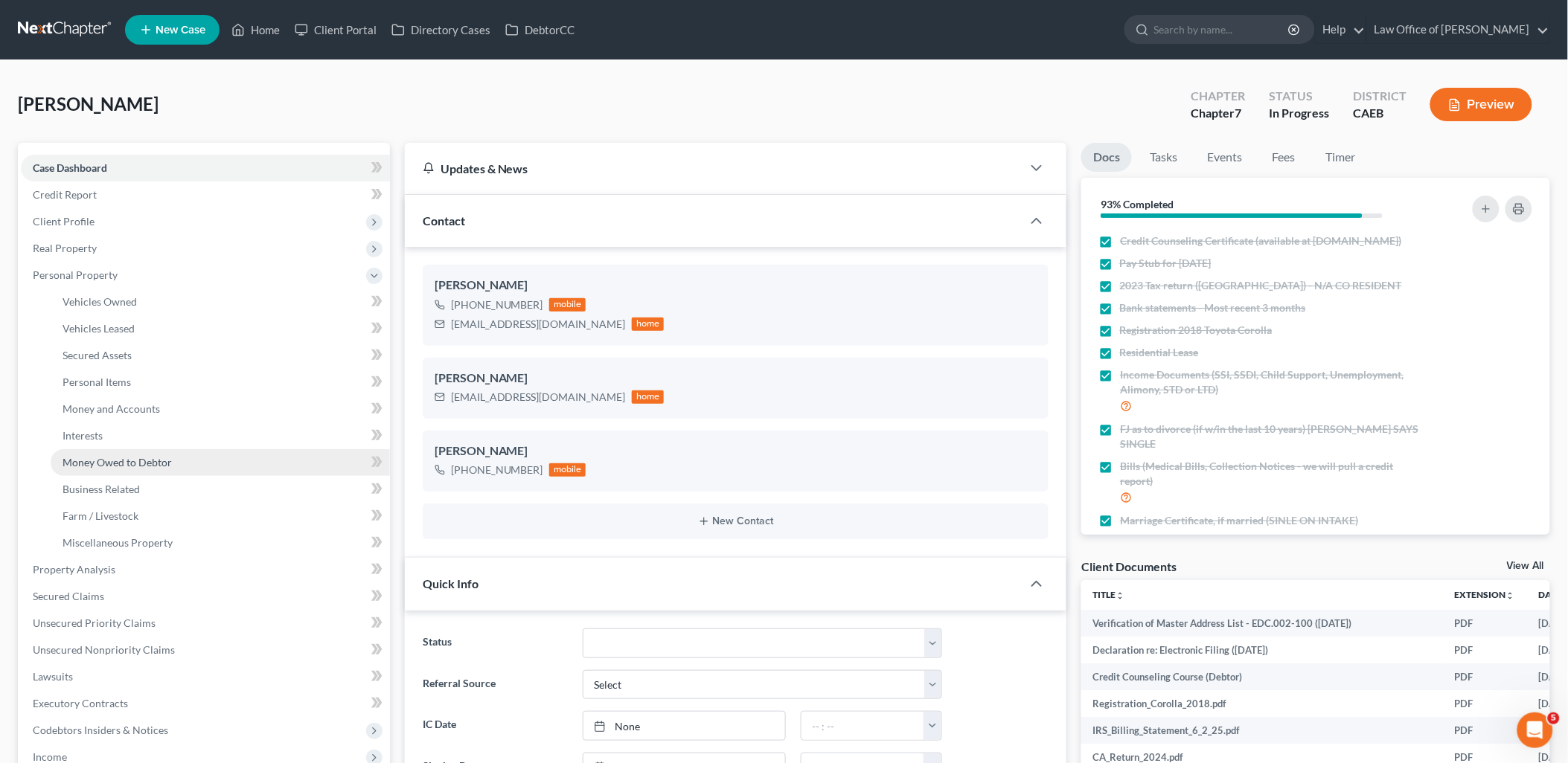
click at [97, 471] on link "Money Owed to Debtor" at bounding box center [220, 462] width 339 height 27
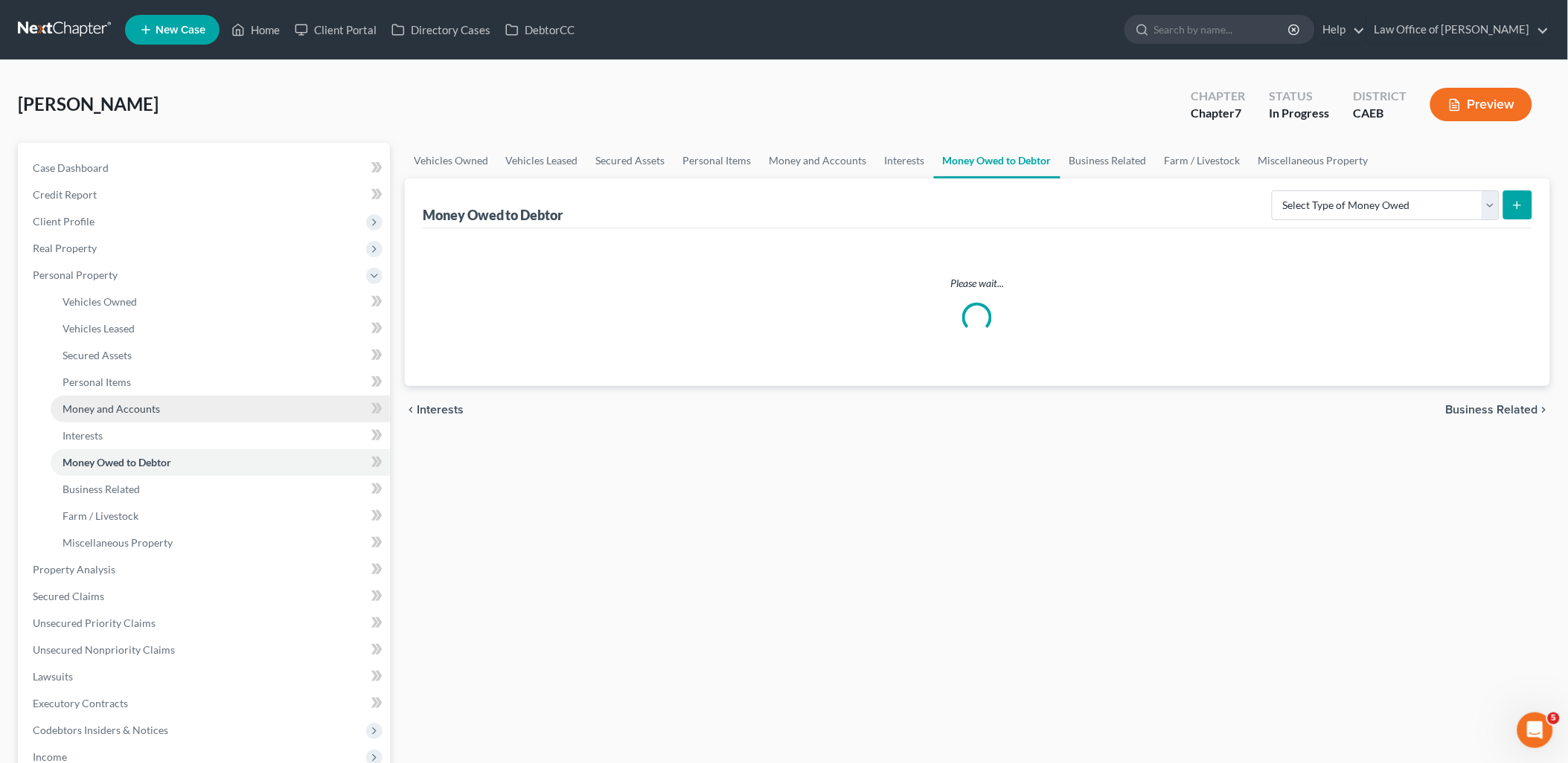
click at [97, 402] on span "Money and Accounts" at bounding box center [111, 408] width 97 height 13
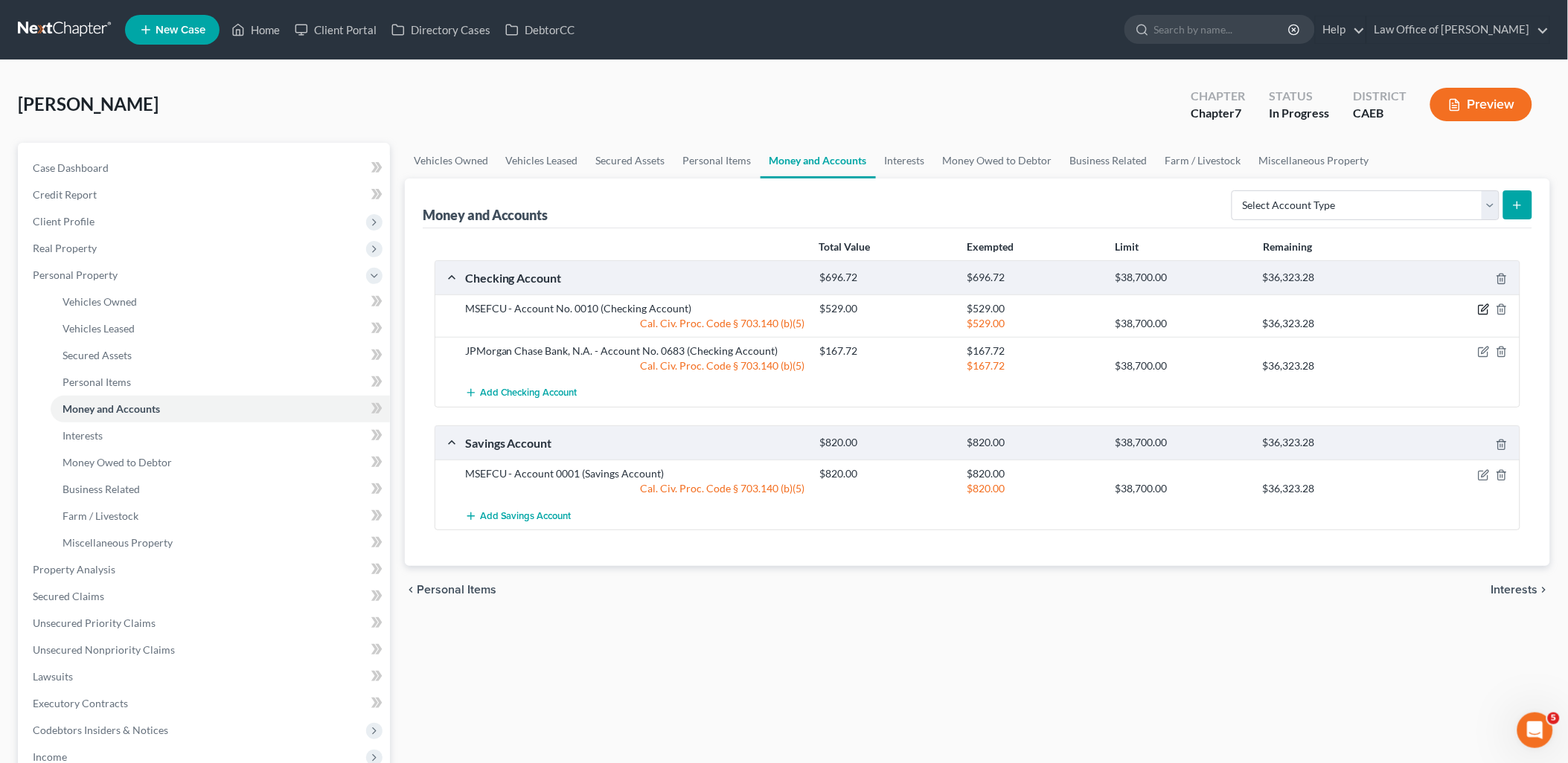
click at [1484, 311] on icon "button" at bounding box center [1484, 310] width 12 height 12
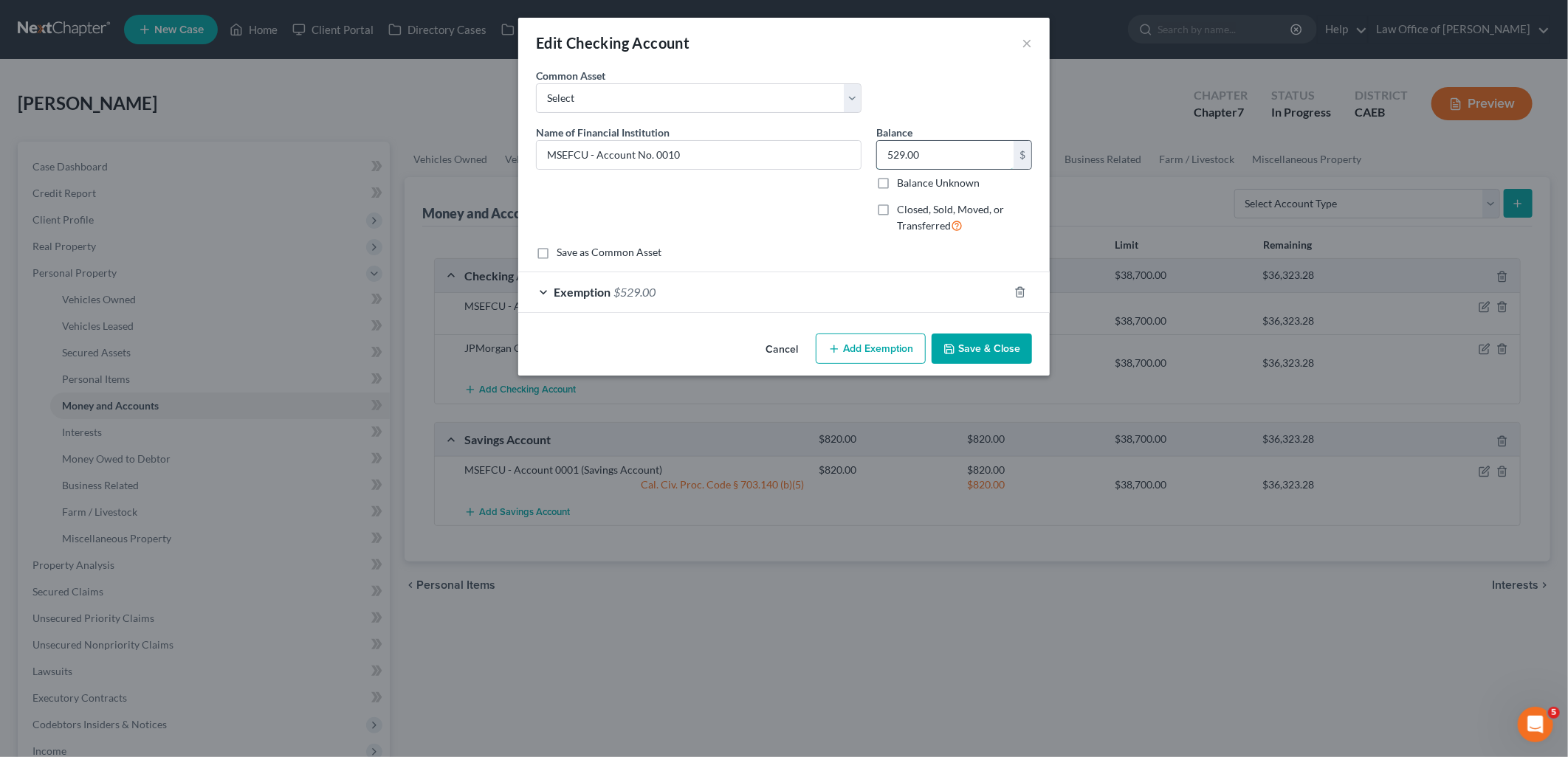
click at [946, 151] on input "529.00" at bounding box center [945, 154] width 136 height 28
type input "220.84"
click at [640, 288] on span "$529.00" at bounding box center [634, 292] width 42 height 14
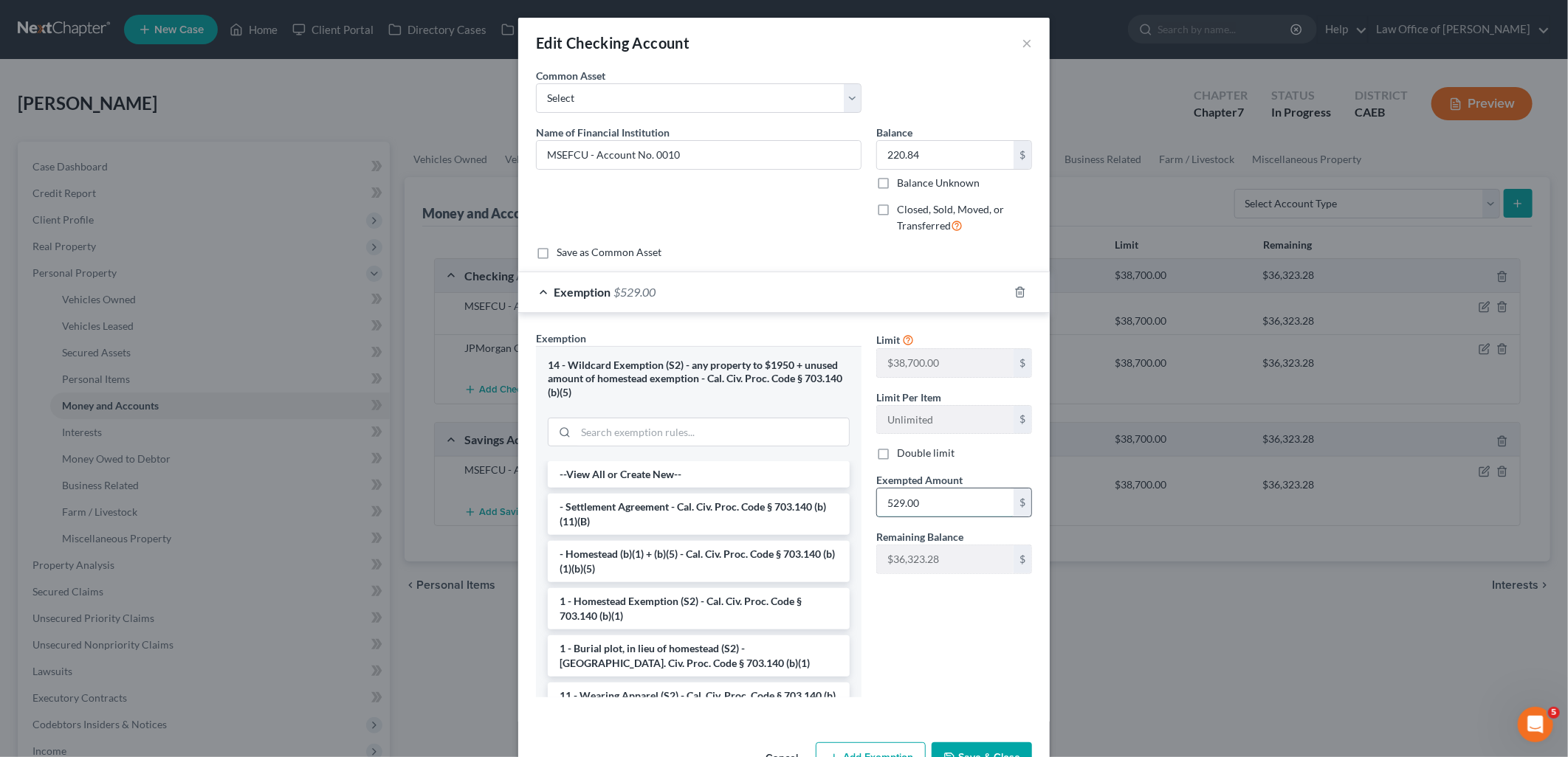
click at [946, 502] on input "529.00" at bounding box center [945, 502] width 136 height 28
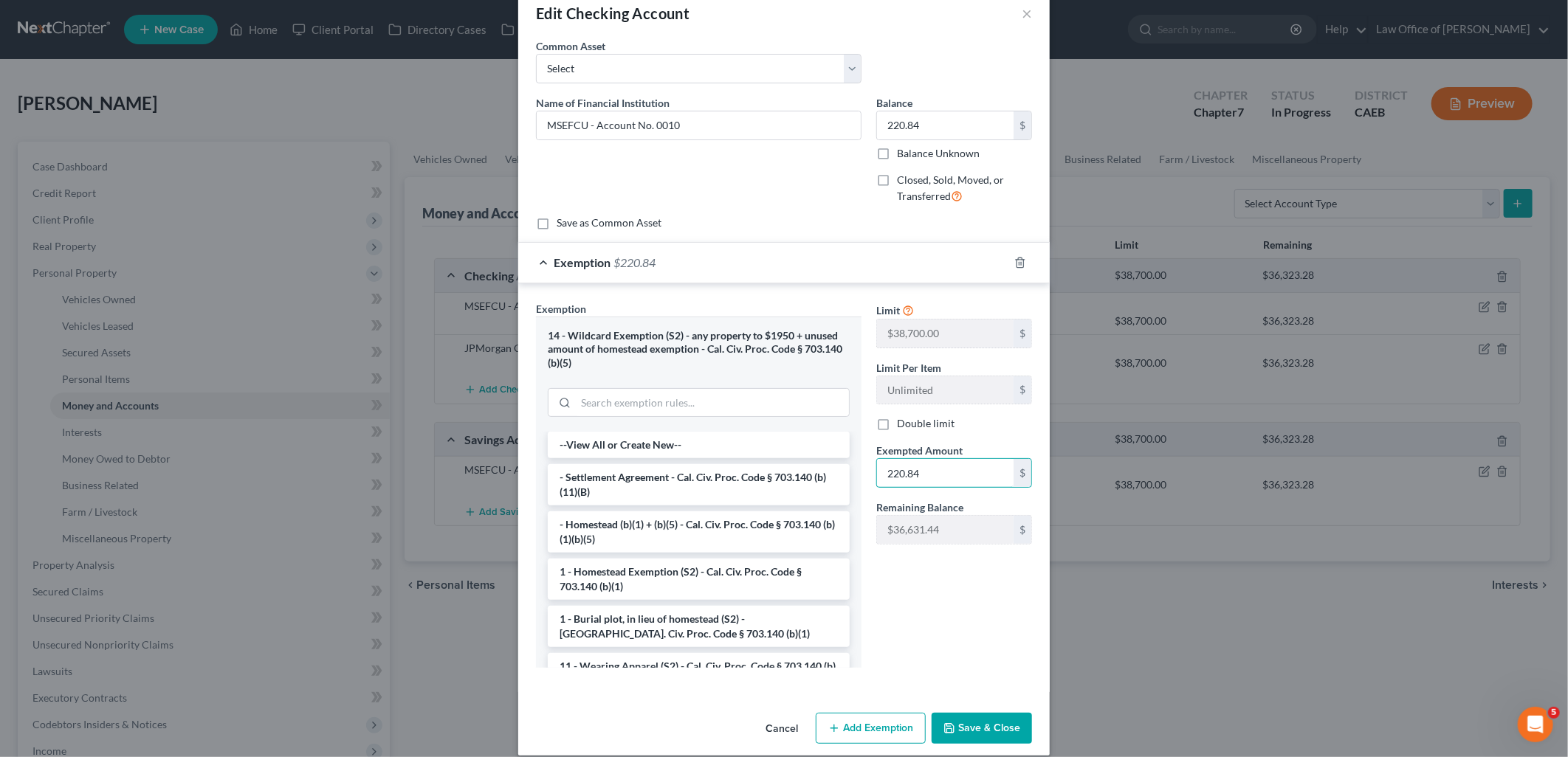
scroll to position [46, 0]
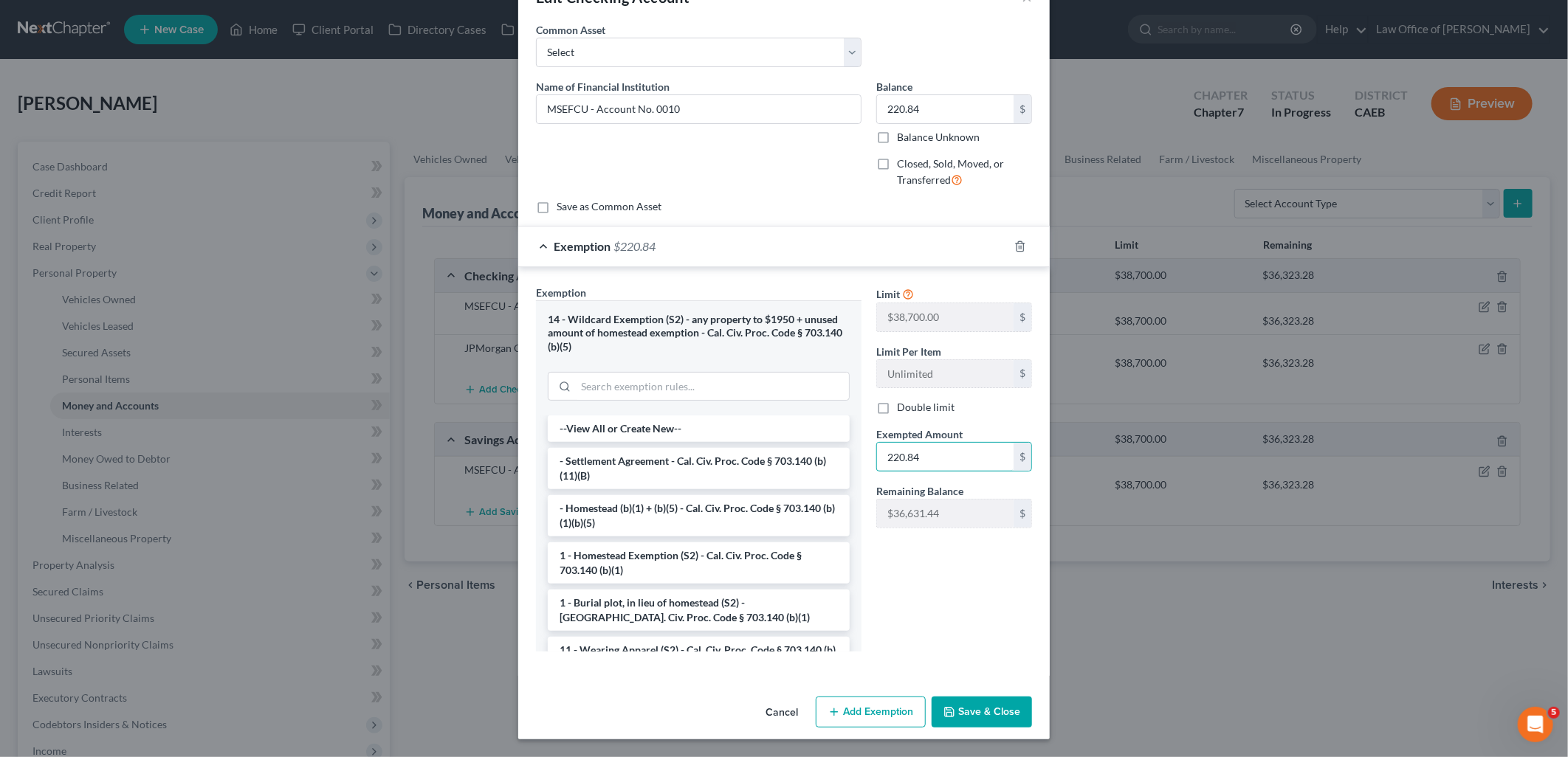
type input "220.84"
click at [988, 711] on button "Save & Close" at bounding box center [982, 712] width 100 height 31
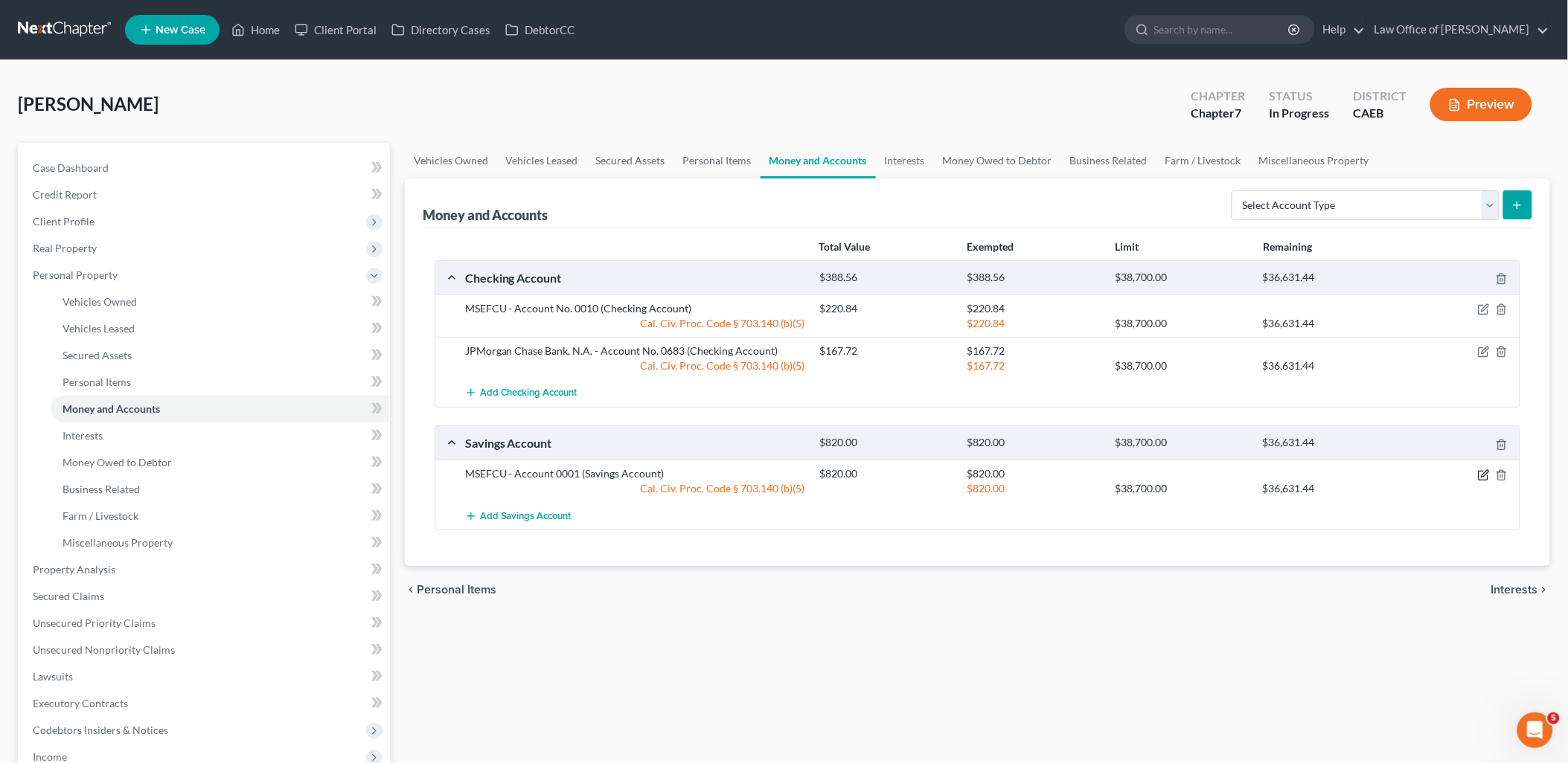
click at [1485, 477] on icon "button" at bounding box center [1484, 475] width 12 height 12
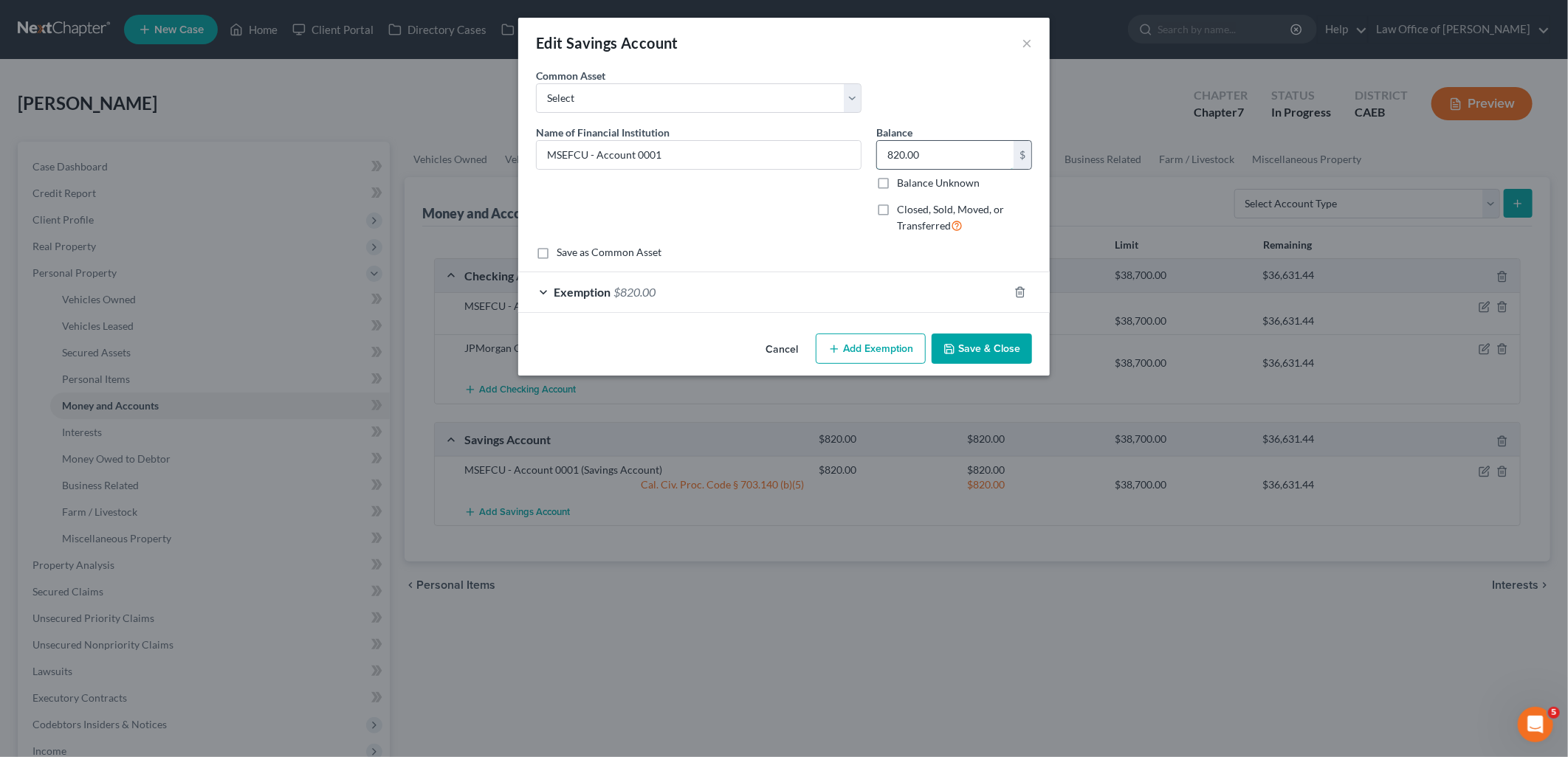
click at [939, 152] on input "820.00" at bounding box center [945, 154] width 136 height 28
type input "600.93"
click at [631, 297] on span "$820.00" at bounding box center [634, 292] width 42 height 14
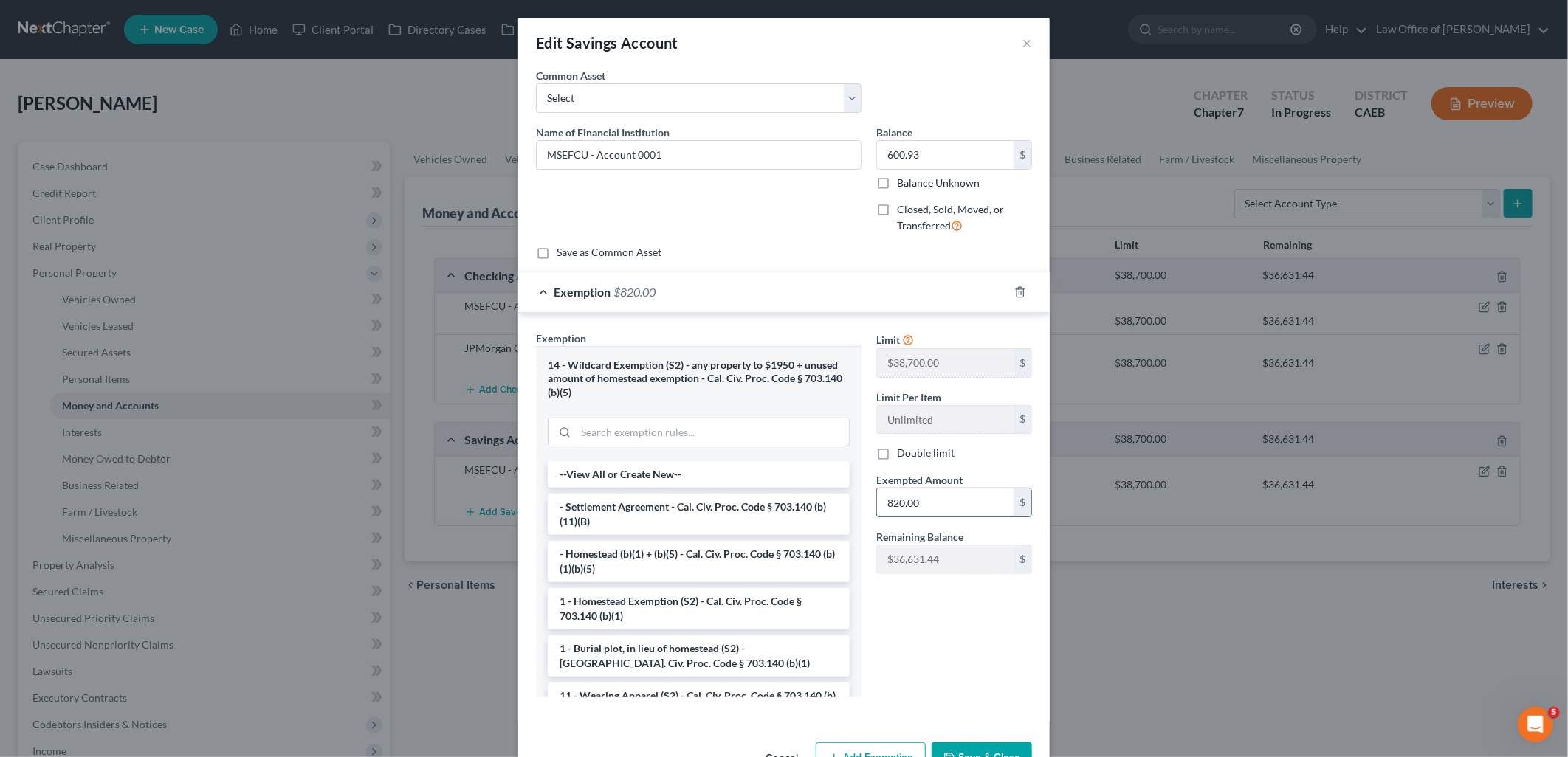
click at [925, 499] on input "820.00" at bounding box center [945, 502] width 136 height 28
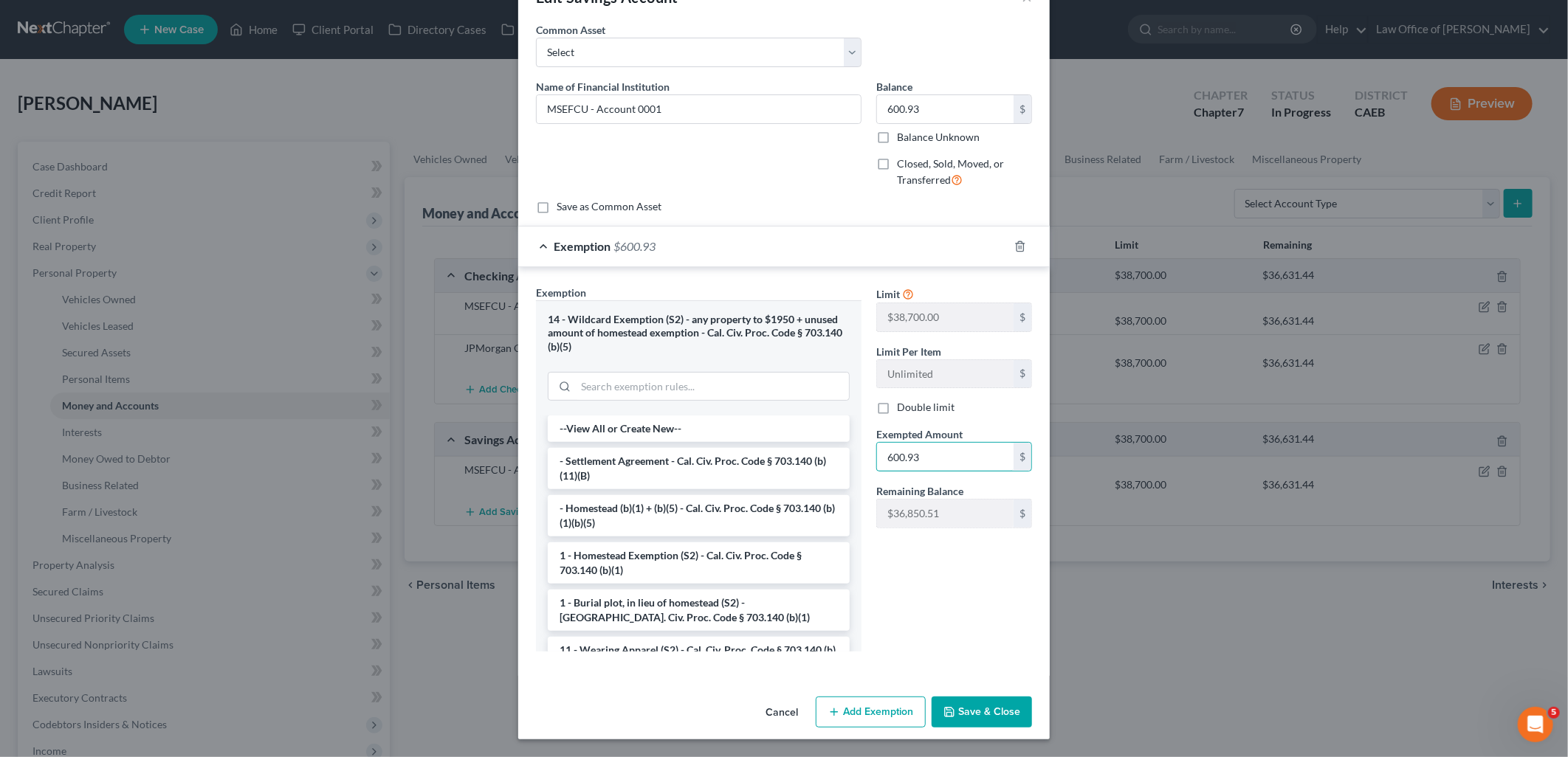
type input "600.93"
click at [968, 712] on button "Save & Close" at bounding box center [982, 712] width 100 height 31
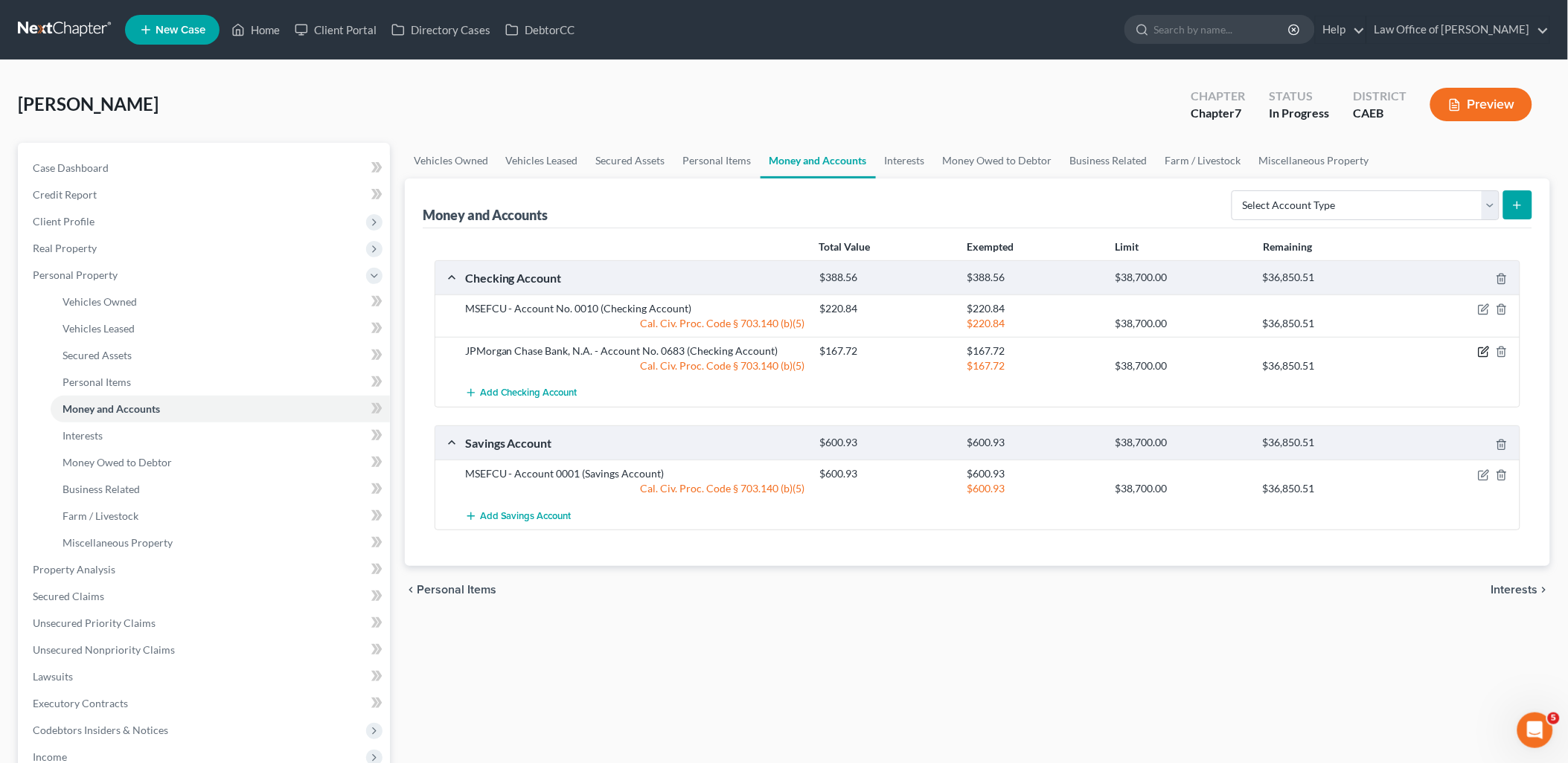
click at [1488, 348] on icon "button" at bounding box center [1484, 351] width 7 height 7
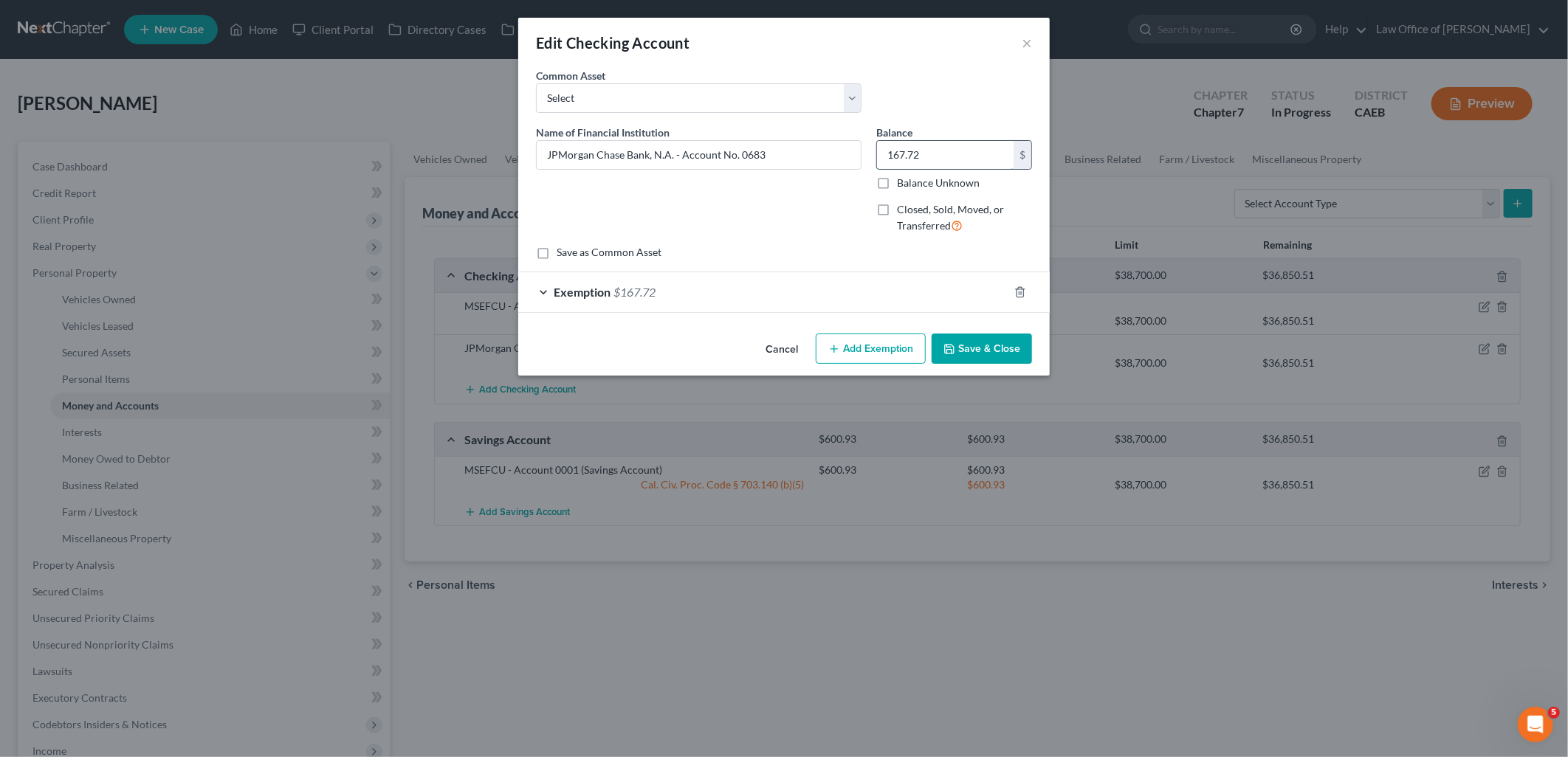
click at [954, 151] on input "167.72" at bounding box center [945, 154] width 136 height 28
click at [549, 153] on input "JPMorgan Chase Bank, N.A. - Account No. 0683" at bounding box center [698, 154] width 324 height 28
type input "ACCOUNT CLODED - JPMorgan Chase Bank, N.A. - Account No. 0683"
click at [897, 211] on label "Closed, Sold, Moved, or Transferred" at bounding box center [964, 218] width 135 height 32
click at [903, 211] on input "Closed, Sold, Moved, or Transferred" at bounding box center [908, 207] width 10 height 10
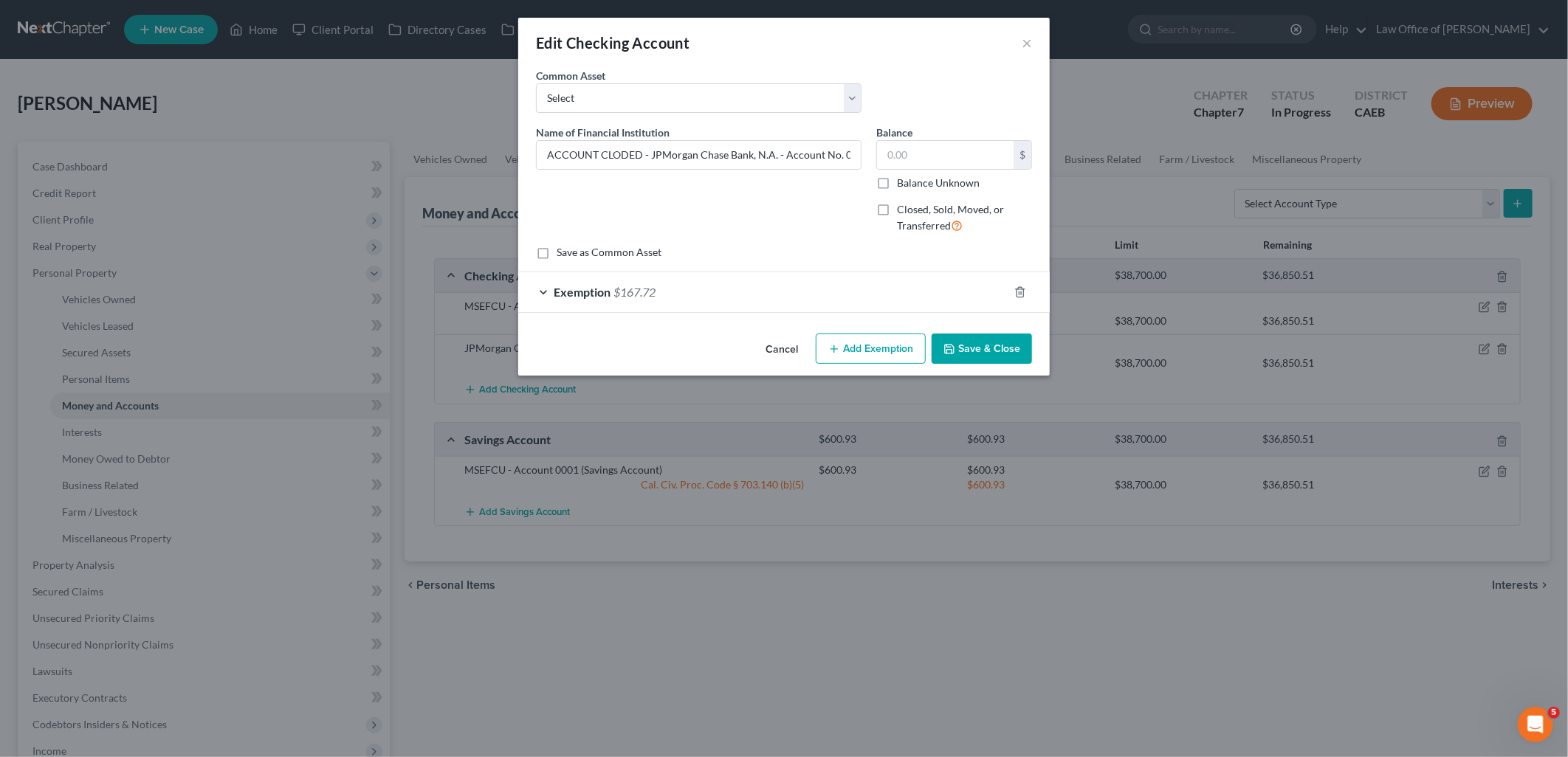
checkbox input "true"
select select "36"
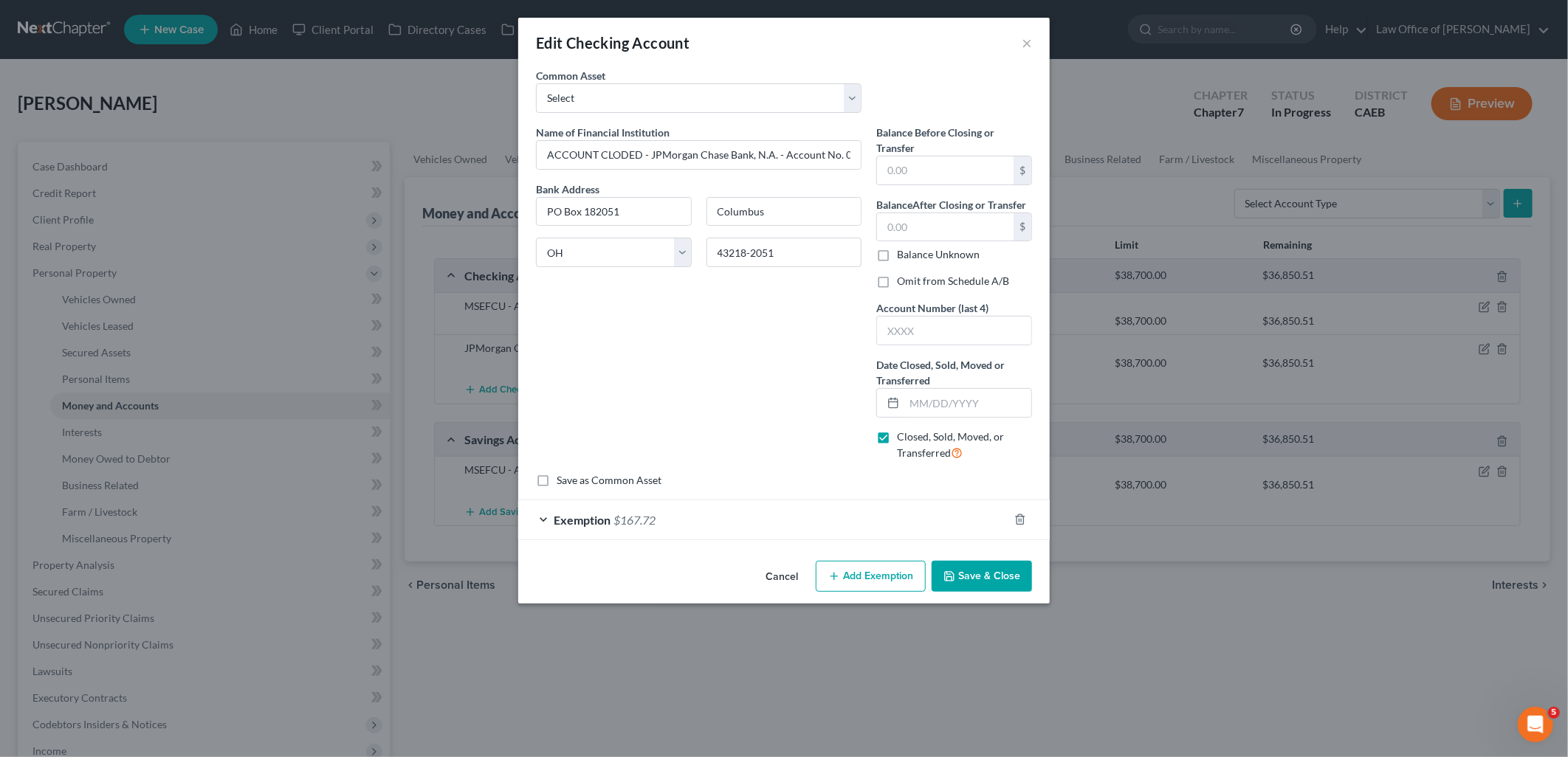
click at [897, 249] on label "Balance Unknown" at bounding box center [939, 255] width 83 height 15
click at [903, 249] on input "Balance Unknown" at bounding box center [908, 252] width 10 height 10
checkbox input "true"
type input "0.00"
drag, startPoint x: 886, startPoint y: 279, endPoint x: 916, endPoint y: 322, distance: 52.4
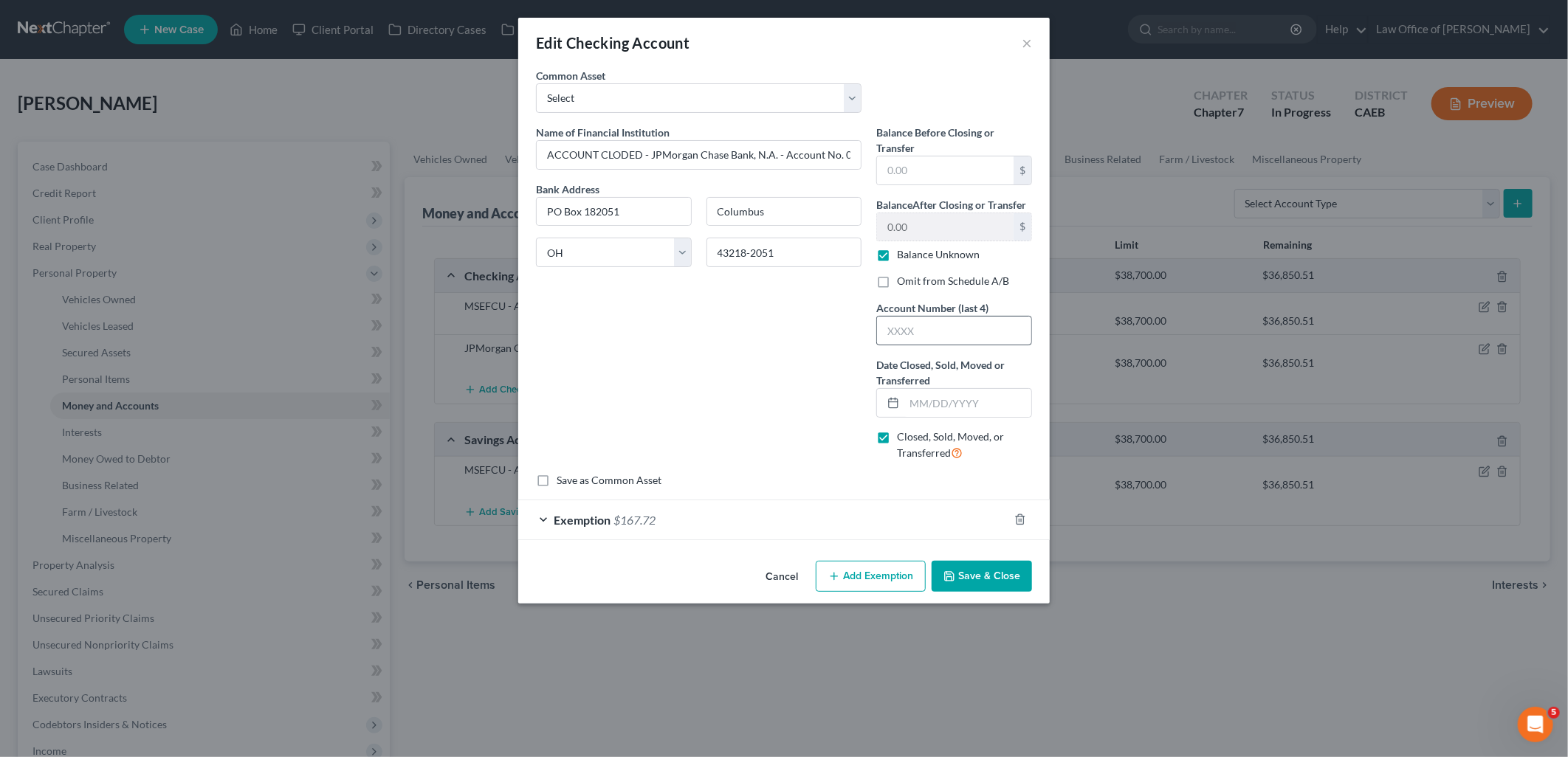
click at [897, 280] on label "Omit from Schedule A/B" at bounding box center [953, 282] width 112 height 15
click at [903, 280] on input "Omit from Schedule A/B" at bounding box center [908, 279] width 10 height 10
checkbox input "true"
click at [921, 326] on input "text" at bounding box center [954, 330] width 154 height 28
click at [842, 153] on input "ACCOUNT CLODED - JPMorgan Chase Bank, N.A. - Account No. 0683" at bounding box center [698, 154] width 324 height 28
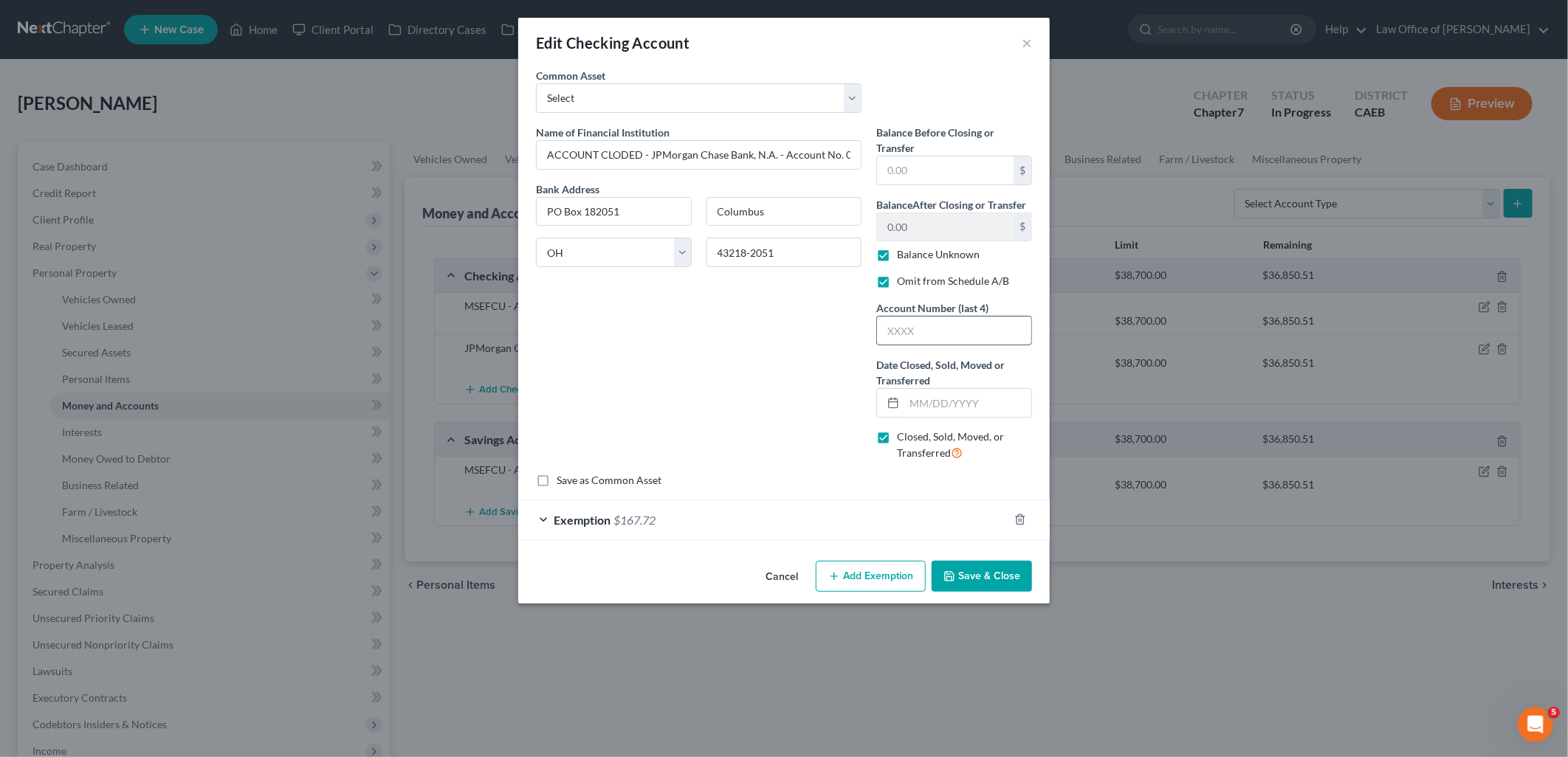
click at [932, 330] on input "text" at bounding box center [954, 330] width 154 height 28
type input "0683"
click at [954, 402] on input "text" at bounding box center [967, 402] width 127 height 28
type input "12/20/2024"
click at [1025, 517] on icon "button" at bounding box center [1020, 520] width 12 height 12
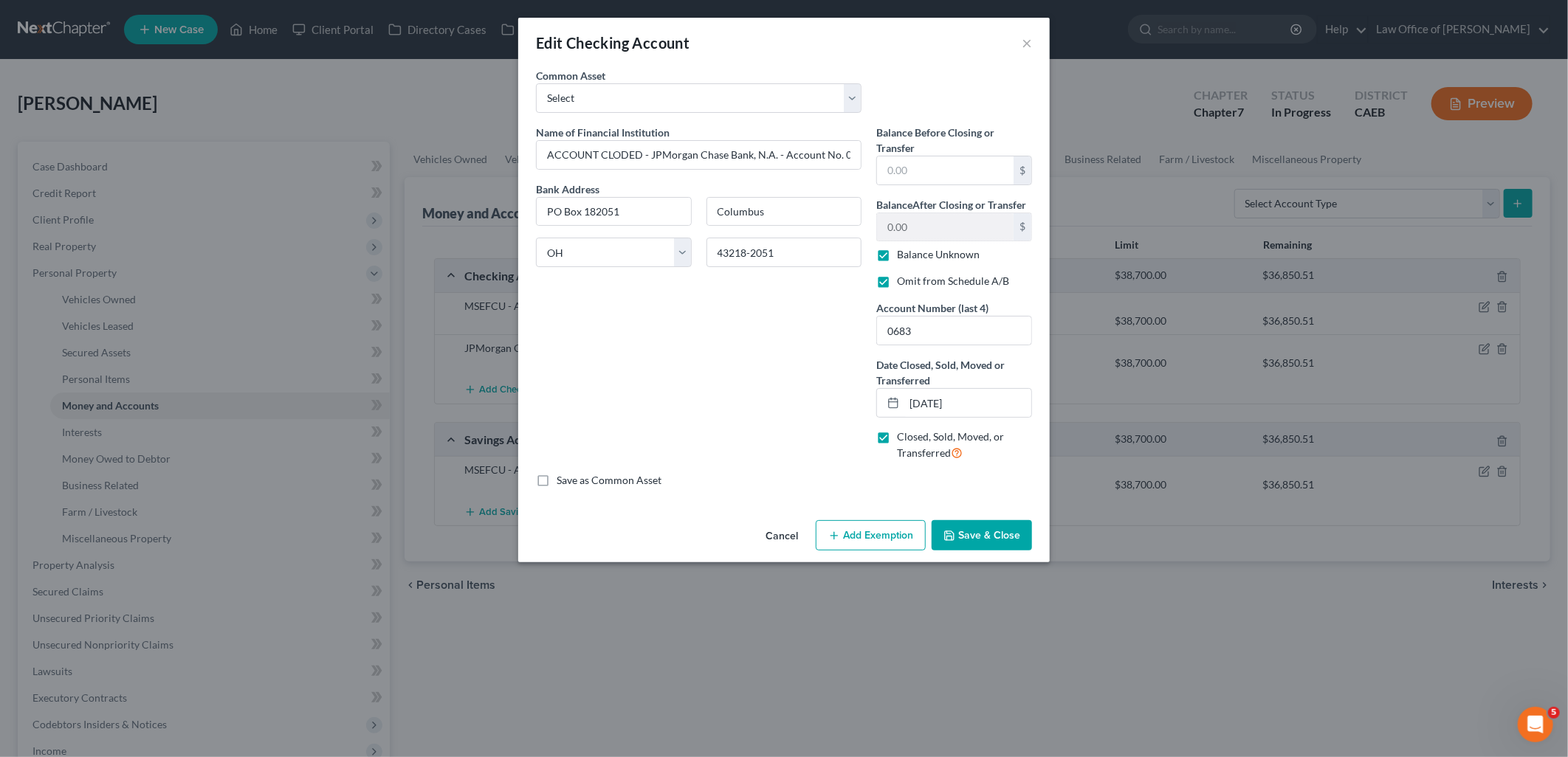
click at [997, 535] on button "Save & Close" at bounding box center [982, 536] width 100 height 31
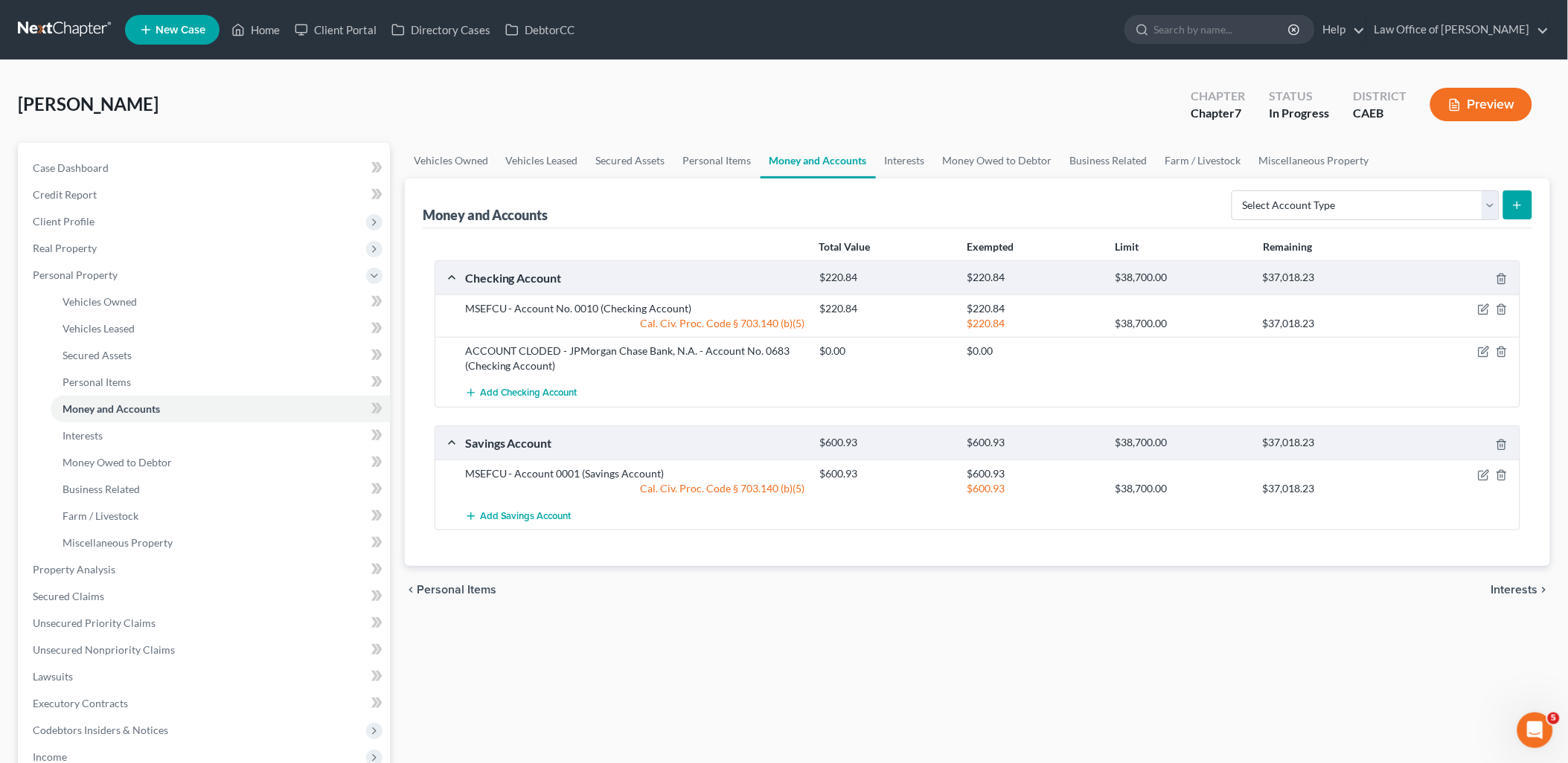
click at [1084, 487] on div "$600.93" at bounding box center [1033, 489] width 148 height 15
click at [526, 393] on span "Add Checking Account" at bounding box center [528, 394] width 97 height 12
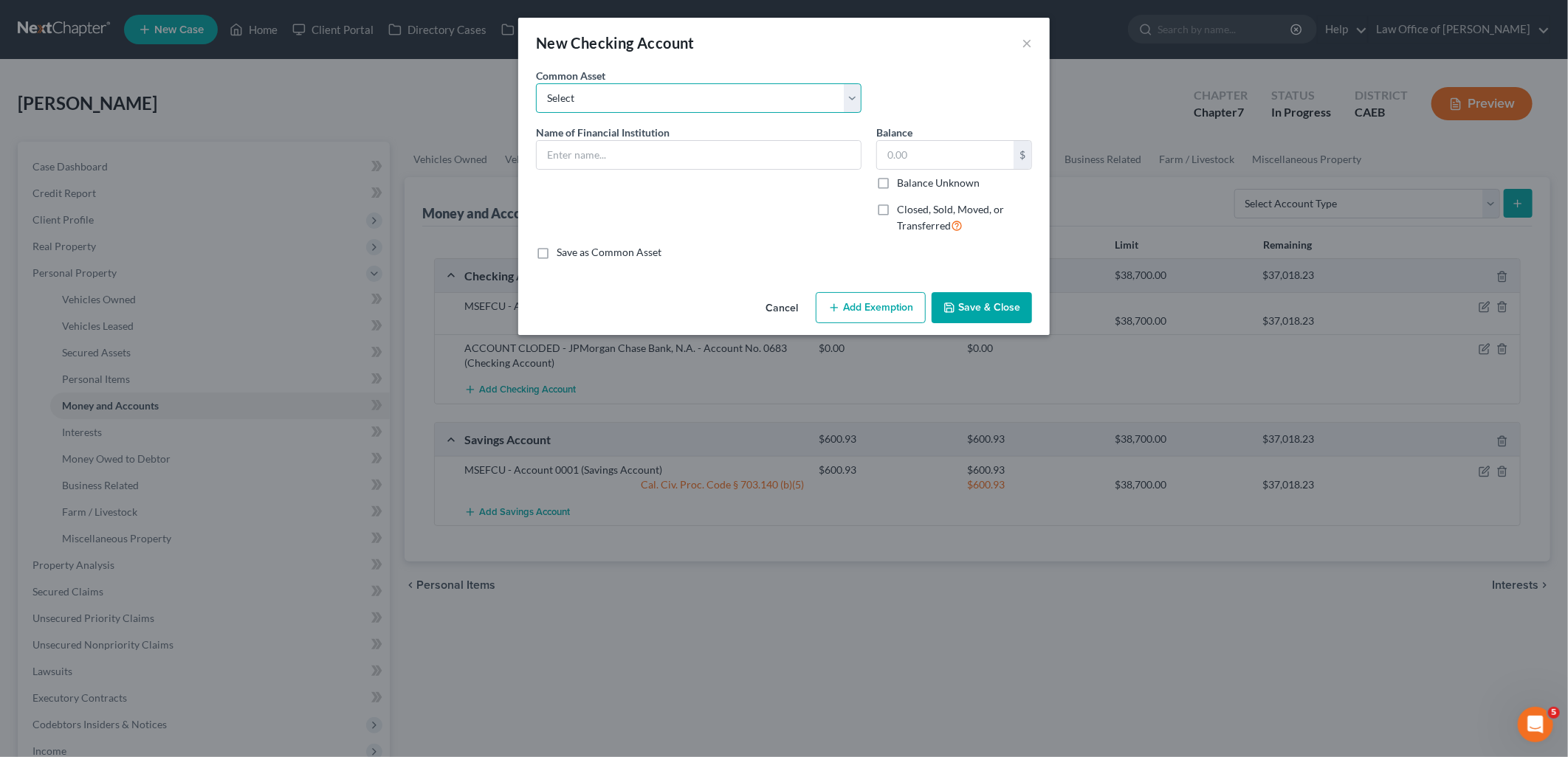
click at [598, 87] on select "Select Farmers & Merchants Bank of Central CA (aka F&M Bank) USAA Federal Savin…" at bounding box center [698, 98] width 326 height 29
select select "0"
click at [536, 84] on select "Select Farmers & Merchants Bank of Central CA (aka F&M Bank) USAA Federal Savin…" at bounding box center [698, 98] width 326 height 29
click at [835, 151] on input "Farmers & Merchants Bank of Central CA (aka F&M Bank)" at bounding box center [698, 154] width 324 height 28
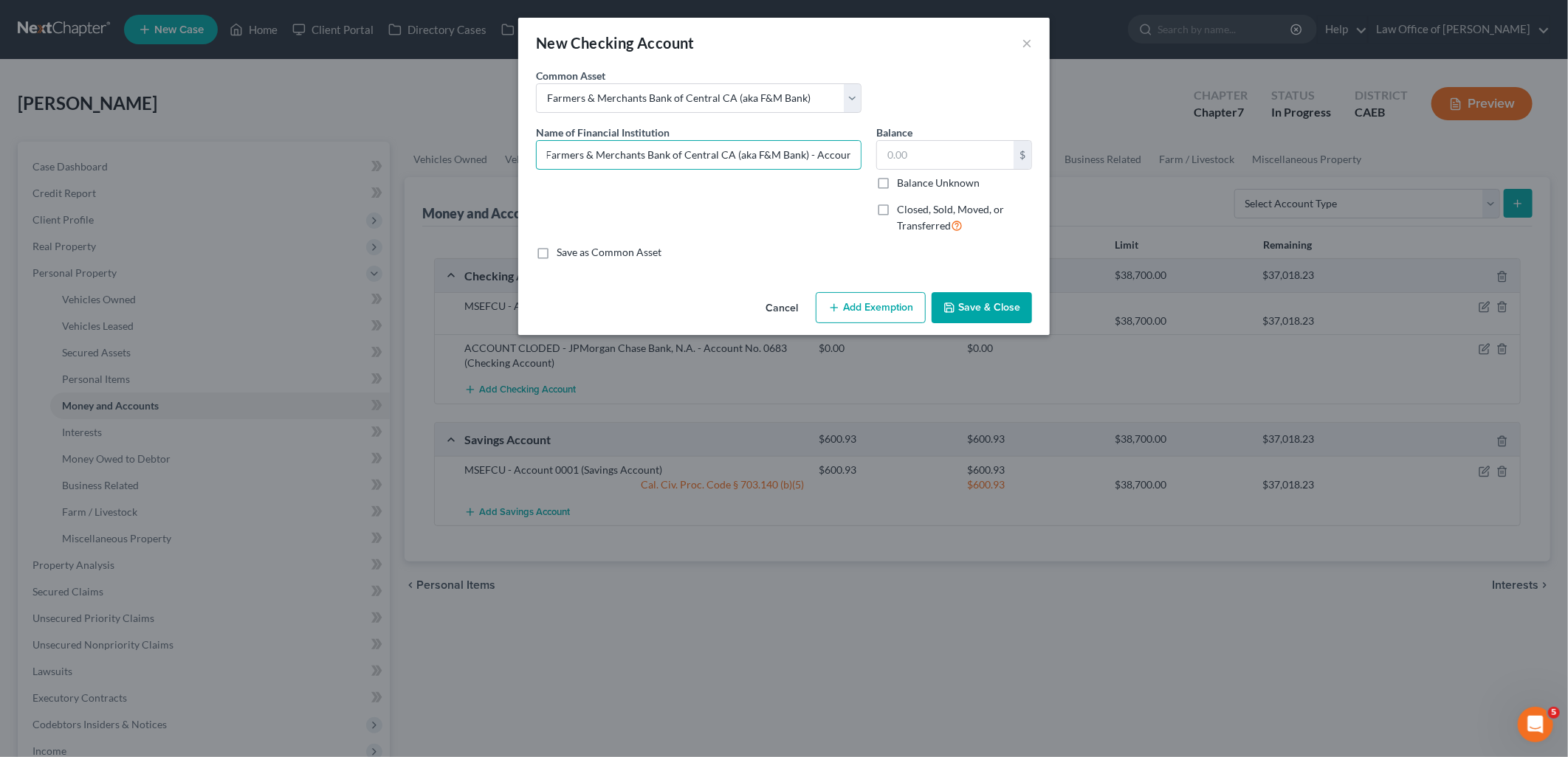
type input "Farmers & Merchants Bank of Central CA (aka F&M Bank) - Account"
click at [917, 150] on input "text" at bounding box center [945, 154] width 136 height 28
click at [935, 150] on input "text" at bounding box center [945, 154] width 136 height 28
type input "100"
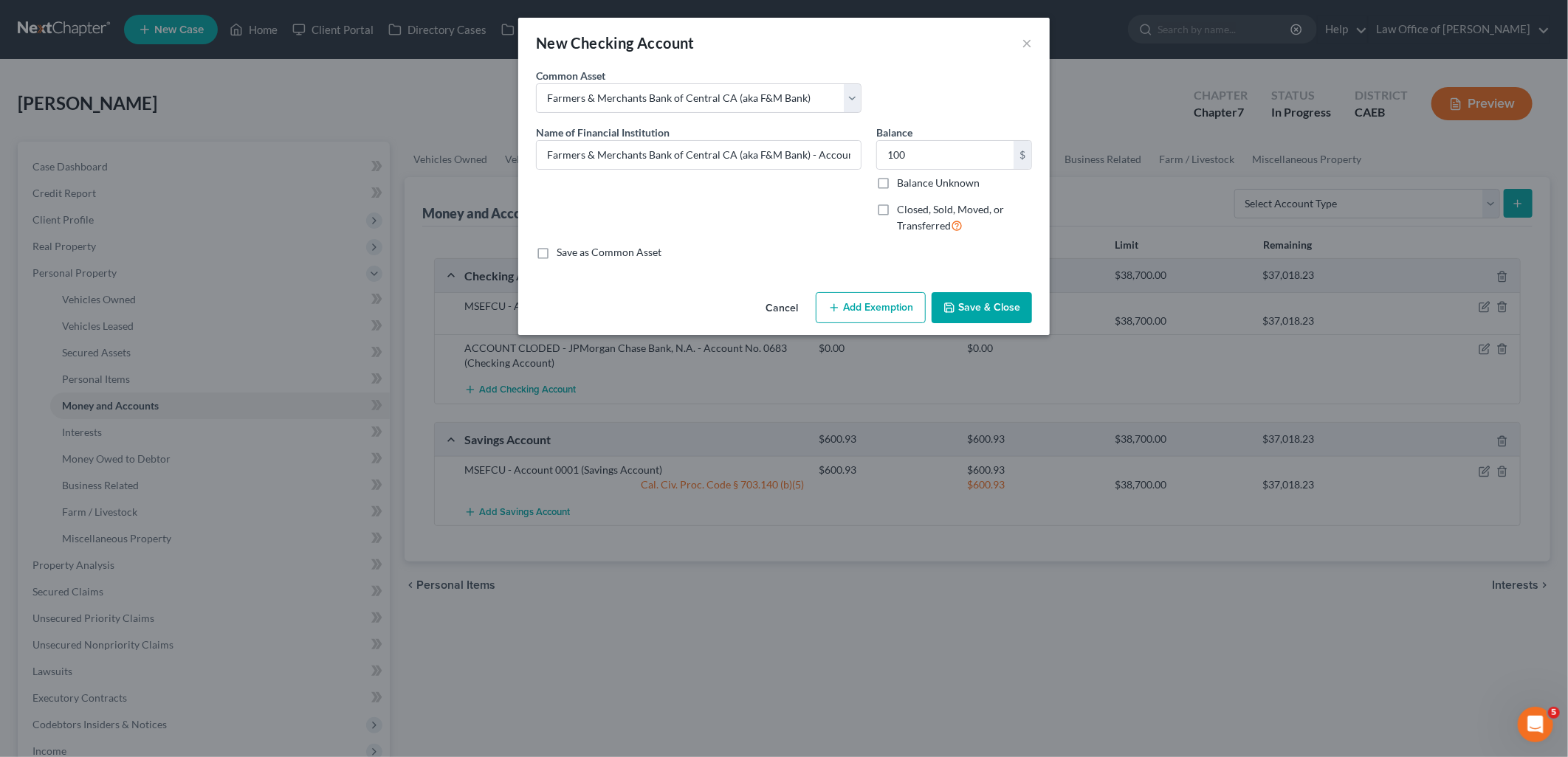
click at [894, 311] on button "Add Exemption" at bounding box center [871, 307] width 110 height 31
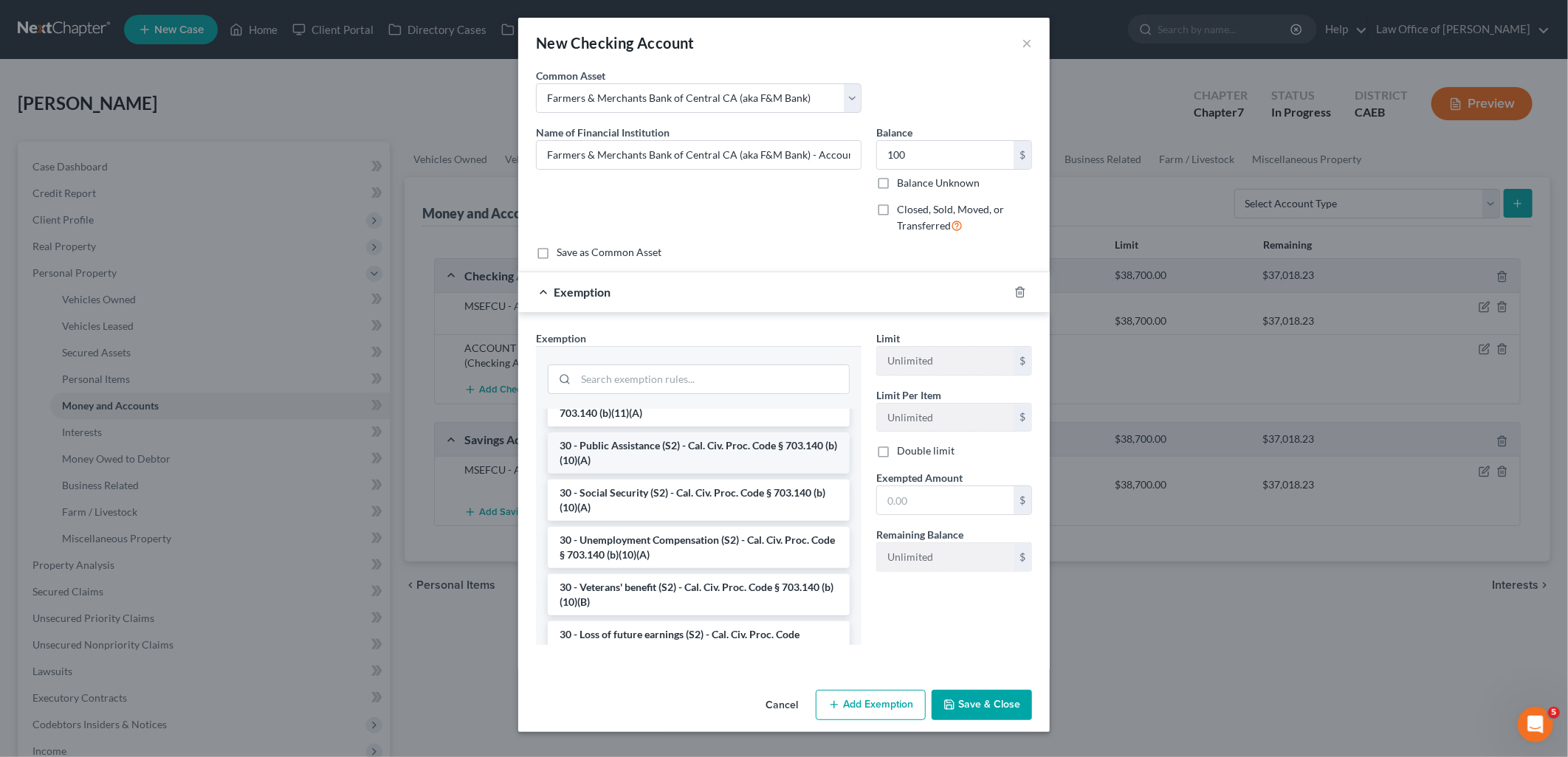
scroll to position [711, 0]
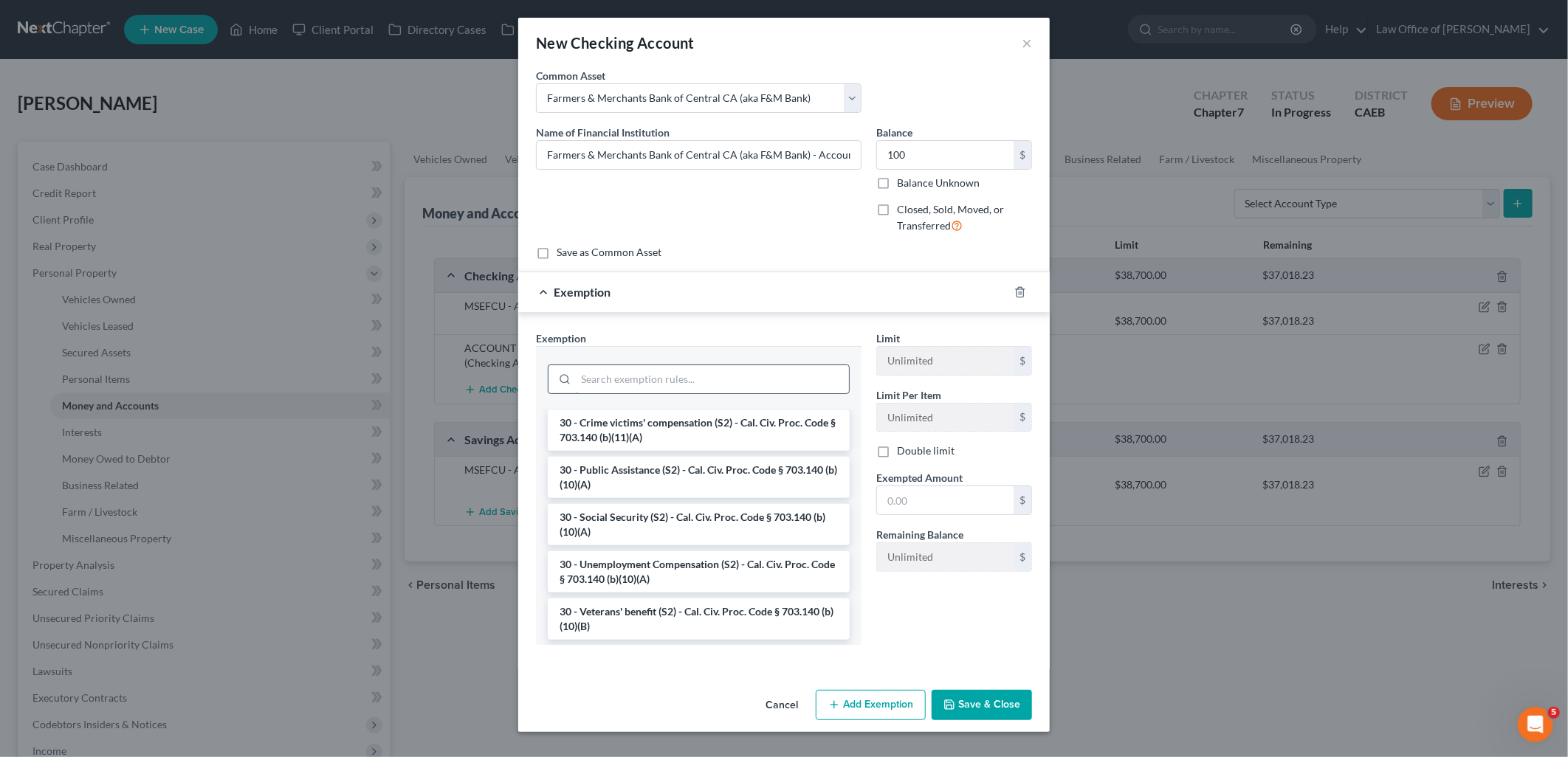
click at [651, 378] on input "search" at bounding box center [712, 379] width 274 height 28
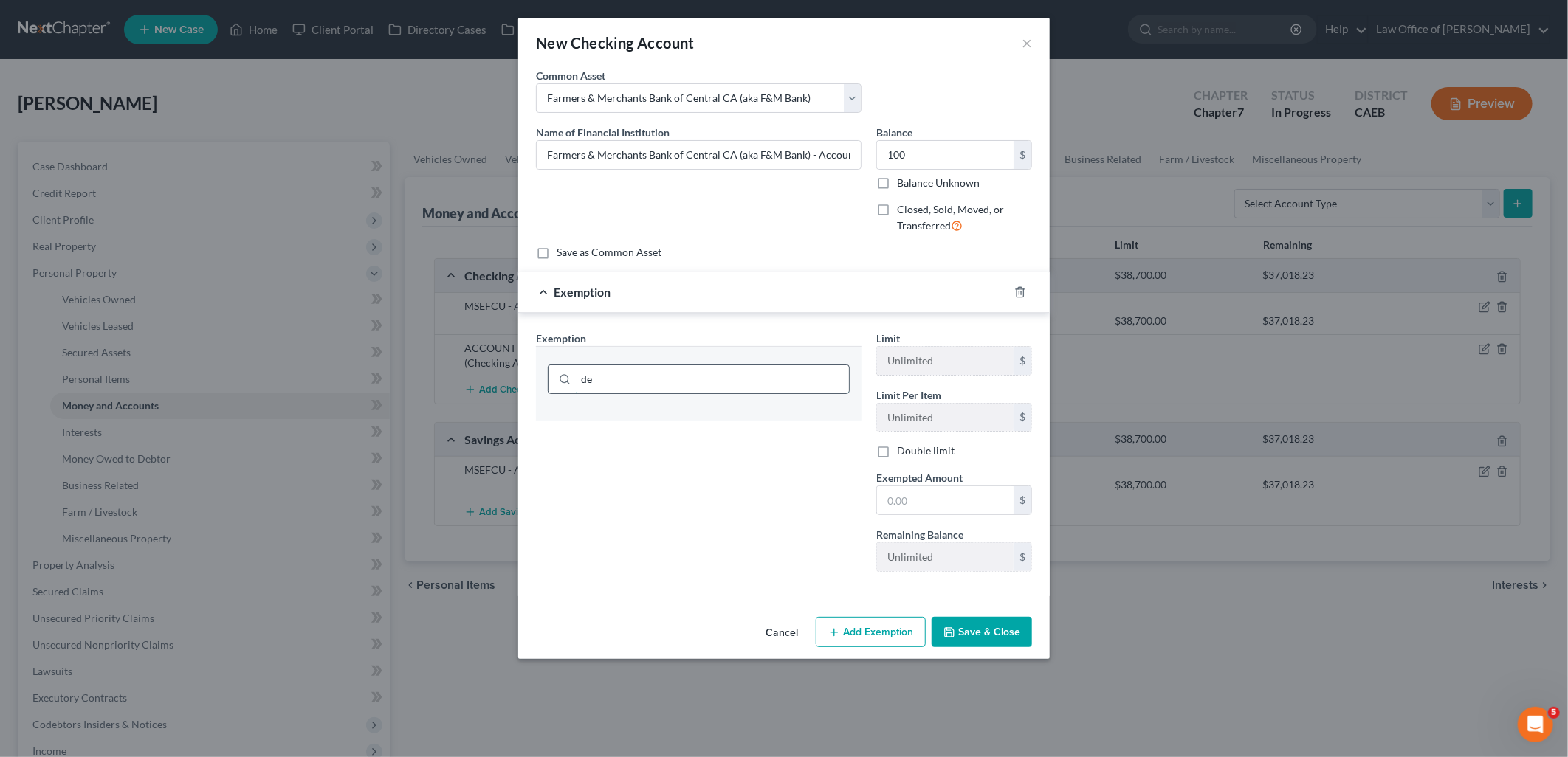
type input "d"
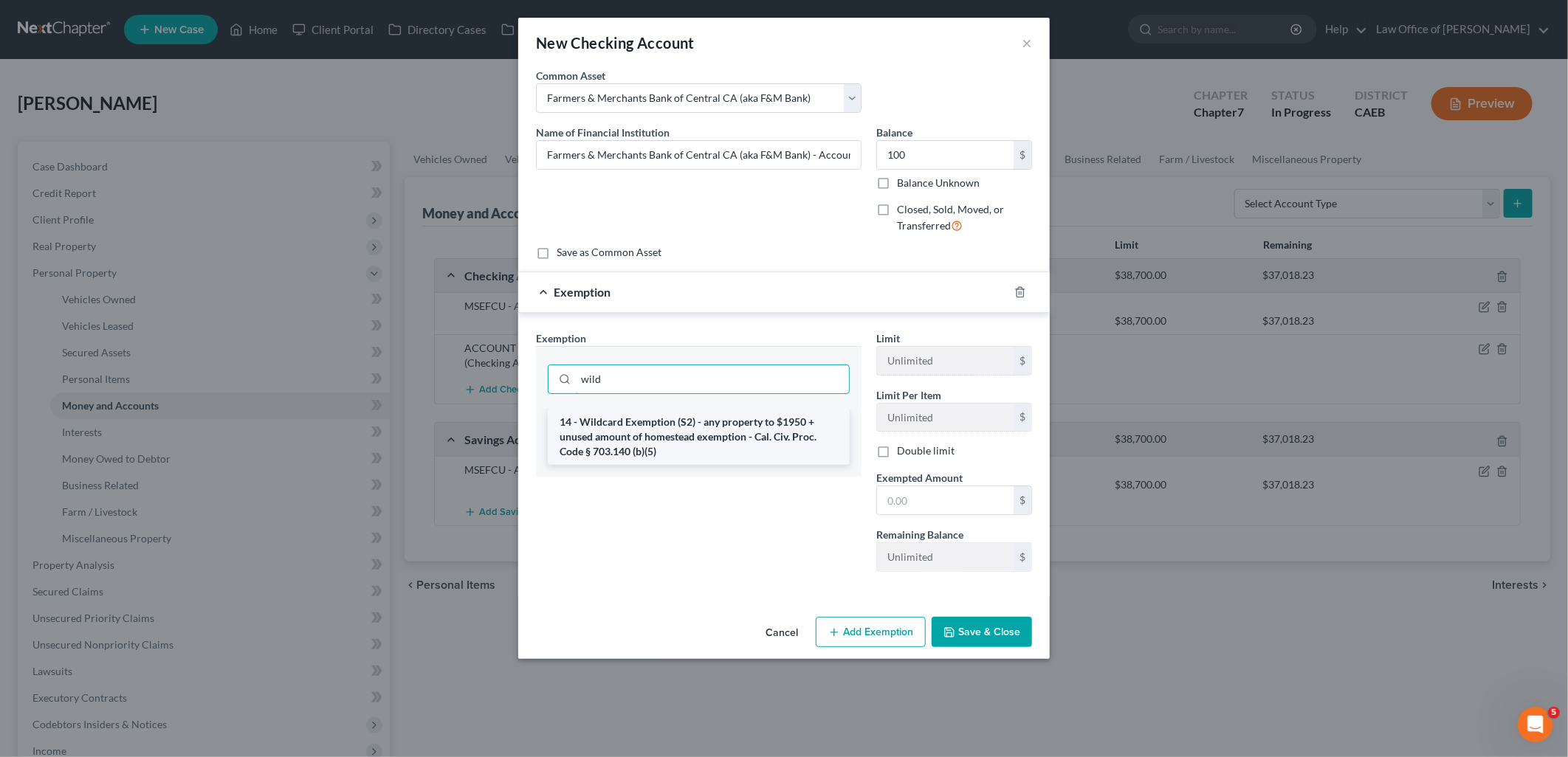
type input "wild"
click at [667, 445] on li "14 - Wildcard Exemption (S2) - any property to $1950 + unused amount of homeste…" at bounding box center [698, 437] width 302 height 56
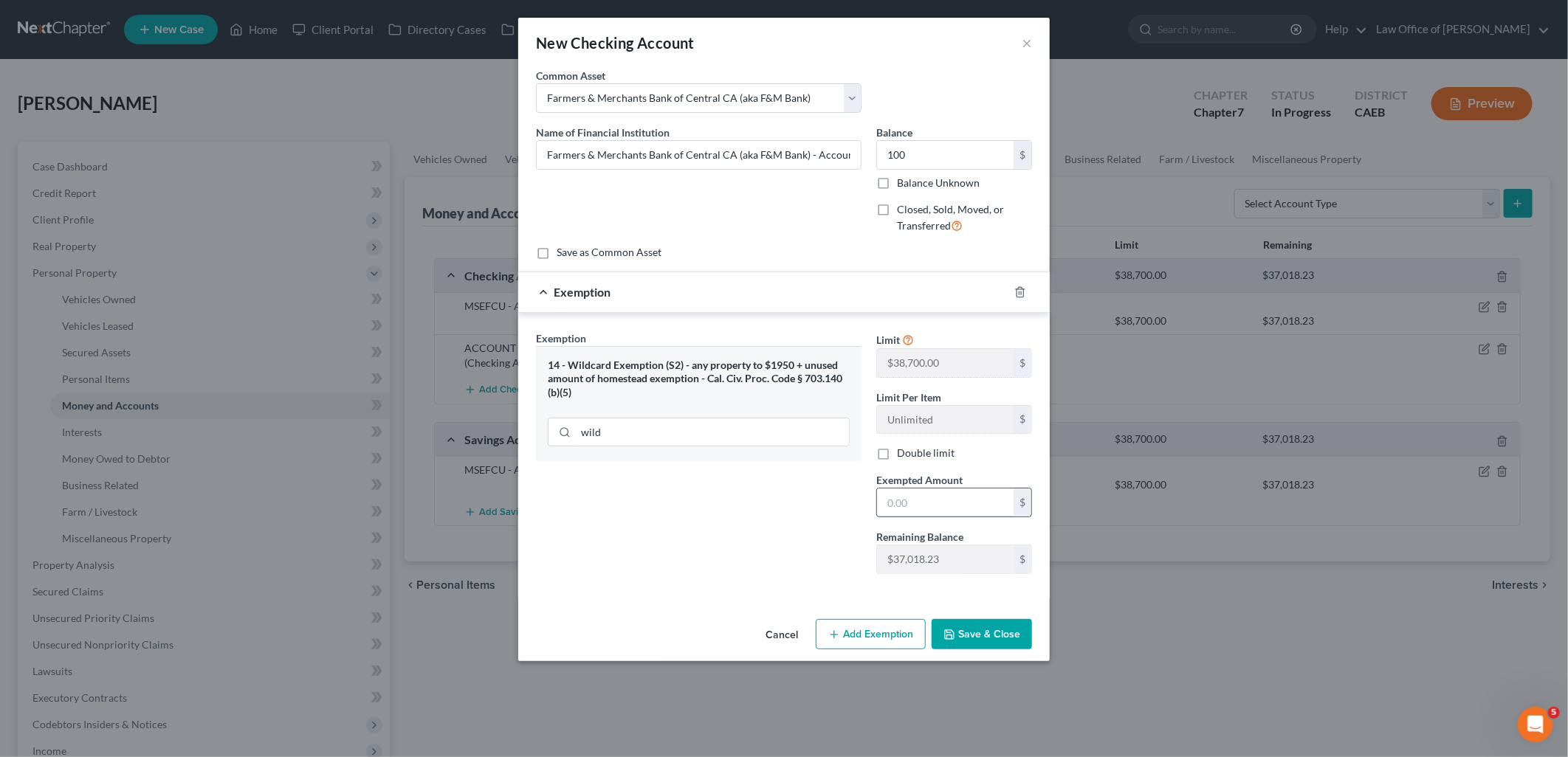
click at [953, 493] on input "text" at bounding box center [945, 502] width 136 height 28
type input "100"
click at [1001, 635] on button "Save & Close" at bounding box center [982, 634] width 100 height 31
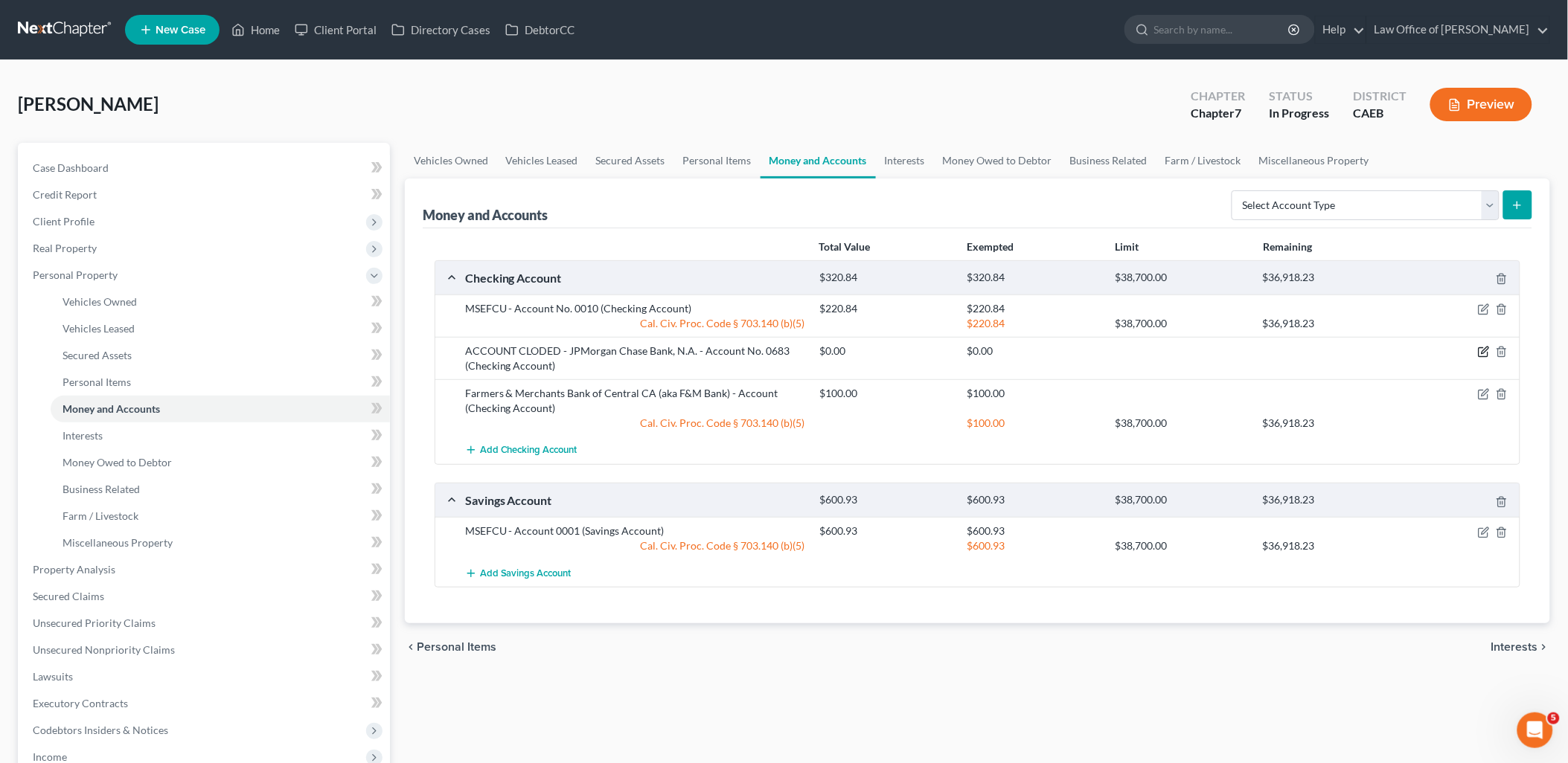
click at [1481, 350] on icon "button" at bounding box center [1484, 352] width 12 height 12
select select "36"
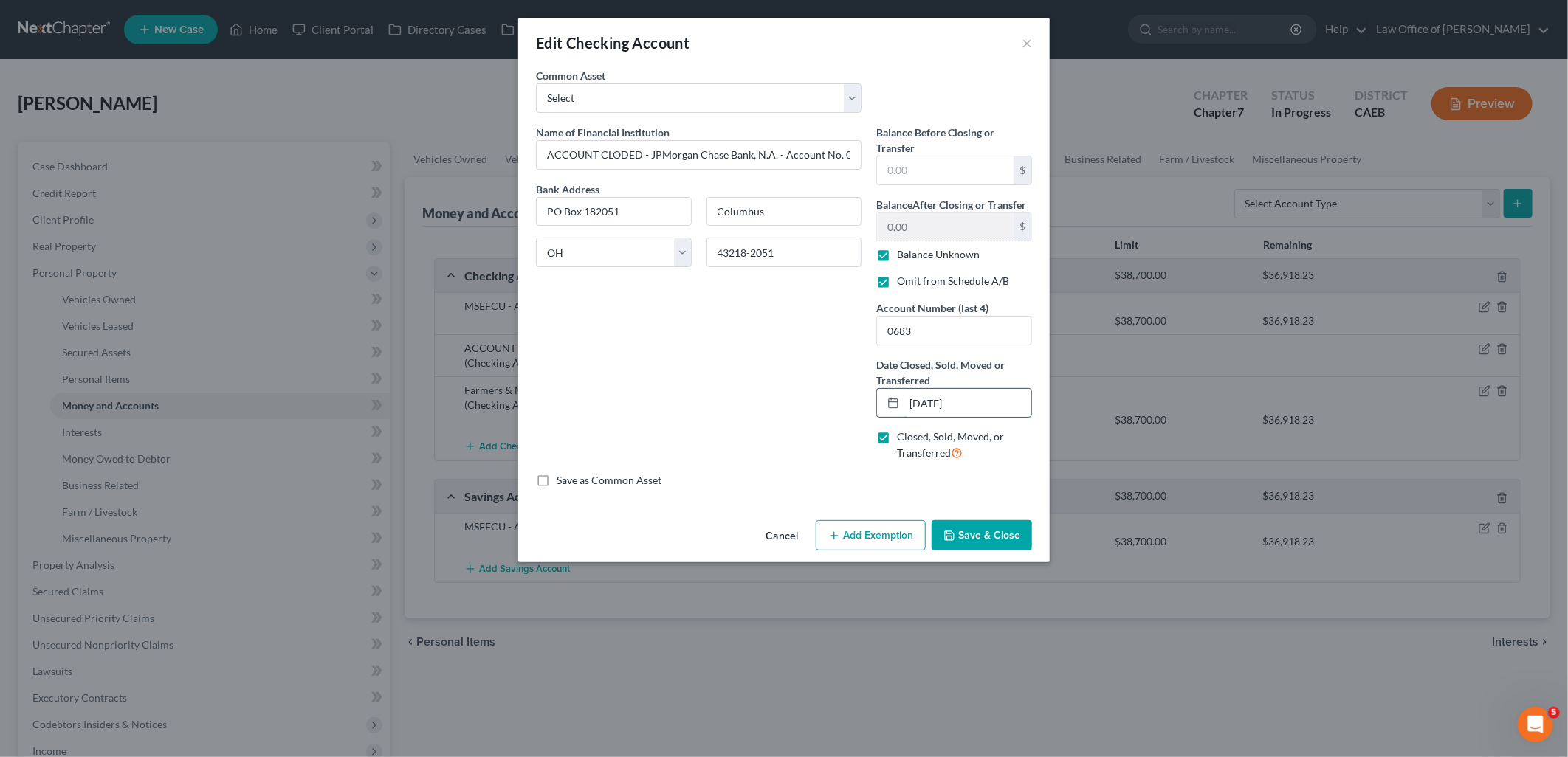
click at [990, 395] on input "12/20/2024" at bounding box center [967, 402] width 127 height 28
drag, startPoint x: 990, startPoint y: 400, endPoint x: 885, endPoint y: 391, distance: 105.4
click at [909, 401] on input "12/20/2024" at bounding box center [967, 402] width 127 height 28
type input "08/06/2025"
click at [980, 534] on button "Save & Close" at bounding box center [982, 536] width 100 height 31
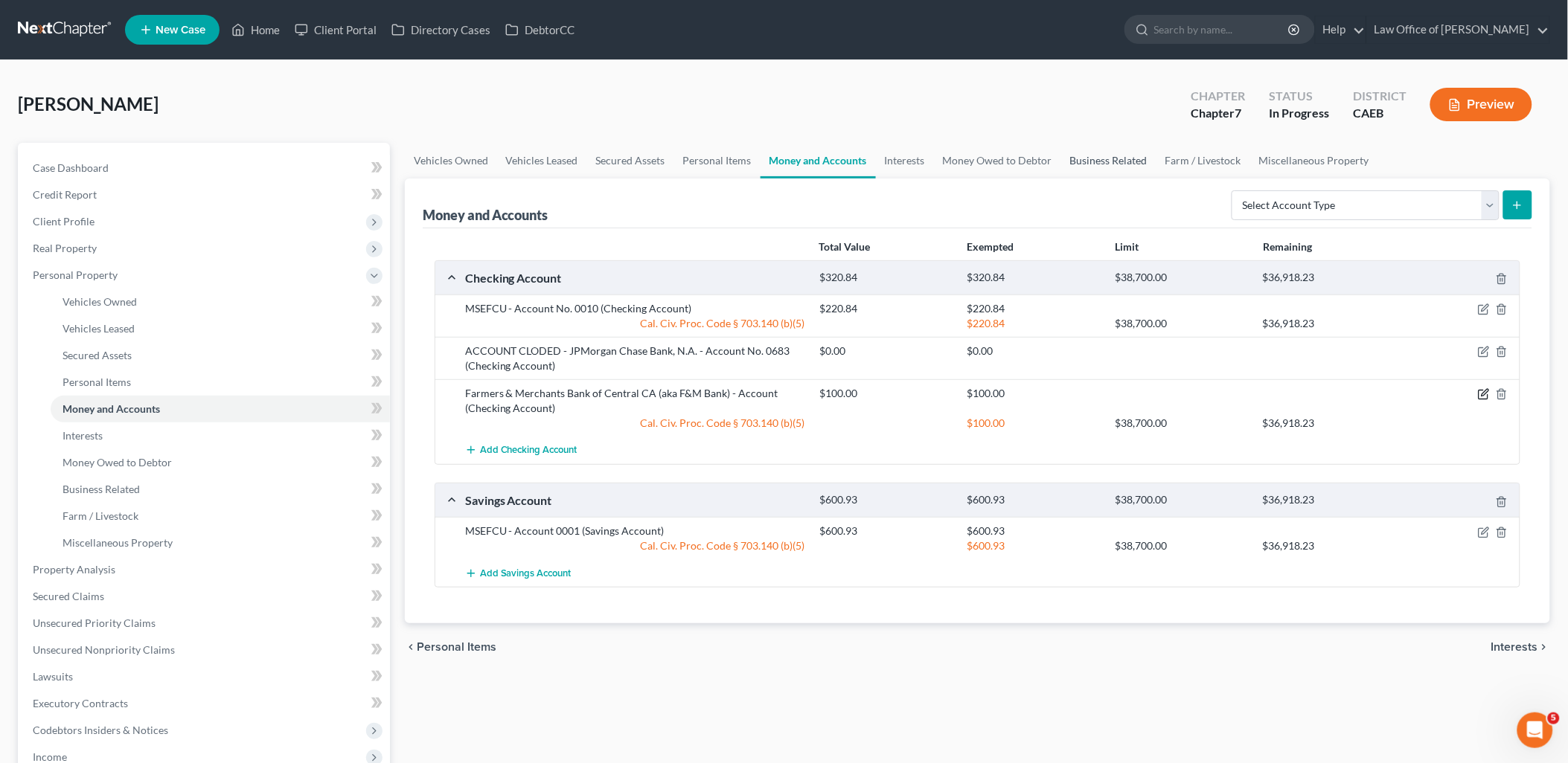
drag, startPoint x: 1486, startPoint y: 395, endPoint x: 1147, endPoint y: 147, distance: 420.0
click at [1486, 396] on icon "button" at bounding box center [1484, 395] width 12 height 12
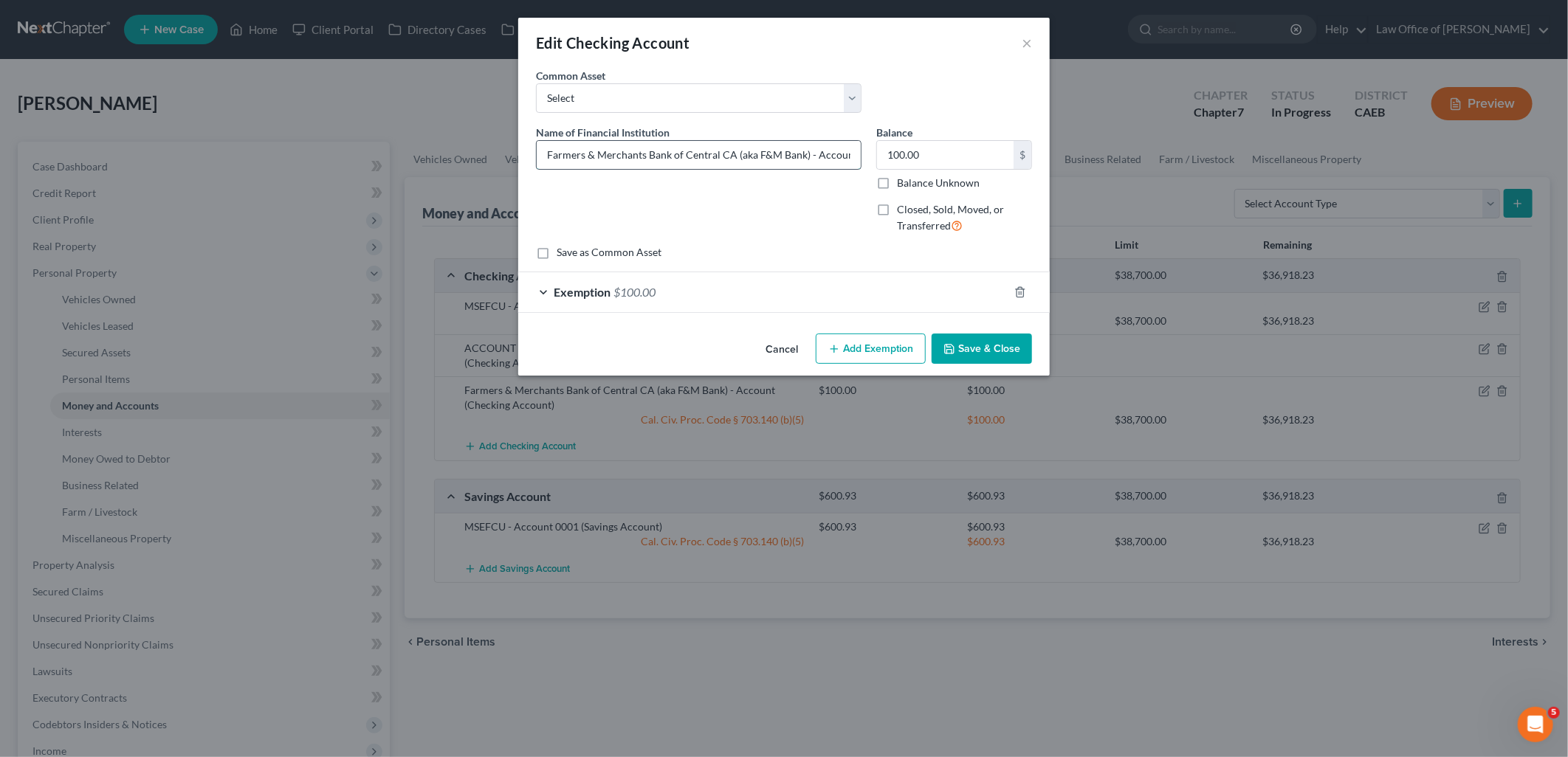
click at [808, 151] on input "Farmers & Merchants Bank of Central CA (aka F&M Bank) - Account" at bounding box center [698, 154] width 324 height 28
drag, startPoint x: 839, startPoint y: 155, endPoint x: 827, endPoint y: 142, distance: 17.7
click at [840, 156] on input "Farmers & Merchants Bank of Central CA (aka F&M Bank) - Account" at bounding box center [698, 154] width 324 height 28
click at [814, 150] on input "Farmers & Merchants Bank of Central CA (aka F&M Bank) - Account" at bounding box center [698, 154] width 324 height 28
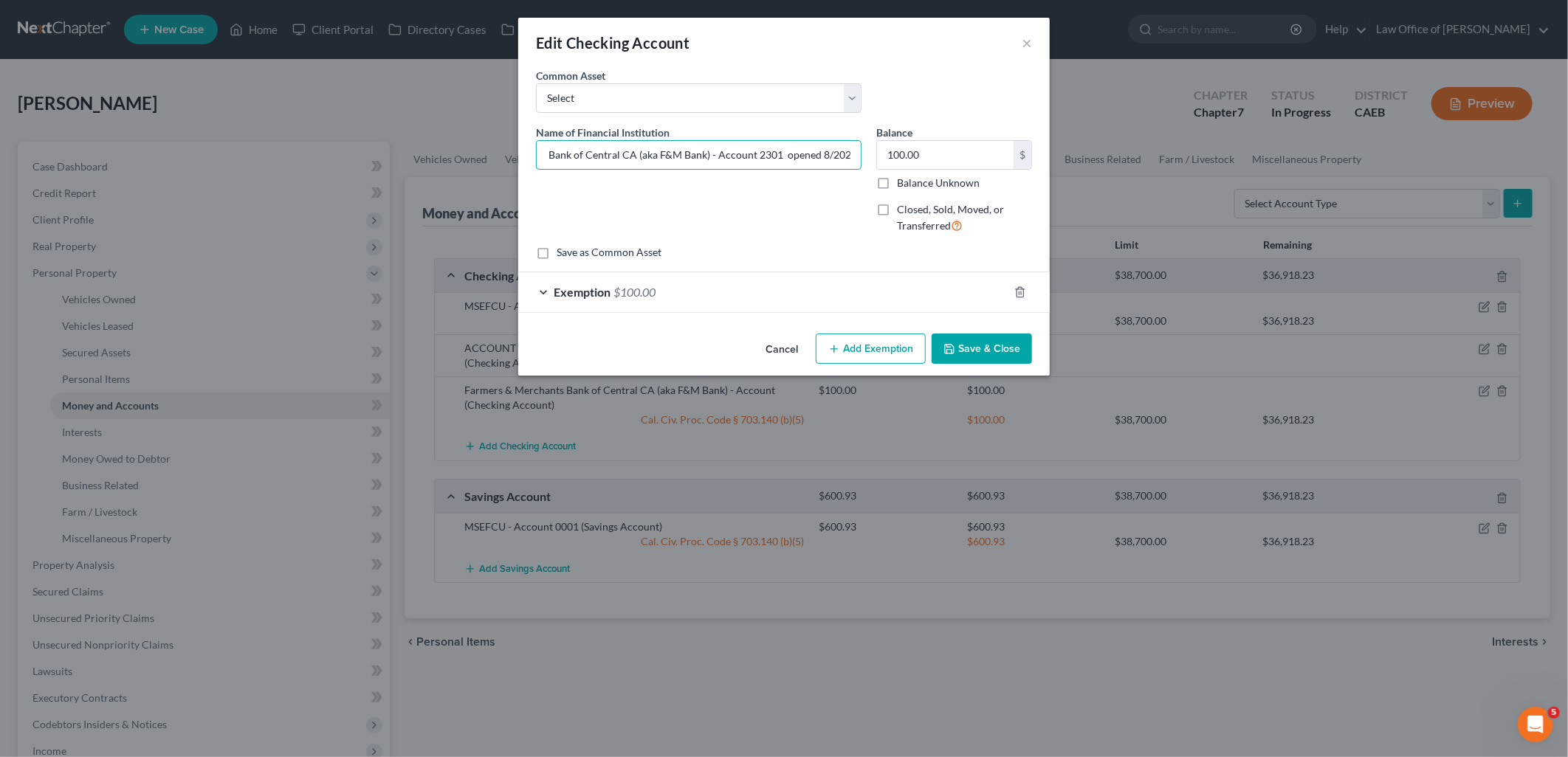
type input "Farmers & Merchants Bank of Central CA (aka F&M Bank) - Account 2301 opened 8/2…"
click at [1012, 357] on button "Save & Close" at bounding box center [982, 349] width 100 height 31
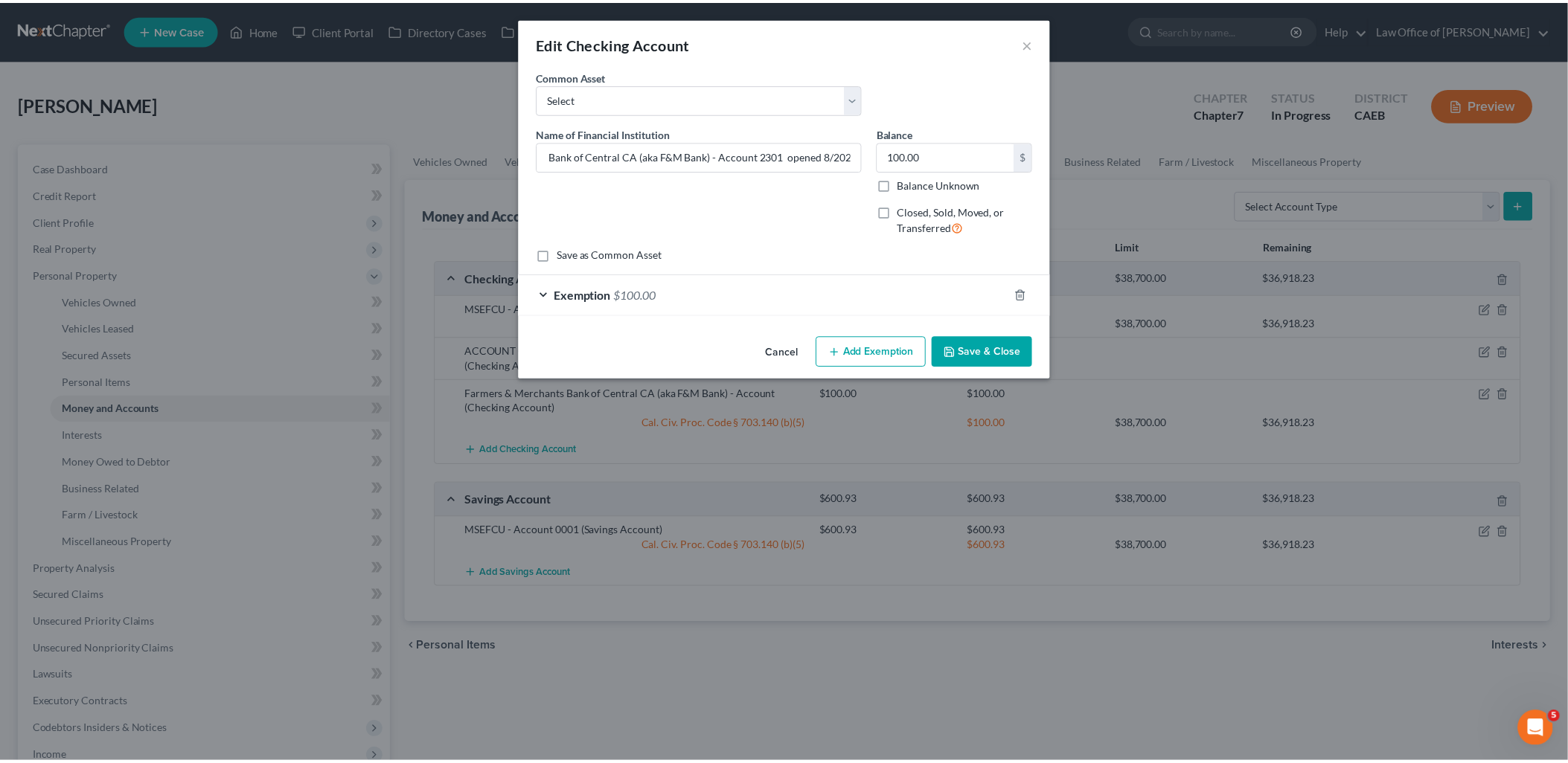
scroll to position [0, 0]
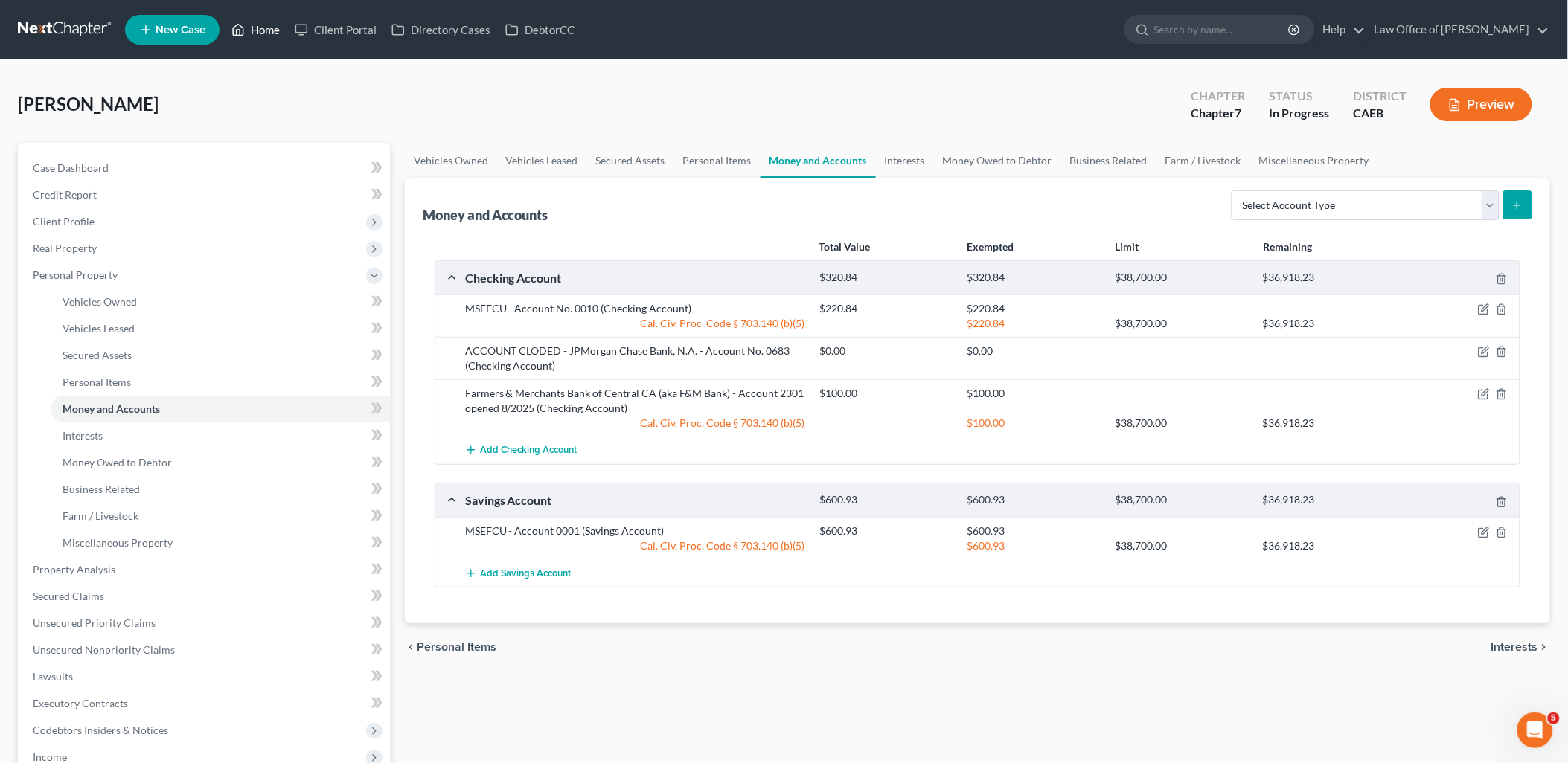
click at [262, 28] on link "Home" at bounding box center [255, 30] width 63 height 27
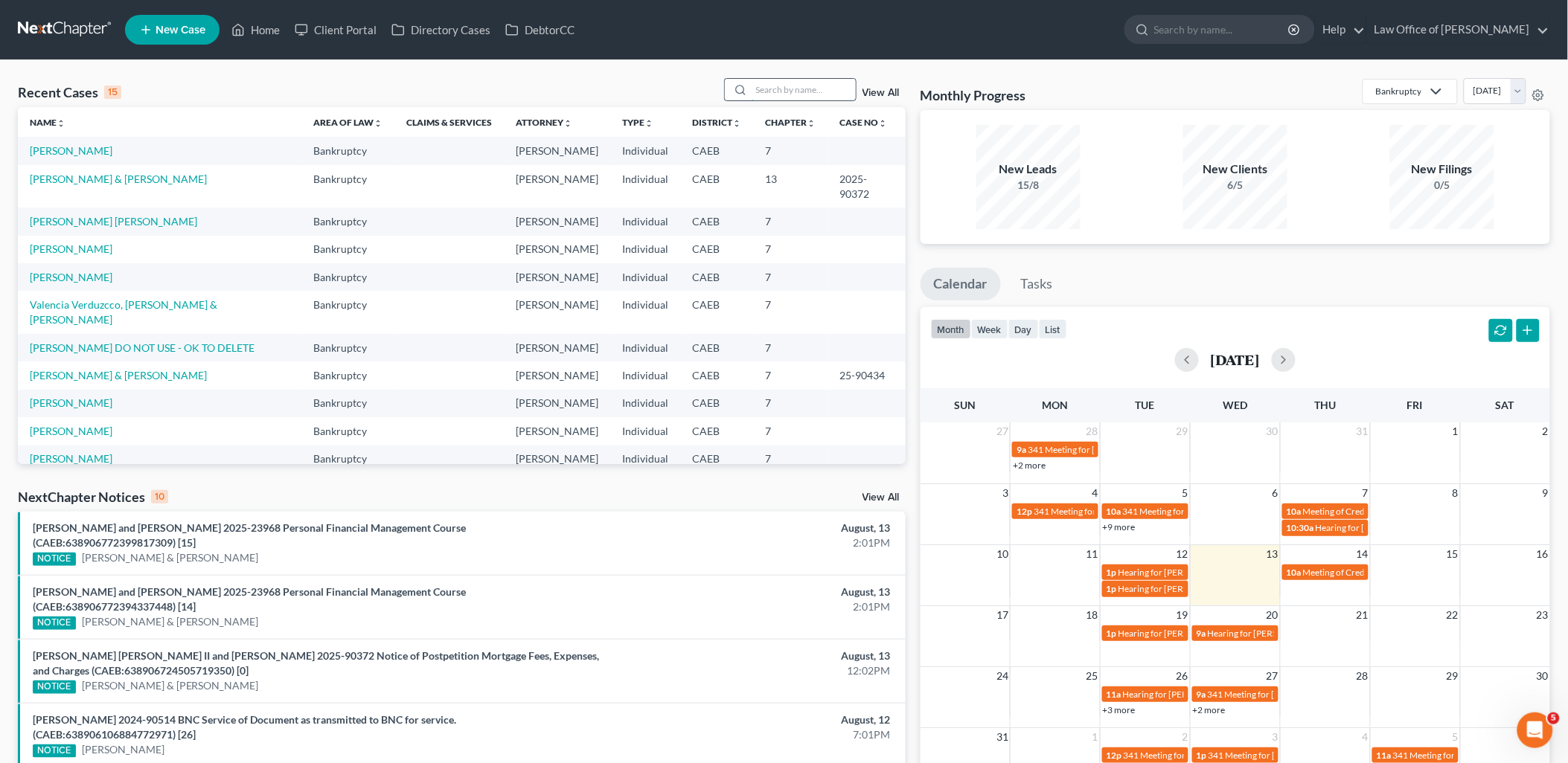
click at [801, 93] on input "search" at bounding box center [803, 90] width 104 height 21
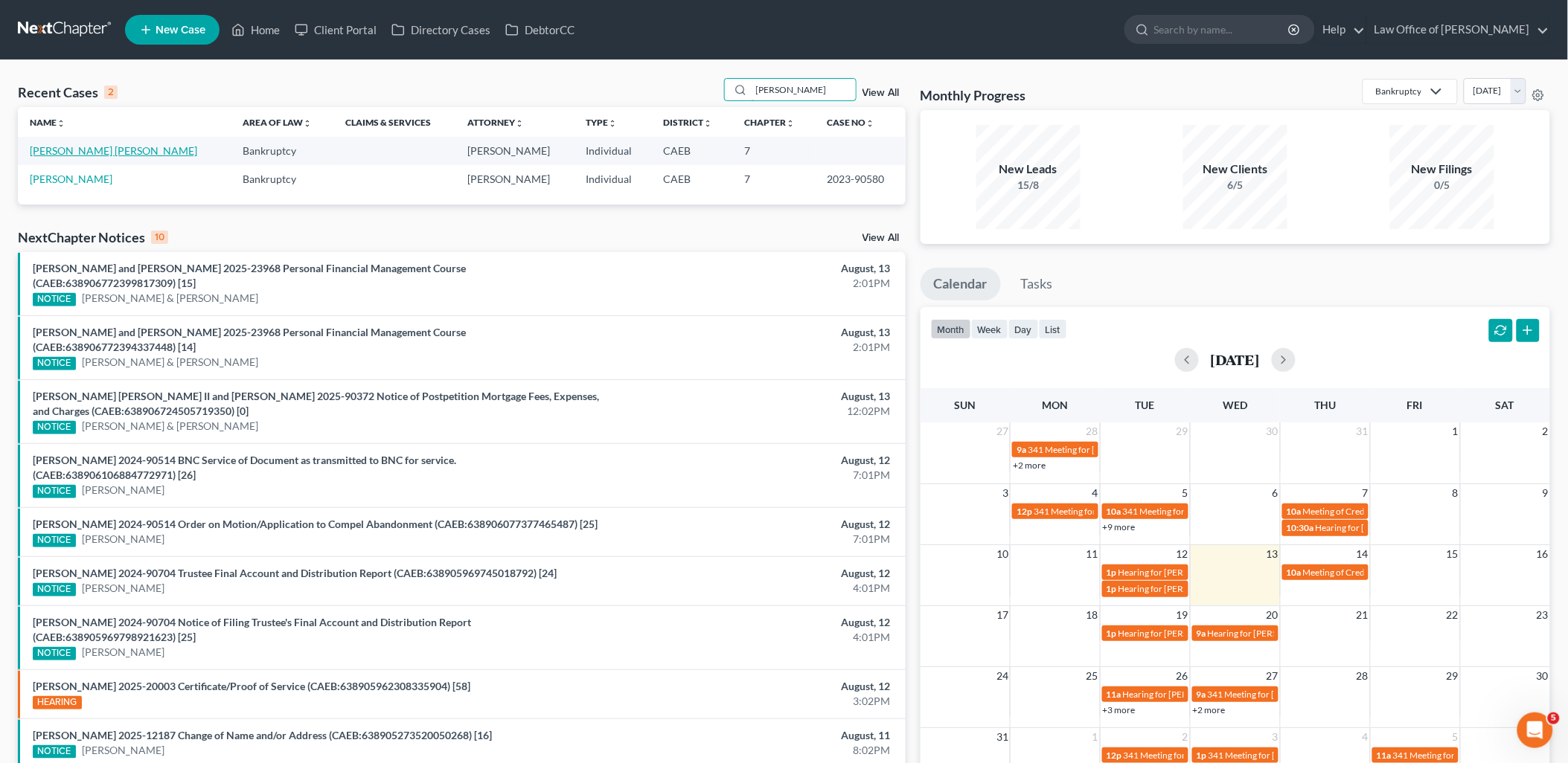
type input "duran"
click at [88, 149] on link "[PERSON_NAME] [PERSON_NAME]" at bounding box center [113, 150] width 167 height 13
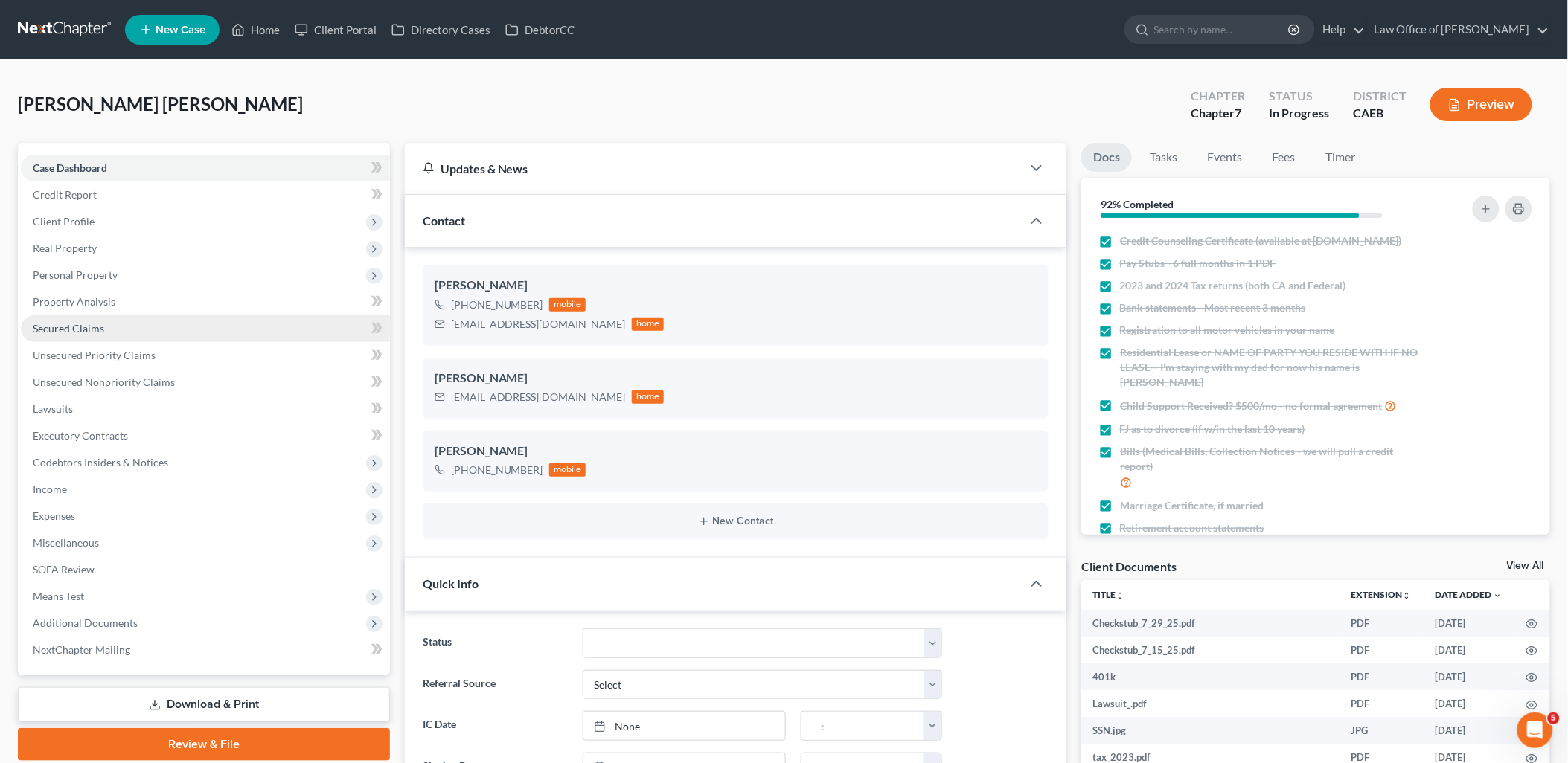
scroll to position [1039, 0]
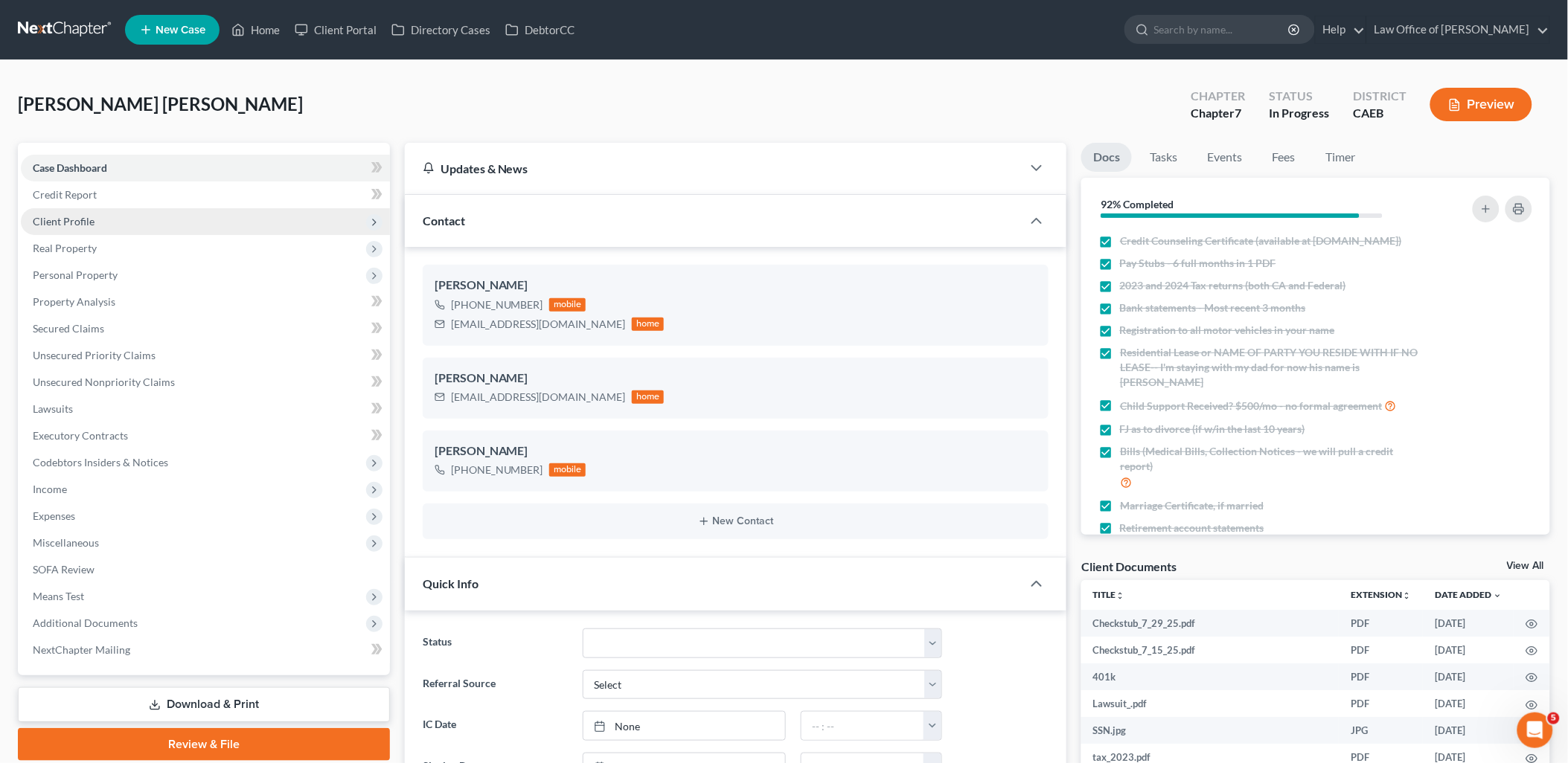
click at [77, 220] on span "Client Profile" at bounding box center [63, 221] width 62 height 13
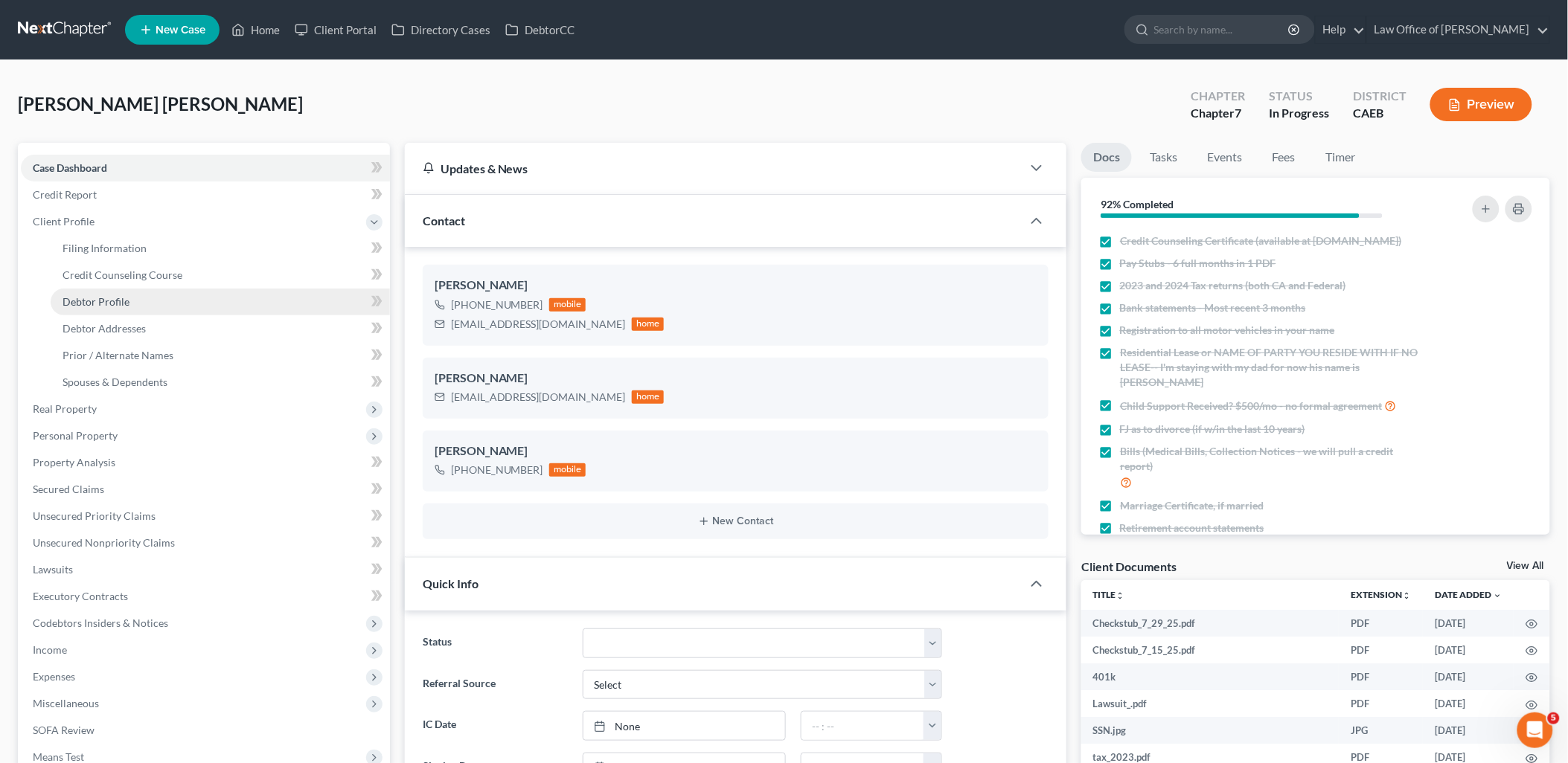
click at [93, 293] on link "Debtor Profile" at bounding box center [220, 301] width 339 height 27
select select "0"
select select "1"
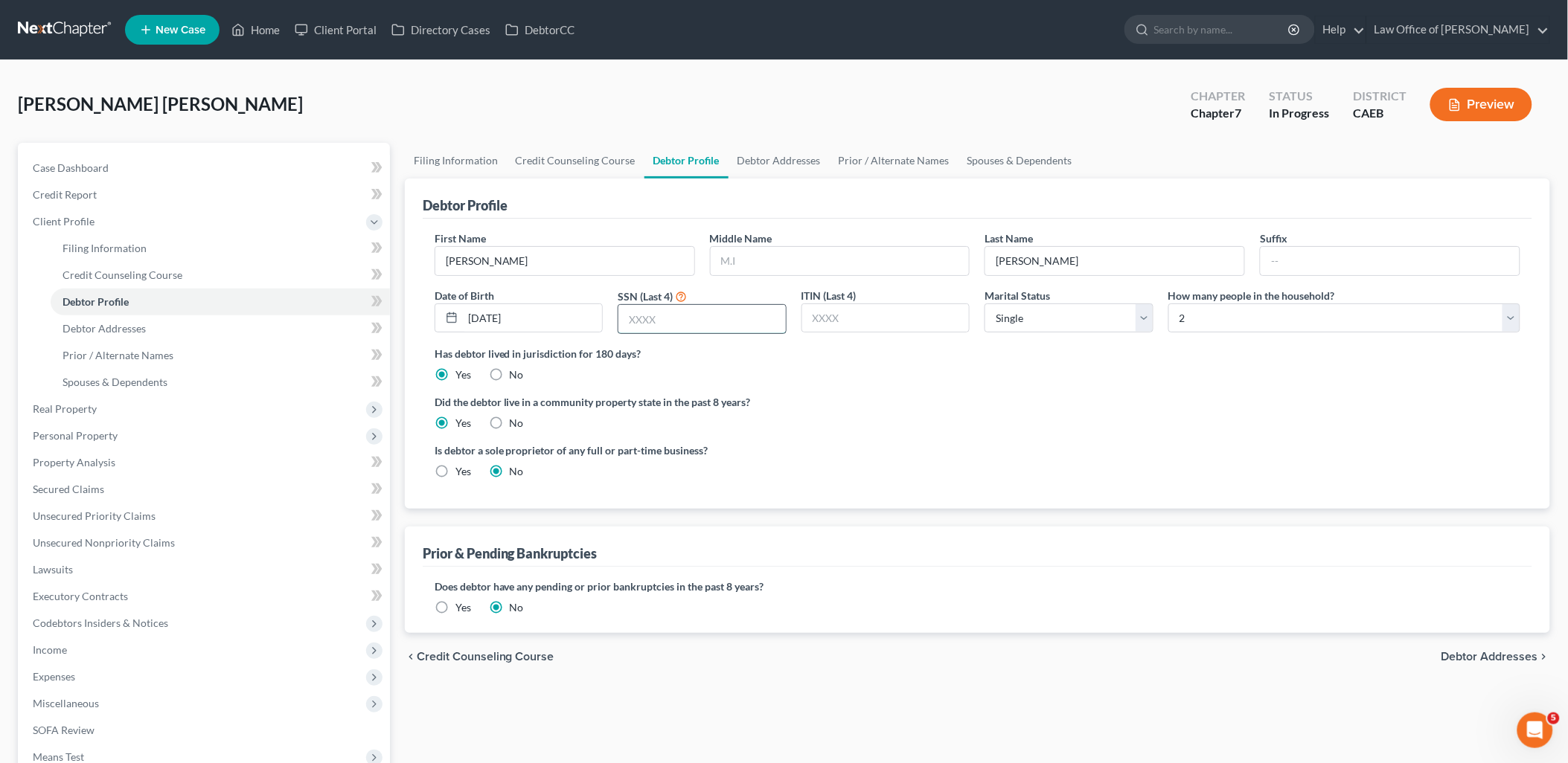
click at [678, 316] on input "text" at bounding box center [702, 319] width 167 height 28
type input "0467"
click at [59, 679] on span "Expenses" at bounding box center [54, 676] width 43 height 13
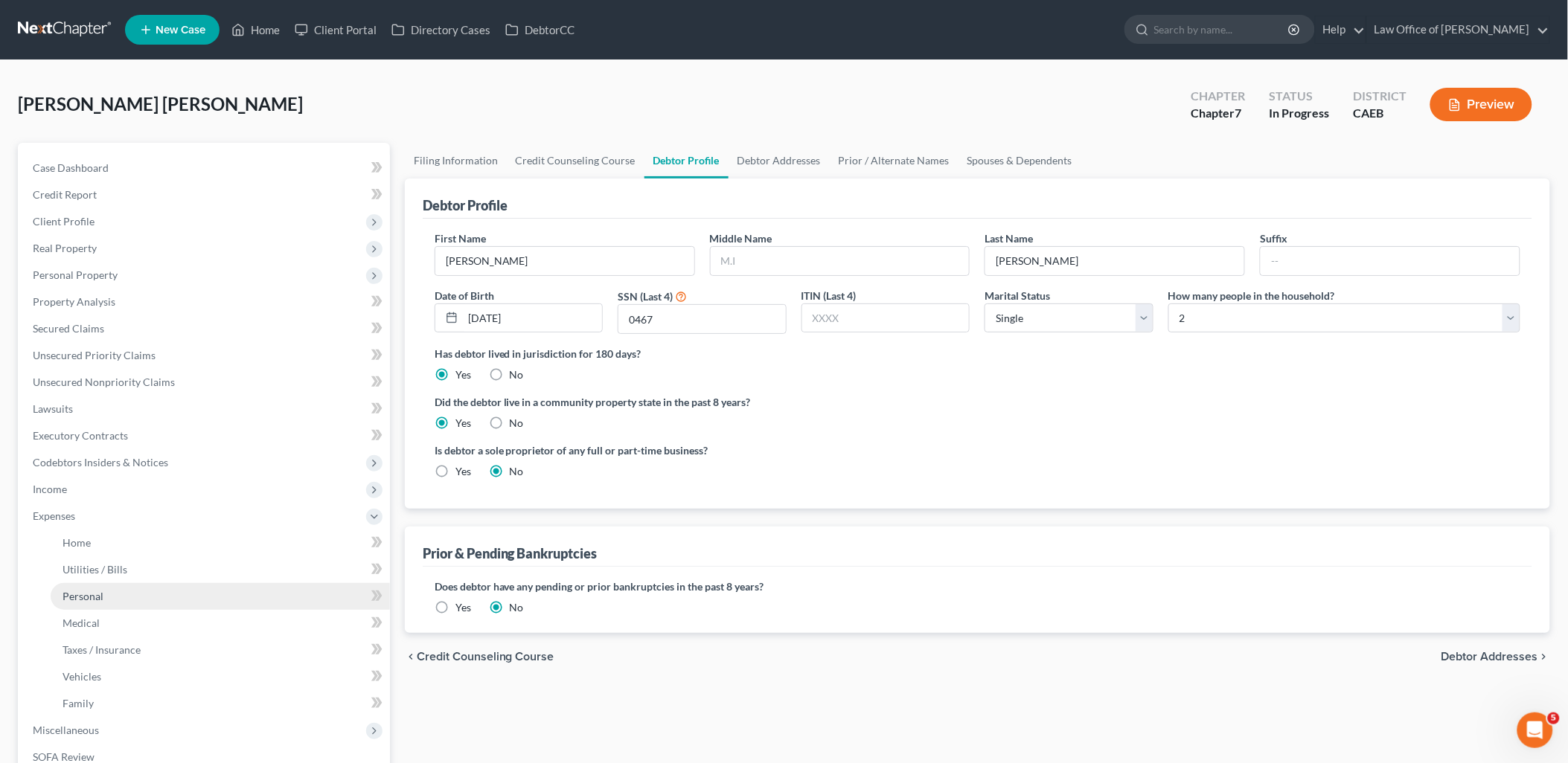
click at [91, 598] on span "Personal" at bounding box center [83, 596] width 41 height 13
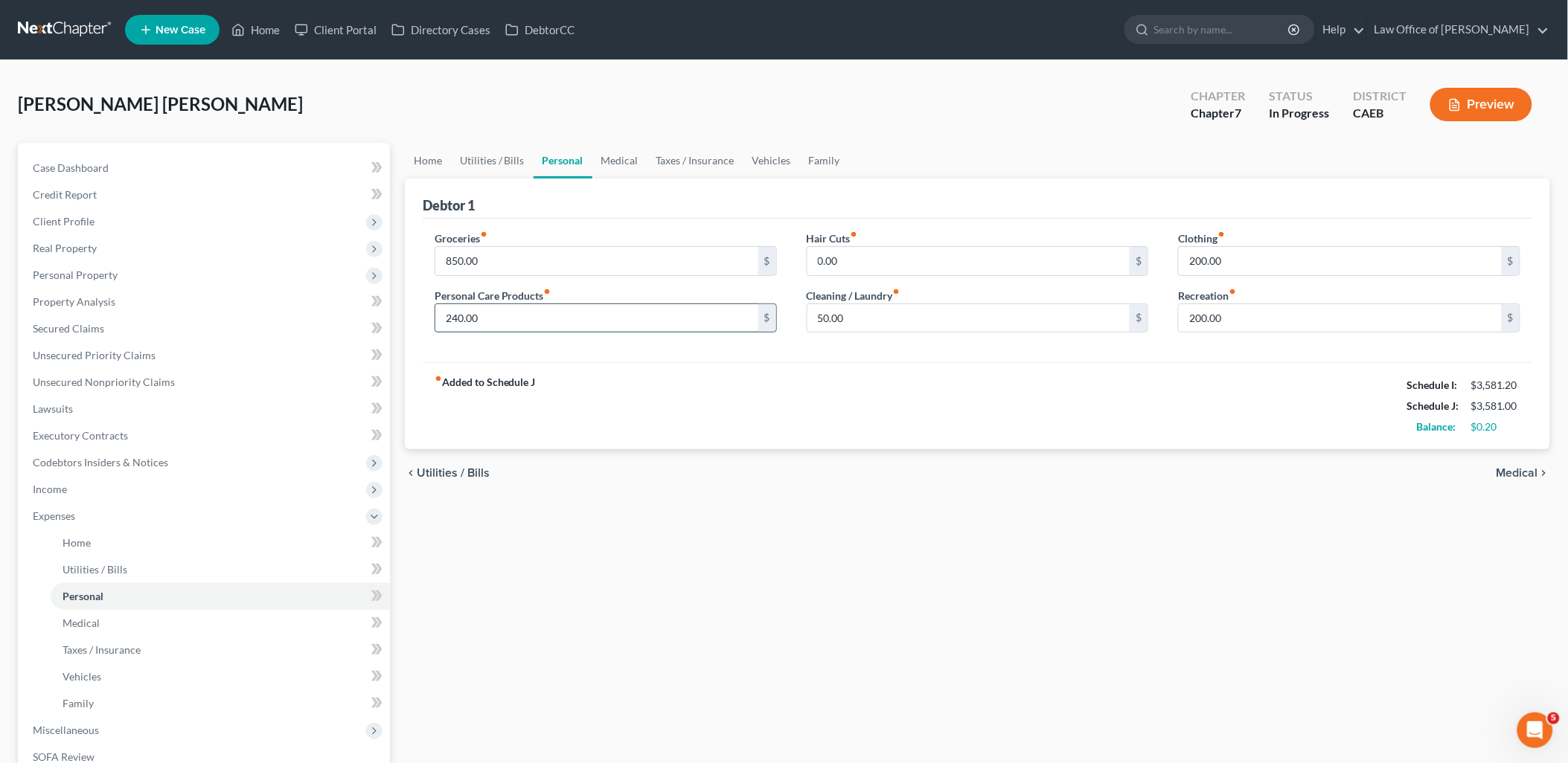
click at [494, 322] on input "240.00" at bounding box center [596, 318] width 323 height 28
drag, startPoint x: 553, startPoint y: 528, endPoint x: 756, endPoint y: 412, distance: 233.8
click at [562, 530] on div "Home Utilities / Bills Personal Medical Taxes / Insurance Vehicles Family Debto…" at bounding box center [977, 545] width 1160 height 806
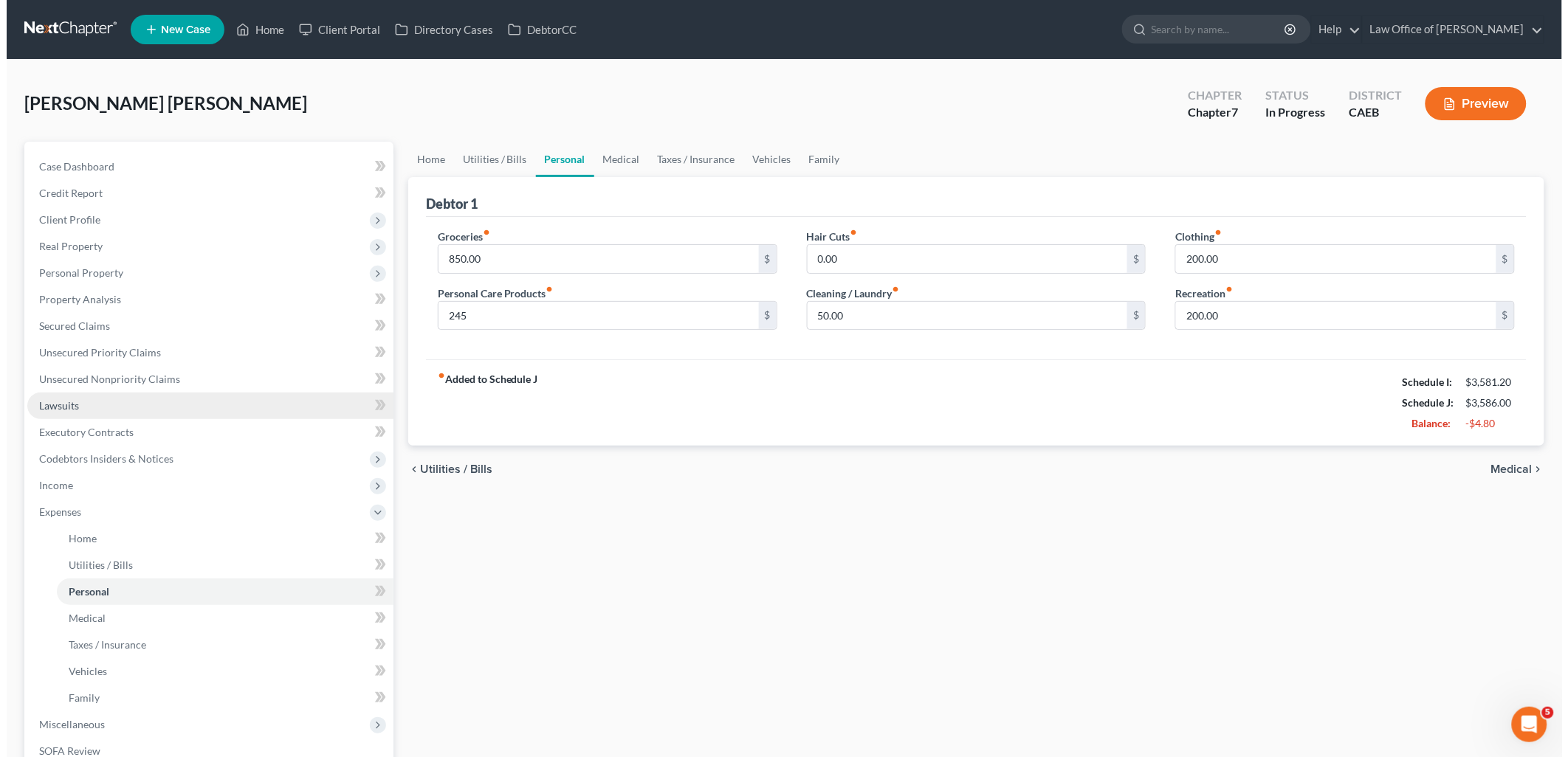
scroll to position [164, 0]
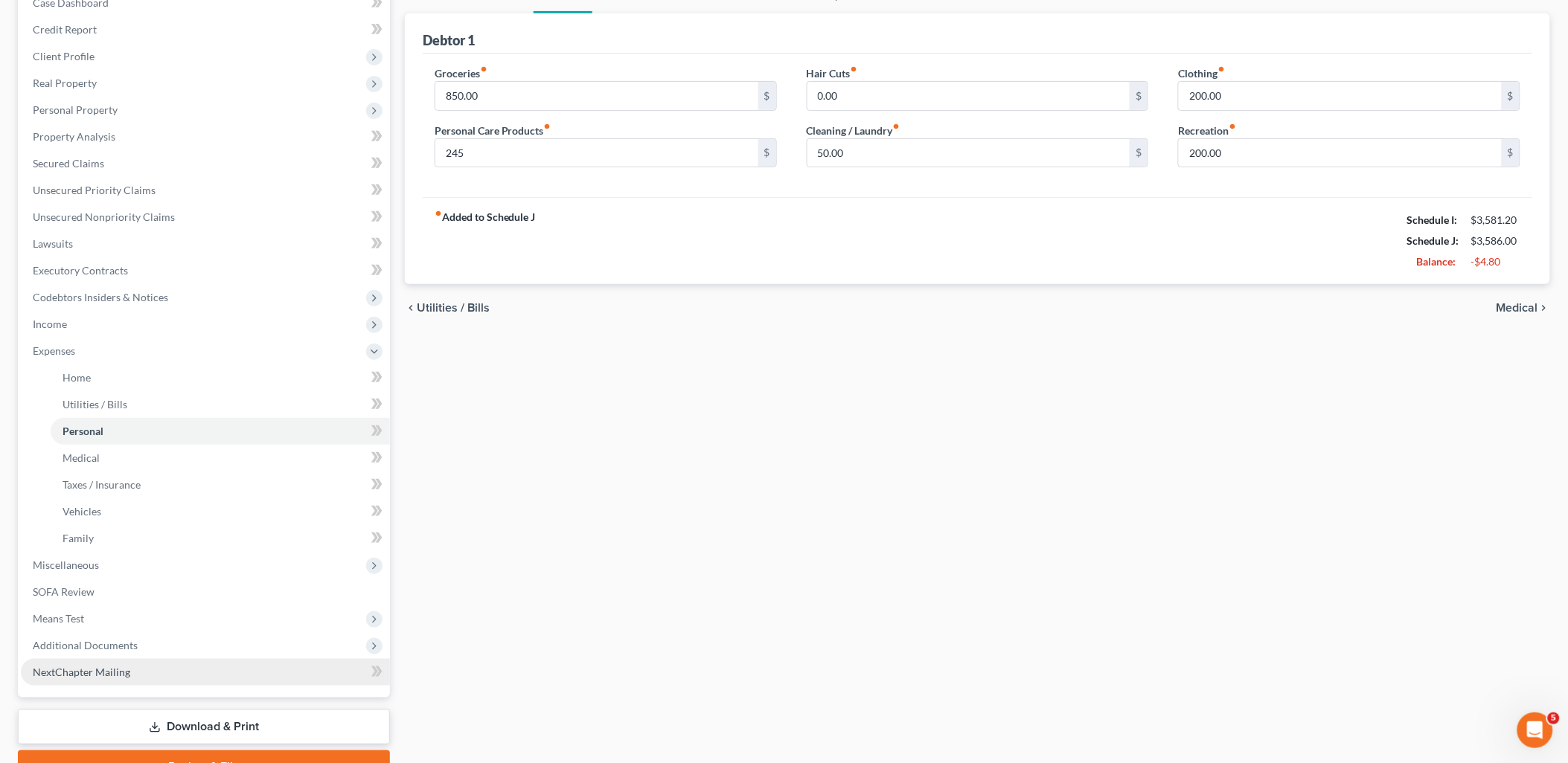
drag, startPoint x: 166, startPoint y: 719, endPoint x: 387, endPoint y: 657, distance: 229.5
click at [166, 719] on link "Download & Print" at bounding box center [204, 727] width 372 height 35
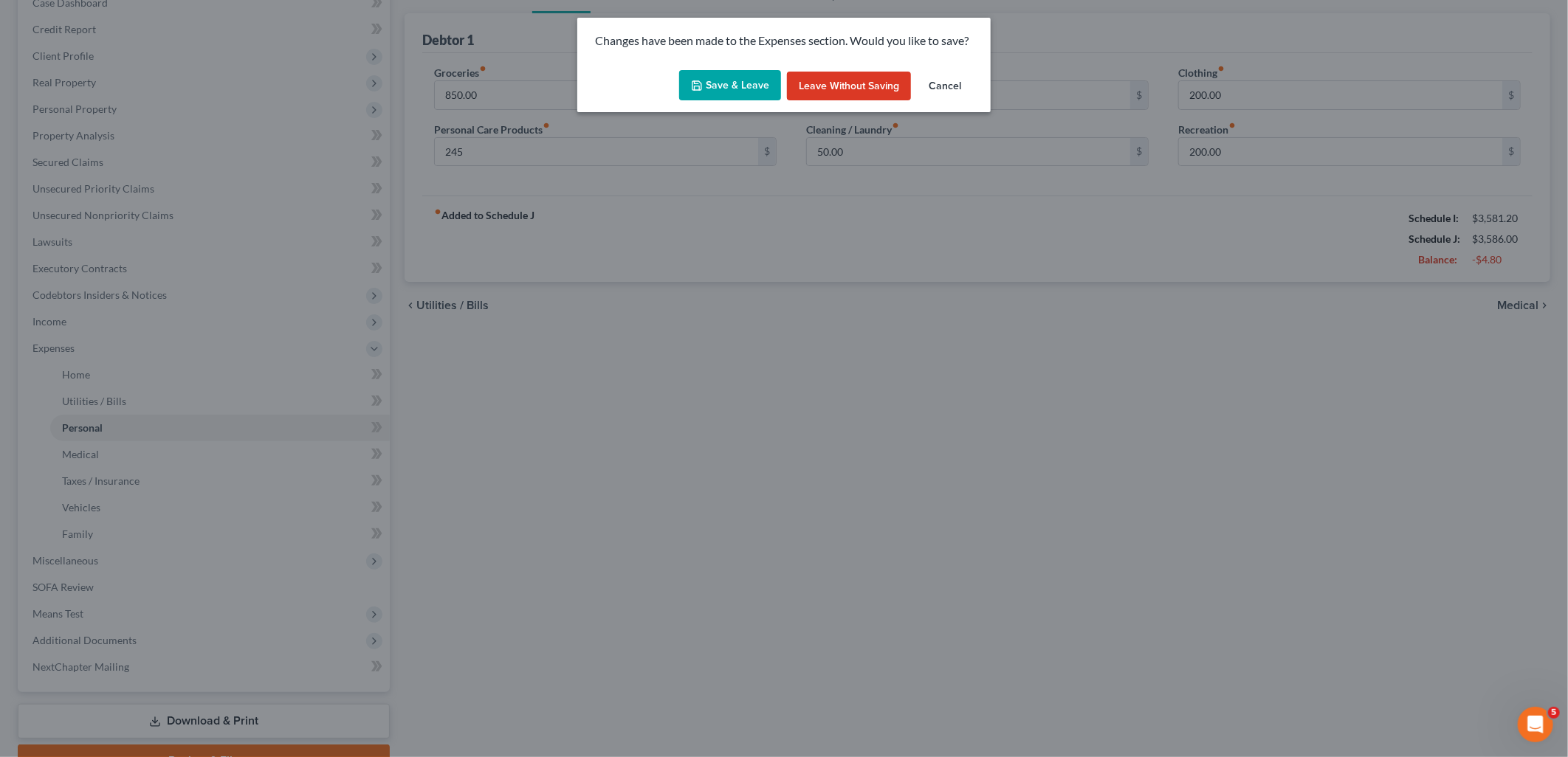
click at [738, 90] on button "Save & Leave" at bounding box center [730, 85] width 102 height 31
type input "245.00"
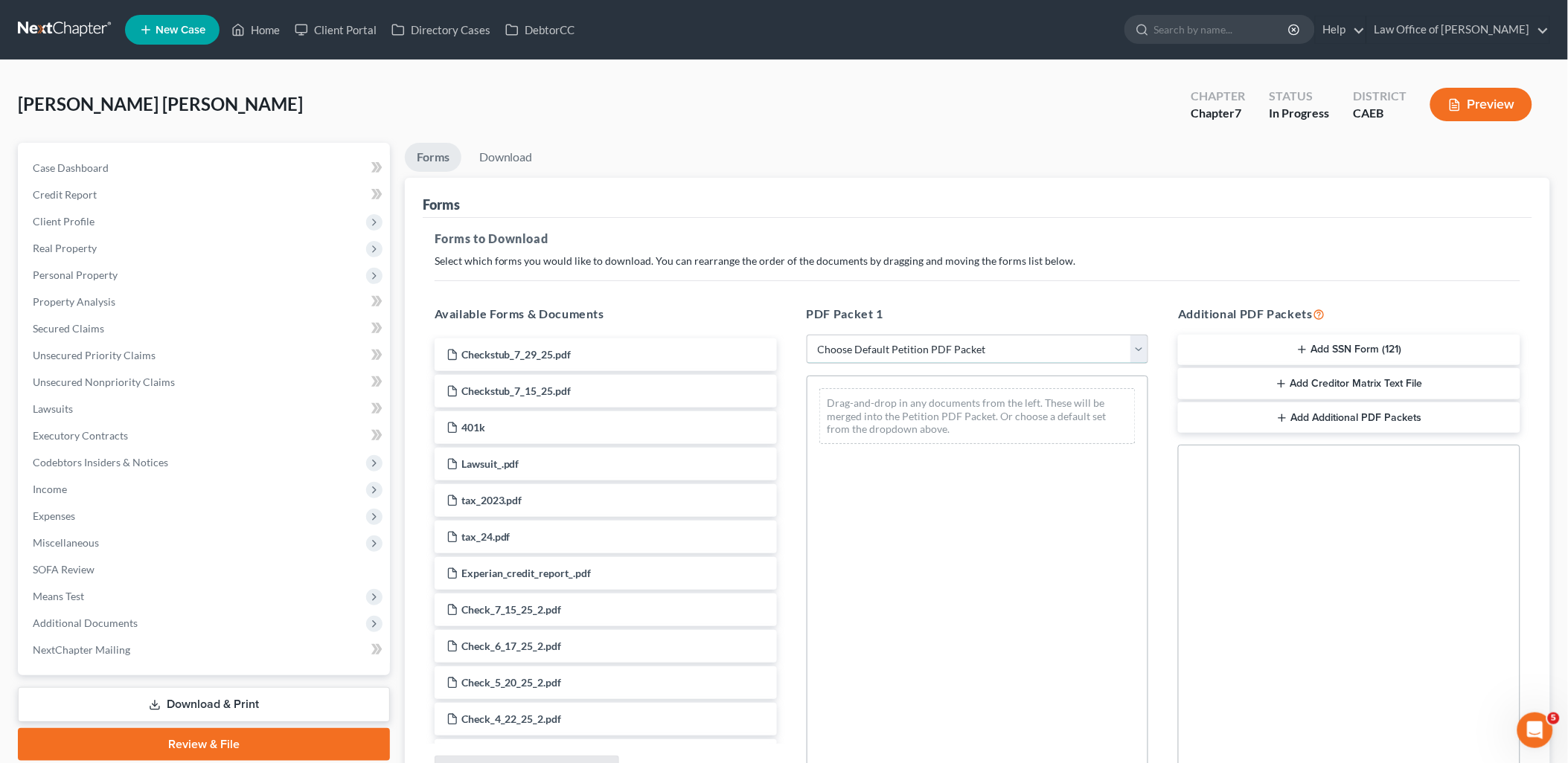
click at [950, 352] on select "Choose Default Petition PDF Packet Complete Bankruptcy Petition (all forms and …" at bounding box center [977, 349] width 342 height 30
select select "6"
click at [806, 335] on select "Choose Default Petition PDF Packet Complete Bankruptcy Petition (all forms and …" at bounding box center [977, 349] width 342 height 30
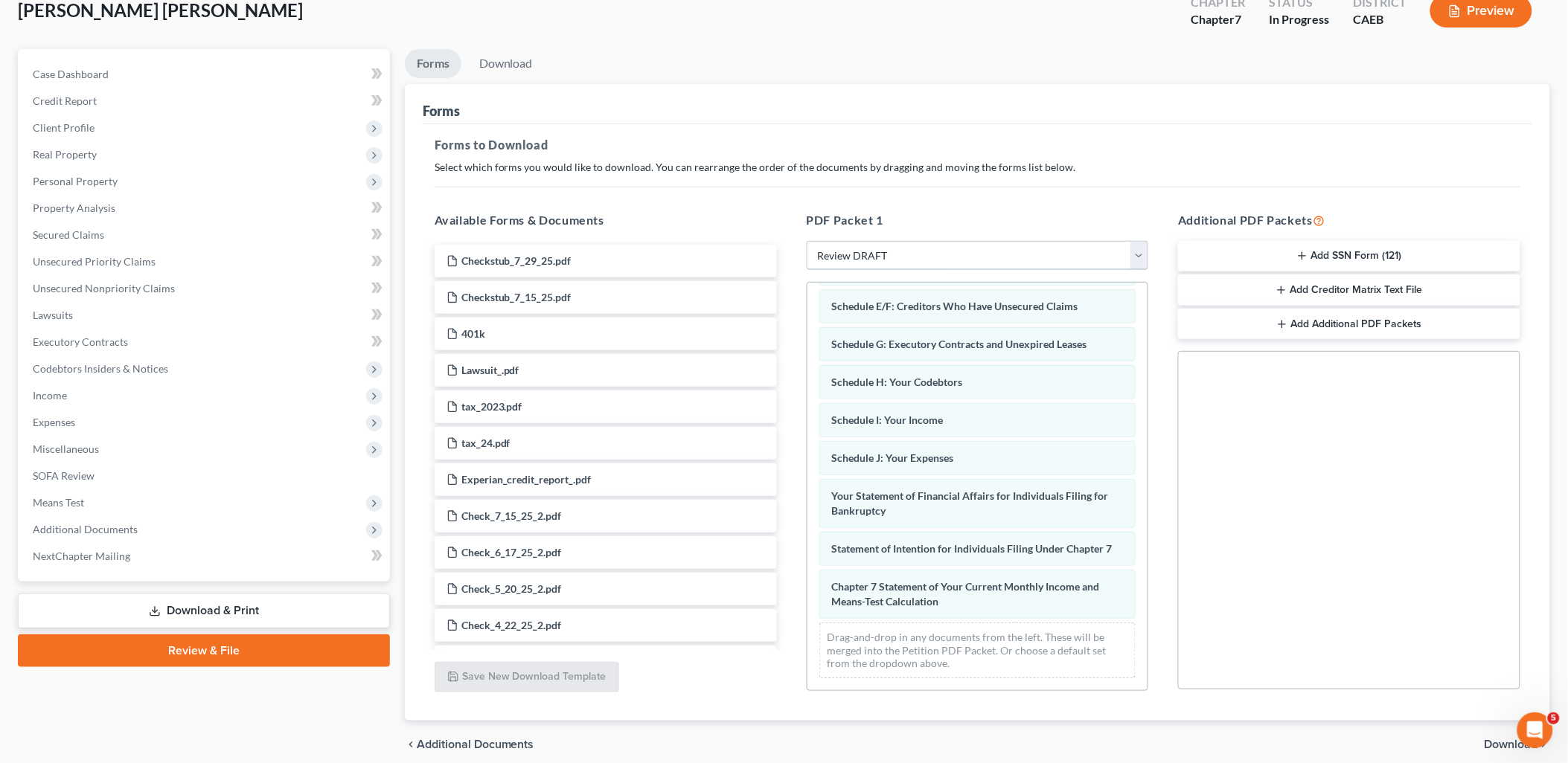
scroll to position [155, 0]
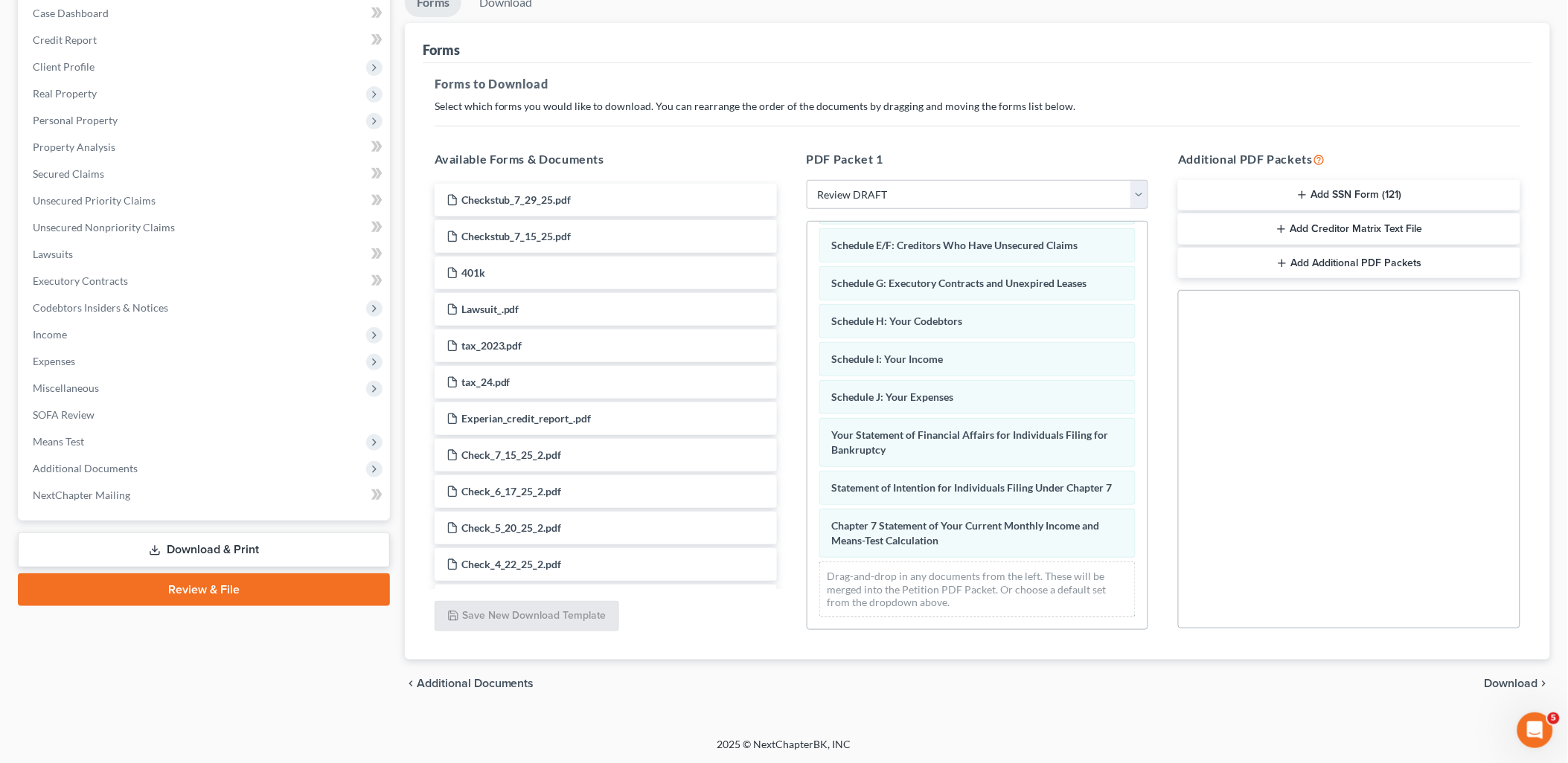
click at [1506, 679] on span "Download" at bounding box center [1511, 684] width 54 height 12
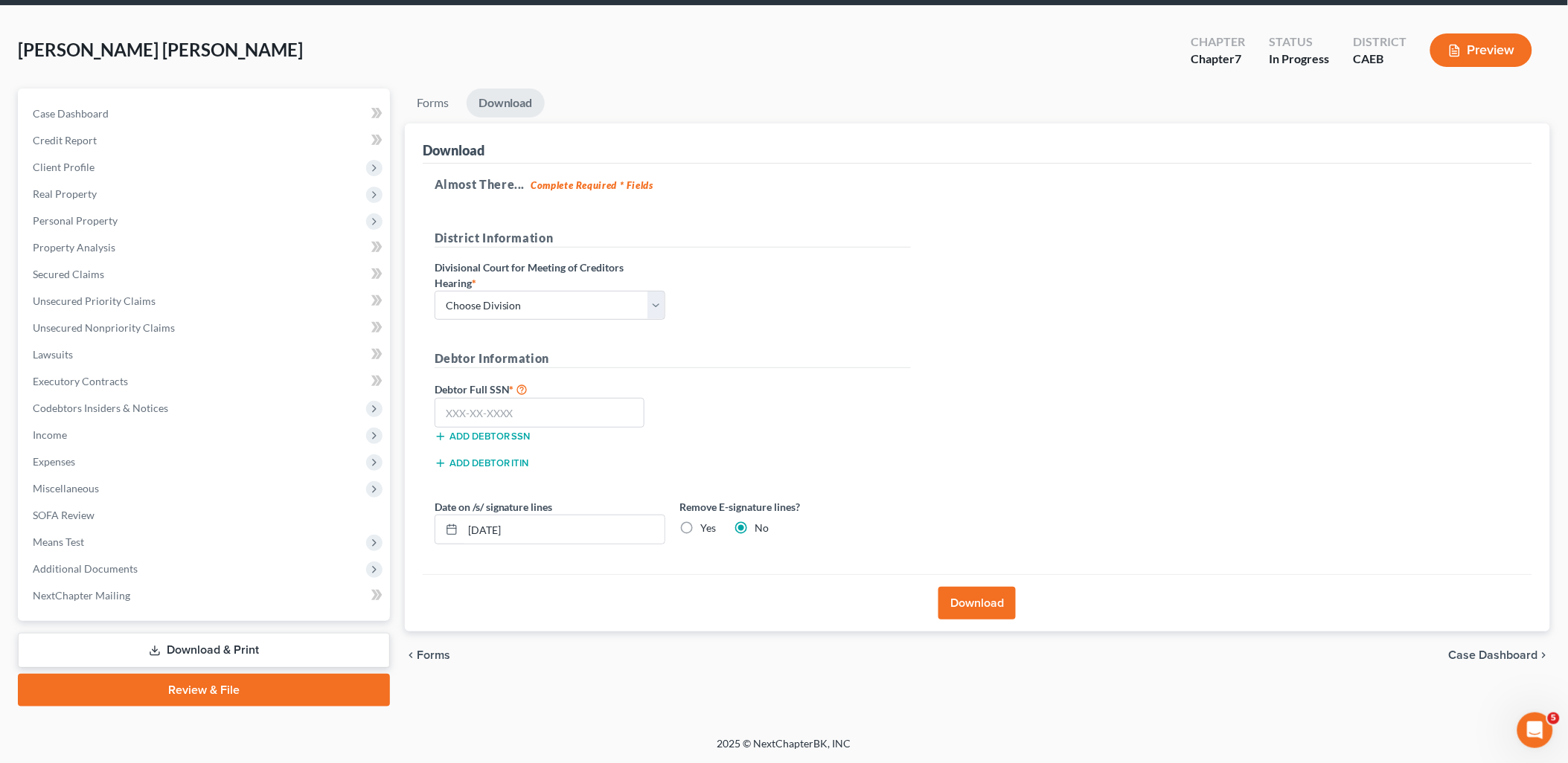
scroll to position [52, 0]
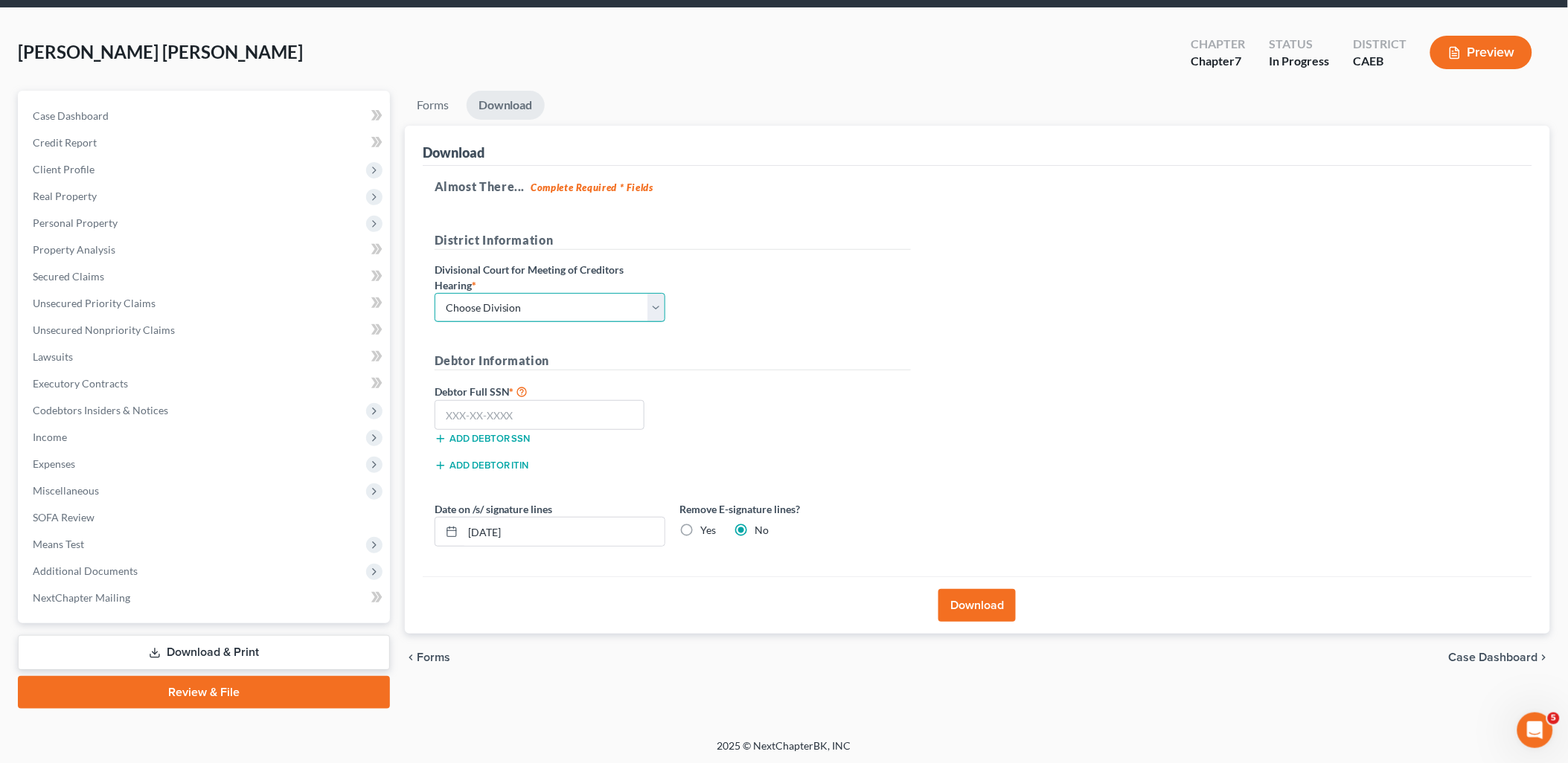
drag, startPoint x: 512, startPoint y: 302, endPoint x: 500, endPoint y: 323, distance: 24.2
click at [512, 302] on select "Choose Division Fresno Modesto Sacramento" at bounding box center [550, 307] width 231 height 30
select select "1"
click at [434, 293] on select "Choose Division Fresno Modesto Sacramento" at bounding box center [550, 307] width 231 height 30
click at [494, 413] on input "text" at bounding box center [539, 415] width 210 height 30
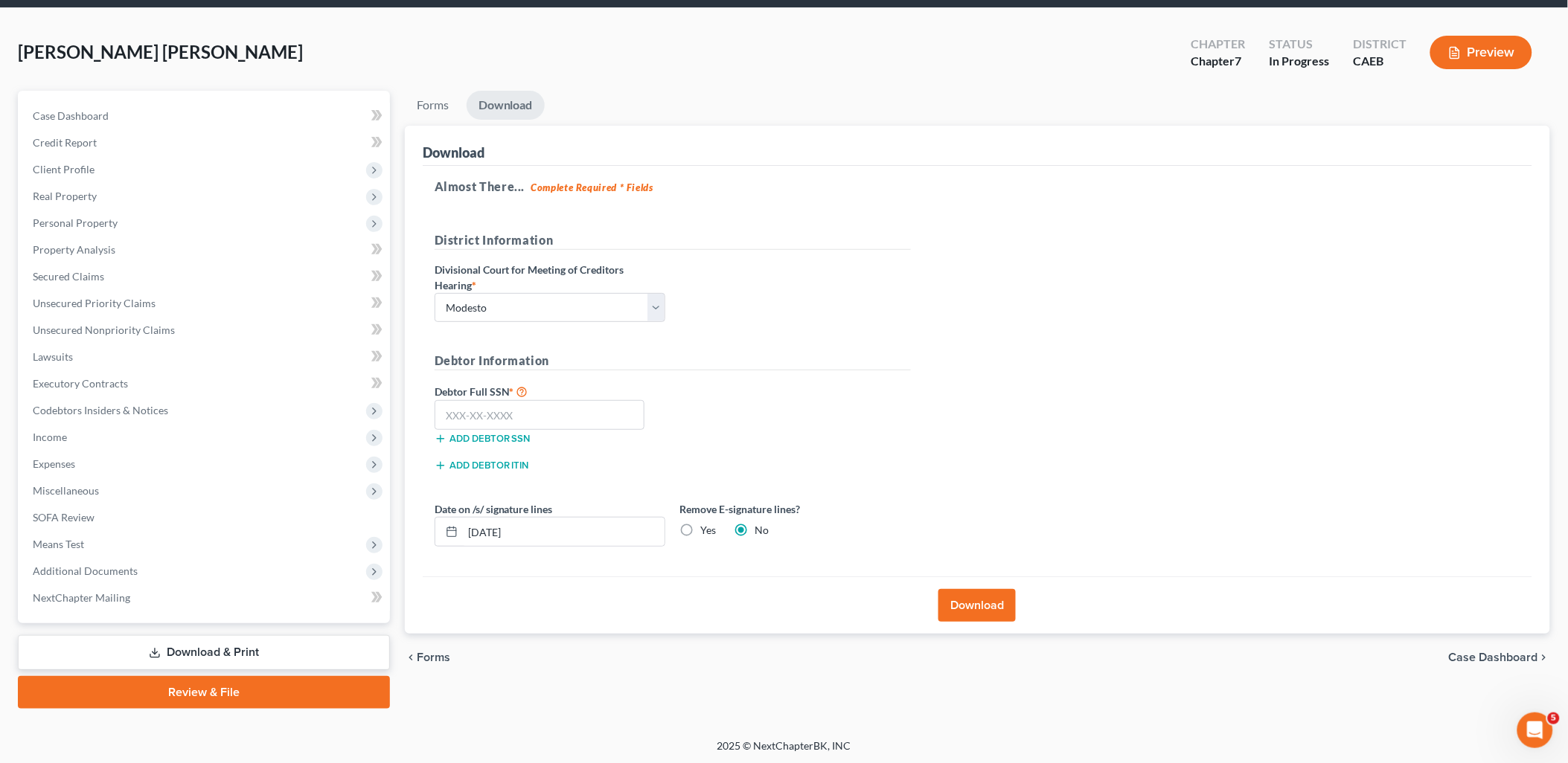
click at [980, 614] on button "Download" at bounding box center [977, 605] width 77 height 33
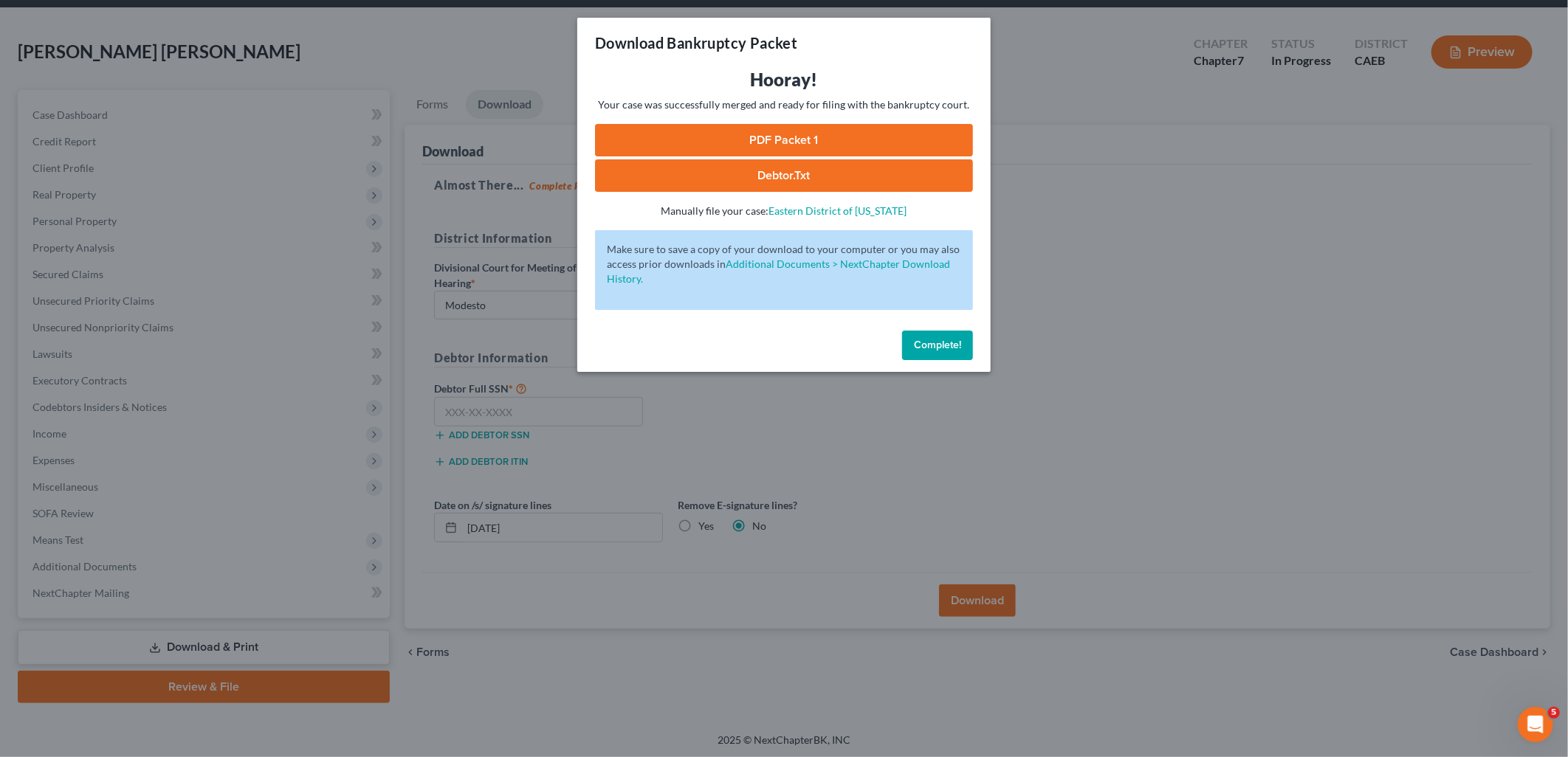
click at [774, 144] on link "PDF Packet 1" at bounding box center [784, 140] width 378 height 32
click at [940, 343] on span "Complete!" at bounding box center [937, 345] width 47 height 13
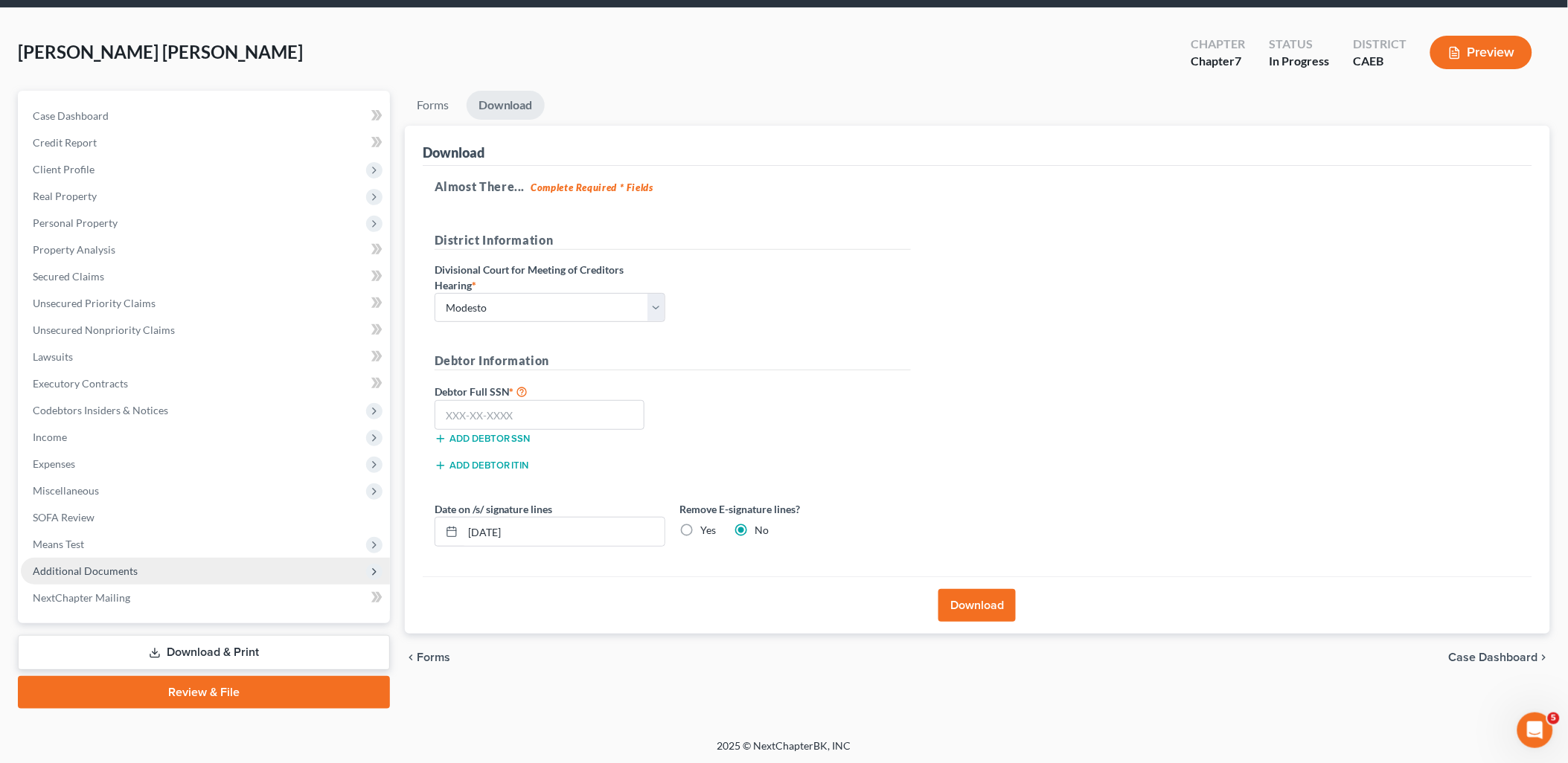
click at [88, 571] on span "Additional Documents" at bounding box center [85, 571] width 105 height 13
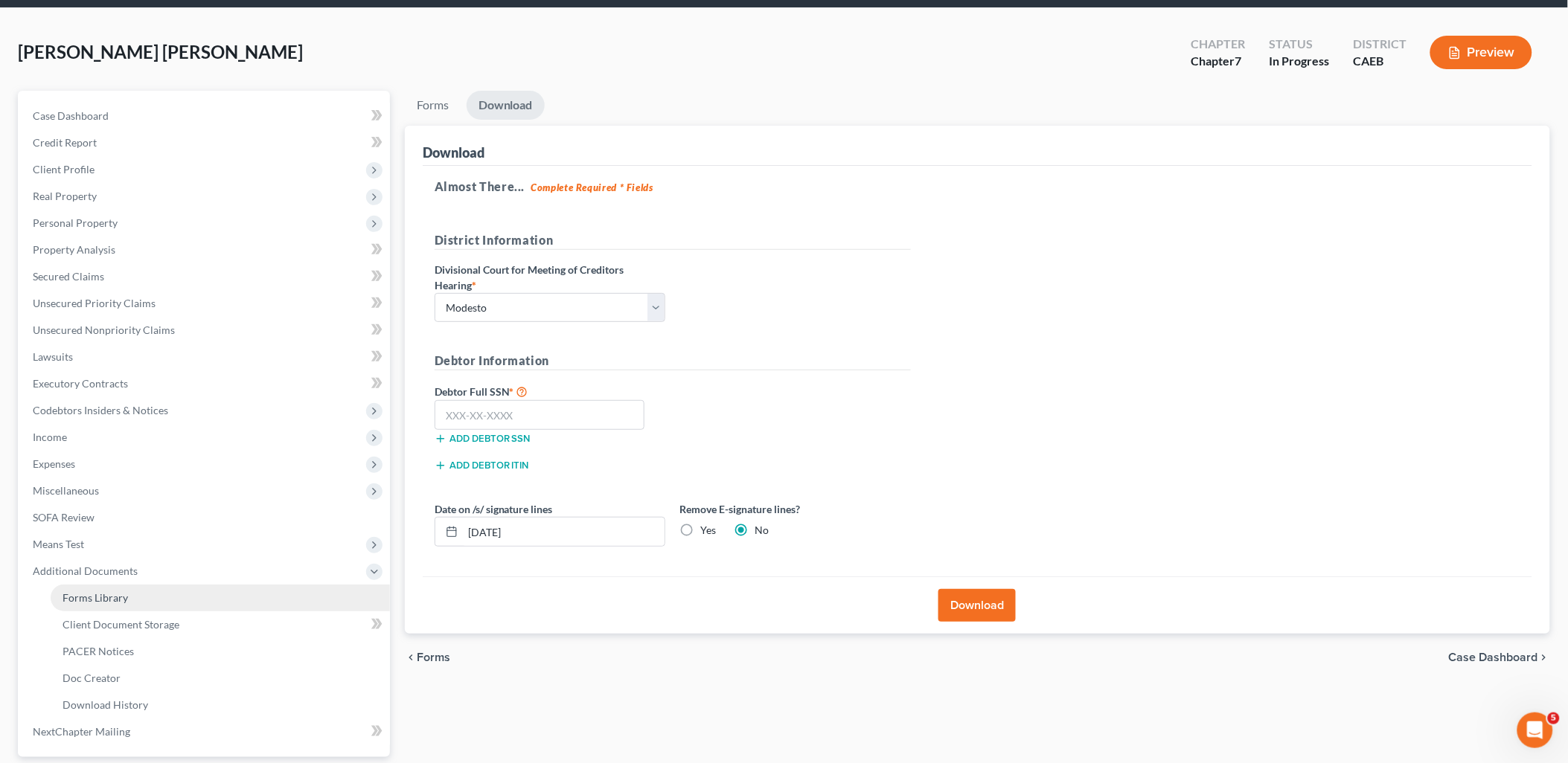
click at [112, 604] on link "Forms Library" at bounding box center [220, 597] width 339 height 27
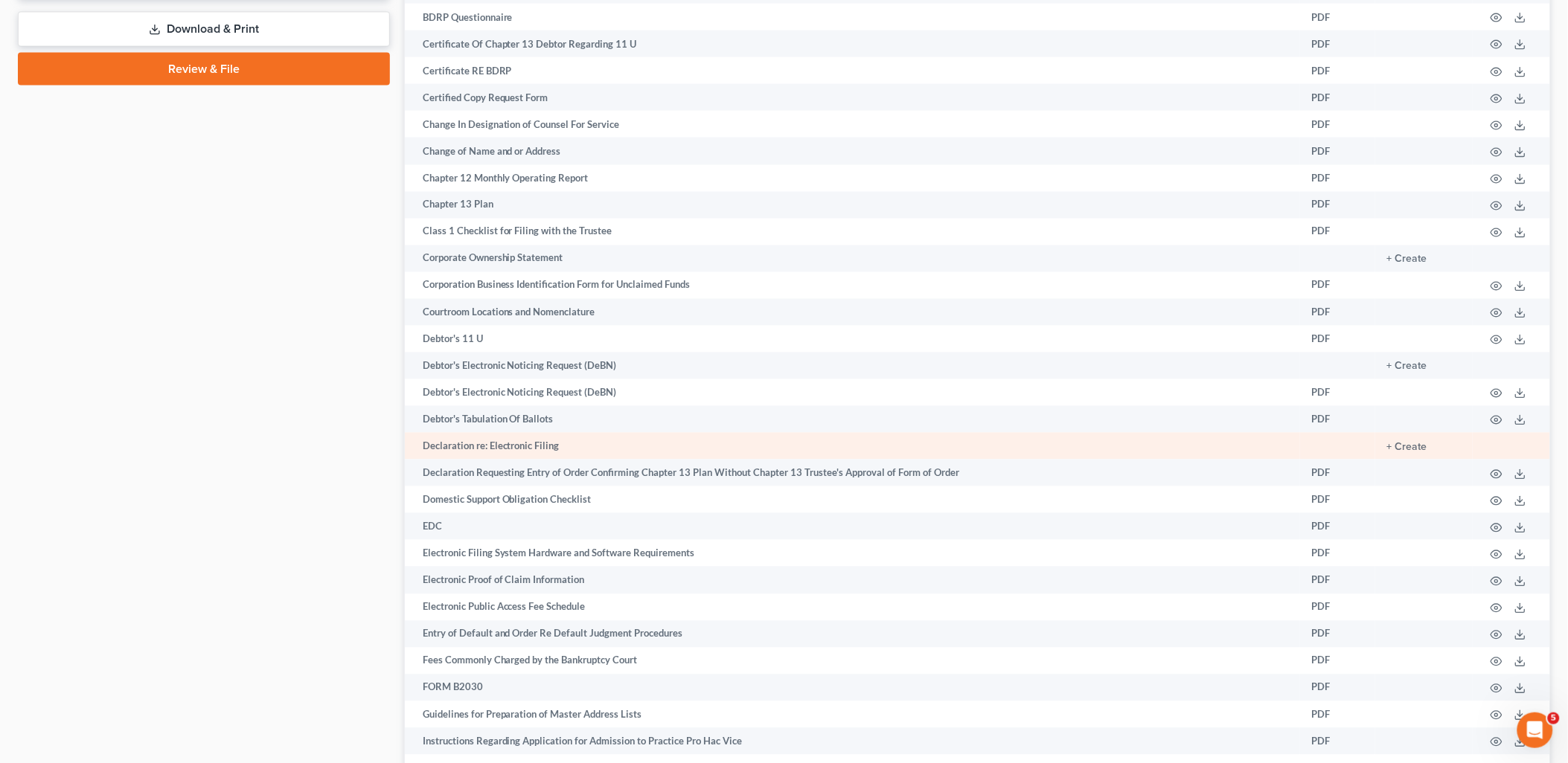
scroll to position [847, 0]
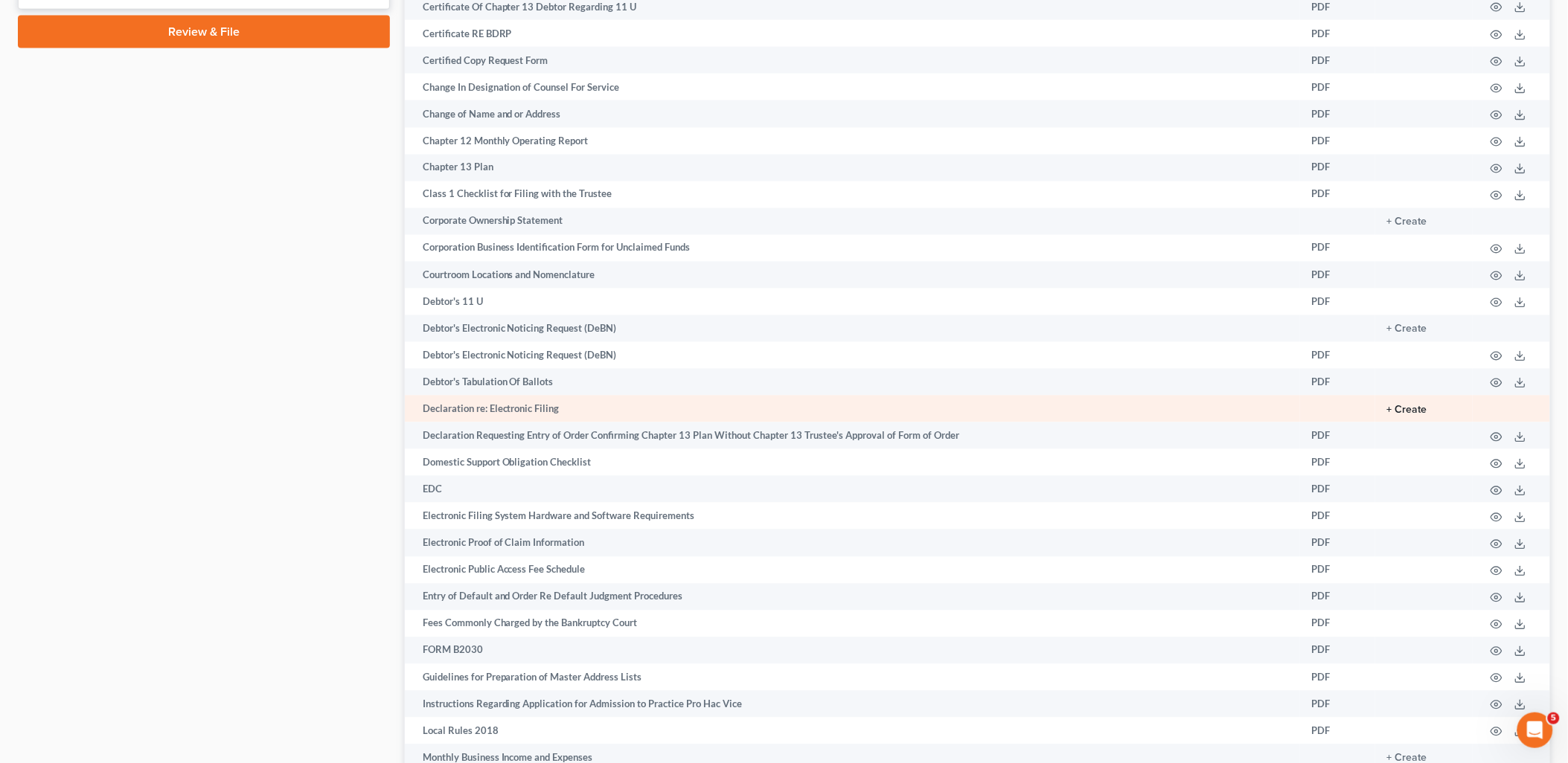
click at [1412, 416] on button "+ Create" at bounding box center [1407, 411] width 40 height 11
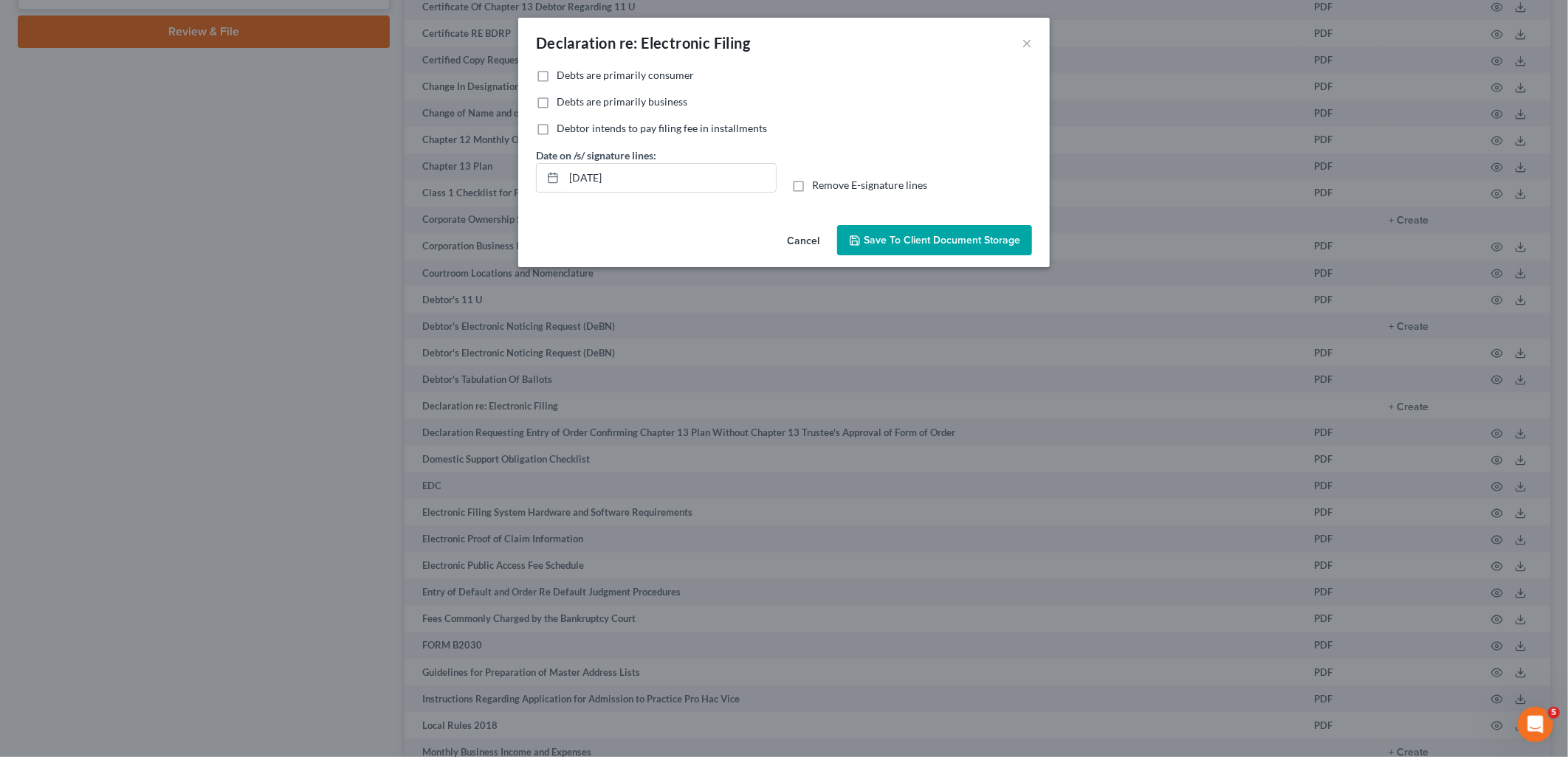
click at [557, 76] on label "Debts are primarily consumer" at bounding box center [625, 75] width 137 height 15
click at [563, 76] on input "Debts are primarily consumer" at bounding box center [567, 72] width 10 height 10
checkbox input "true"
click at [812, 188] on label "Remove E-signature lines" at bounding box center [870, 185] width 115 height 15
click at [818, 188] on input "Remove E-signature lines" at bounding box center [823, 182] width 10 height 10
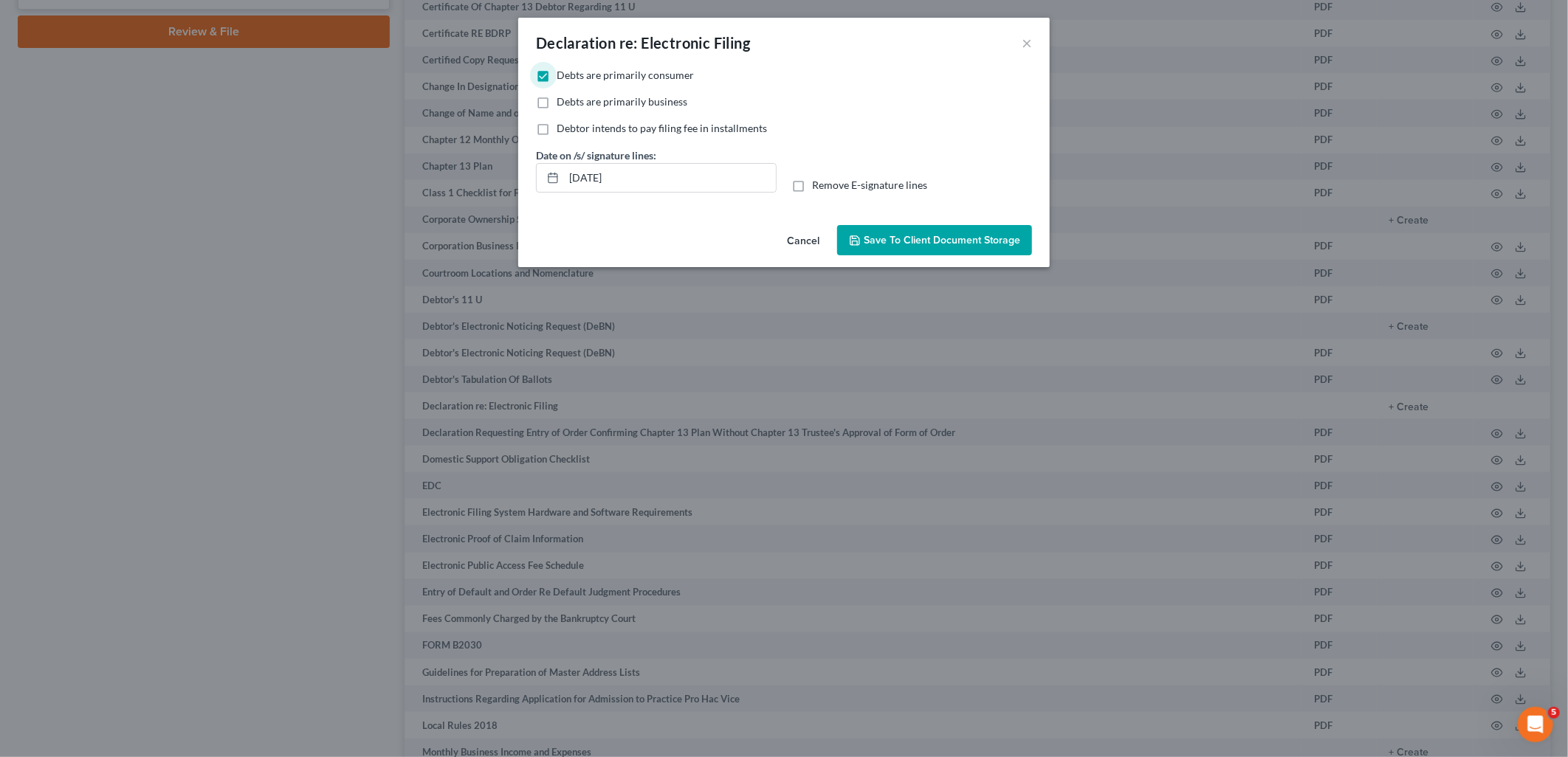
checkbox input "true"
click at [946, 252] on button "Save to Client Document Storage" at bounding box center [934, 240] width 195 height 31
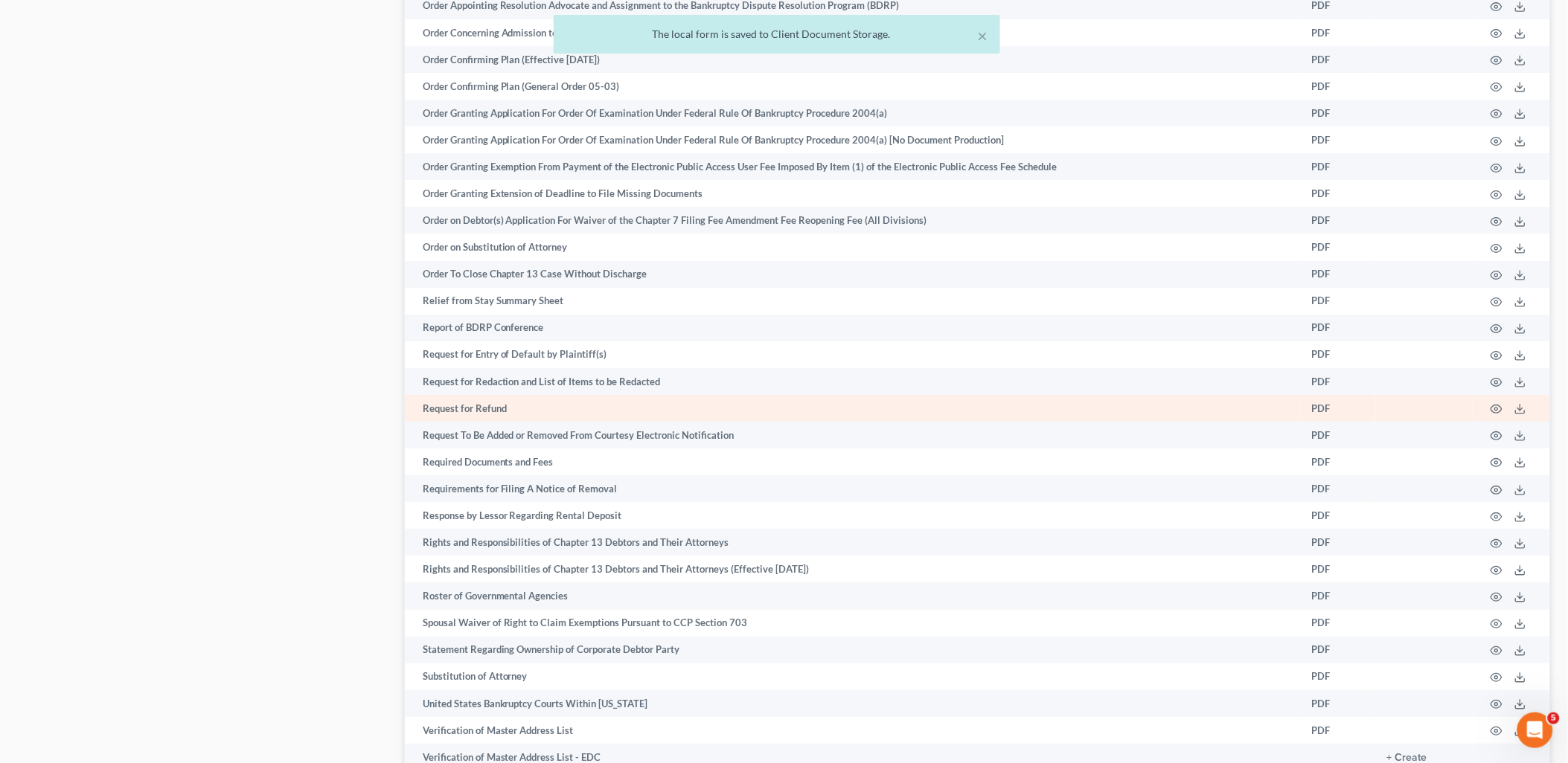
scroll to position [2004, 0]
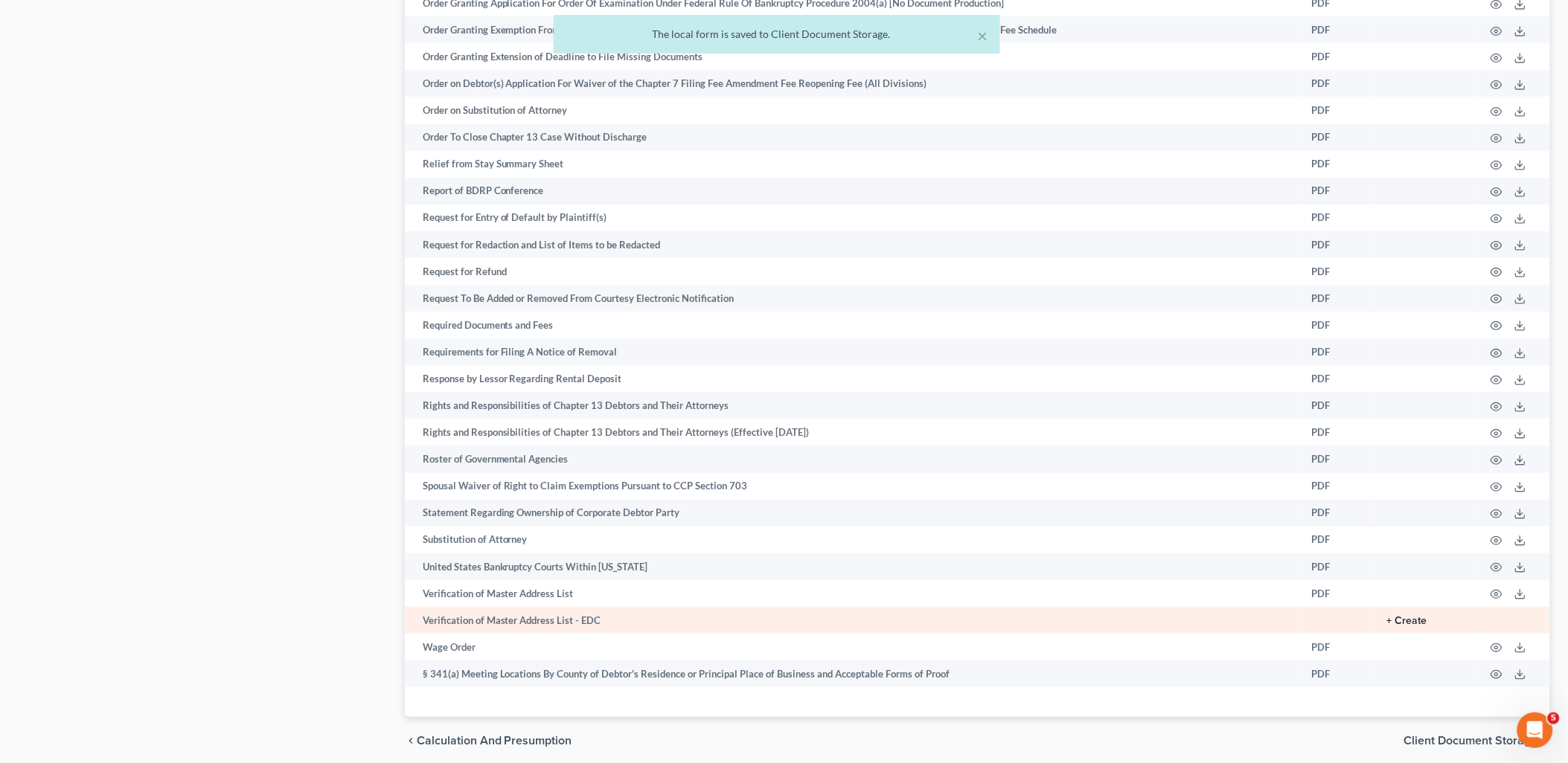
click at [1409, 626] on button "+ Create" at bounding box center [1407, 621] width 40 height 11
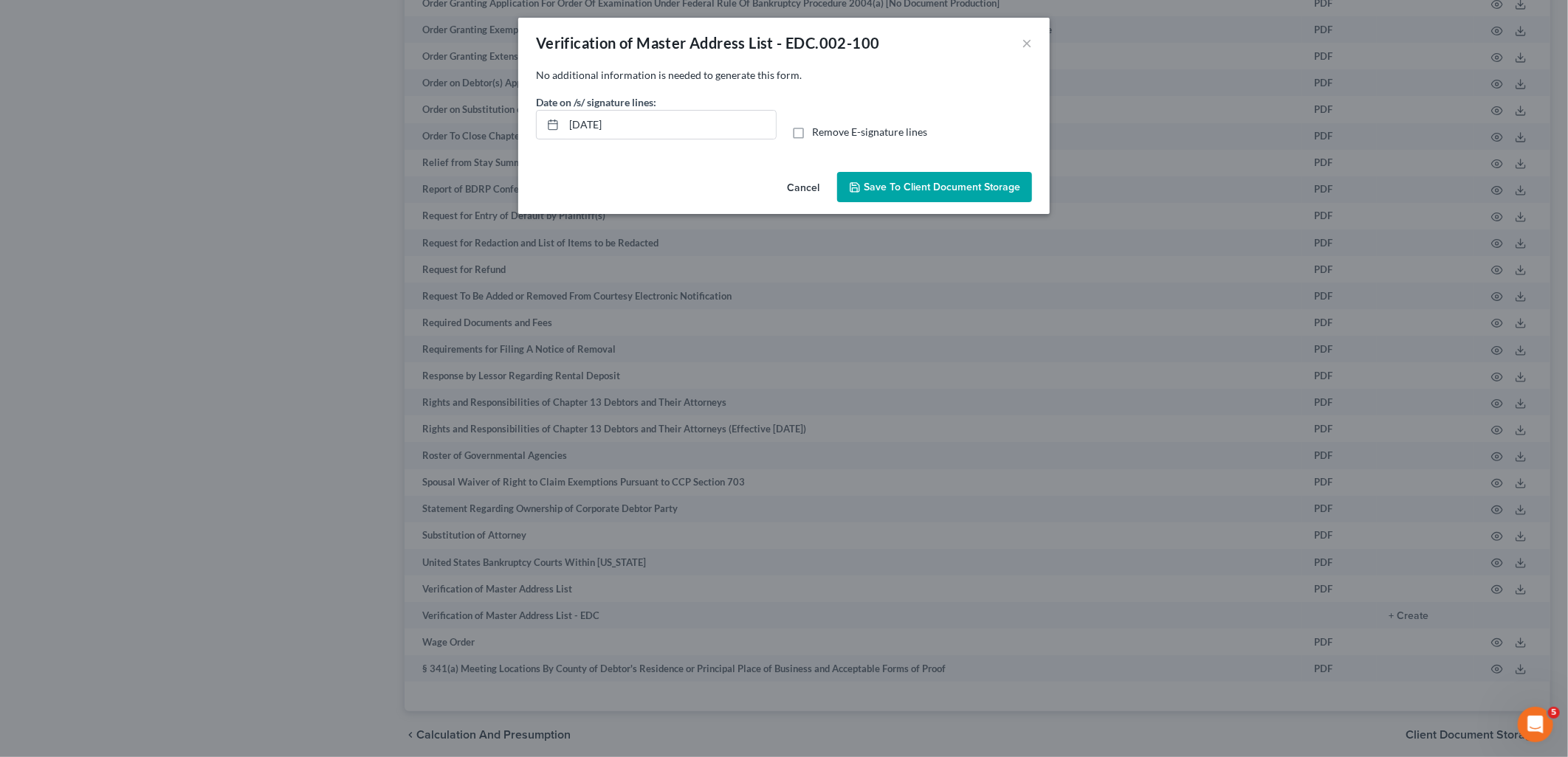
click at [812, 130] on label "Remove E-signature lines" at bounding box center [870, 133] width 115 height 15
click at [818, 130] on input "Remove E-signature lines" at bounding box center [823, 130] width 10 height 10
checkbox input "true"
click at [949, 185] on span "Save to Client Document Storage" at bounding box center [943, 187] width 157 height 13
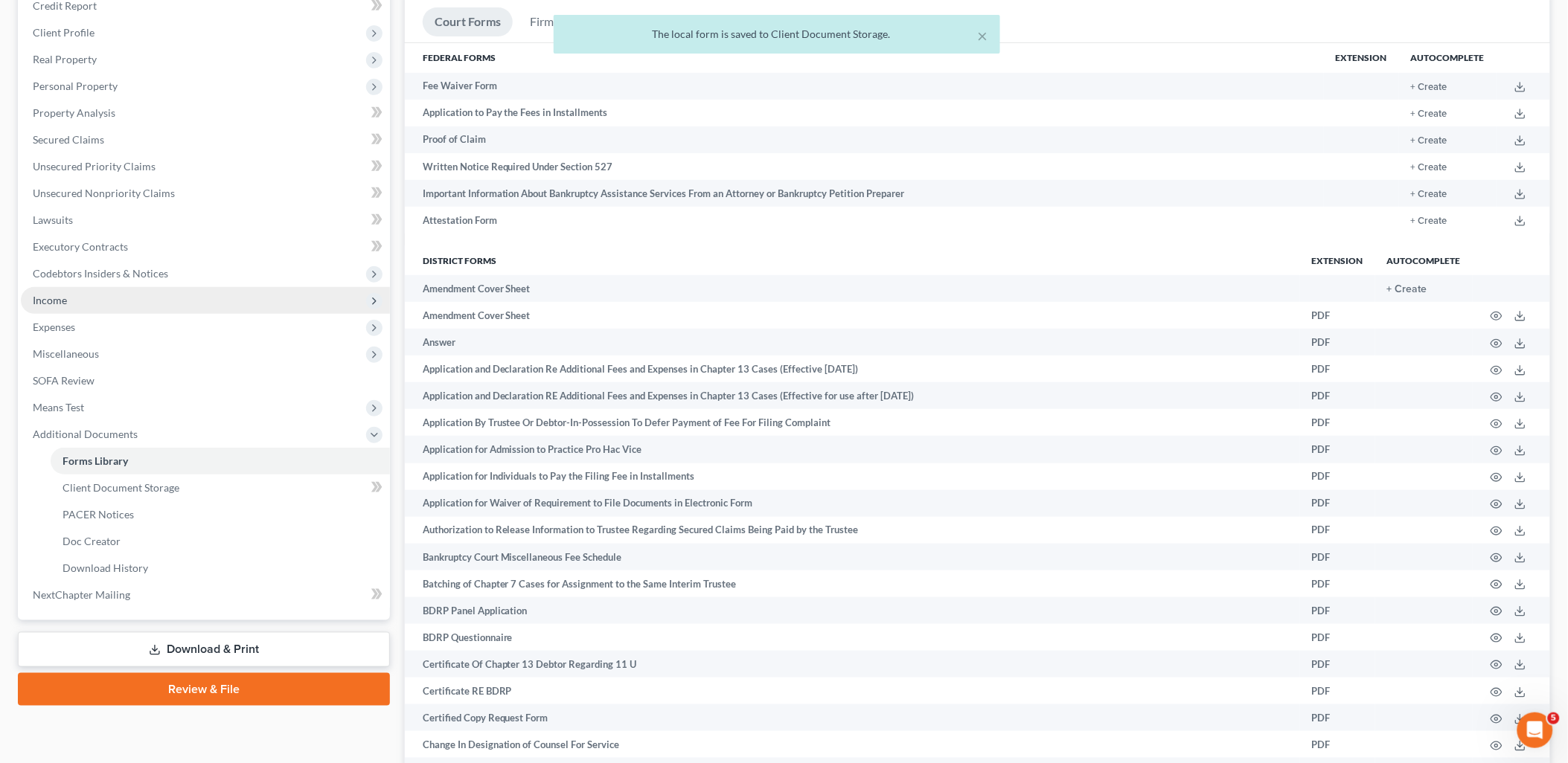
scroll to position [352, 0]
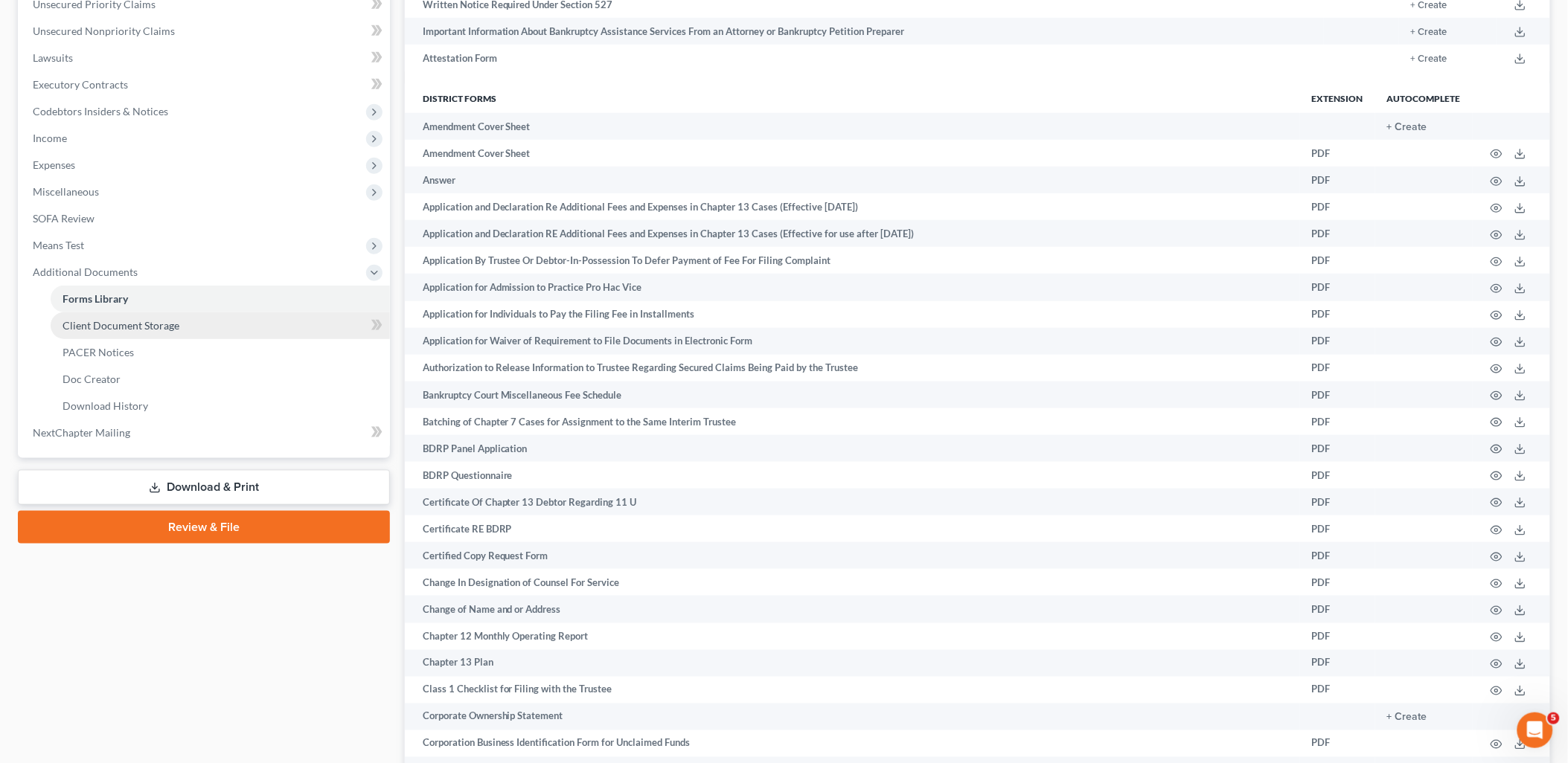
drag, startPoint x: 206, startPoint y: 493, endPoint x: 256, endPoint y: 480, distance: 51.7
click at [206, 493] on link "Download & Print" at bounding box center [204, 487] width 372 height 35
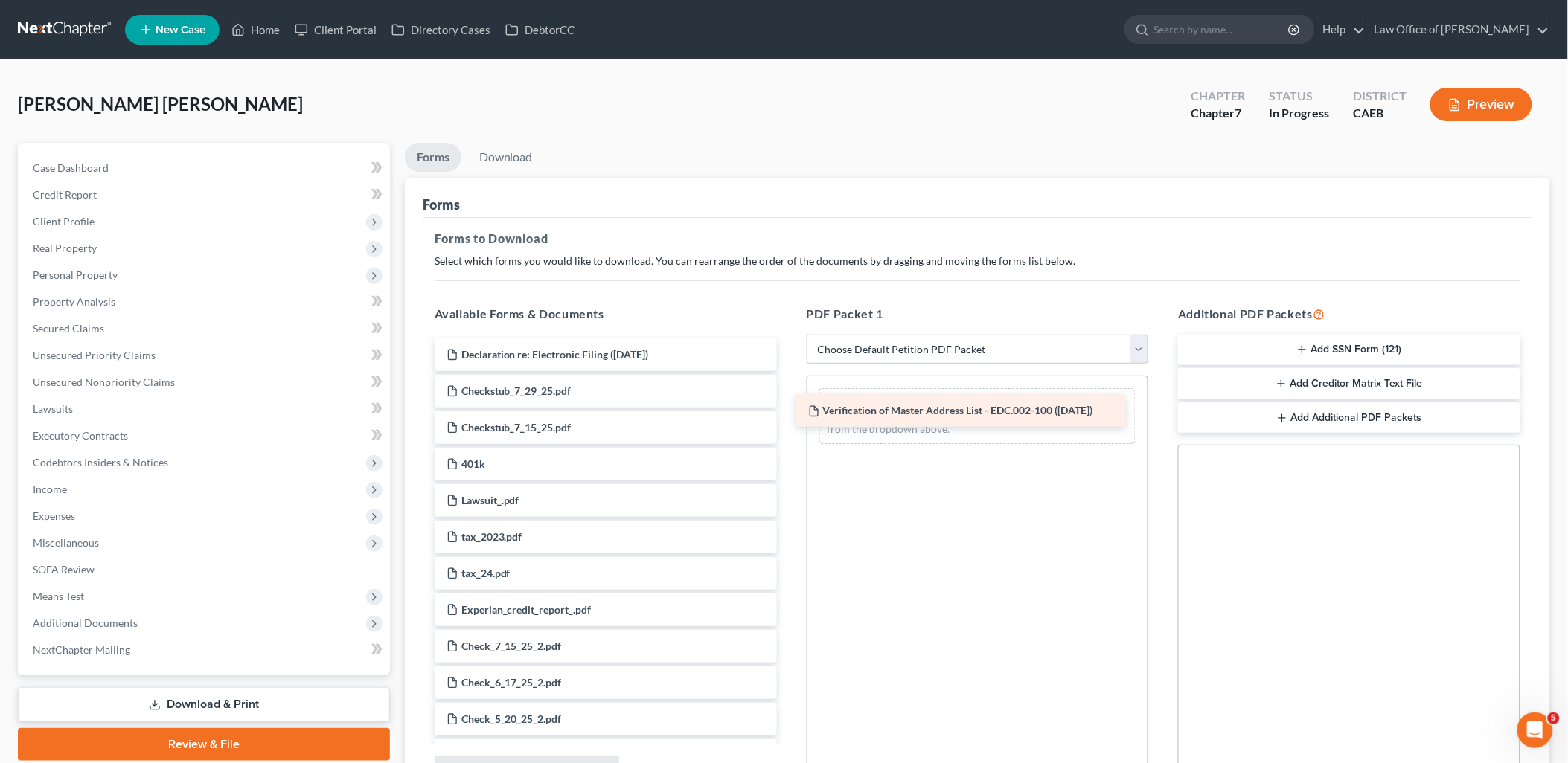
drag, startPoint x: 506, startPoint y: 363, endPoint x: 868, endPoint y: 420, distance: 366.5
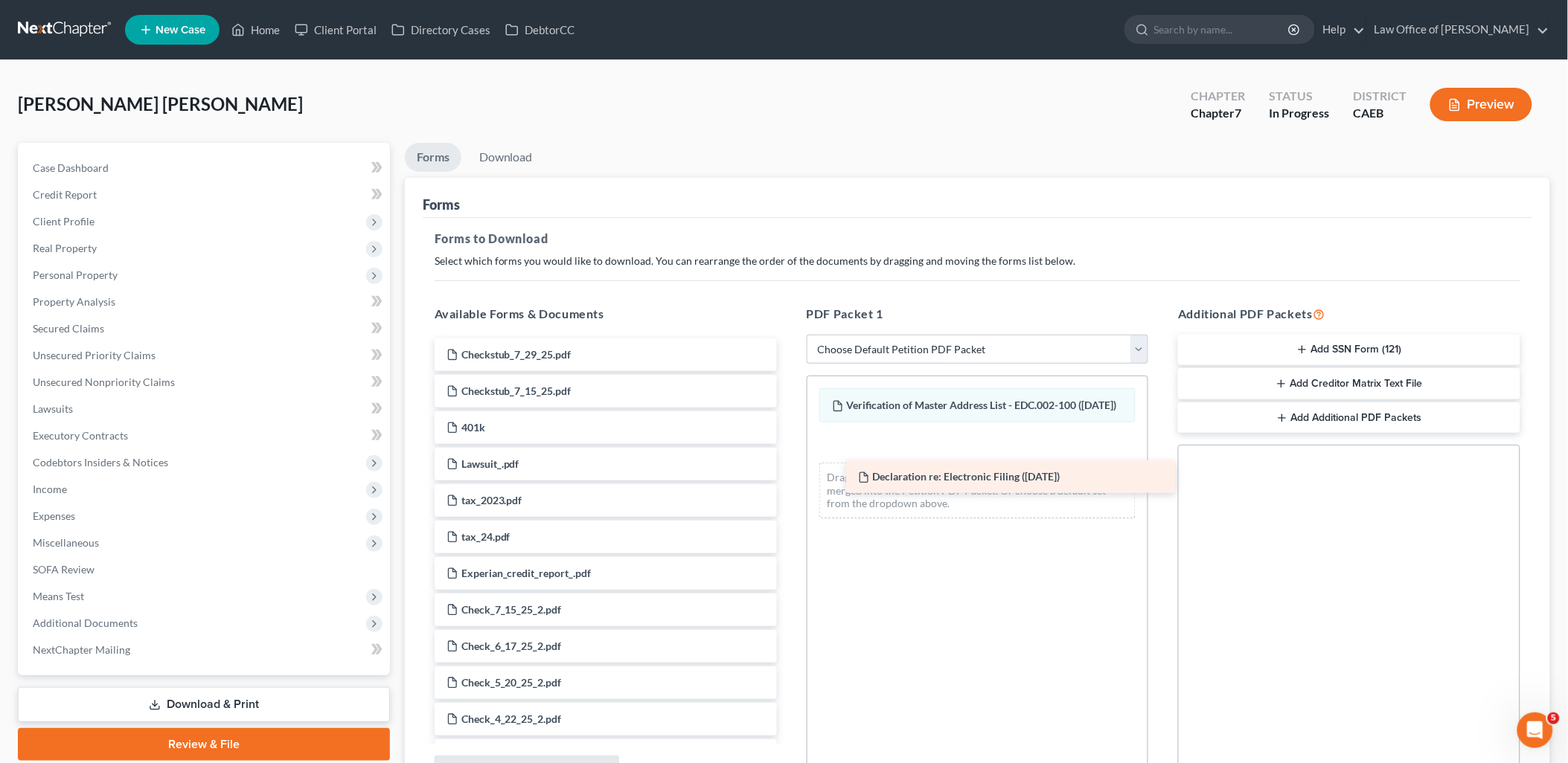
drag, startPoint x: 512, startPoint y: 358, endPoint x: 923, endPoint y: 481, distance: 429.0
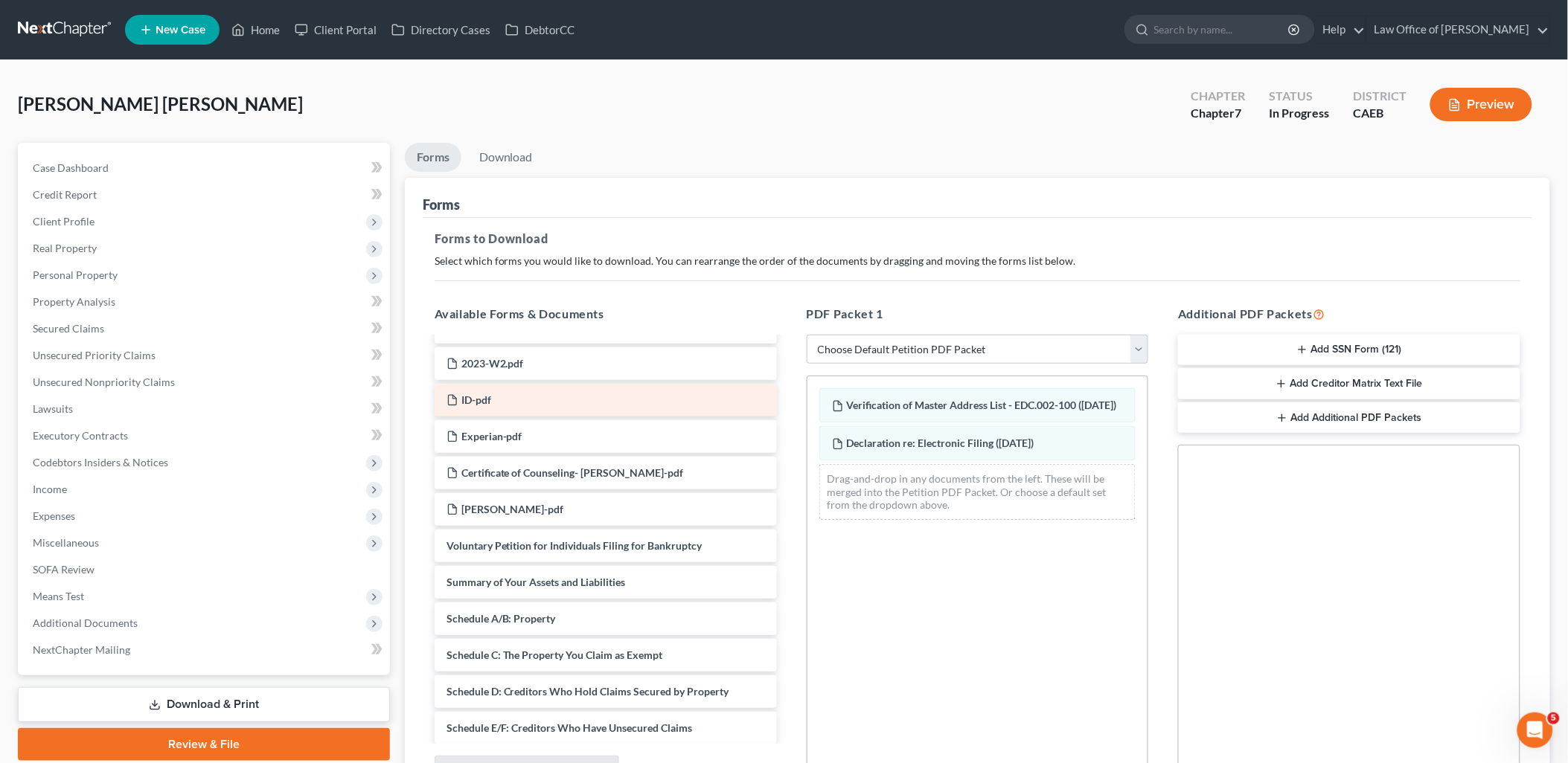
scroll to position [992, 0]
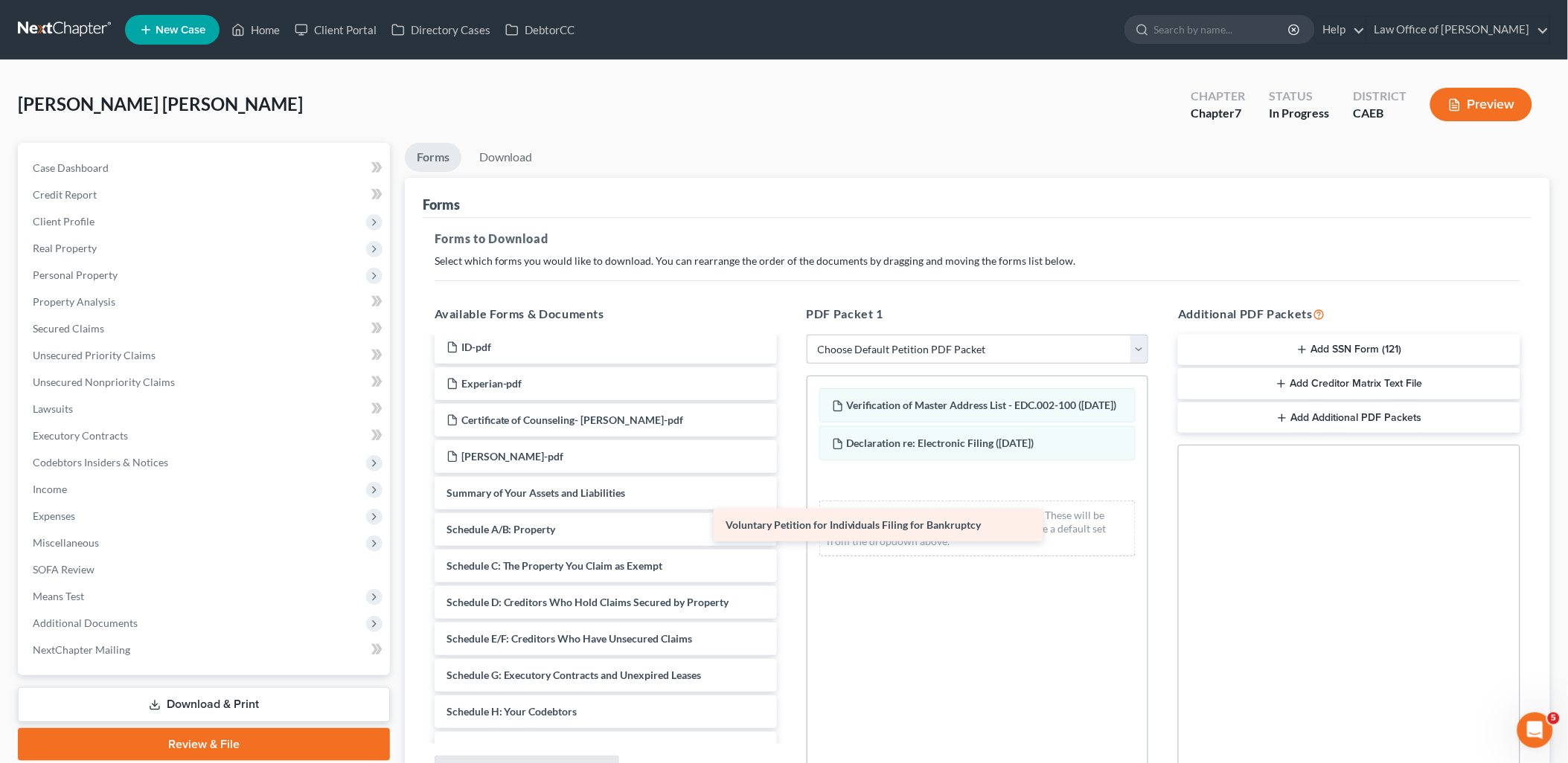
drag, startPoint x: 563, startPoint y: 500, endPoint x: 853, endPoint y: 533, distance: 291.9
click at [789, 533] on div "Voluntary Petition for Individuals Filing for Bankruptcy Checkstub_7_29_25.pdf …" at bounding box center [606, 242] width 366 height 1791
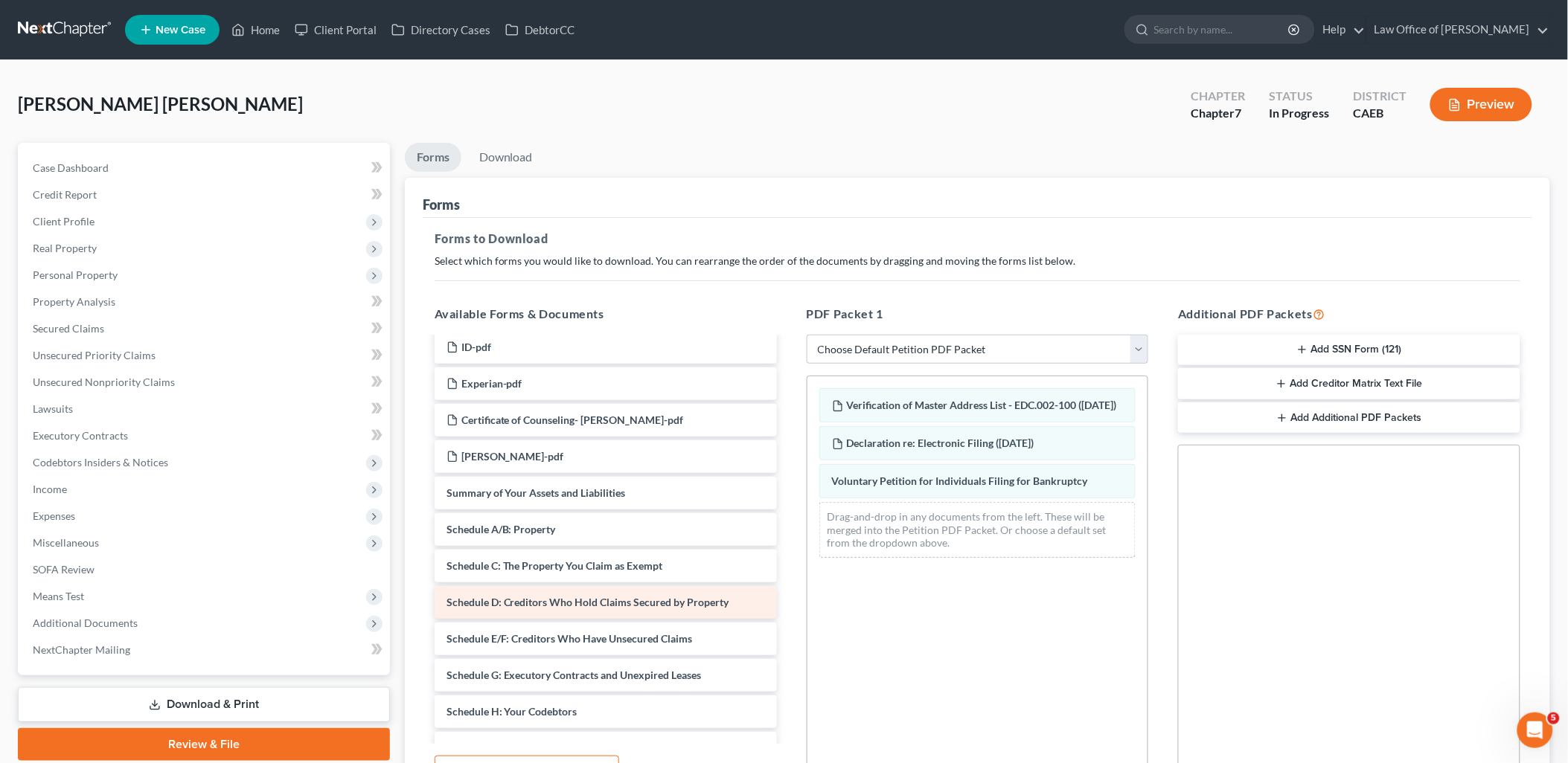
scroll to position [1157, 0]
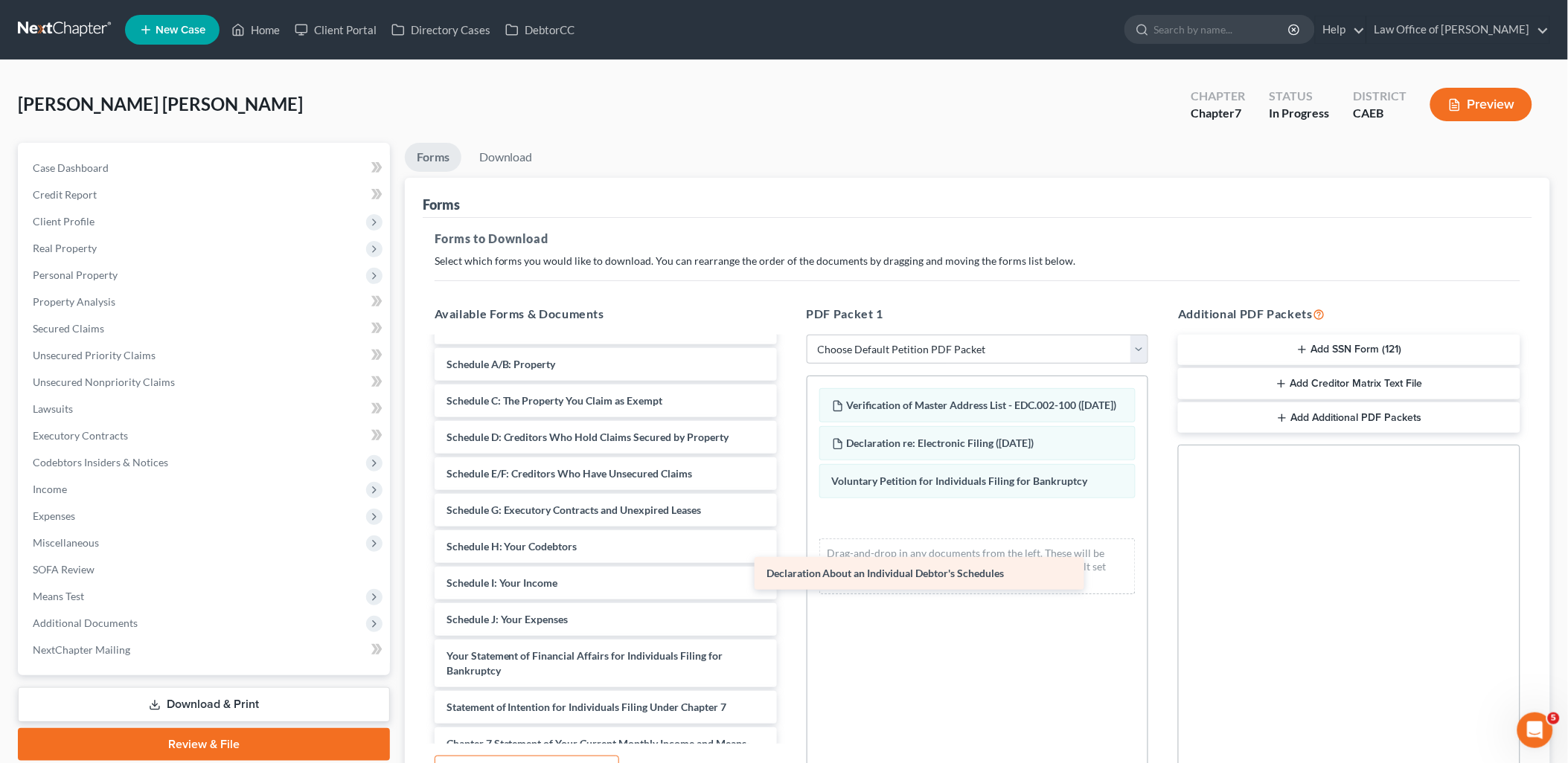
drag, startPoint x: 547, startPoint y: 654, endPoint x: 893, endPoint y: 556, distance: 359.6
click at [789, 556] on div "Declaration About an Individual Debtor's Schedules Checkstub_7_29_25.pdf Checks…" at bounding box center [606, 58] width 366 height 1755
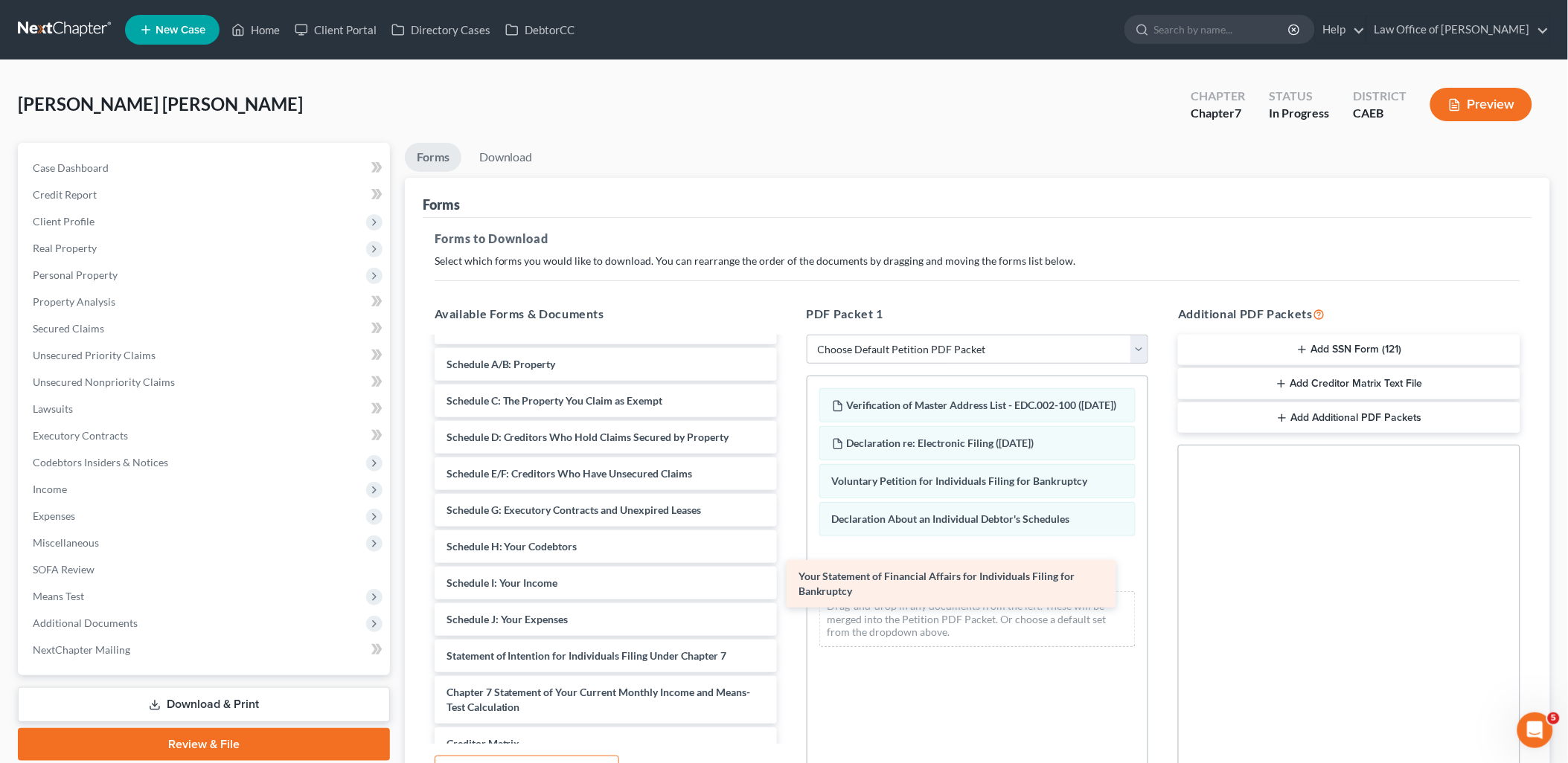
drag, startPoint x: 569, startPoint y: 677, endPoint x: 921, endPoint y: 599, distance: 360.5
click at [789, 599] on div "Your Statement of Financial Affairs for Individuals Filing for Bankruptcy Check…" at bounding box center [606, 33] width 366 height 1703
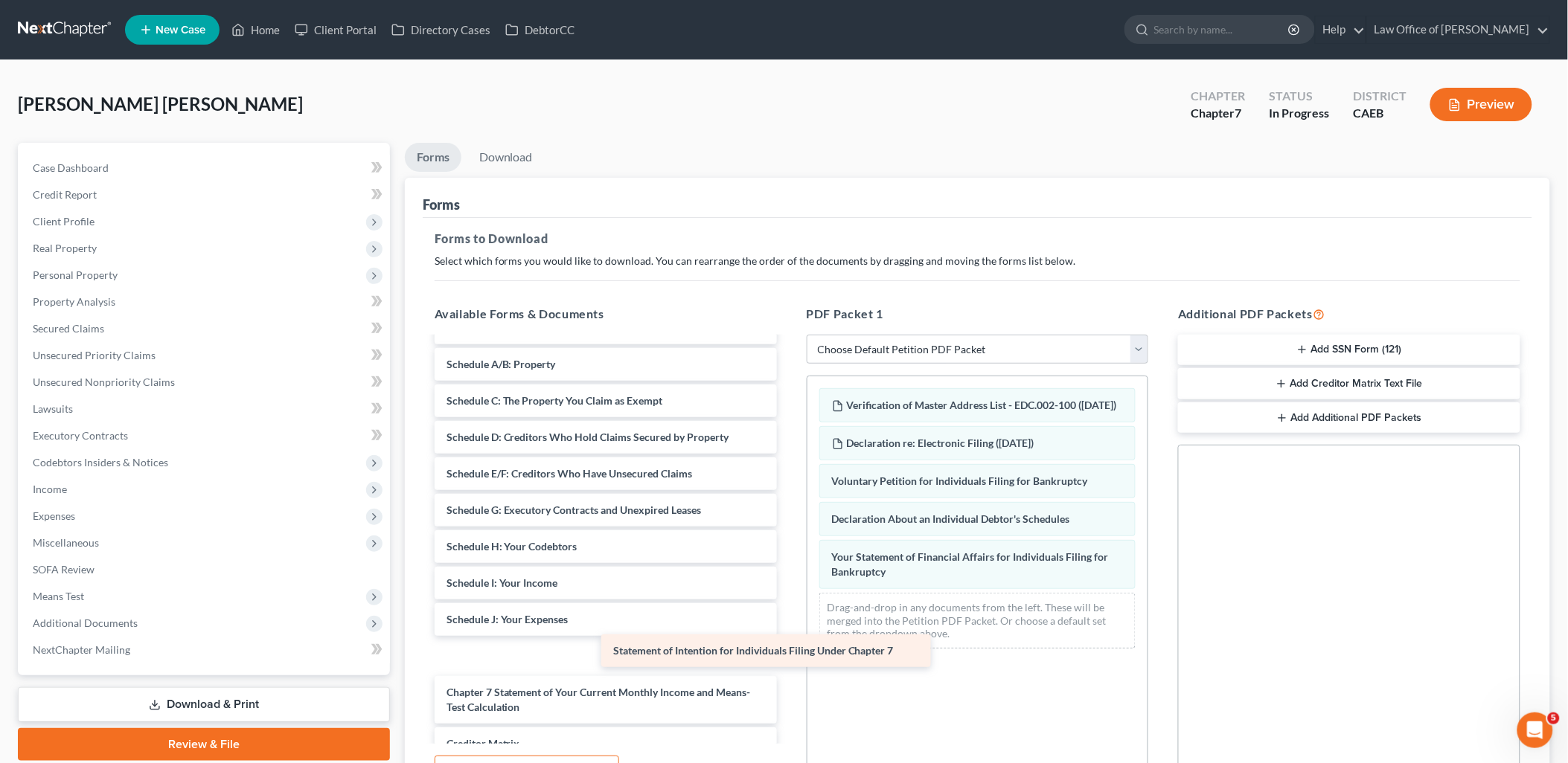
drag, startPoint x: 585, startPoint y: 666, endPoint x: 903, endPoint y: 644, distance: 318.8
click at [789, 644] on div "Statement of Intention for Individuals Filing Under Chapter 7 Checkstub_7_29_25…" at bounding box center [606, 33] width 366 height 1703
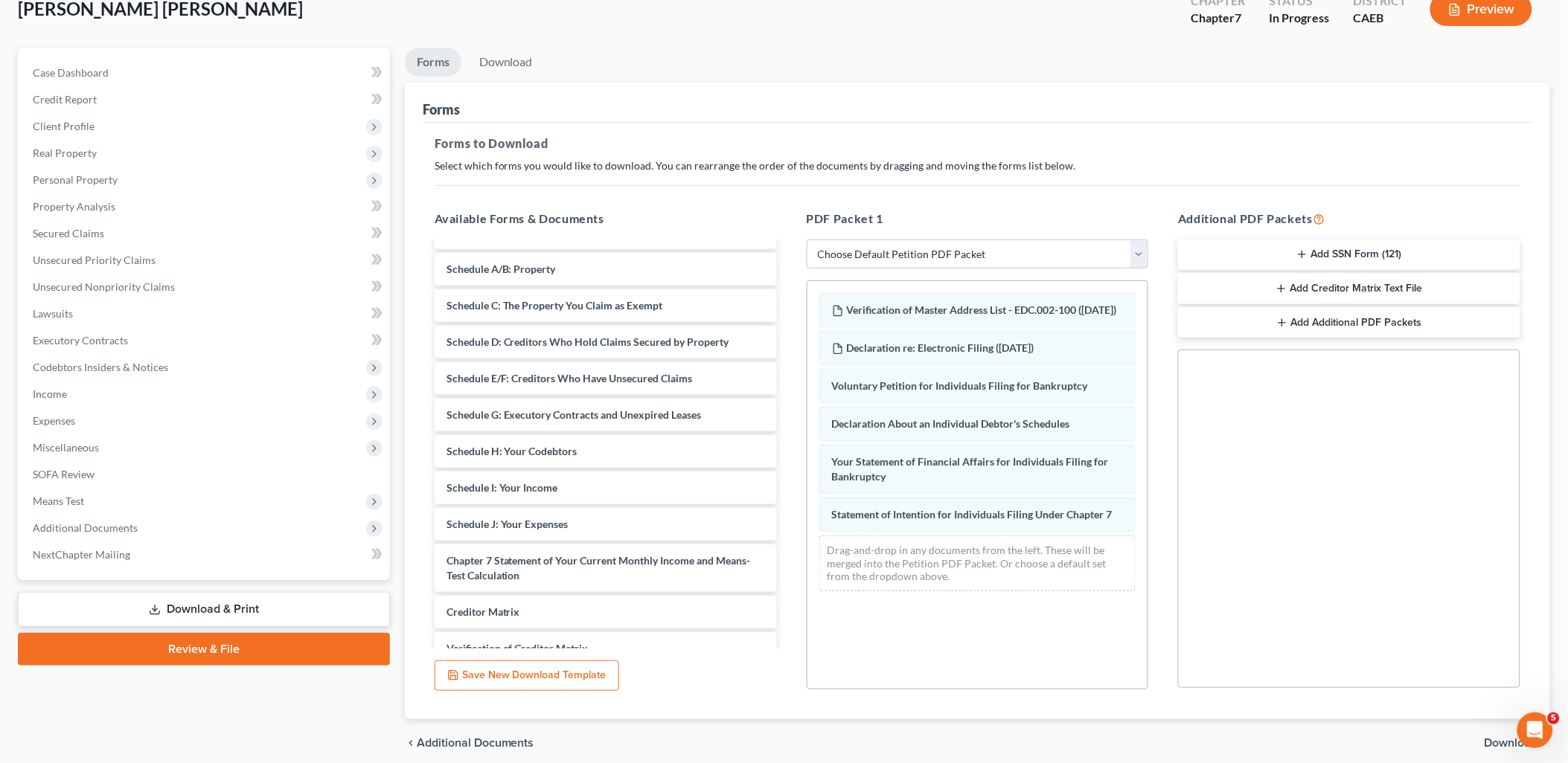
scroll to position [155, 0]
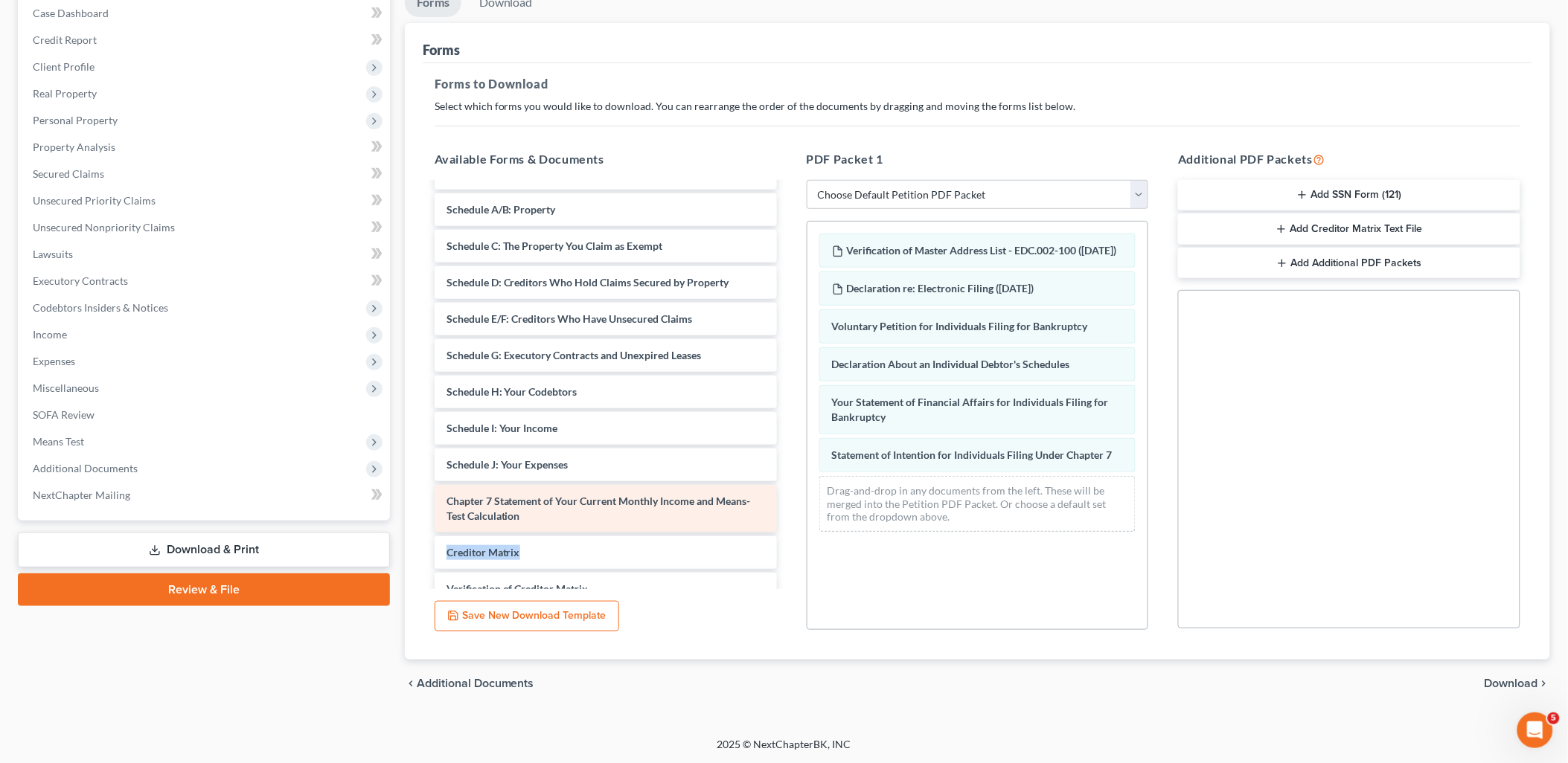
drag, startPoint x: 607, startPoint y: 531, endPoint x: 657, endPoint y: 530, distance: 50.0
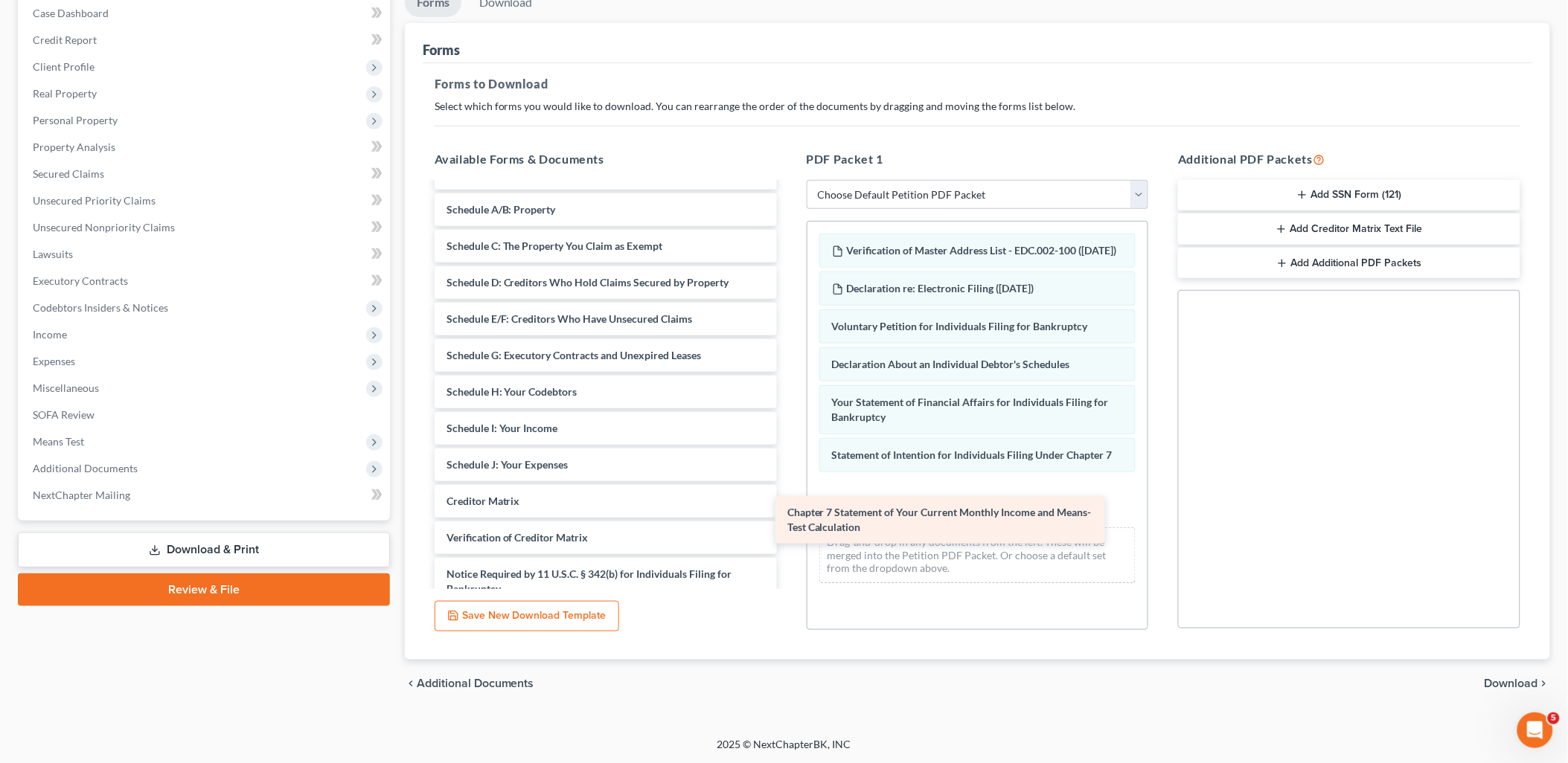
drag, startPoint x: 643, startPoint y: 523, endPoint x: 980, endPoint y: 533, distance: 337.1
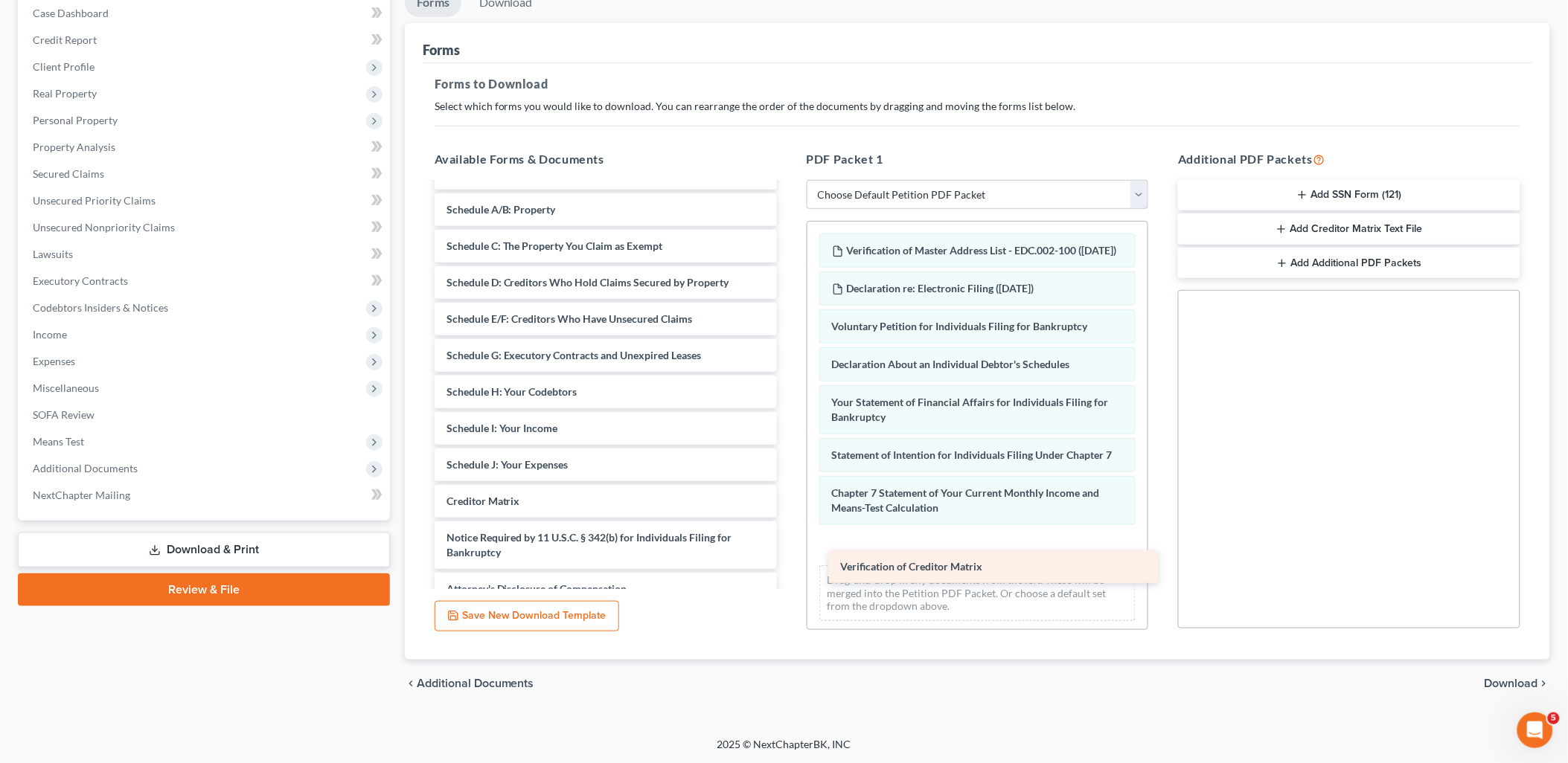
drag, startPoint x: 586, startPoint y: 543, endPoint x: 981, endPoint y: 575, distance: 396.3
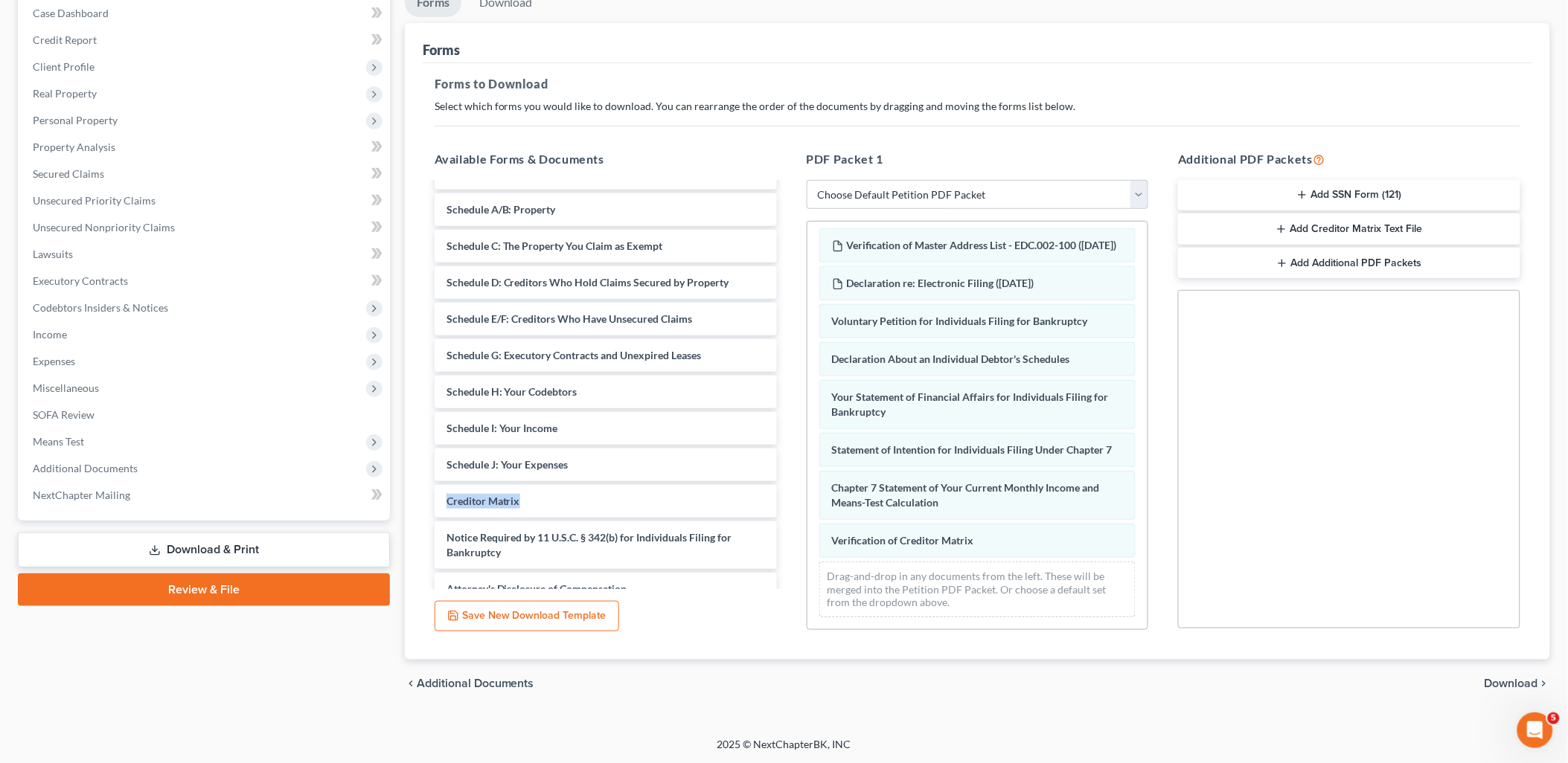
scroll to position [35, 0]
click at [1302, 196] on line "button" at bounding box center [1302, 195] width 0 height 7
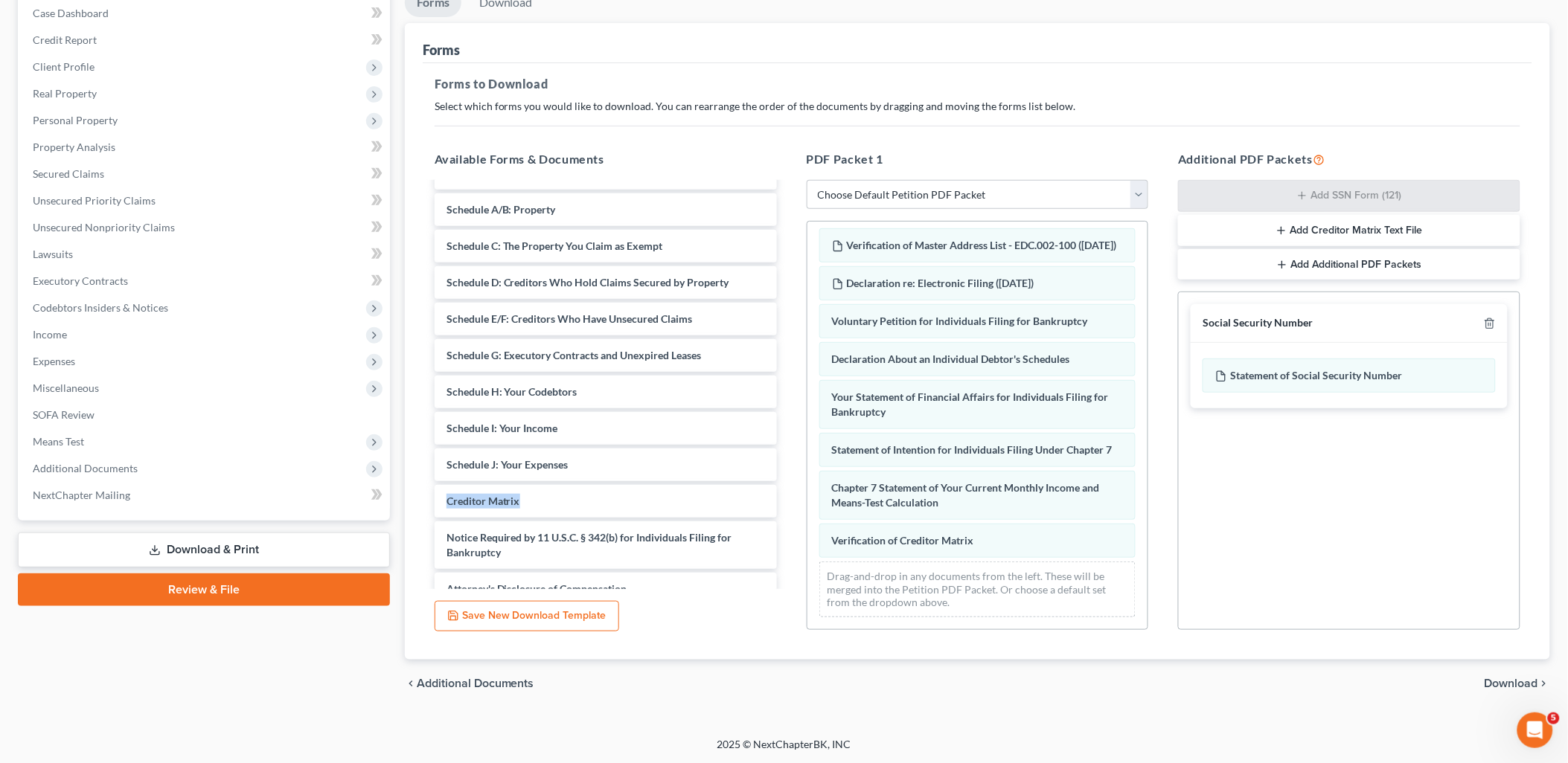
click at [1510, 686] on span "Download" at bounding box center [1511, 684] width 54 height 12
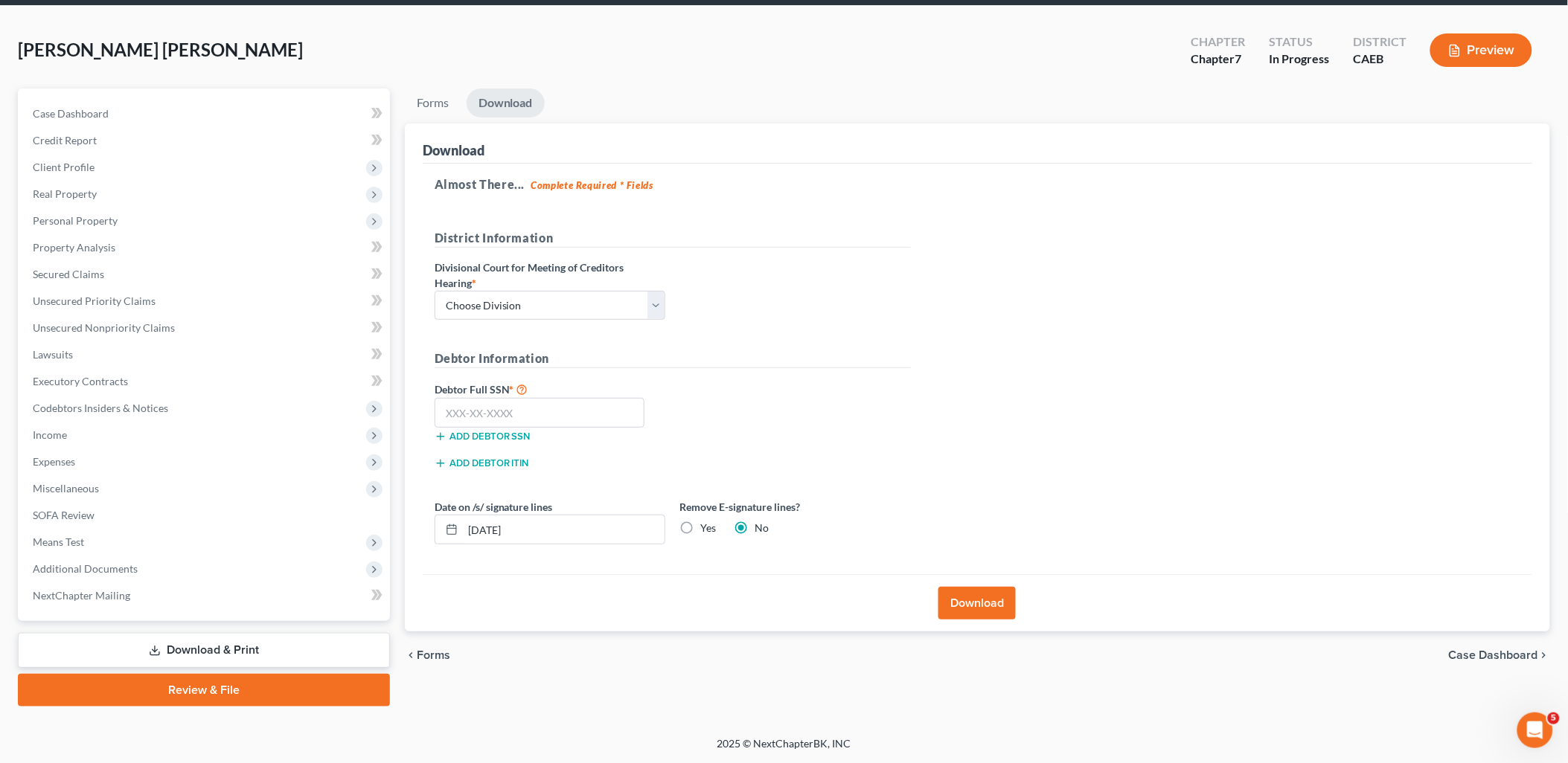
scroll to position [52, 0]
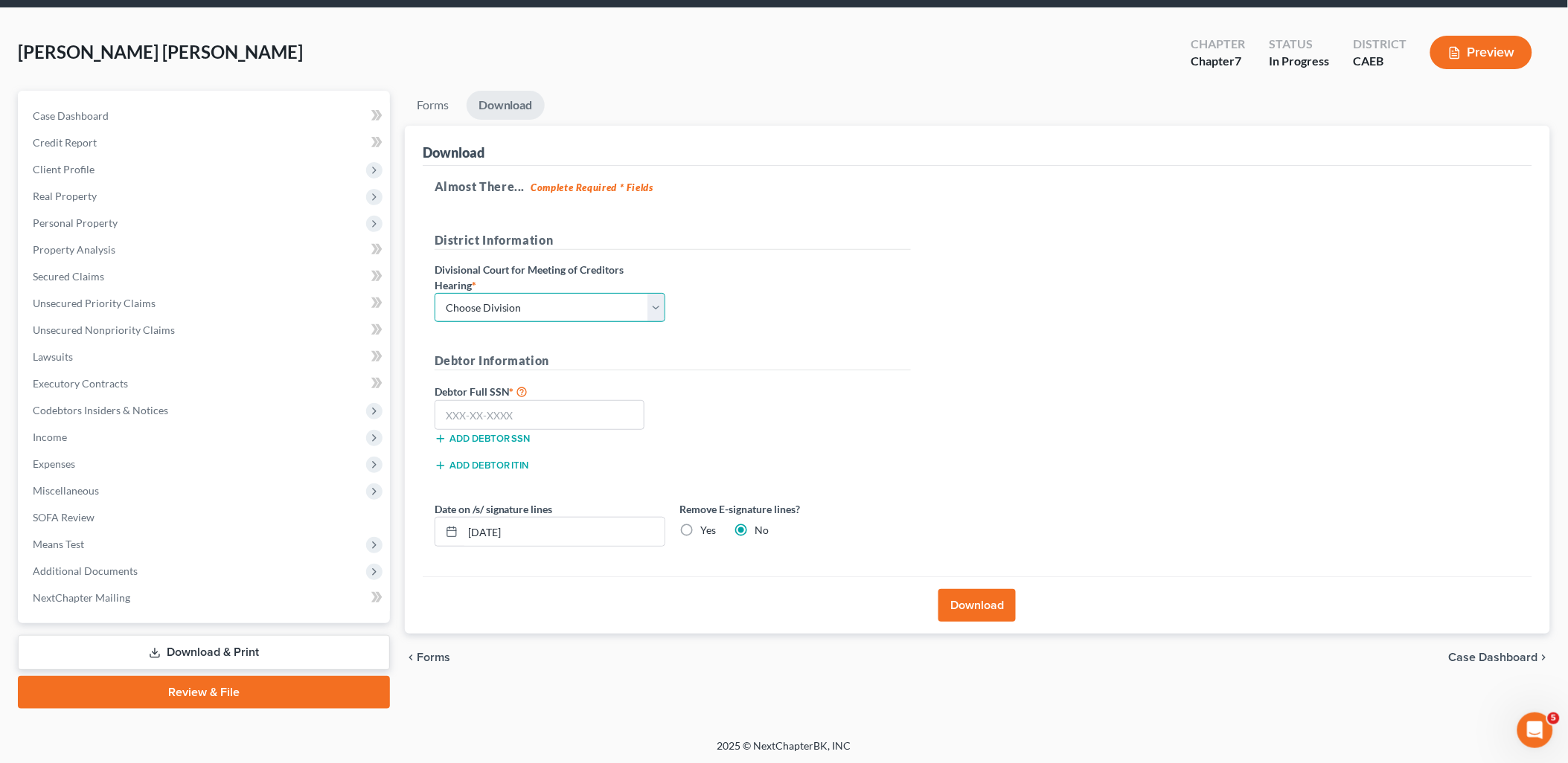
drag, startPoint x: 496, startPoint y: 309, endPoint x: 490, endPoint y: 323, distance: 15.2
click at [496, 309] on select "Choose Division Fresno Modesto Sacramento" at bounding box center [550, 307] width 231 height 30
select select "1"
click at [434, 293] on select "Choose Division Fresno Modesto Sacramento" at bounding box center [550, 307] width 231 height 30
drag, startPoint x: 536, startPoint y: 418, endPoint x: 1563, endPoint y: 420, distance: 1027.0
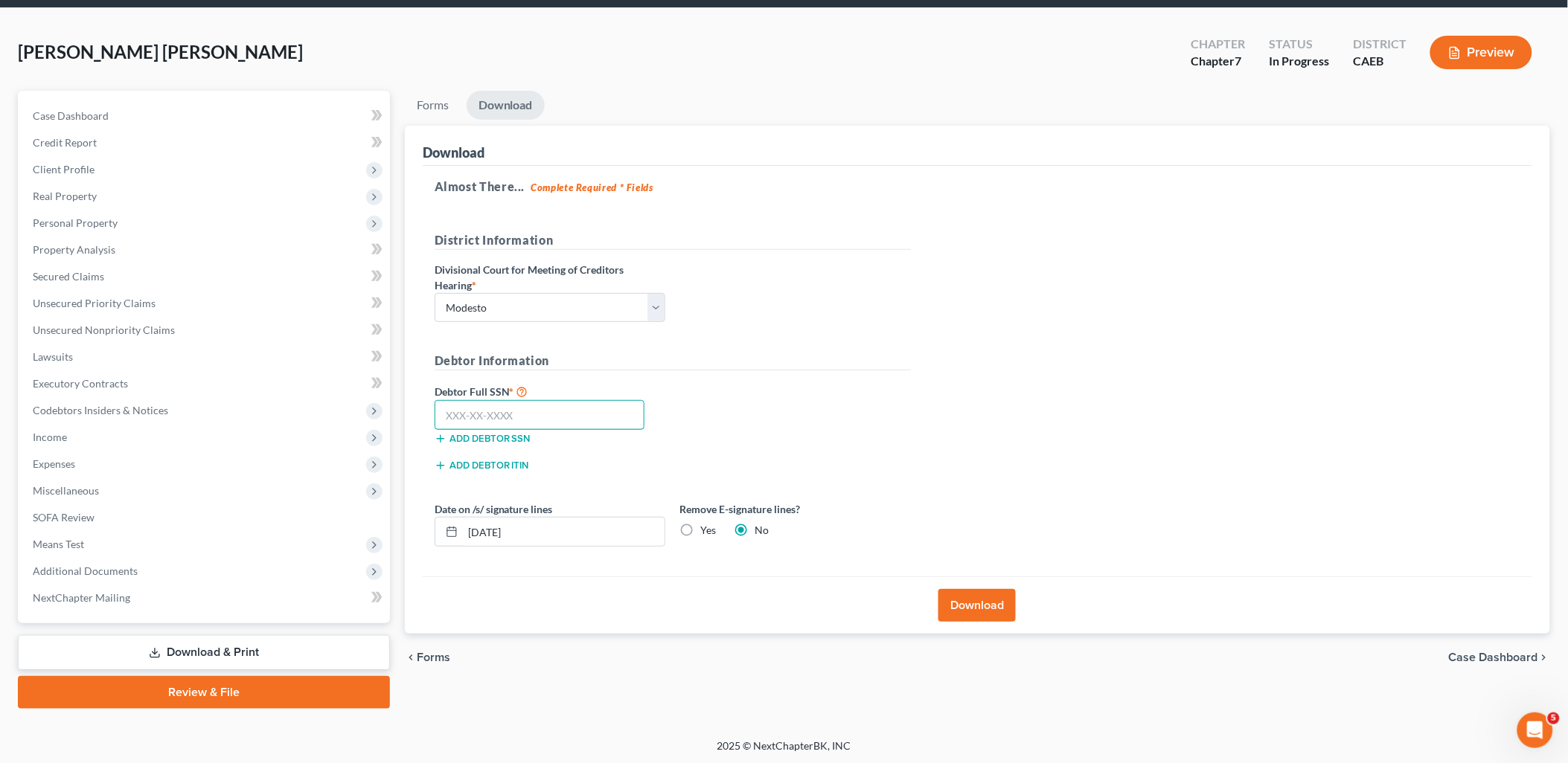
click at [545, 420] on input "text" at bounding box center [539, 415] width 210 height 30
click at [537, 421] on input "text" at bounding box center [539, 415] width 210 height 30
type input "617-44-0467"
click at [701, 531] on label "Yes" at bounding box center [708, 531] width 16 height 15
click at [707, 531] on input "Yes" at bounding box center [711, 528] width 10 height 10
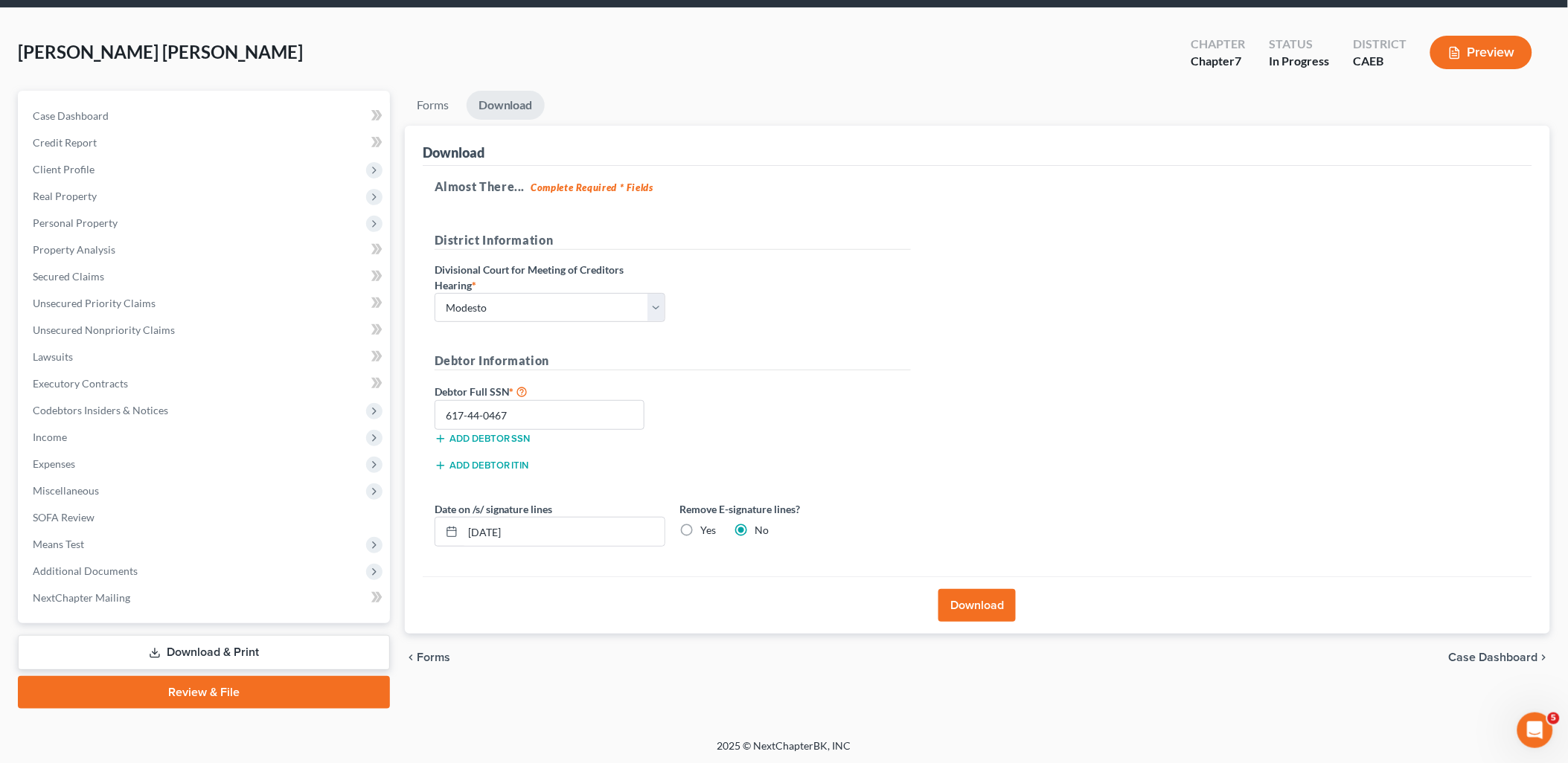
radio input "true"
radio input "false"
click at [1003, 593] on button "Download" at bounding box center [977, 605] width 77 height 33
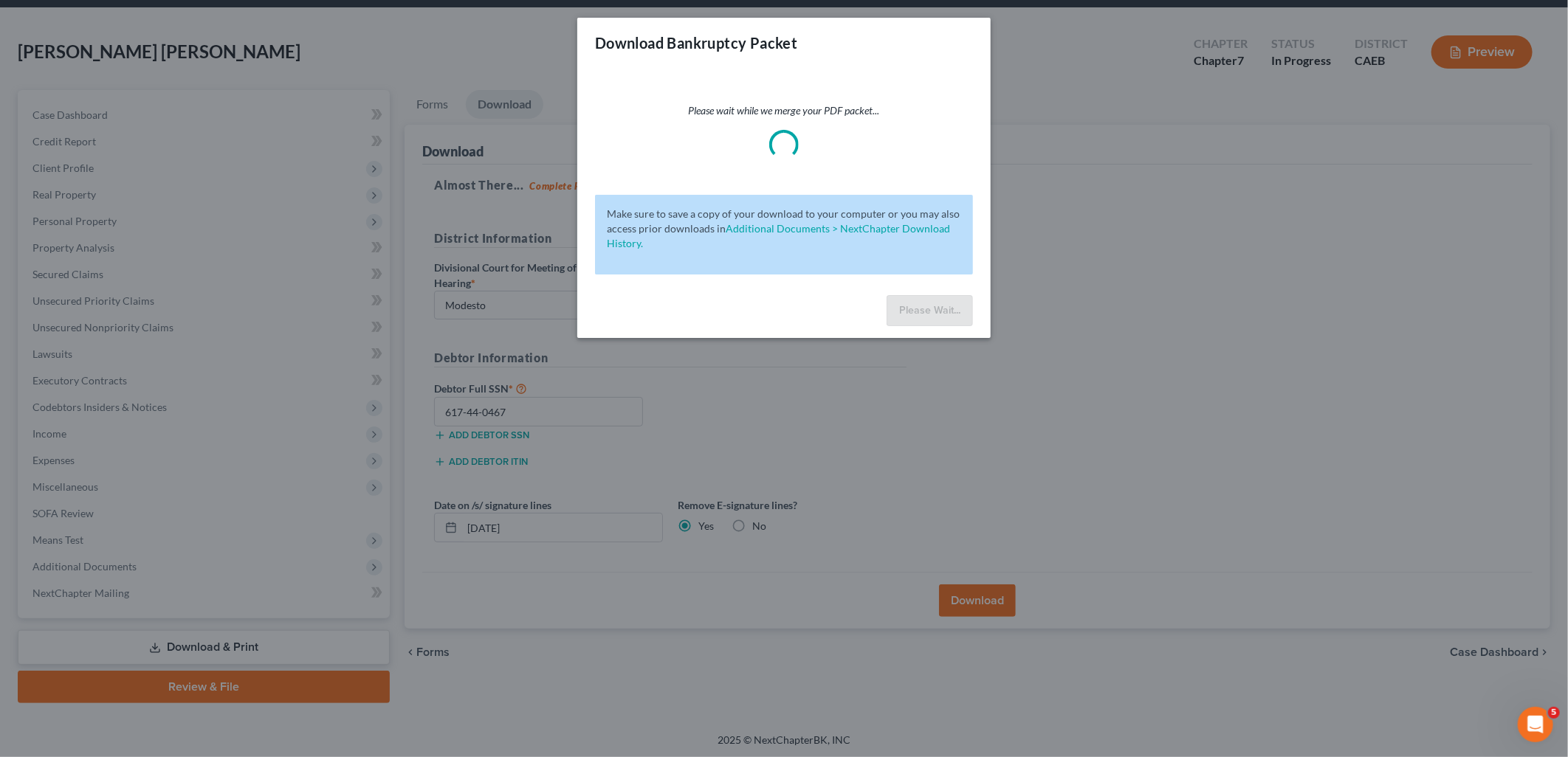
click at [995, 588] on div "Download Bankruptcy Packet Please wait while we merge your PDF packet... Make s…" at bounding box center [784, 378] width 1568 height 757
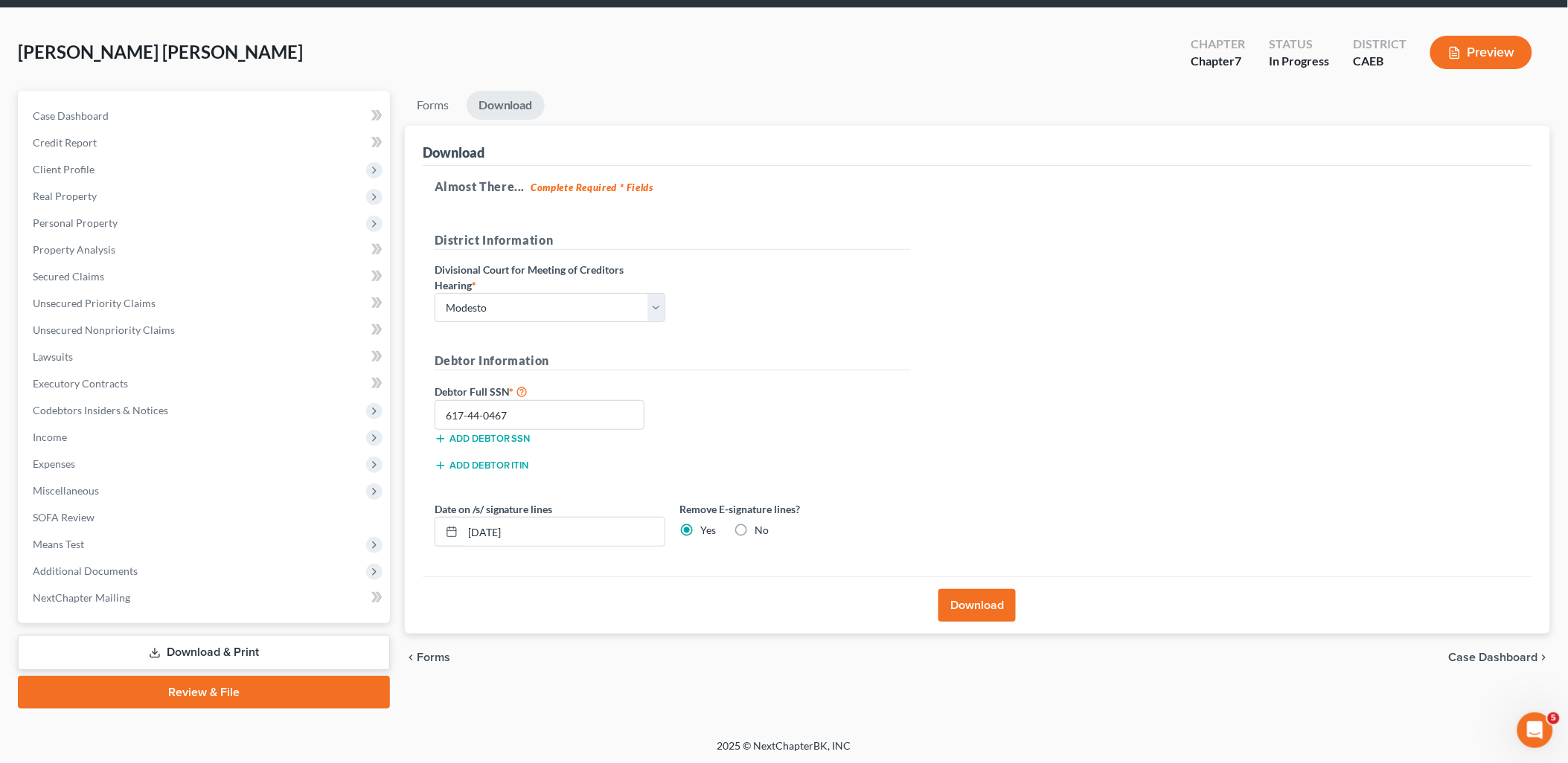
click at [984, 608] on button "Download" at bounding box center [977, 605] width 77 height 33
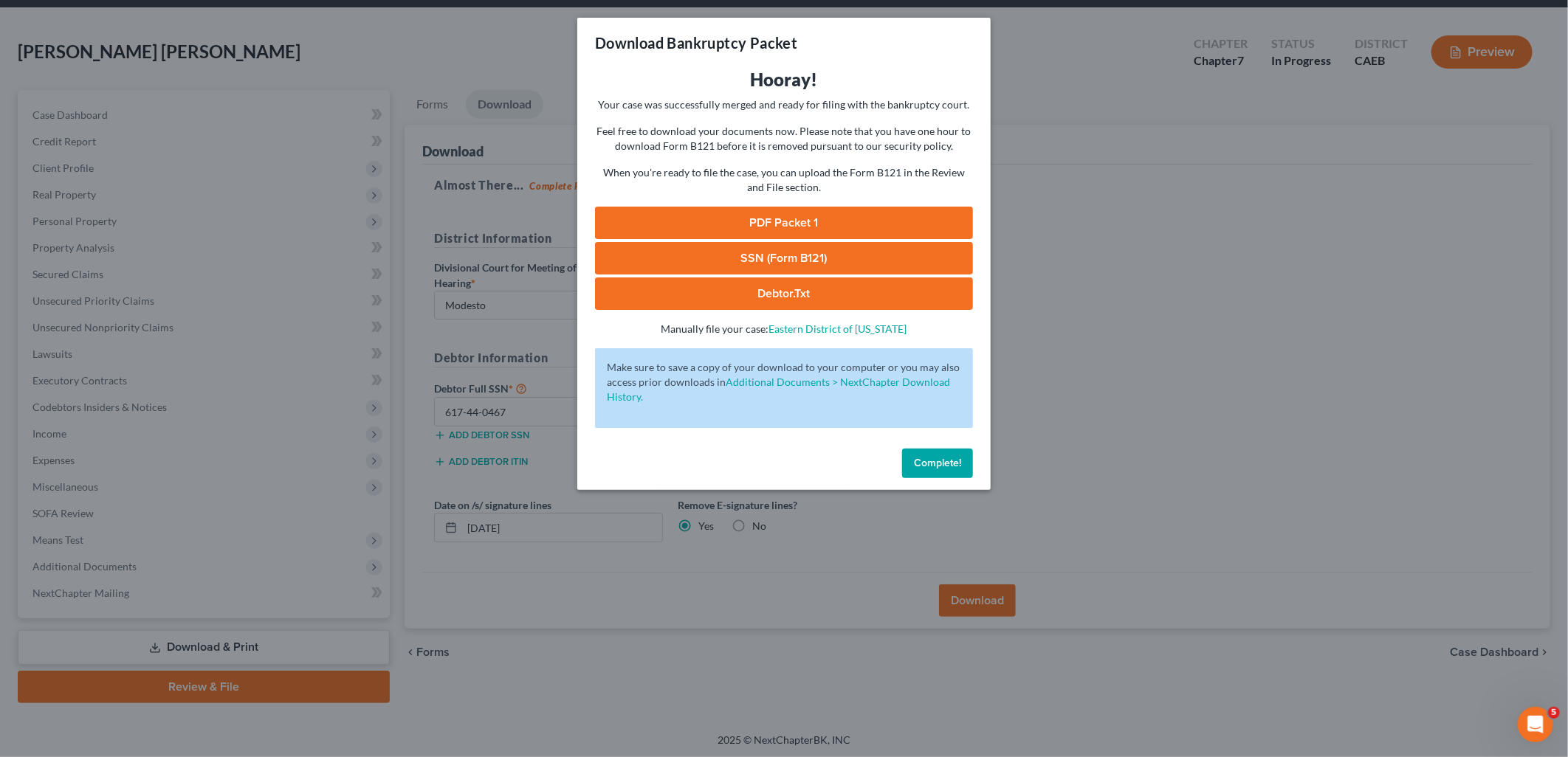
click at [802, 225] on link "PDF Packet 1" at bounding box center [784, 222] width 378 height 32
click at [744, 256] on link "SSN (Form B121)" at bounding box center [784, 258] width 378 height 32
click at [934, 461] on span "Complete!" at bounding box center [937, 463] width 47 height 13
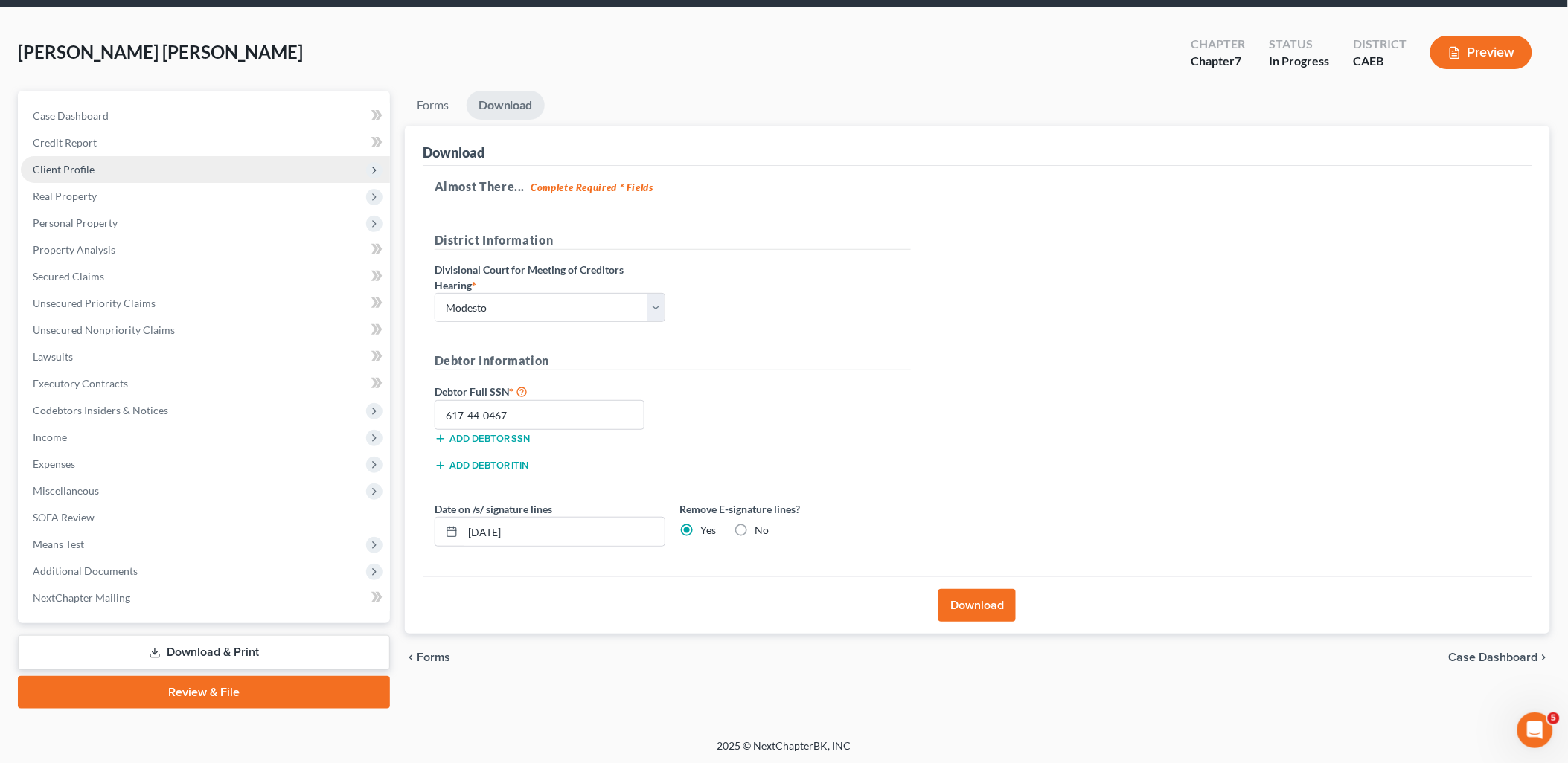
click at [79, 171] on span "Client Profile" at bounding box center [63, 169] width 62 height 13
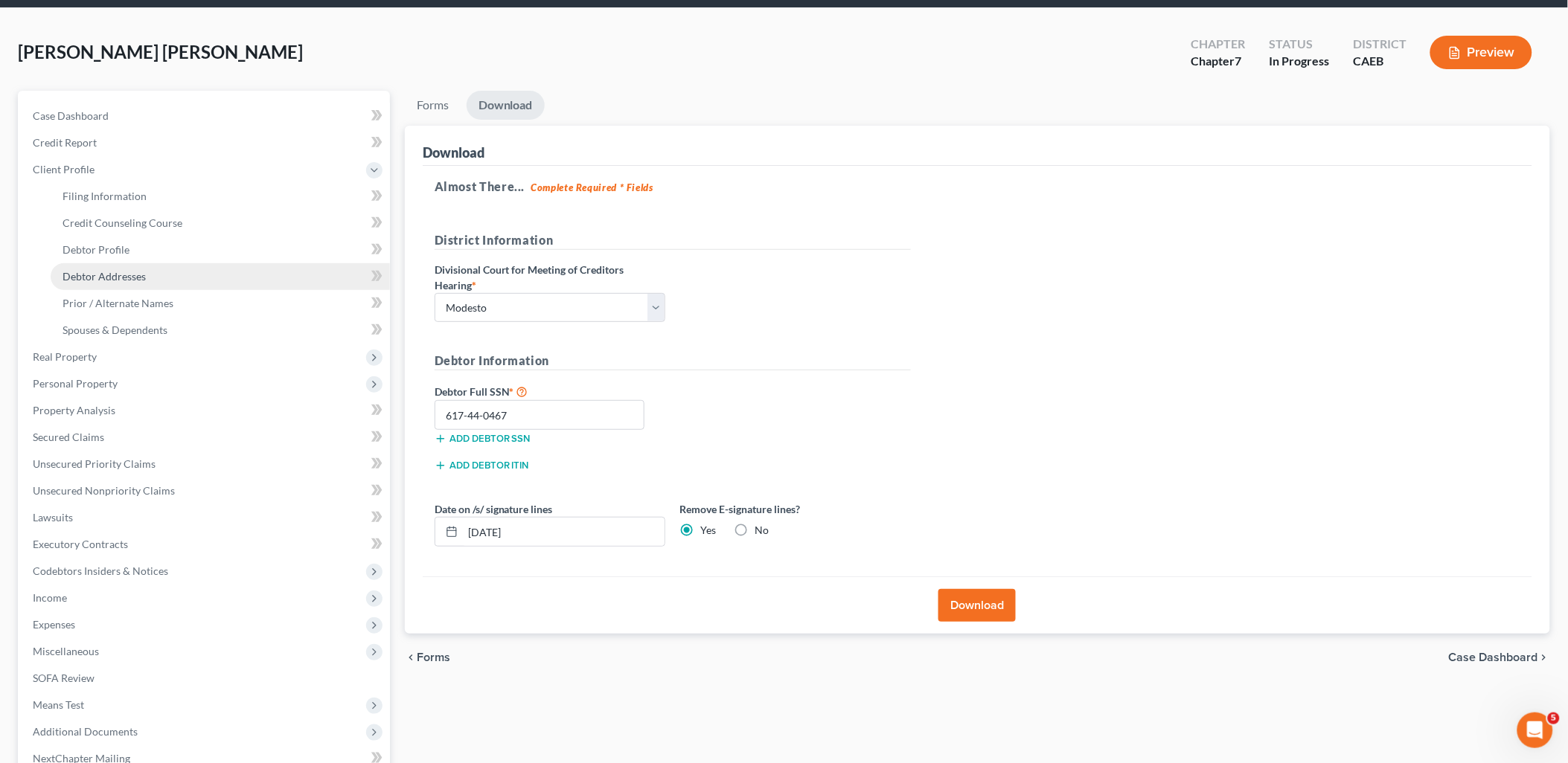
click at [87, 279] on span "Debtor Addresses" at bounding box center [104, 276] width 84 height 13
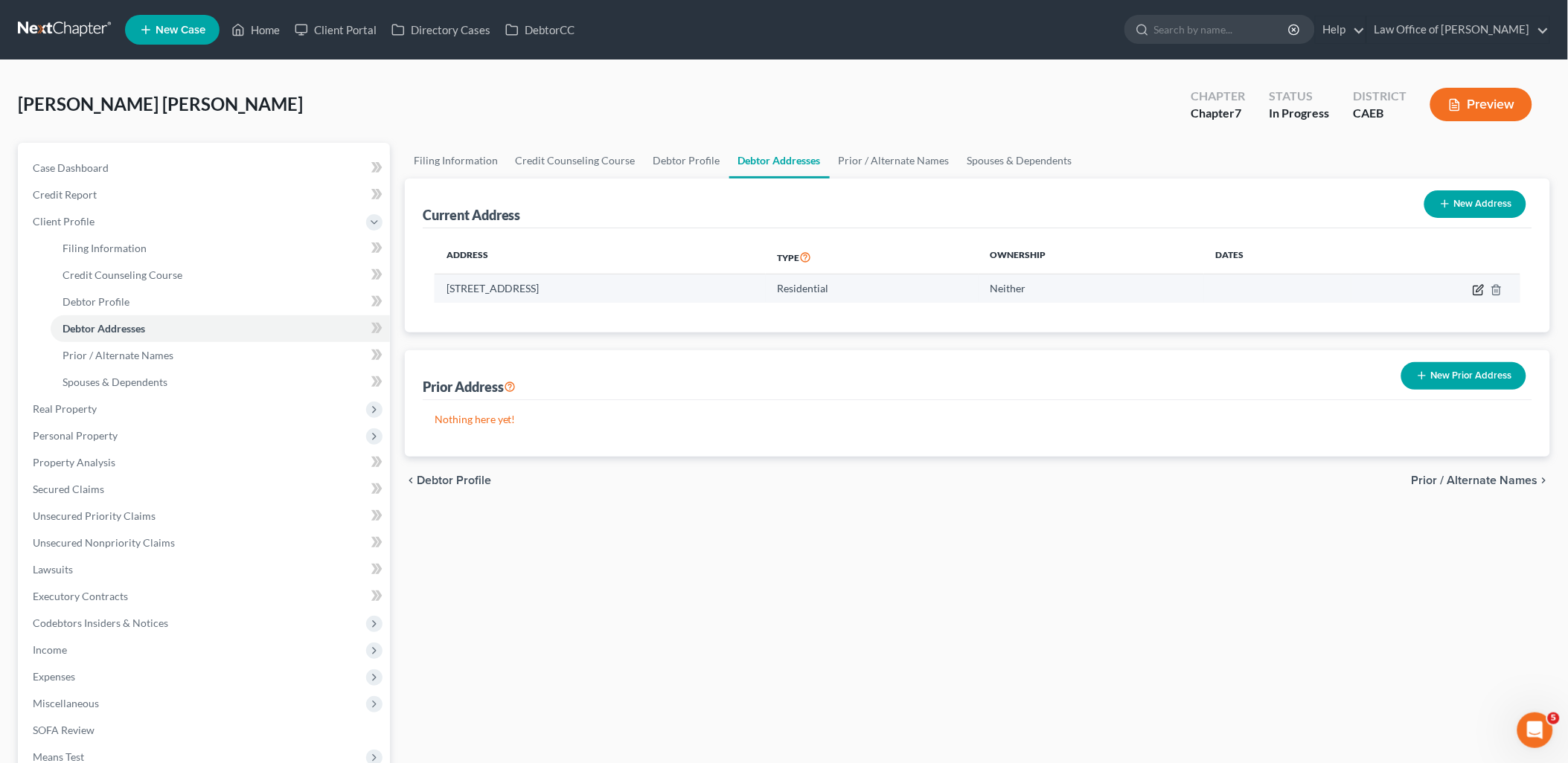
click at [1479, 292] on icon "button" at bounding box center [1478, 290] width 12 height 12
select select "4"
select select "49"
select select "0"
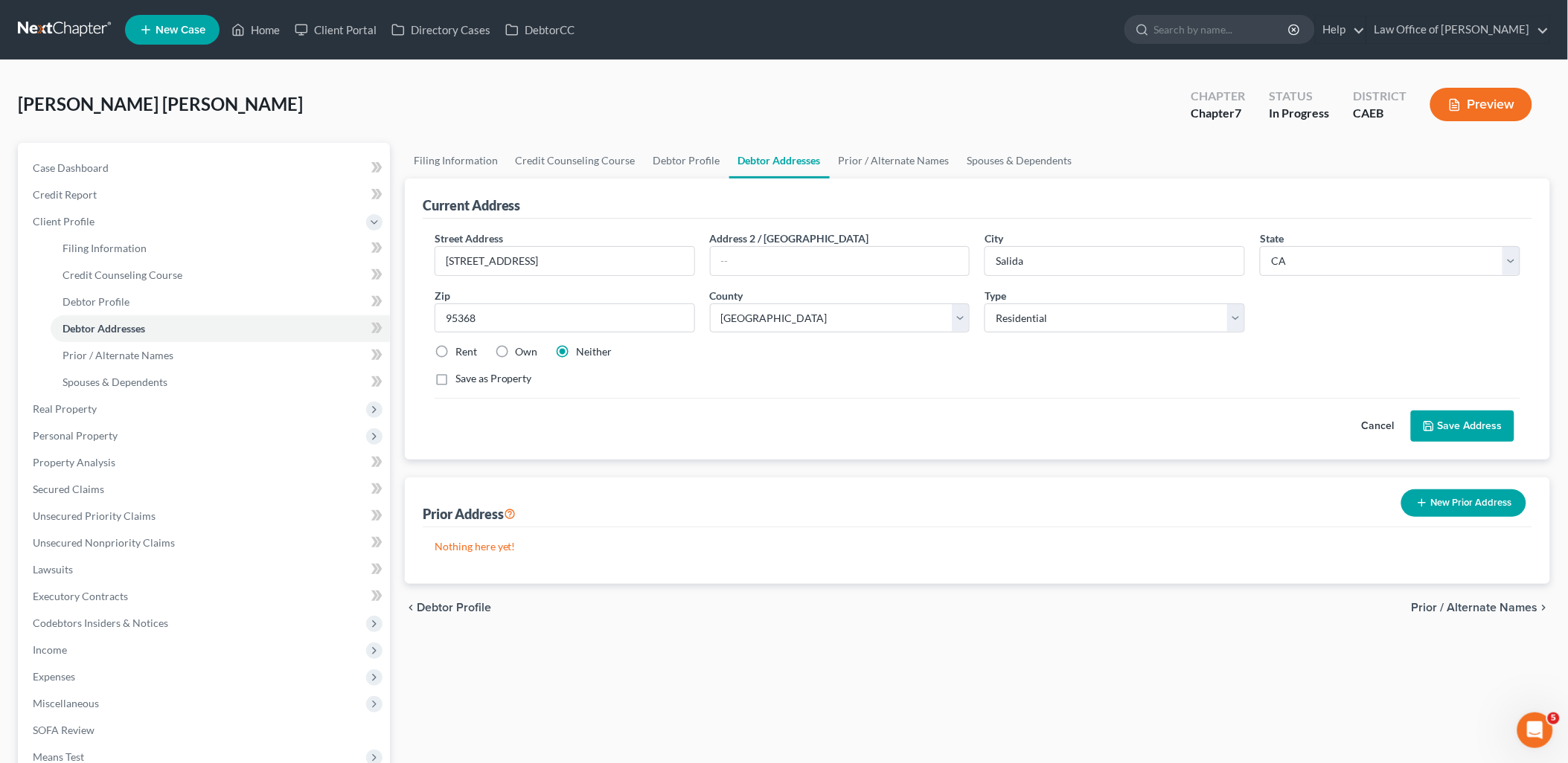
click at [1447, 430] on button "Save Address" at bounding box center [1462, 426] width 103 height 31
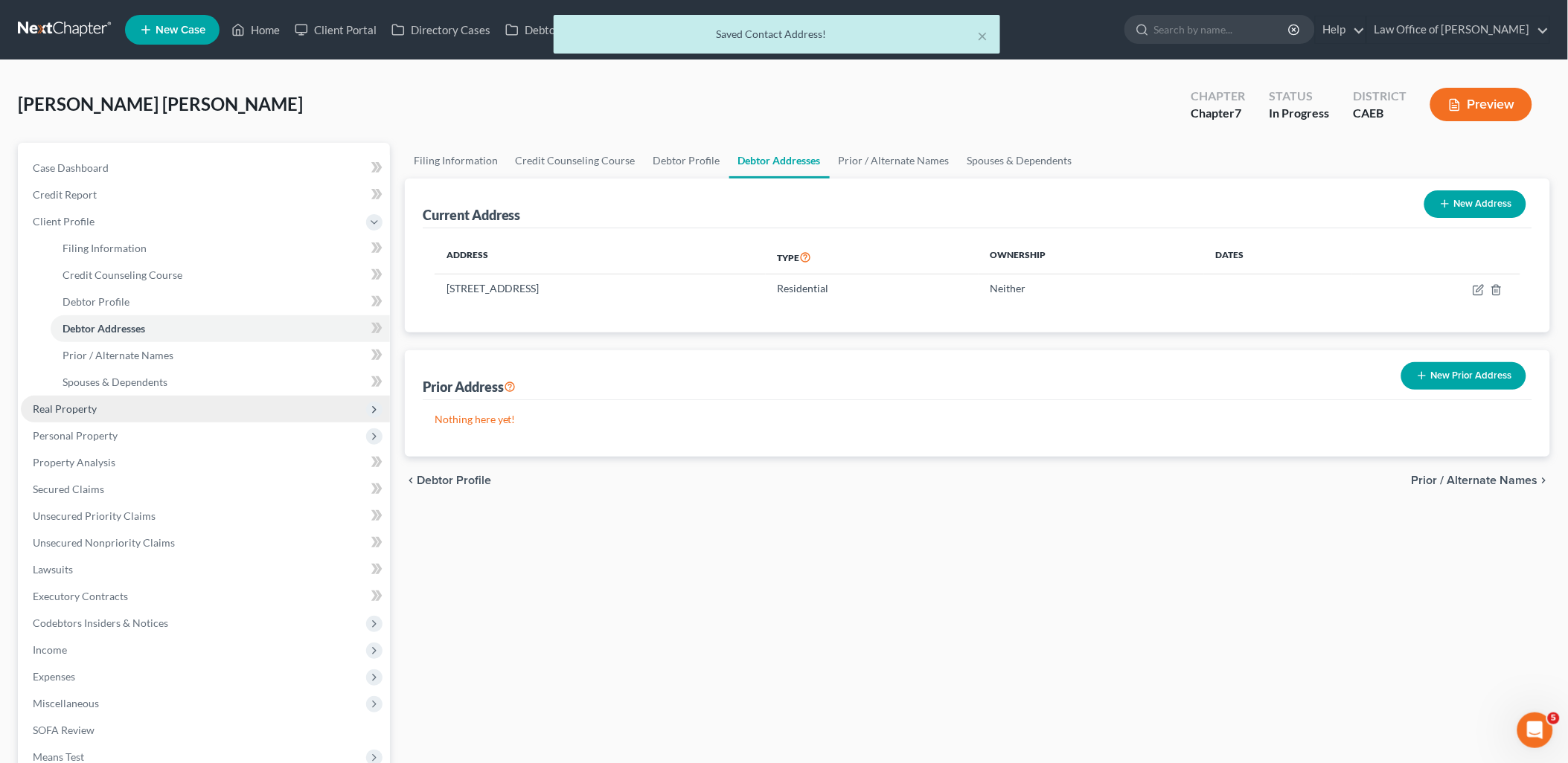
click at [71, 411] on span "Real Property" at bounding box center [65, 408] width 64 height 13
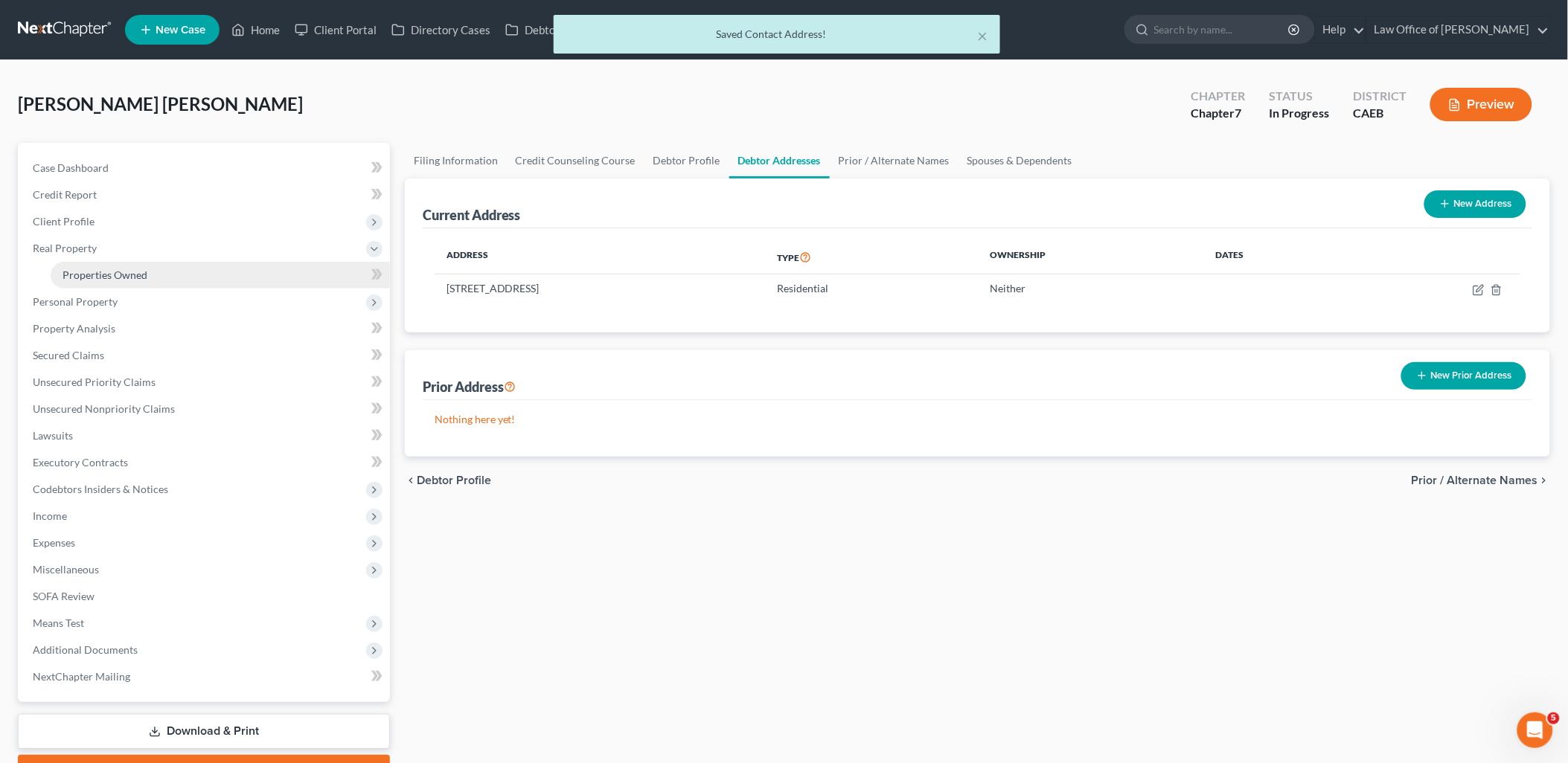
click at [88, 276] on span "Properties Owned" at bounding box center [105, 275] width 85 height 13
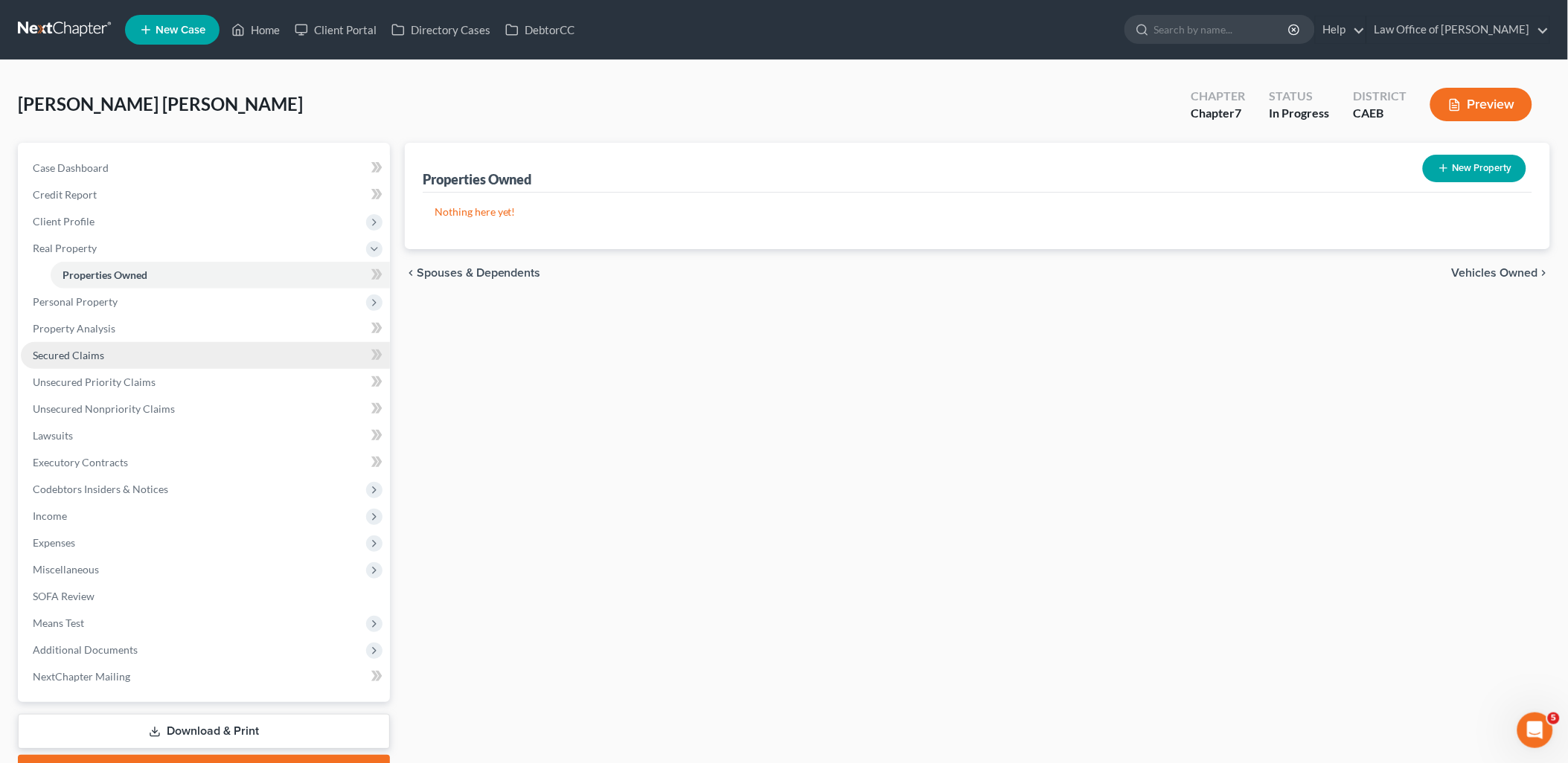
click at [55, 353] on span "Secured Claims" at bounding box center [68, 355] width 71 height 13
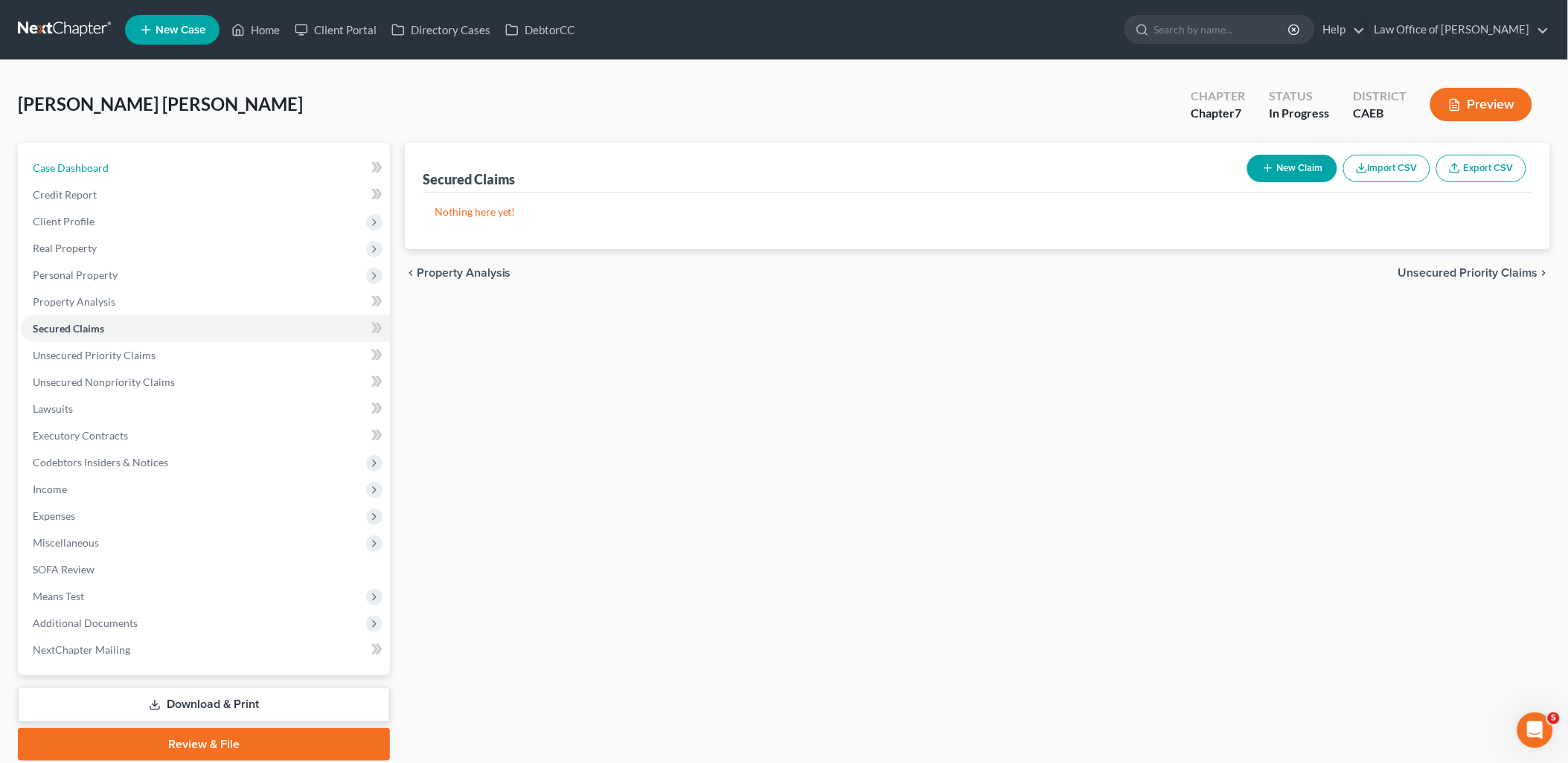
click at [54, 169] on span "Case Dashboard" at bounding box center [71, 168] width 76 height 13
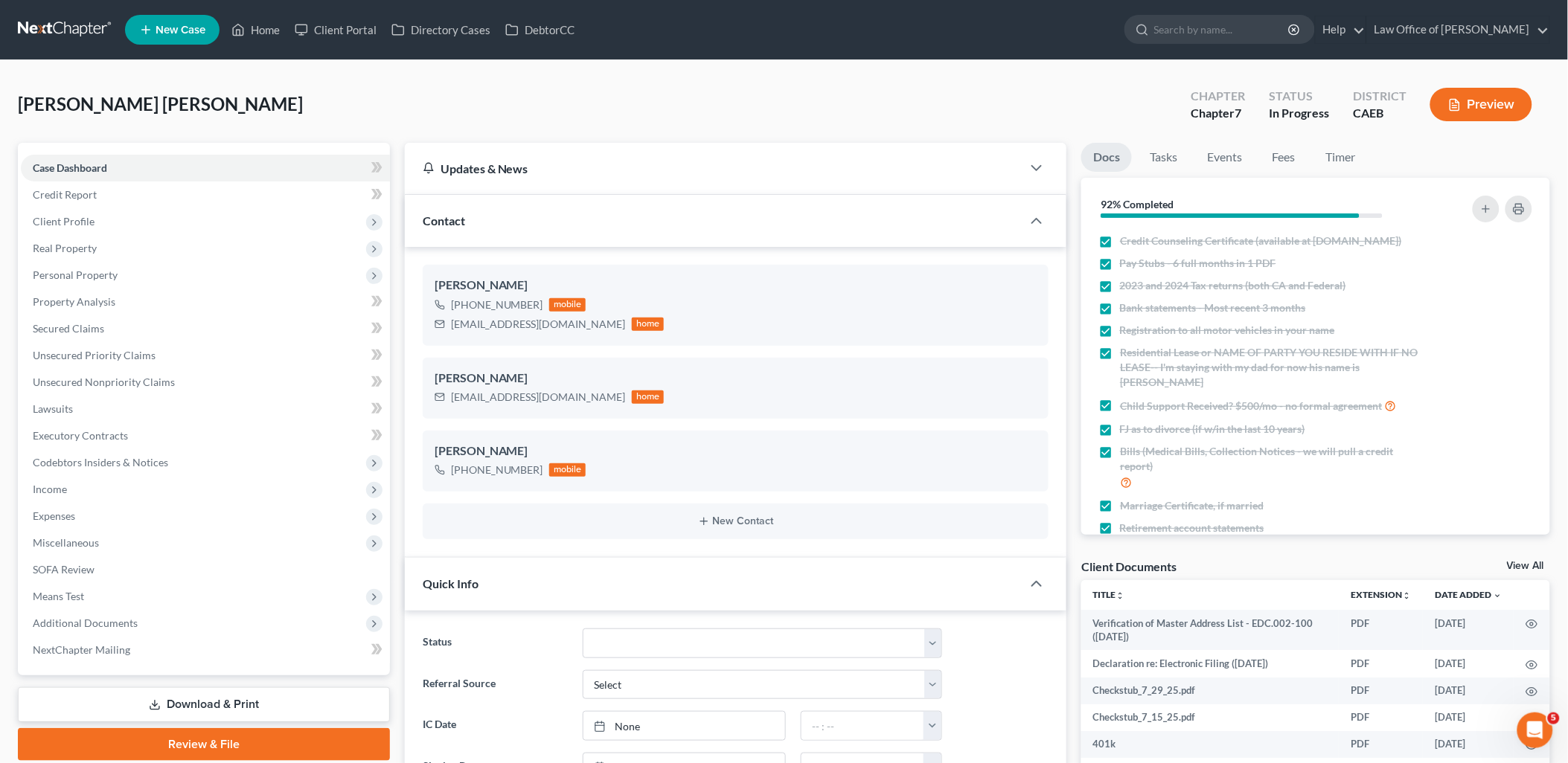
scroll to position [1039, 0]
drag, startPoint x: 450, startPoint y: 323, endPoint x: 563, endPoint y: 330, distance: 113.2
click at [563, 330] on div "laylanie2010@gmail.com home" at bounding box center [549, 324] width 230 height 19
copy div "[EMAIL_ADDRESS][DOMAIN_NAME]"
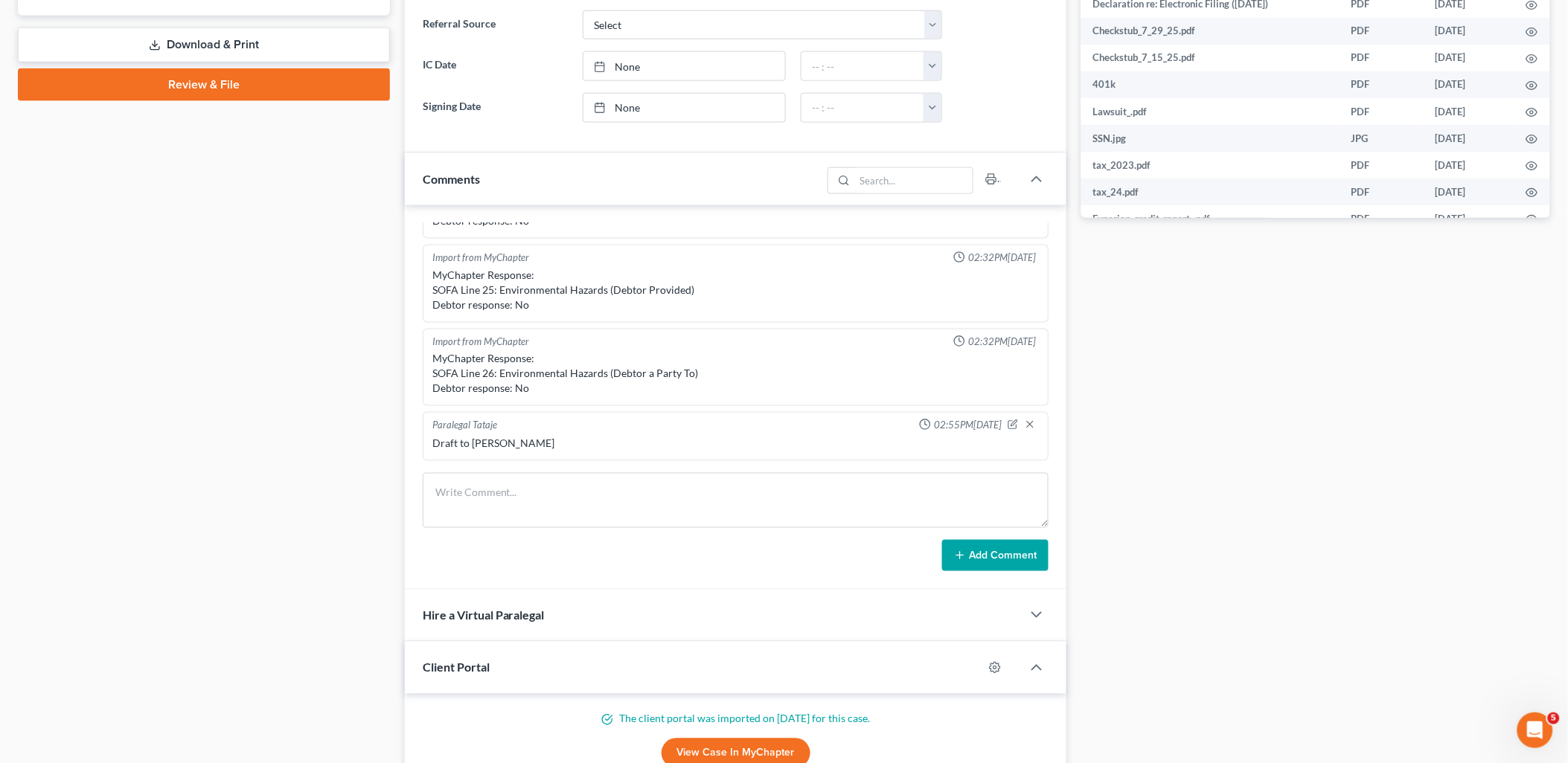
scroll to position [661, 0]
drag, startPoint x: 522, startPoint y: 512, endPoint x: 949, endPoint y: 464, distance: 429.7
click at [522, 512] on textarea at bounding box center [736, 500] width 626 height 55
paste textarea "Good Afternoon, Attached please find the draft of your petition which has alrea…"
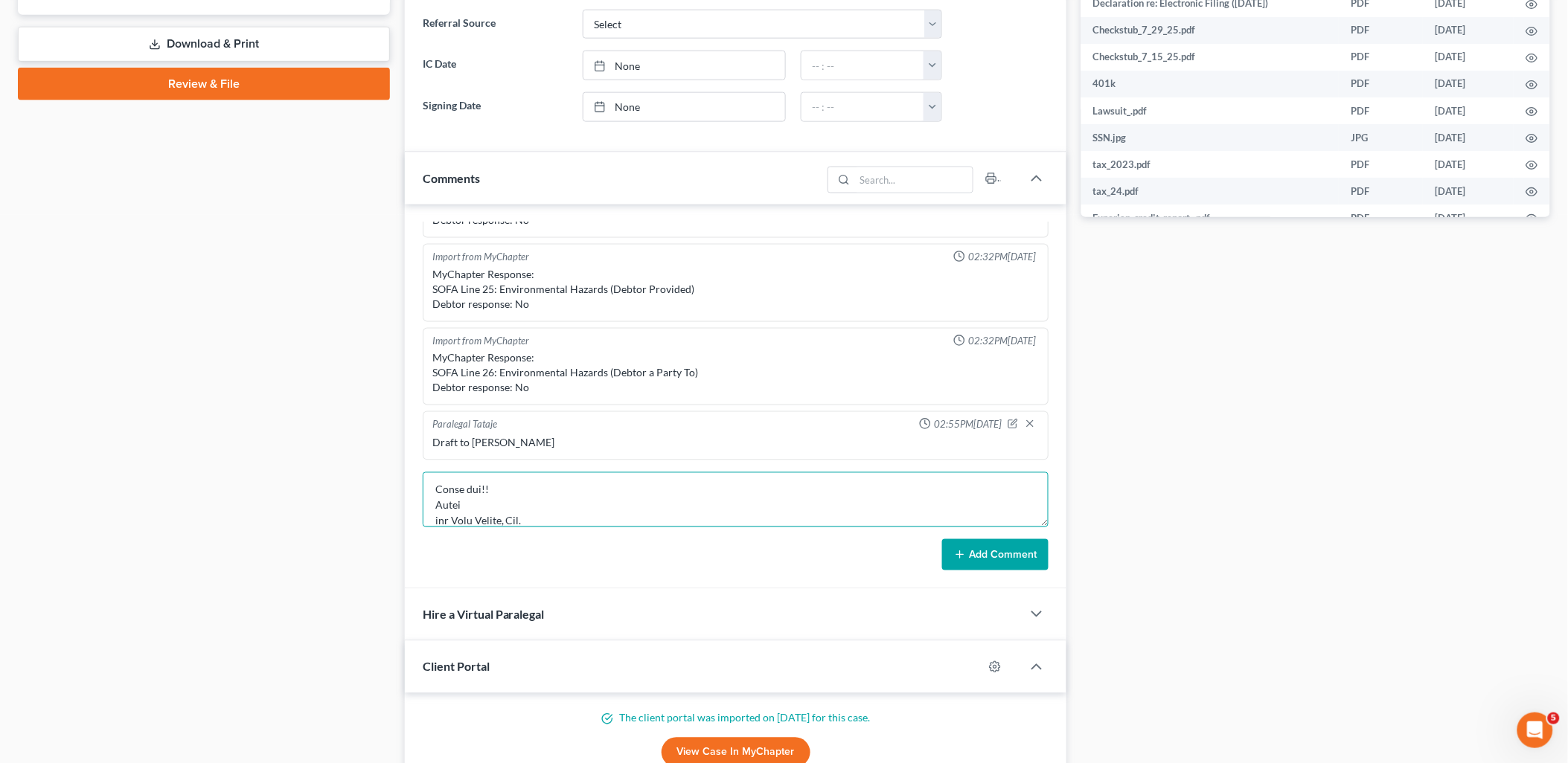
type textarea "Good Afternoon, Attached please find the draft of your petition which has alrea…"
click at [1020, 561] on button "Add Comment" at bounding box center [995, 554] width 106 height 31
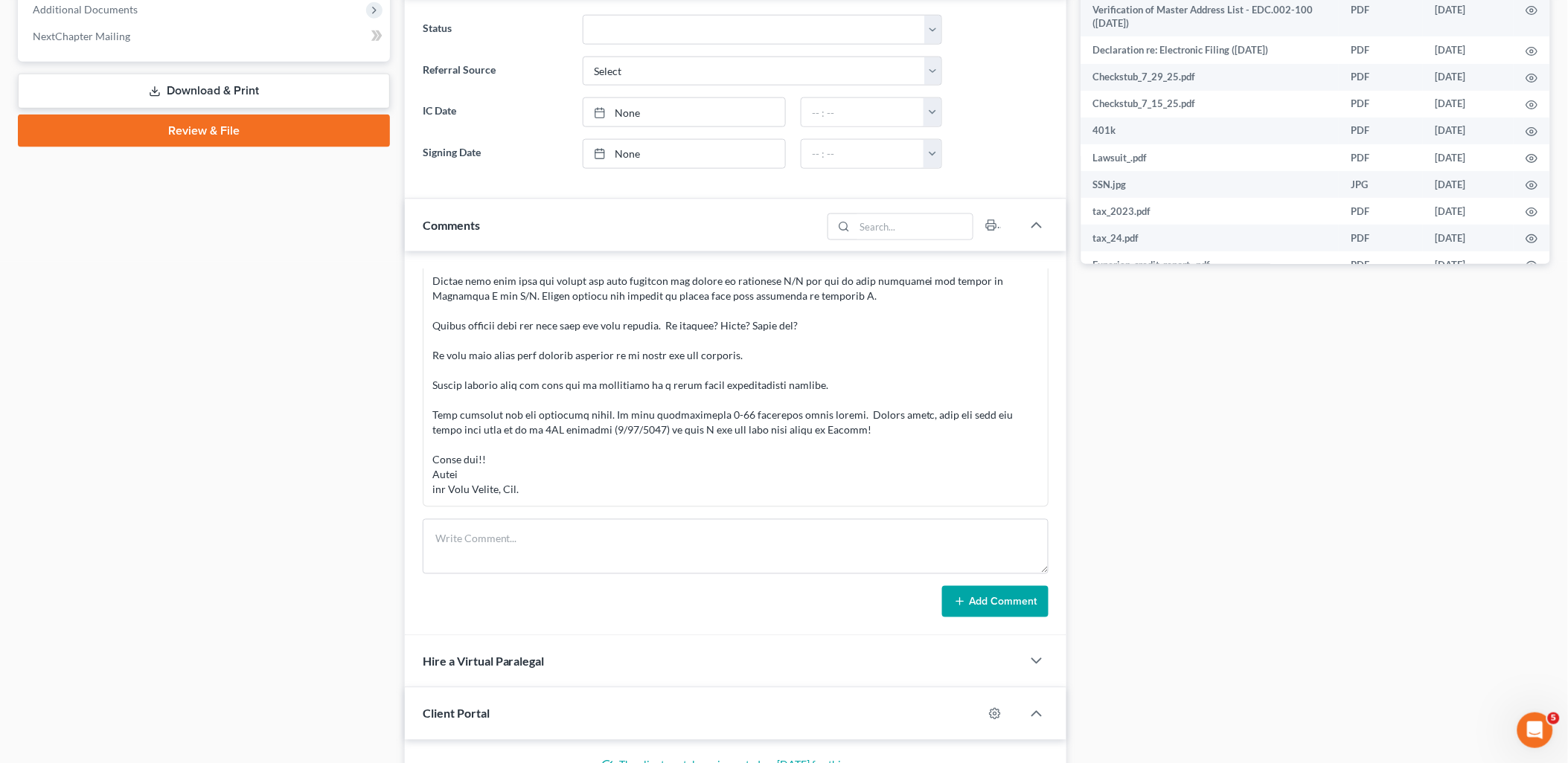
scroll to position [0, 0]
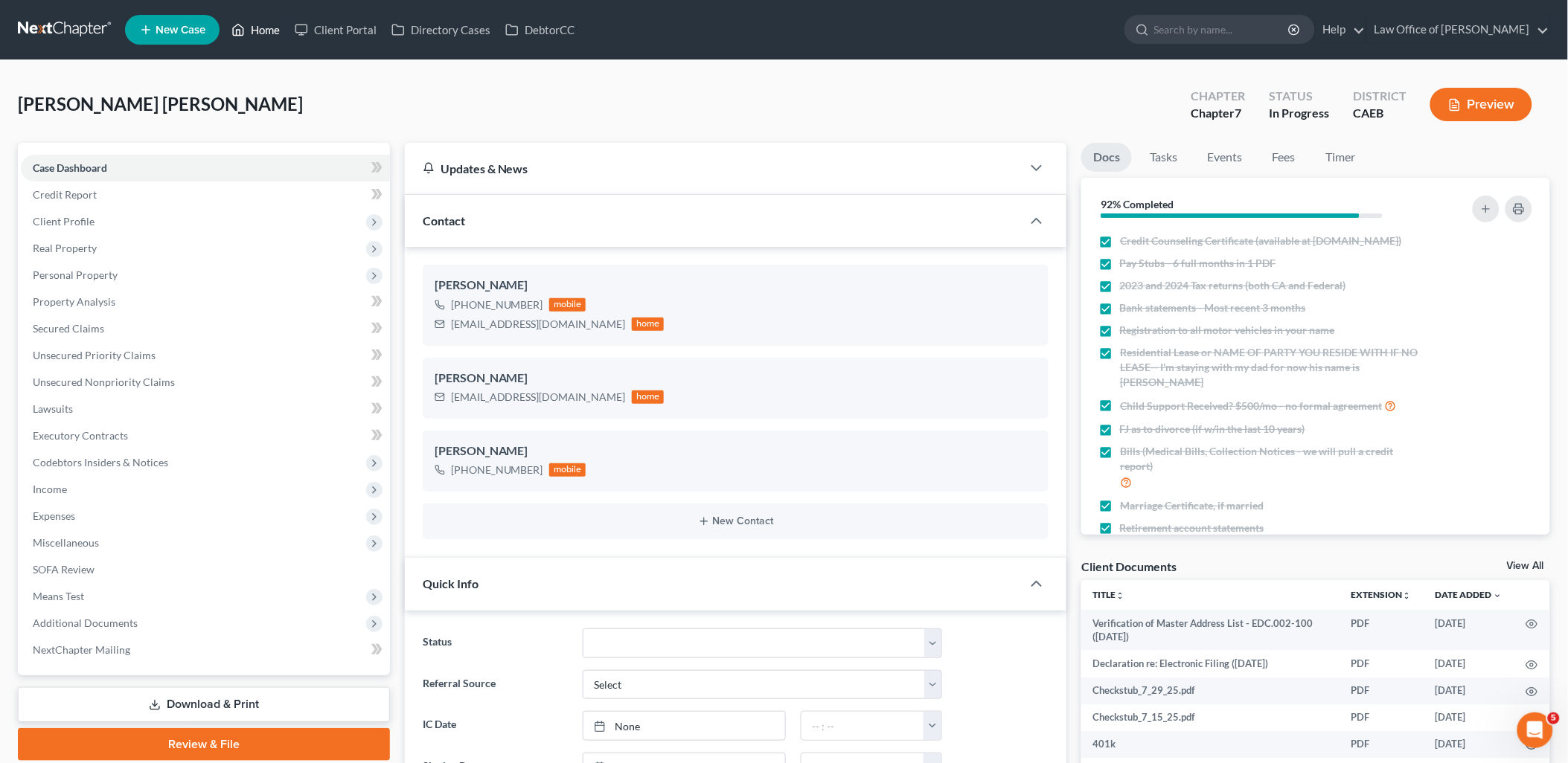
click at [272, 37] on link "Home" at bounding box center [255, 30] width 63 height 27
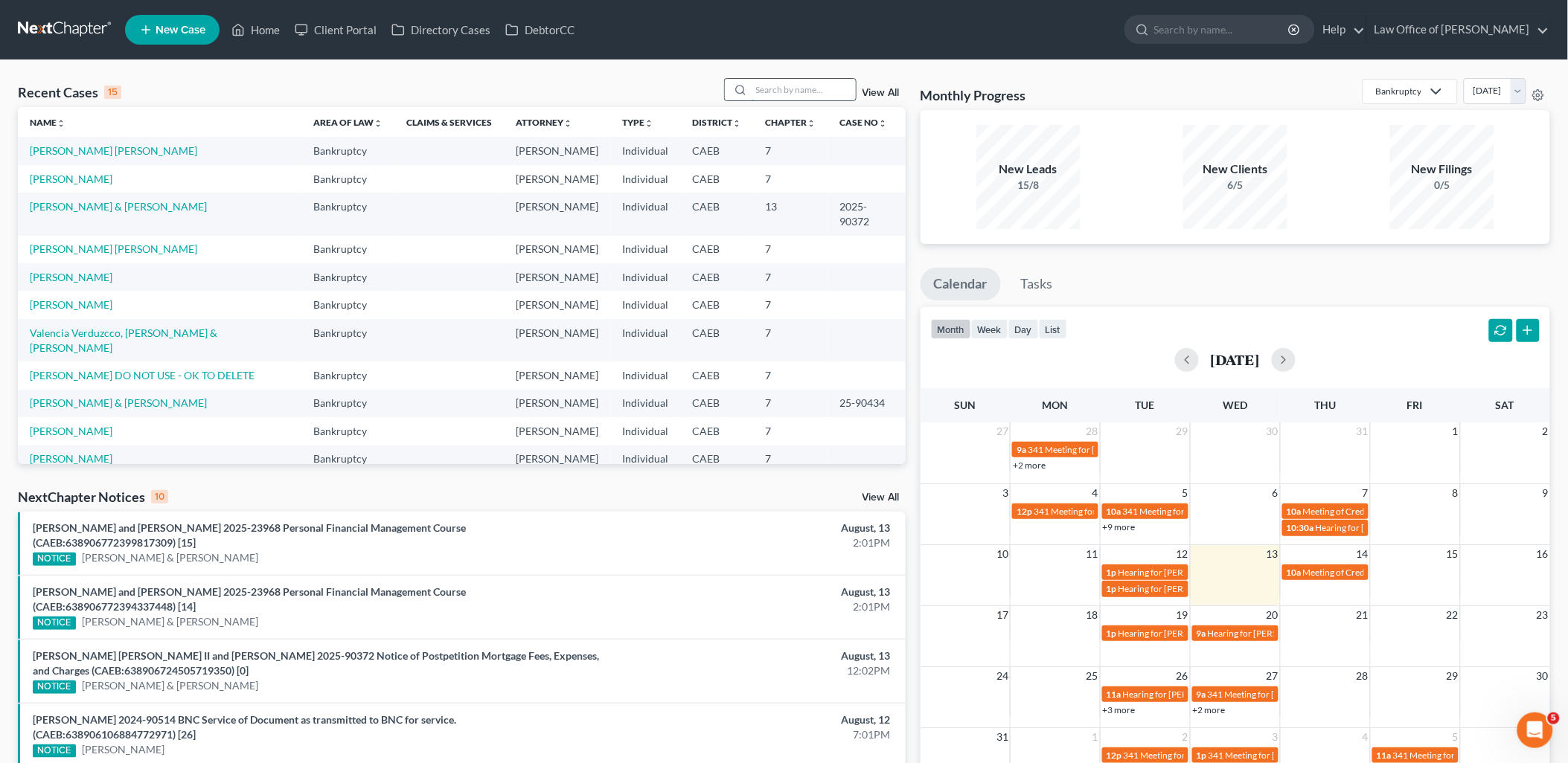
click at [853, 92] on input "search" at bounding box center [803, 90] width 104 height 21
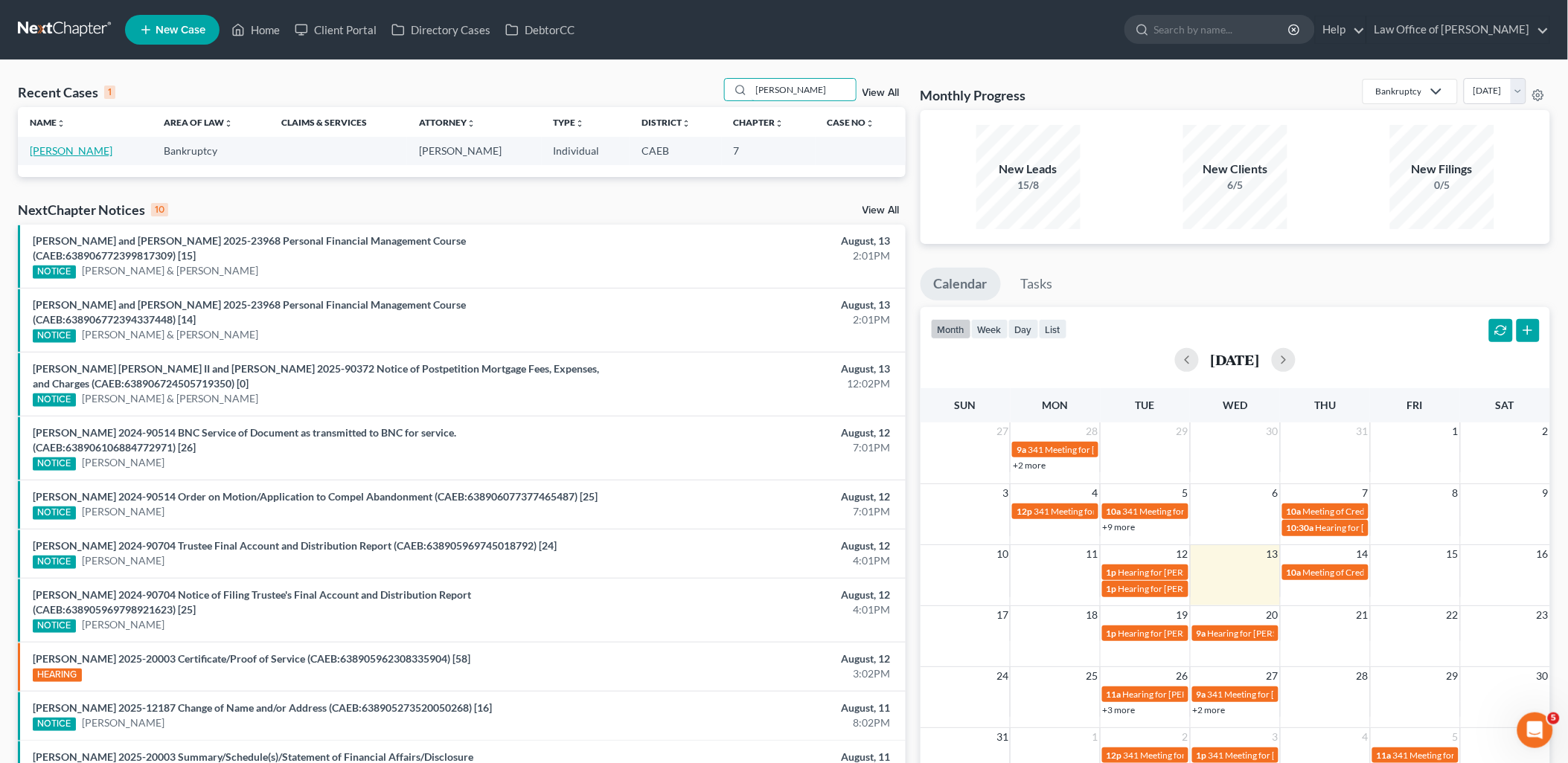
type input "bauer"
click at [59, 151] on link "[PERSON_NAME]" at bounding box center [71, 150] width 83 height 13
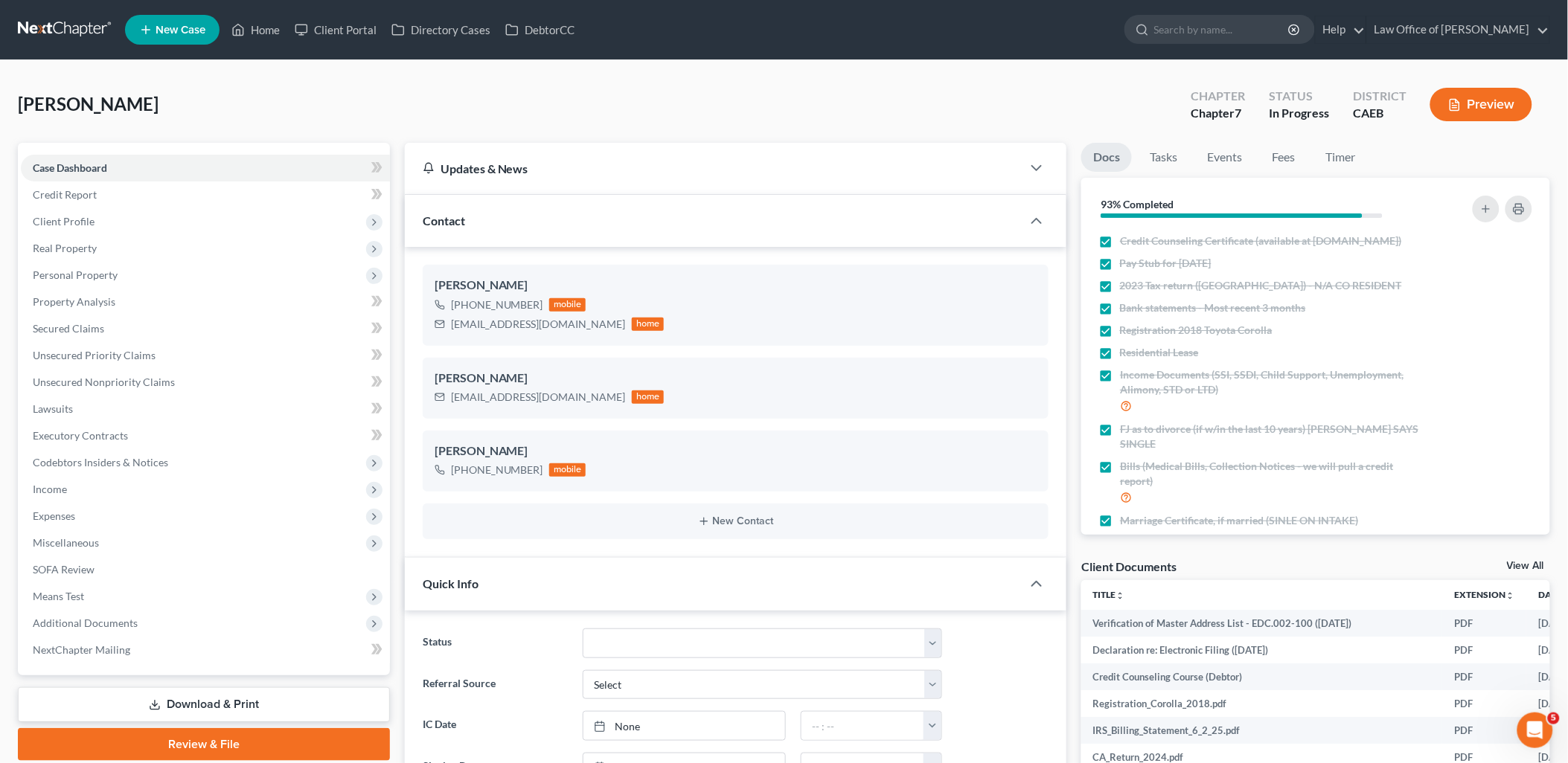
scroll to position [1474, 0]
click at [55, 384] on span "Unsecured Nonpriority Claims" at bounding box center [103, 382] width 142 height 13
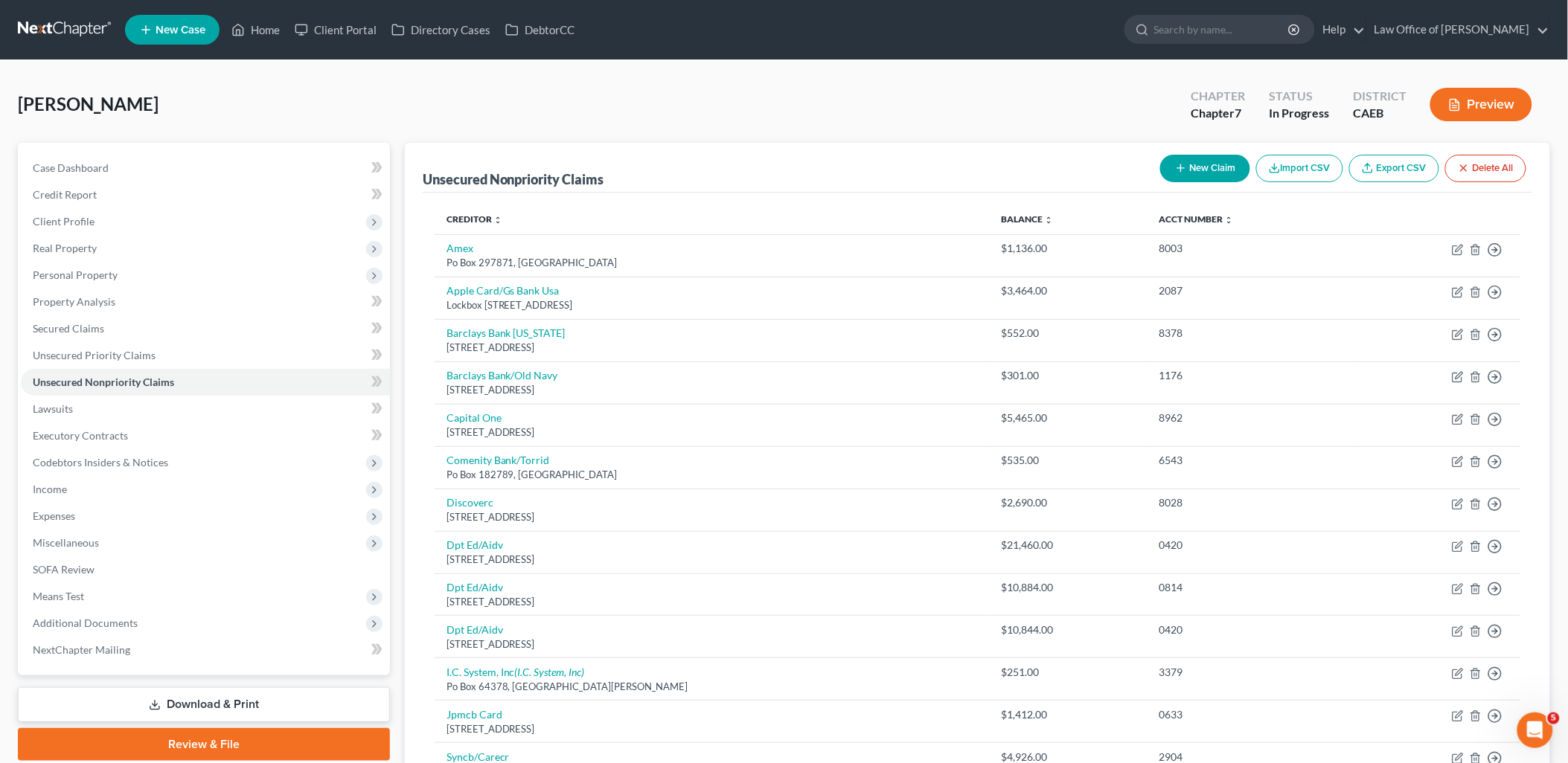
click at [1182, 167] on icon "button" at bounding box center [1181, 169] width 12 height 12
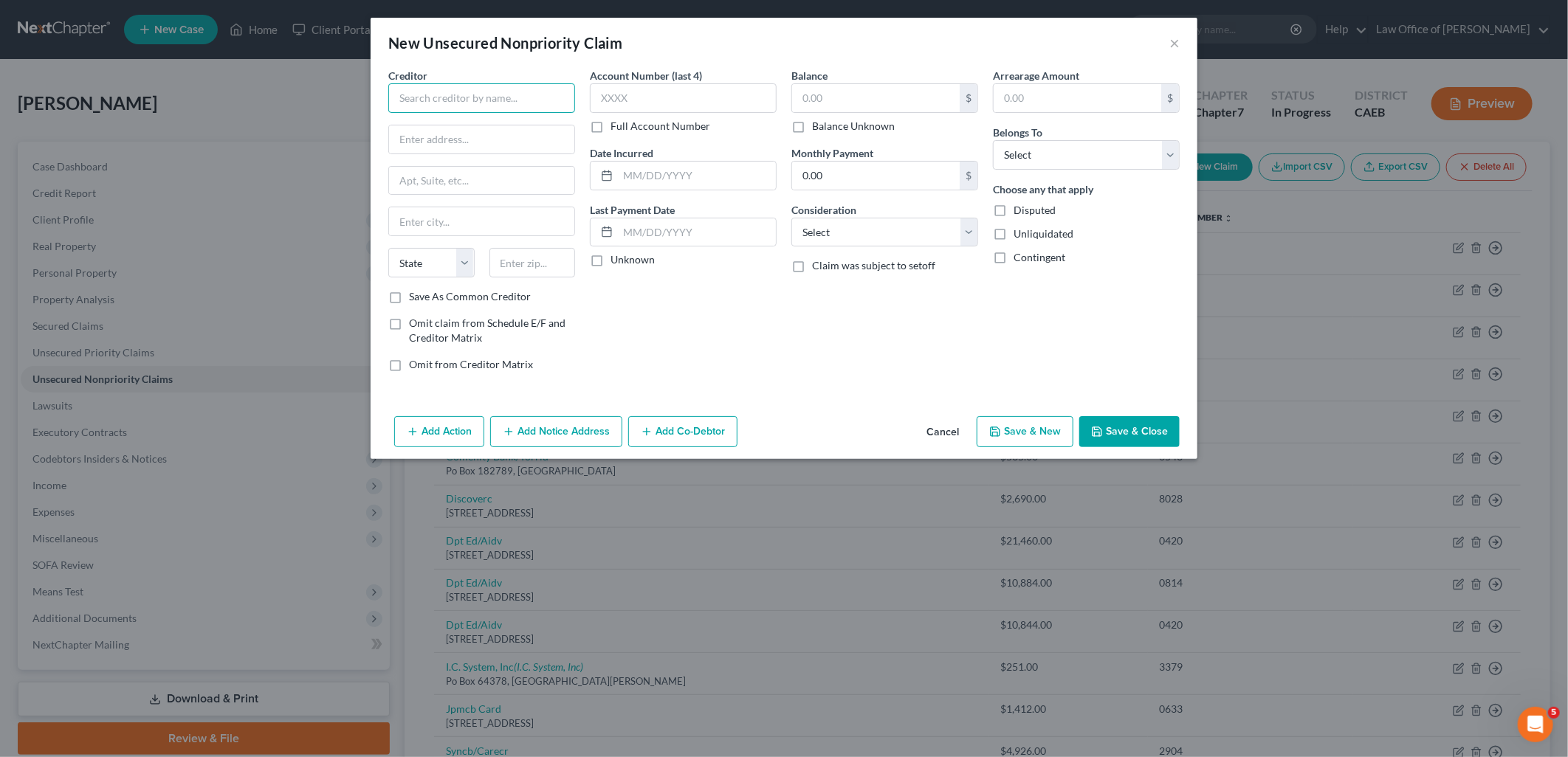
click at [445, 112] on input "text" at bounding box center [481, 98] width 187 height 29
type input "Yosemite Pathology"
type input "PO Box 981381"
type input "95798"
type input "West Sacramento"
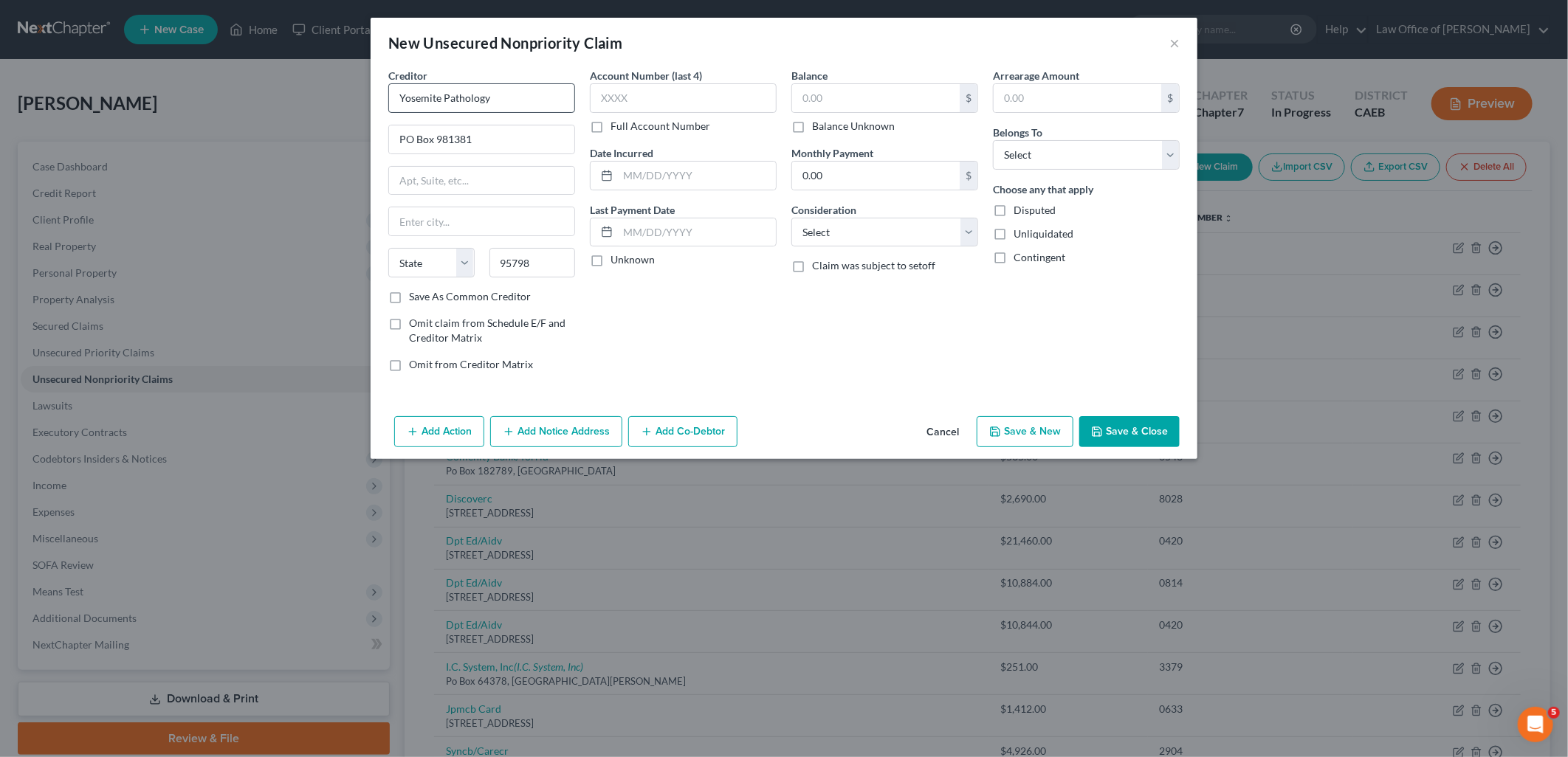
select select "4"
click at [631, 91] on input "text" at bounding box center [683, 98] width 187 height 29
type input "8831"
click at [820, 100] on input "text" at bounding box center [876, 98] width 167 height 28
type input "144.75"
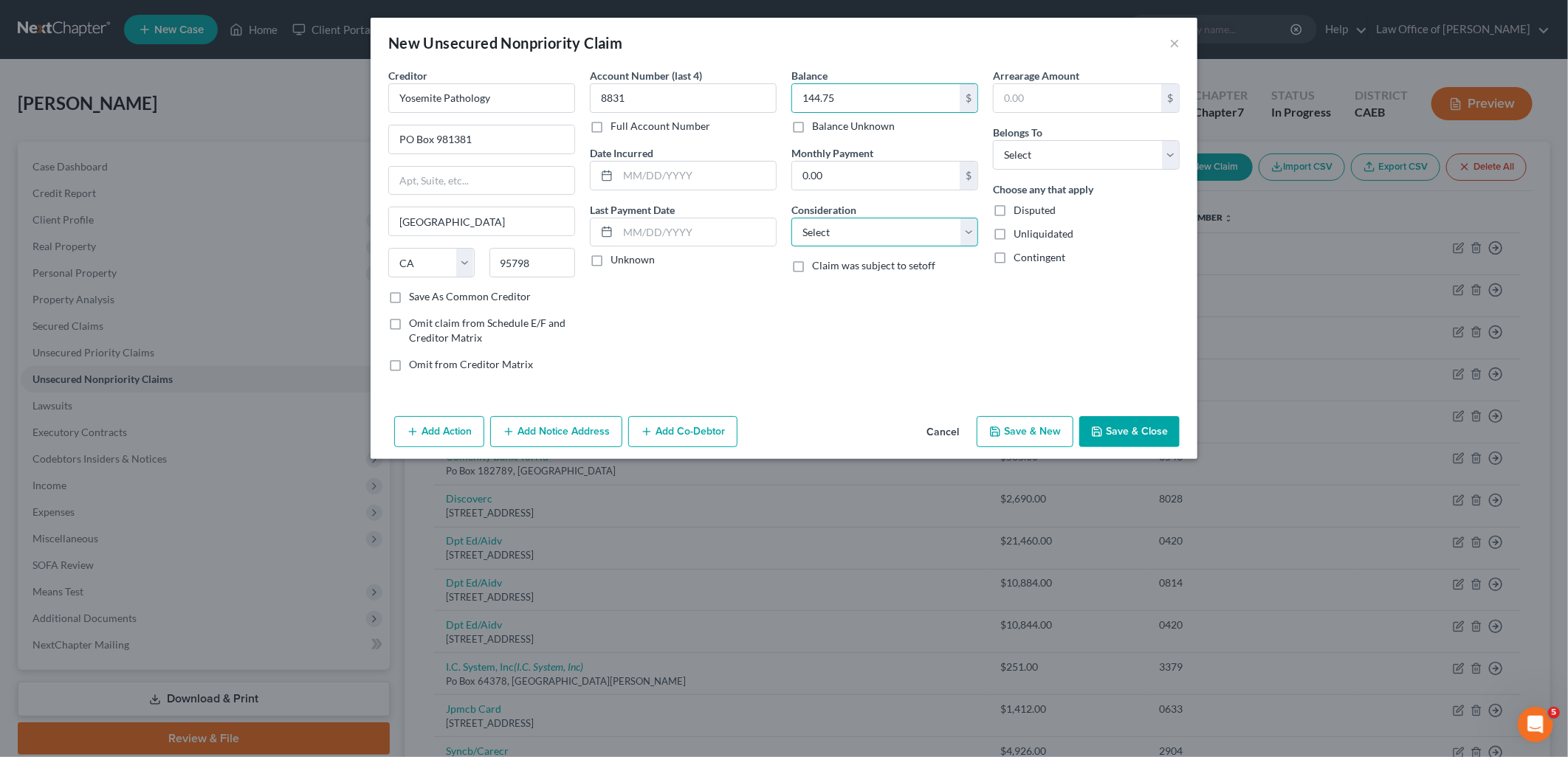
drag, startPoint x: 864, startPoint y: 231, endPoint x: 851, endPoint y: 249, distance: 22.2
click at [864, 231] on select "Select Cable / Satellite Services Collection Agency Credit Card Debt Debt Couns…" at bounding box center [885, 232] width 187 height 29
select select "9"
click at [792, 218] on select "Select Cable / Satellite Services Collection Agency Credit Card Debt Debt Couns…" at bounding box center [885, 232] width 187 height 29
drag, startPoint x: 1026, startPoint y: 158, endPoint x: 1026, endPoint y: 172, distance: 14.0
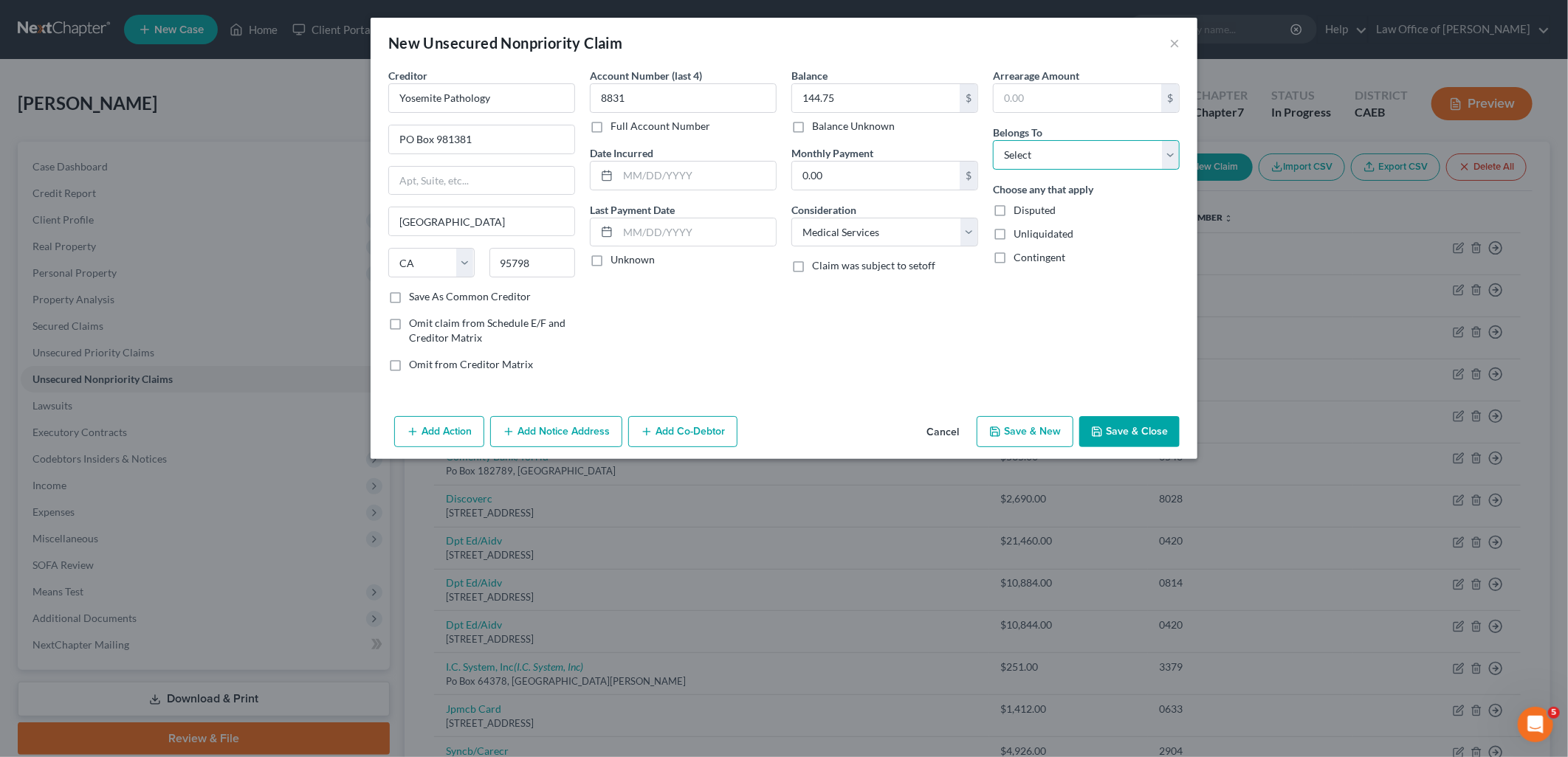
click at [1026, 158] on select "Select Debtor 1 Only Debtor 2 Only Debtor 1 And Debtor 2 Only At Least One Of T…" at bounding box center [1087, 154] width 187 height 29
select select "0"
click at [993, 140] on select "Select Debtor 1 Only Debtor 2 Only Debtor 1 And Debtor 2 Only At Least One Of T…" at bounding box center [1087, 154] width 187 height 29
click at [1039, 441] on button "Save & New" at bounding box center [1025, 432] width 96 height 31
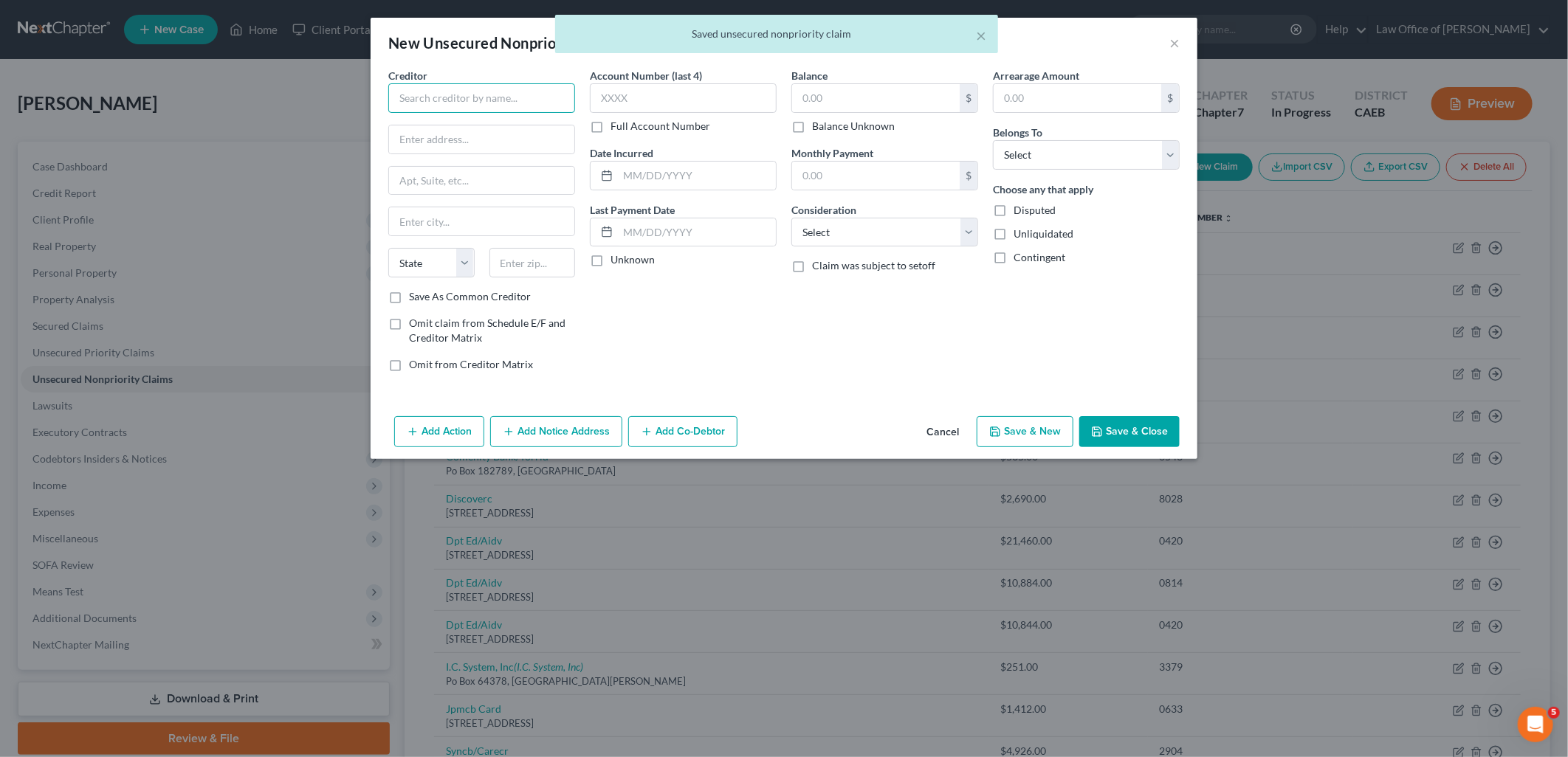
click at [496, 96] on input "text" at bounding box center [481, 98] width 187 height 29
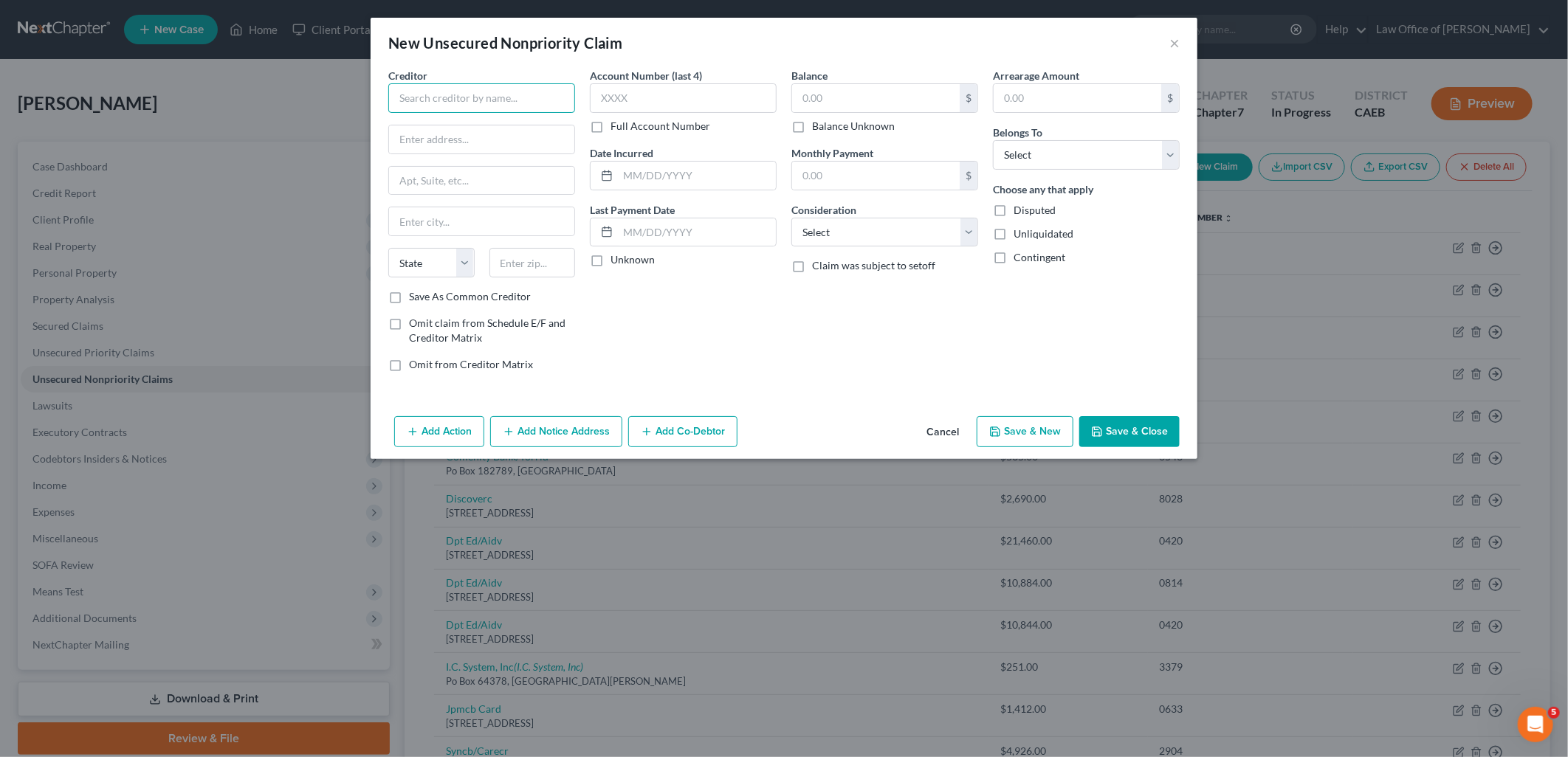
click at [532, 92] on input "text" at bounding box center [481, 98] width 187 height 29
type input "CEP America California"
type input "PO Box 582663"
type input "95358"
type input "Modesto"
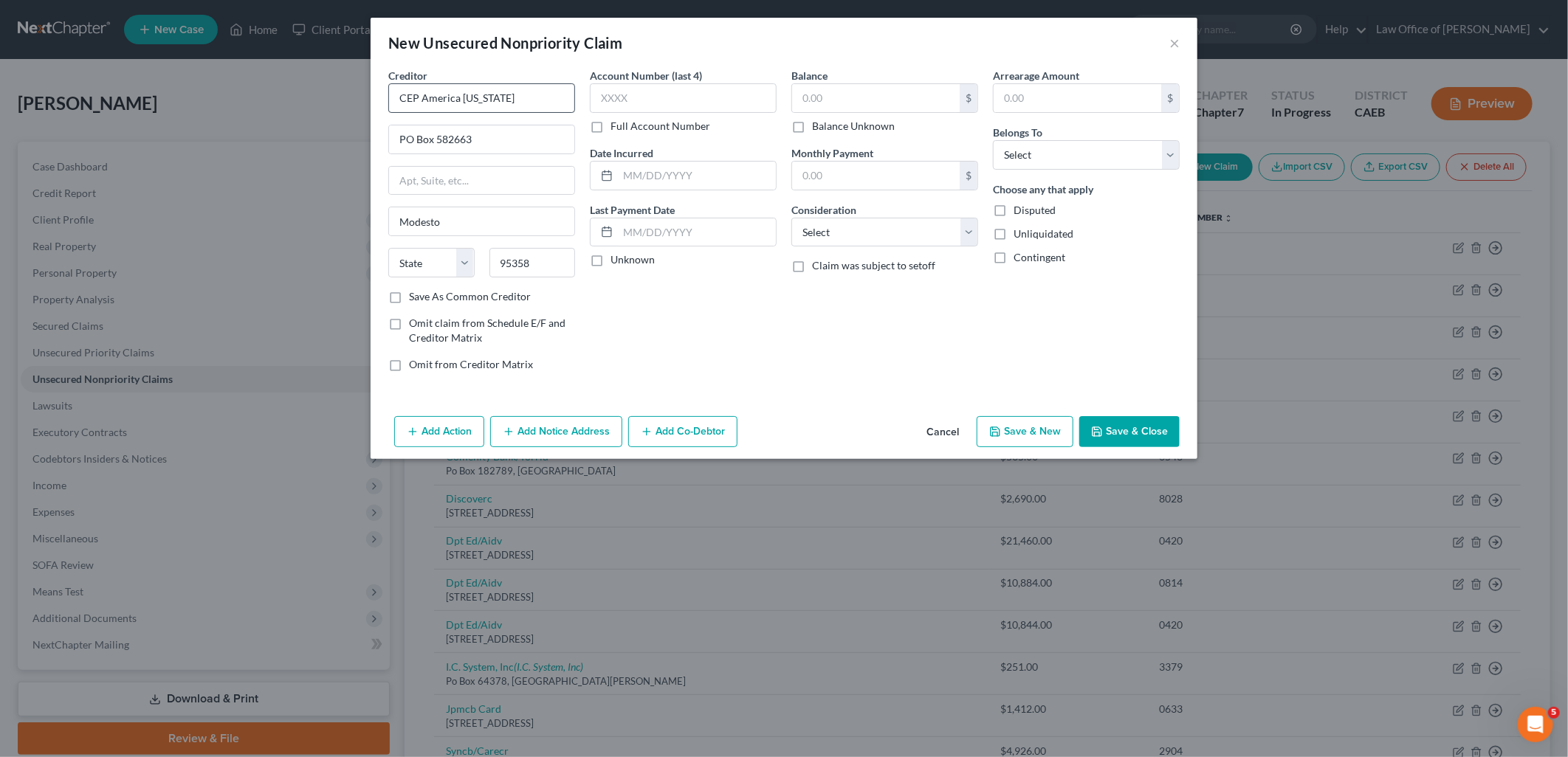
select select "4"
click at [675, 104] on input "text" at bounding box center [683, 98] width 187 height 29
type input "8373"
type input "103.85"
drag, startPoint x: 888, startPoint y: 221, endPoint x: 867, endPoint y: 249, distance: 35.0
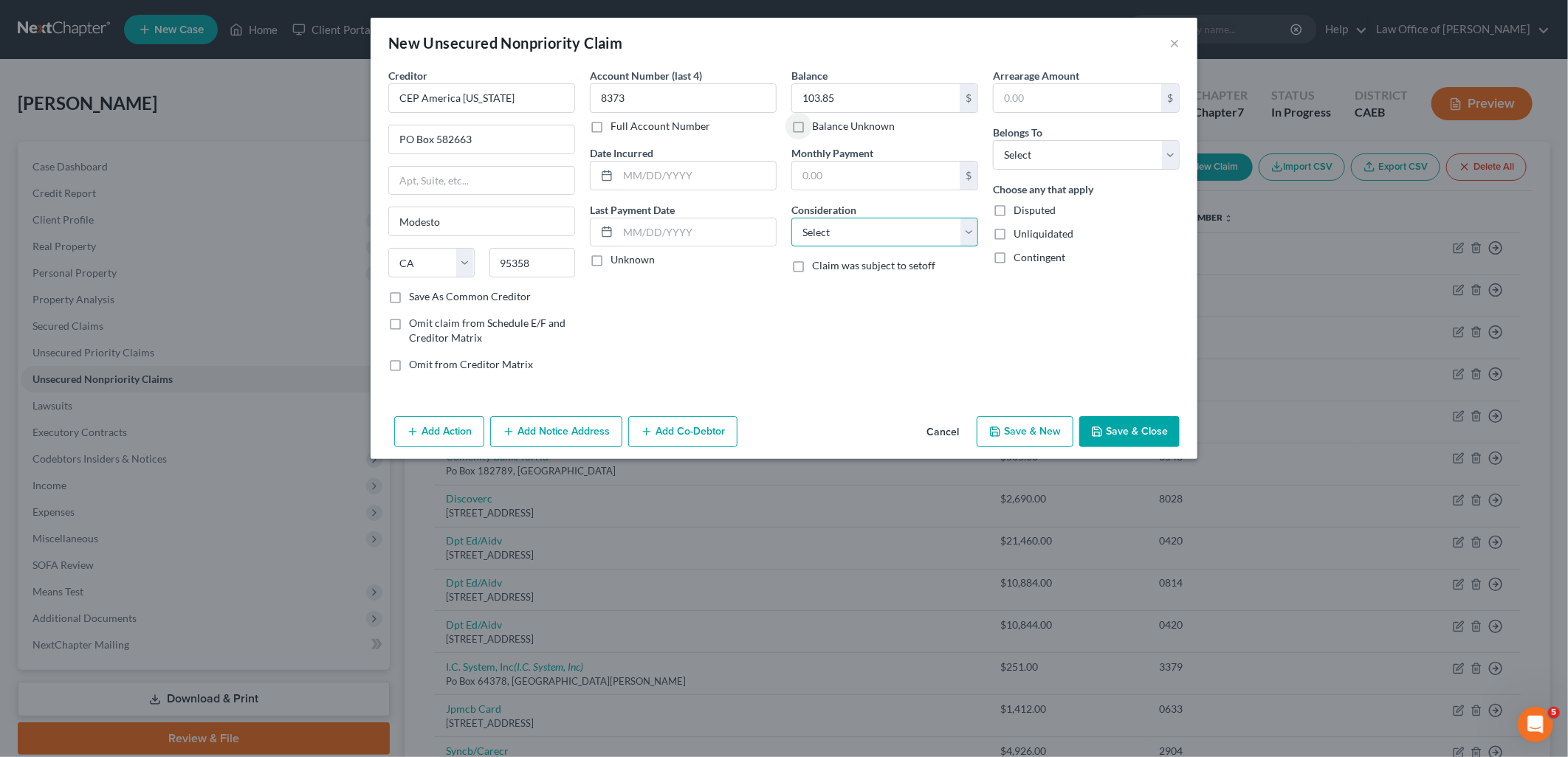
click at [888, 221] on select "Select Cable / Satellite Services Collection Agency Credit Card Debt Debt Couns…" at bounding box center [885, 232] width 187 height 29
select select "9"
click at [792, 218] on select "Select Cable / Satellite Services Collection Agency Credit Card Debt Debt Couns…" at bounding box center [885, 232] width 187 height 29
drag, startPoint x: 1105, startPoint y: 164, endPoint x: 1094, endPoint y: 172, distance: 13.6
click at [1105, 164] on select "Select Debtor 1 Only Debtor 2 Only Debtor 1 And Debtor 2 Only At Least One Of T…" at bounding box center [1087, 154] width 187 height 29
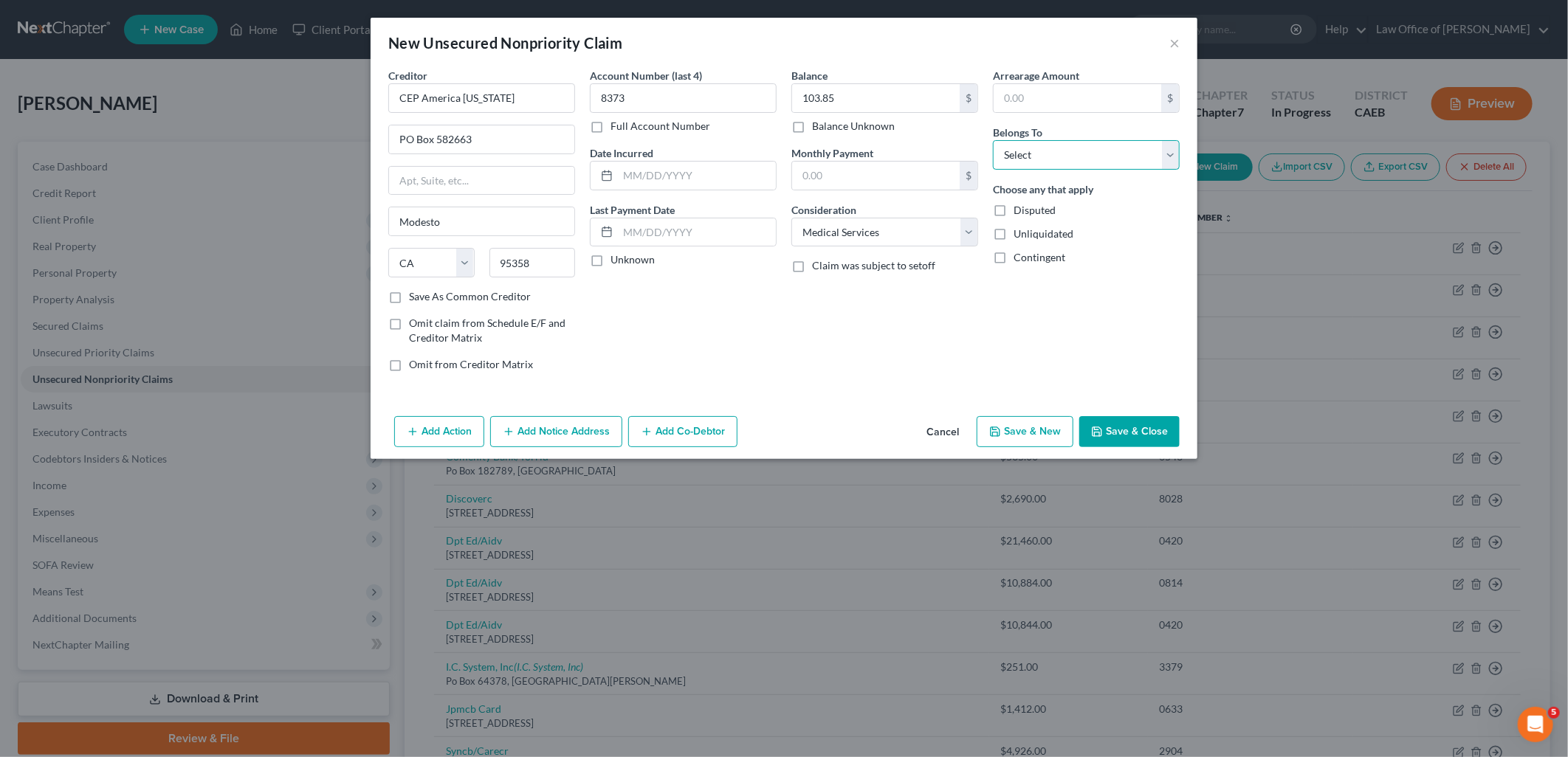
select select "0"
click at [993, 140] on select "Select Debtor 1 Only Debtor 2 Only Debtor 1 And Debtor 2 Only At Least One Of T…" at bounding box center [1087, 154] width 187 height 29
click at [1035, 434] on button "Save & New" at bounding box center [1025, 432] width 96 height 31
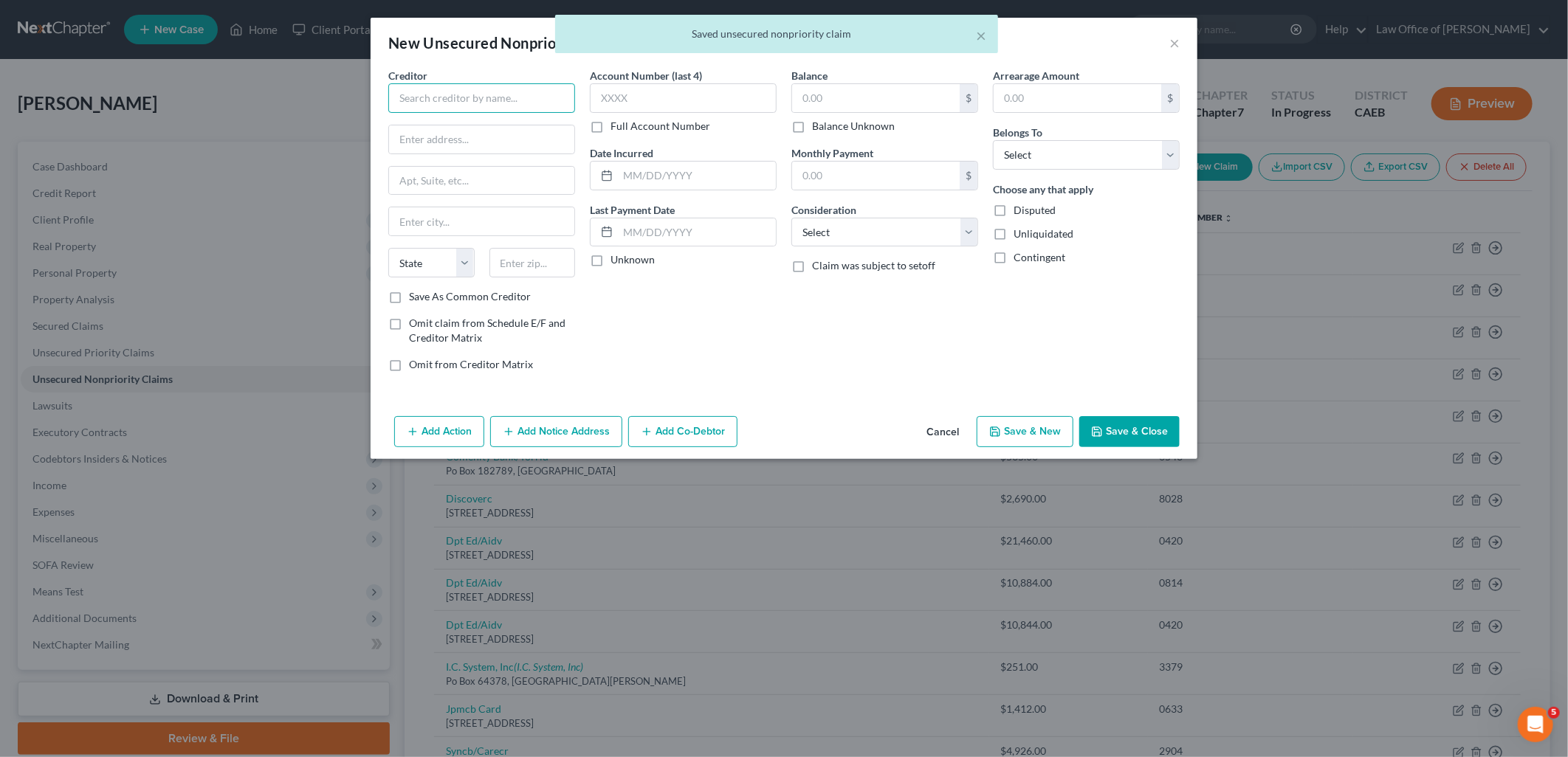
click at [481, 89] on input "text" at bounding box center [481, 98] width 187 height 29
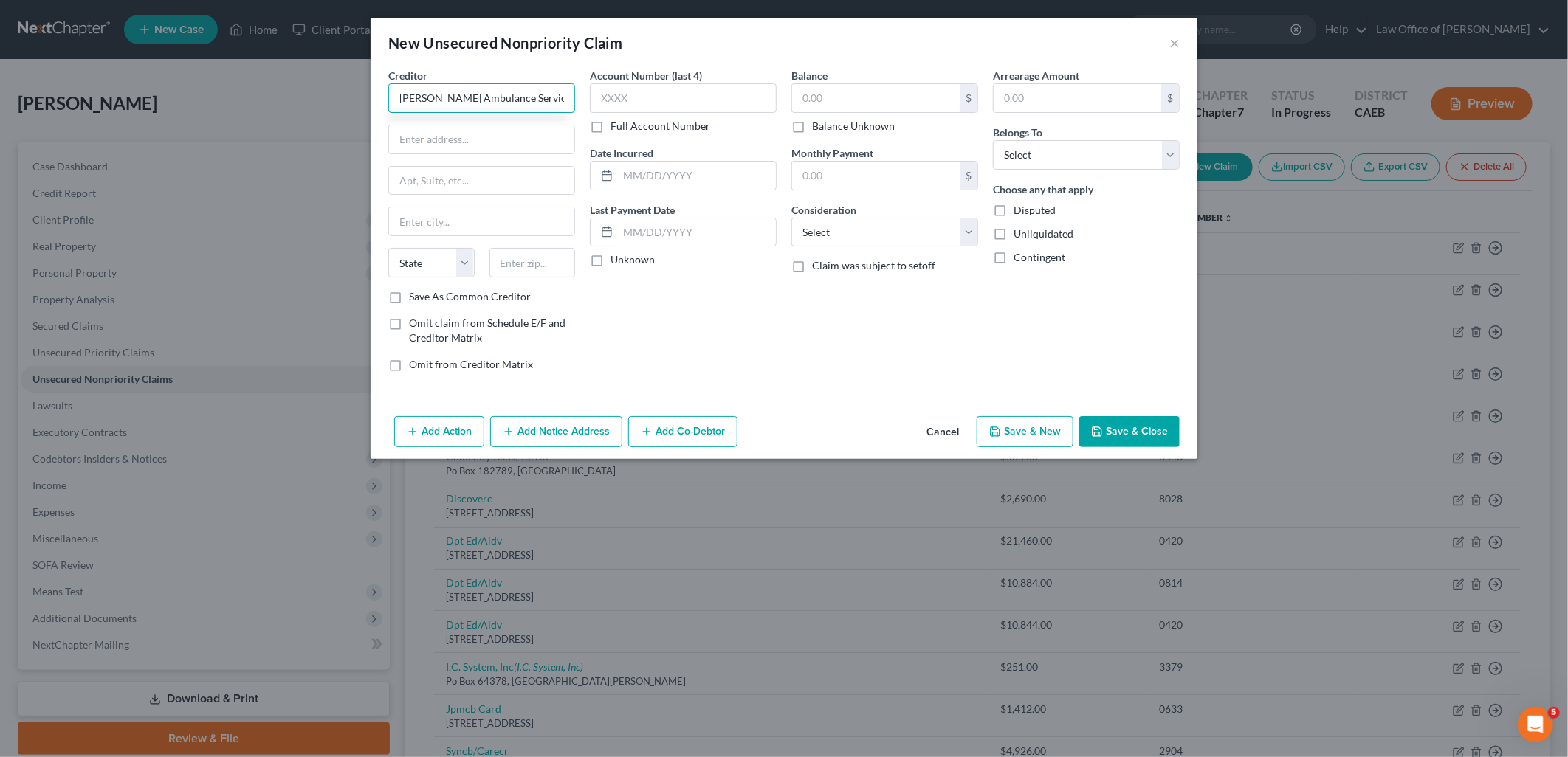
type input "Riggs Ambulance Service"
type input "100 Riggs Avenue"
type input "95341"
type input "Merced"
select select "4"
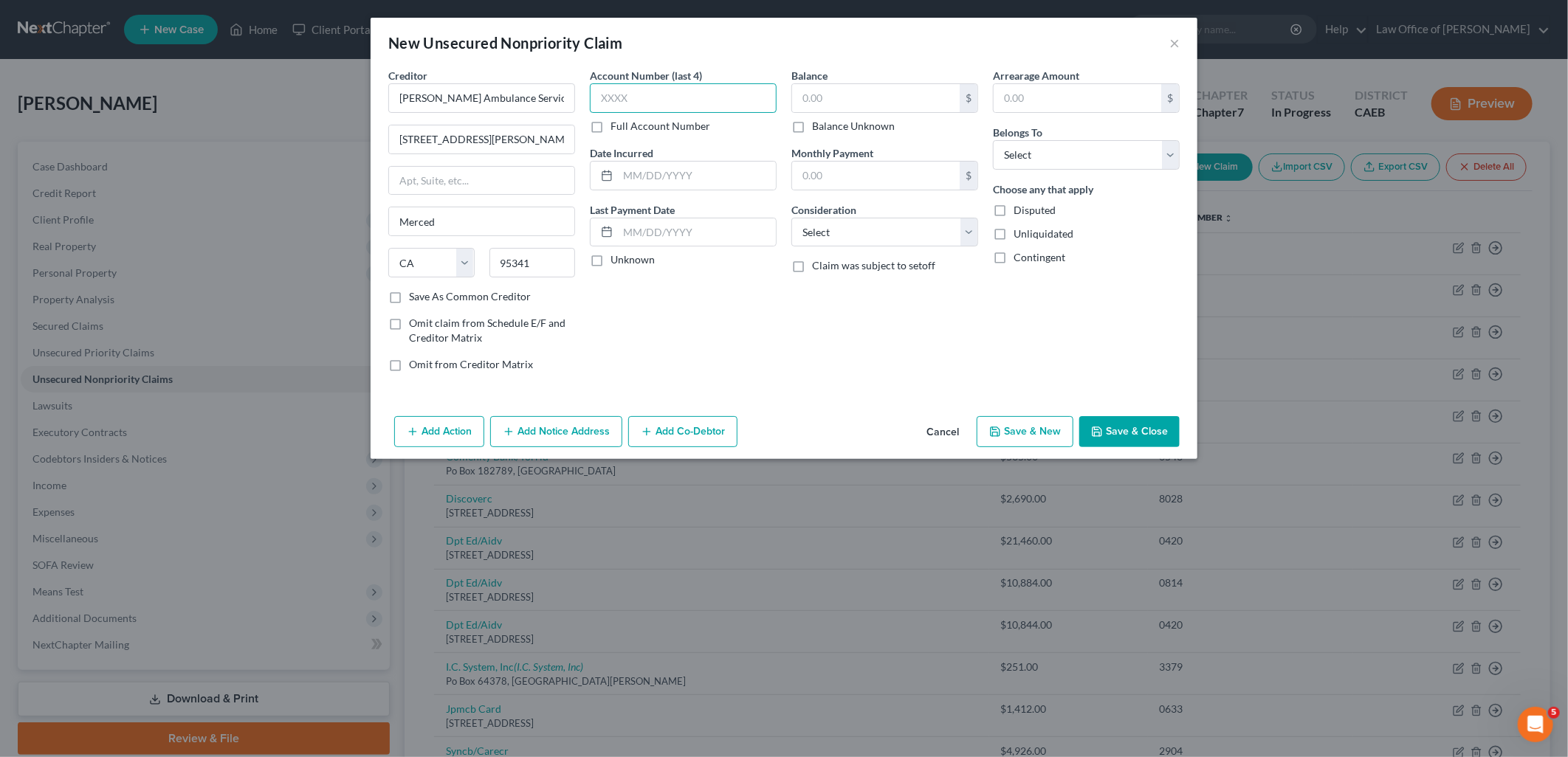
click at [685, 99] on input "text" at bounding box center [683, 98] width 187 height 29
type input "9877"
click at [867, 99] on input "text" at bounding box center [876, 98] width 167 height 28
type input "953"
click at [844, 242] on select "Select Cable / Satellite Services Collection Agency Credit Card Debt Debt Couns…" at bounding box center [885, 232] width 187 height 29
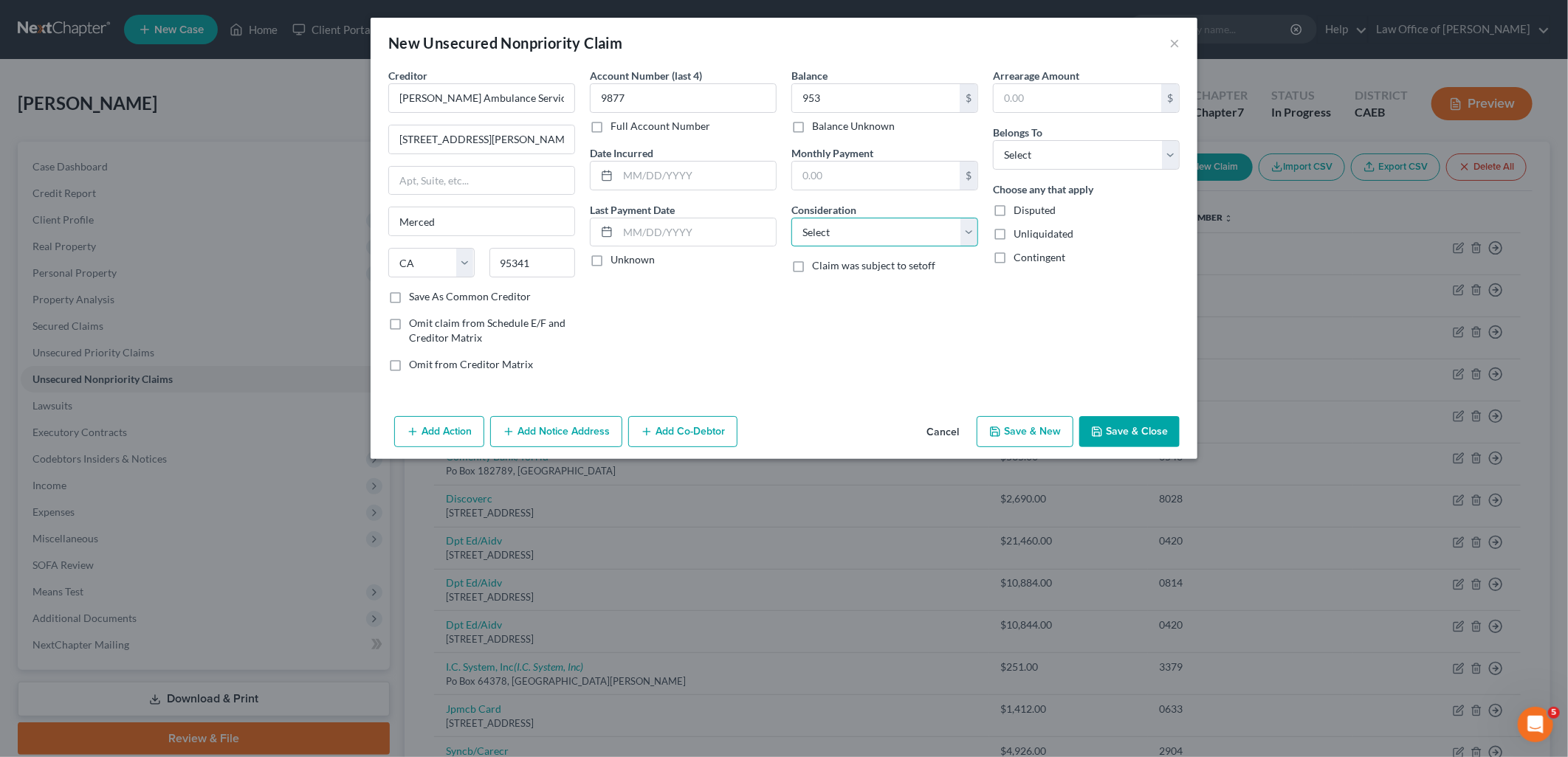
select select "9"
click at [792, 218] on select "Select Cable / Satellite Services Collection Agency Credit Card Debt Debt Couns…" at bounding box center [885, 232] width 187 height 29
drag, startPoint x: 1102, startPoint y: 158, endPoint x: 1102, endPoint y: 171, distance: 13.0
click at [1102, 158] on select "Select Debtor 1 Only Debtor 2 Only Debtor 1 And Debtor 2 Only At Least One Of T…" at bounding box center [1087, 154] width 187 height 29
select select "0"
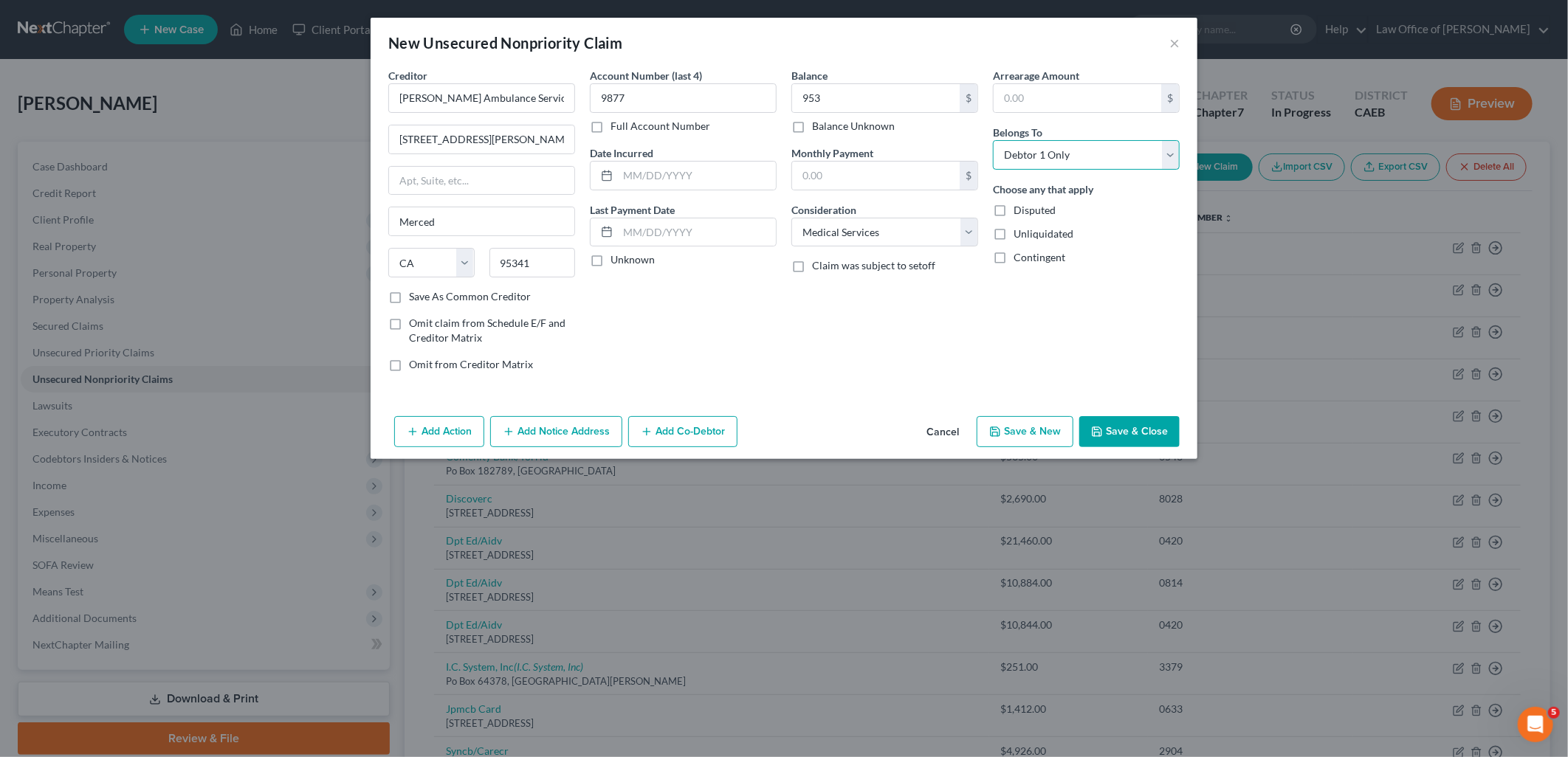
click at [993, 140] on select "Select Debtor 1 Only Debtor 2 Only Debtor 1 And Debtor 2 Only At Least One Of T…" at bounding box center [1087, 154] width 187 height 29
click at [1057, 428] on button "Save & New" at bounding box center [1025, 432] width 96 height 31
click at [506, 103] on input "text" at bounding box center [481, 98] width 187 height 29
click at [657, 99] on input "text" at bounding box center [683, 98] width 187 height 29
click at [862, 90] on input "text" at bounding box center [876, 98] width 167 height 28
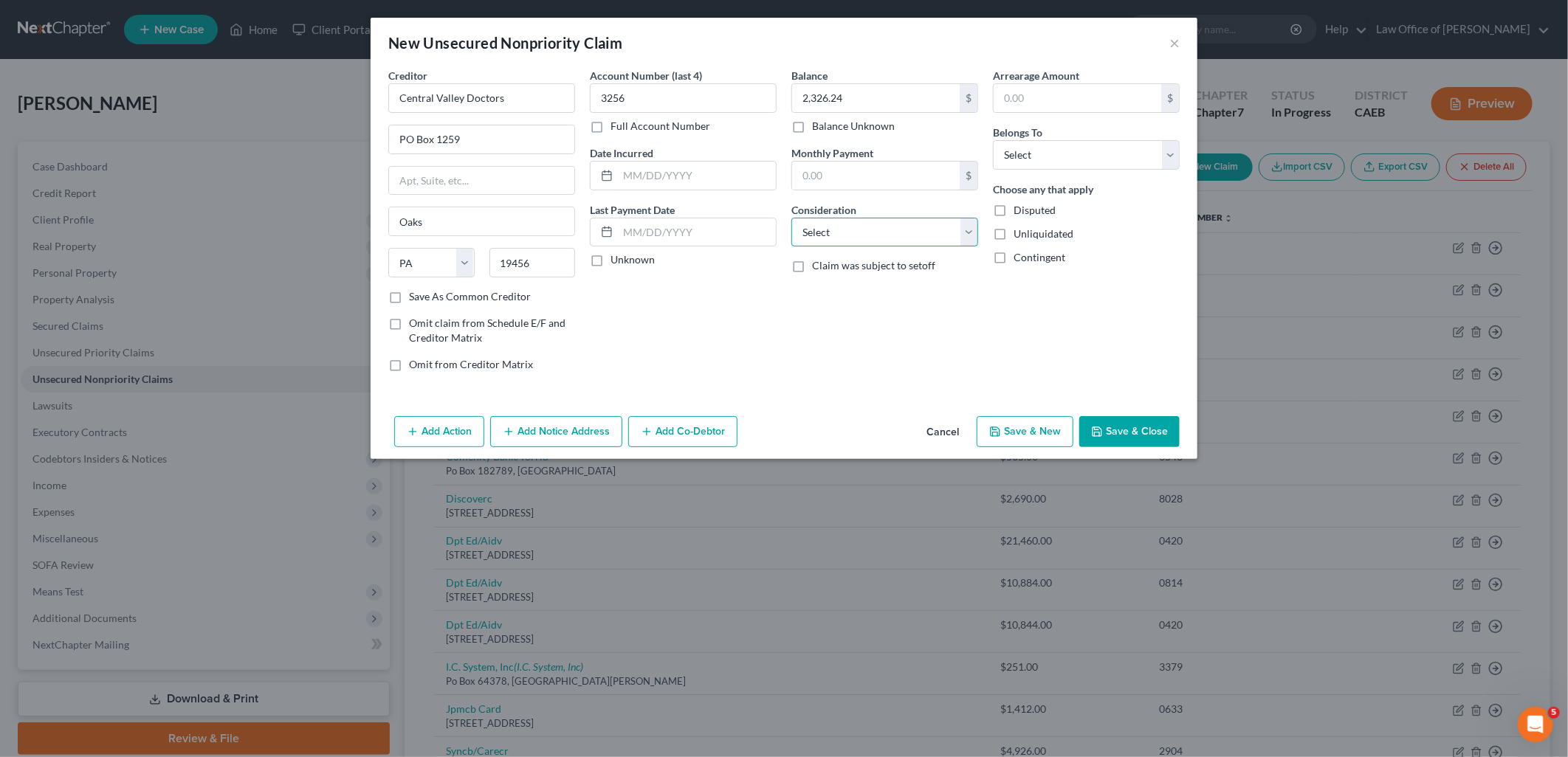
click at [862, 242] on select "Select Cable / Satellite Services Collection Agency Credit Card Debt Debt Couns…" at bounding box center [885, 232] width 187 height 29
click at [792, 218] on select "Select Cable / Satellite Services Collection Agency Credit Card Debt Debt Couns…" at bounding box center [885, 232] width 187 height 29
drag, startPoint x: 1023, startPoint y: 154, endPoint x: 1024, endPoint y: 170, distance: 16.0
click at [1023, 154] on select "Select Debtor 1 Only Debtor 2 Only Debtor 1 And Debtor 2 Only At Least One Of T…" at bounding box center [1087, 154] width 187 height 29
click at [993, 140] on select "Select Debtor 1 Only Debtor 2 Only Debtor 1 And Debtor 2 Only At Least One Of T…" at bounding box center [1087, 154] width 187 height 29
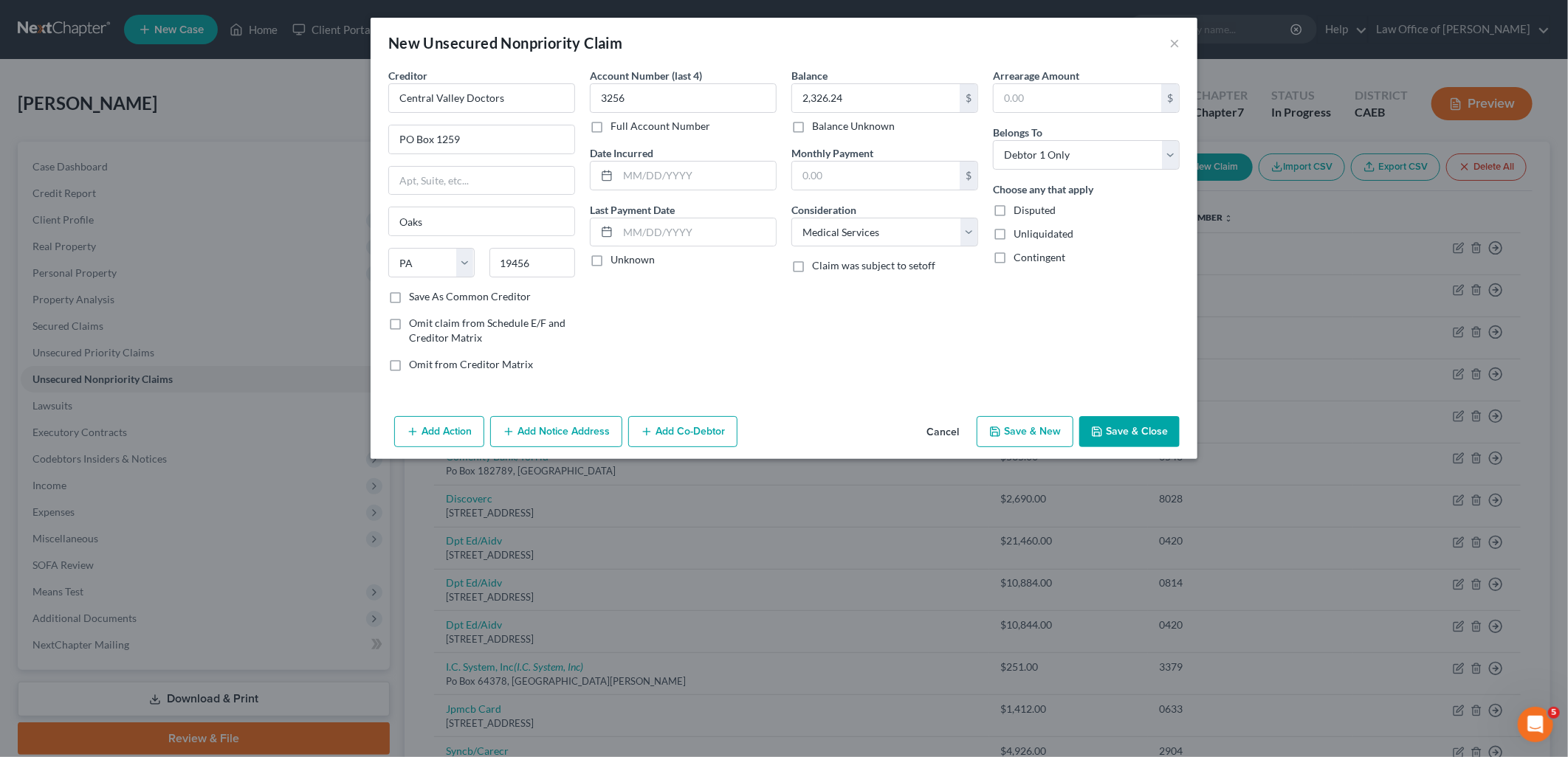
click at [1047, 435] on button "Save & New" at bounding box center [1025, 432] width 96 height 31
click at [530, 97] on input "text" at bounding box center [481, 98] width 187 height 29
click at [638, 87] on input "text" at bounding box center [683, 98] width 187 height 29
click at [891, 106] on input "text" at bounding box center [876, 98] width 167 height 28
drag, startPoint x: 860, startPoint y: 238, endPoint x: 860, endPoint y: 248, distance: 10.0
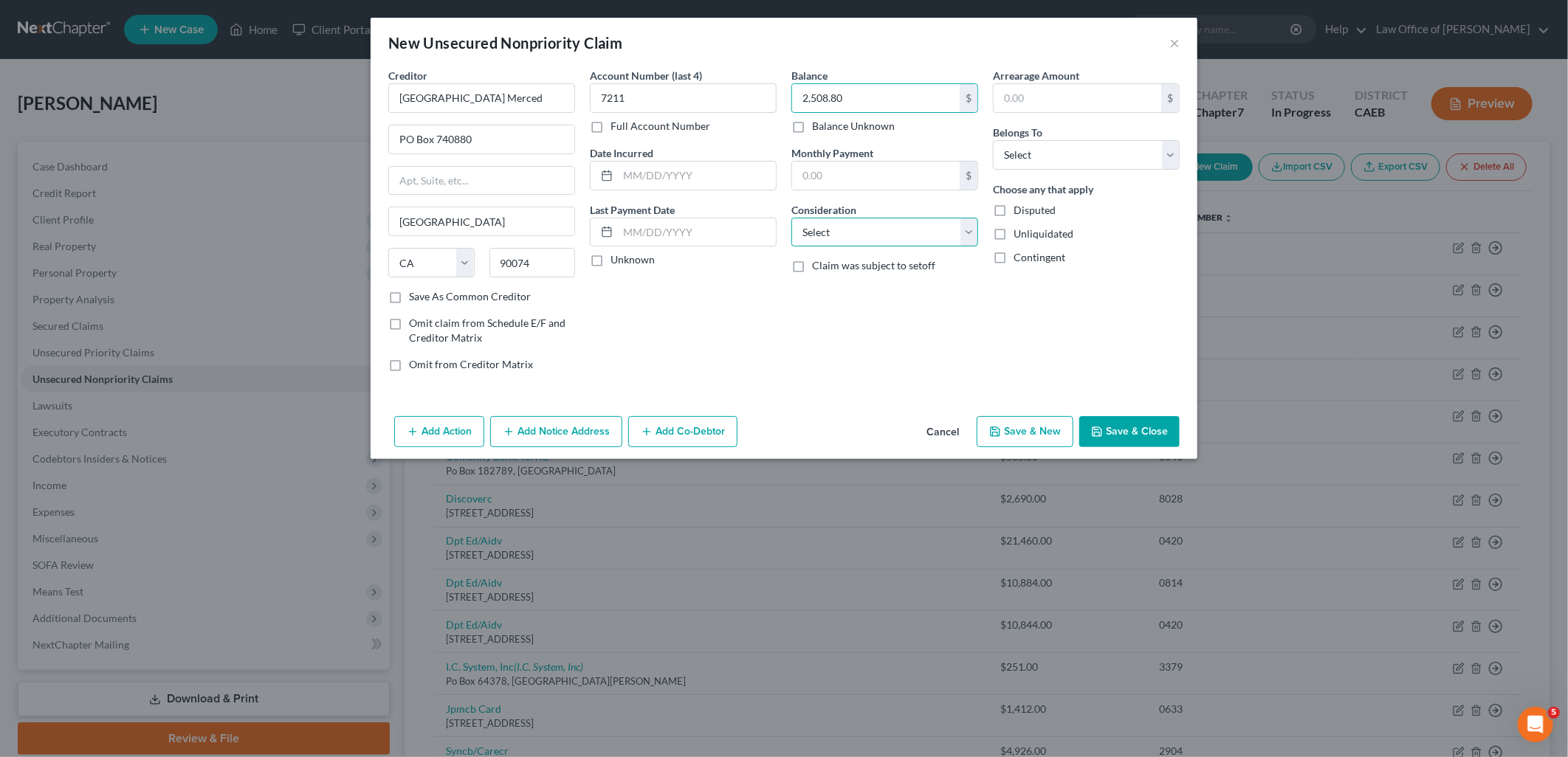
click at [860, 238] on select "Select Cable / Satellite Services Collection Agency Credit Card Debt Debt Couns…" at bounding box center [885, 232] width 187 height 29
click at [792, 218] on select "Select Cable / Satellite Services Collection Agency Credit Card Debt Debt Couns…" at bounding box center [885, 232] width 187 height 29
drag, startPoint x: 1123, startPoint y: 154, endPoint x: 1108, endPoint y: 171, distance: 22.7
click at [1123, 154] on select "Select Debtor 1 Only Debtor 2 Only Debtor 1 And Debtor 2 Only At Least One Of T…" at bounding box center [1087, 154] width 187 height 29
click at [993, 140] on select "Select Debtor 1 Only Debtor 2 Only Debtor 1 And Debtor 2 Only At Least One Of T…" at bounding box center [1087, 154] width 187 height 29
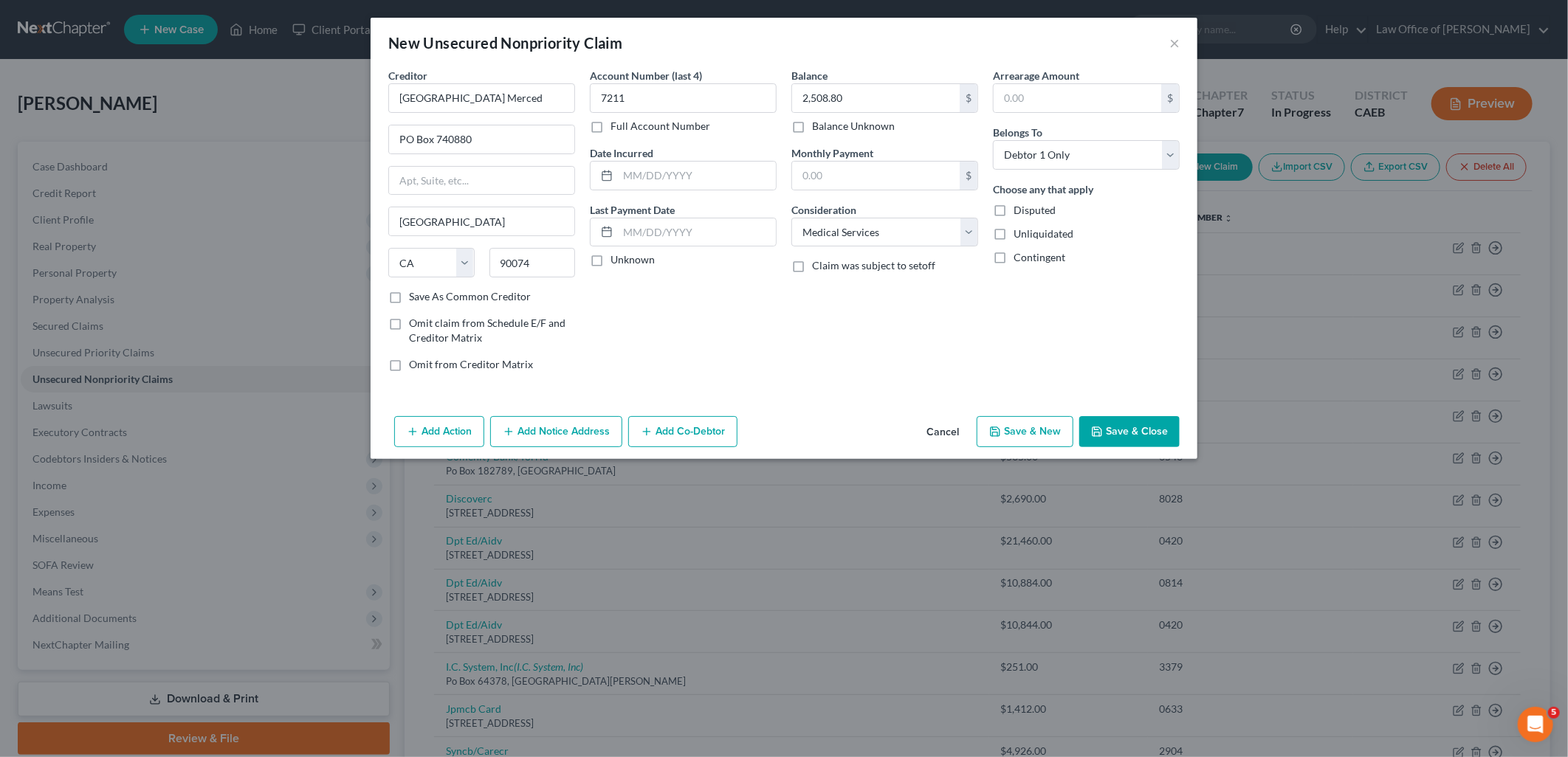
click at [1051, 426] on button "Save & New" at bounding box center [1025, 432] width 96 height 31
click at [466, 103] on input "text" at bounding box center [481, 98] width 187 height 29
click at [689, 85] on input "text" at bounding box center [683, 98] width 187 height 29
drag, startPoint x: 851, startPoint y: 237, endPoint x: 851, endPoint y: 249, distance: 12.0
click at [851, 237] on select "Select Cable / Satellite Services Collection Agency Credit Card Debt Debt Couns…" at bounding box center [885, 232] width 187 height 29
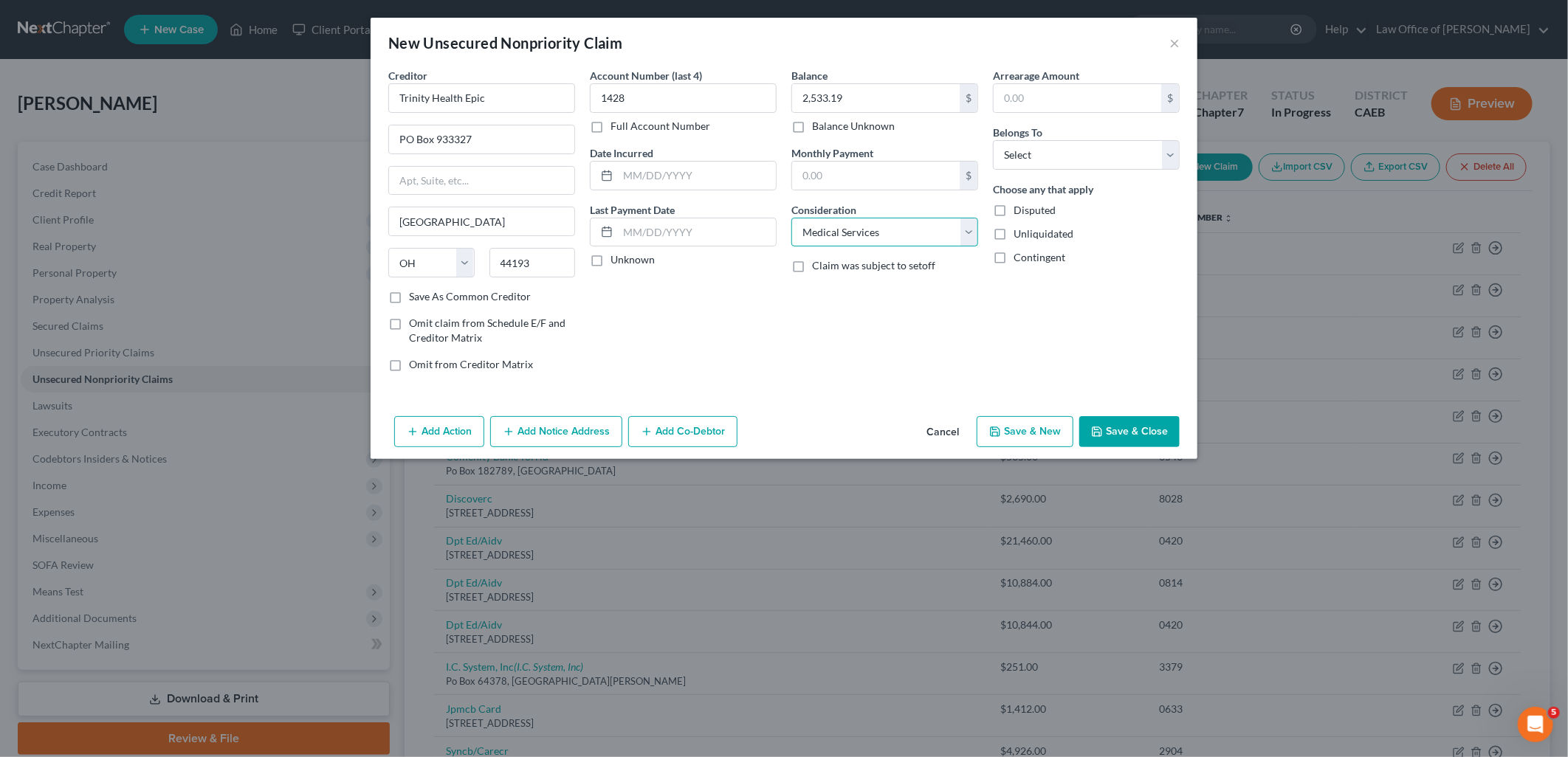
click at [792, 218] on select "Select Cable / Satellite Services Collection Agency Credit Card Debt Debt Couns…" at bounding box center [885, 232] width 187 height 29
drag, startPoint x: 1080, startPoint y: 141, endPoint x: 1076, endPoint y: 172, distance: 31.3
click at [1080, 141] on select "Select Debtor 1 Only Debtor 2 Only Debtor 1 And Debtor 2 Only At Least One Of T…" at bounding box center [1087, 154] width 187 height 29
click at [993, 140] on select "Select Debtor 1 Only Debtor 2 Only Debtor 1 And Debtor 2 Only At Least One Of T…" at bounding box center [1087, 154] width 187 height 29
click at [1022, 438] on button "Save & New" at bounding box center [1025, 432] width 96 height 31
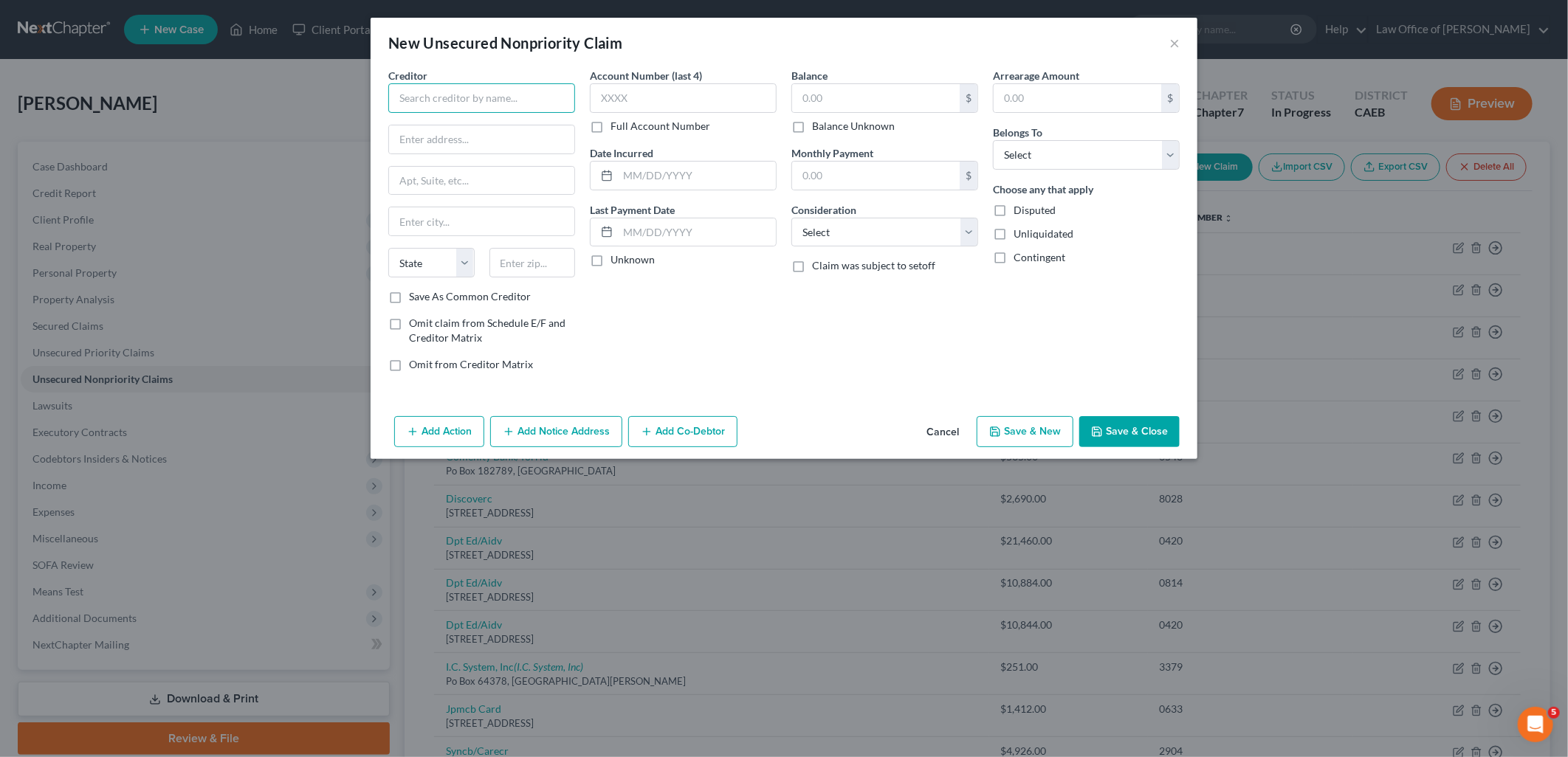
click at [482, 96] on input "text" at bounding box center [481, 98] width 187 height 29
click at [699, 103] on input "text" at bounding box center [683, 98] width 187 height 29
click at [848, 96] on input "text" at bounding box center [876, 98] width 167 height 28
drag, startPoint x: 863, startPoint y: 243, endPoint x: 854, endPoint y: 243, distance: 9.0
click at [863, 243] on select "Select Cable / Satellite Services Collection Agency Credit Card Debt Debt Couns…" at bounding box center [885, 232] width 187 height 29
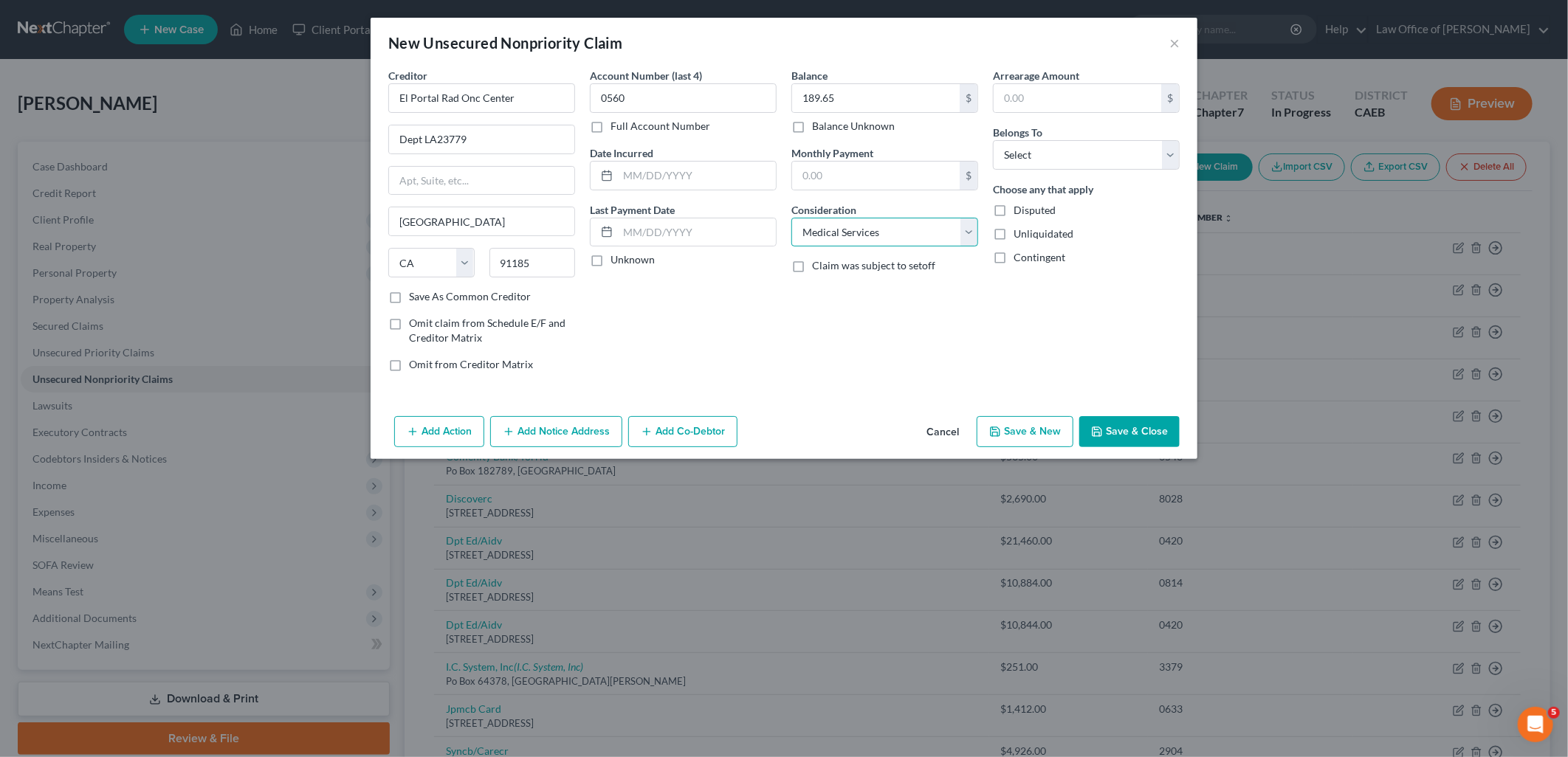
click at [792, 218] on select "Select Cable / Satellite Services Collection Agency Credit Card Debt Debt Couns…" at bounding box center [885, 232] width 187 height 29
drag, startPoint x: 1062, startPoint y: 160, endPoint x: 1062, endPoint y: 172, distance: 12.0
click at [1062, 160] on select "Select Debtor 1 Only Debtor 2 Only Debtor 1 And Debtor 2 Only At Least One Of T…" at bounding box center [1087, 154] width 187 height 29
click at [993, 140] on select "Select Debtor 1 Only Debtor 2 Only Debtor 1 And Debtor 2 Only At Least One Of T…" at bounding box center [1087, 154] width 187 height 29
click at [1032, 437] on button "Save & New" at bounding box center [1025, 432] width 96 height 31
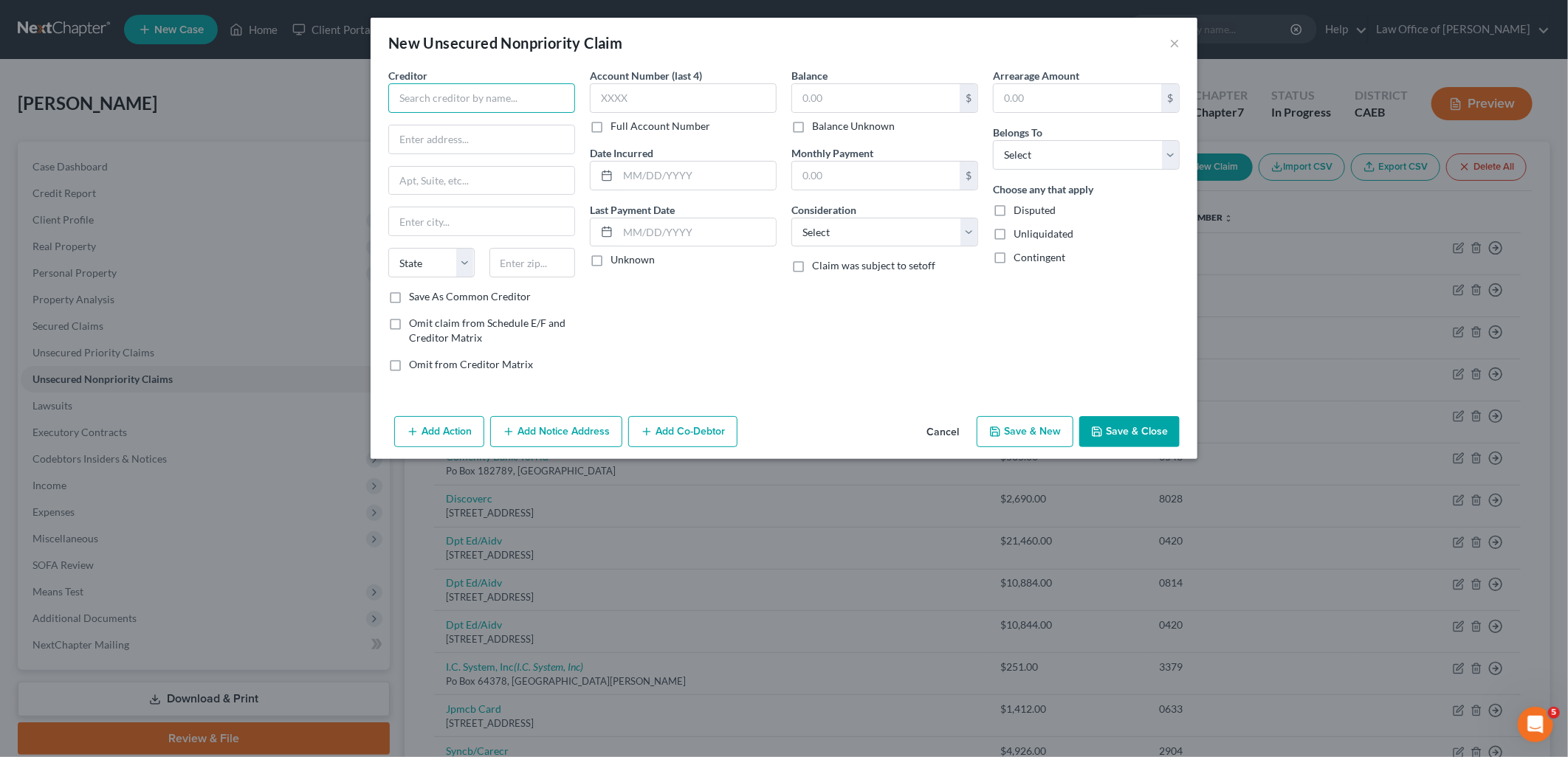
click at [492, 98] on input "text" at bounding box center [481, 98] width 187 height 29
click at [629, 103] on input "text" at bounding box center [683, 98] width 187 height 29
click at [850, 90] on input "text" at bounding box center [876, 98] width 167 height 28
drag, startPoint x: 891, startPoint y: 239, endPoint x: 882, endPoint y: 249, distance: 13.5
click at [891, 239] on select "Select Cable / Satellite Services Collection Agency Credit Card Debt Debt Couns…" at bounding box center [885, 232] width 187 height 29
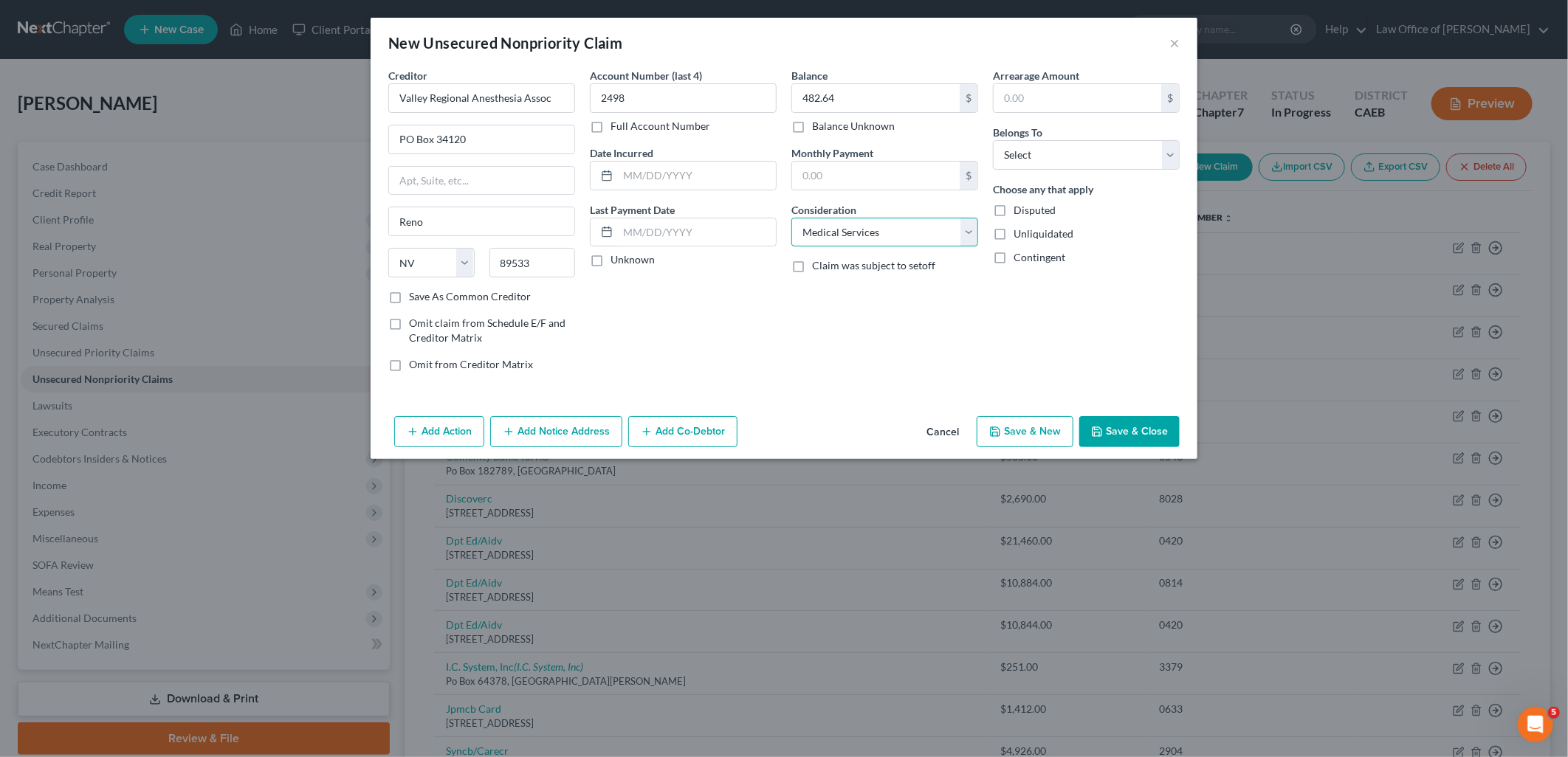
click at [792, 218] on select "Select Cable / Satellite Services Collection Agency Credit Card Debt Debt Couns…" at bounding box center [885, 232] width 187 height 29
click at [1090, 151] on select "Select Debtor 1 Only Debtor 2 Only Debtor 1 And Debtor 2 Only At Least One Of T…" at bounding box center [1087, 154] width 187 height 29
click at [993, 140] on select "Select Debtor 1 Only Debtor 2 Only Debtor 1 And Debtor 2 Only At Least One Of T…" at bounding box center [1087, 154] width 187 height 29
click at [1145, 438] on button "Save & Close" at bounding box center [1129, 432] width 100 height 31
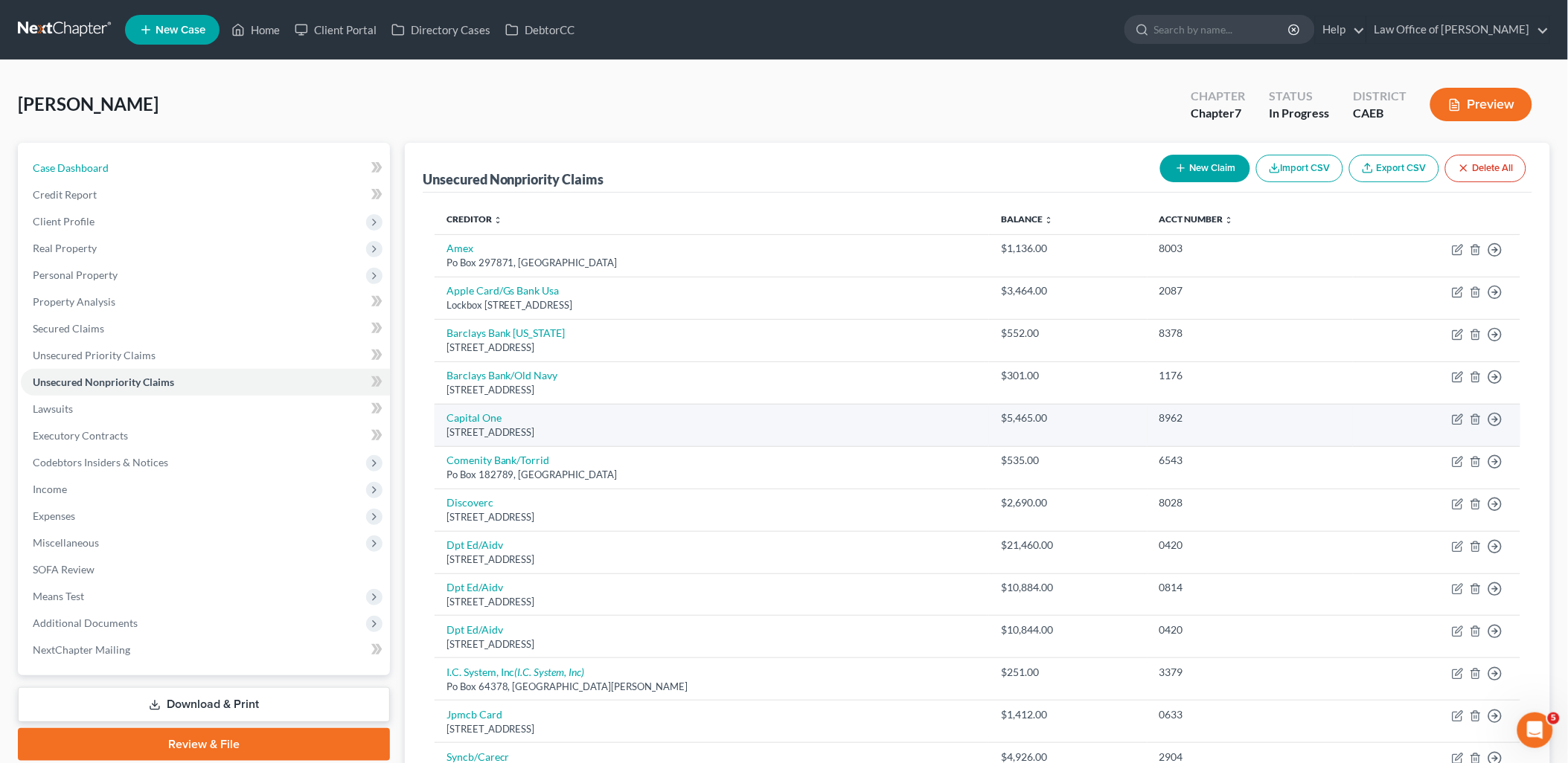
drag, startPoint x: 71, startPoint y: 165, endPoint x: 1216, endPoint y: 437, distance: 1176.9
click at [71, 165] on span "Case Dashboard" at bounding box center [71, 168] width 76 height 13
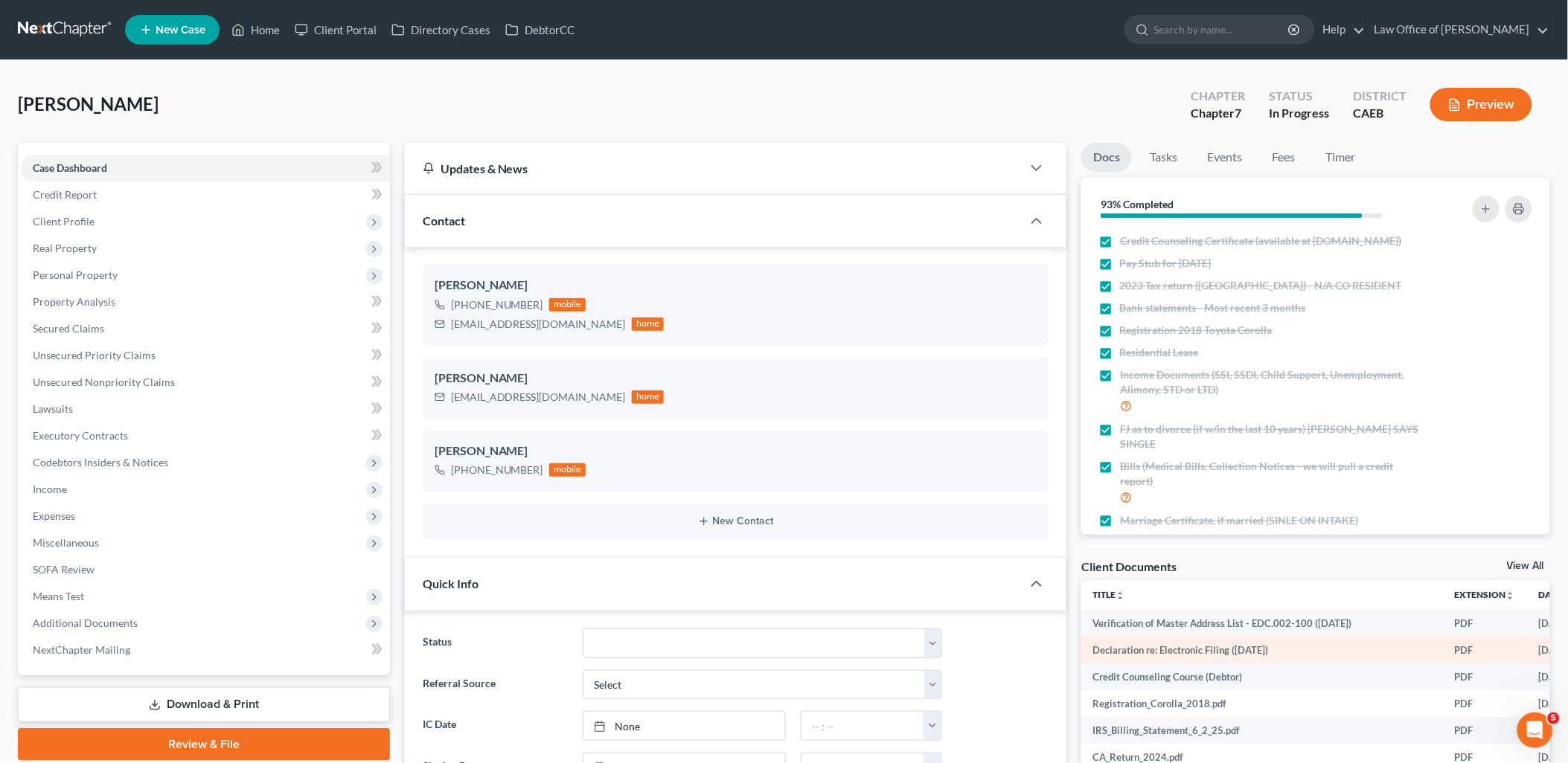
scroll to position [1474, 0]
click at [1518, 563] on link "View All" at bounding box center [1525, 566] width 37 height 11
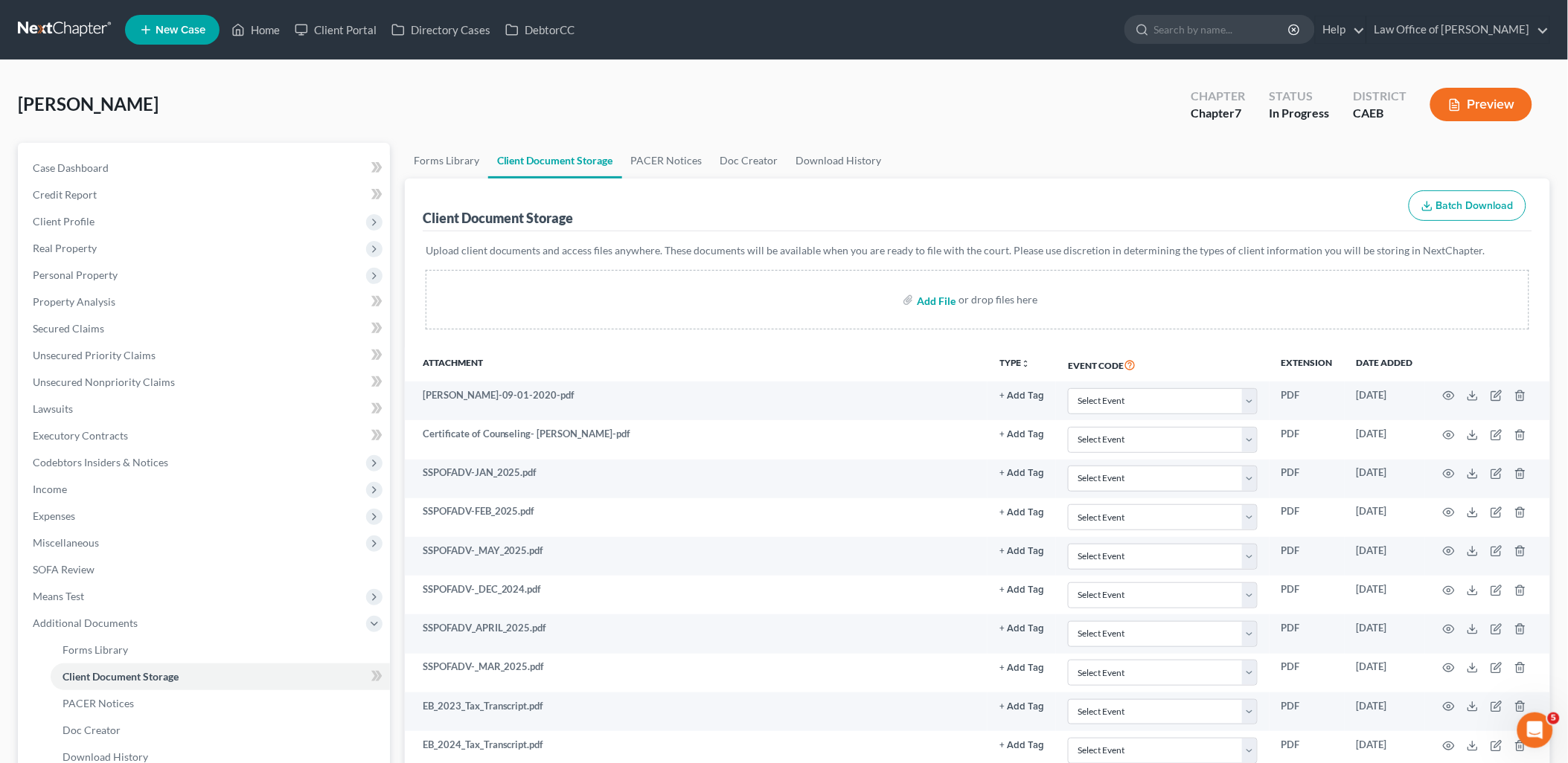
click at [938, 298] on input "file" at bounding box center [934, 299] width 36 height 27
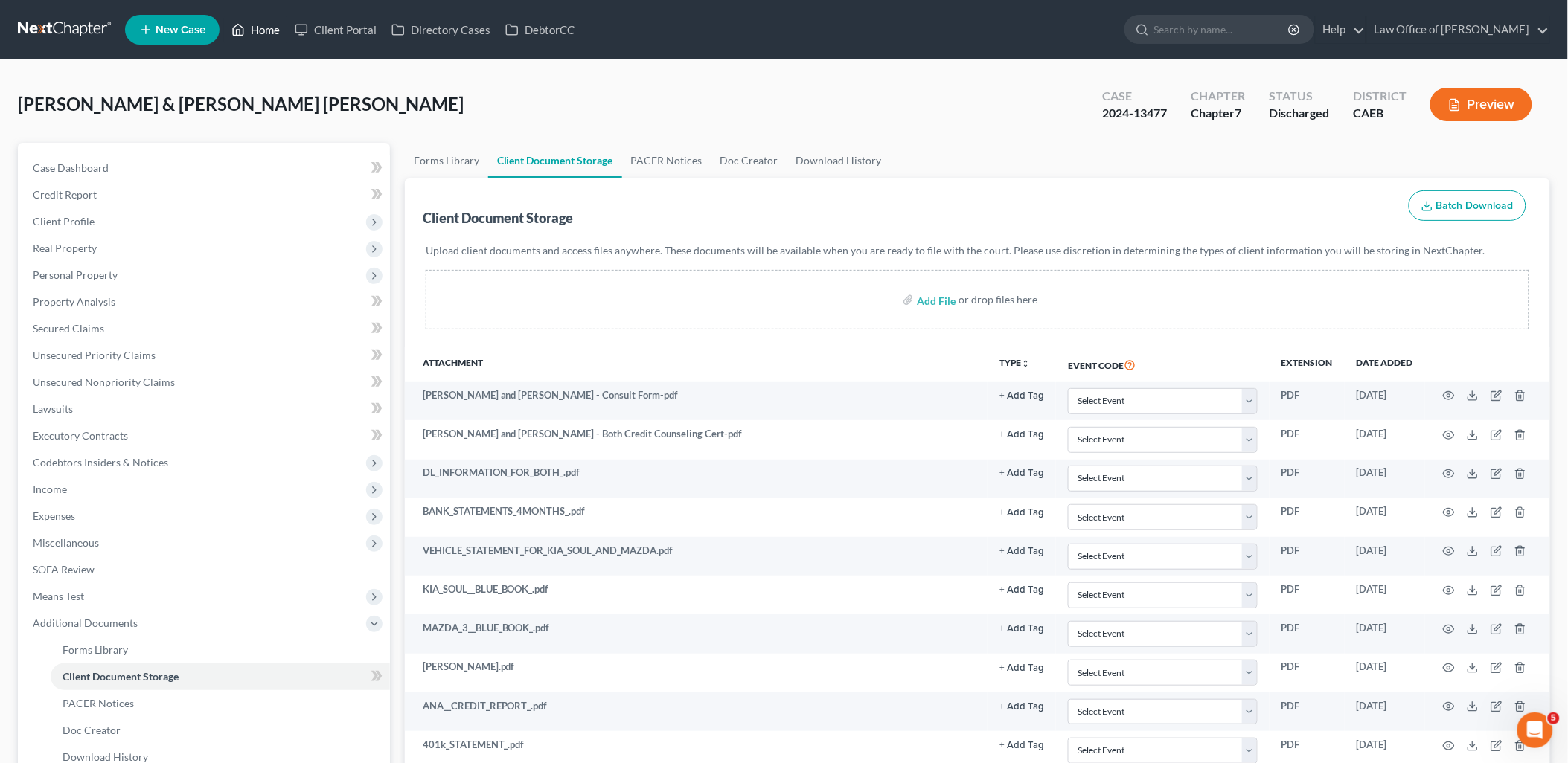
click at [272, 24] on link "Home" at bounding box center [255, 30] width 63 height 27
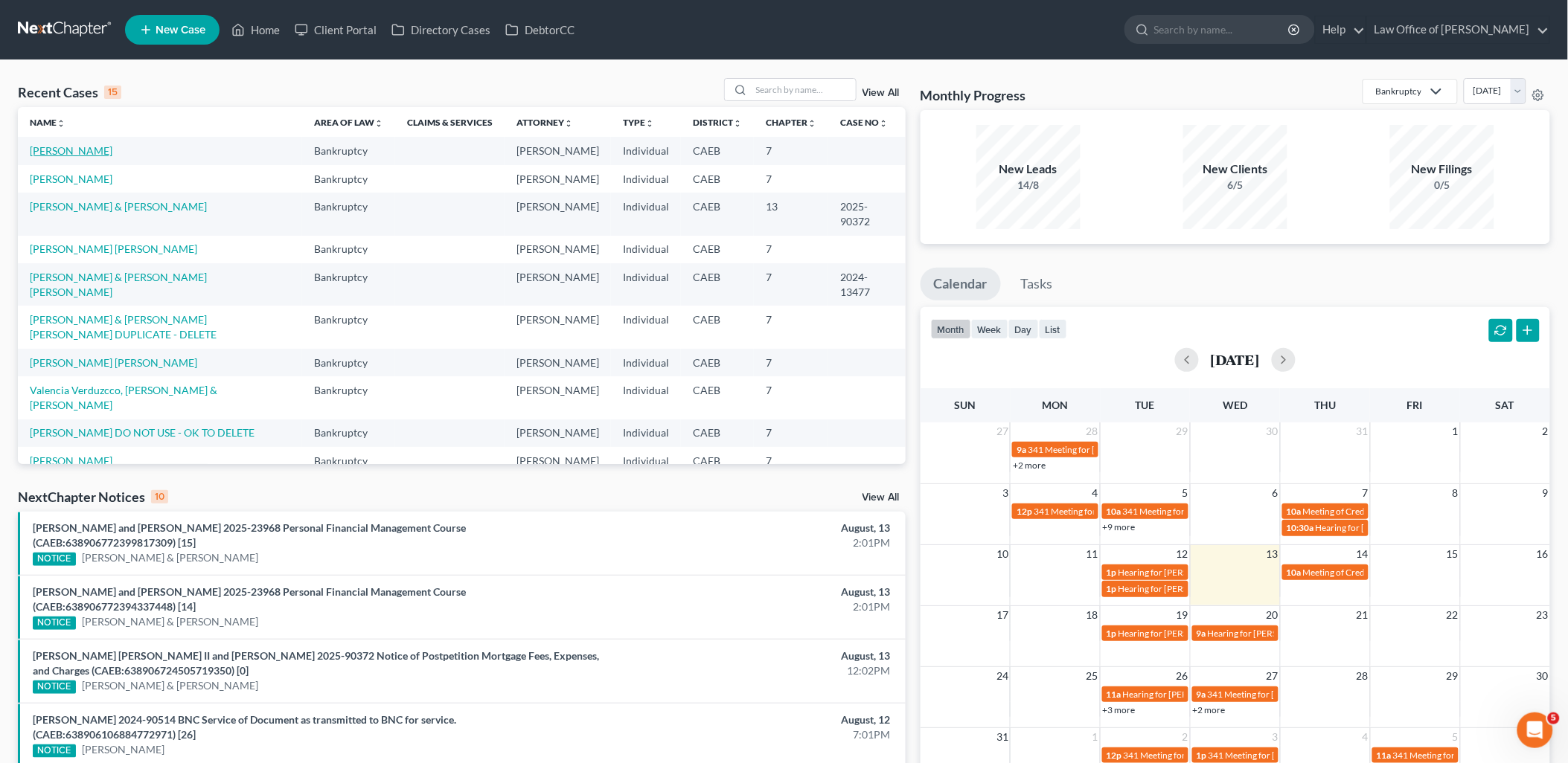
click at [71, 150] on link "[PERSON_NAME]" at bounding box center [71, 150] width 83 height 13
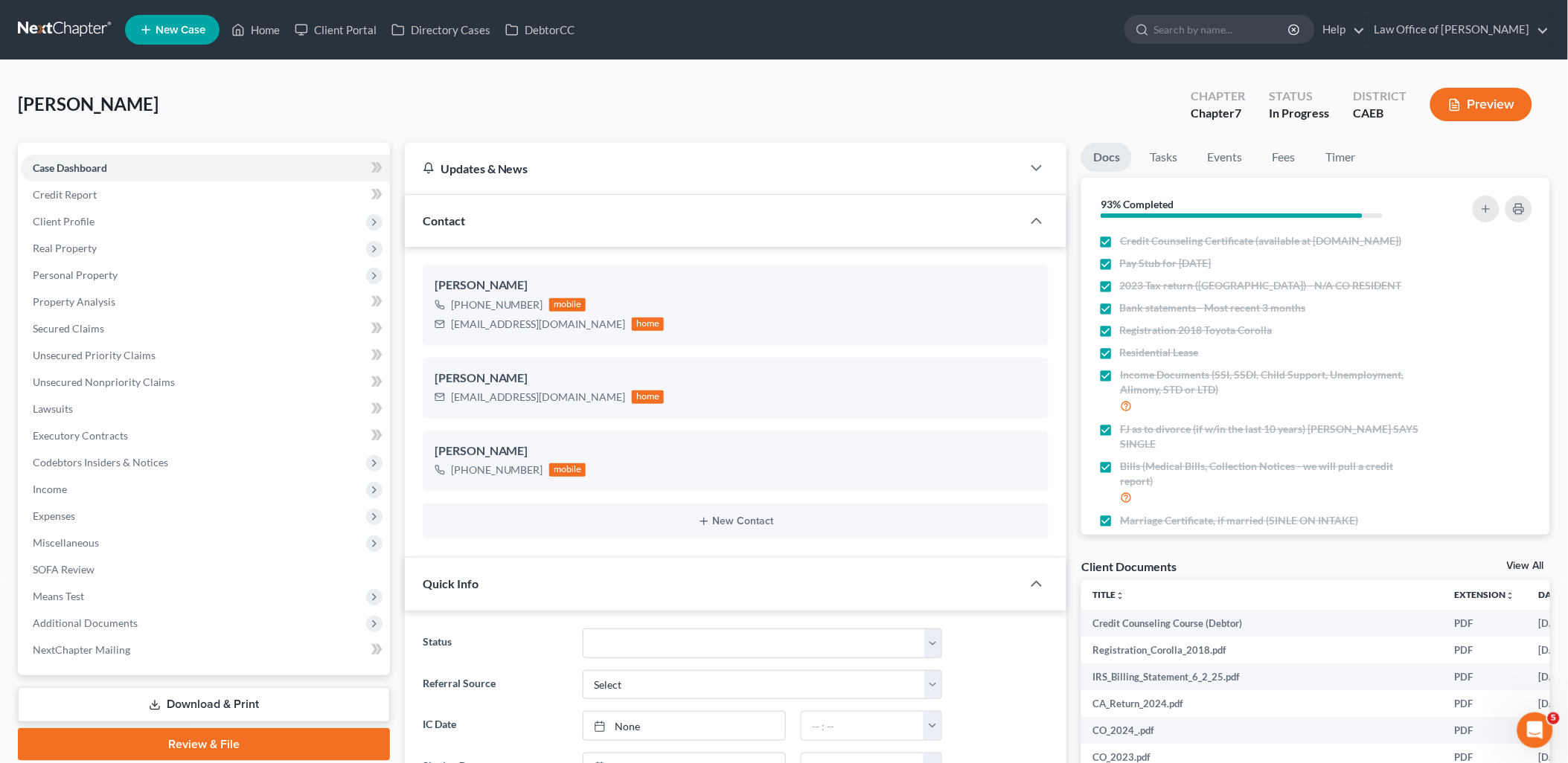
scroll to position [695, 0]
drag, startPoint x: 1521, startPoint y: 566, endPoint x: 1059, endPoint y: 499, distance: 466.8
click at [1521, 566] on link "View All" at bounding box center [1525, 566] width 37 height 11
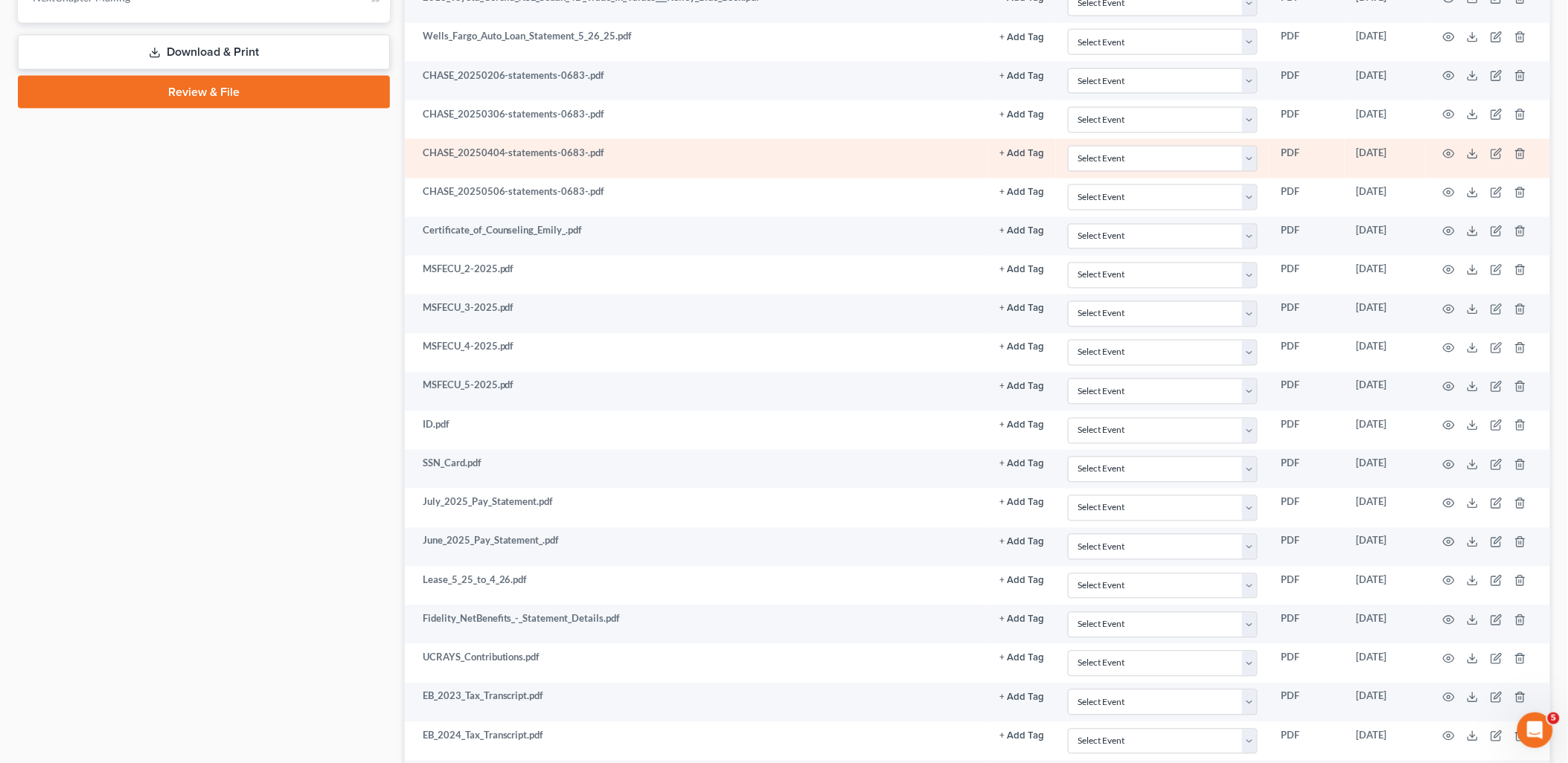
scroll to position [827, 0]
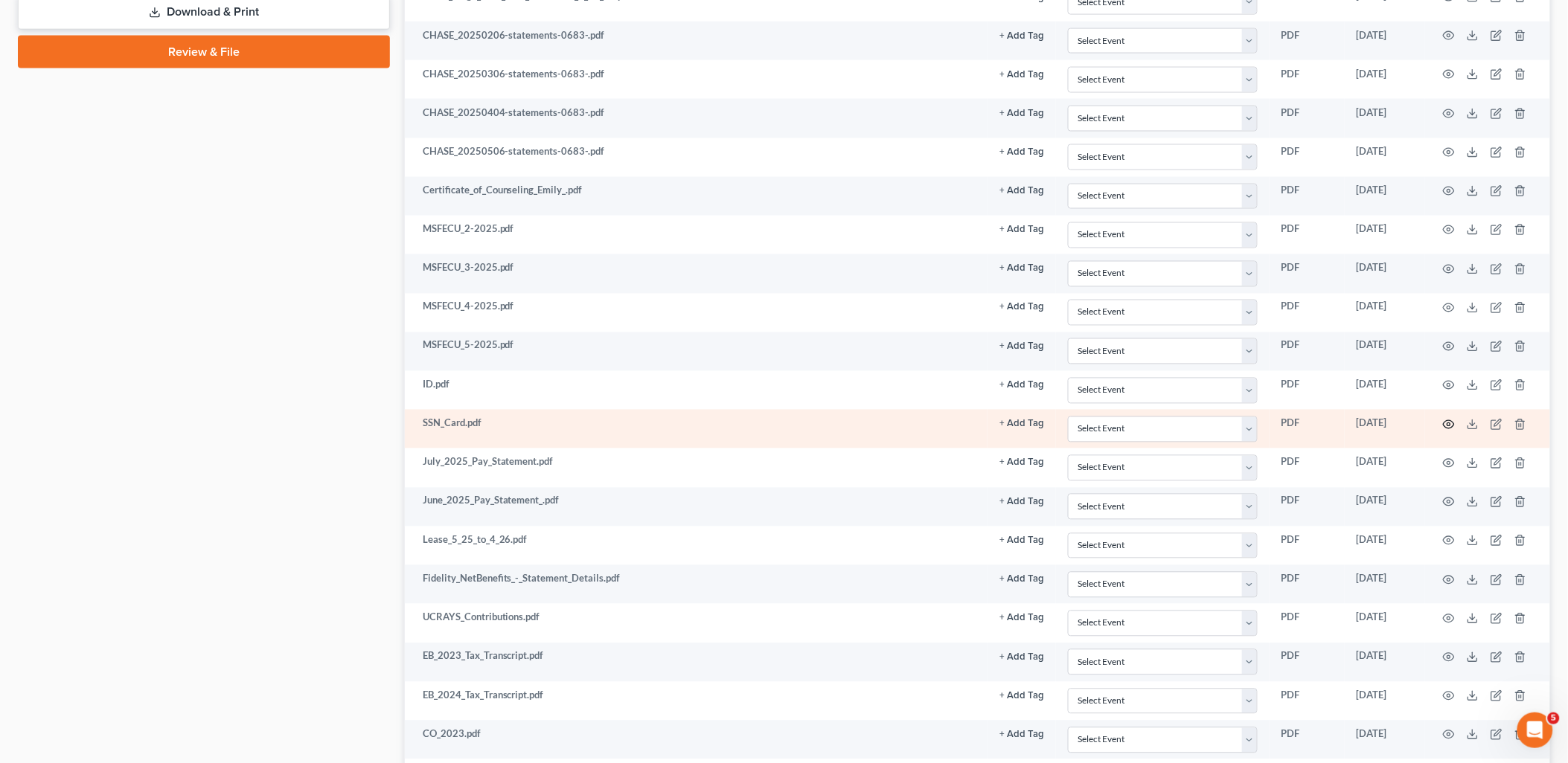
click at [1453, 425] on icon "button" at bounding box center [1449, 425] width 12 height 12
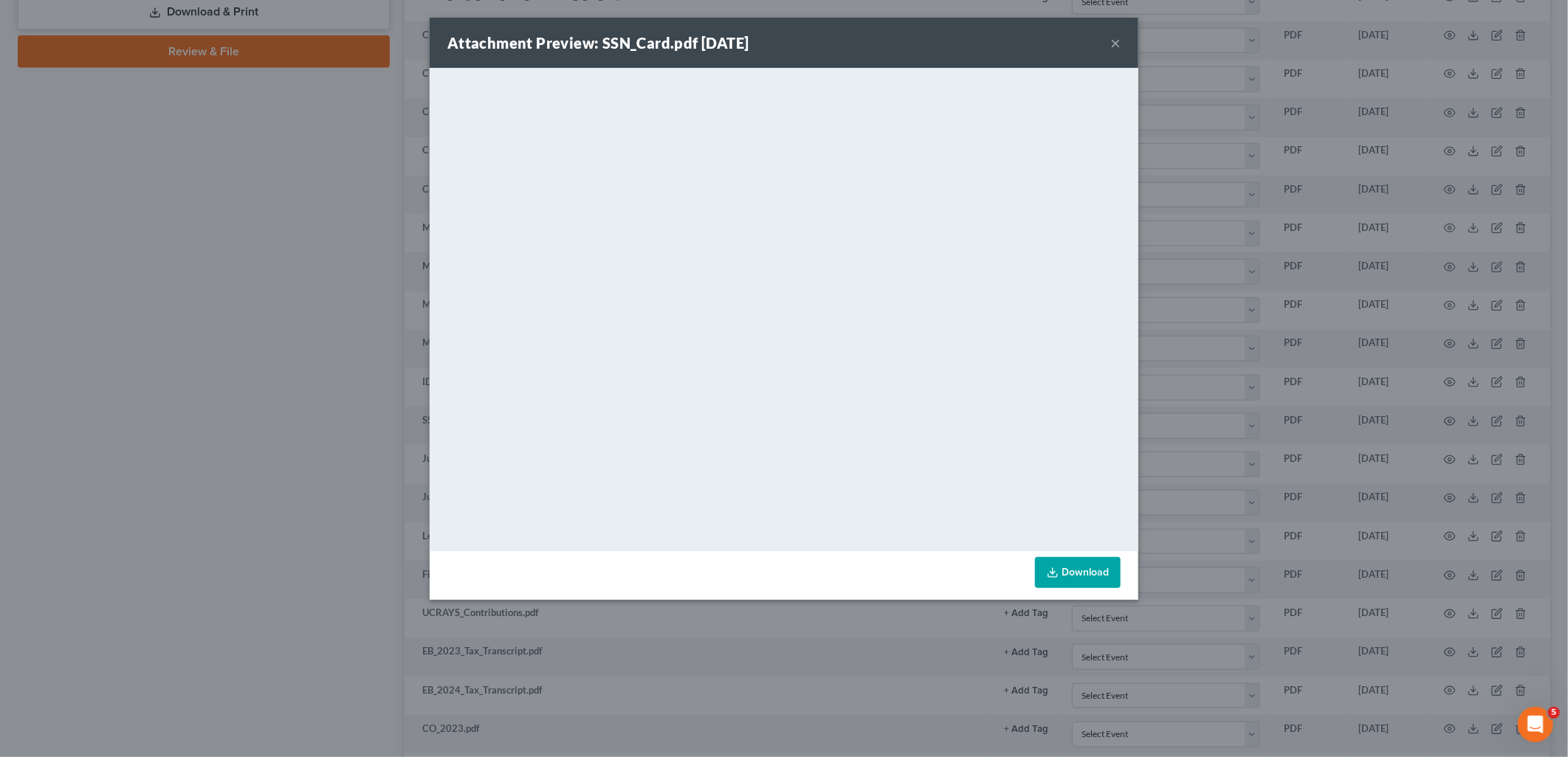
drag, startPoint x: 1115, startPoint y: 43, endPoint x: 1093, endPoint y: 48, distance: 22.6
click at [1116, 44] on button "×" at bounding box center [1116, 43] width 11 height 18
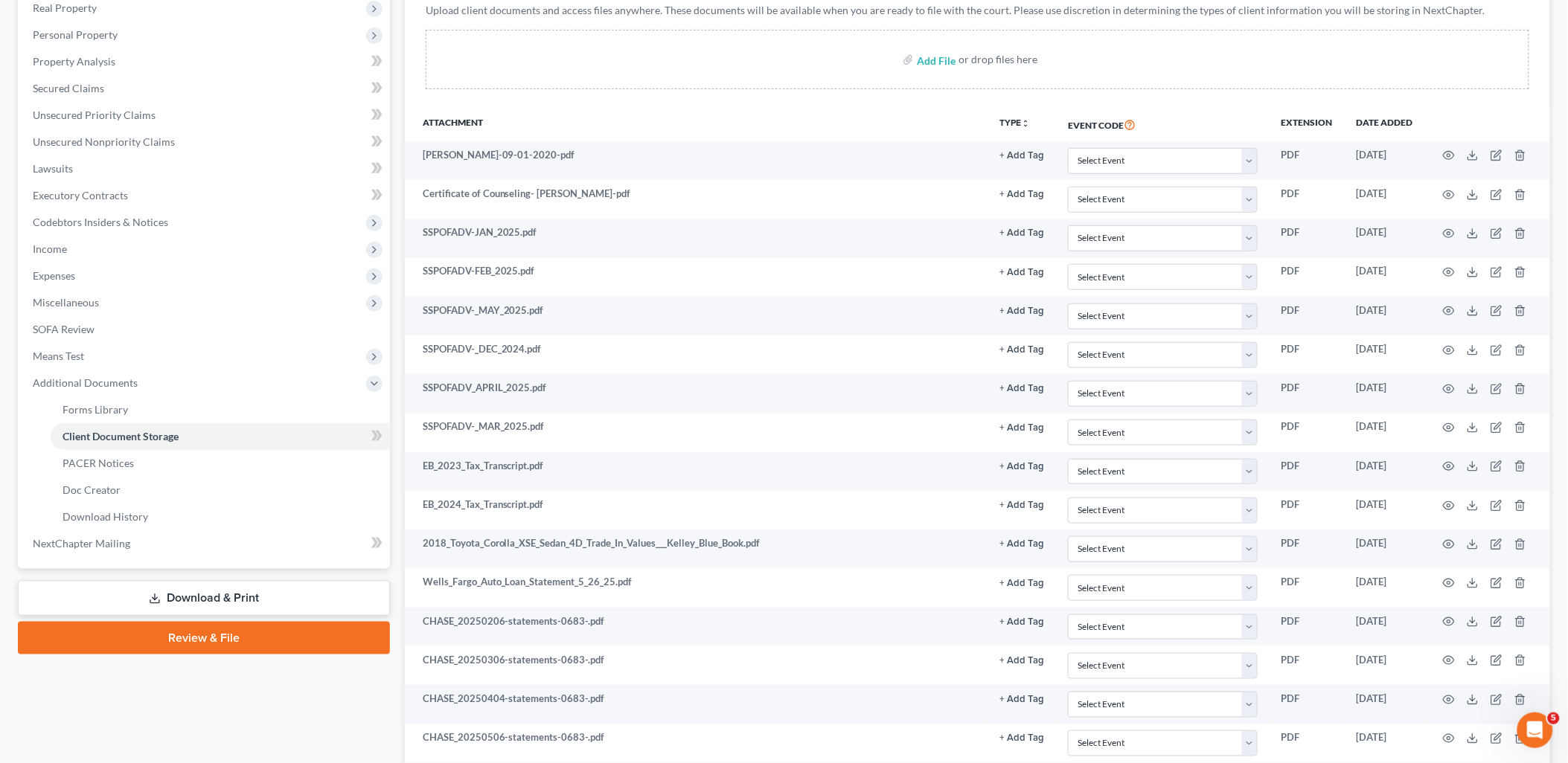
scroll to position [0, 0]
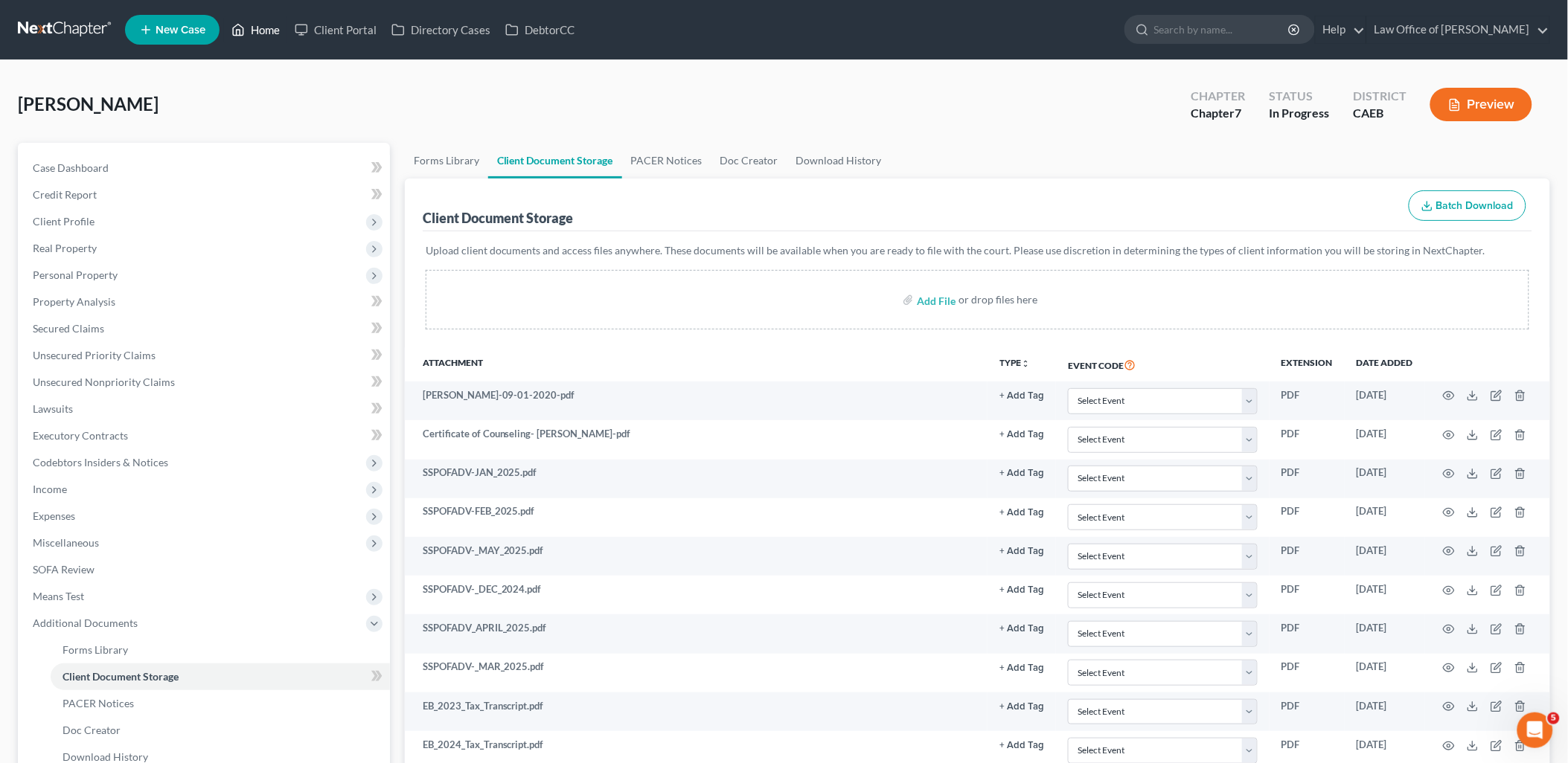
click at [266, 33] on link "Home" at bounding box center [255, 30] width 63 height 27
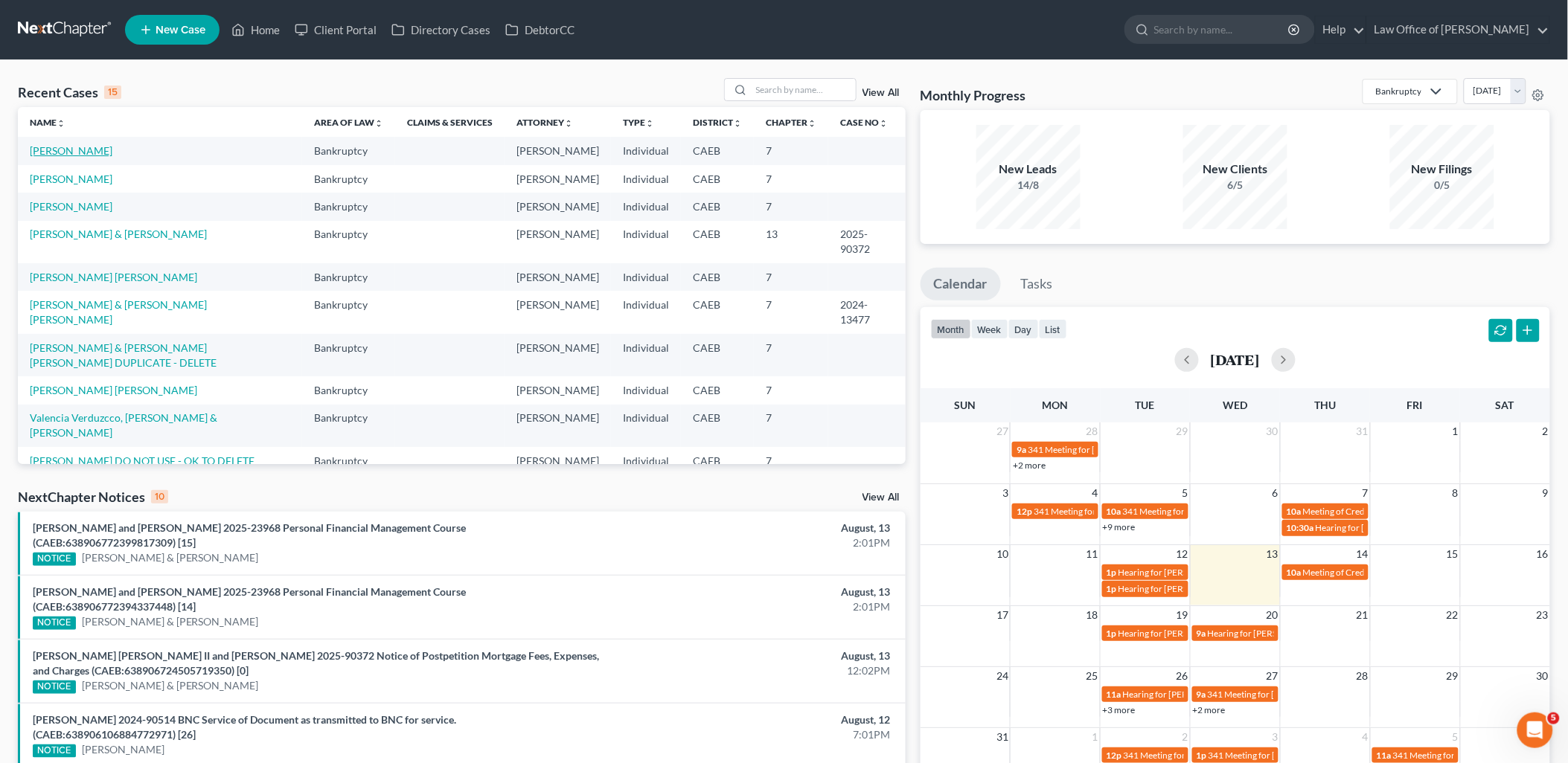
click at [55, 147] on link "[PERSON_NAME]" at bounding box center [71, 150] width 83 height 13
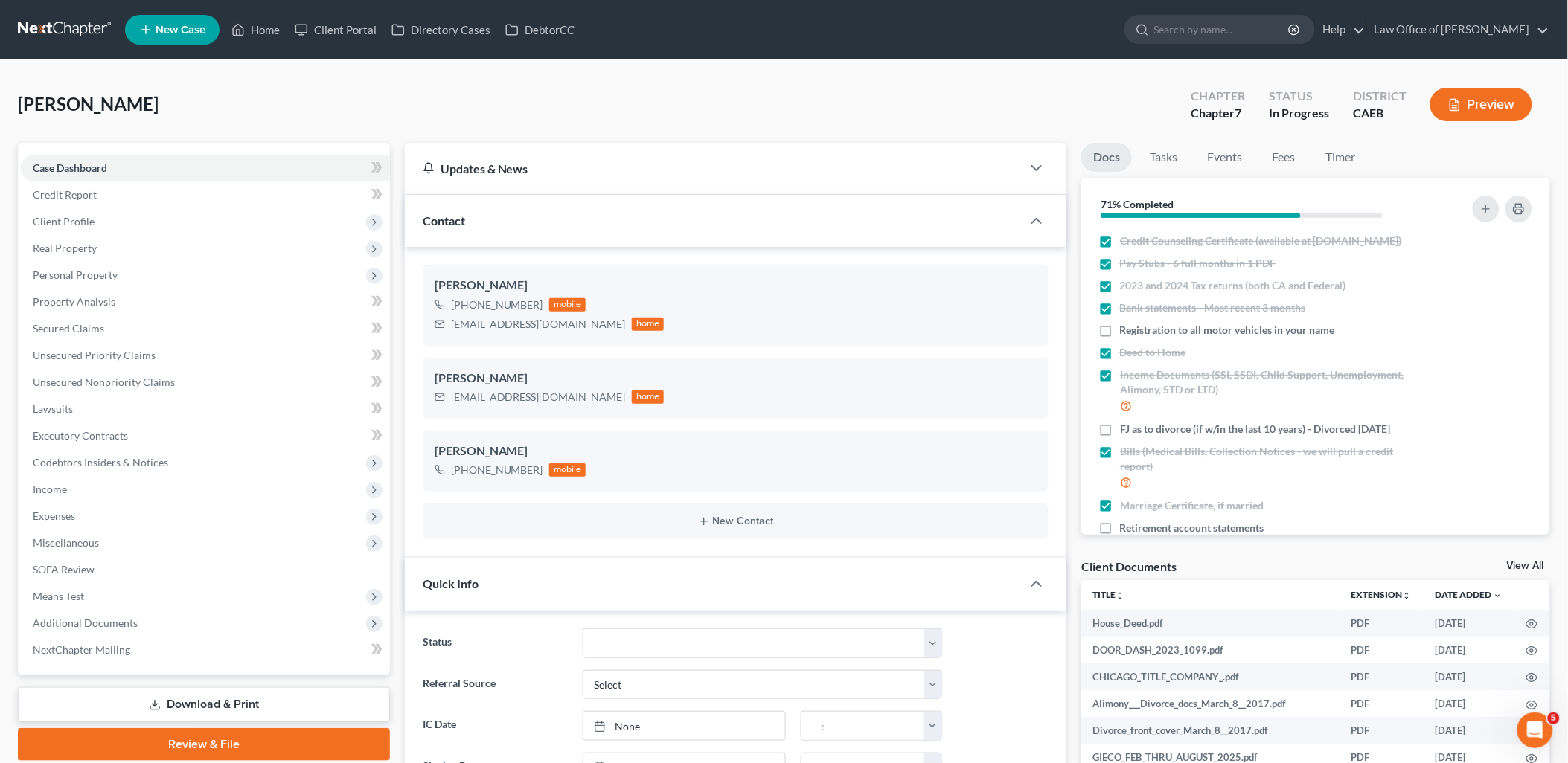
scroll to position [368, 0]
click at [1525, 568] on link "View All" at bounding box center [1525, 566] width 37 height 11
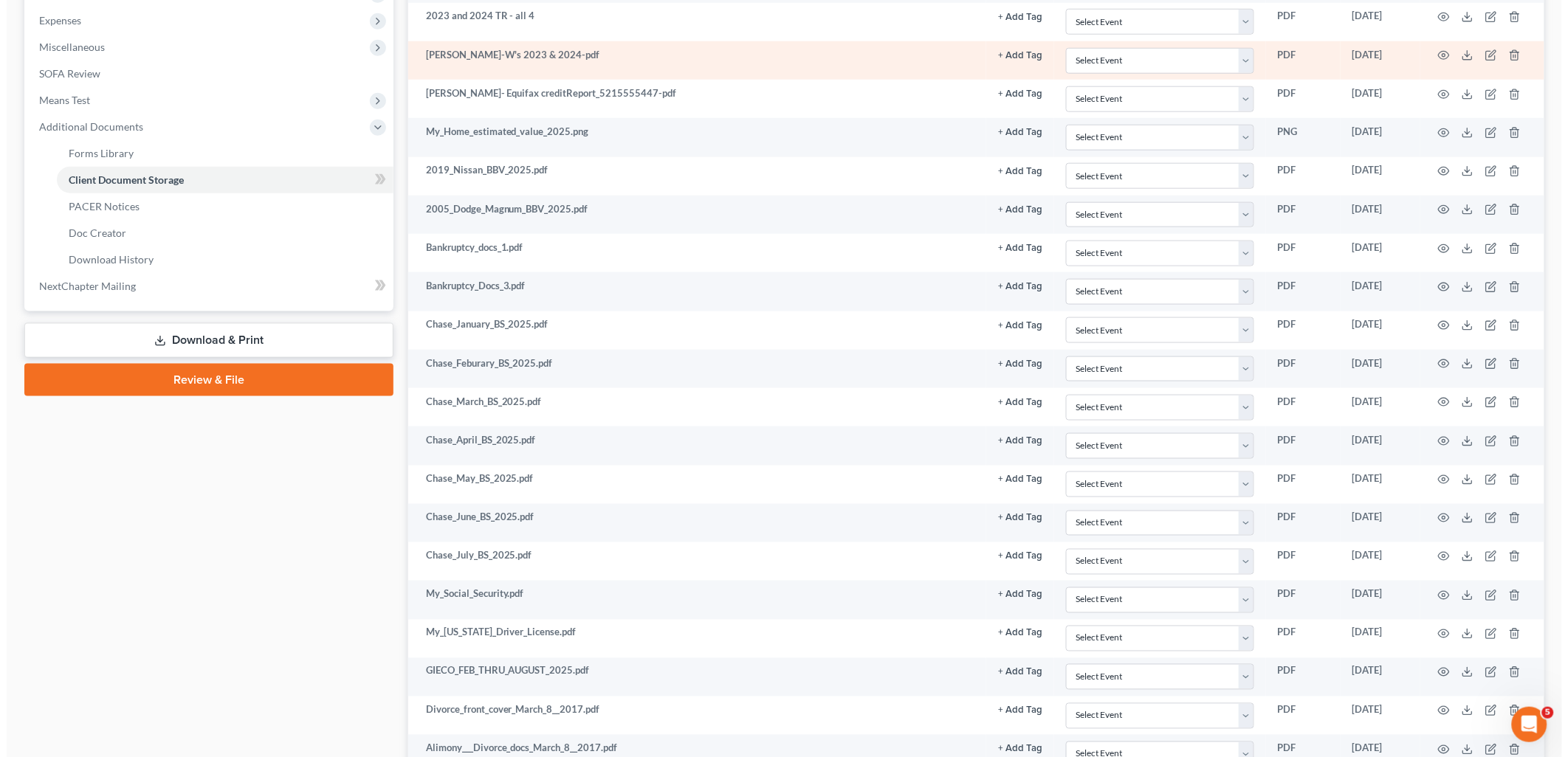
scroll to position [655, 0]
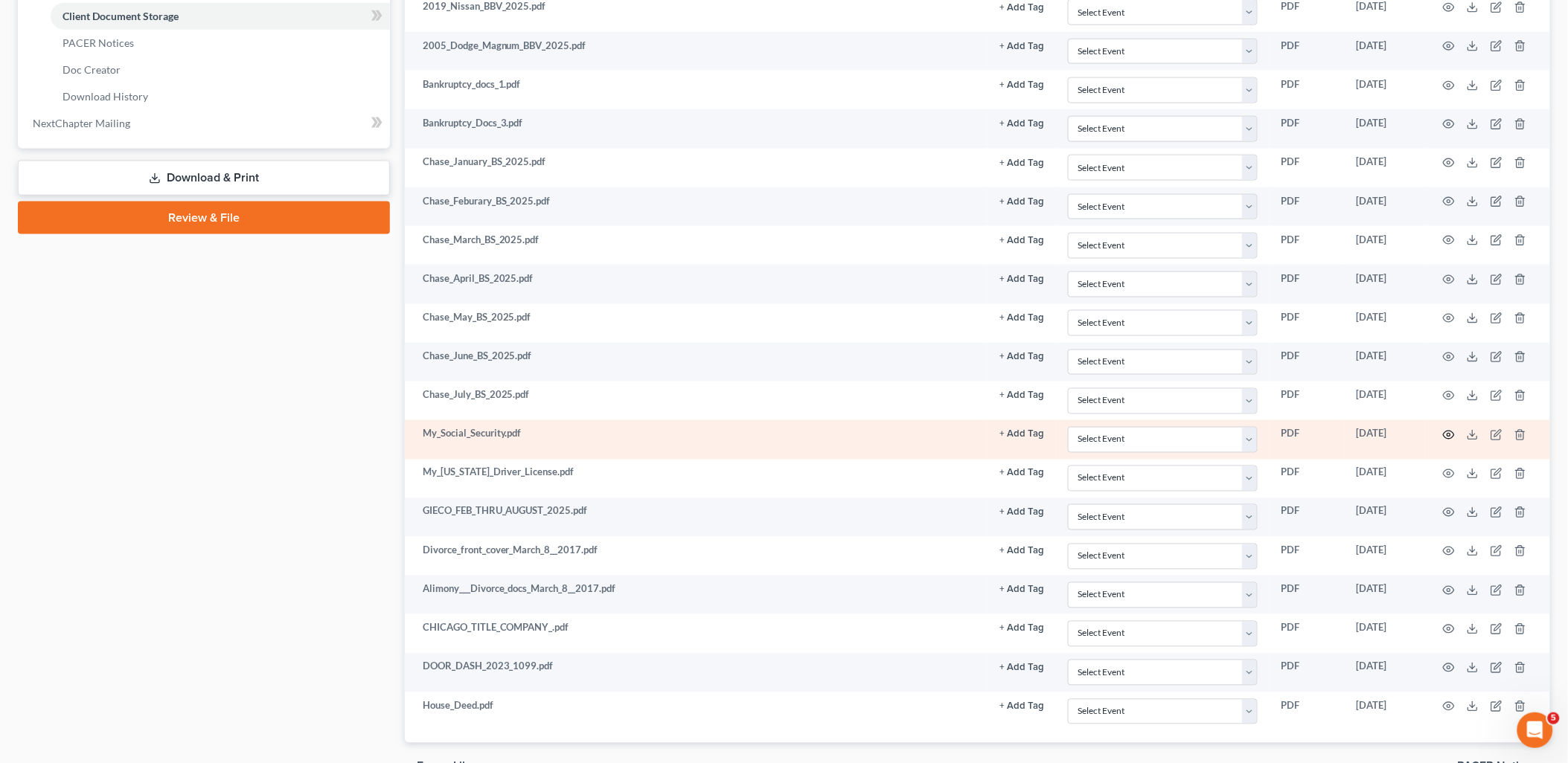
click at [1450, 437] on circle "button" at bounding box center [1449, 435] width 3 height 3
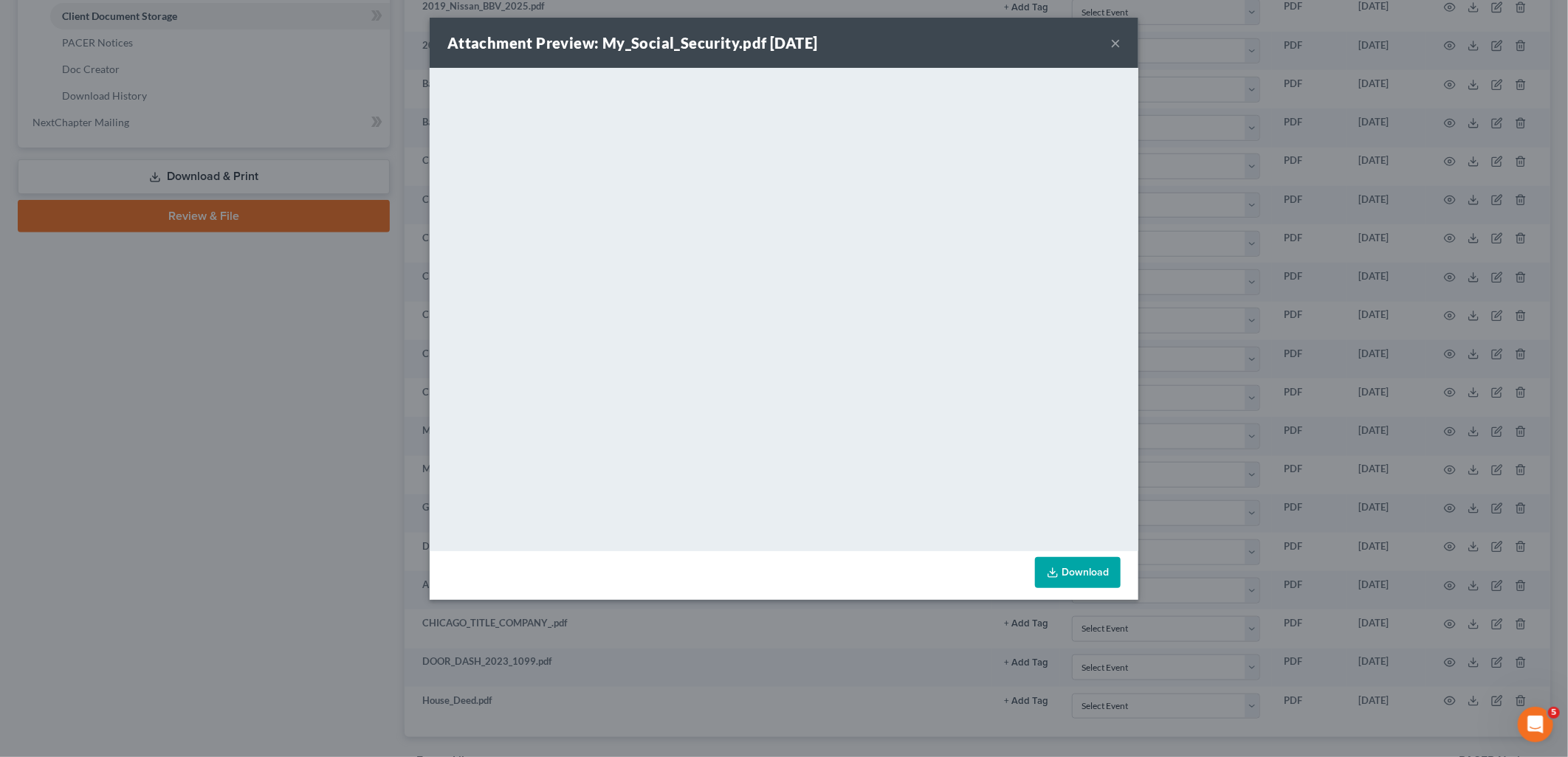
click at [1111, 46] on button "×" at bounding box center [1116, 43] width 11 height 18
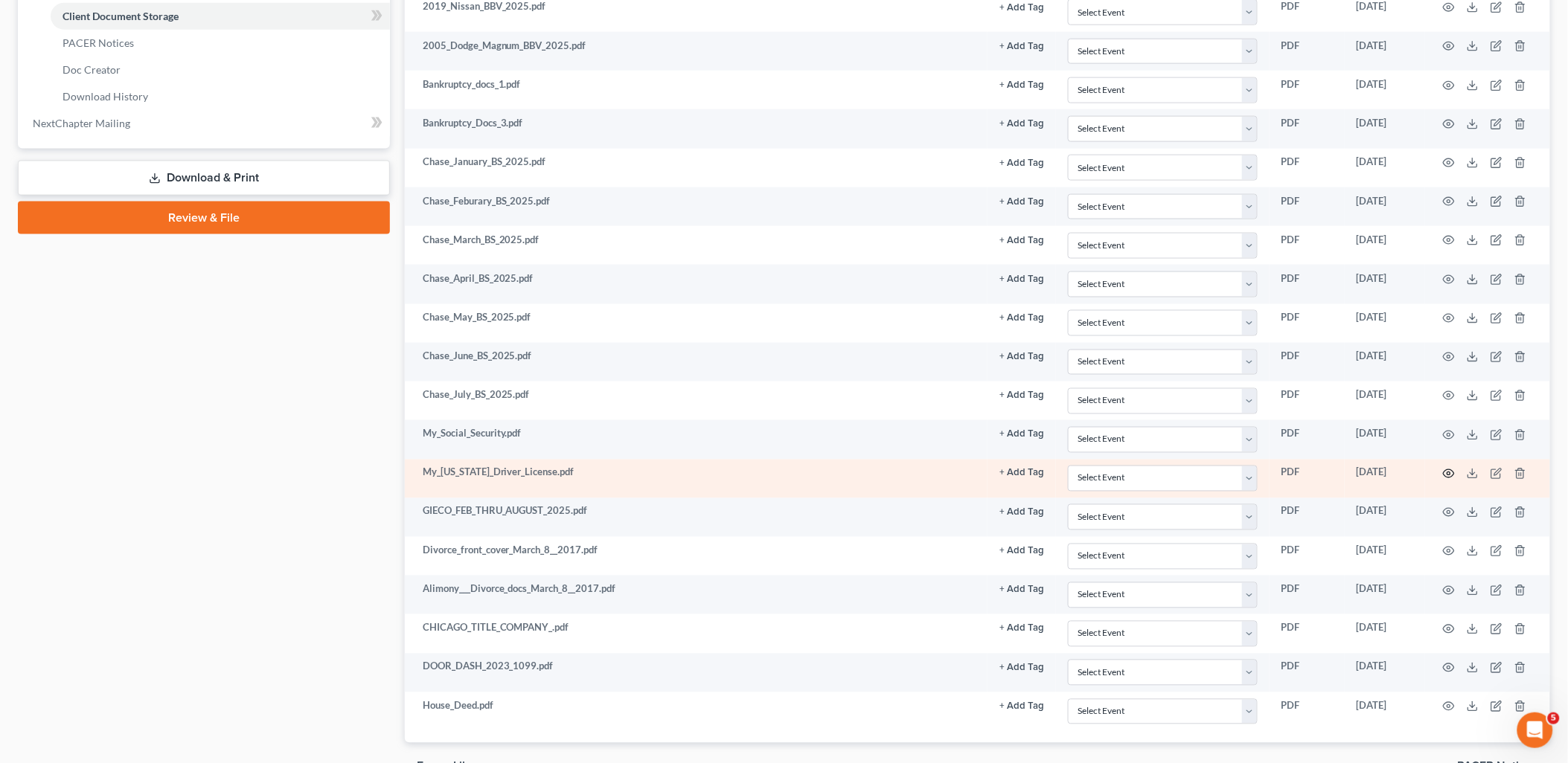
click at [1447, 475] on icon "button" at bounding box center [1449, 474] width 12 height 12
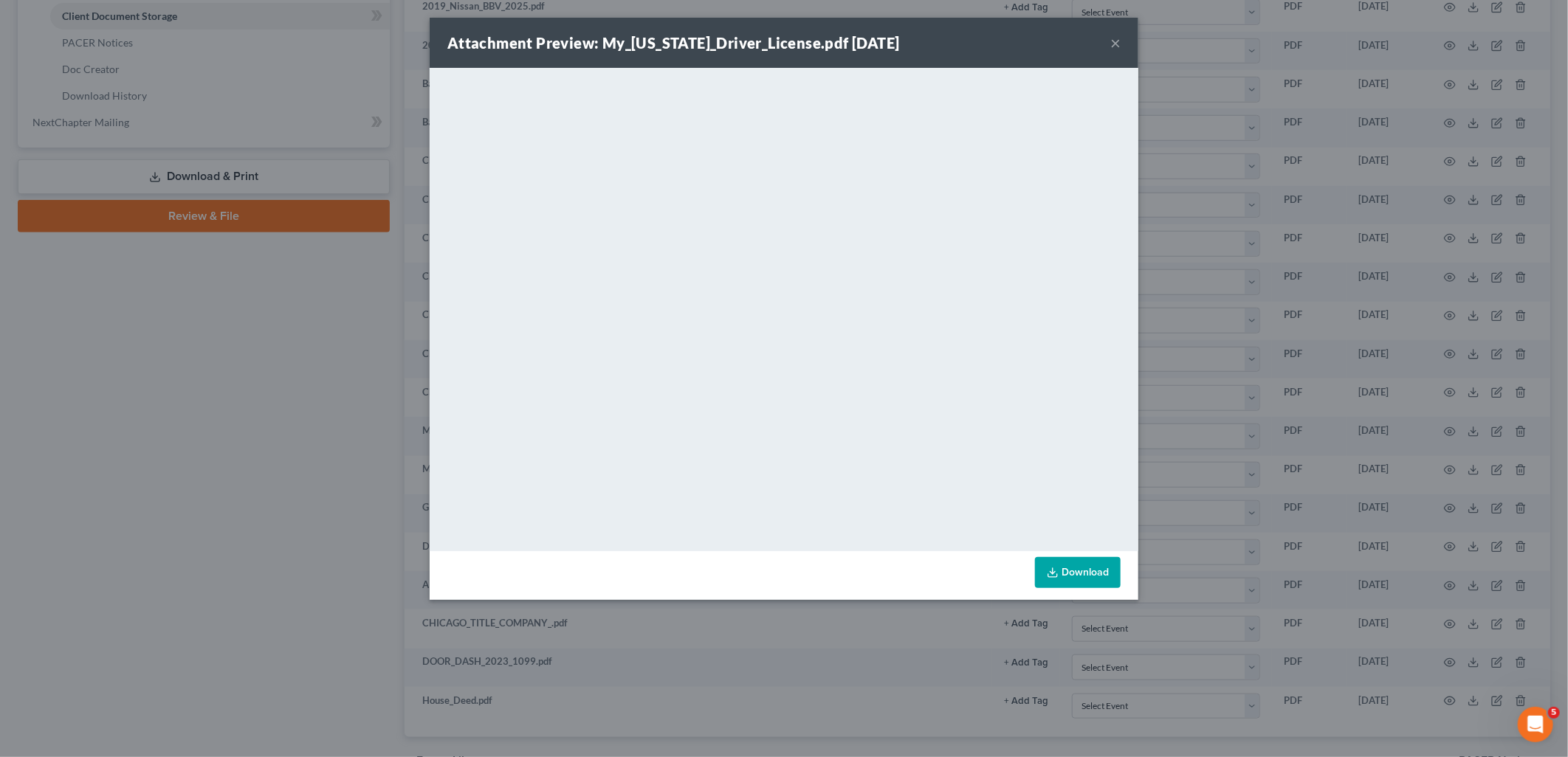
click at [1120, 47] on button "×" at bounding box center [1116, 43] width 11 height 18
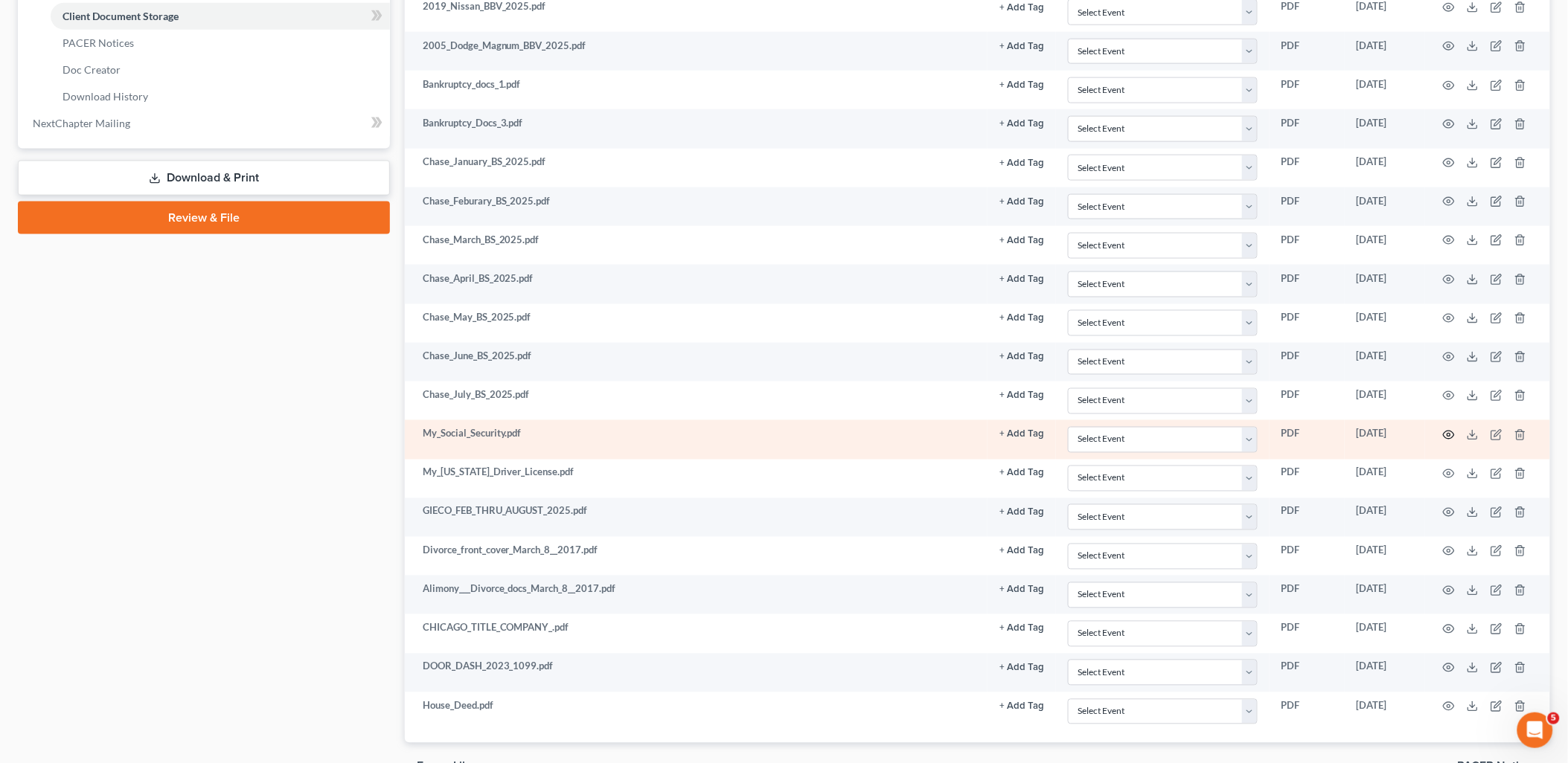
click at [1450, 440] on icon "button" at bounding box center [1449, 435] width 12 height 12
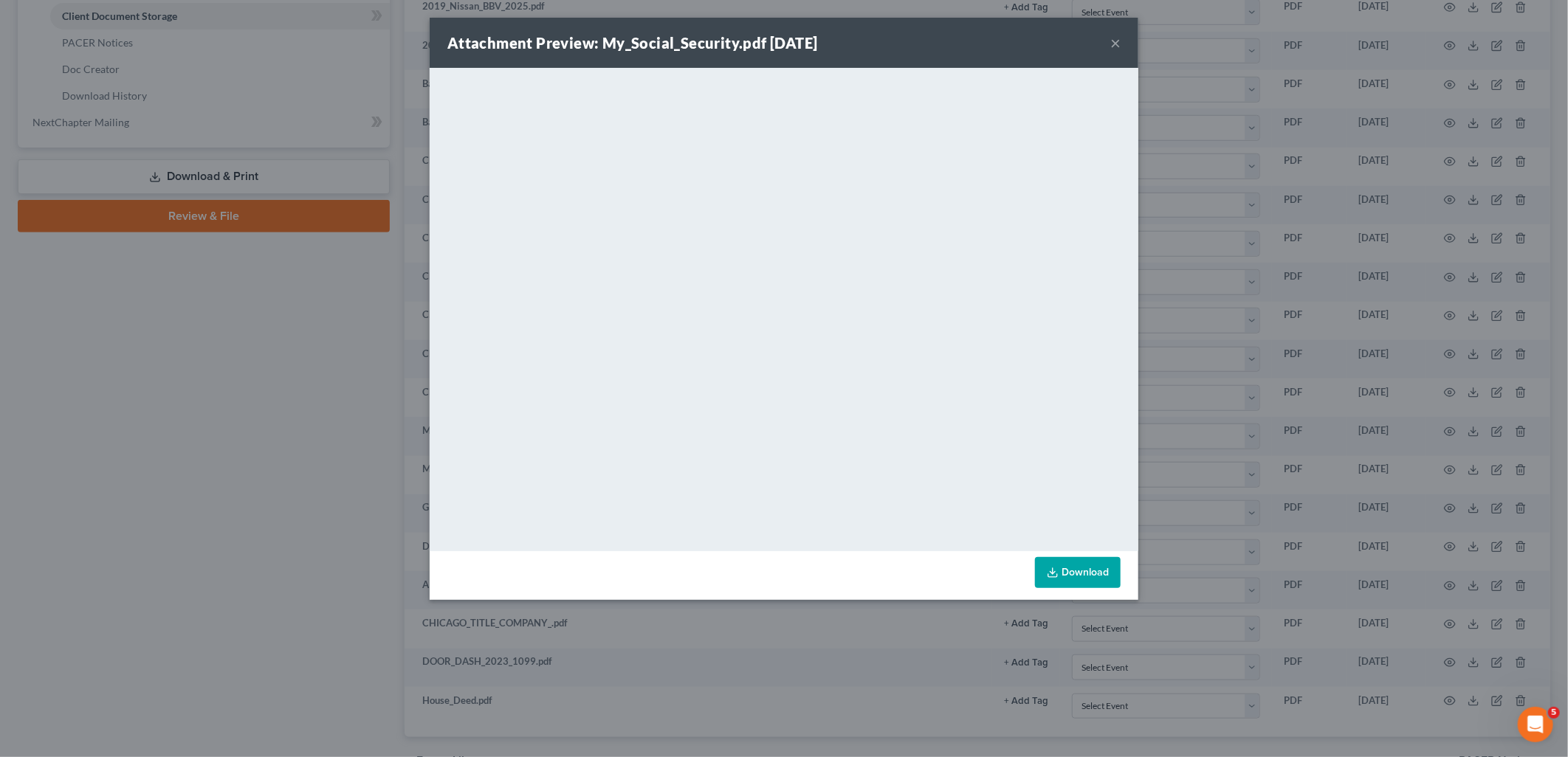
click at [1118, 41] on button "×" at bounding box center [1116, 43] width 11 height 18
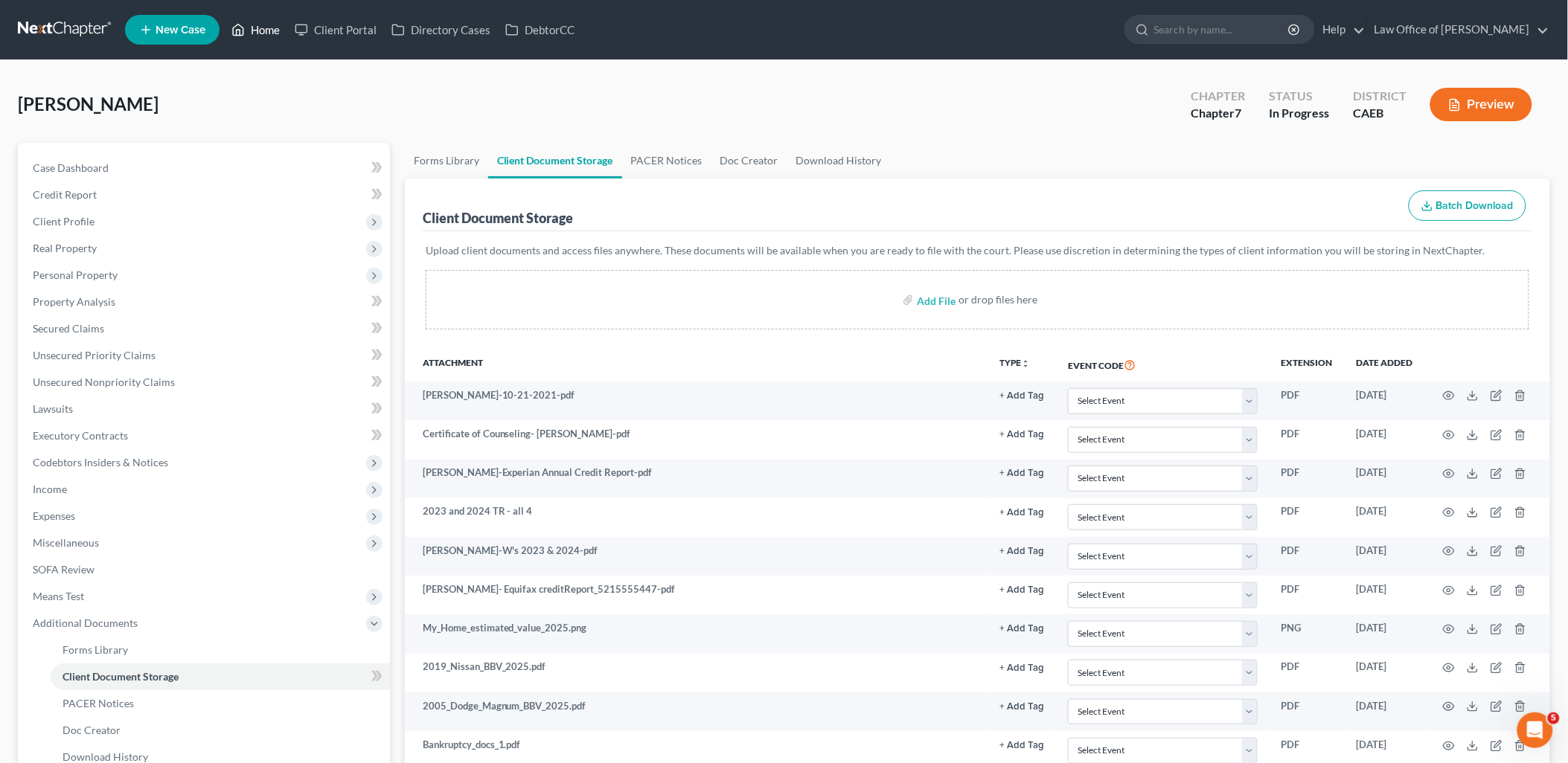
drag, startPoint x: 266, startPoint y: 20, endPoint x: 280, endPoint y: 80, distance: 61.6
click at [266, 20] on link "Home" at bounding box center [255, 30] width 63 height 27
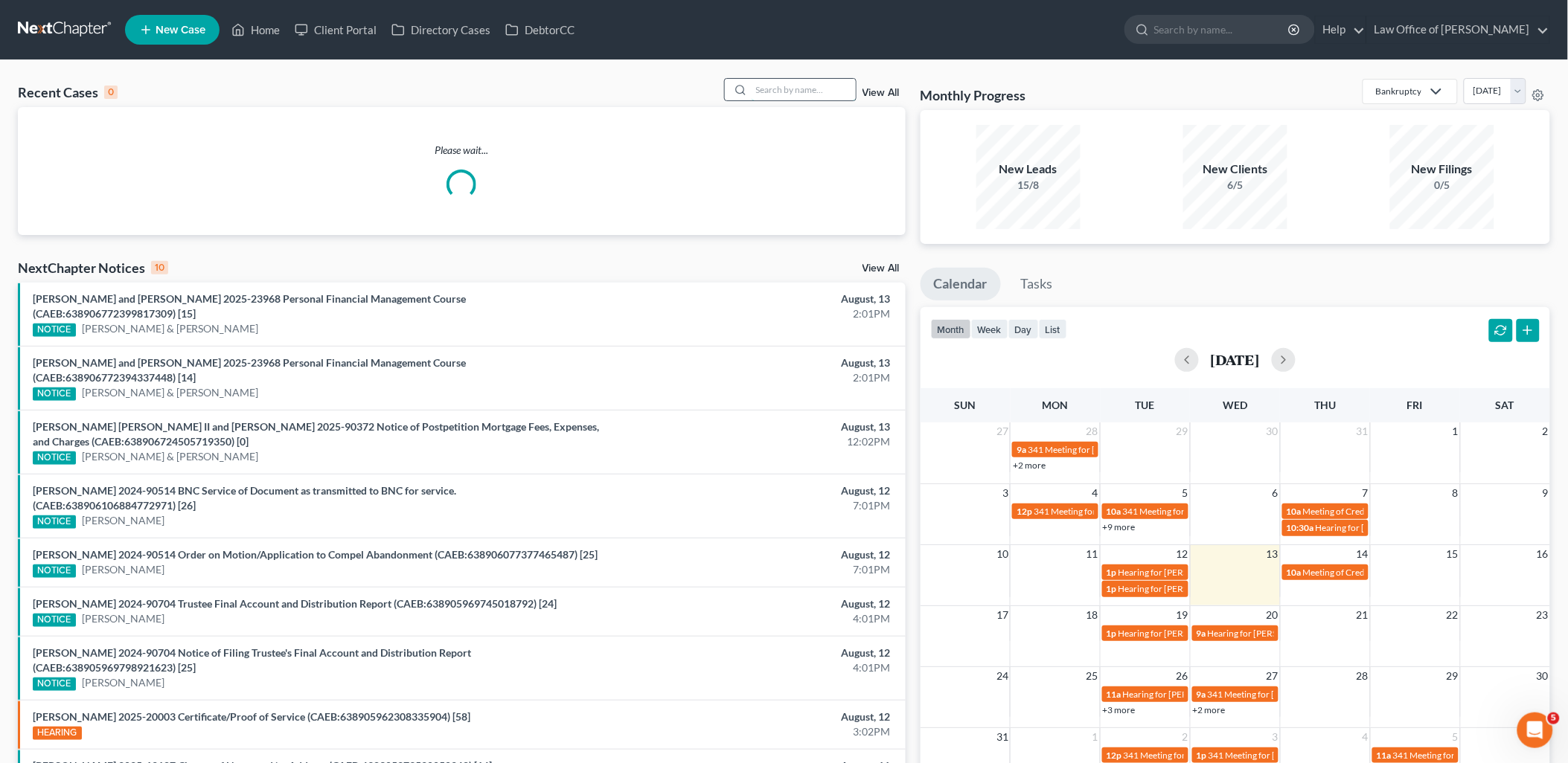
click at [806, 99] on input "search" at bounding box center [803, 90] width 104 height 21
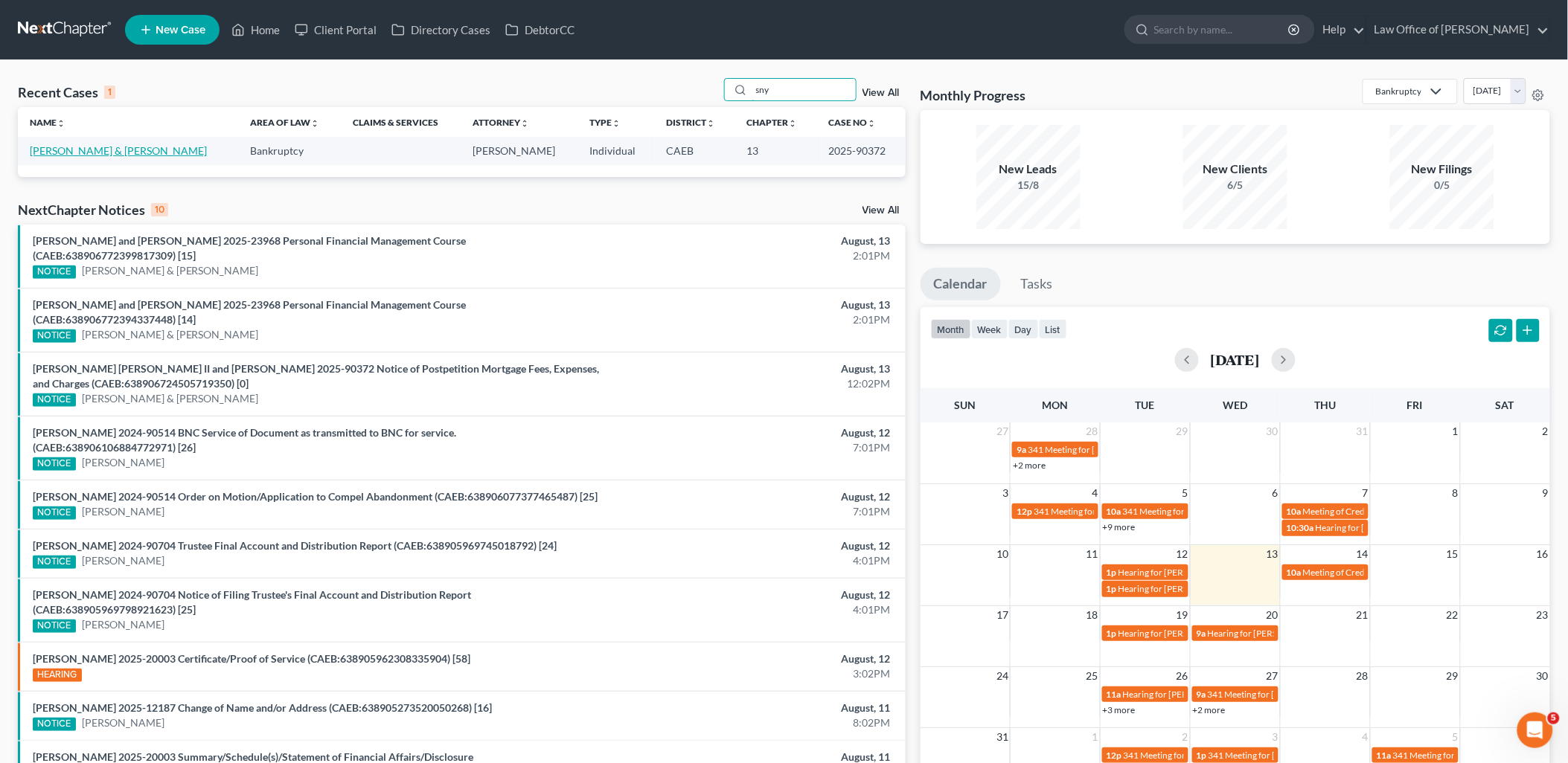
type input "sny"
click at [104, 150] on link "[PERSON_NAME] & [PERSON_NAME]" at bounding box center [118, 150] width 177 height 13
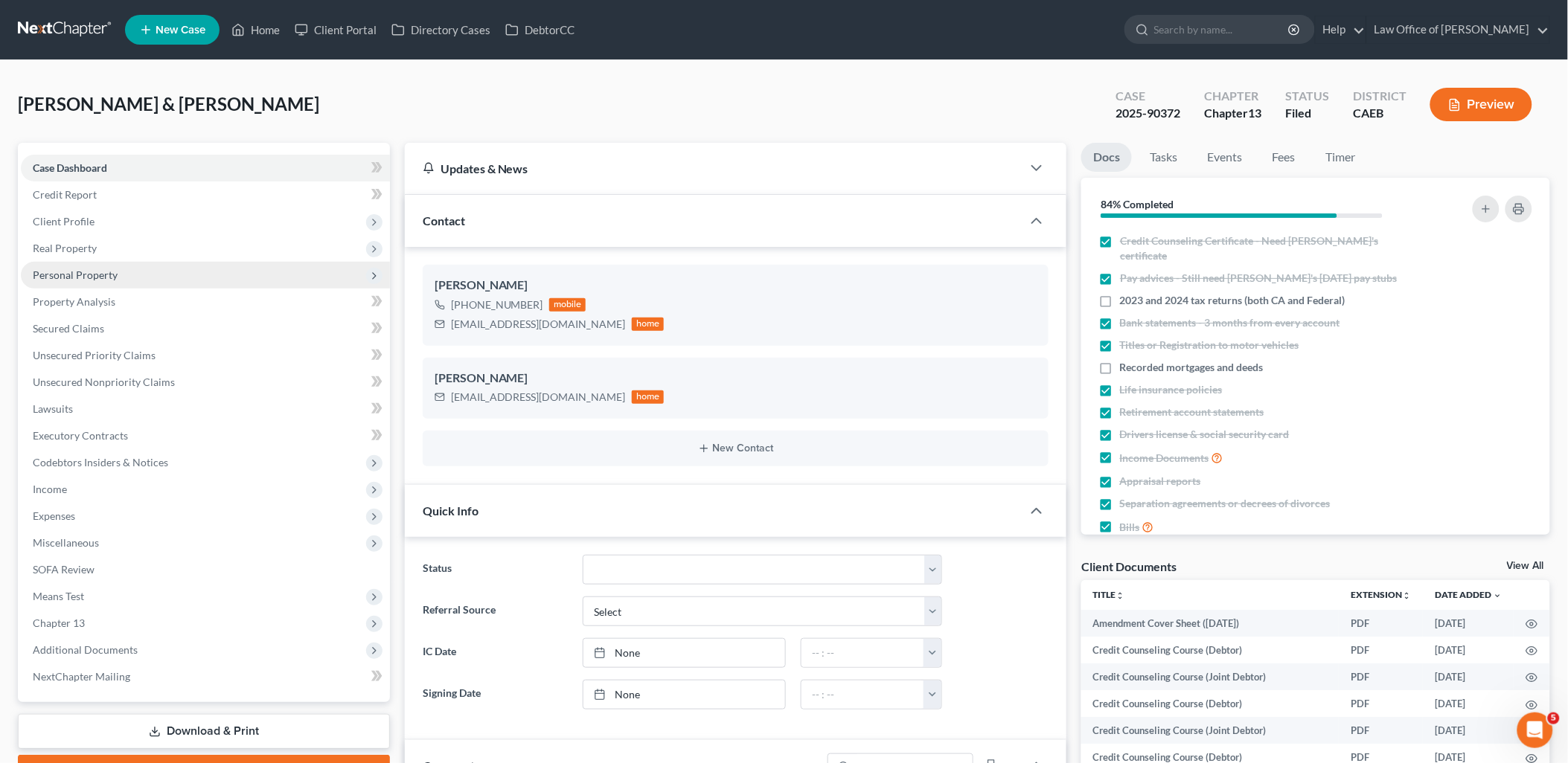
scroll to position [1515, 0]
click at [69, 269] on span "Personal Property" at bounding box center [75, 275] width 85 height 13
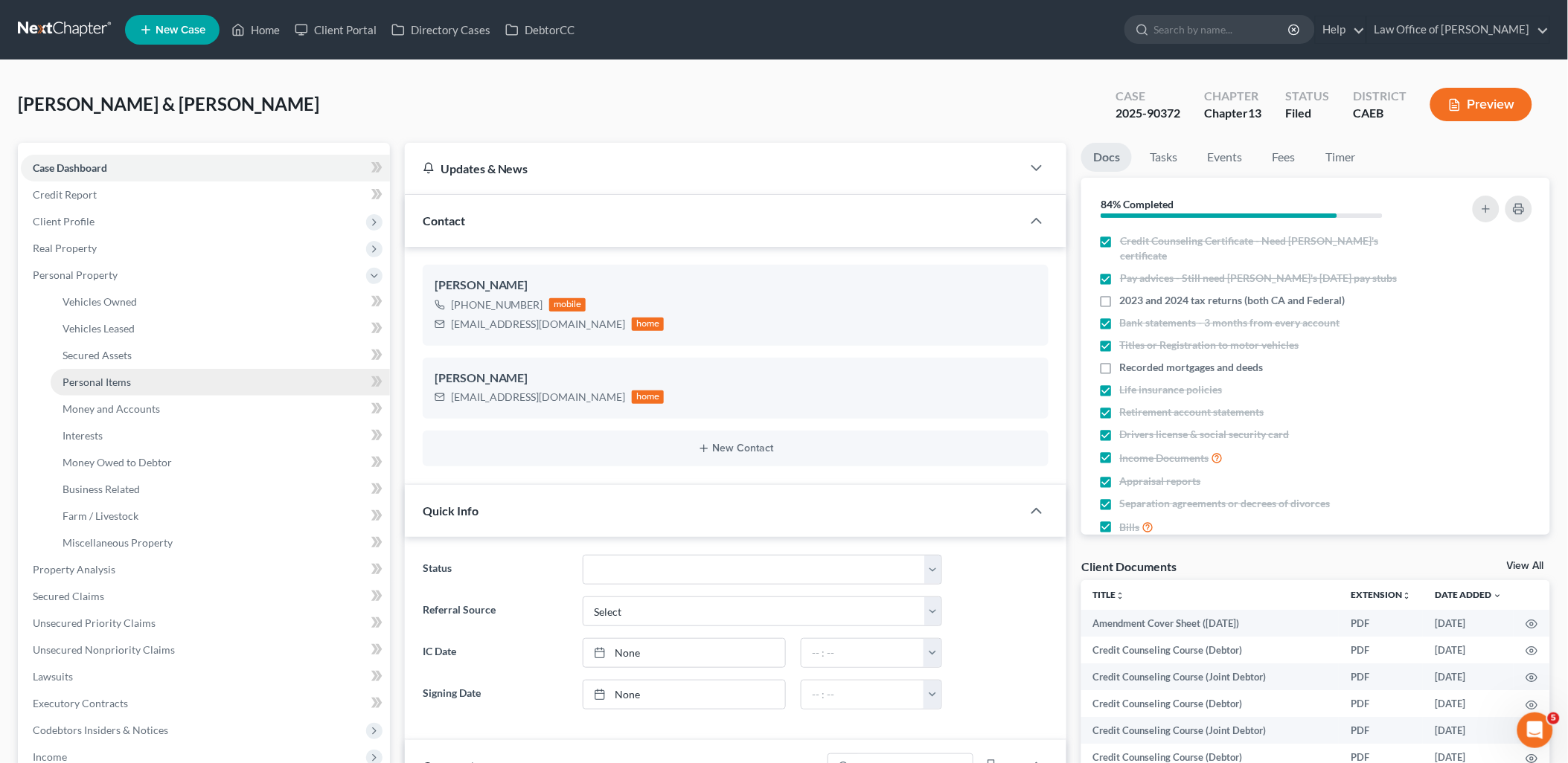
click at [77, 382] on span "Personal Items" at bounding box center [96, 382] width 68 height 13
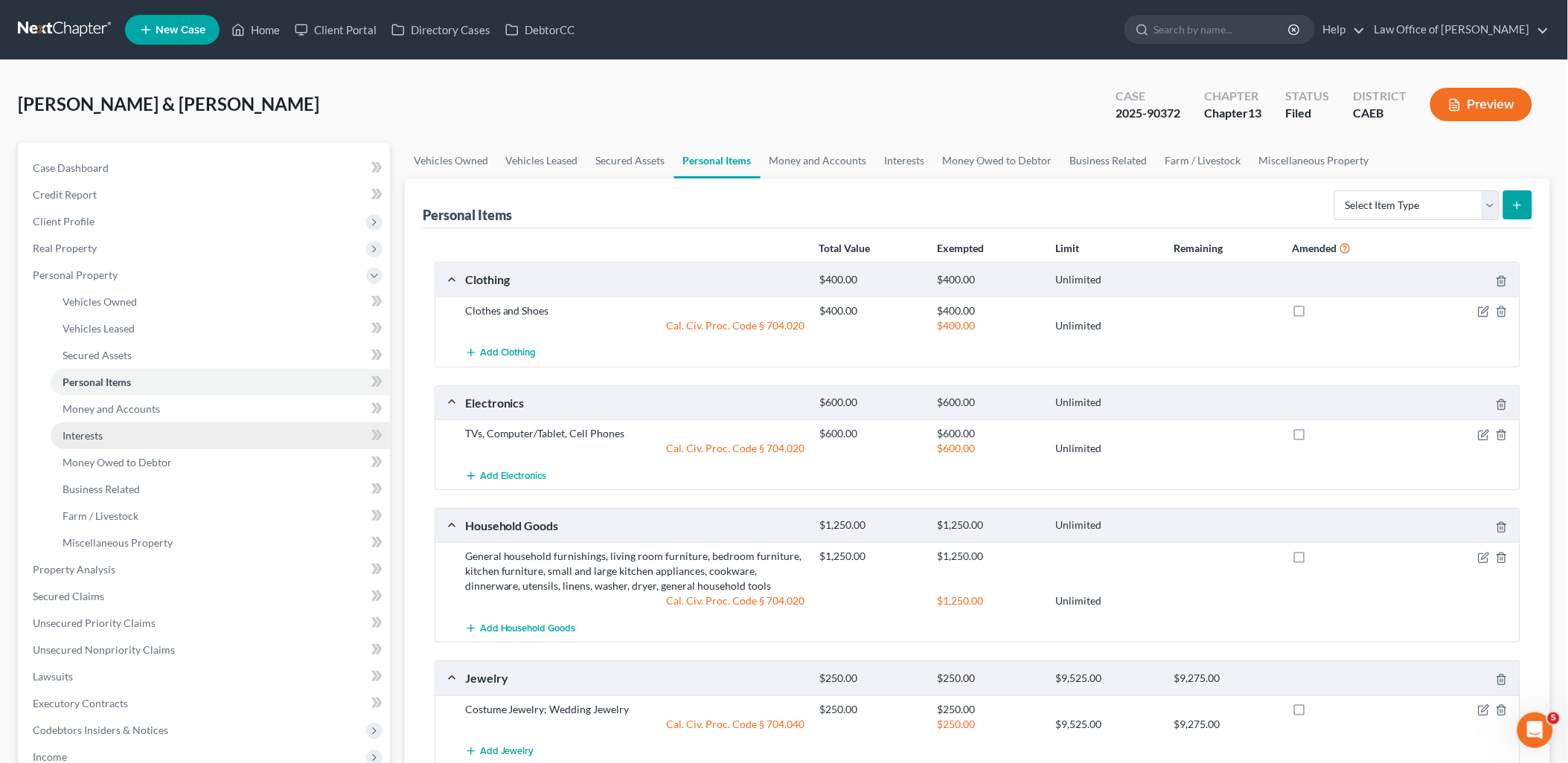
click at [91, 437] on span "Interests" at bounding box center [82, 435] width 40 height 13
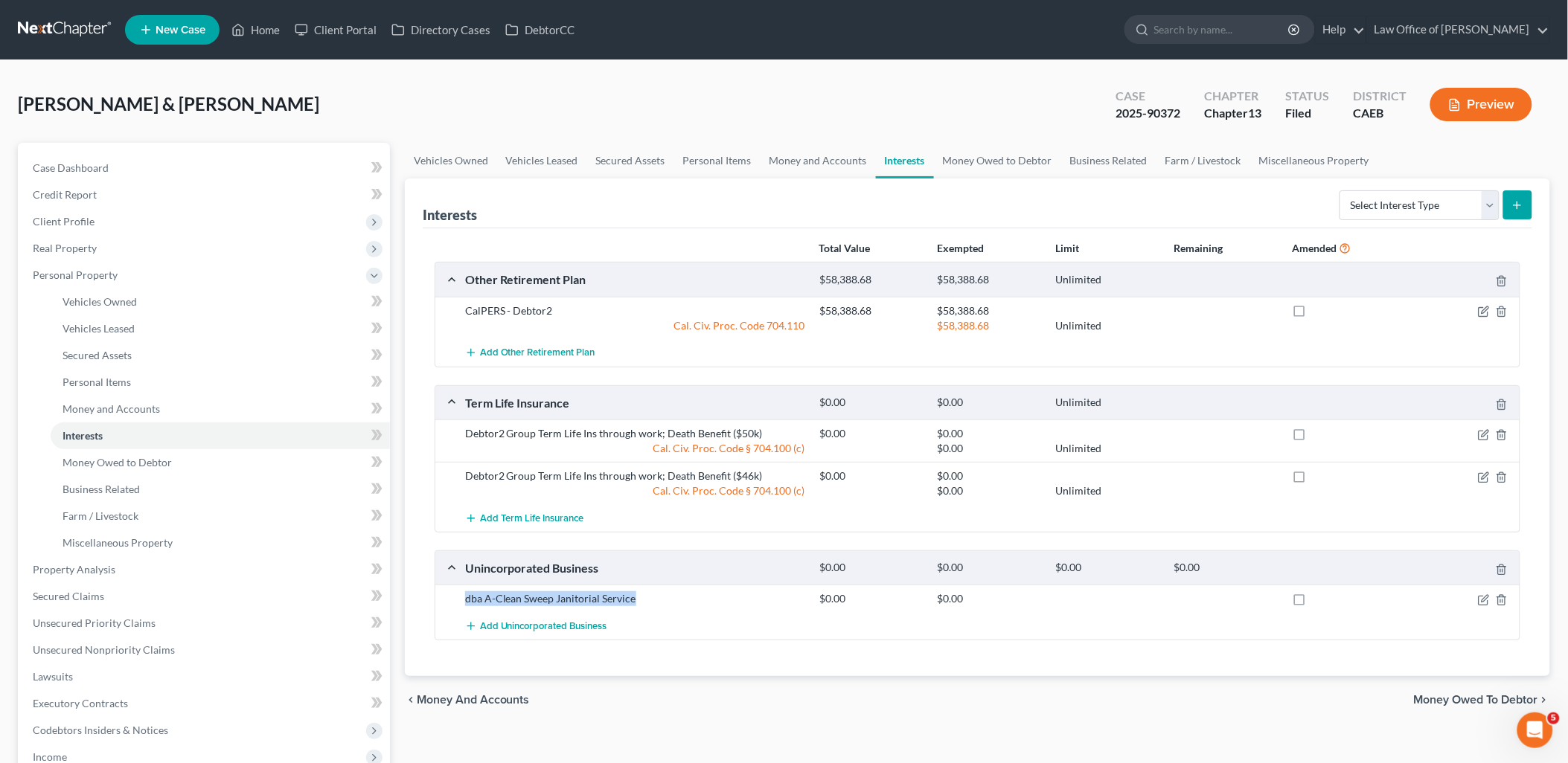
drag, startPoint x: 465, startPoint y: 601, endPoint x: 670, endPoint y: 597, distance: 205.0
click at [670, 597] on div "dba A-Clean Sweep Janitorial Service" at bounding box center [635, 599] width 354 height 15
copy div "dba A-Clean Sweep Janitorial Service"
click at [77, 226] on span "Client Profile" at bounding box center [63, 221] width 62 height 13
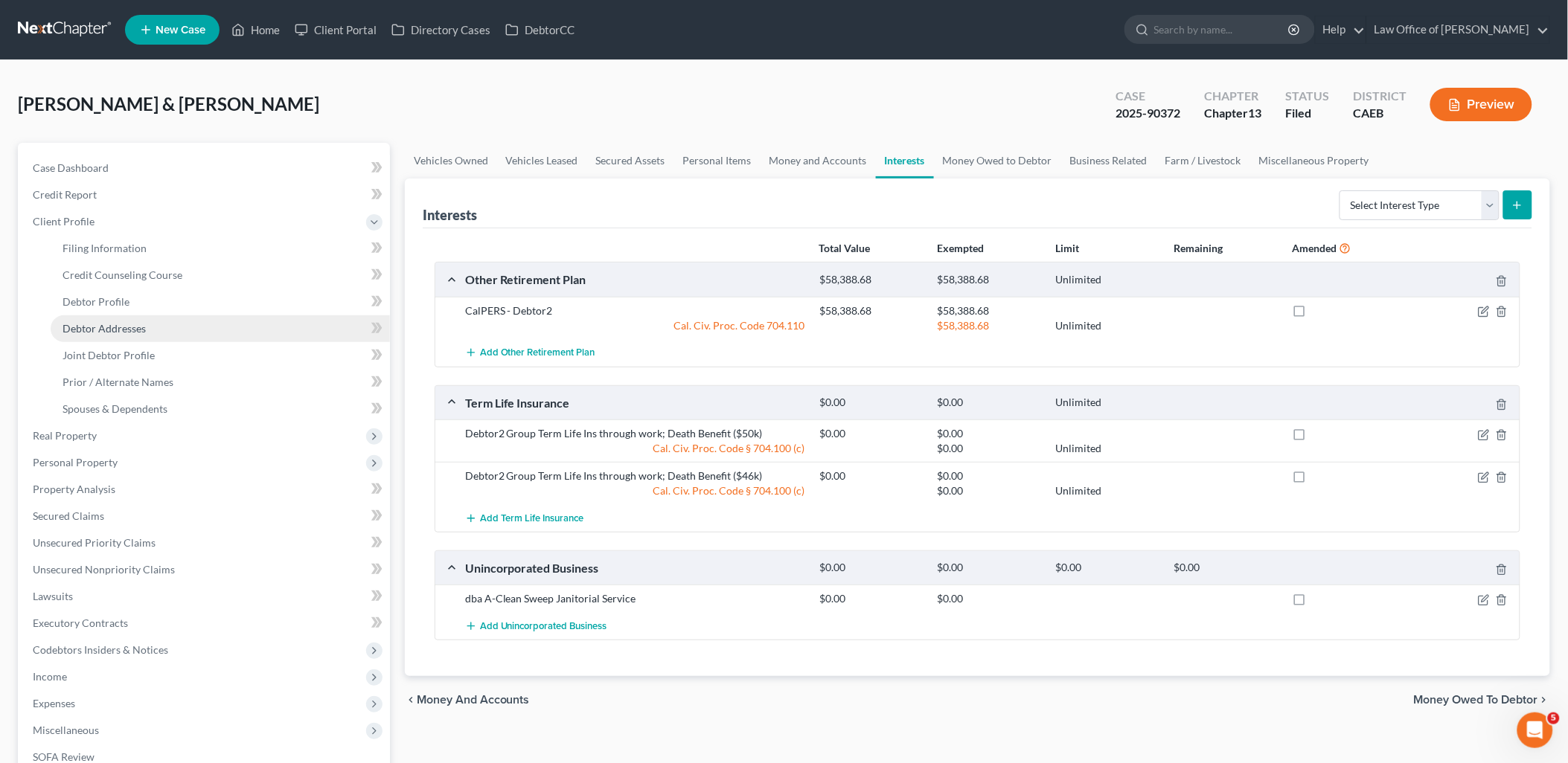
click at [130, 324] on span "Debtor Addresses" at bounding box center [104, 328] width 84 height 13
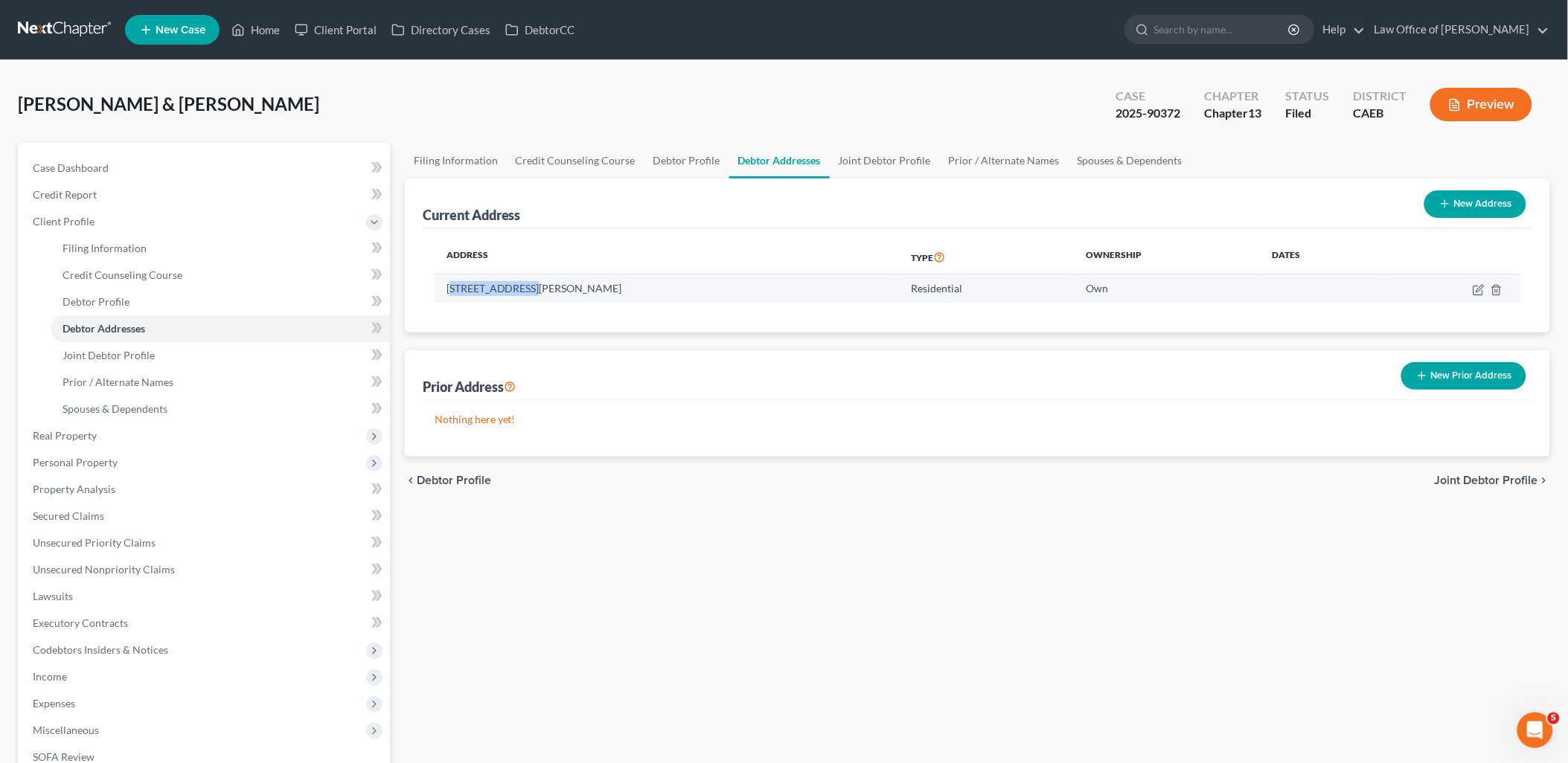
drag, startPoint x: 450, startPoint y: 284, endPoint x: 527, endPoint y: 288, distance: 77.1
click at [527, 288] on td "4906 Tegner Road, Hughson, CA 95326" at bounding box center [667, 288] width 465 height 28
drag, startPoint x: 525, startPoint y: 288, endPoint x: 448, endPoint y: 288, distance: 77.0
click at [448, 288] on td "4906 Tegner Road, Hughson, CA 95326" at bounding box center [667, 288] width 465 height 28
drag, startPoint x: 445, startPoint y: 286, endPoint x: 532, endPoint y: 292, distance: 87.2
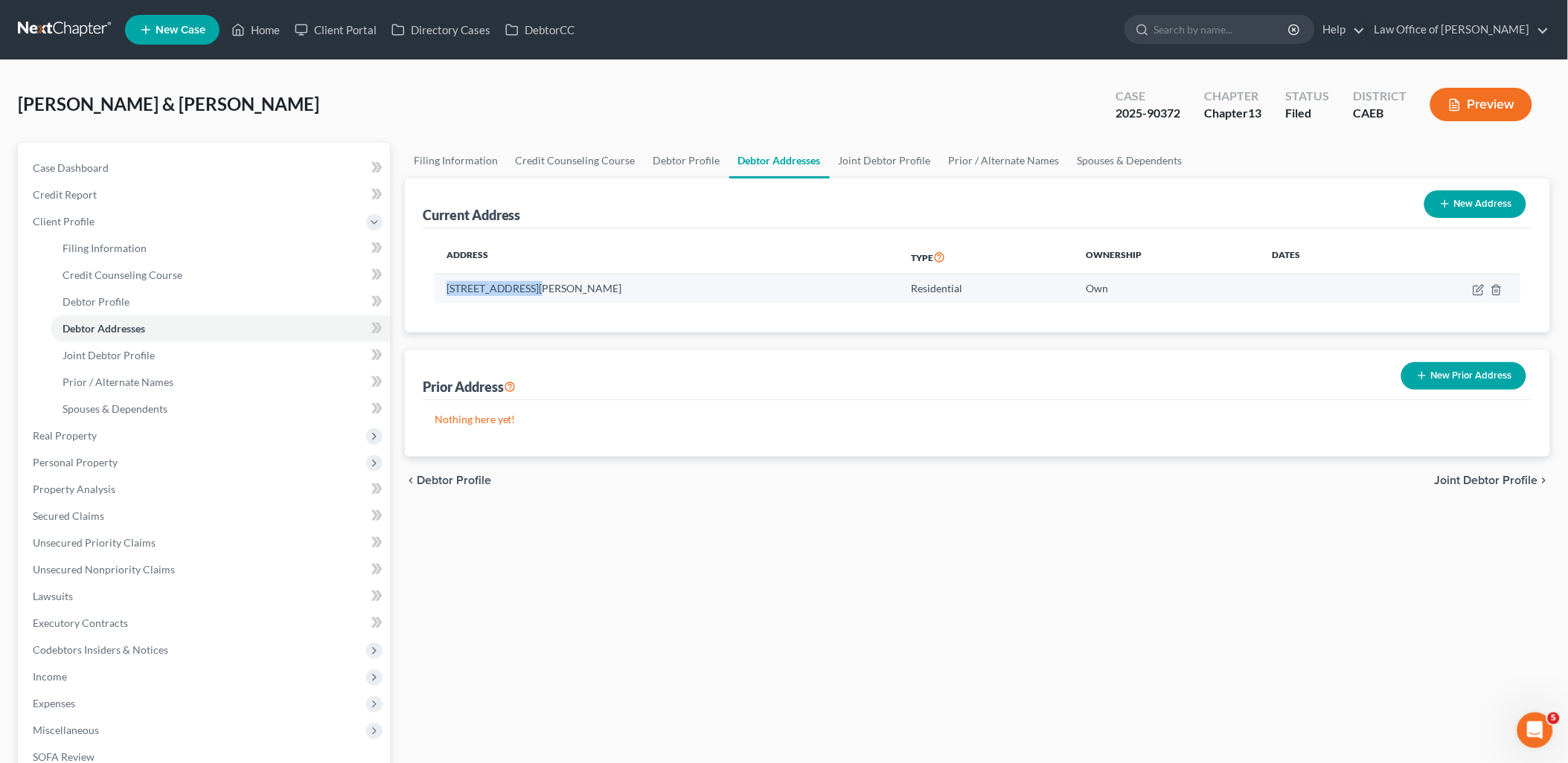
click at [532, 292] on td "4906 Tegner Road, Hughson, CA 95326" at bounding box center [667, 288] width 465 height 28
copy td "4906 Tegner Road,"
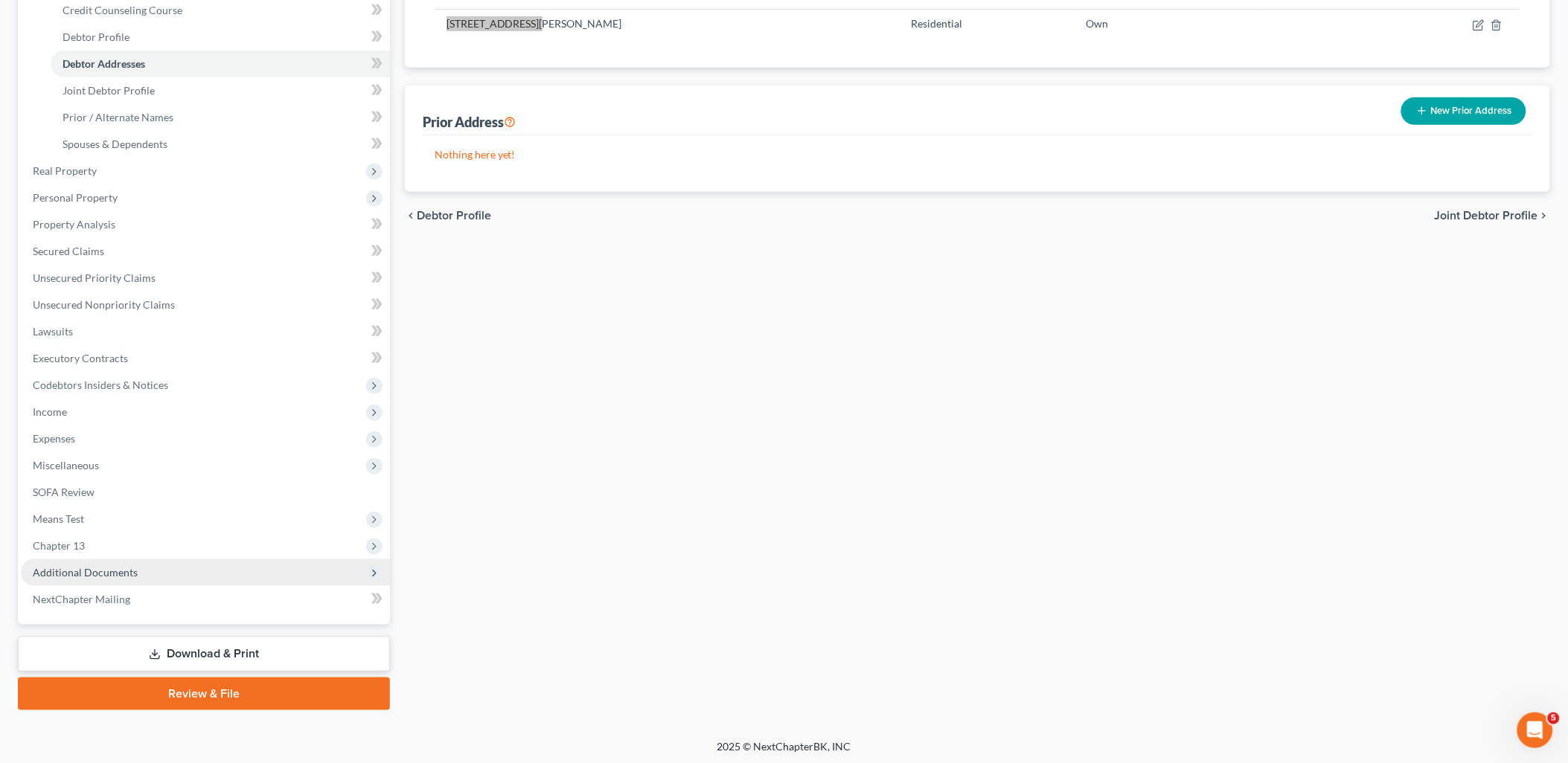
scroll to position [266, 0]
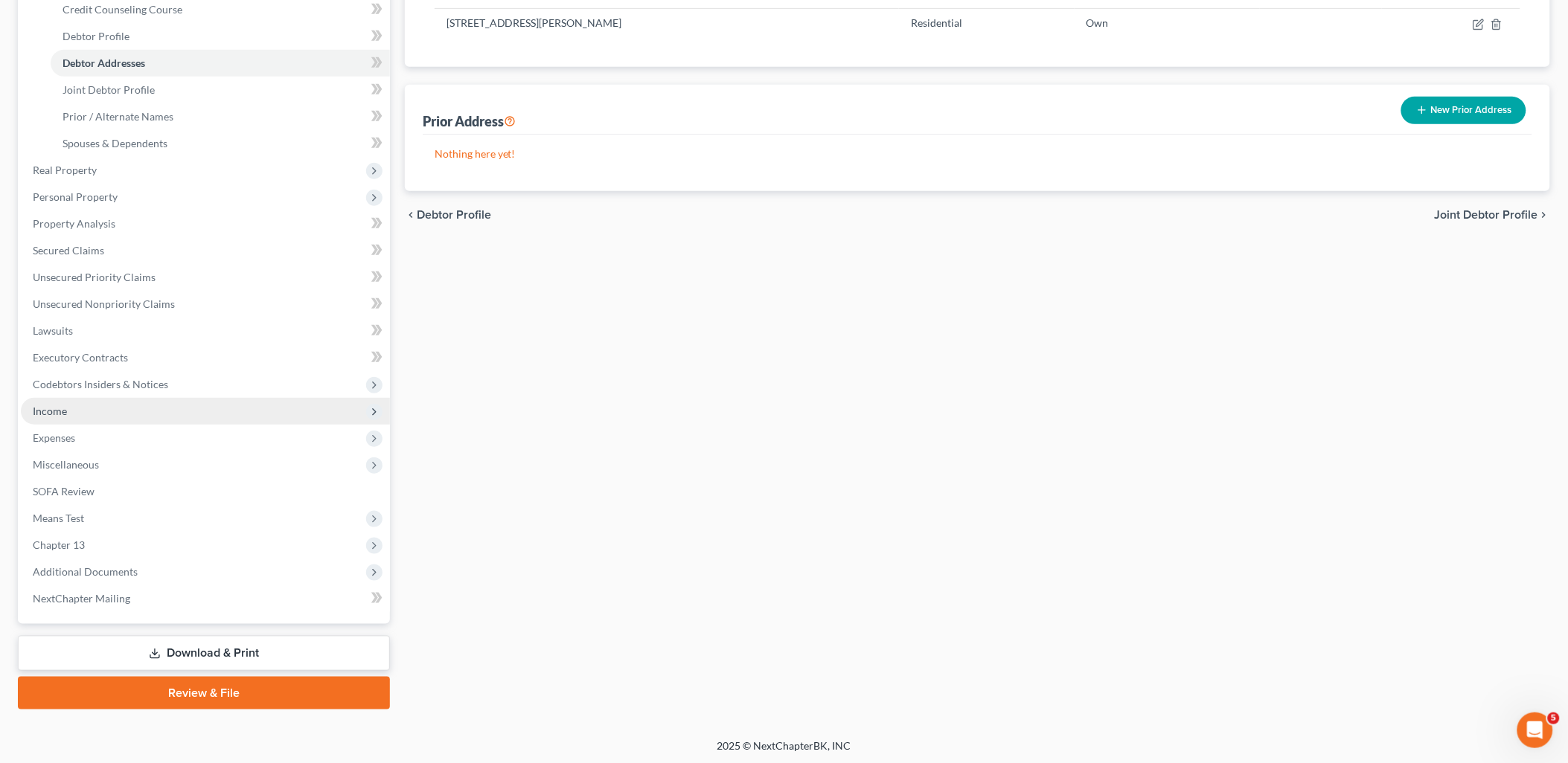
click at [51, 418] on span "Income" at bounding box center [205, 411] width 369 height 27
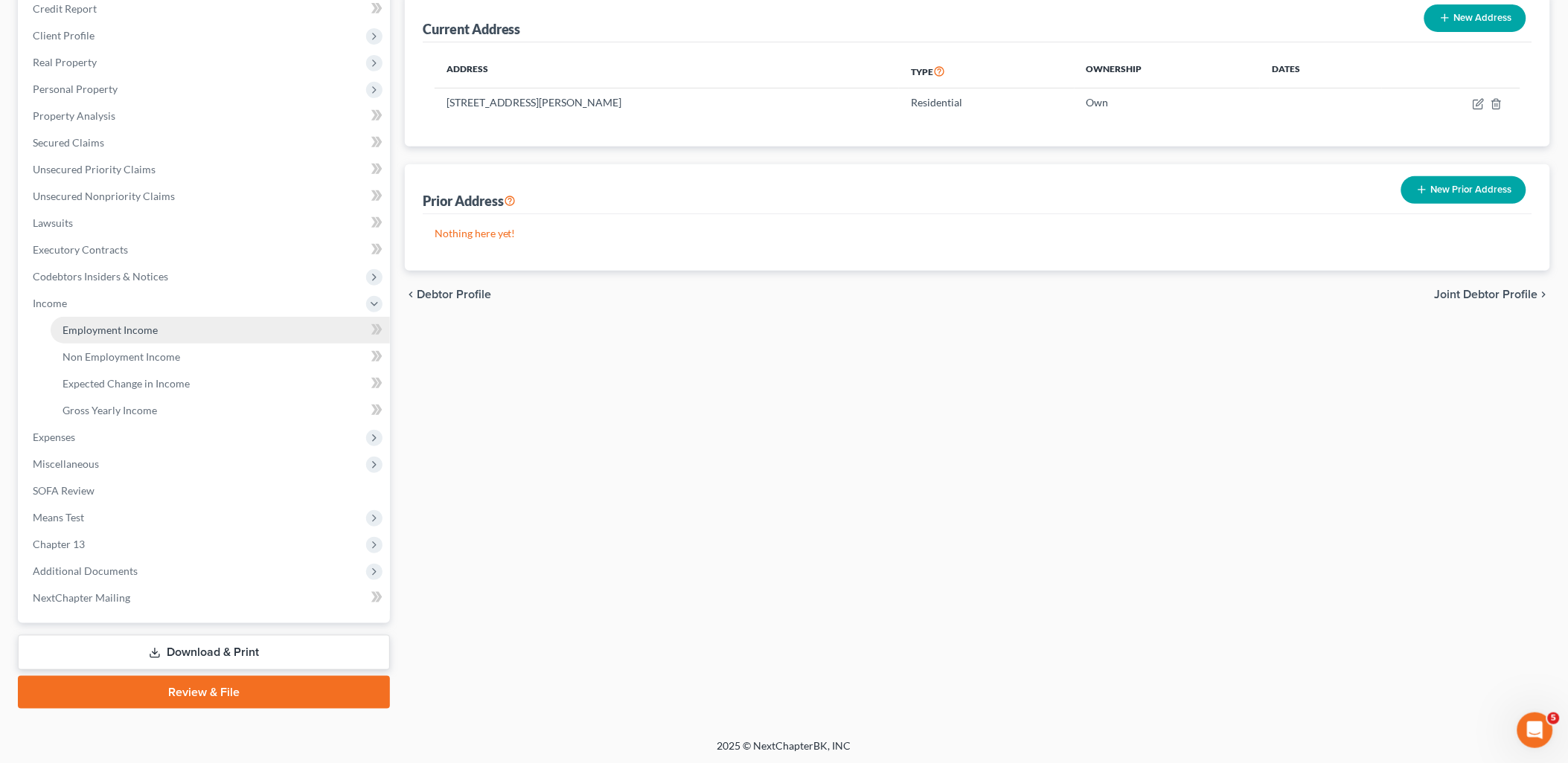
click at [102, 336] on link "Employment Income" at bounding box center [220, 329] width 339 height 27
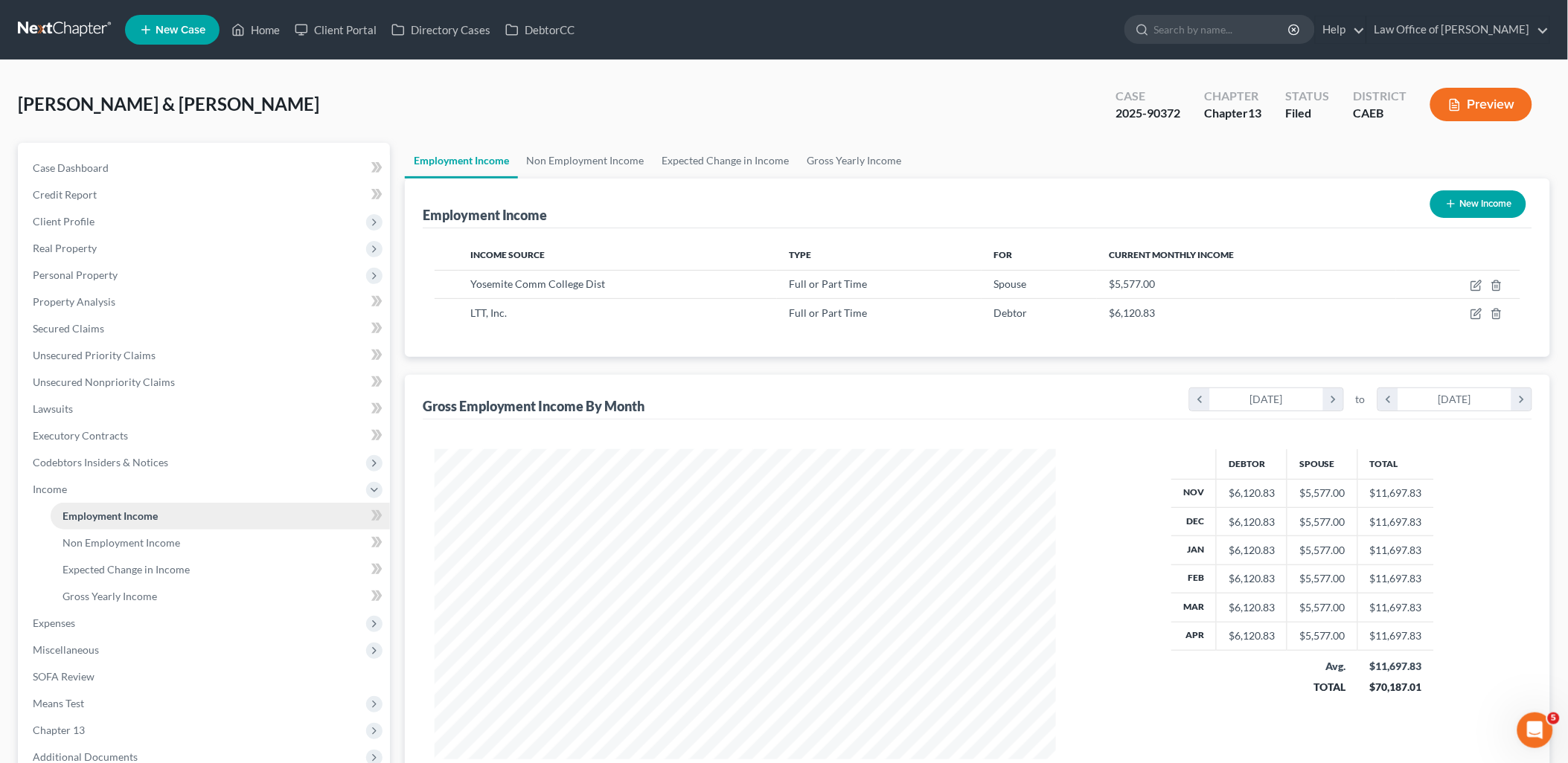
scroll to position [311, 651]
click at [96, 545] on span "Non Employment Income" at bounding box center [121, 543] width 118 height 13
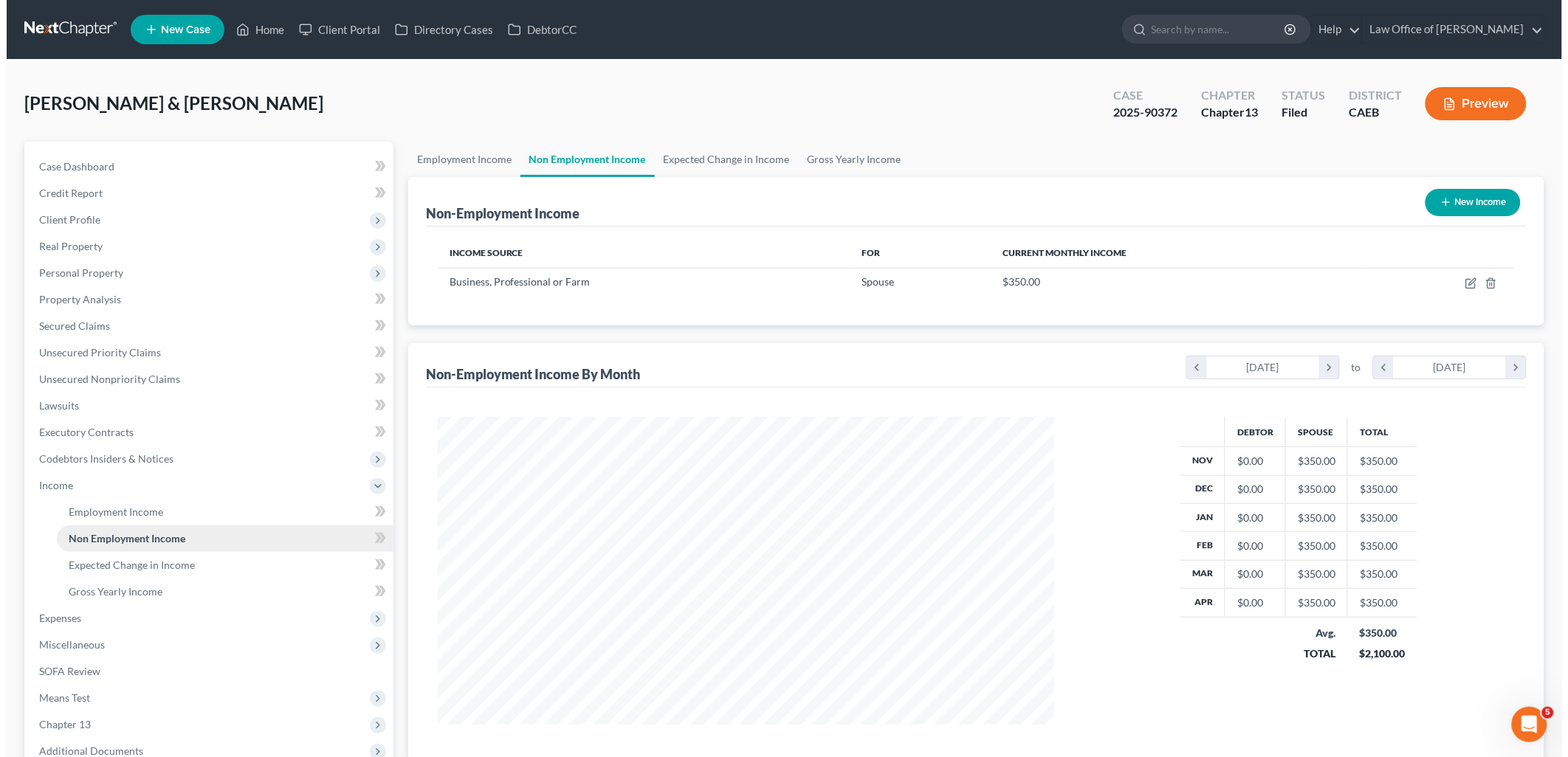
scroll to position [308, 646]
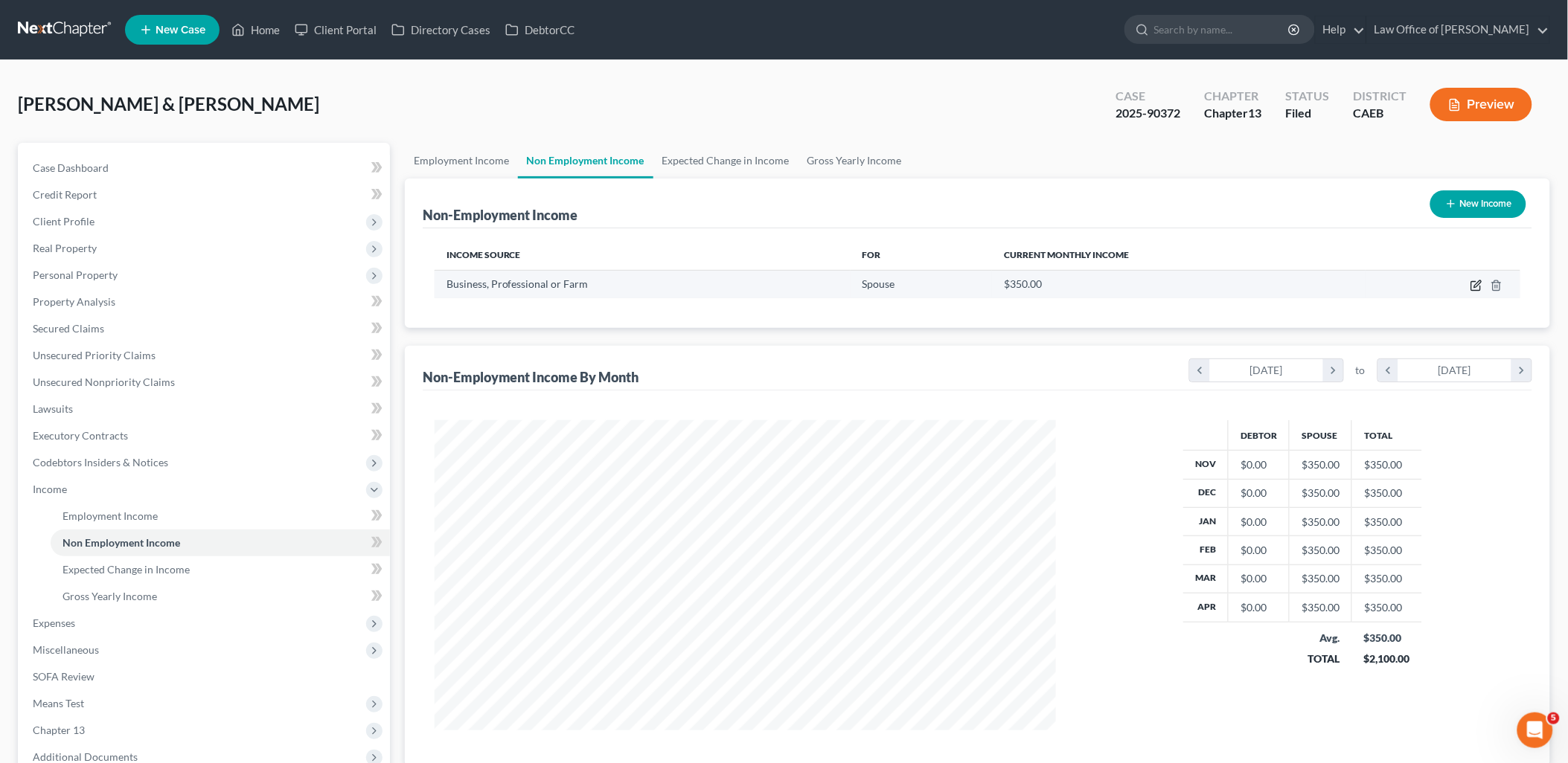
click at [1482, 284] on icon "button" at bounding box center [1476, 285] width 12 height 12
select select "10"
select select "0"
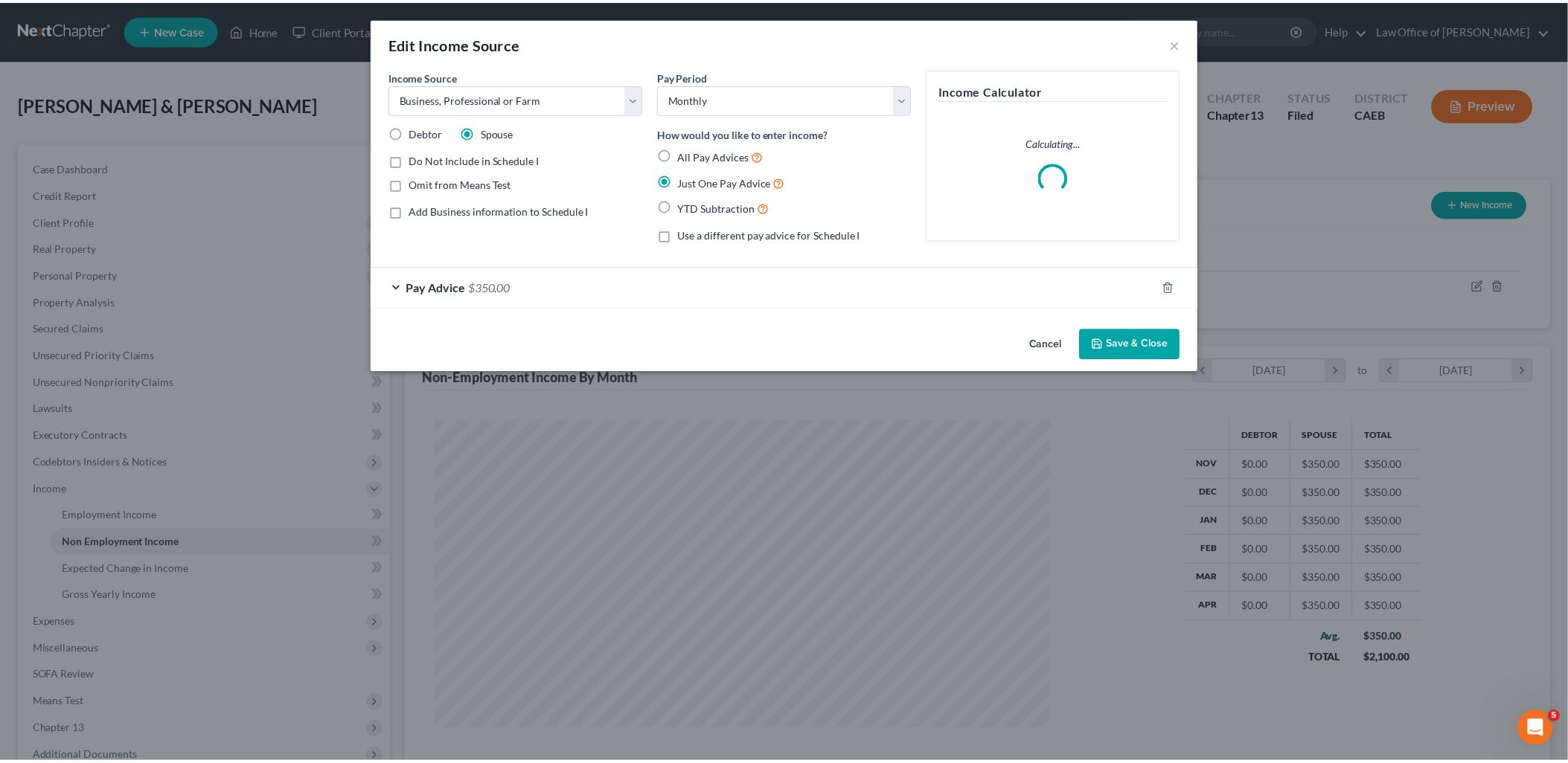
scroll to position [314, 656]
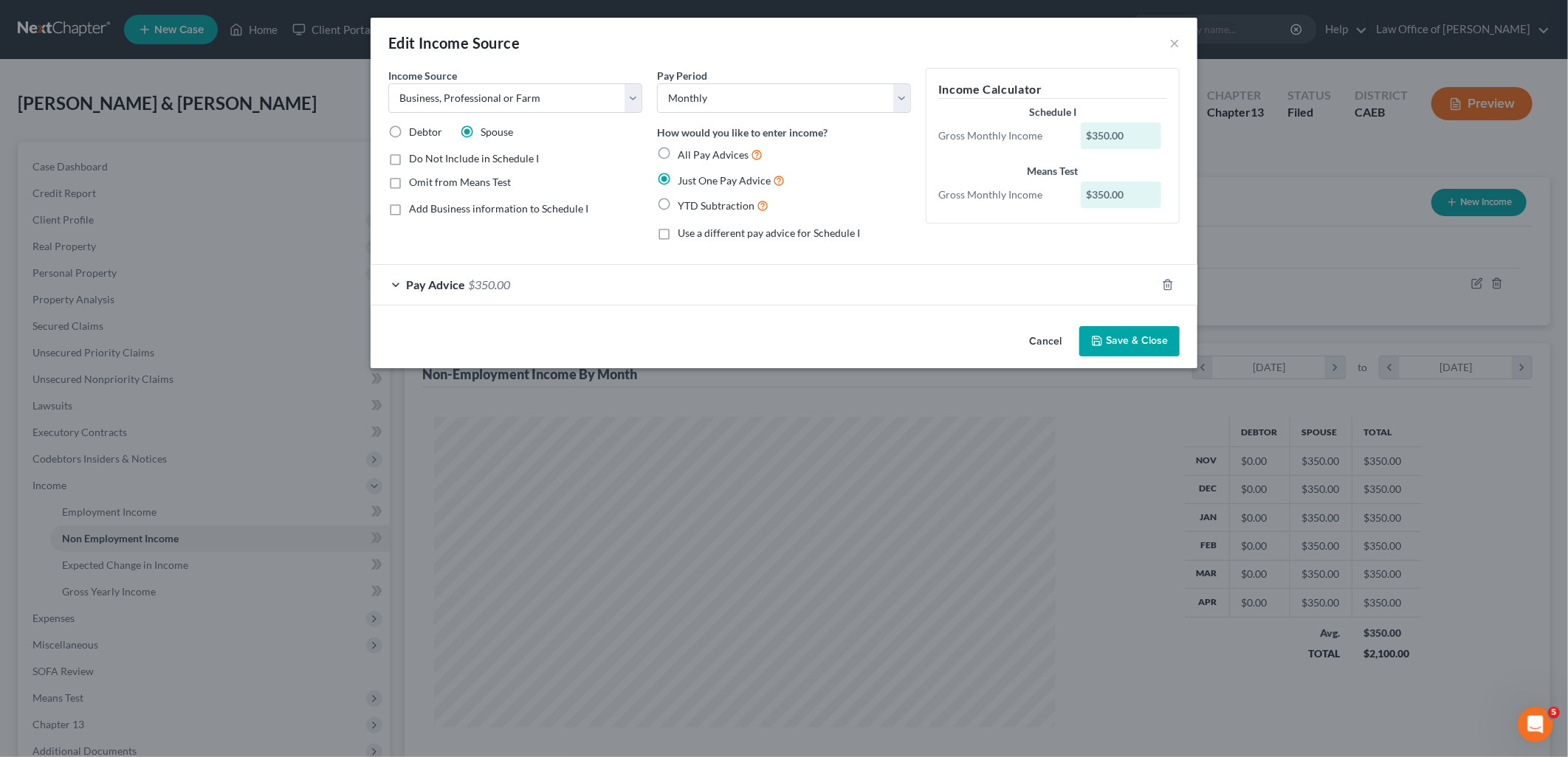
click at [1115, 345] on button "Save & Close" at bounding box center [1129, 341] width 100 height 31
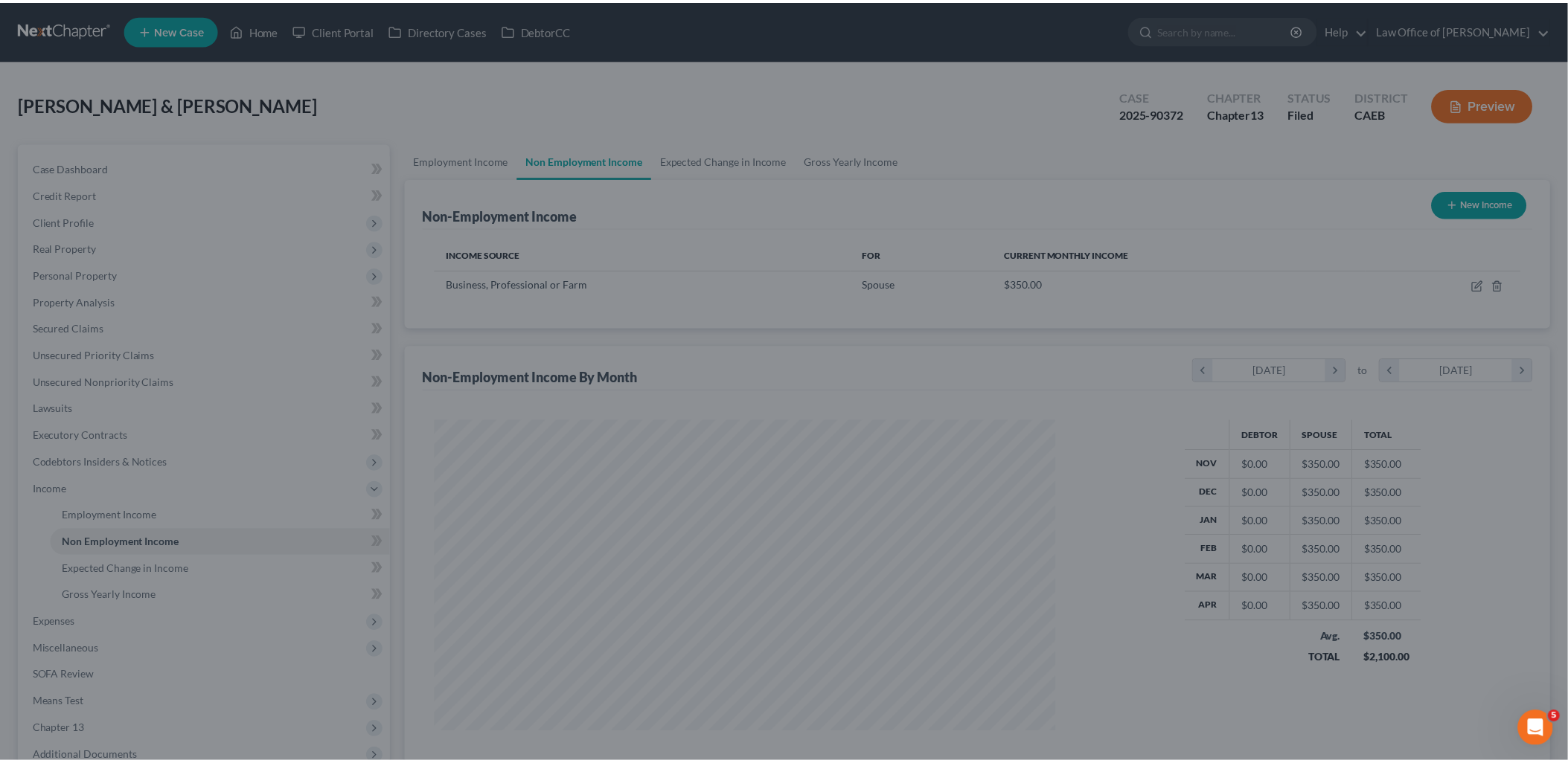
scroll to position [743696, 743471]
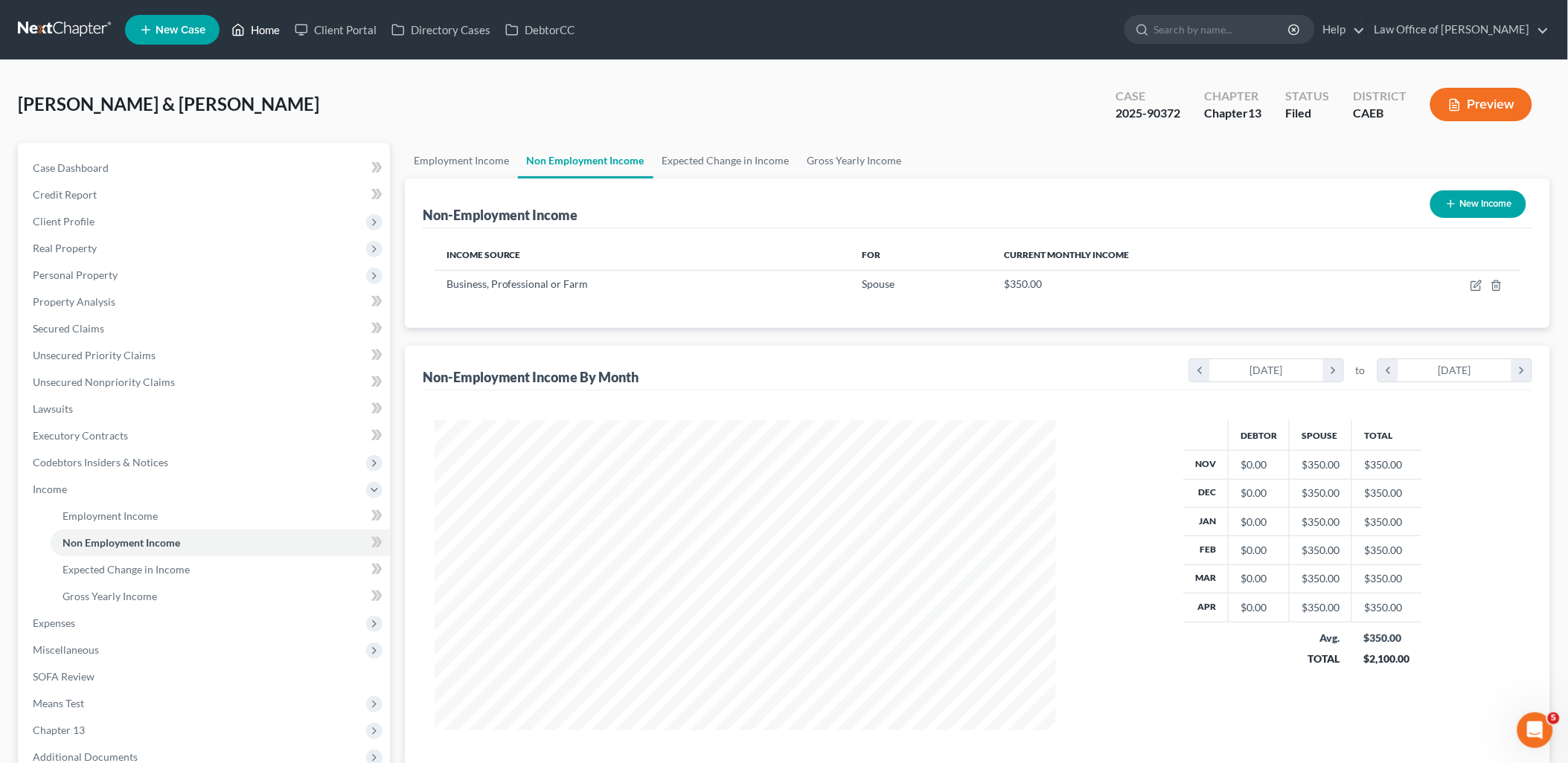
click at [268, 24] on link "Home" at bounding box center [255, 30] width 63 height 27
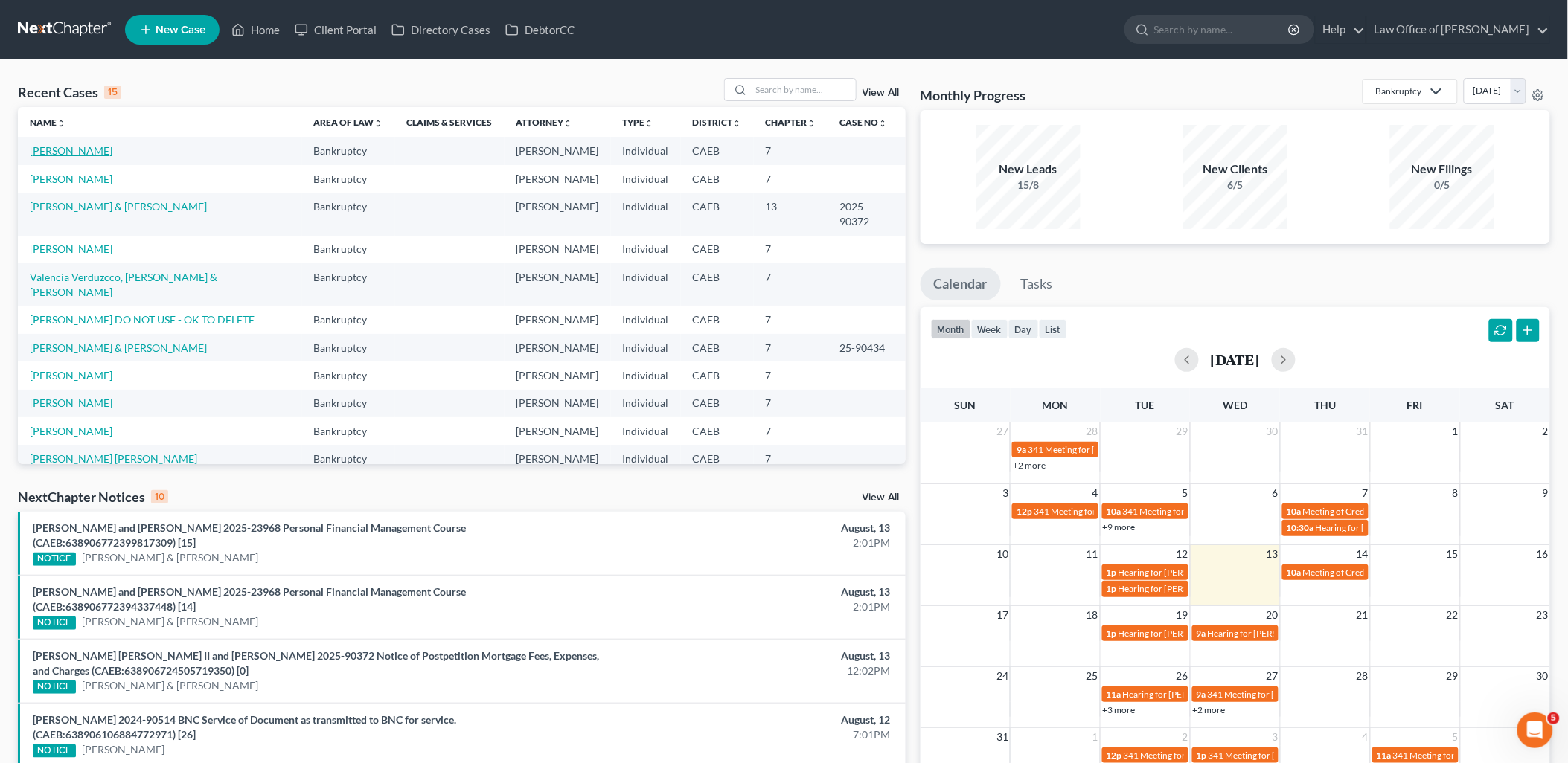
click at [62, 154] on link "[PERSON_NAME]" at bounding box center [71, 150] width 83 height 13
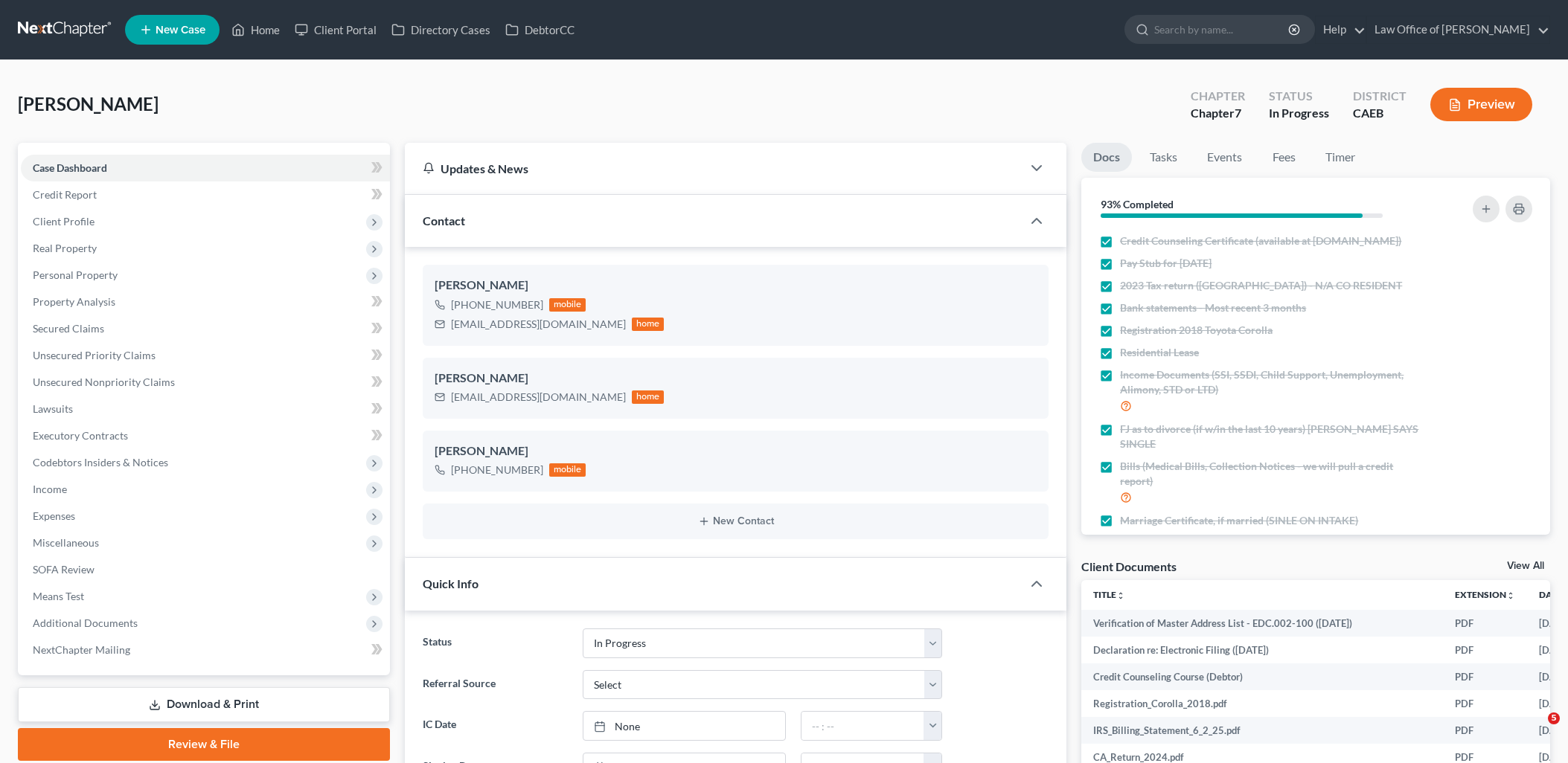
select select "9"
select select "0"
click at [259, 30] on link "Home" at bounding box center [255, 30] width 63 height 27
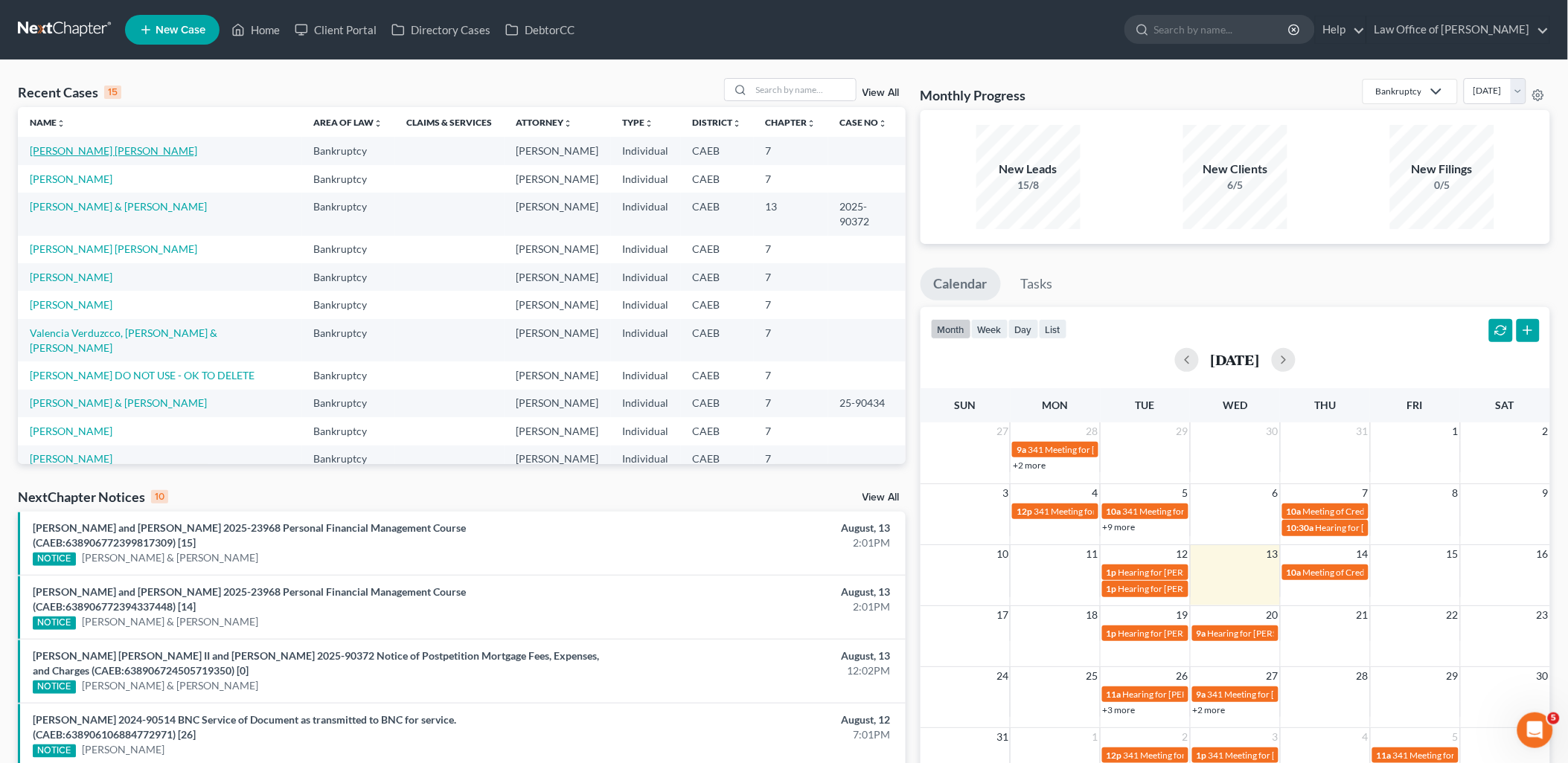
click at [76, 147] on link "[PERSON_NAME] [PERSON_NAME]" at bounding box center [113, 150] width 167 height 13
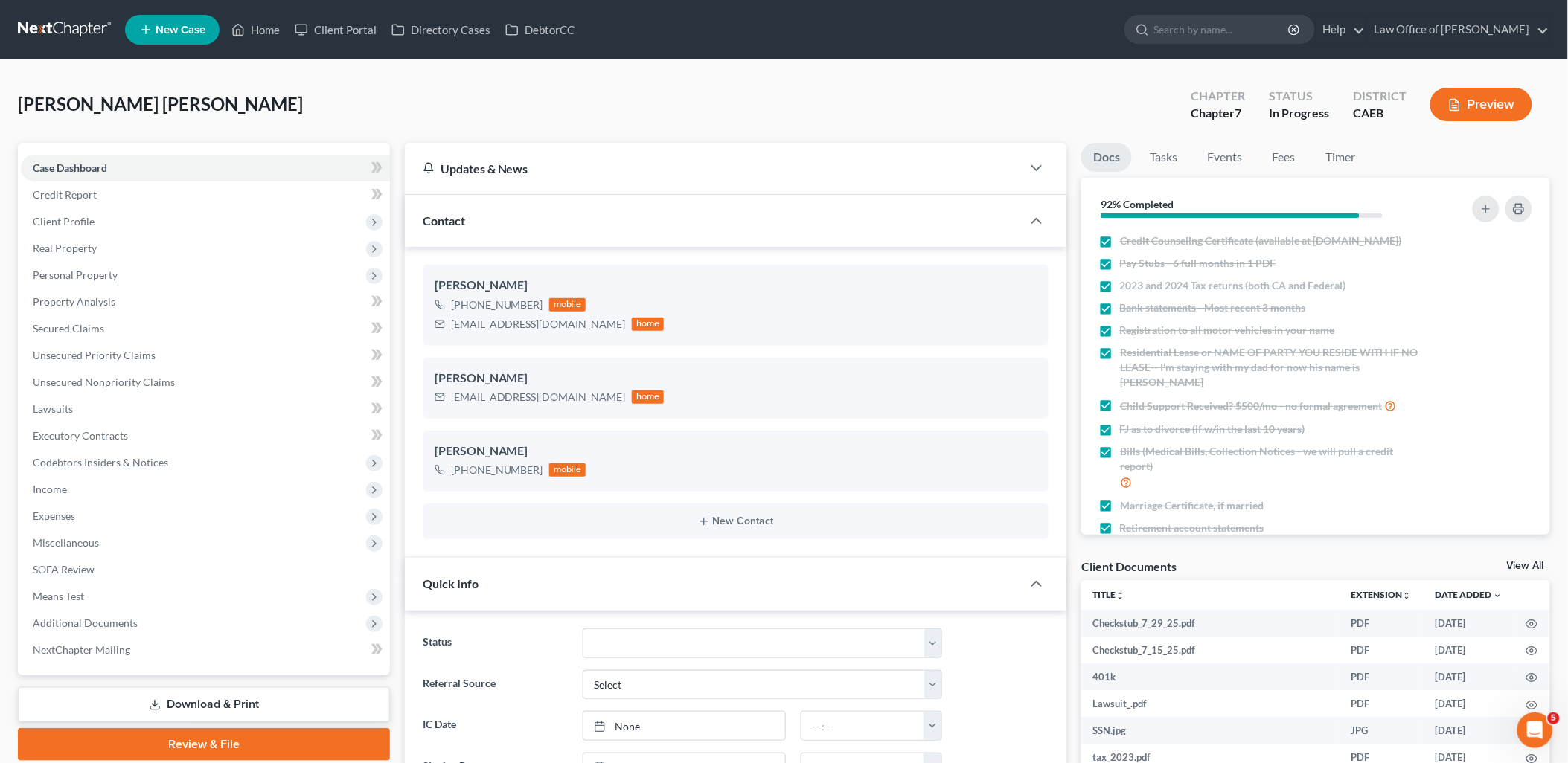
scroll to position [1039, 0]
click at [1533, 566] on link "View All" at bounding box center [1525, 566] width 37 height 11
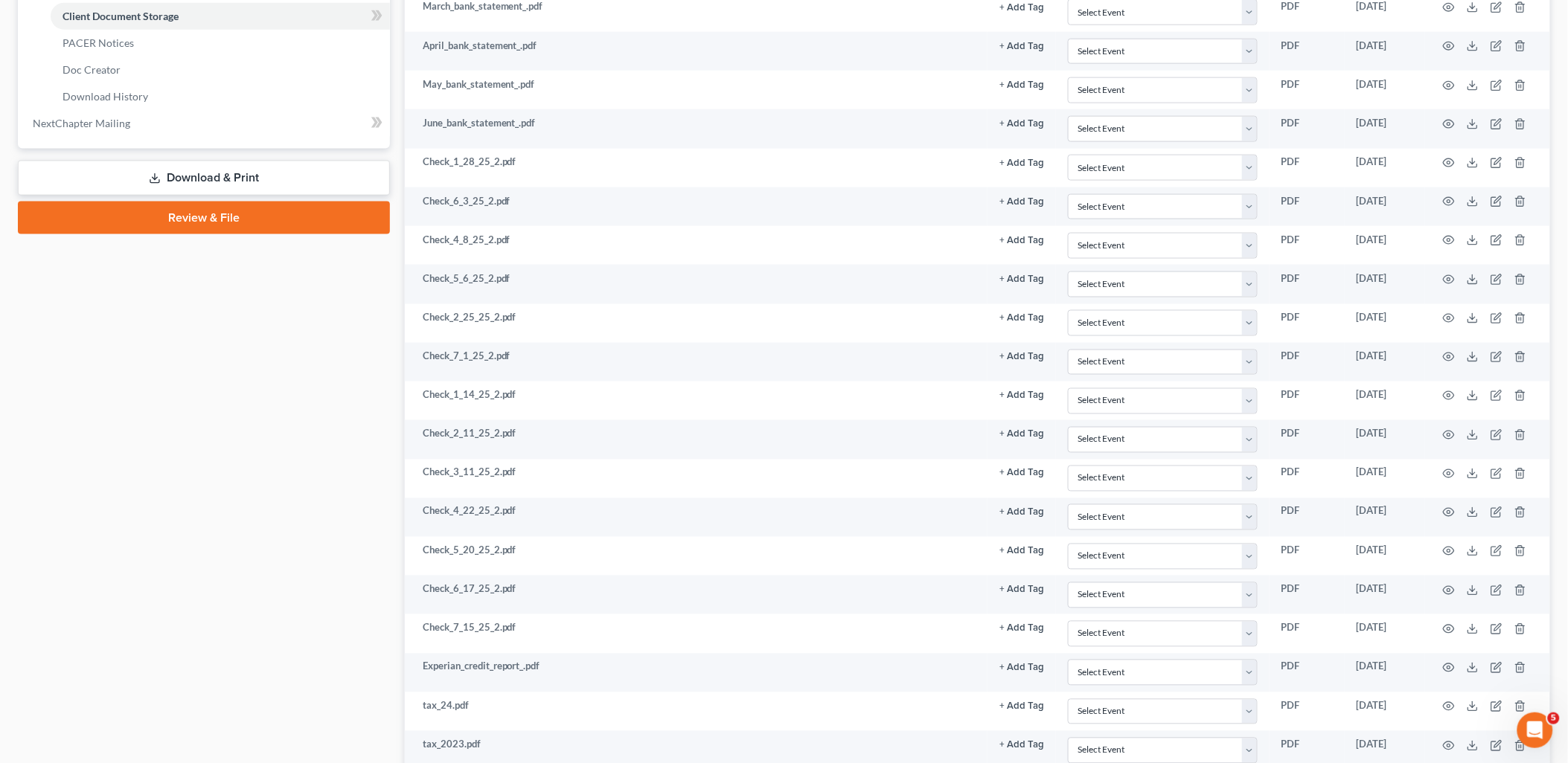
scroll to position [827, 0]
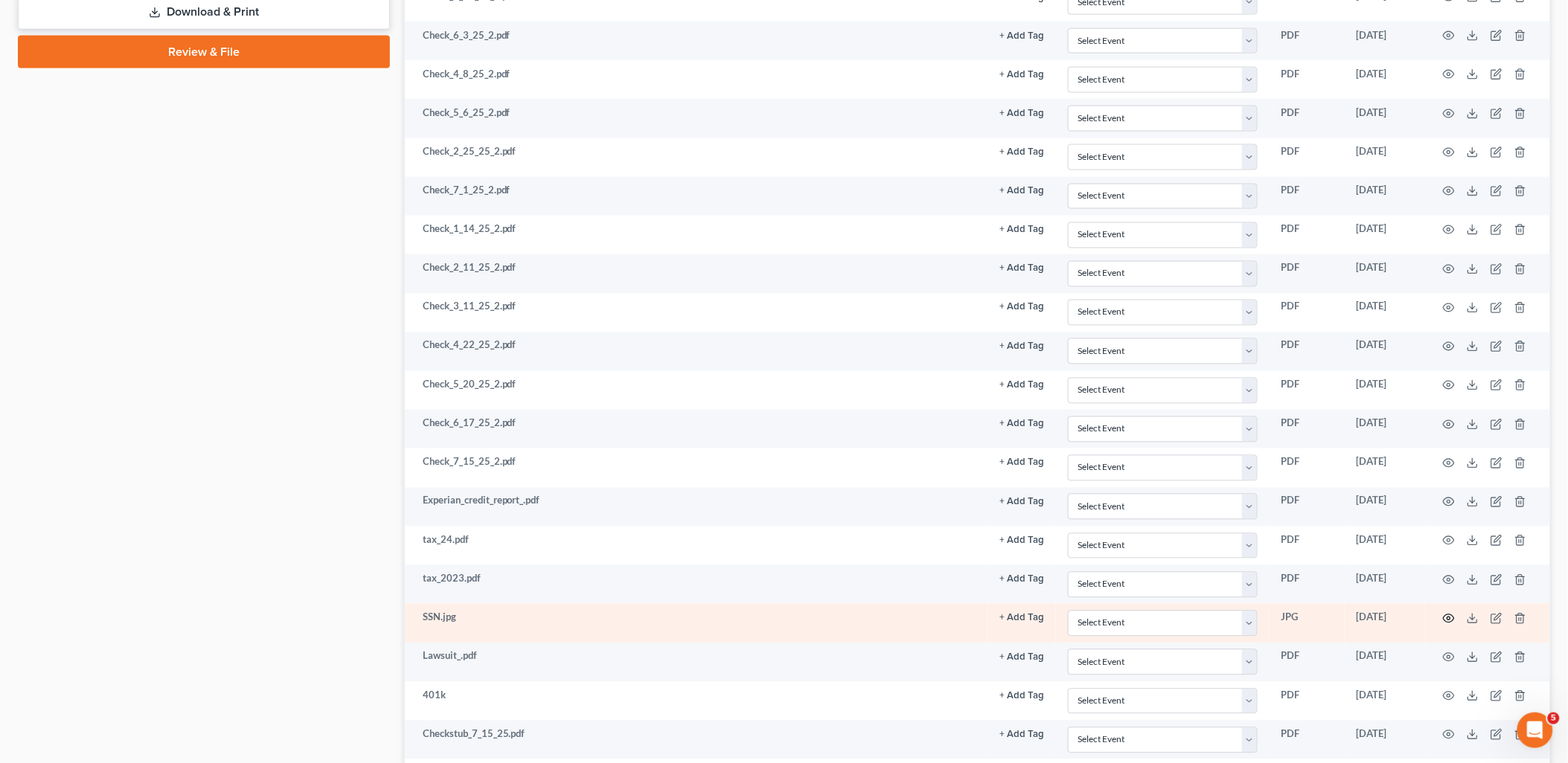
click at [1446, 623] on icon "button" at bounding box center [1449, 620] width 12 height 12
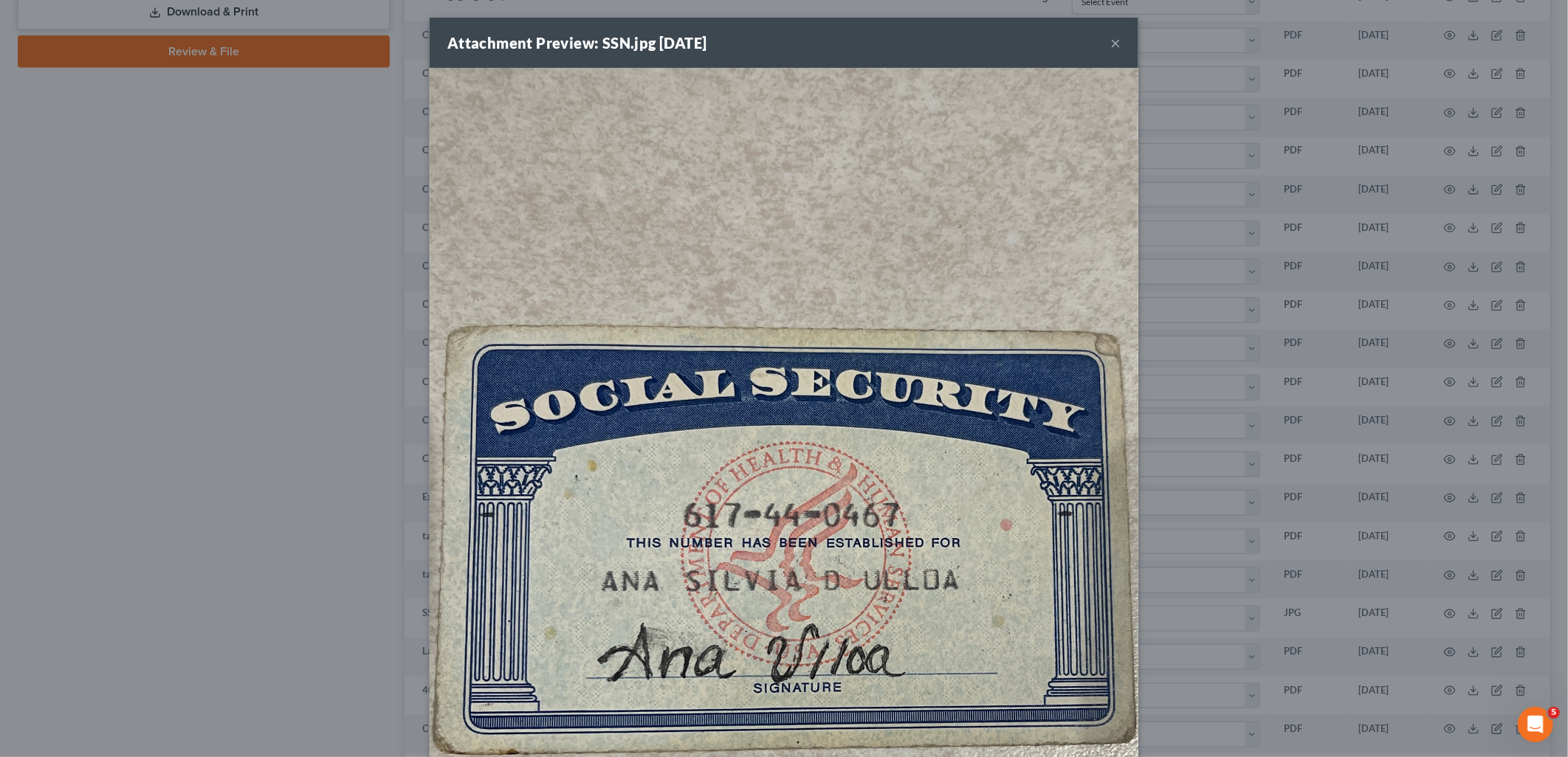
click at [1111, 42] on button "×" at bounding box center [1116, 43] width 11 height 18
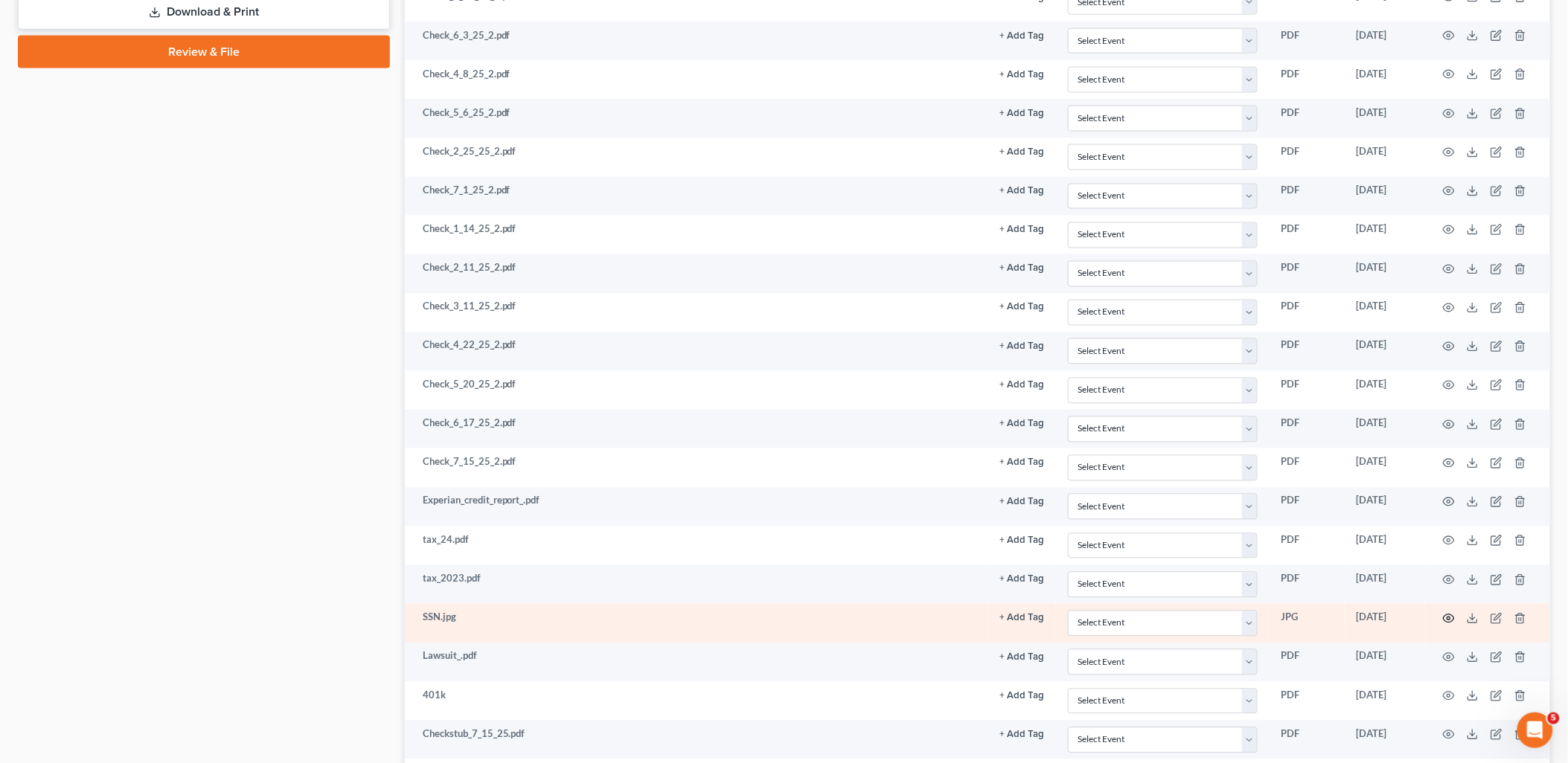
click at [1448, 625] on icon "button" at bounding box center [1449, 620] width 12 height 12
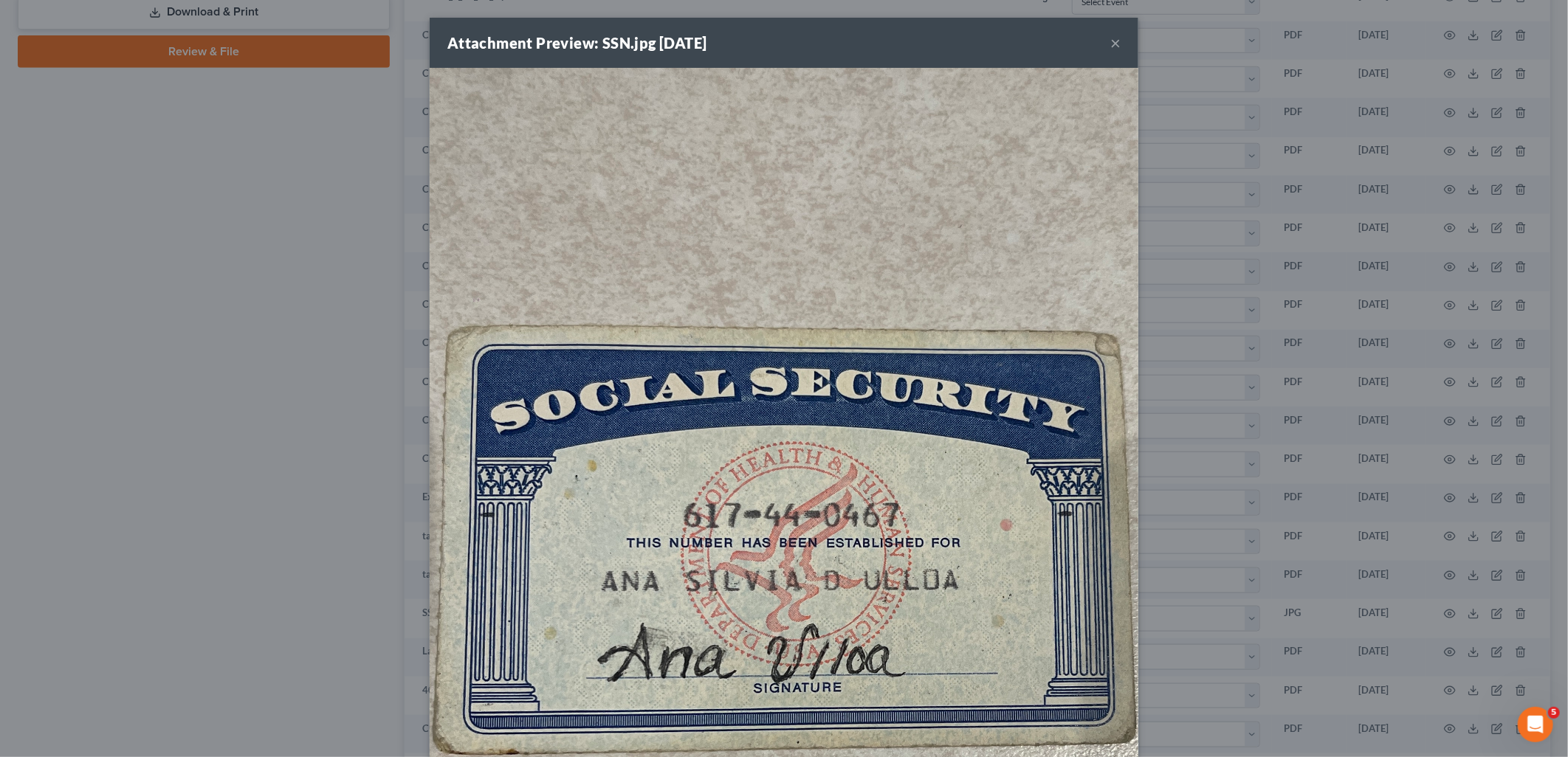
click at [1111, 41] on button "×" at bounding box center [1116, 43] width 11 height 18
